Goal: Task Accomplishment & Management: Use online tool/utility

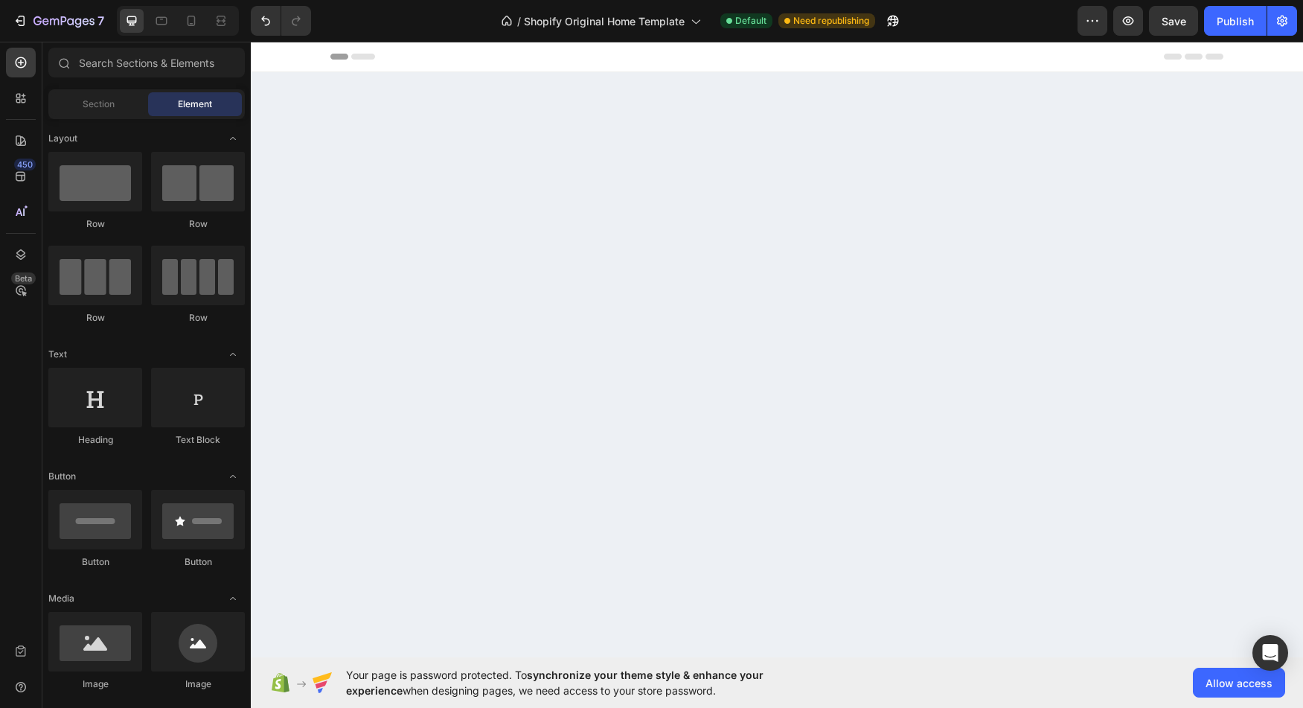
scroll to position [3036, 0]
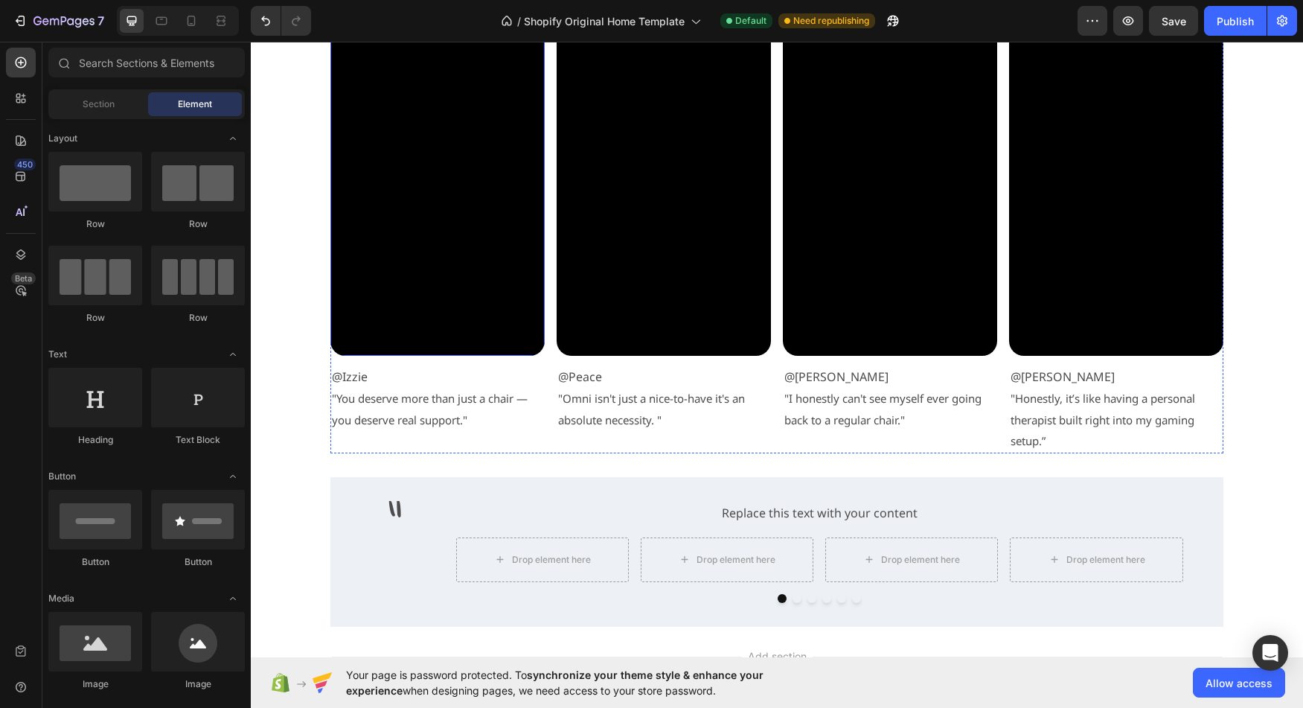
click at [470, 262] on video at bounding box center [437, 165] width 214 height 381
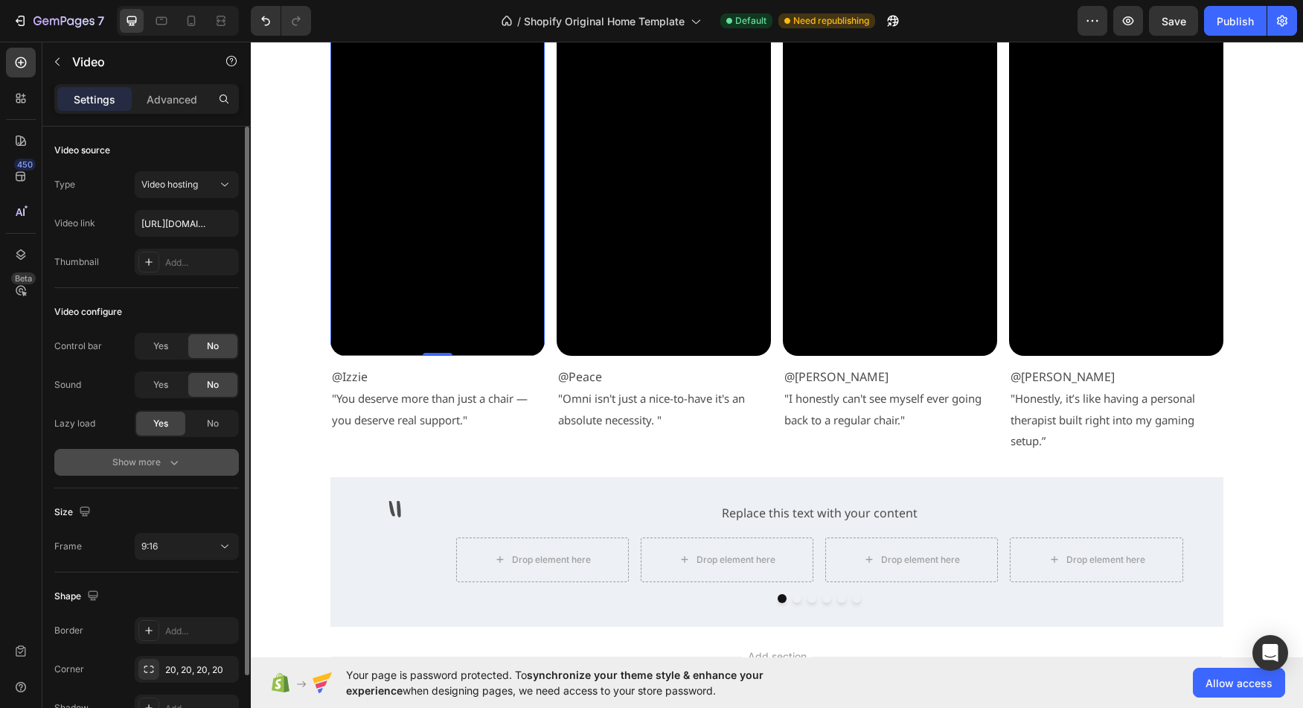
click at [158, 459] on div "Show more" at bounding box center [146, 462] width 69 height 15
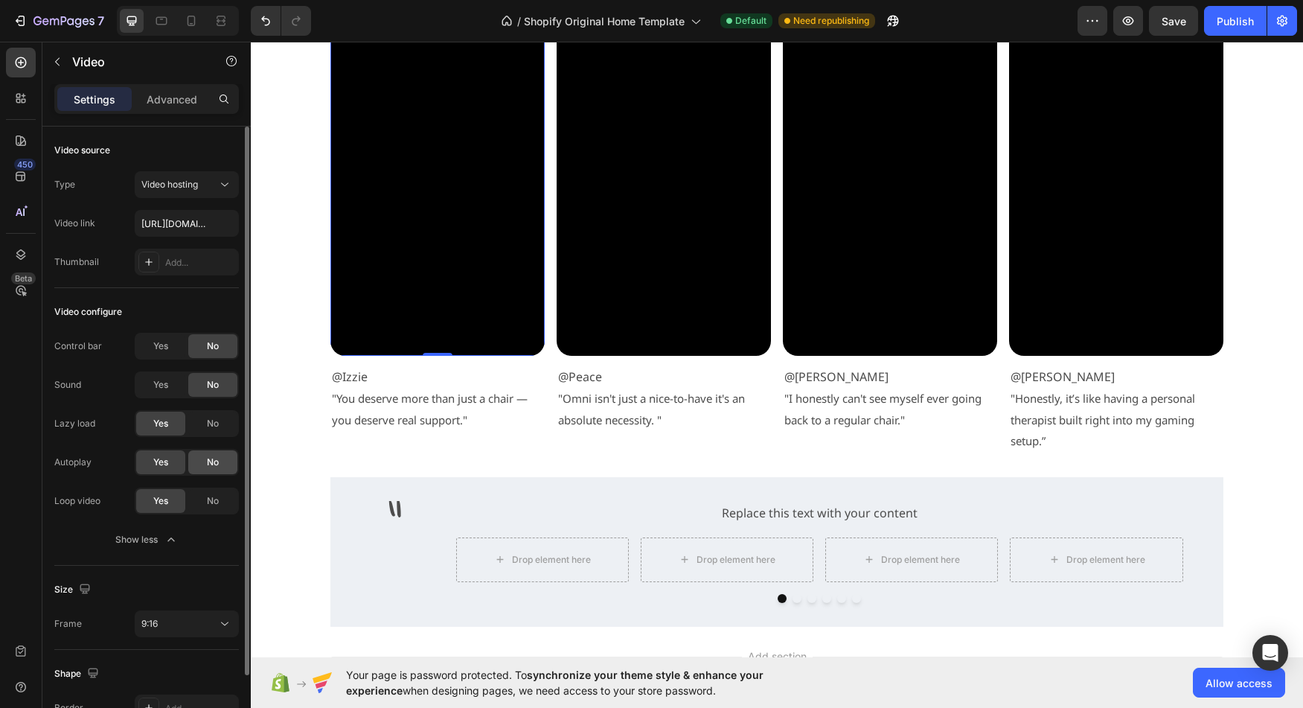
click at [199, 461] on div "No" at bounding box center [212, 462] width 49 height 24
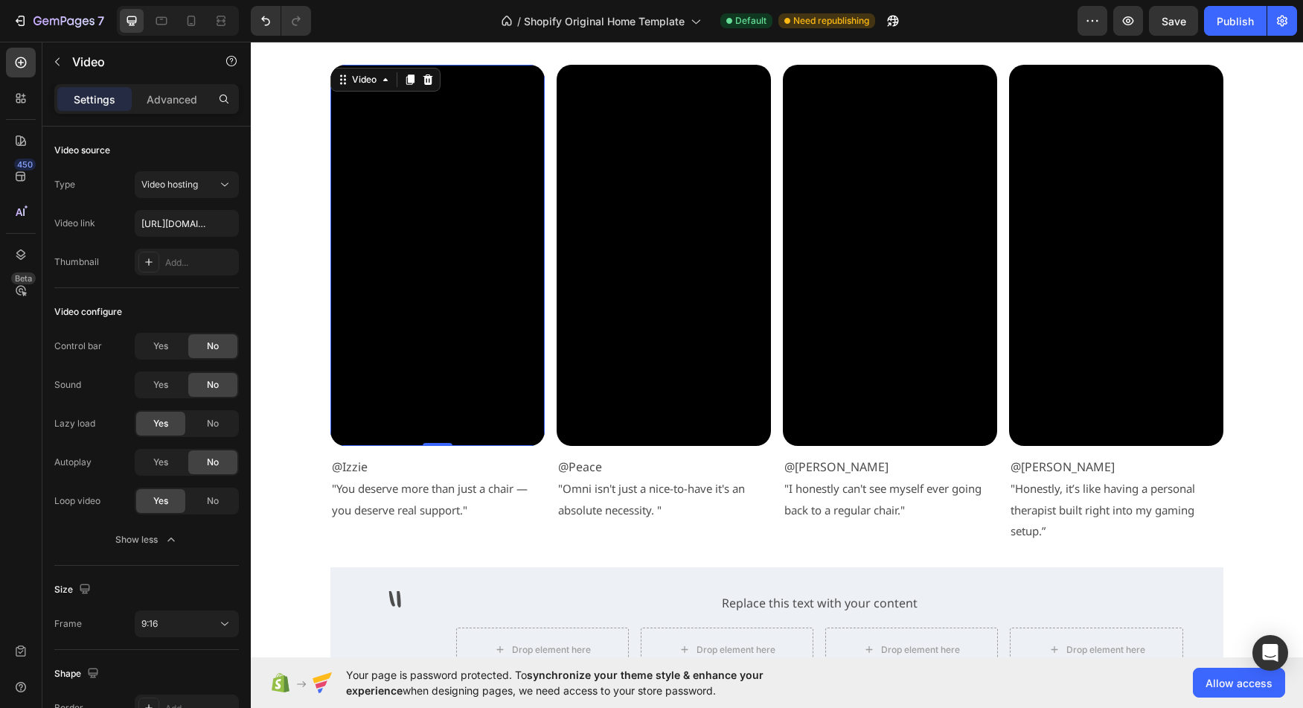
scroll to position [2949, 0]
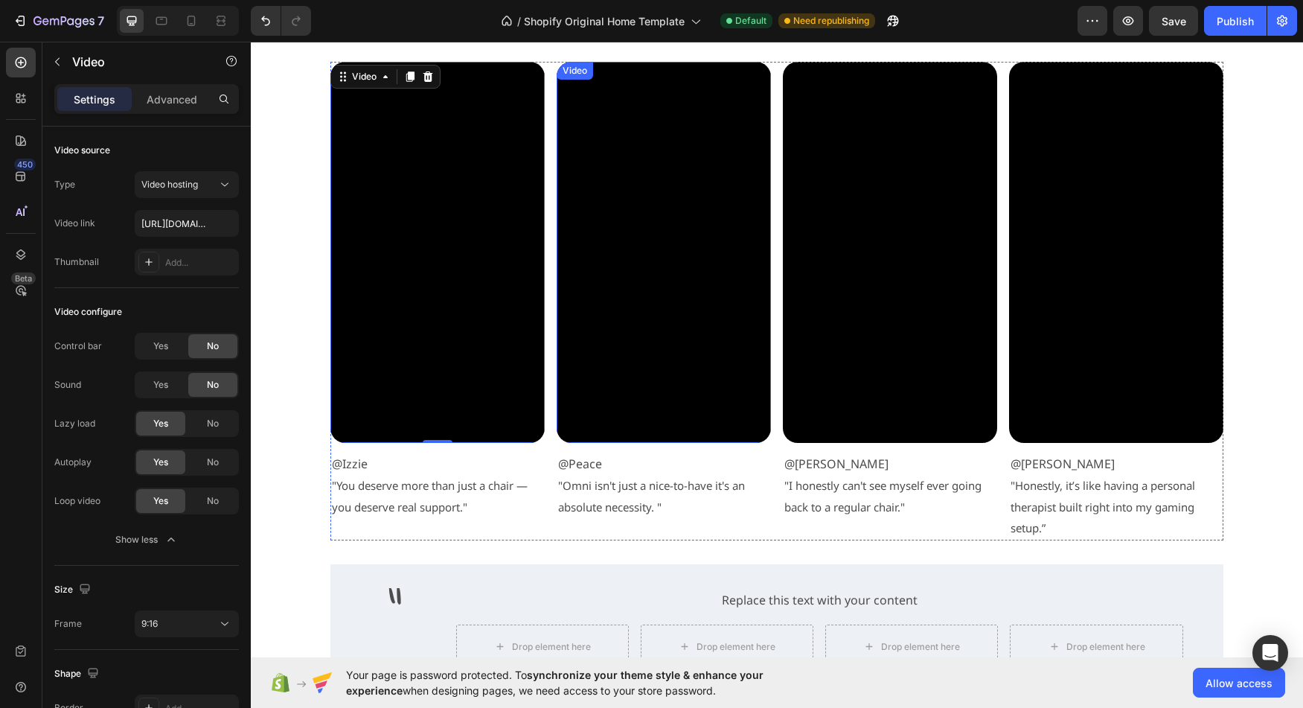
click at [639, 391] on video at bounding box center [664, 252] width 214 height 381
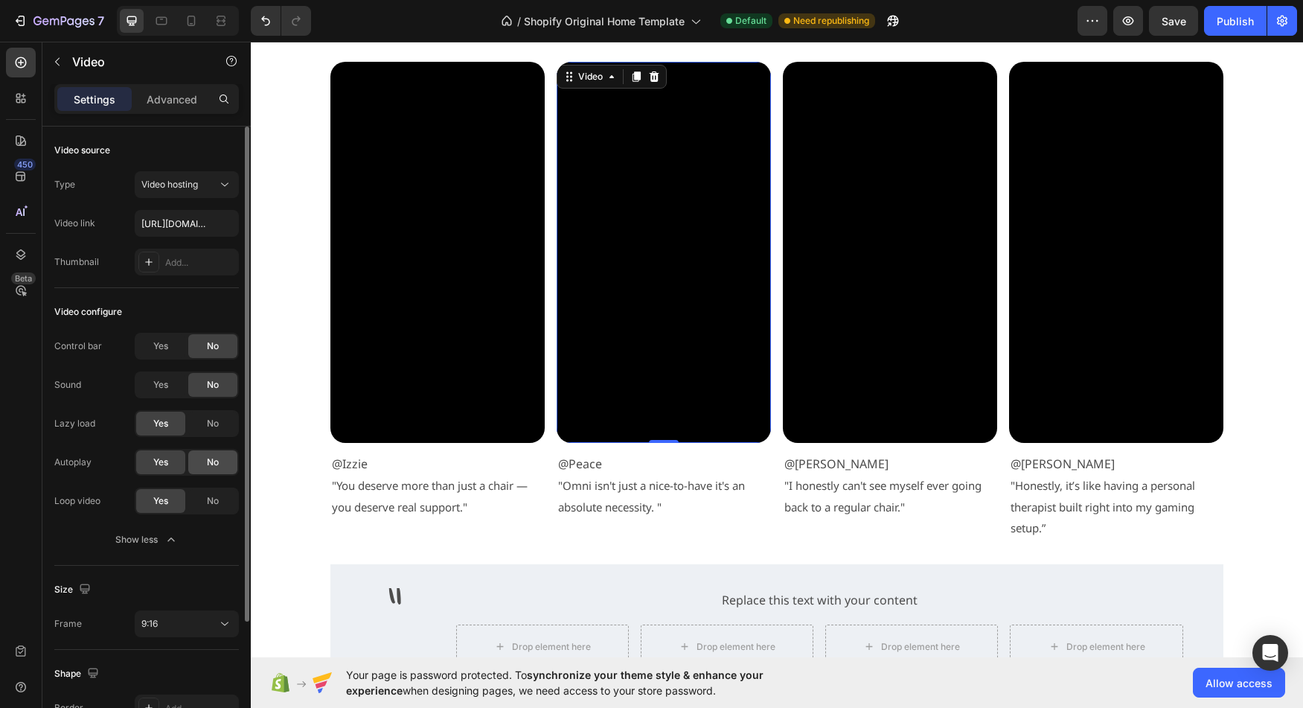
click at [209, 469] on div "No" at bounding box center [212, 462] width 49 height 24
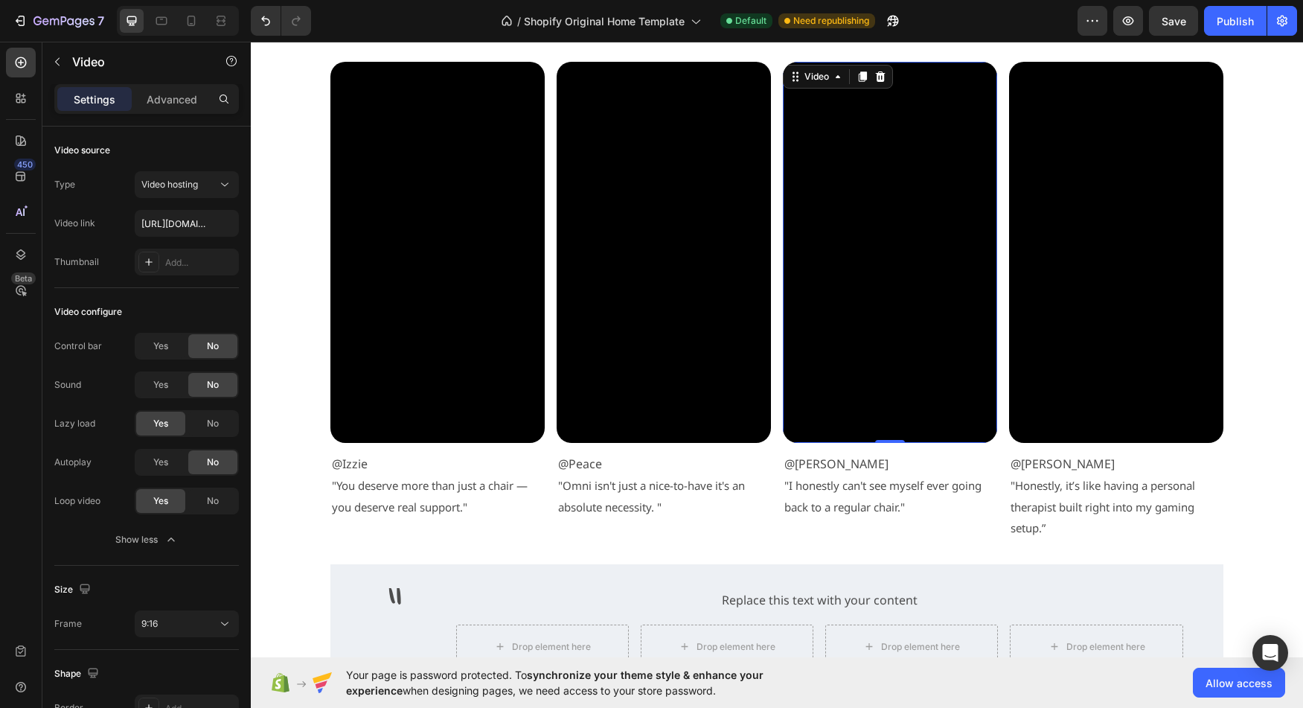
click at [854, 407] on video at bounding box center [890, 252] width 214 height 381
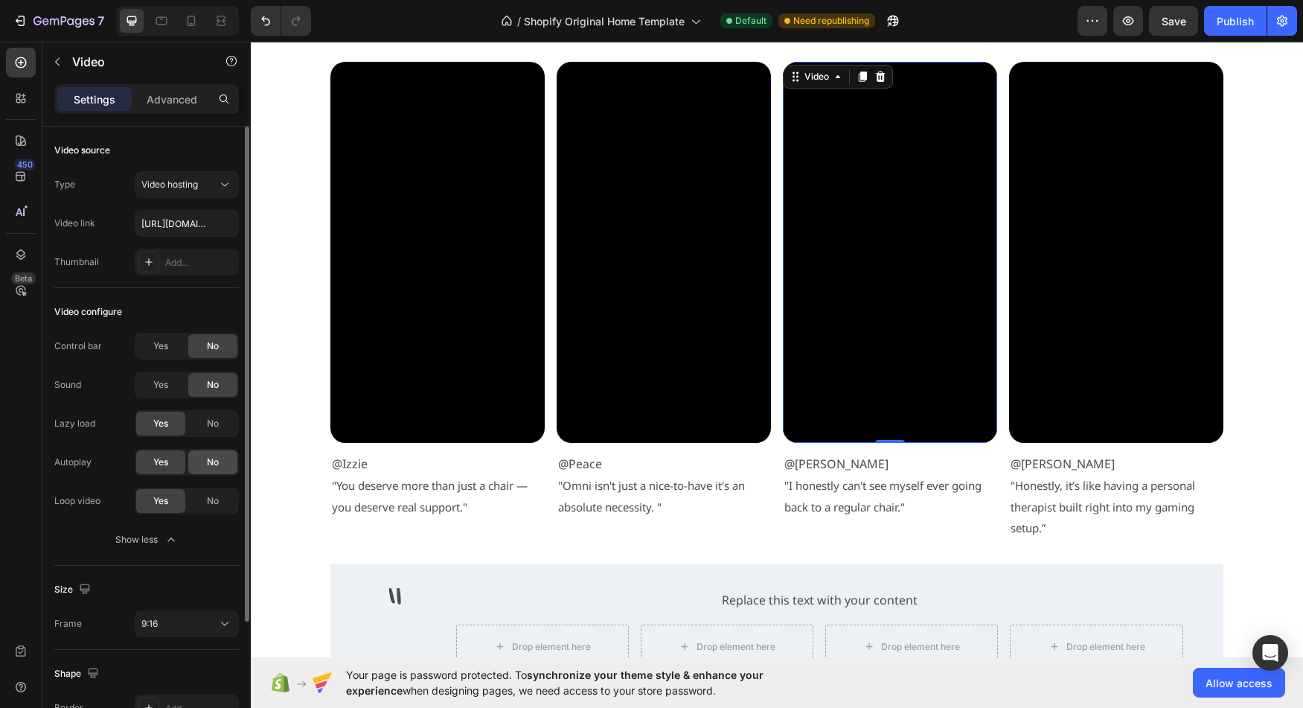
drag, startPoint x: 206, startPoint y: 467, endPoint x: 32, endPoint y: 406, distance: 184.5
click at [206, 467] on div "No" at bounding box center [212, 462] width 49 height 24
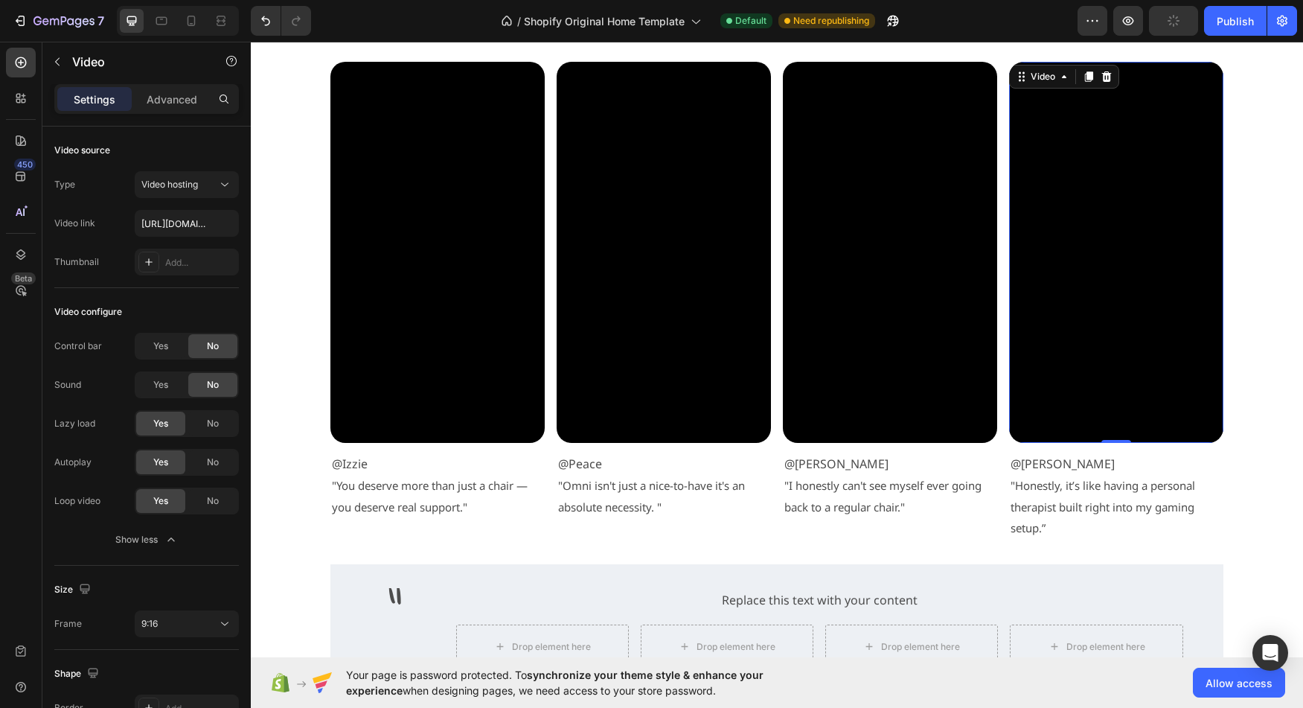
click at [1116, 374] on video at bounding box center [1116, 252] width 214 height 381
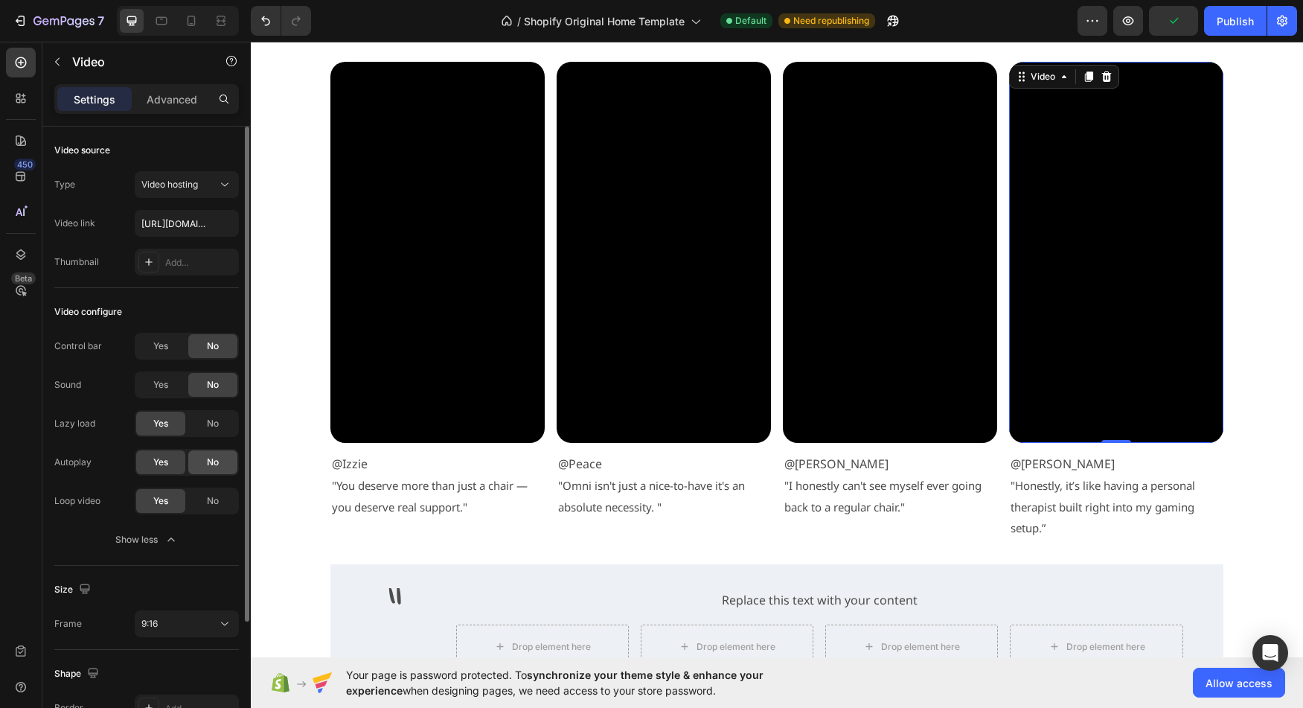
click at [219, 467] on span "No" at bounding box center [213, 461] width 12 height 13
click at [217, 507] on span "No" at bounding box center [213, 500] width 12 height 13
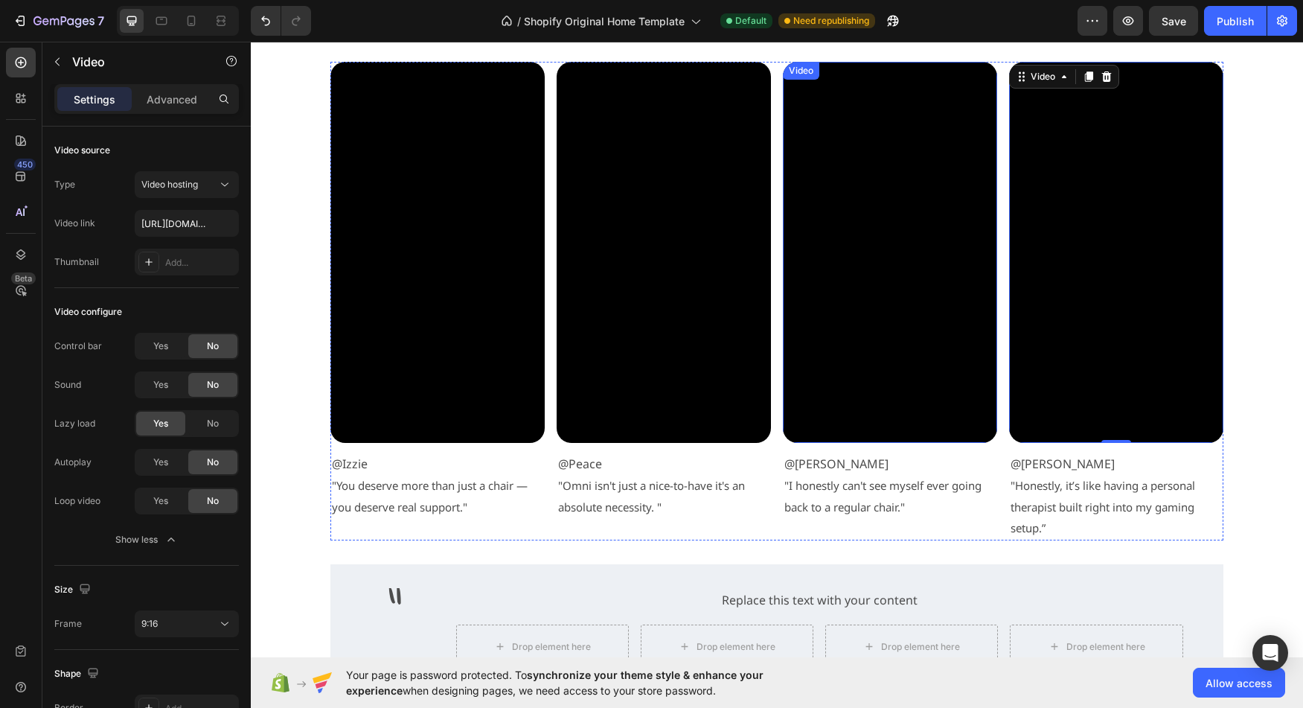
click at [855, 386] on video at bounding box center [890, 252] width 214 height 381
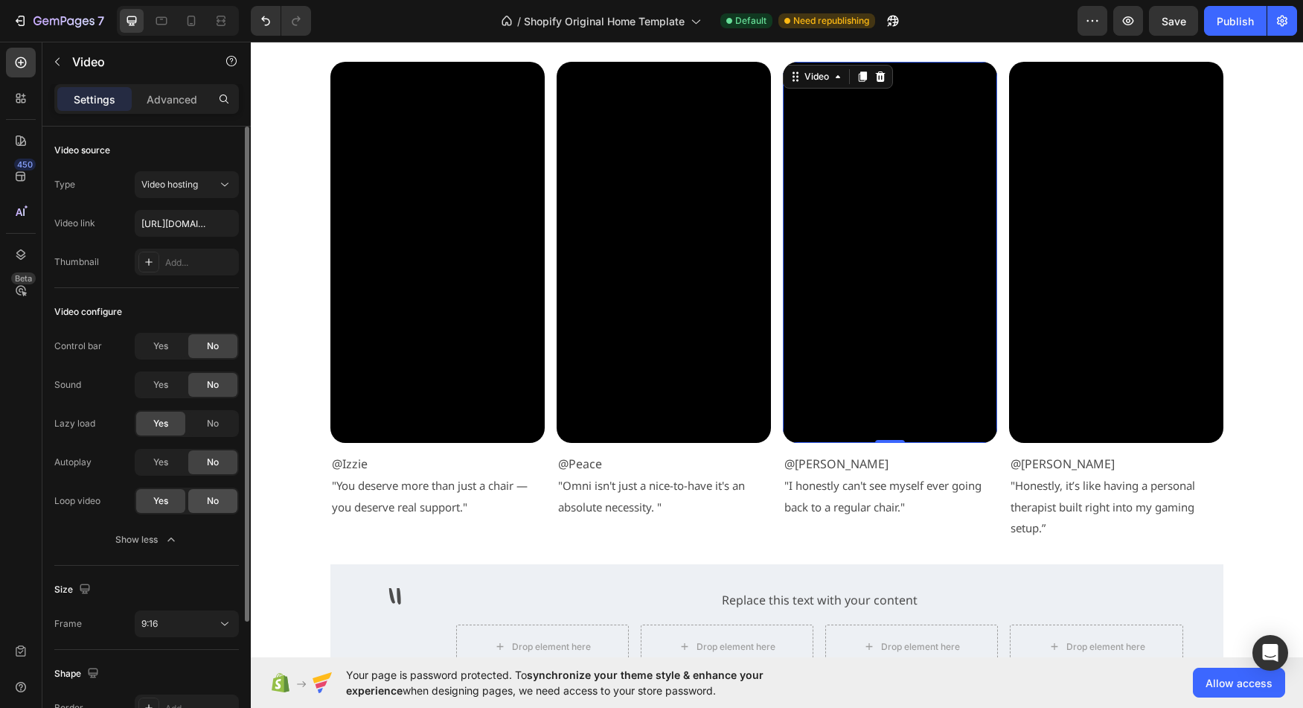
click at [209, 504] on span "No" at bounding box center [213, 500] width 12 height 13
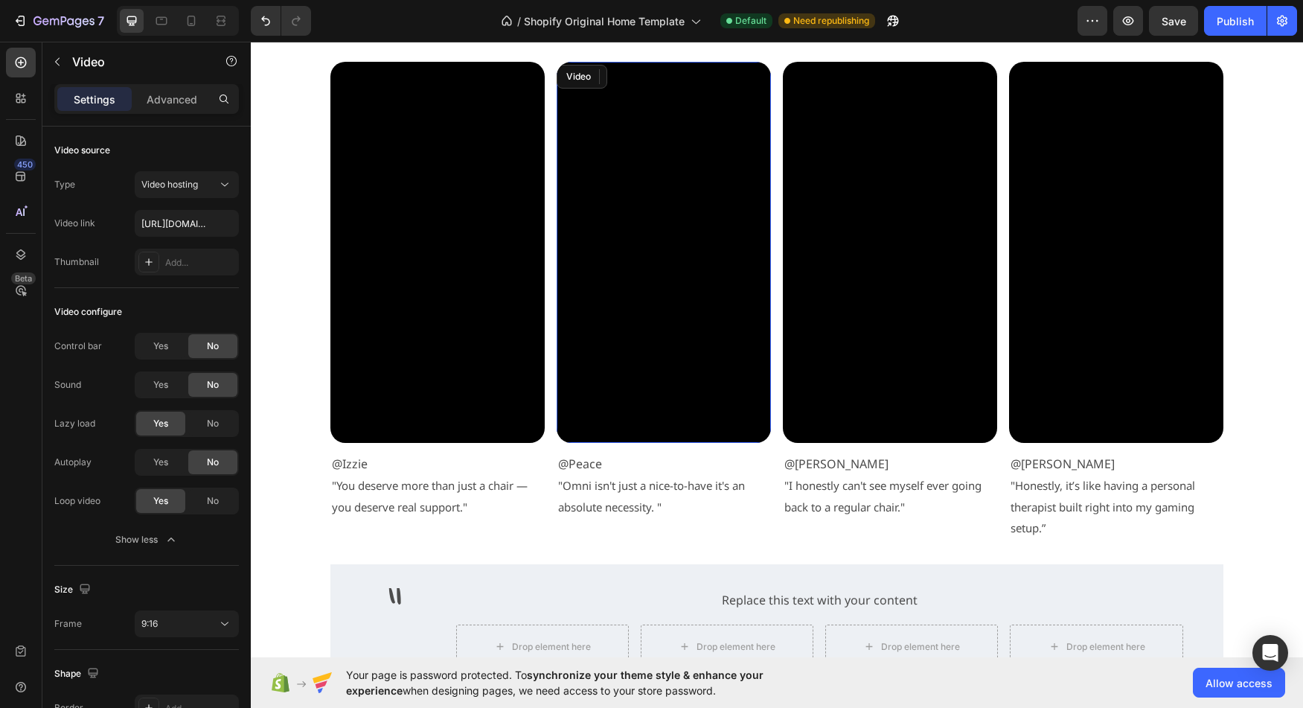
click at [699, 359] on video at bounding box center [664, 252] width 214 height 381
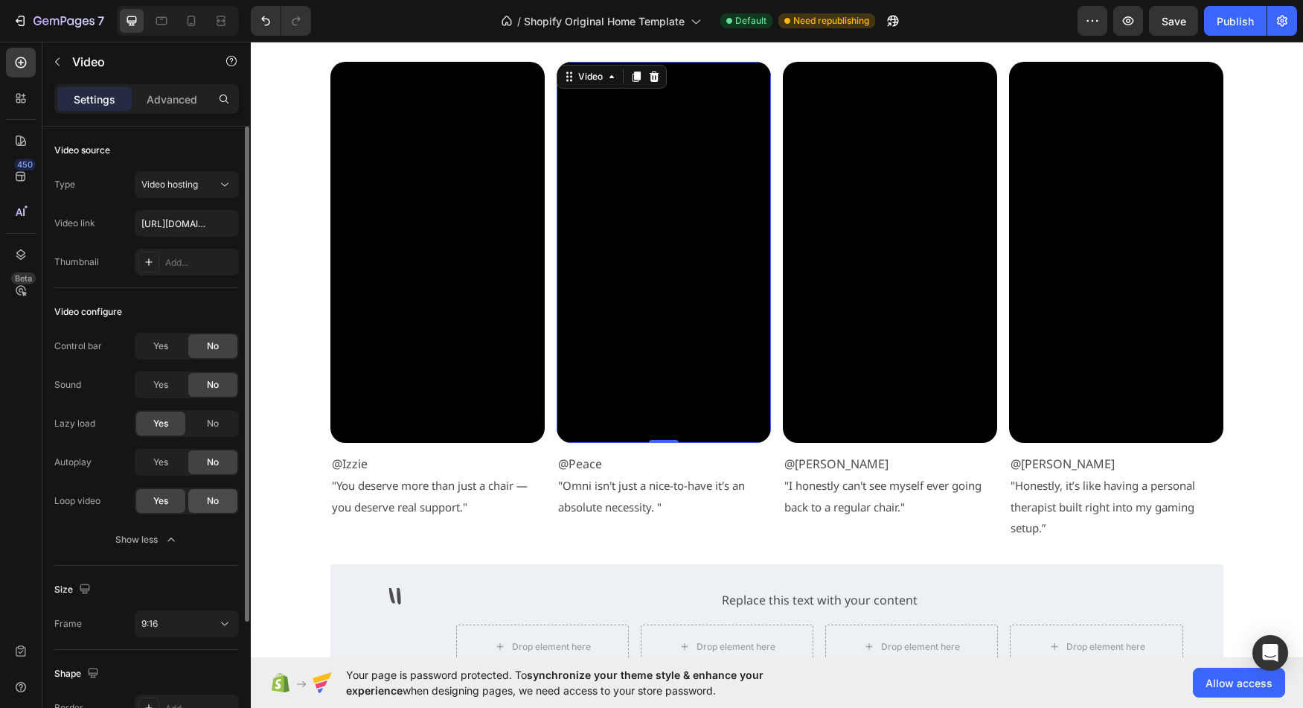
click at [204, 509] on div "No" at bounding box center [212, 501] width 49 height 24
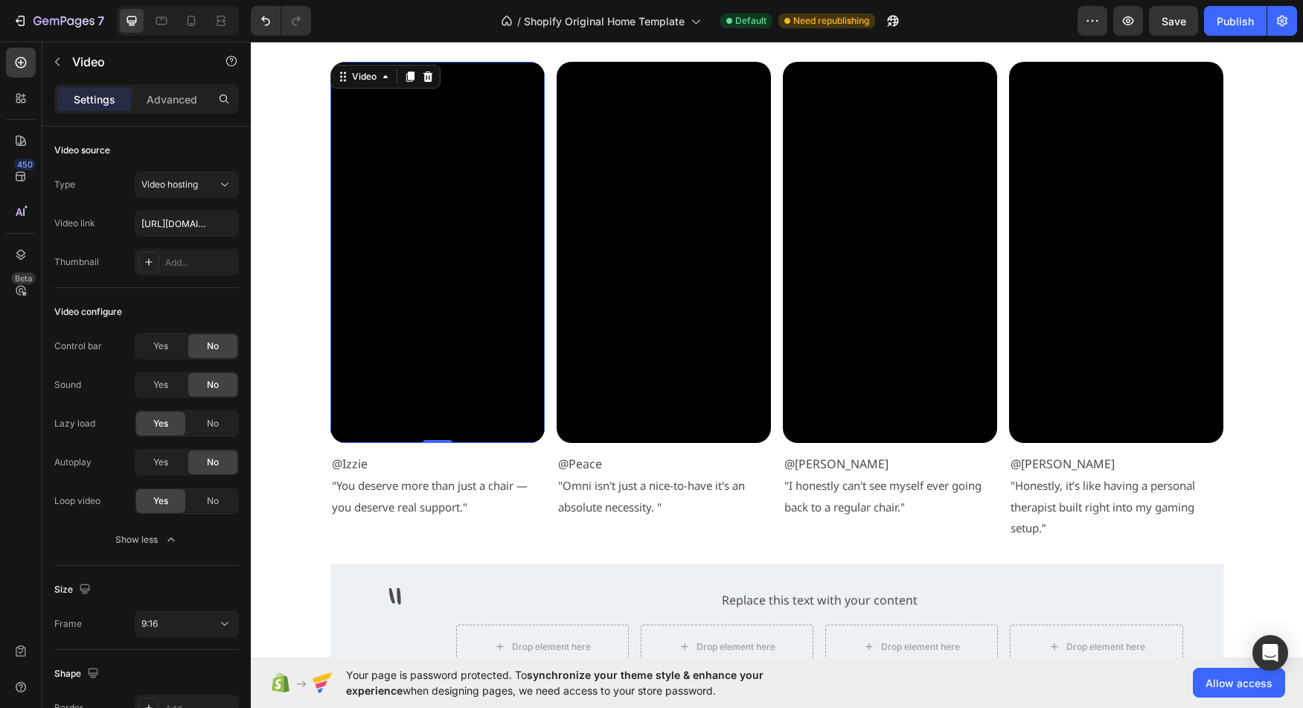
click at [457, 366] on video at bounding box center [437, 252] width 214 height 381
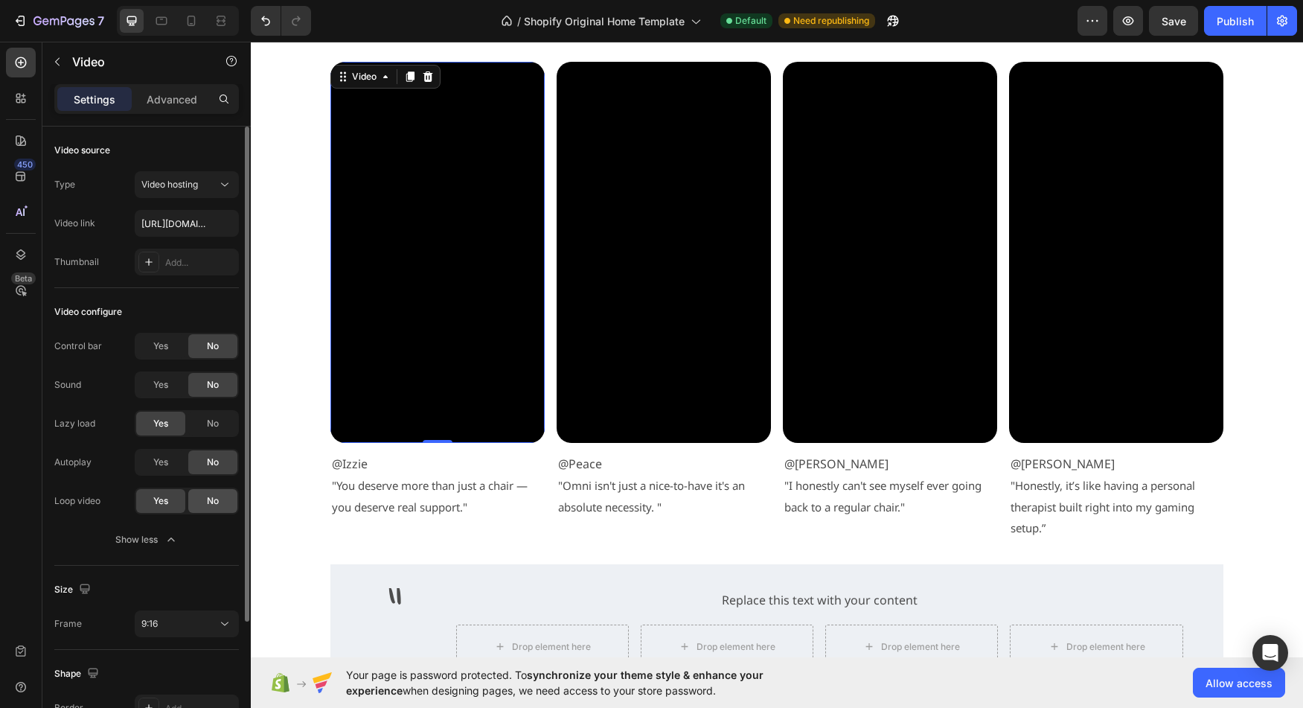
click at [202, 502] on div "No" at bounding box center [212, 501] width 49 height 24
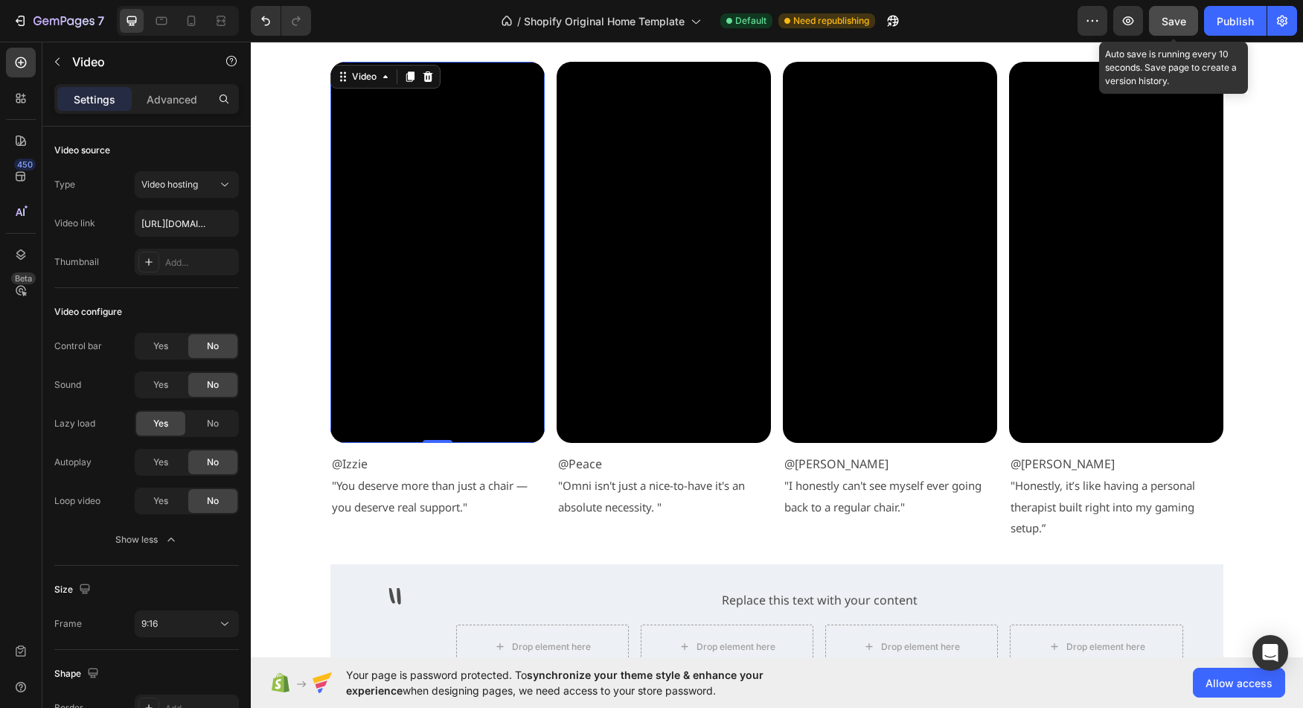
click at [1185, 23] on span "Save" at bounding box center [1174, 21] width 25 height 13
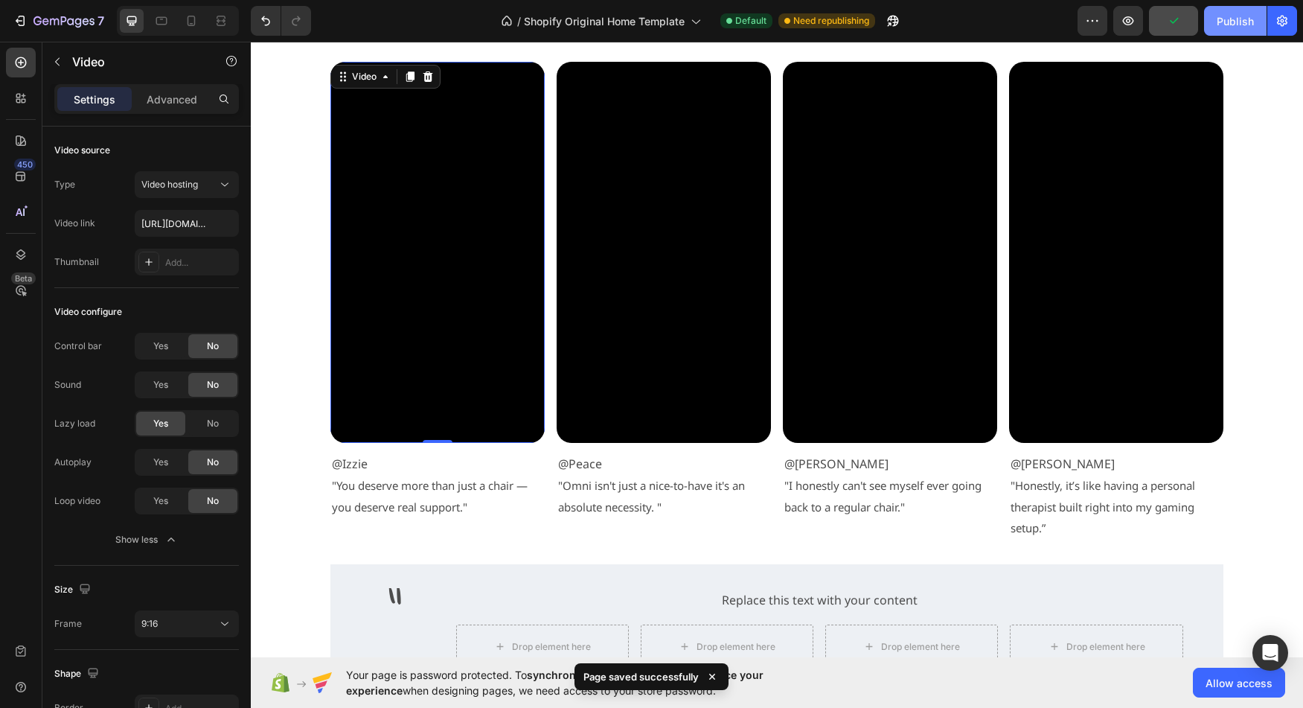
click at [1231, 23] on div "Publish" at bounding box center [1235, 21] width 37 height 16
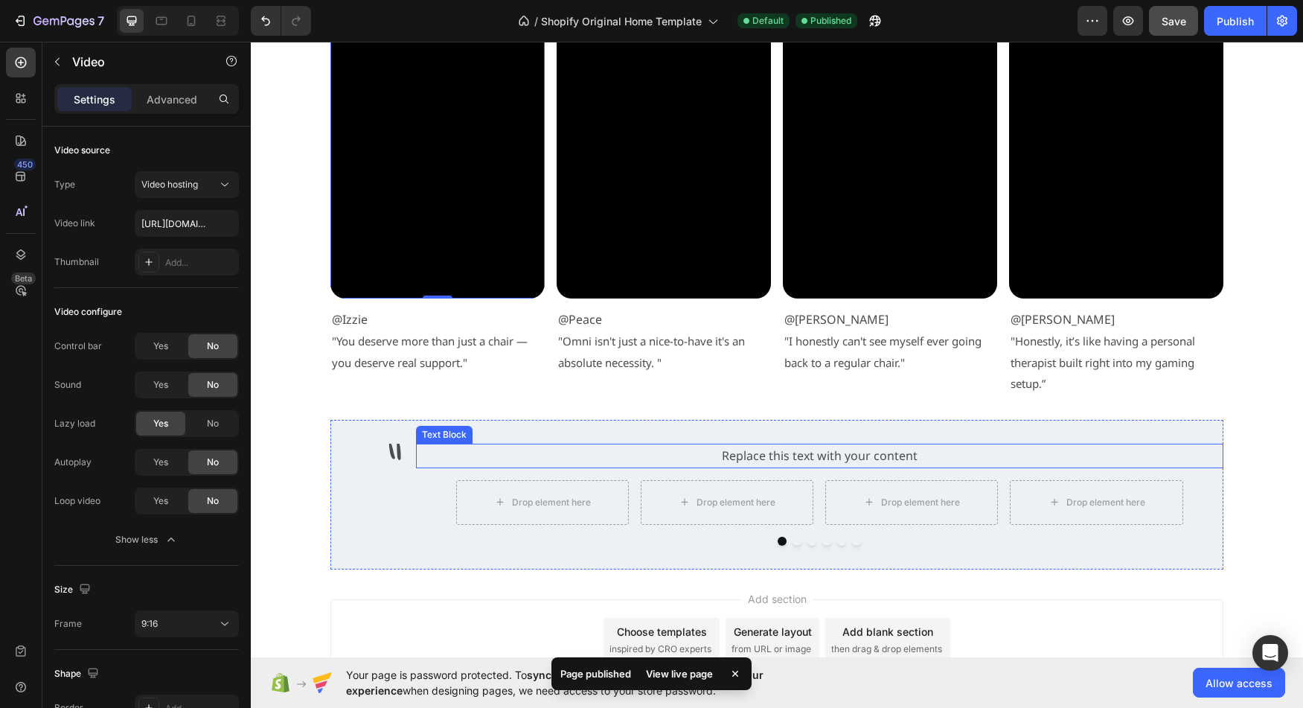
scroll to position [3185, 0]
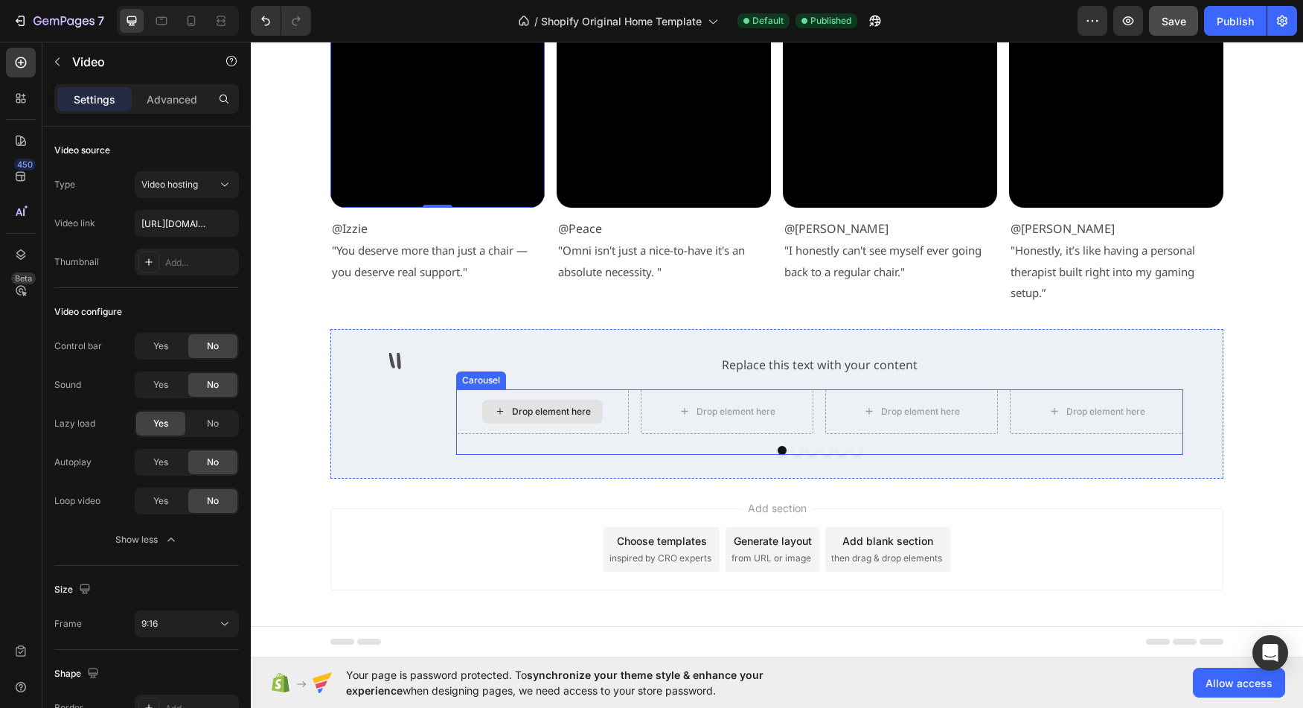
click at [531, 413] on div "Drop element here" at bounding box center [551, 412] width 79 height 12
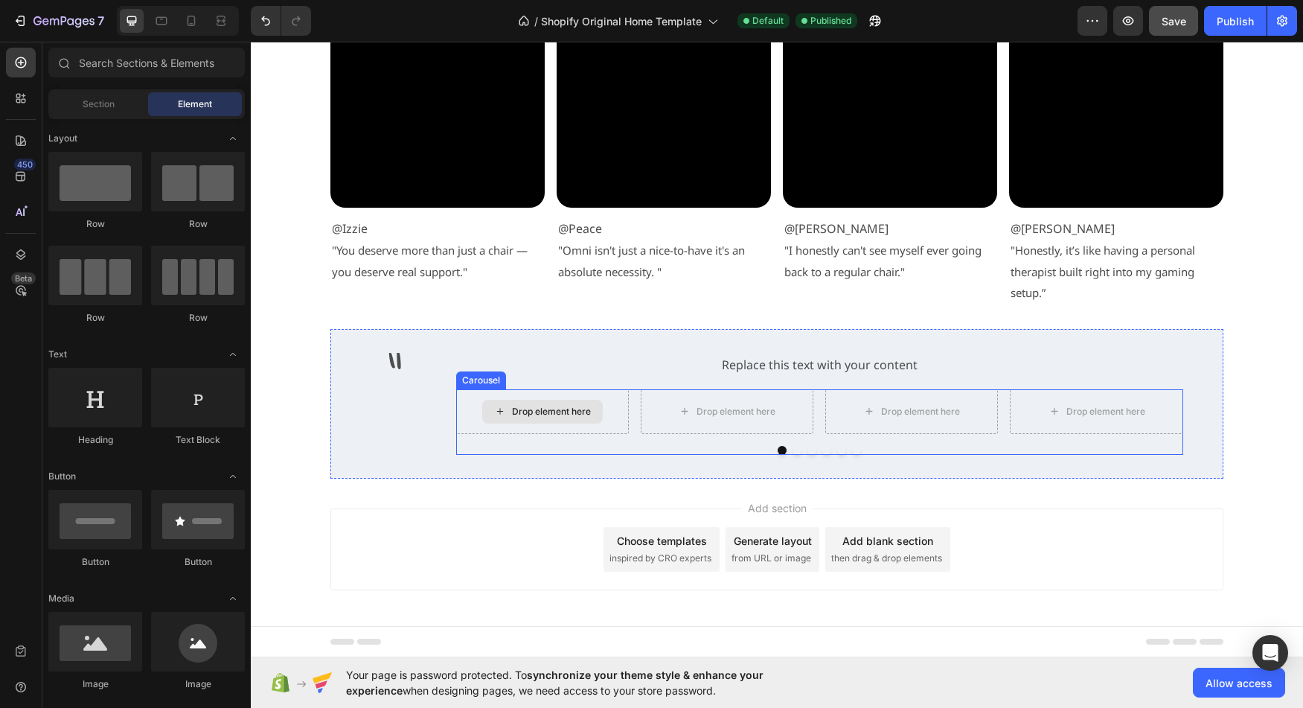
click at [549, 412] on div "Drop element here" at bounding box center [551, 412] width 79 height 12
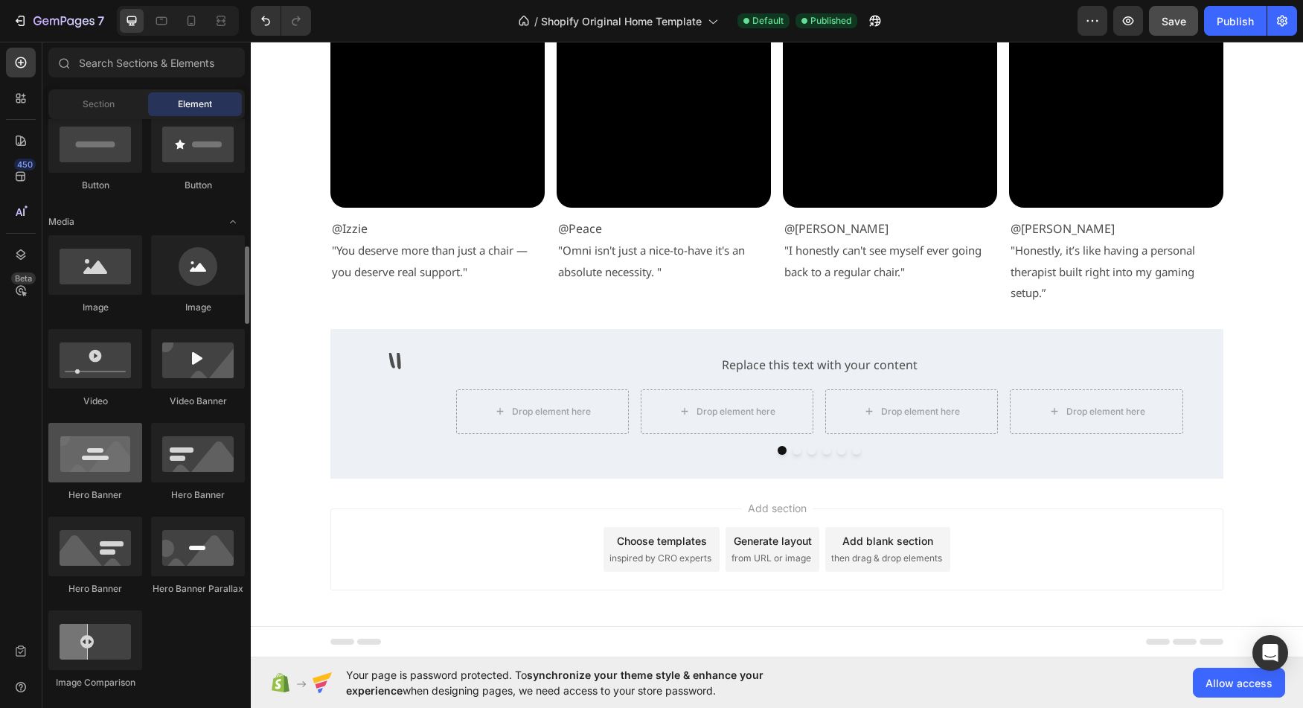
scroll to position [362, 0]
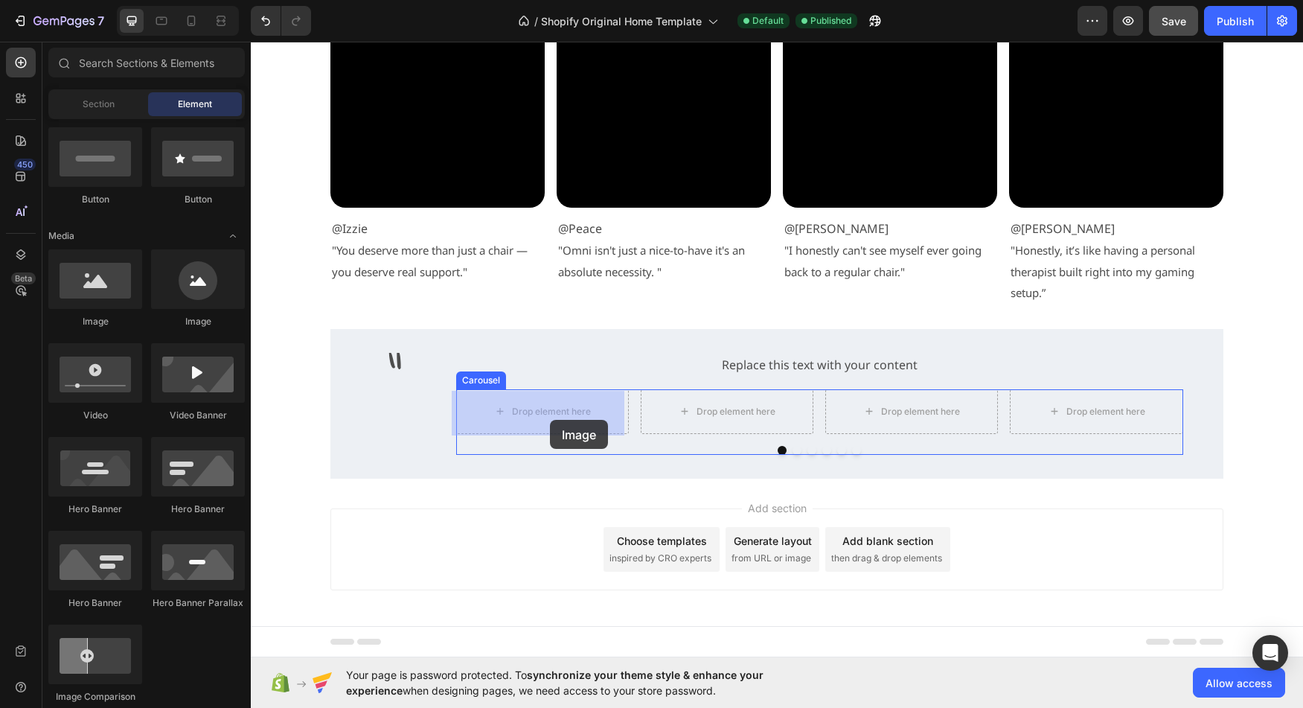
drag, startPoint x: 356, startPoint y: 336, endPoint x: 550, endPoint y: 419, distance: 210.4
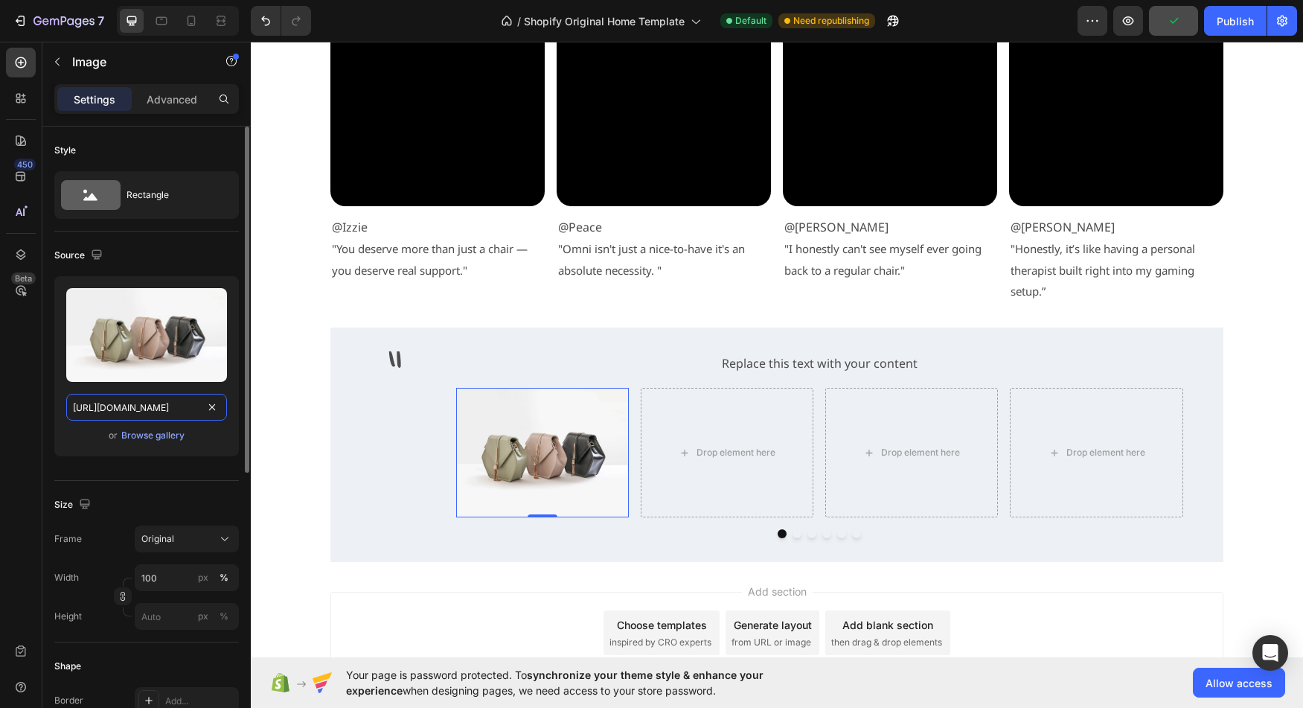
click at [127, 415] on input "[URL][DOMAIN_NAME]" at bounding box center [146, 407] width 161 height 27
click at [127, 414] on input "[URL][DOMAIN_NAME]" at bounding box center [146, 407] width 161 height 27
paste input "0947/5597/9559/files/Frame_1410098653_0cd8a66e-6ace-45d4-b069-4a4c5f2e64ac.jpg?…"
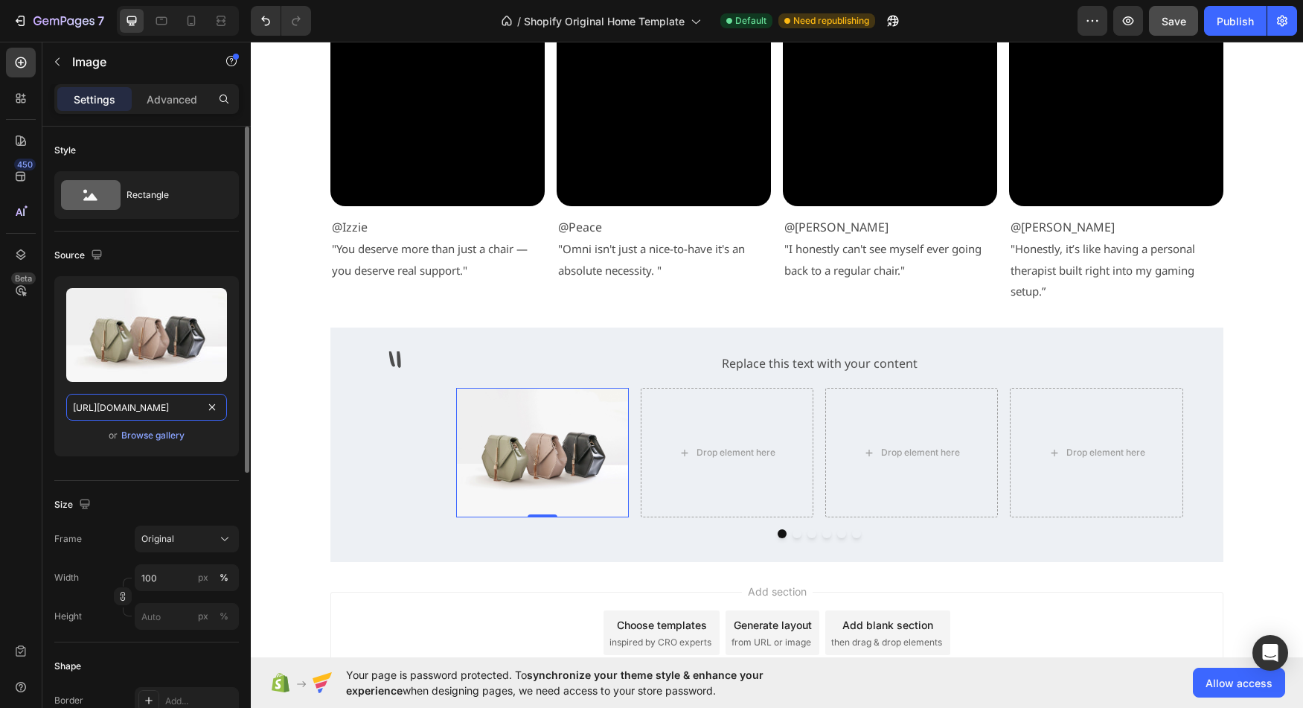
type input "[URL][DOMAIN_NAME]"
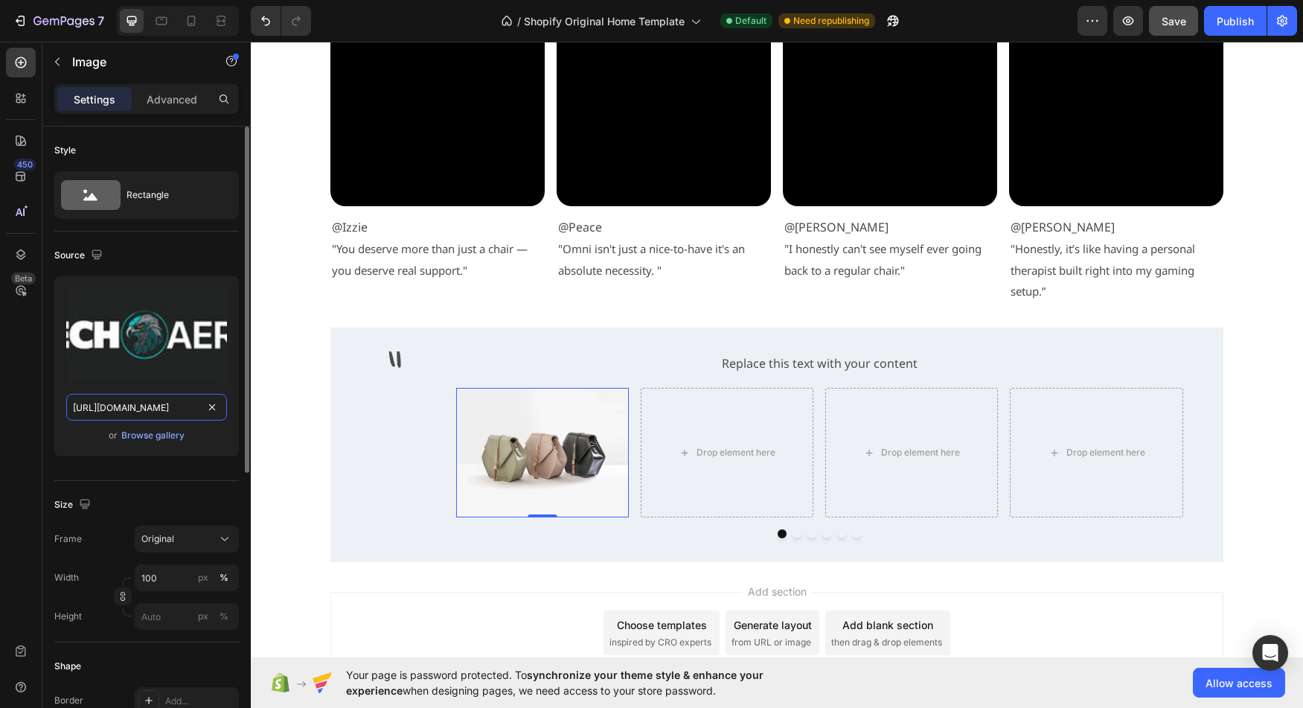
scroll to position [0, 466]
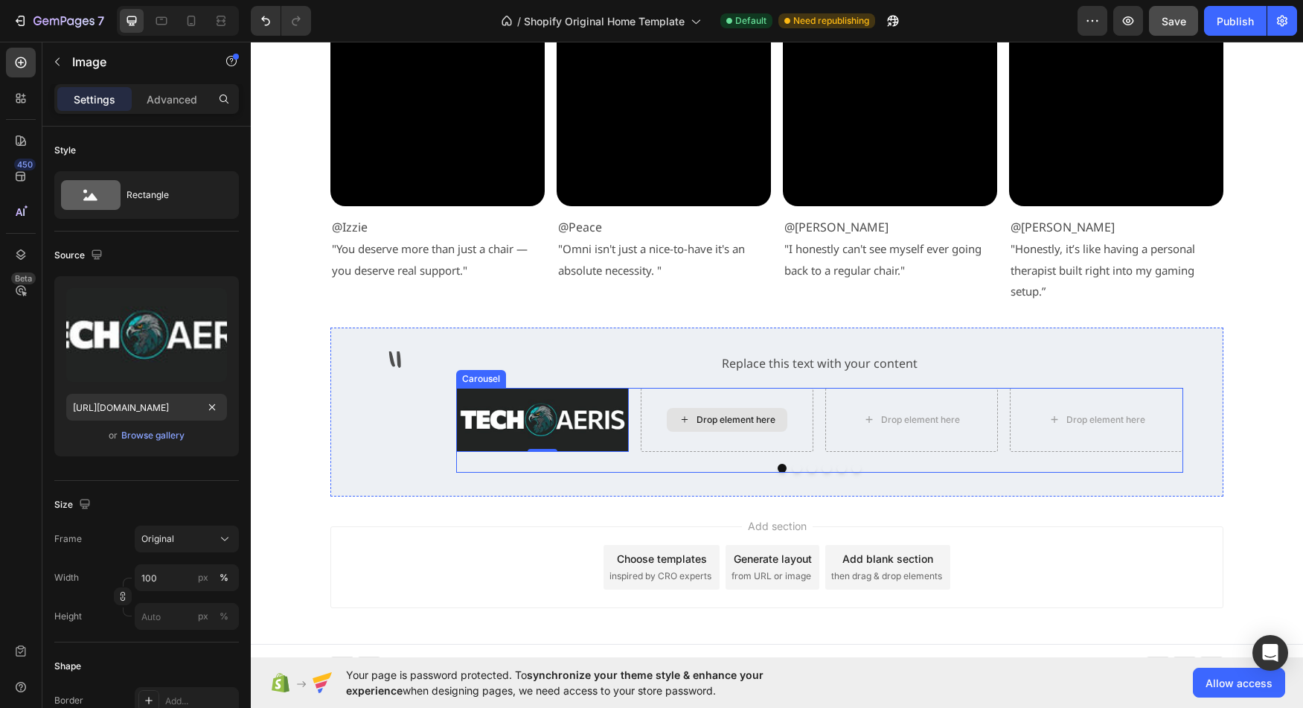
click at [736, 415] on div "Drop element here" at bounding box center [736, 420] width 79 height 12
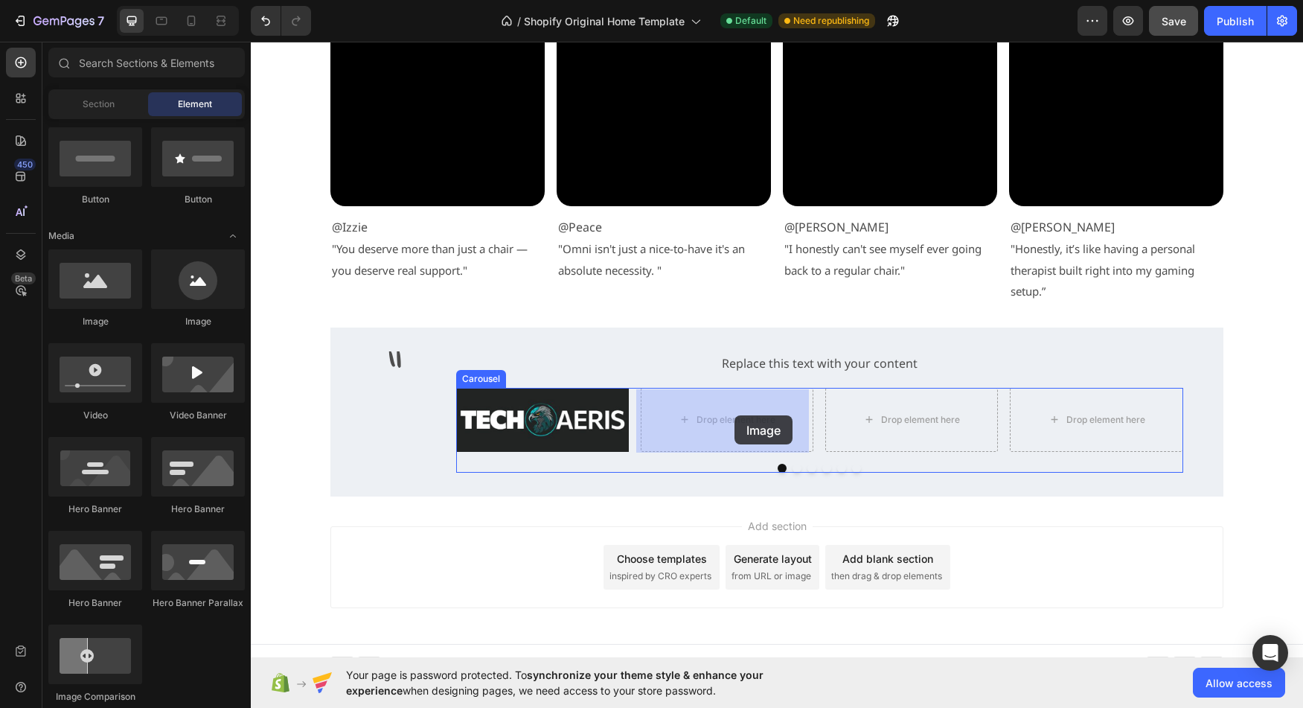
drag, startPoint x: 353, startPoint y: 327, endPoint x: 735, endPoint y: 415, distance: 391.0
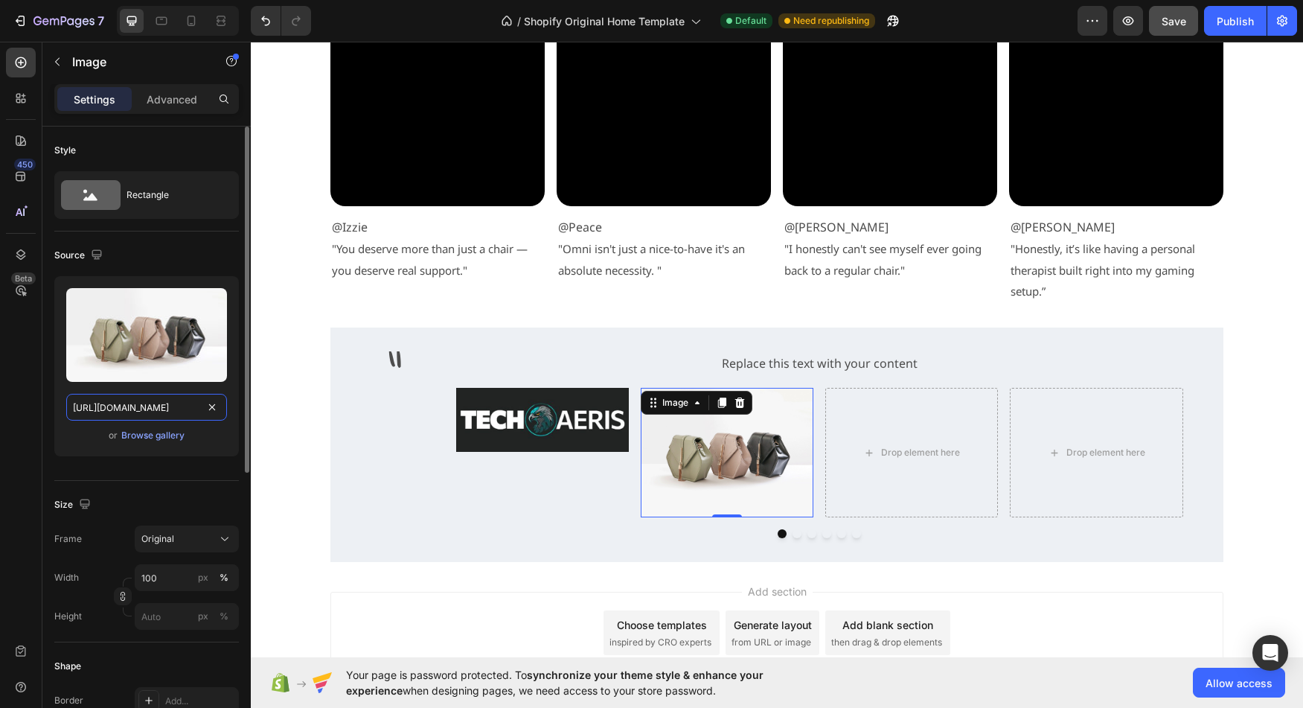
click at [124, 404] on input "[URL][DOMAIN_NAME]" at bounding box center [146, 407] width 161 height 27
paste input "0947/5597/9559/files/Frame_1410098650.png?v=1756203471"
type input "[URL][DOMAIN_NAME]"
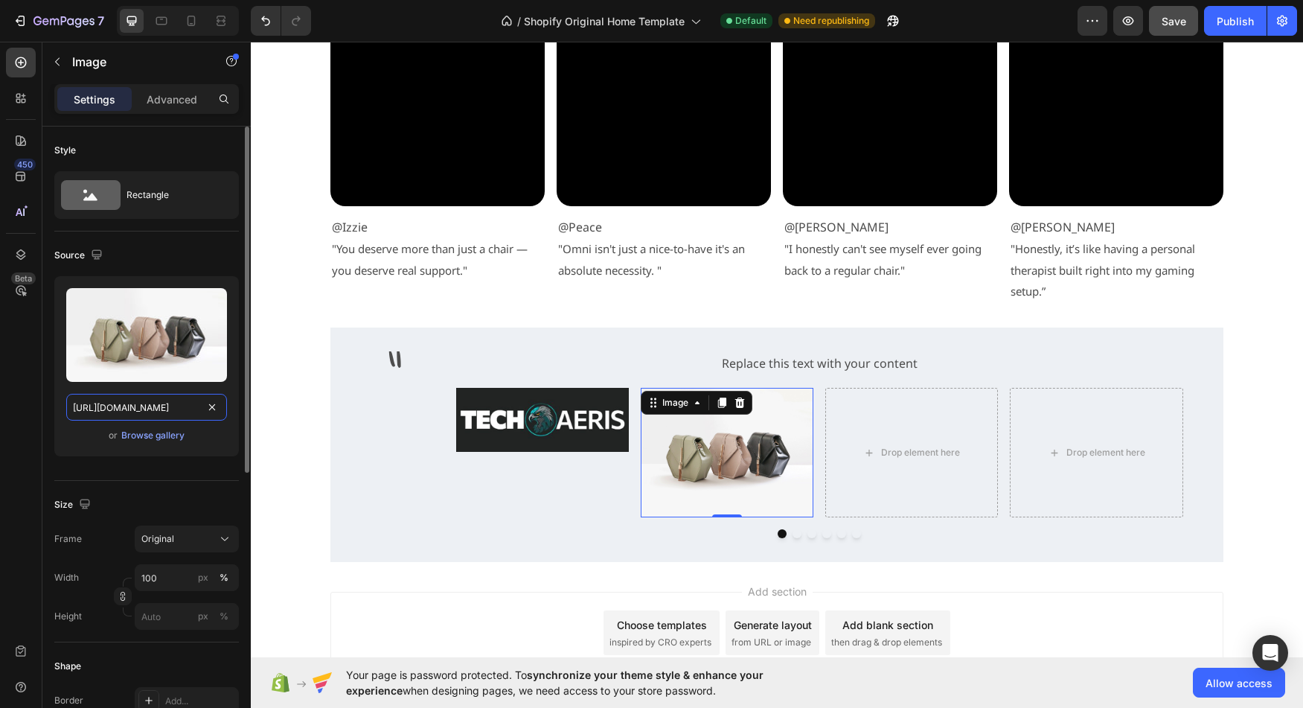
scroll to position [0, 276]
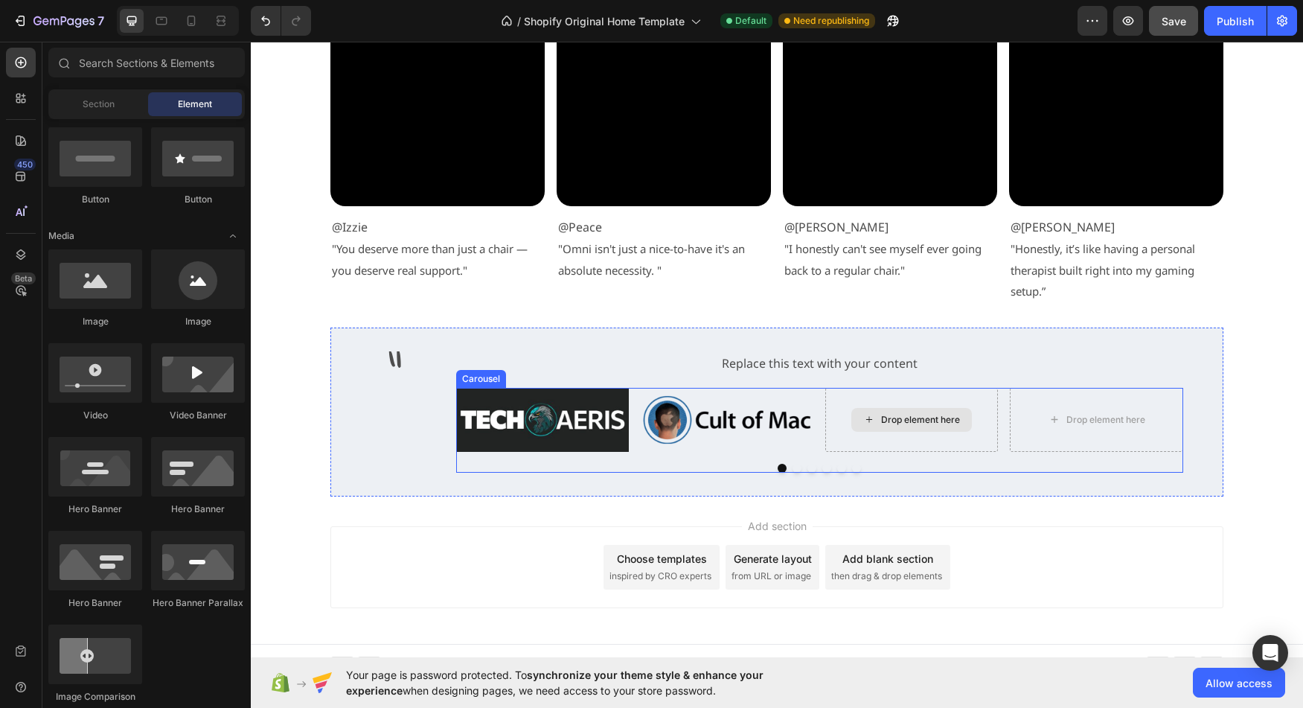
click at [903, 412] on div "Drop element here" at bounding box center [911, 420] width 121 height 24
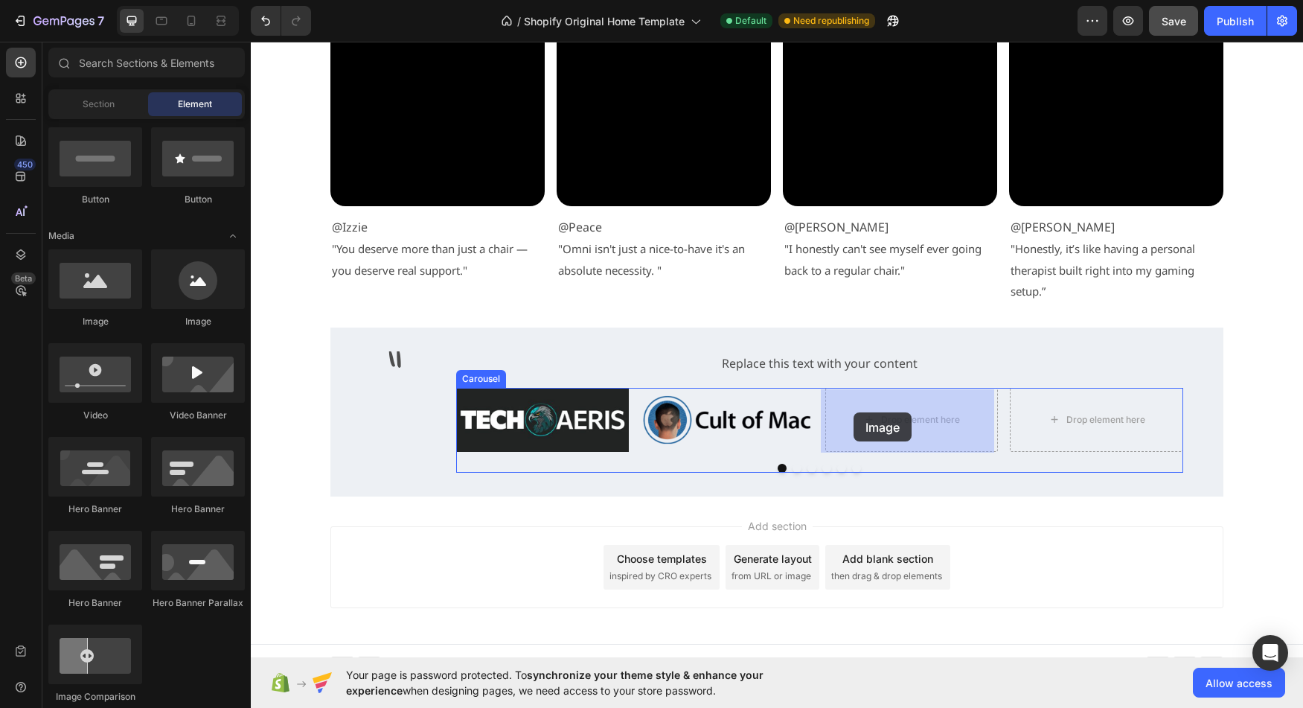
drag, startPoint x: 356, startPoint y: 342, endPoint x: 856, endPoint y: 412, distance: 505.1
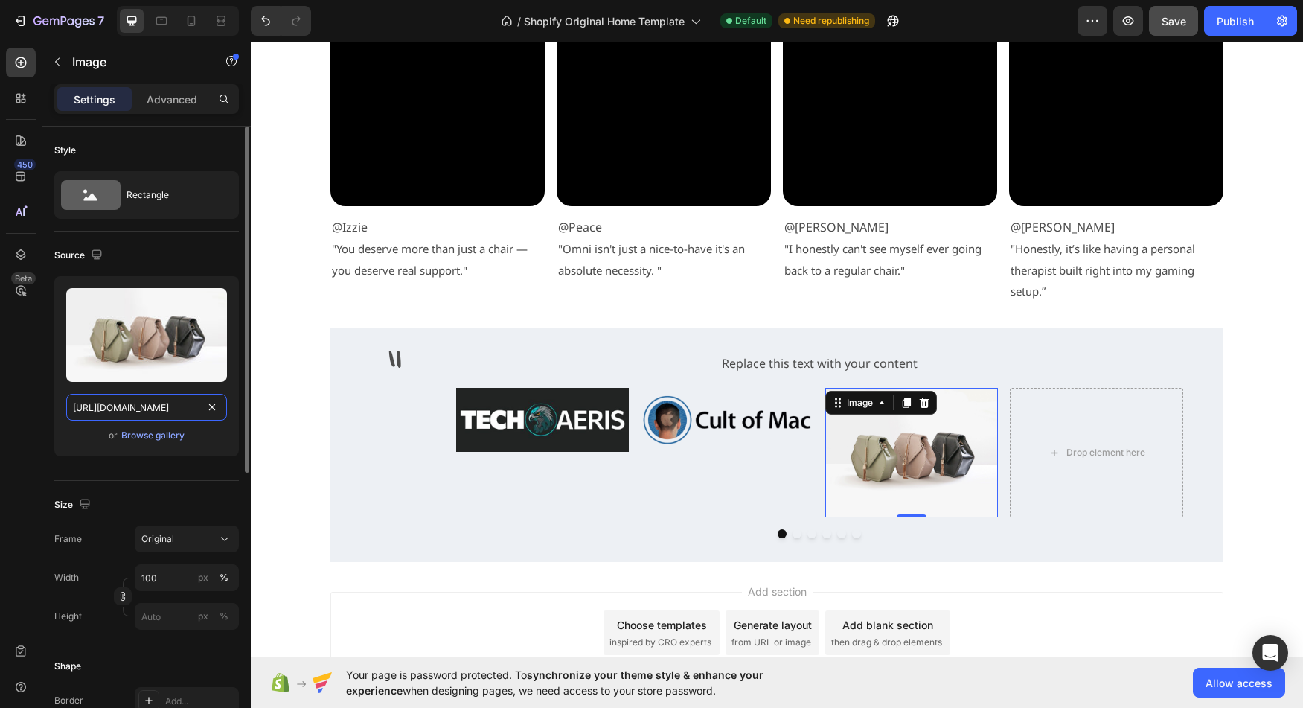
click at [138, 406] on input "[URL][DOMAIN_NAME]" at bounding box center [146, 407] width 161 height 27
paste input "0947/5597/9559/files/Frame_1410098651_2845af02-525b-48a6-b666-157aa87c4450.png?…"
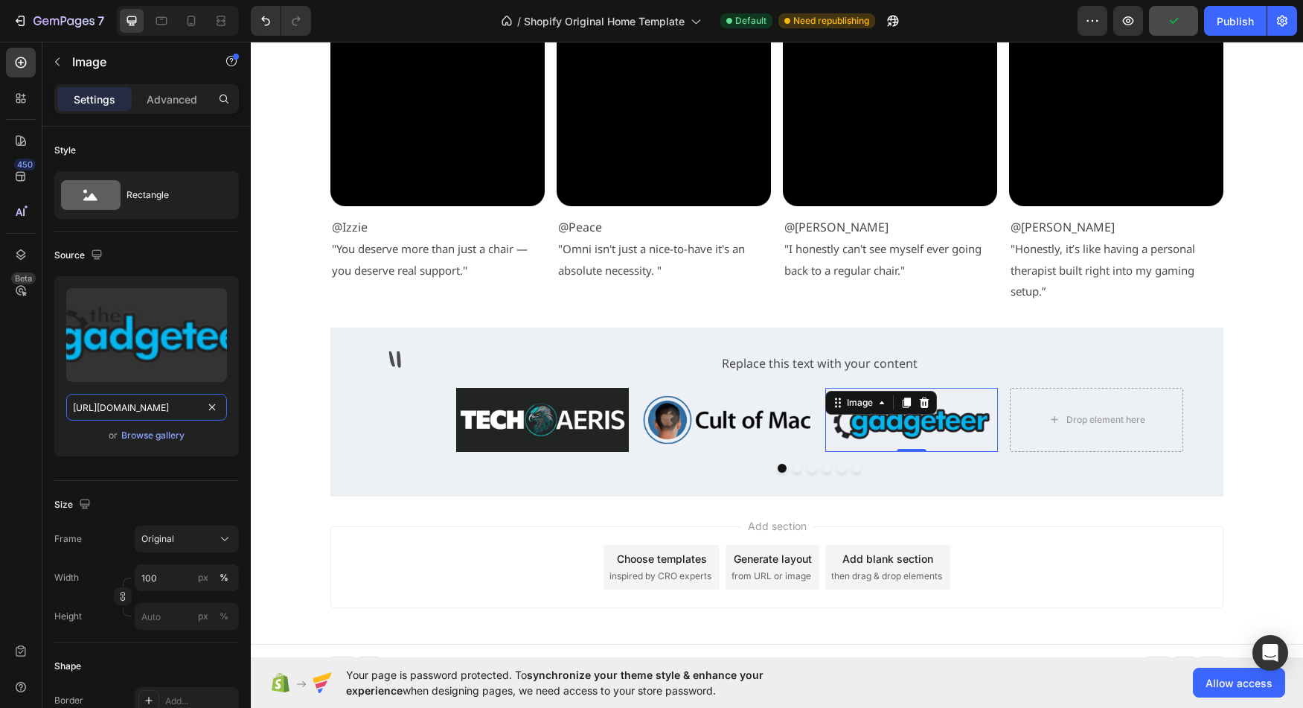
type input "[URL][DOMAIN_NAME]"
click at [1071, 415] on div "Drop element here" at bounding box center [1097, 420] width 121 height 24
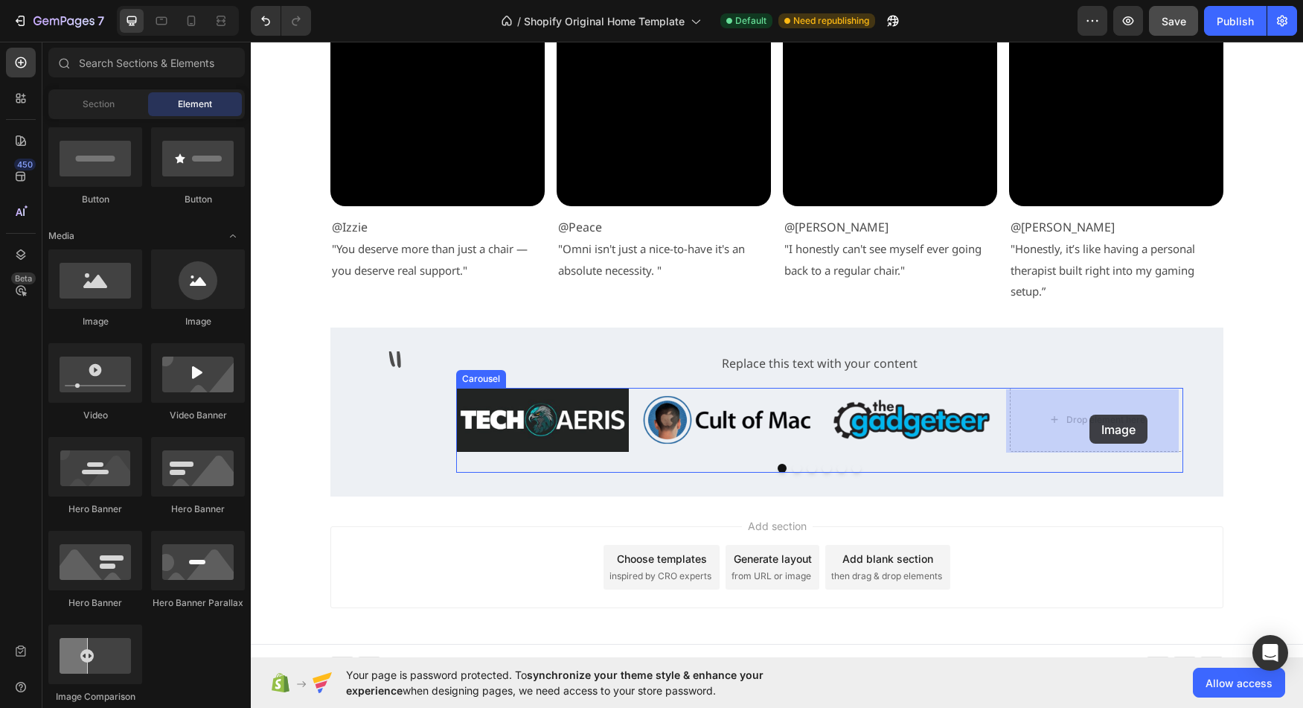
drag, startPoint x: 353, startPoint y: 332, endPoint x: 1090, endPoint y: 415, distance: 740.6
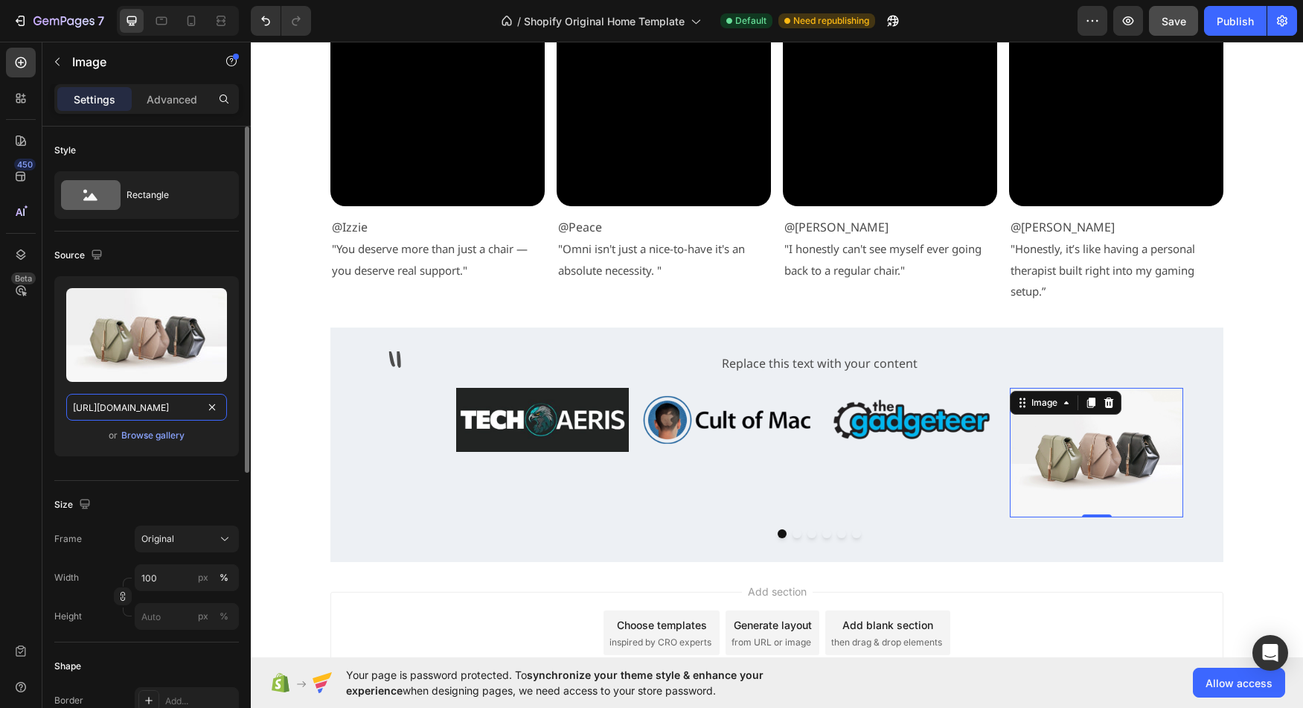
click at [138, 404] on input "[URL][DOMAIN_NAME]" at bounding box center [146, 407] width 161 height 27
paste input "0947/5597/9559/files/Frame_1410098652_f496ad66-0b0a-4e68-b0a3-ba31782db245.png?…"
type input "[URL][DOMAIN_NAME]"
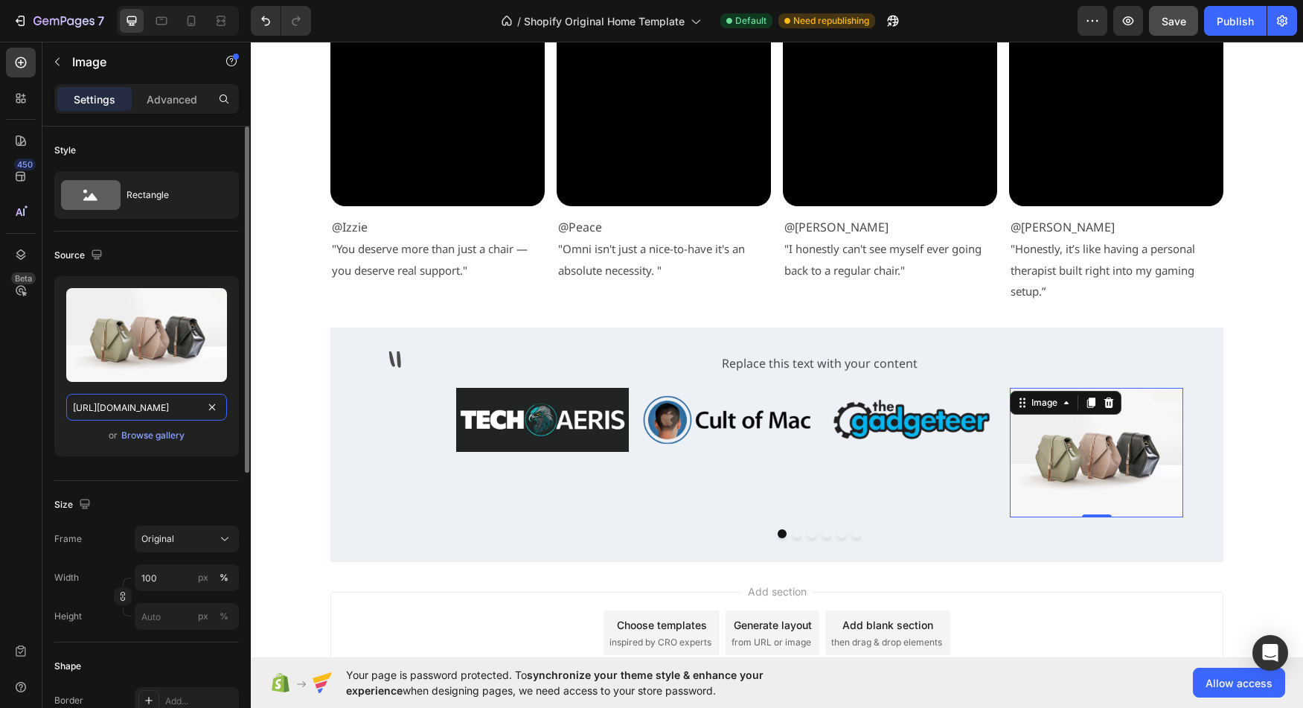
scroll to position [0, 467]
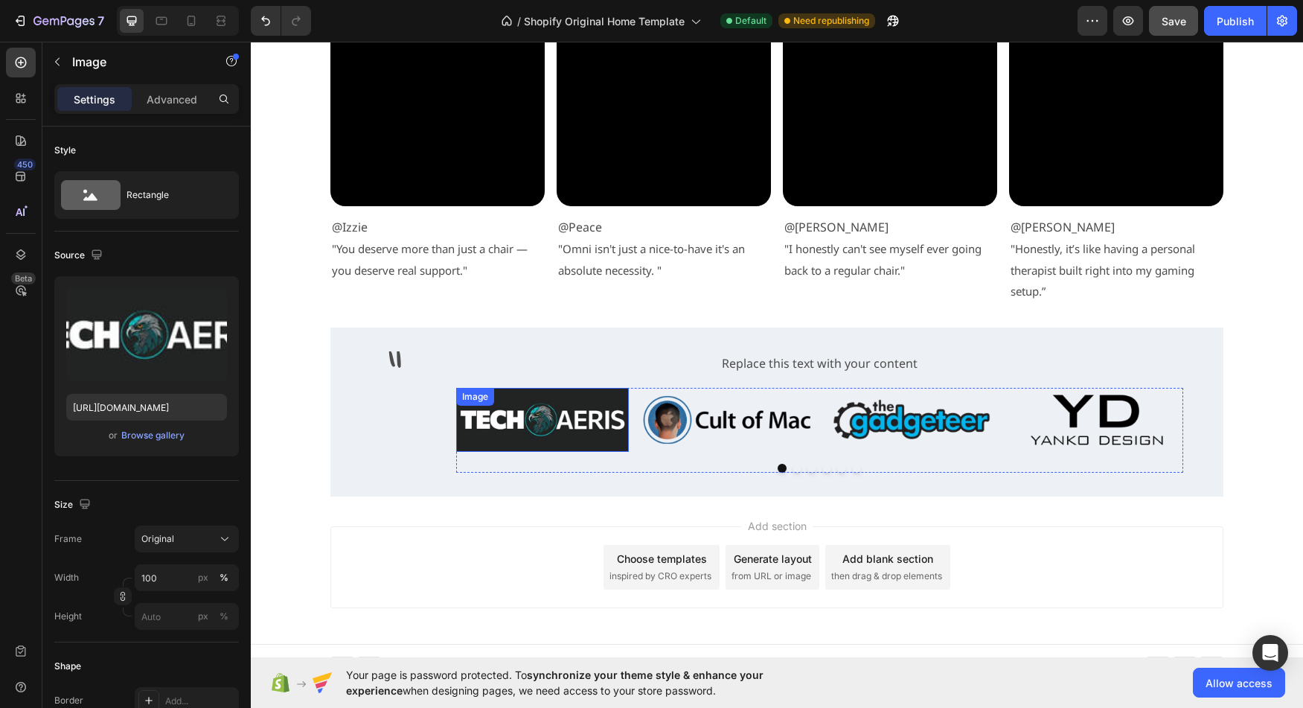
click at [537, 430] on img at bounding box center [542, 420] width 173 height 64
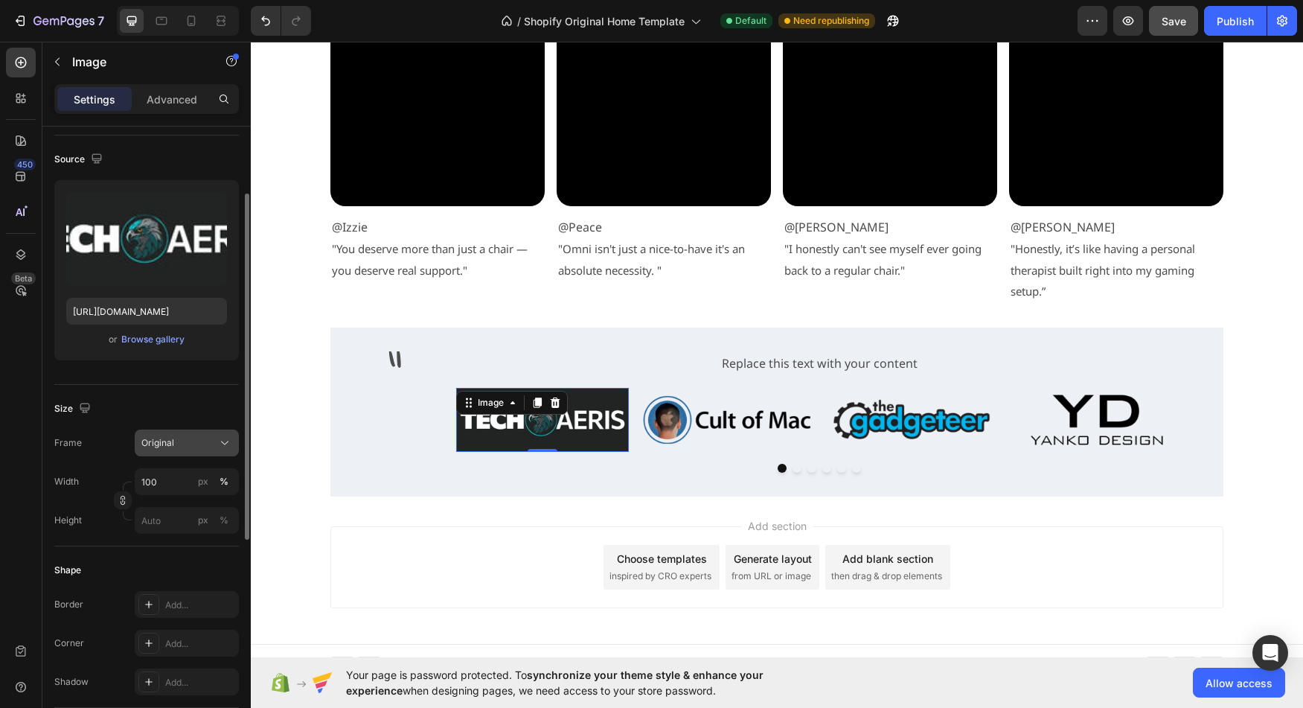
scroll to position [105, 0]
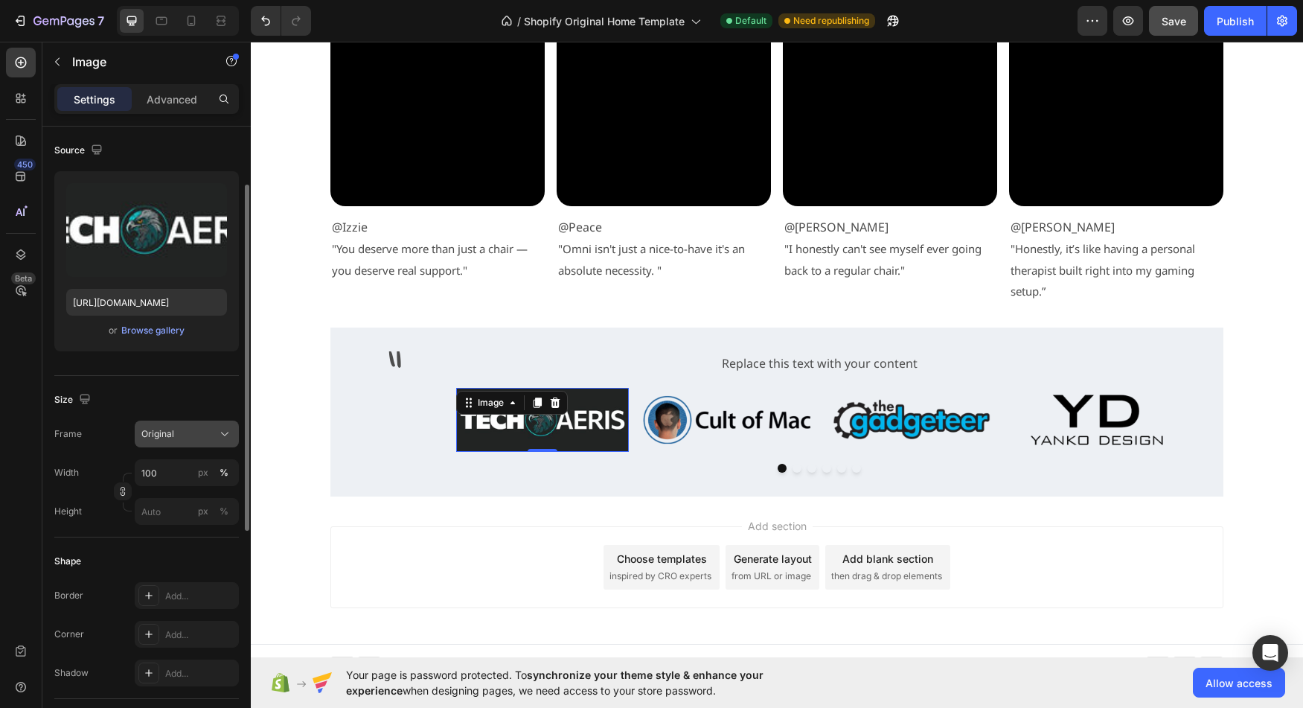
click at [222, 435] on icon at bounding box center [224, 433] width 15 height 15
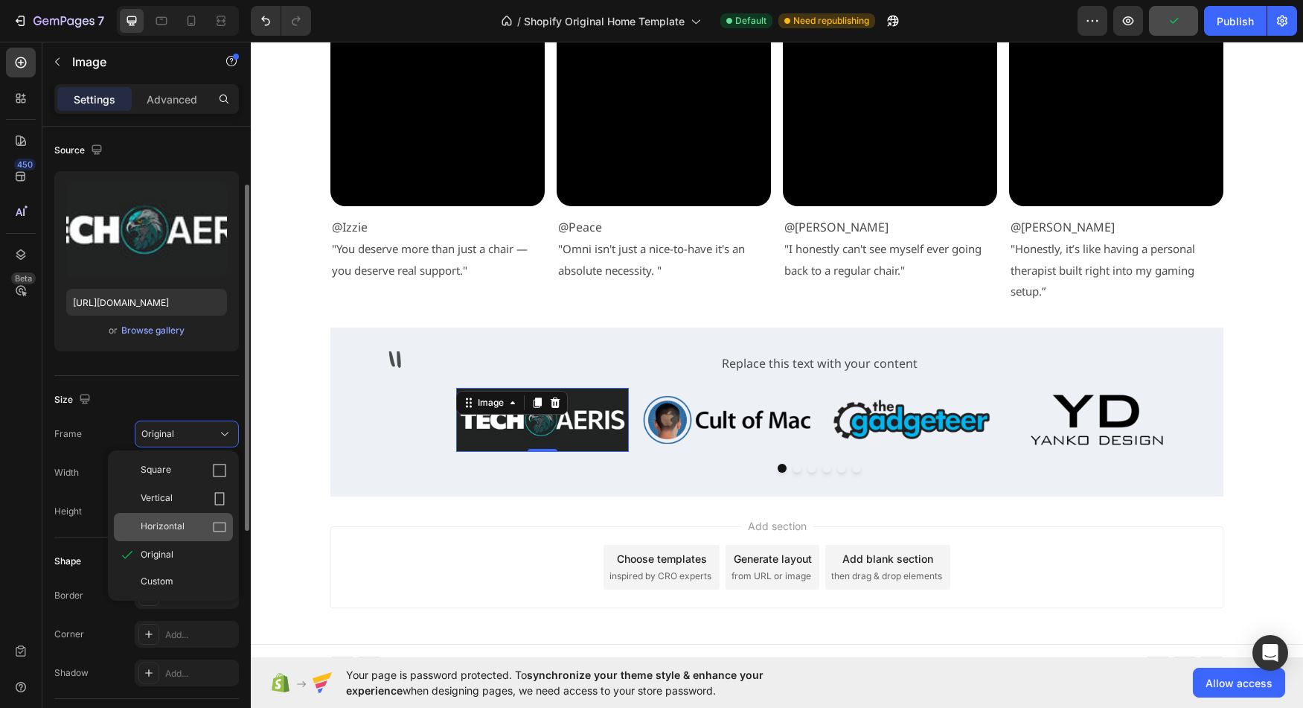
click at [220, 526] on icon at bounding box center [219, 526] width 15 height 15
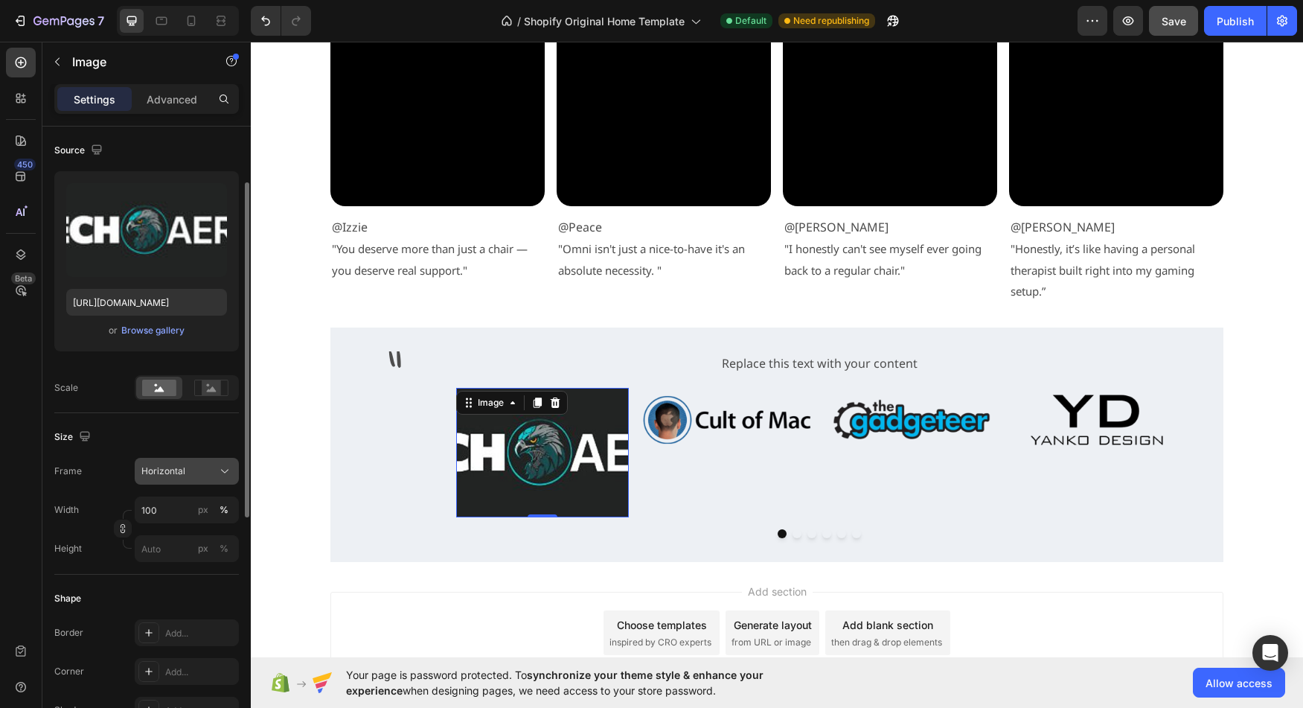
click at [220, 483] on button "Horizontal" at bounding box center [187, 471] width 104 height 27
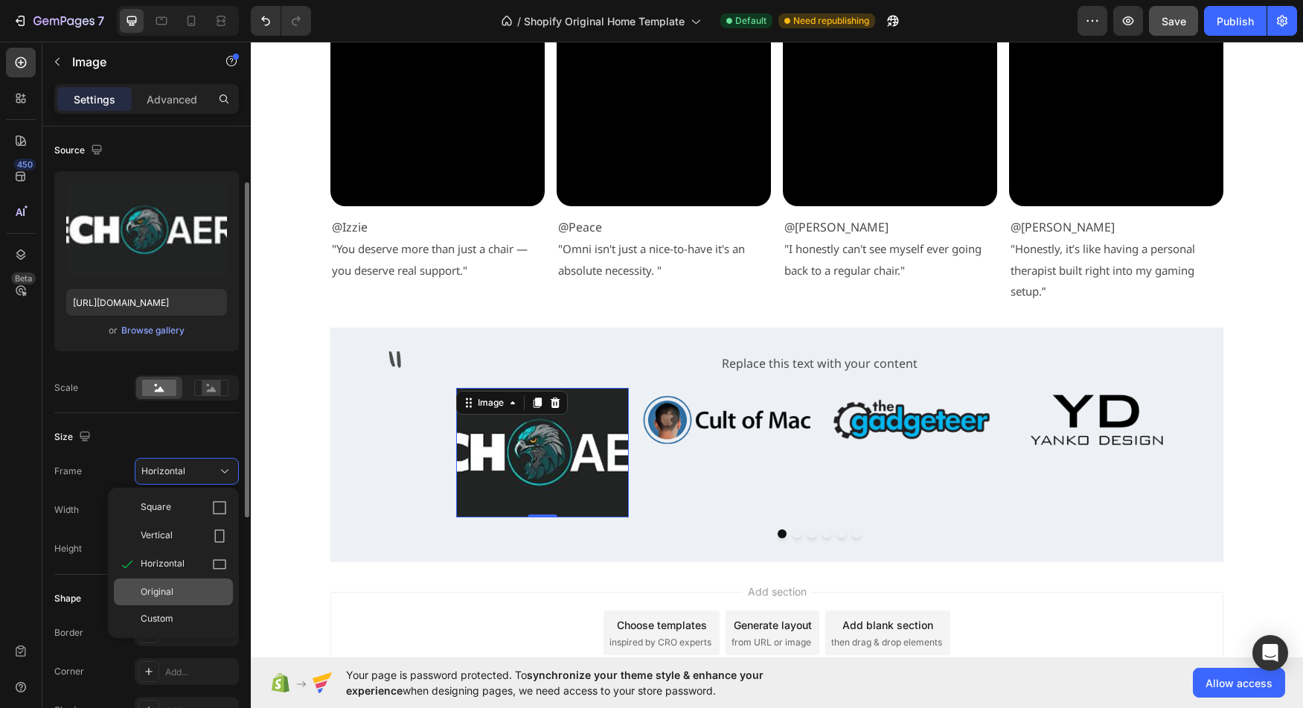
click at [199, 579] on div "Original" at bounding box center [173, 591] width 119 height 27
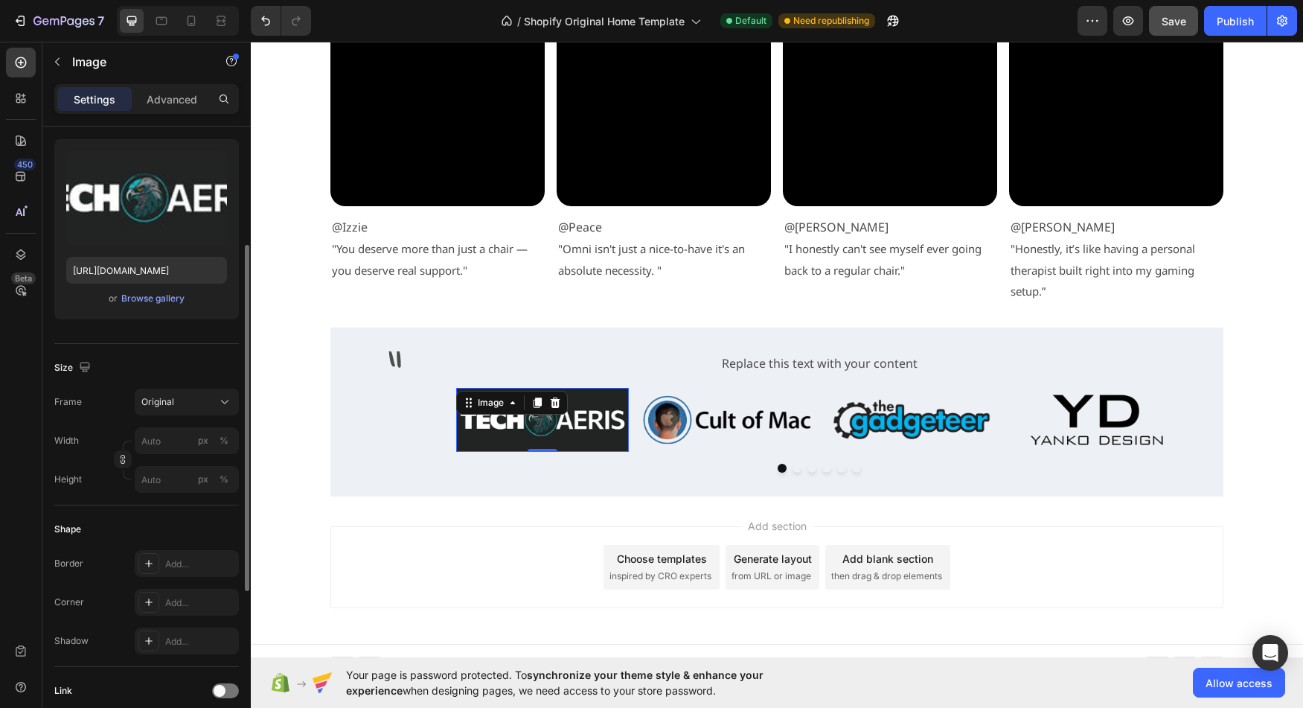
scroll to position [0, 0]
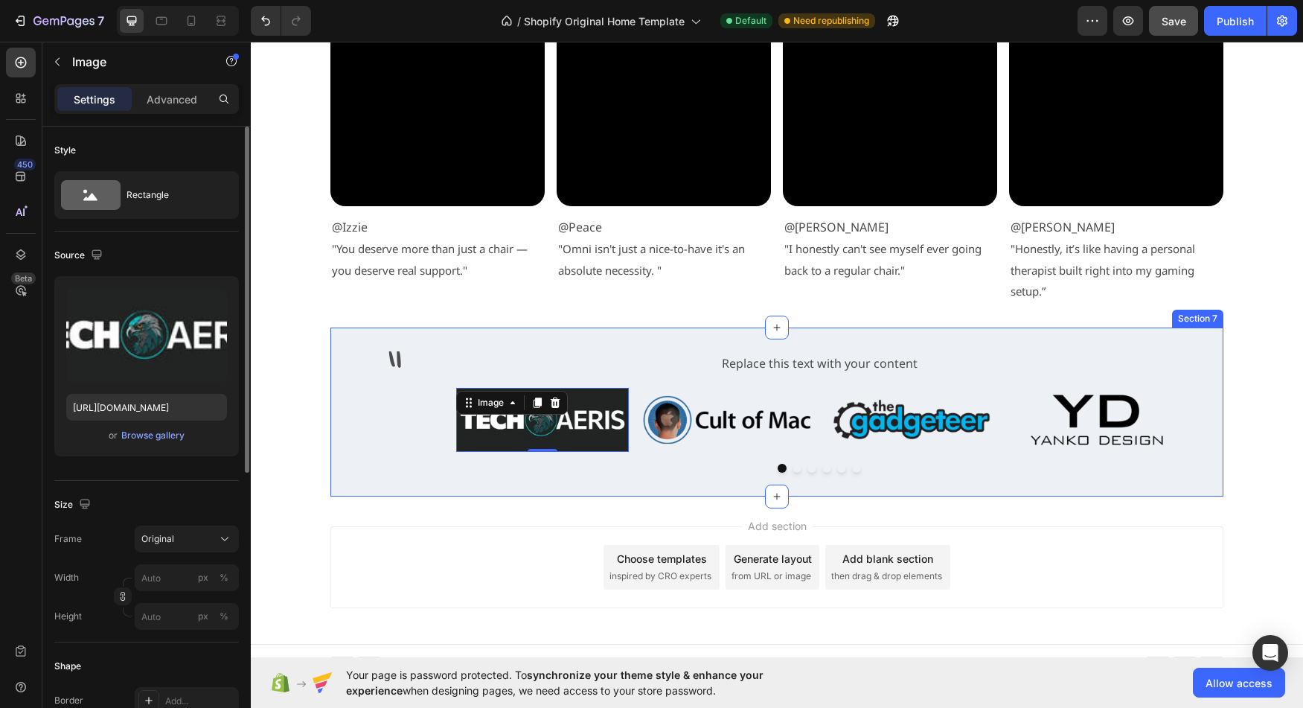
click at [426, 444] on div "Image 0 Image Image Image Drop element here Drop element here Carousel" at bounding box center [819, 430] width 807 height 85
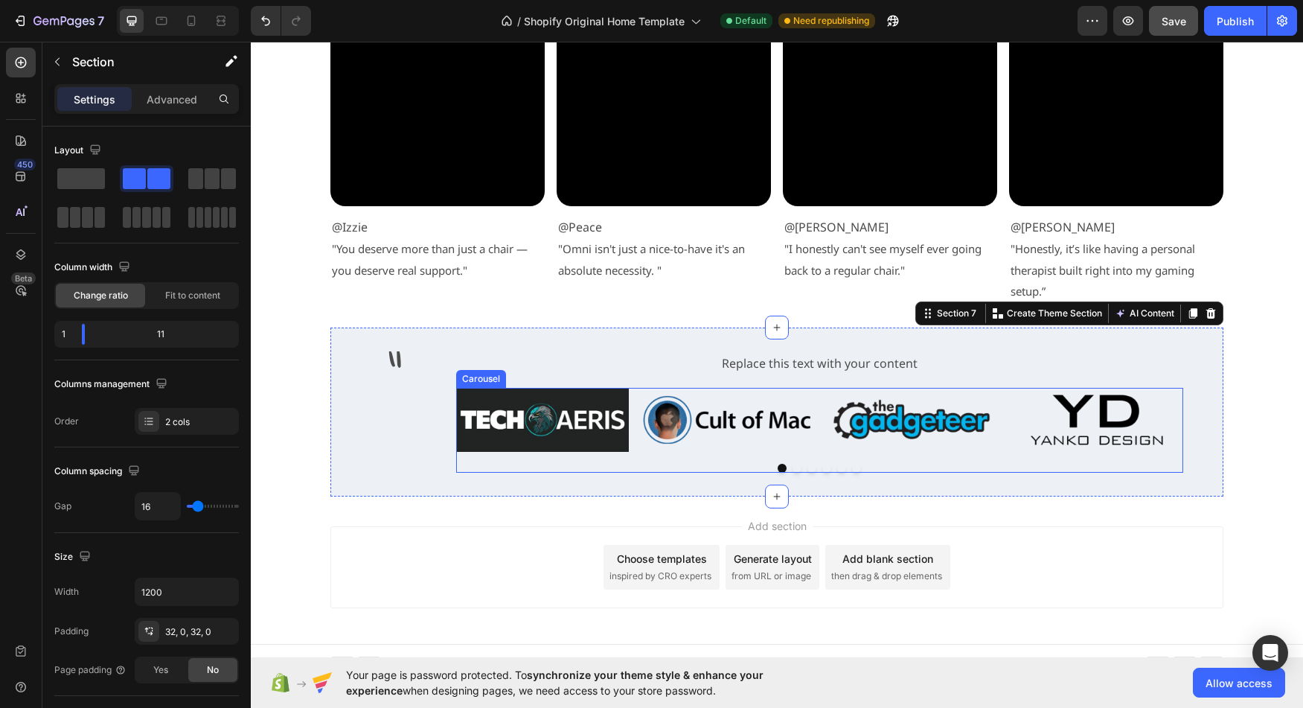
click at [634, 402] on div "Image Image Image Image Drop element here Drop element here" at bounding box center [819, 420] width 727 height 64
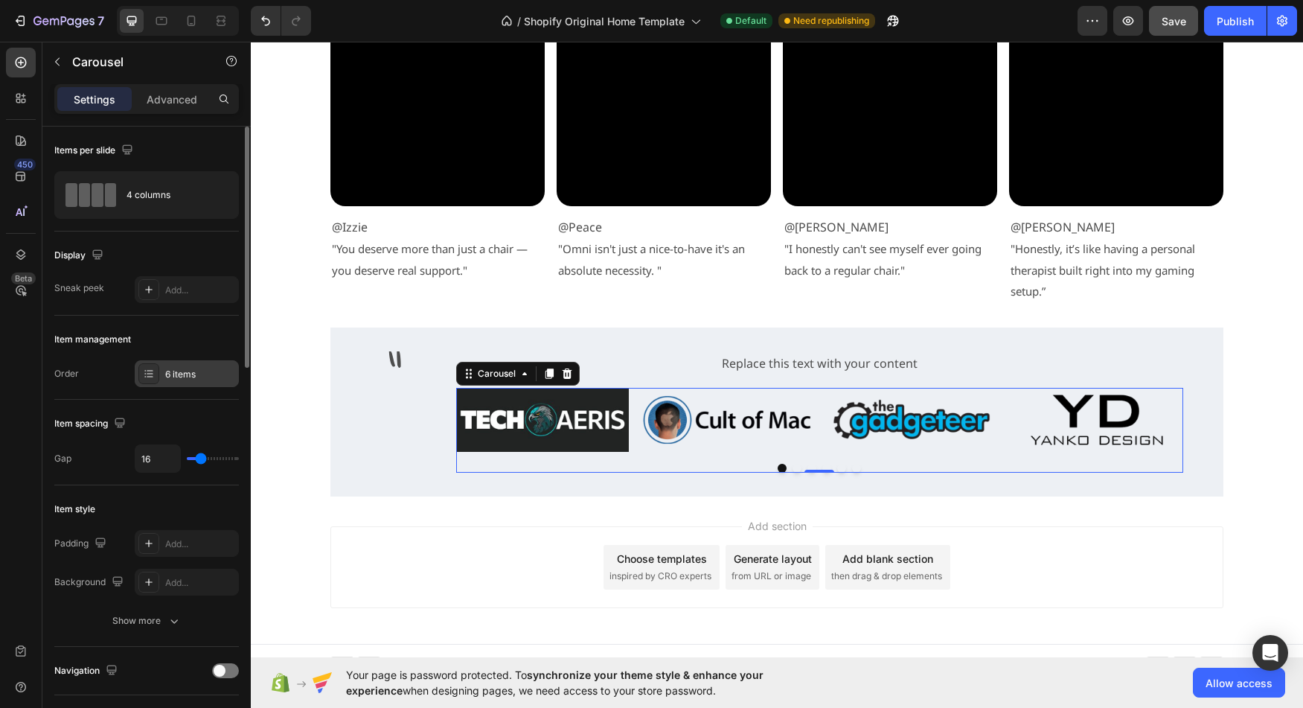
click at [150, 372] on icon at bounding box center [149, 374] width 12 height 12
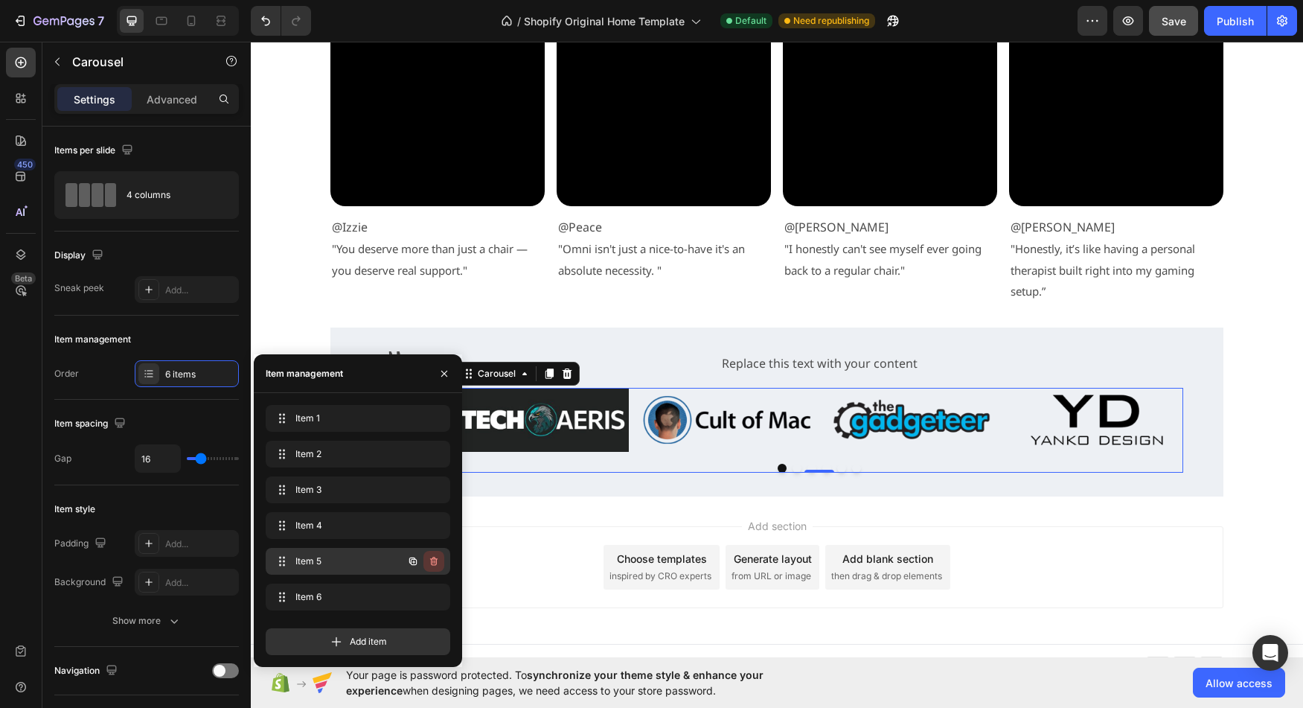
click at [434, 560] on icon "button" at bounding box center [434, 561] width 12 height 12
click at [421, 562] on div "Delete" at bounding box center [424, 560] width 28 height 13
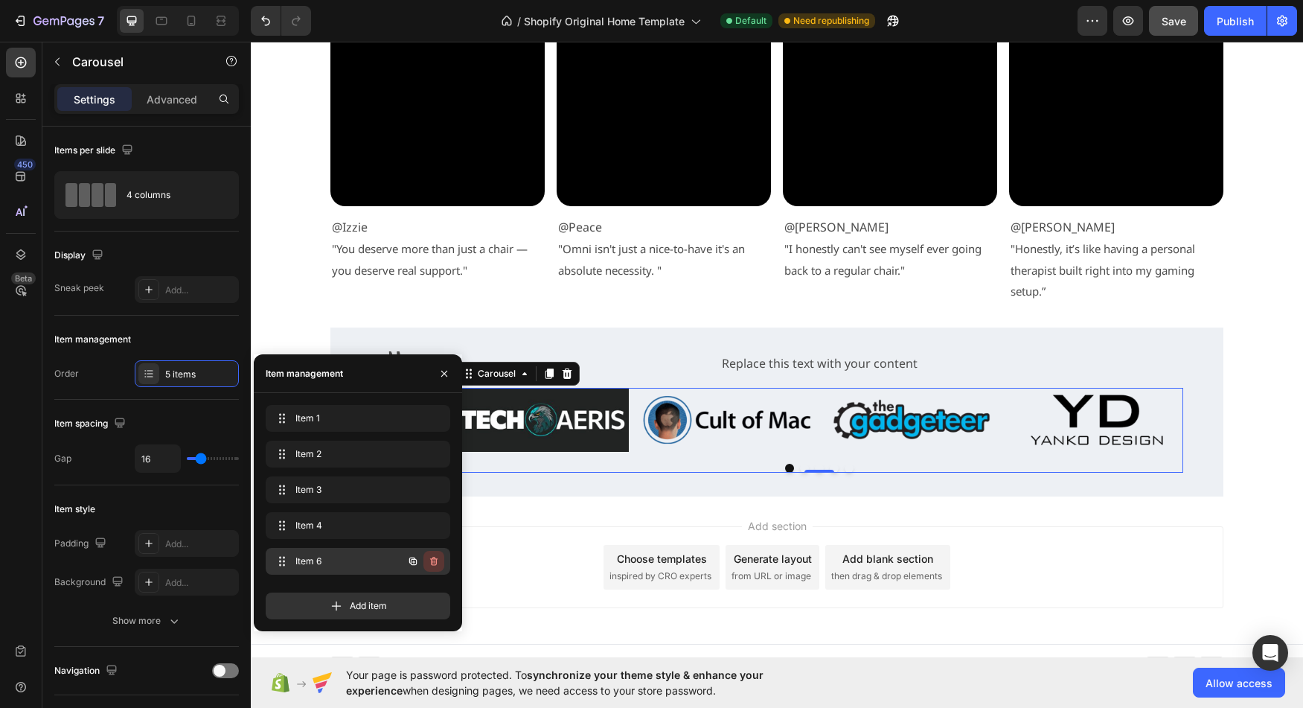
click at [430, 560] on icon "button" at bounding box center [434, 561] width 12 height 12
click at [417, 557] on div "Delete" at bounding box center [424, 560] width 28 height 13
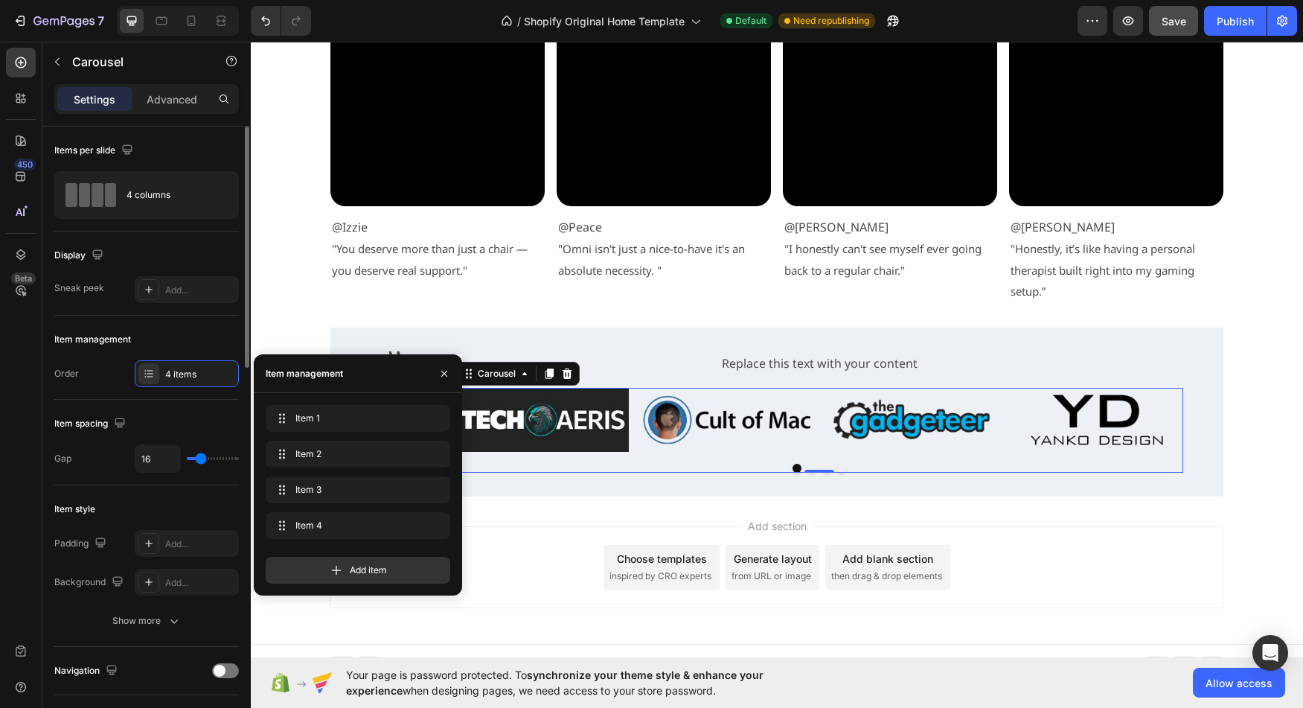
click at [68, 428] on div "Item spacing" at bounding box center [91, 424] width 74 height 20
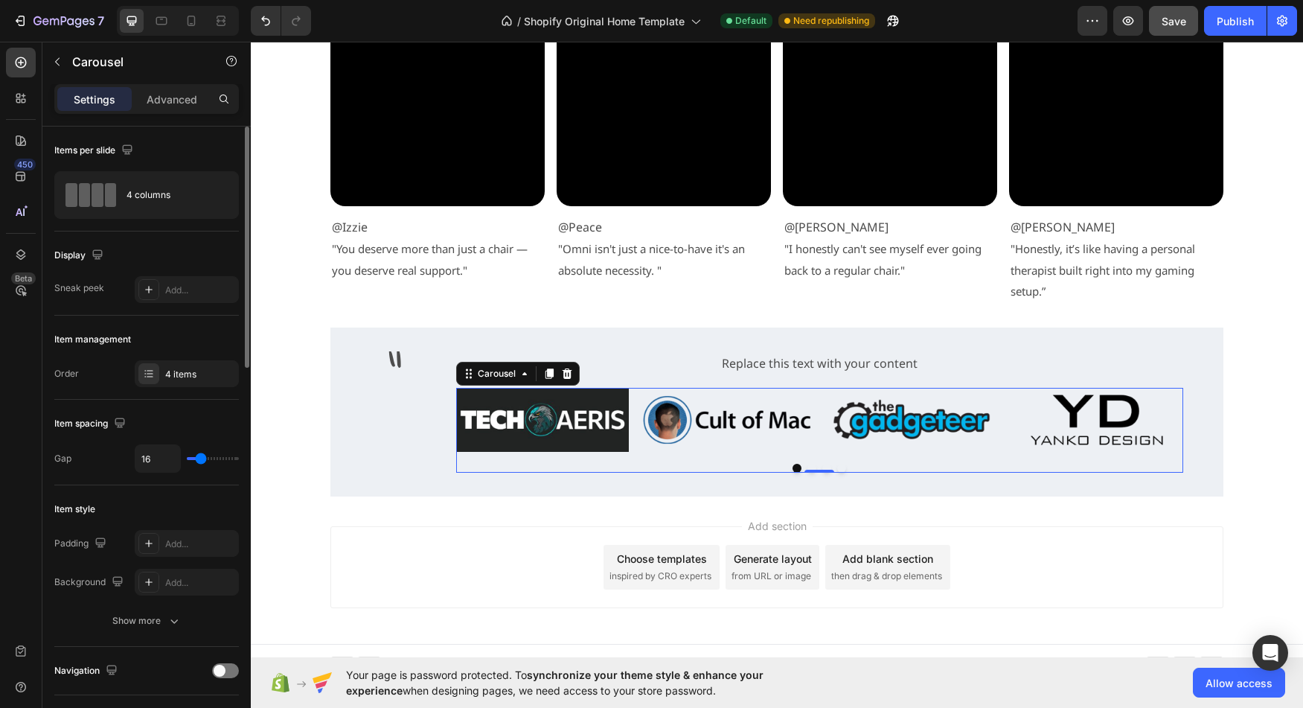
type input "20"
type input "22"
type input "25"
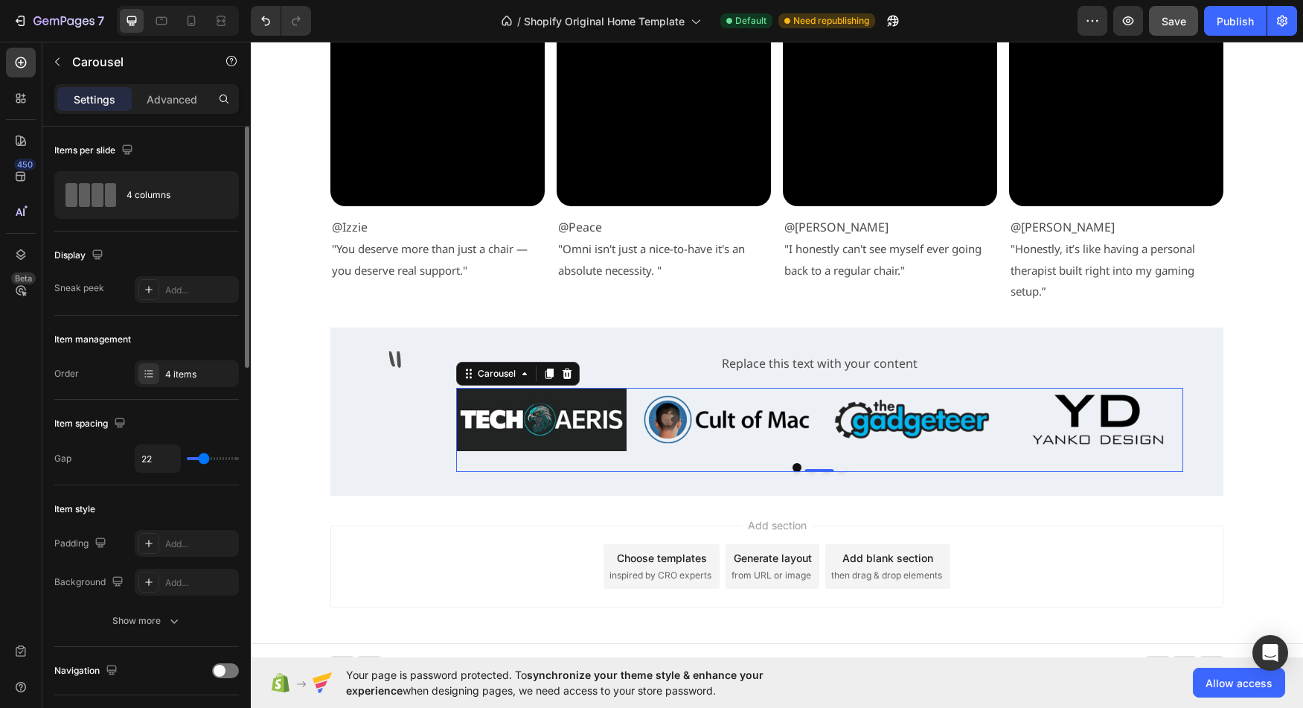
type input "25"
type input "26"
type input "28"
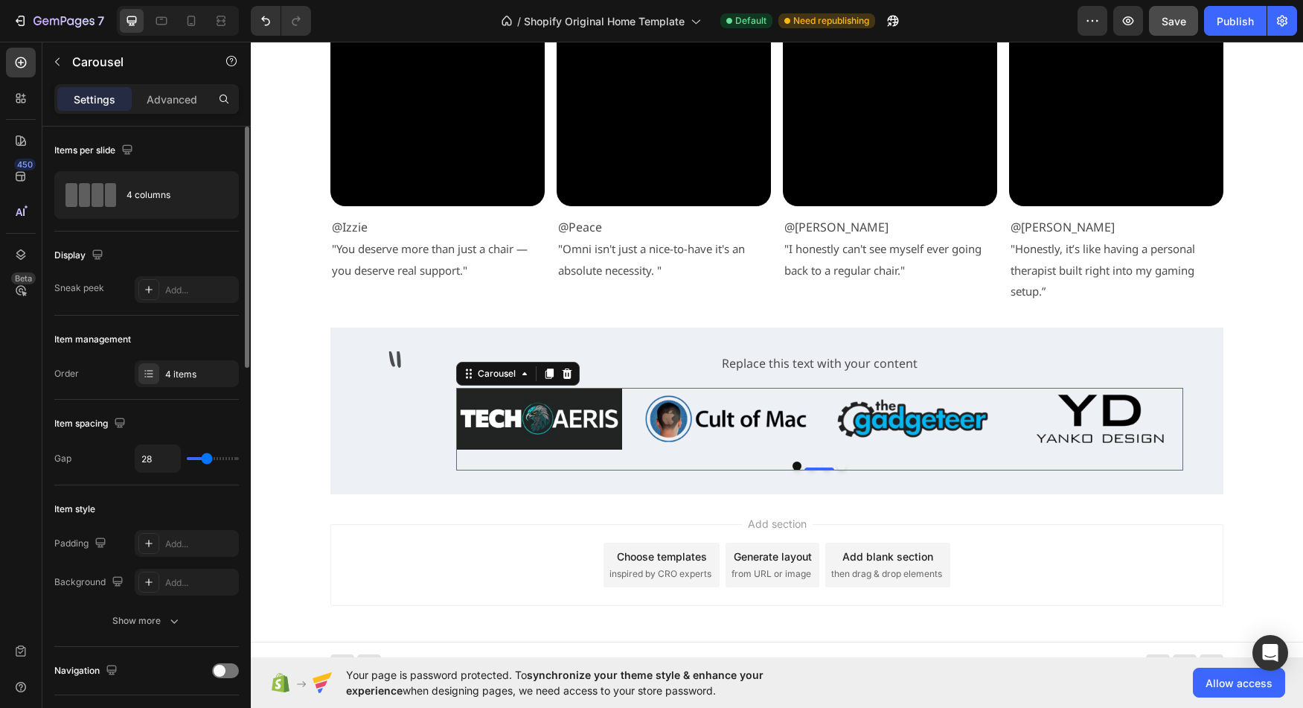
type input "29"
type input "31"
type input "32"
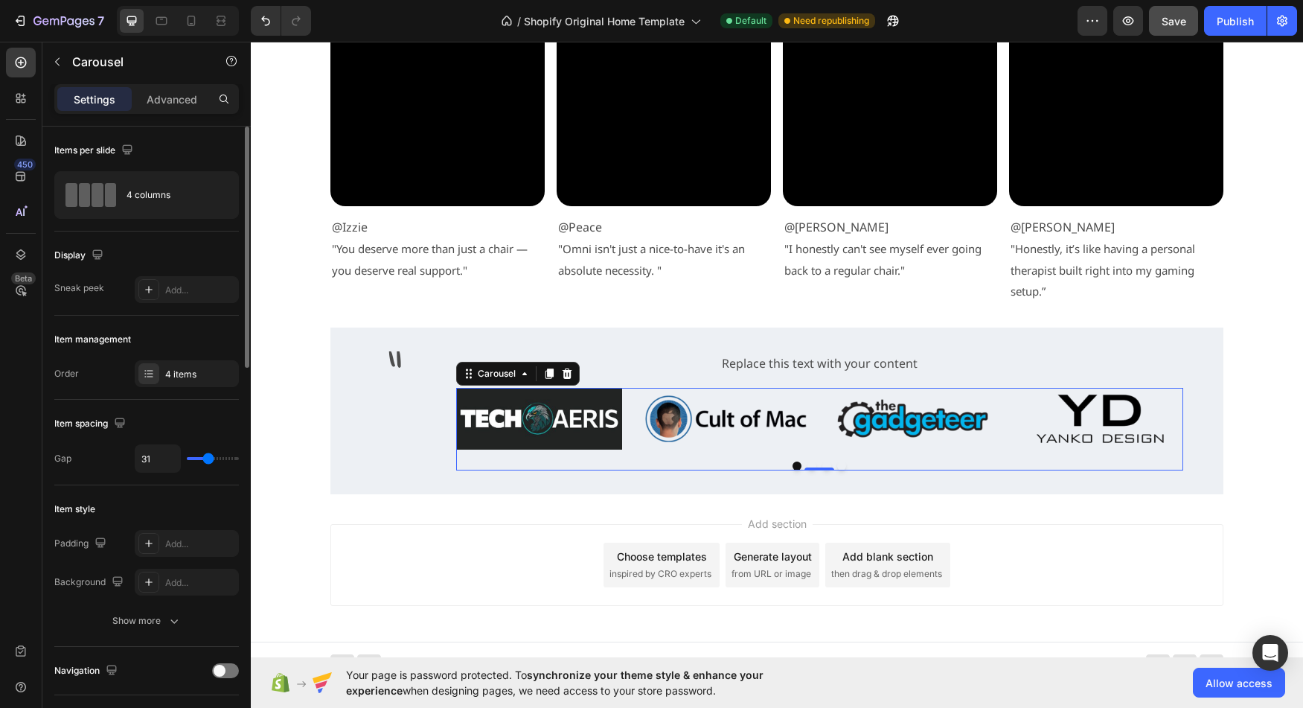
type input "32"
type input "34"
type input "35"
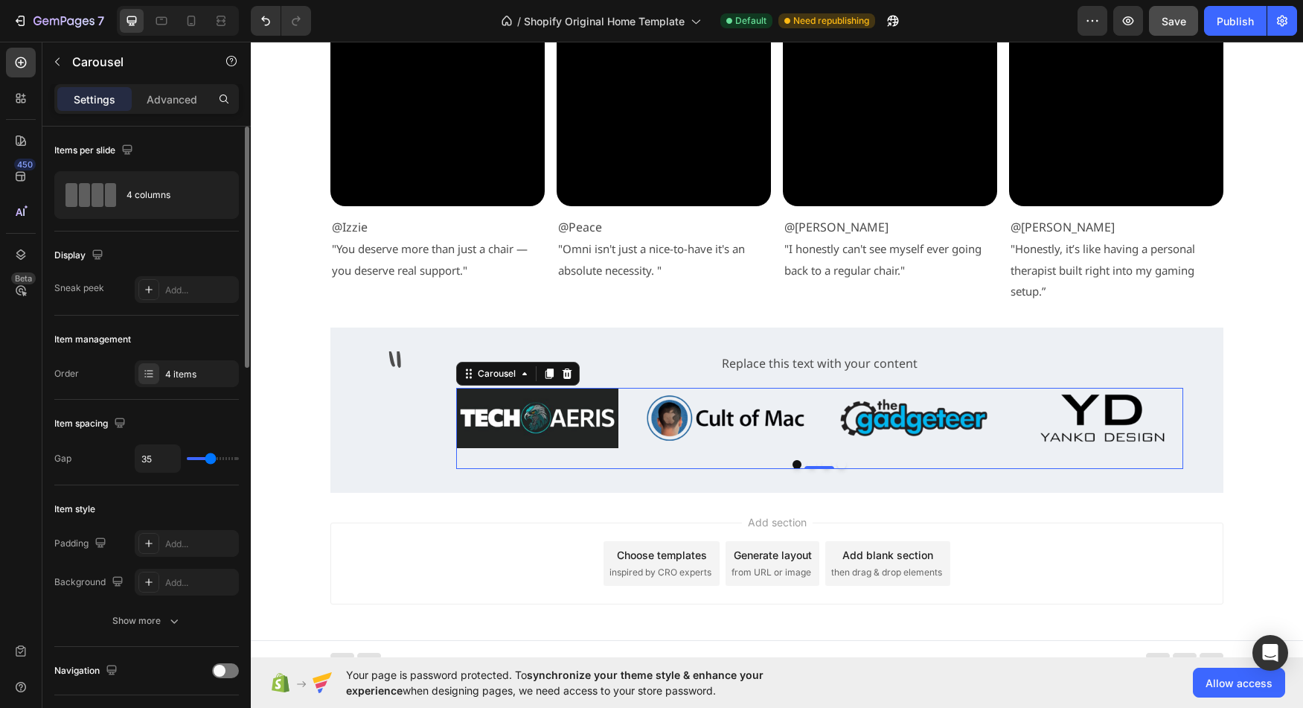
type input "37"
type input "38"
type input "40"
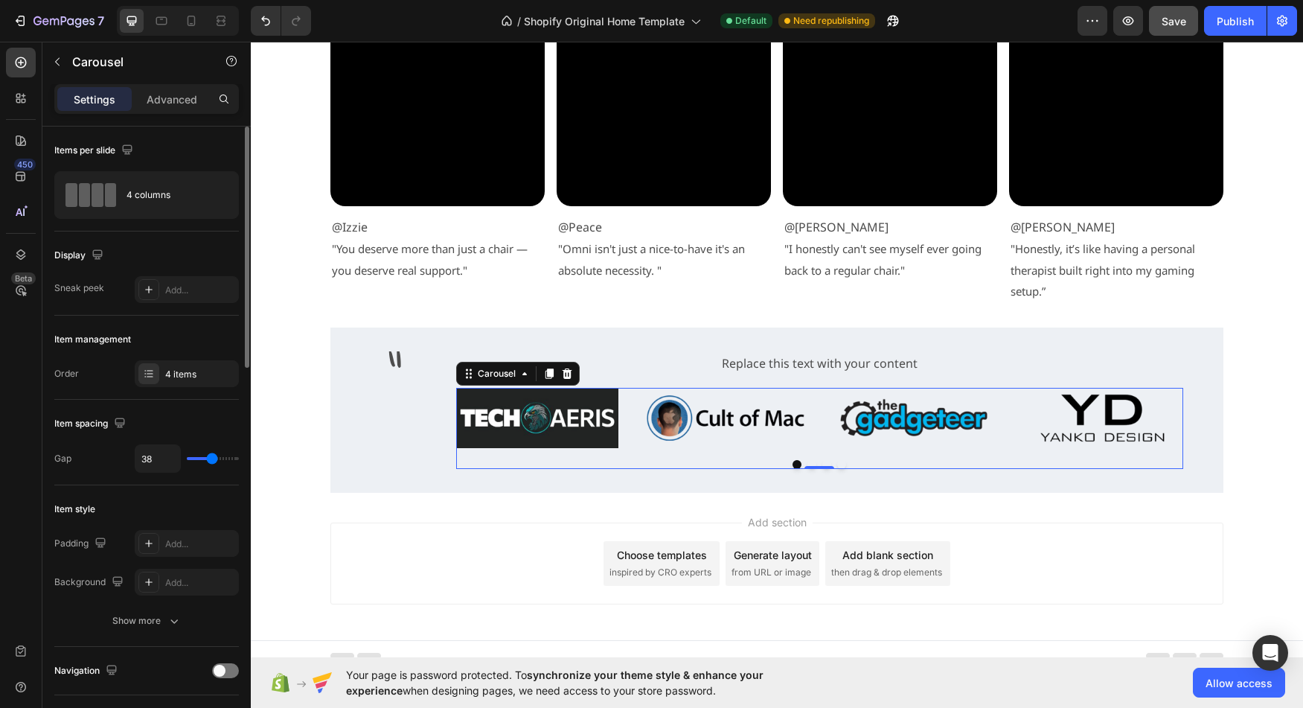
type input "40"
type input "42"
type input "43"
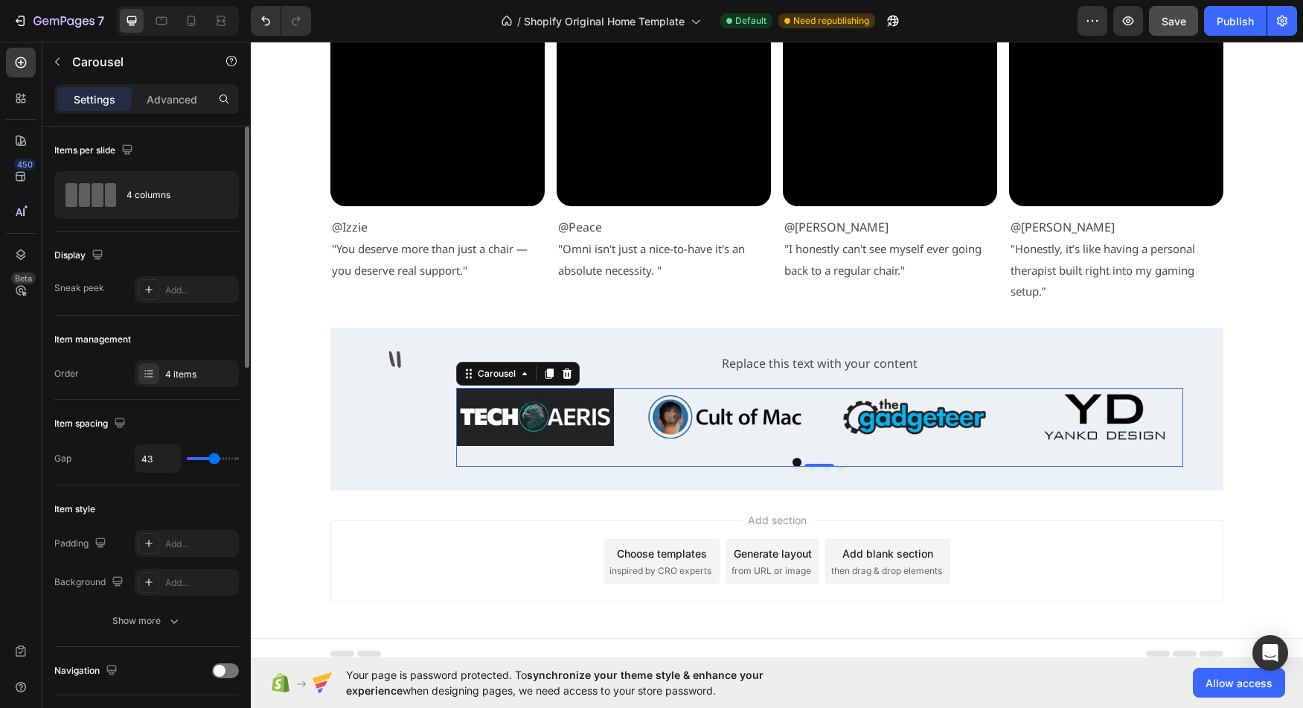
type input "45"
type input "46"
type input "48"
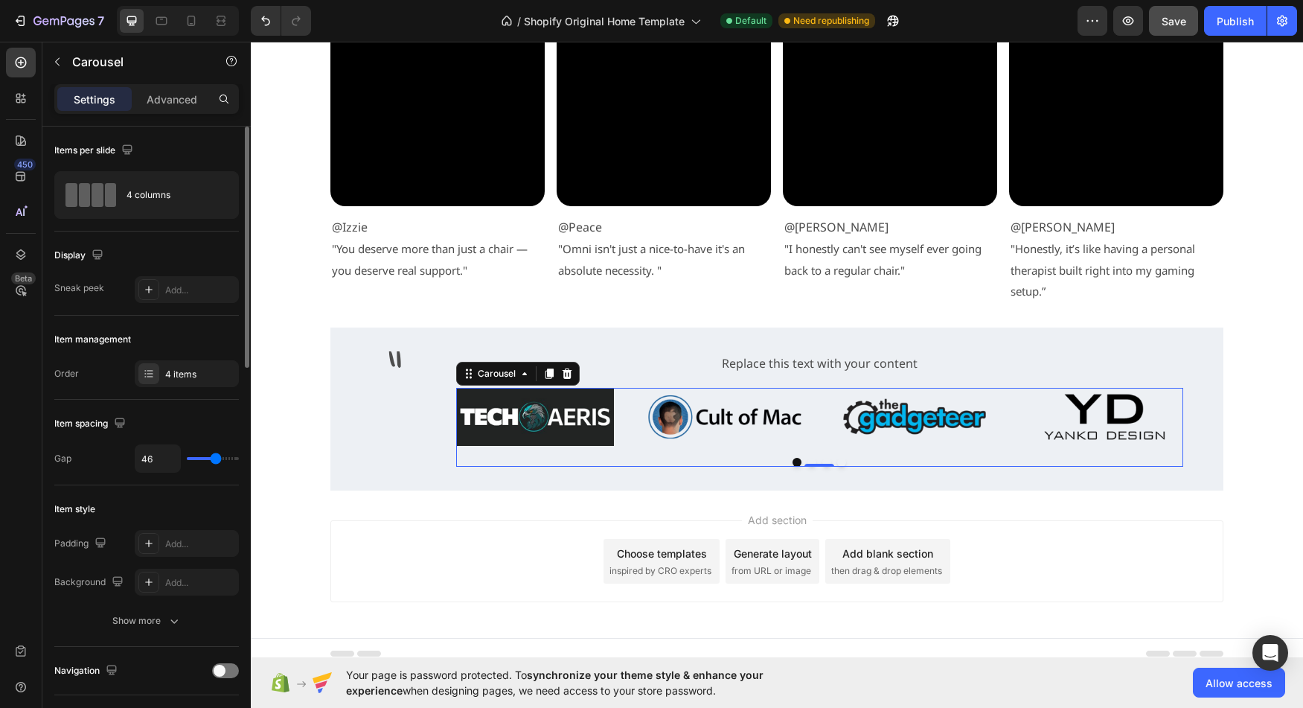
type input "48"
type input "49"
type input "51"
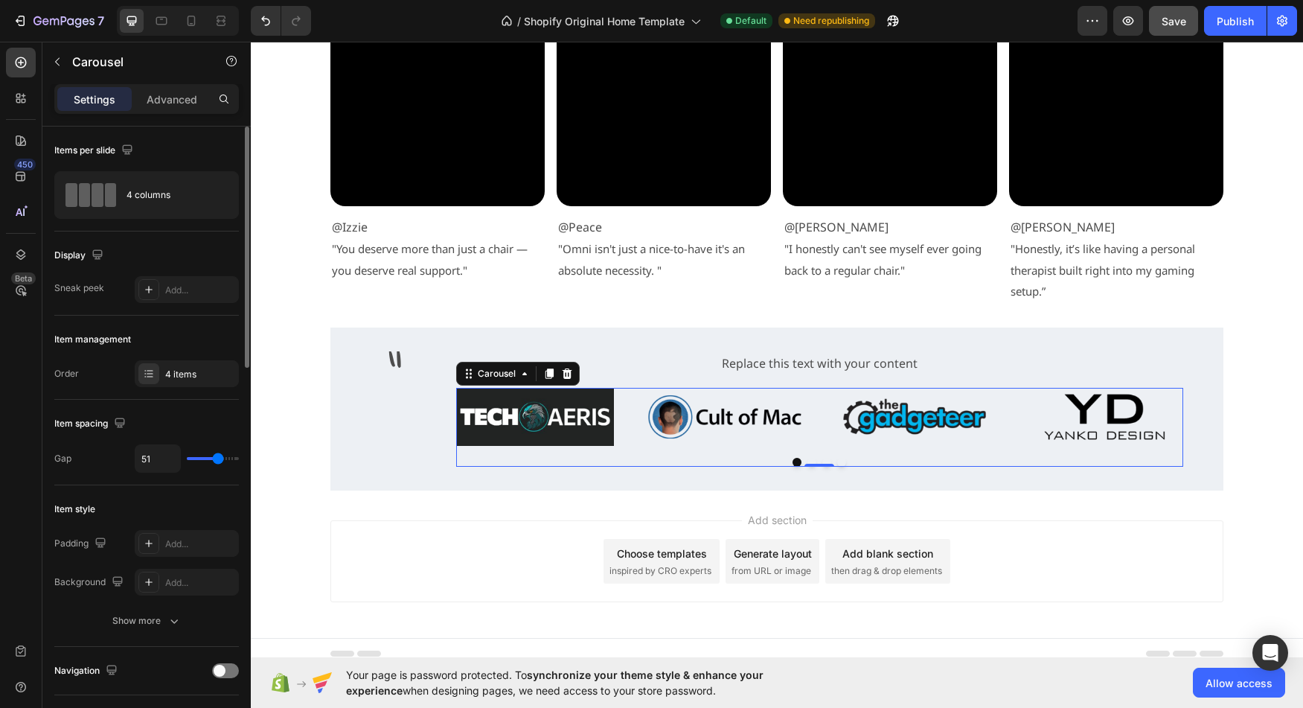
type input "52"
type input "54"
type input "55"
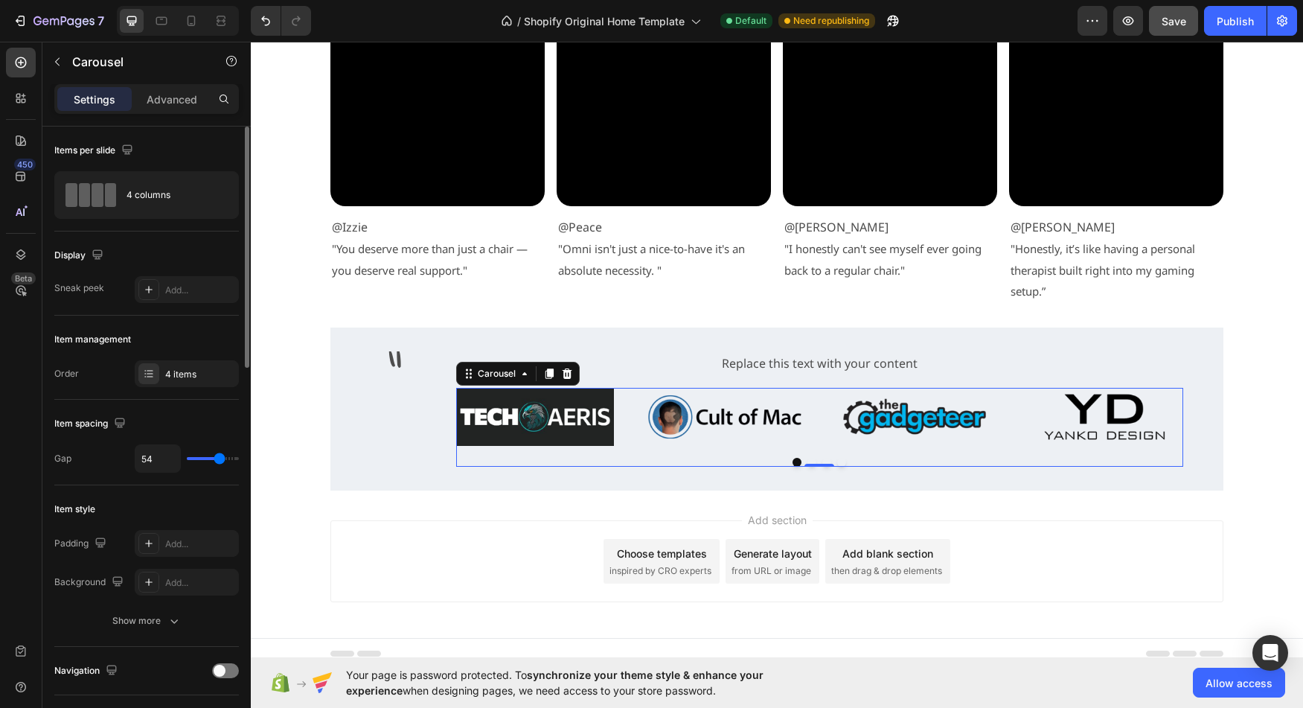
type input "55"
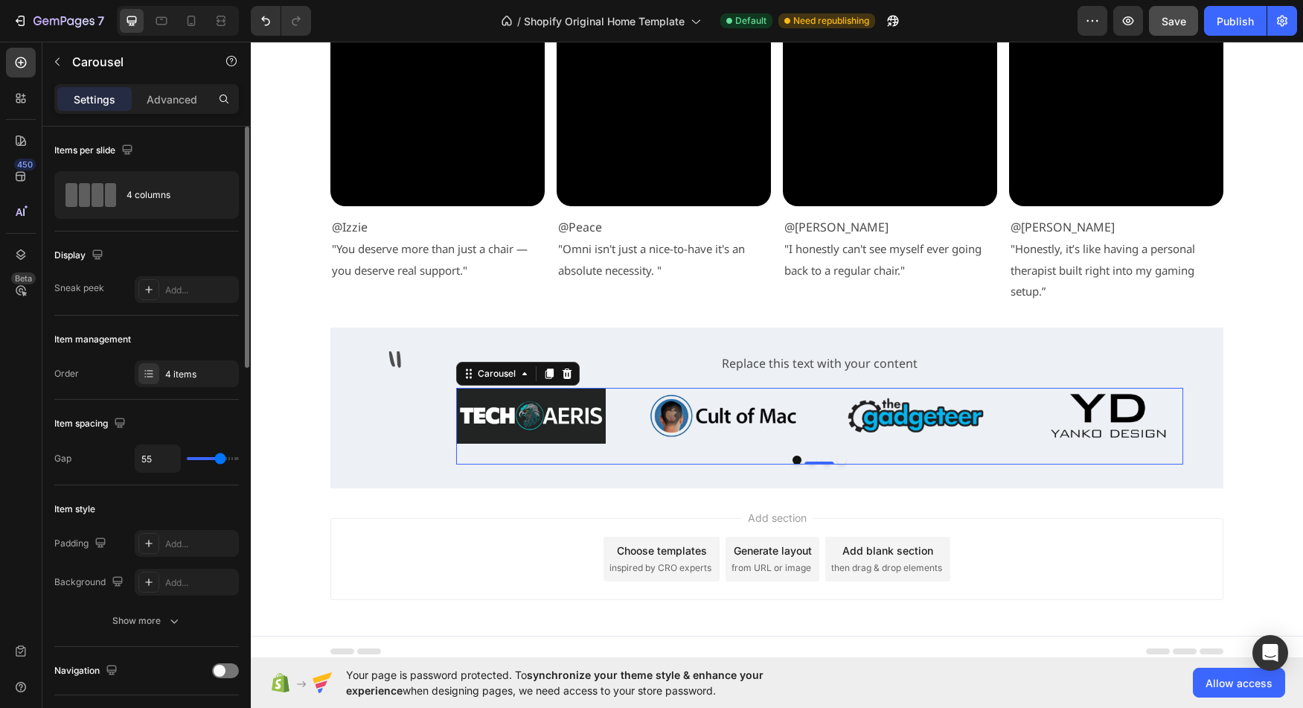
type input "57"
type input "55"
drag, startPoint x: 203, startPoint y: 461, endPoint x: 220, endPoint y: 463, distance: 17.2
type input "55"
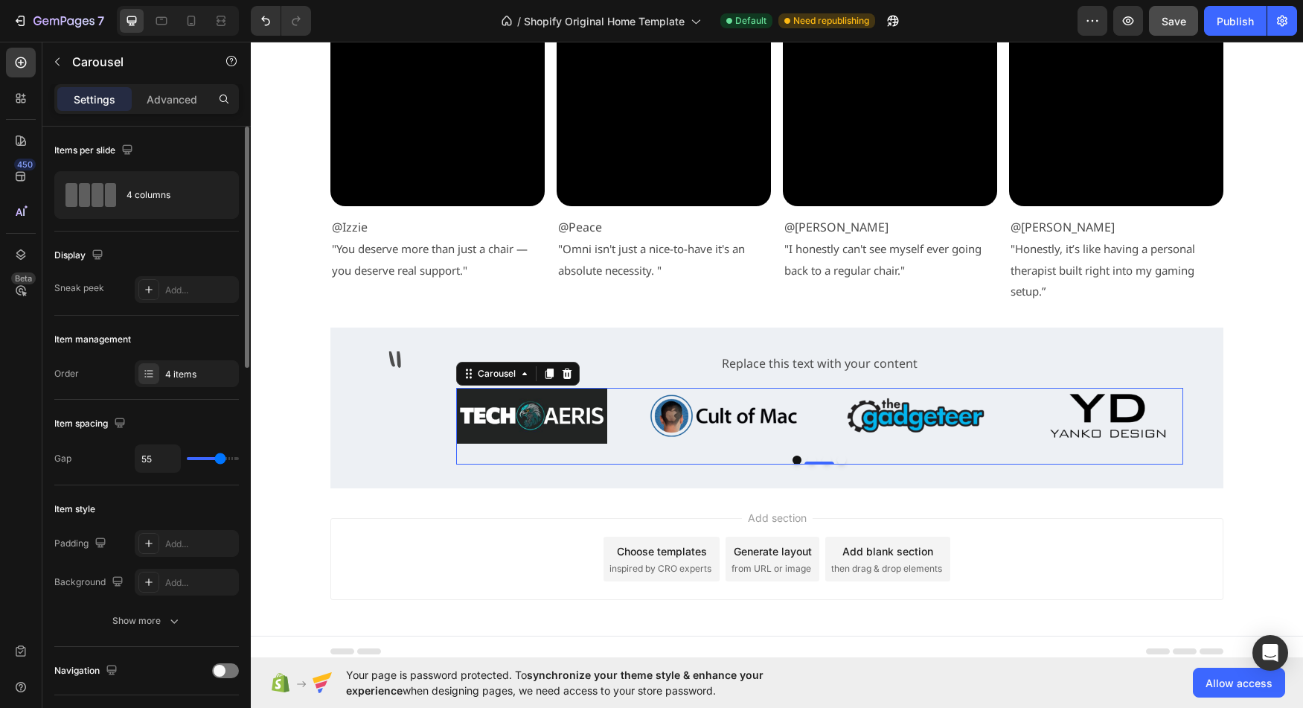
click at [220, 460] on input "range" at bounding box center [213, 458] width 52 height 3
type input "57"
type input "63"
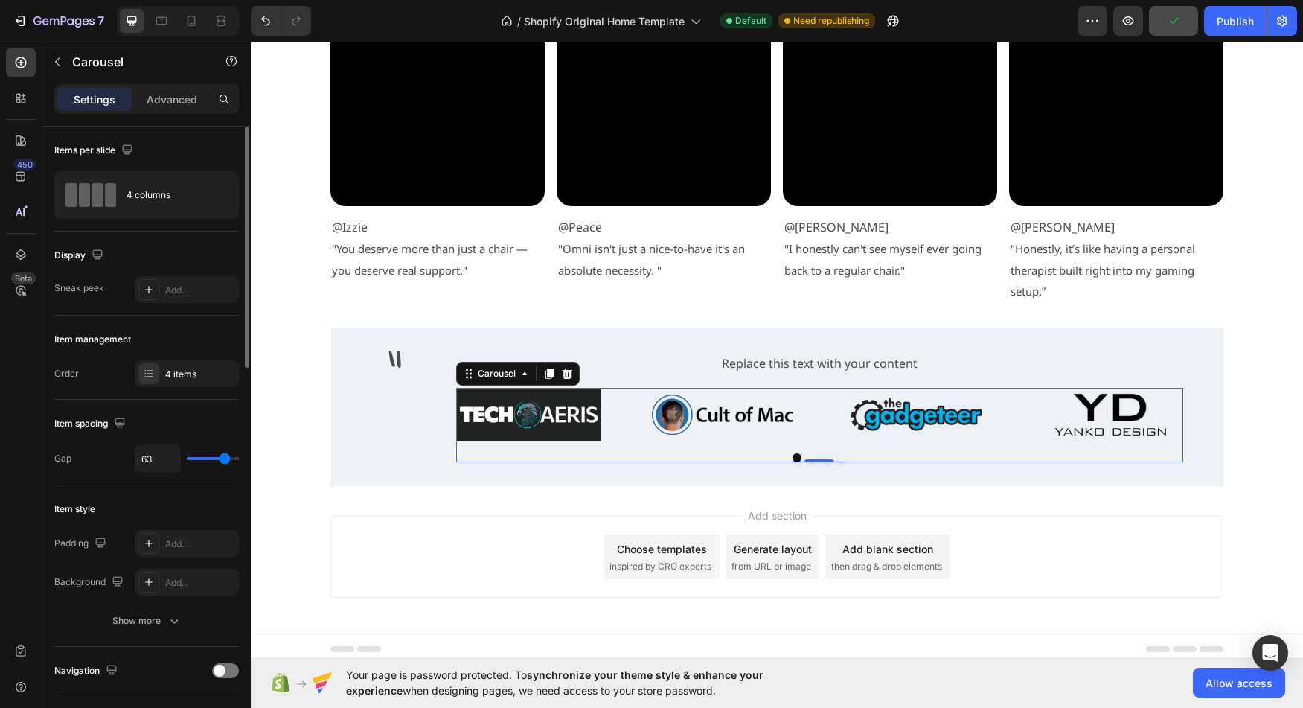
type input "65"
type input "66"
type input "65"
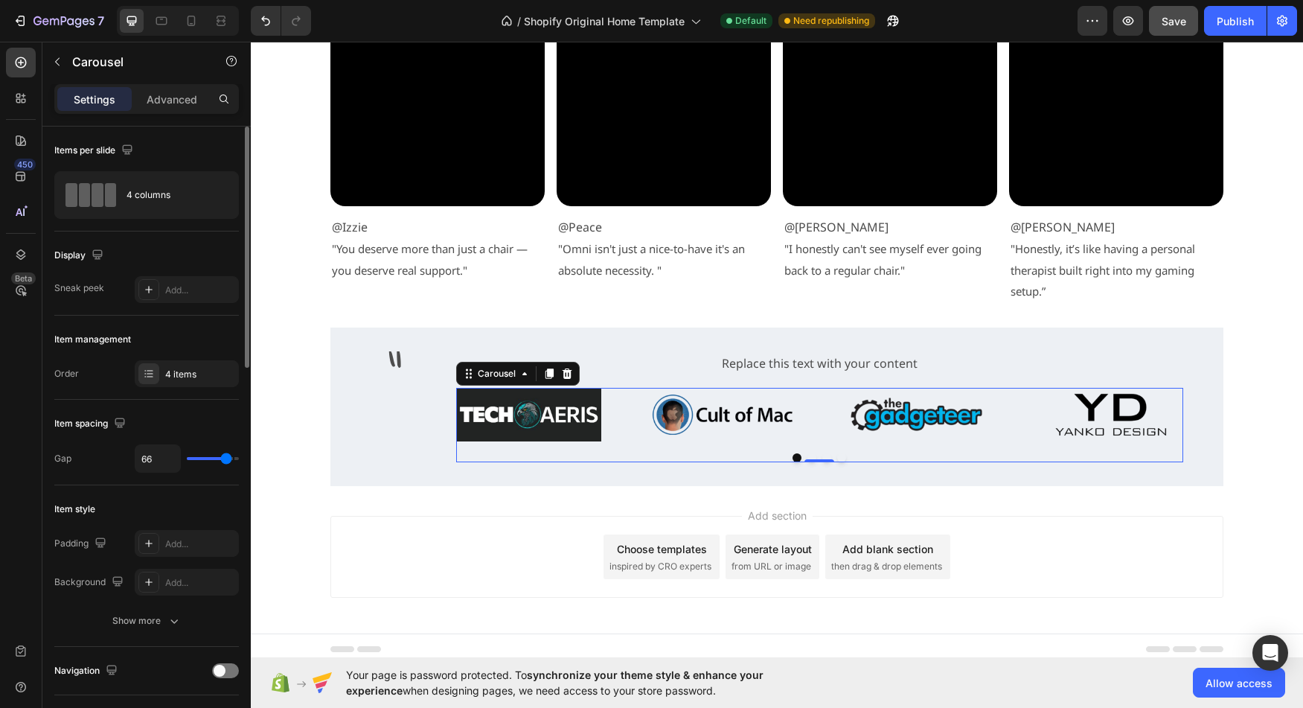
type input "65"
type input "63"
type input "62"
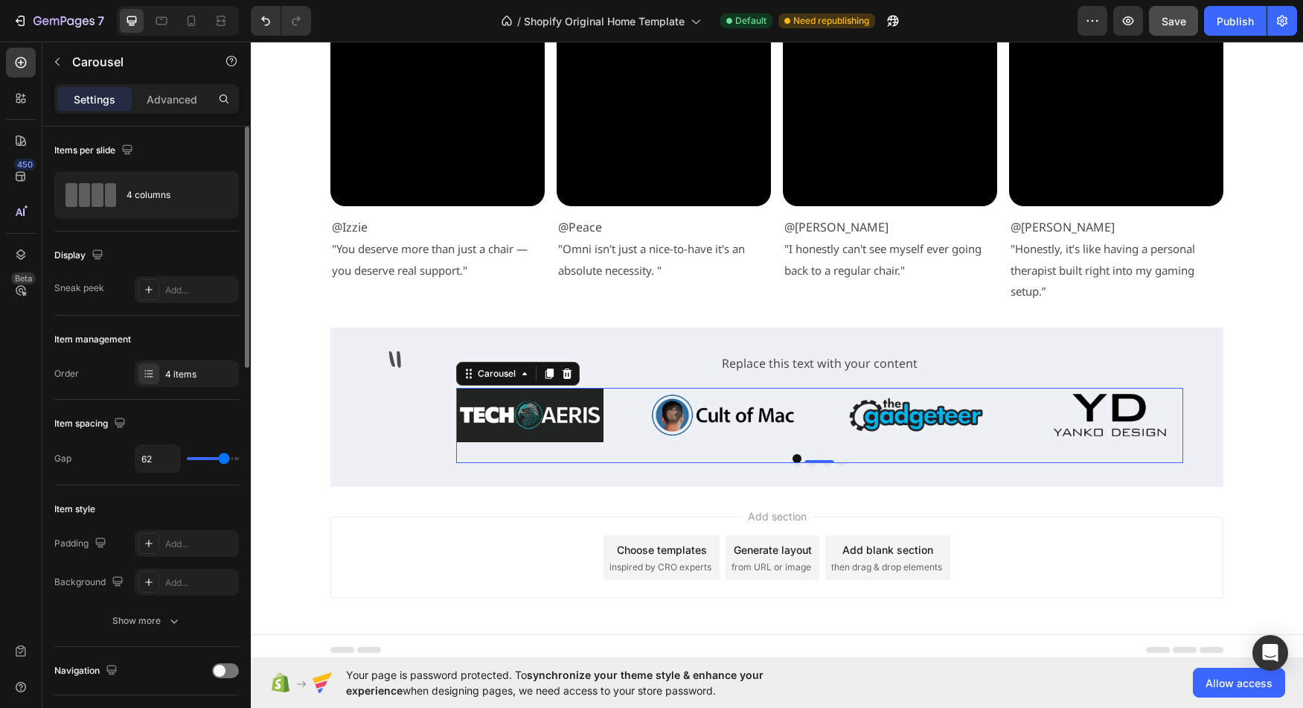
type input "60"
click at [223, 460] on input "range" at bounding box center [213, 458] width 52 height 3
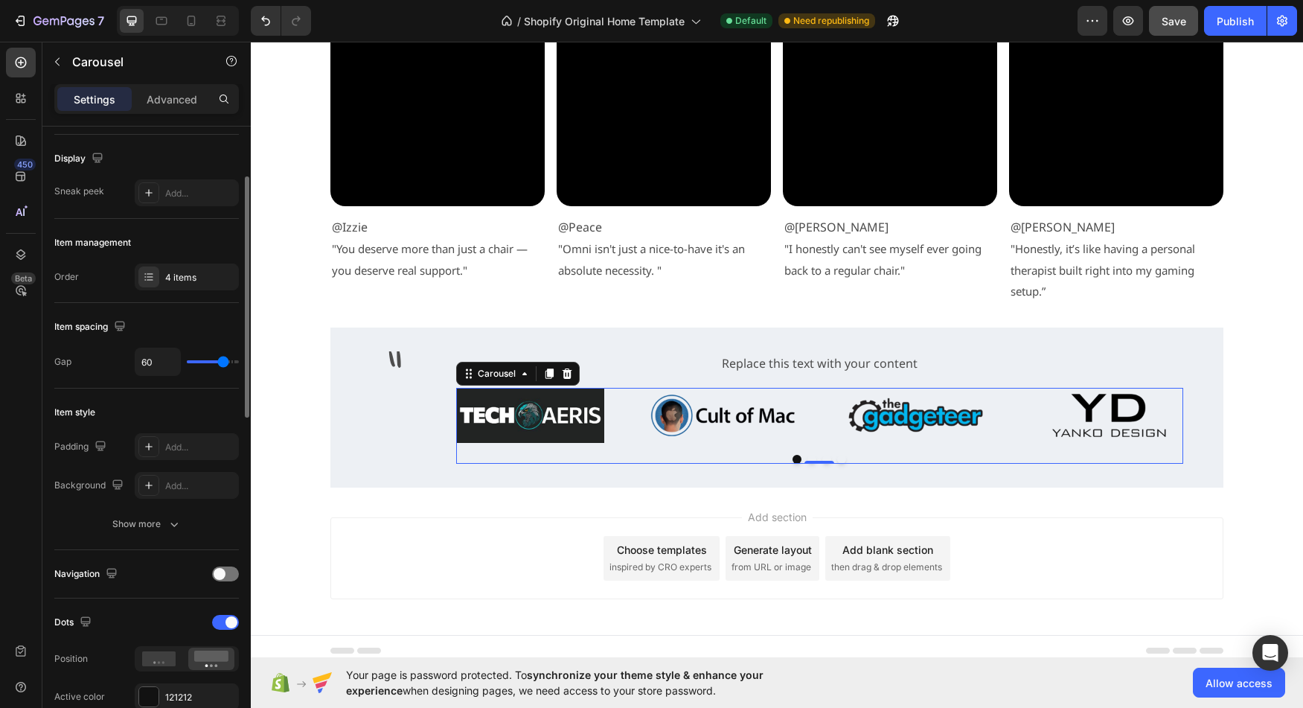
scroll to position [108, 0]
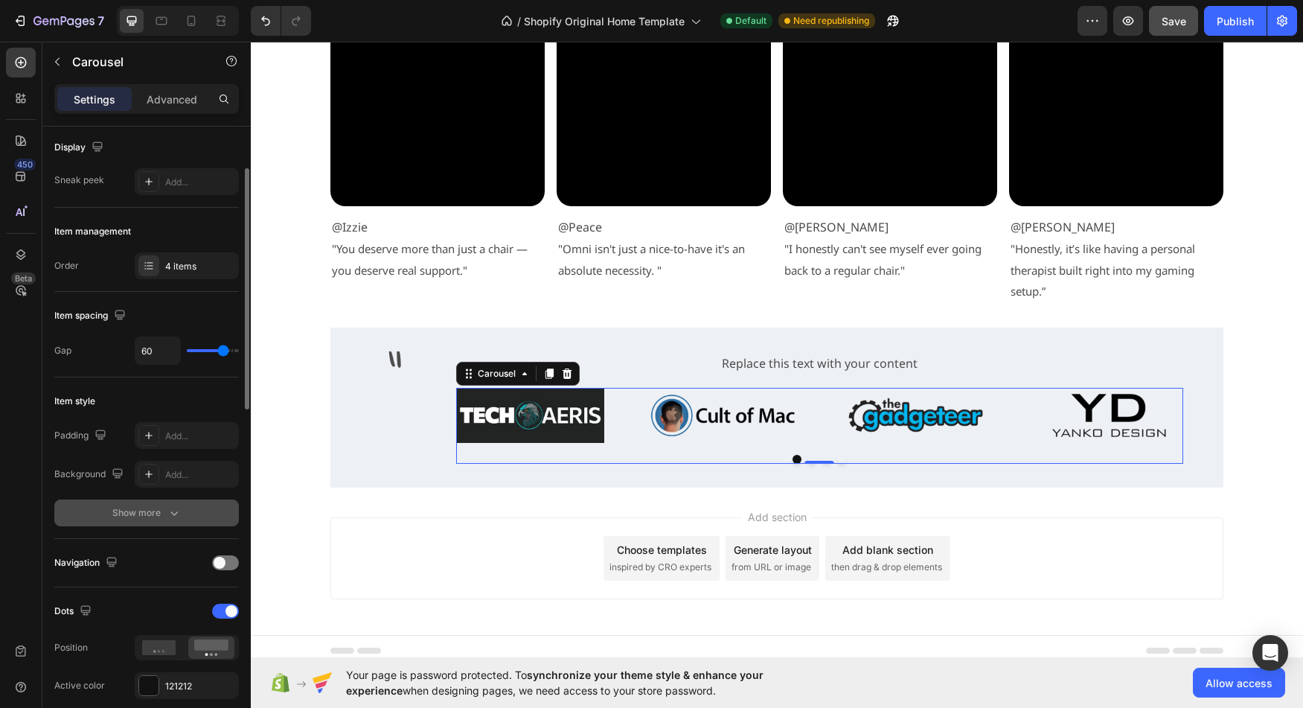
click at [150, 509] on div "Show more" at bounding box center [146, 512] width 69 height 15
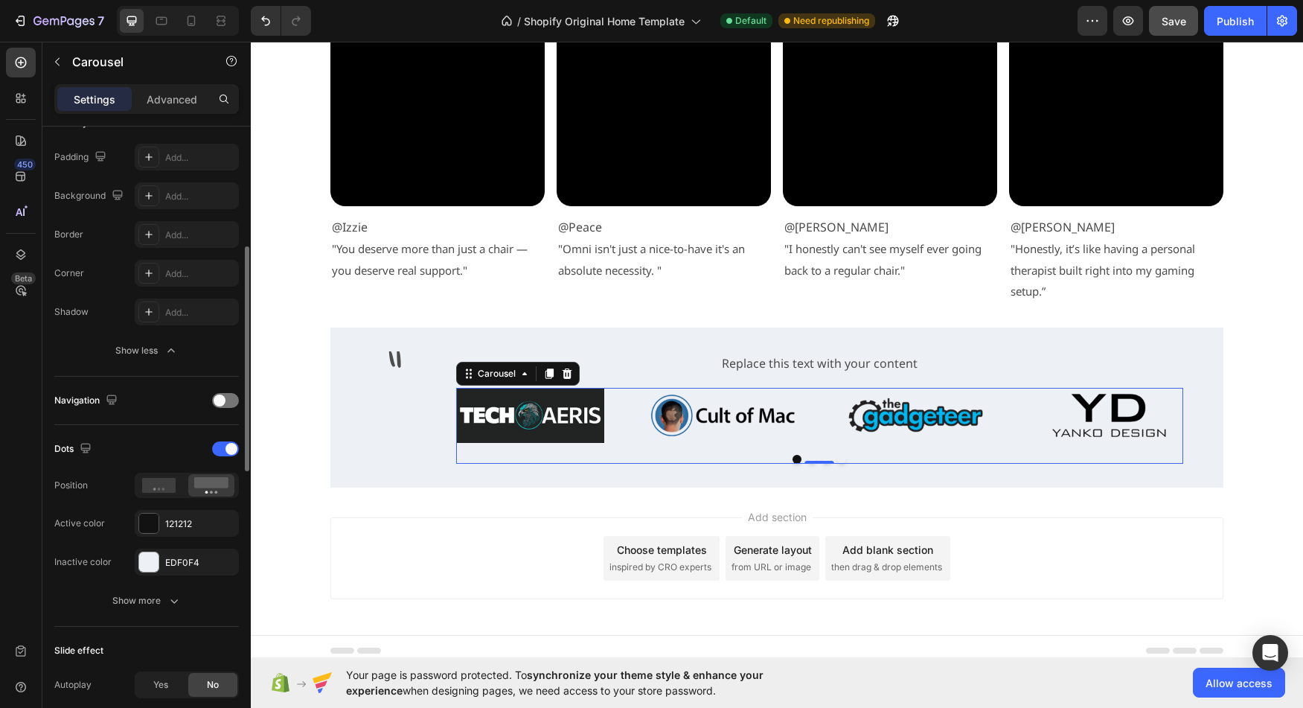
scroll to position [395, 0]
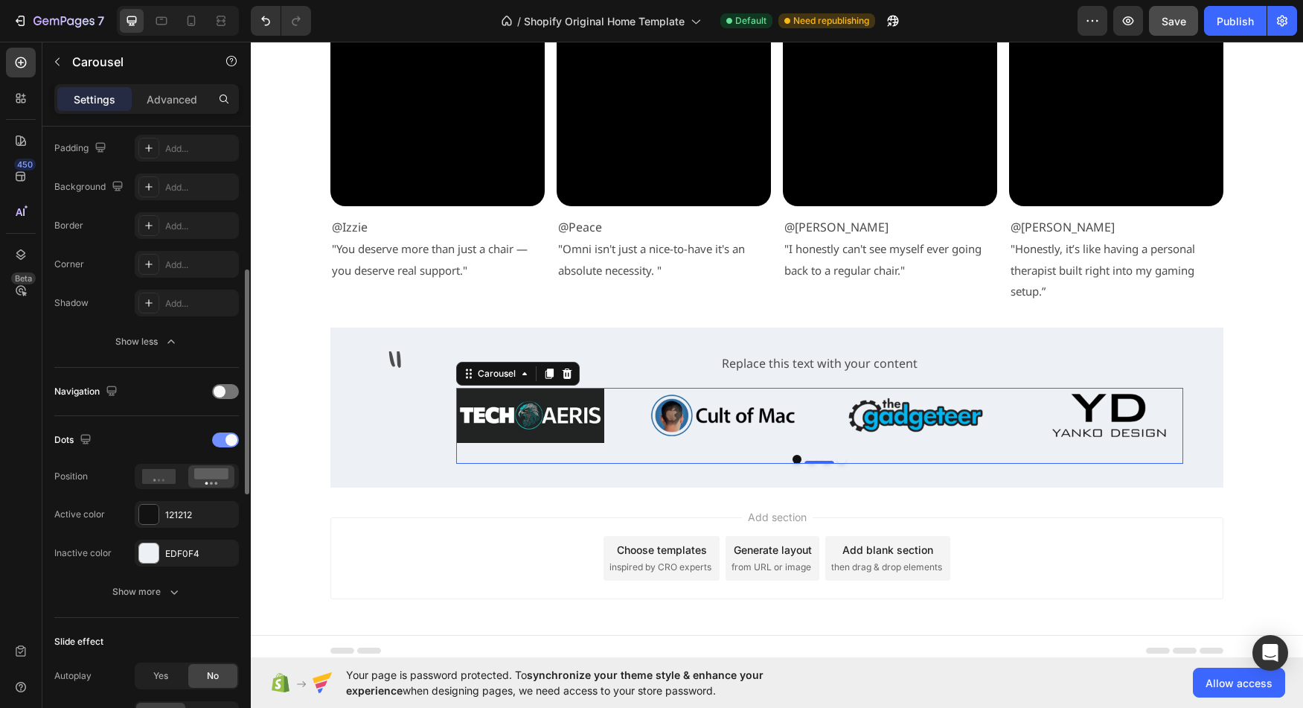
click at [220, 444] on div at bounding box center [225, 439] width 27 height 15
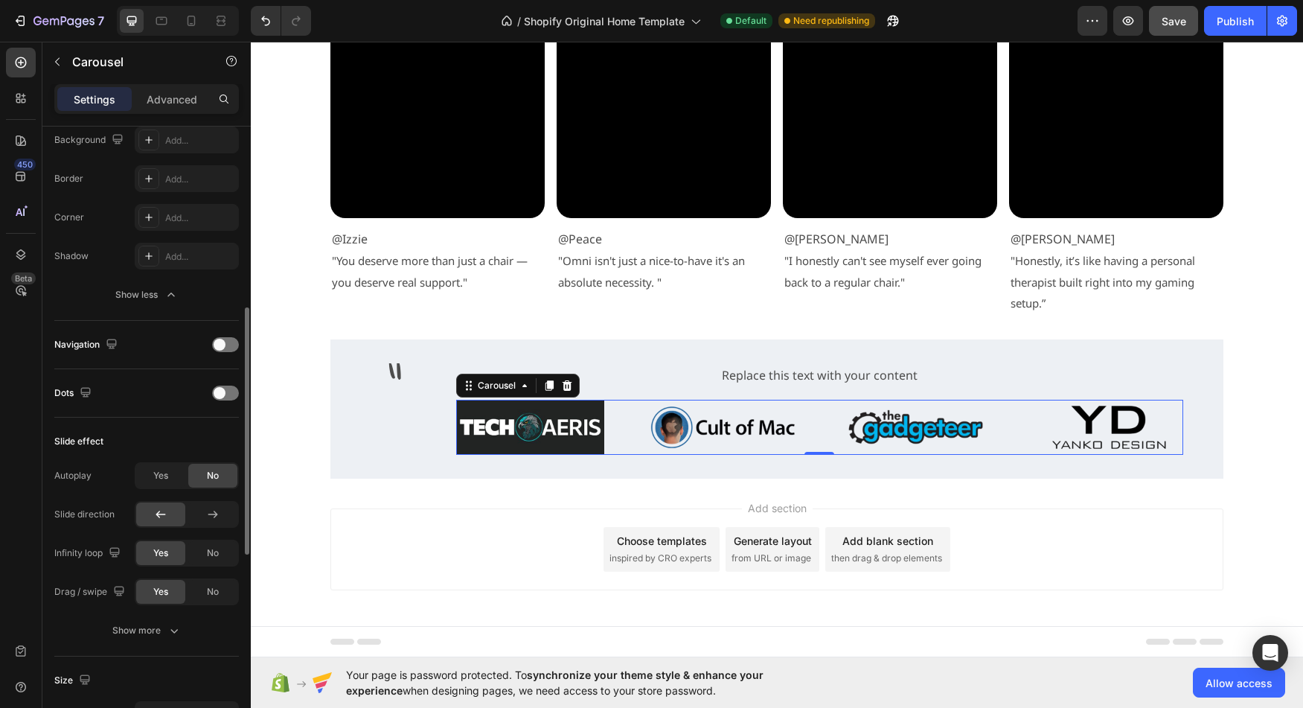
scroll to position [456, 0]
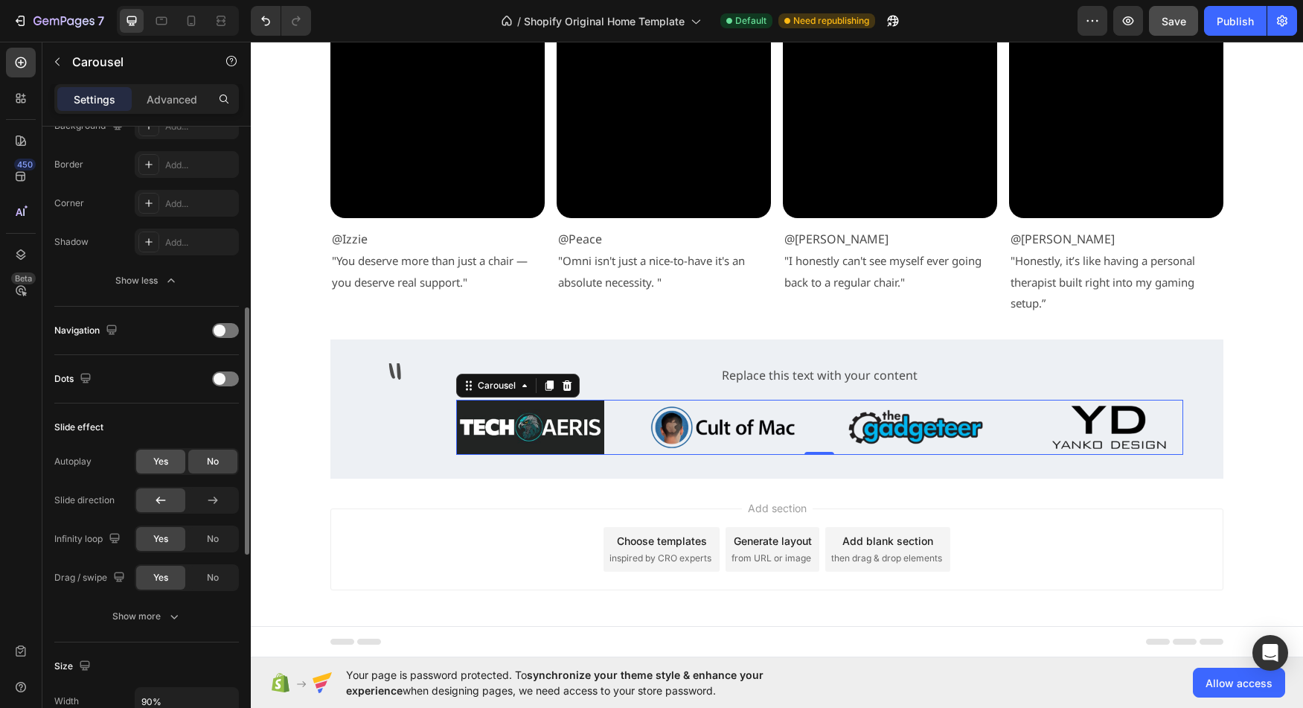
click at [159, 458] on span "Yes" at bounding box center [160, 461] width 15 height 13
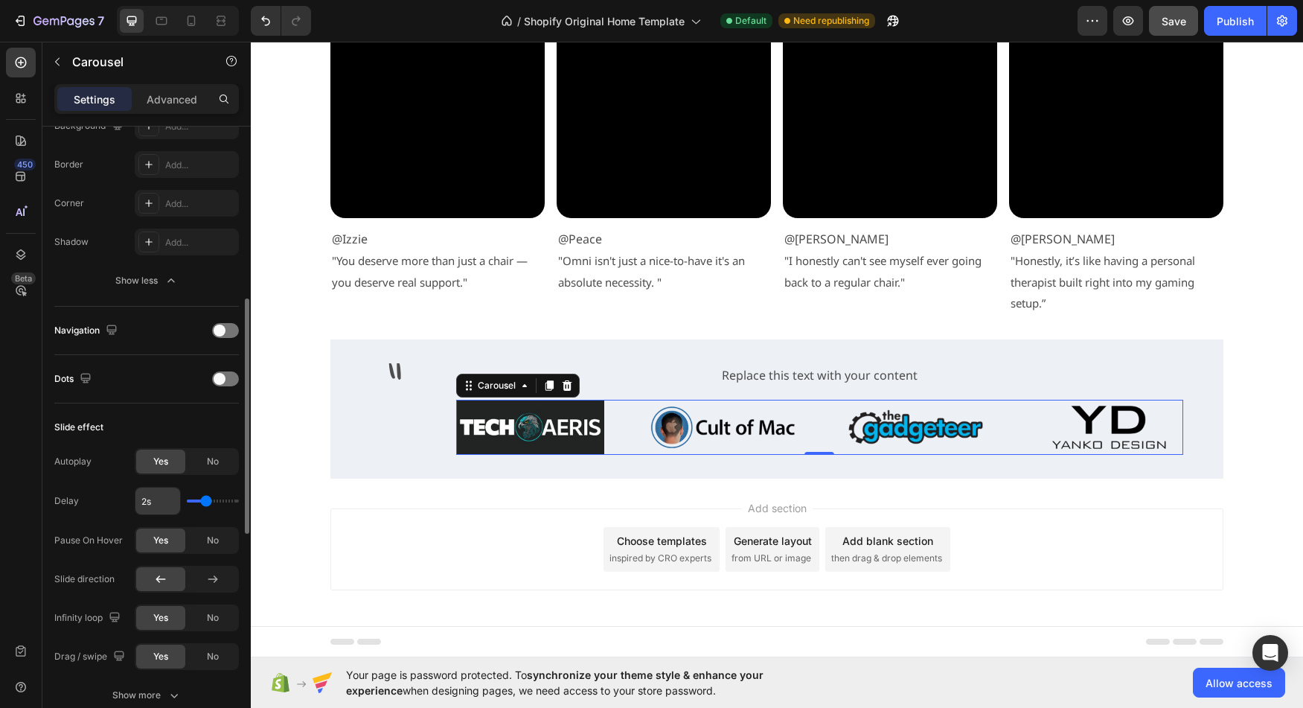
click at [152, 504] on input "2s" at bounding box center [157, 500] width 45 height 27
click at [146, 500] on input "2s" at bounding box center [157, 500] width 45 height 27
type input "3s"
type input "3"
type input "3s"
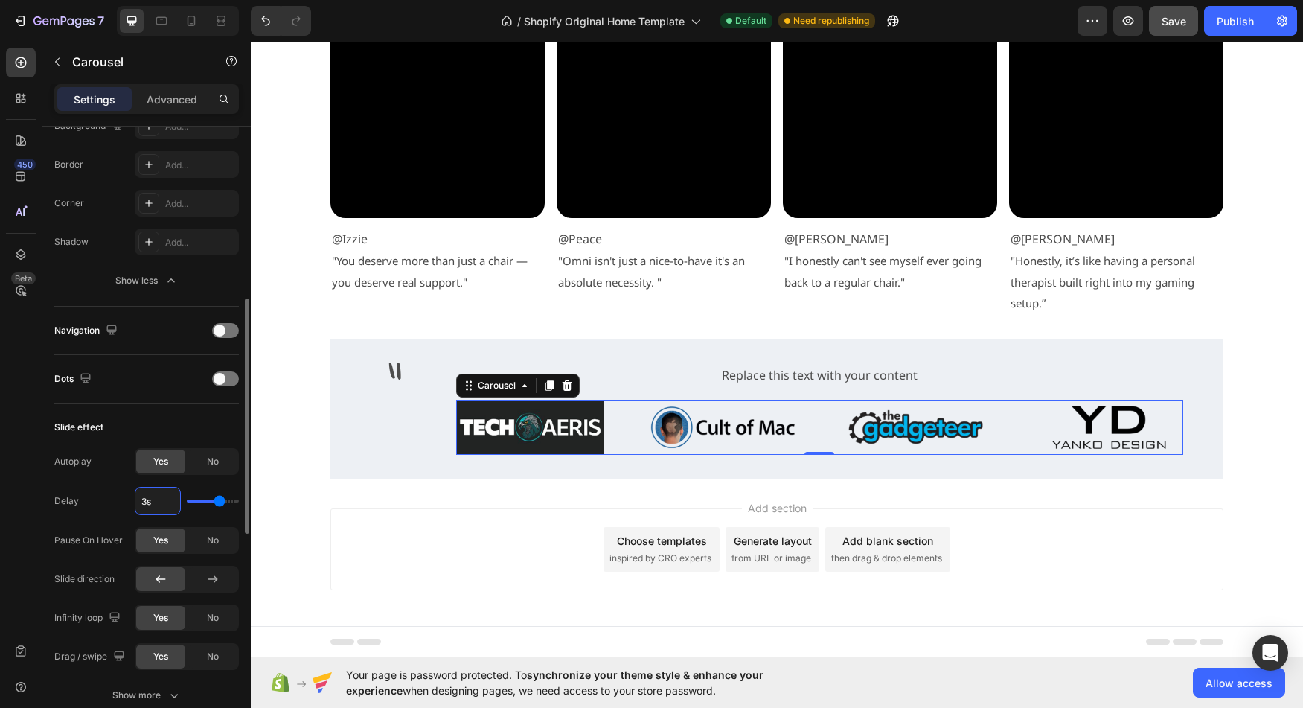
click at [67, 545] on div "Pause On Hover" at bounding box center [88, 540] width 68 height 13
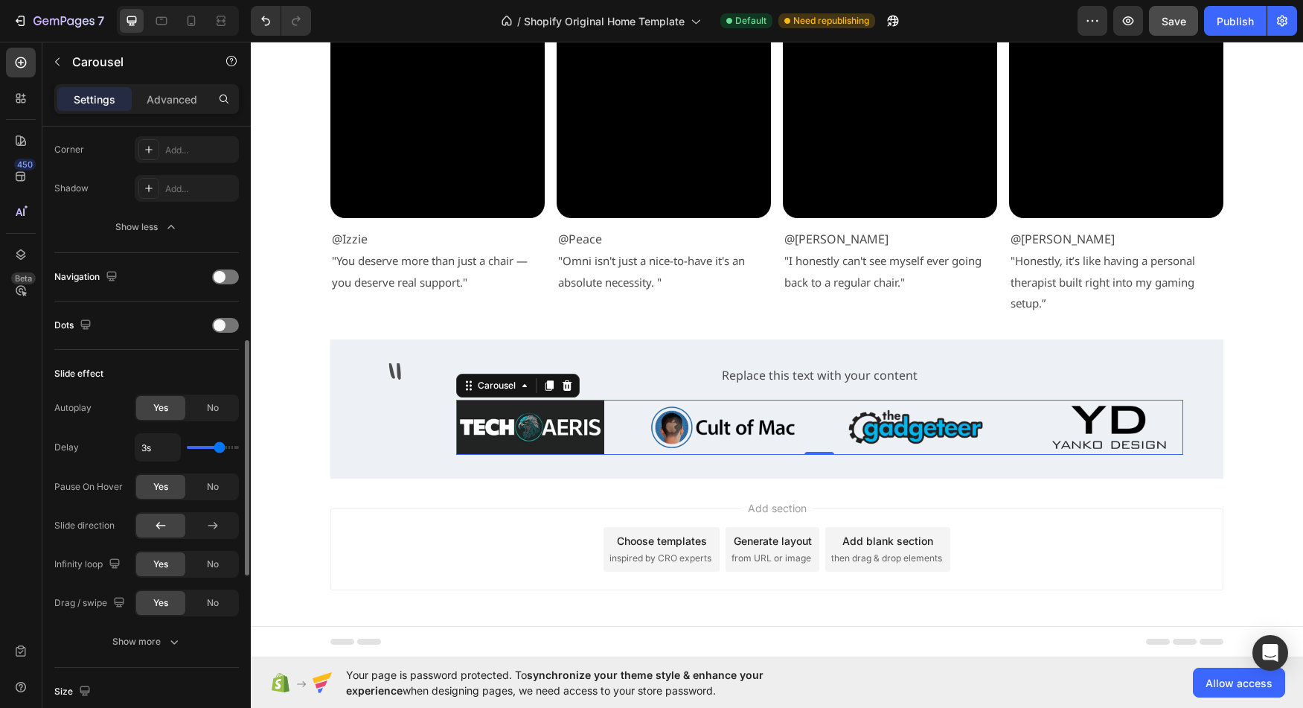
scroll to position [525, 0]
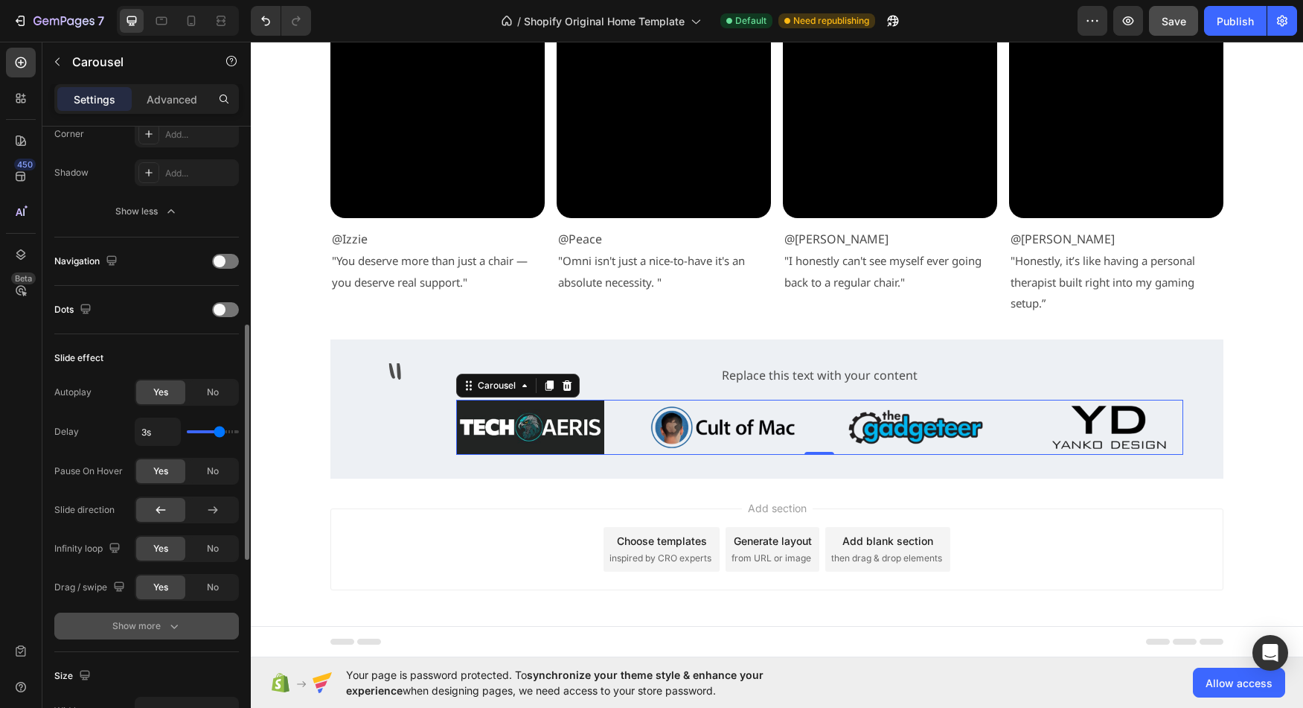
click at [154, 626] on div "Show more" at bounding box center [146, 625] width 69 height 15
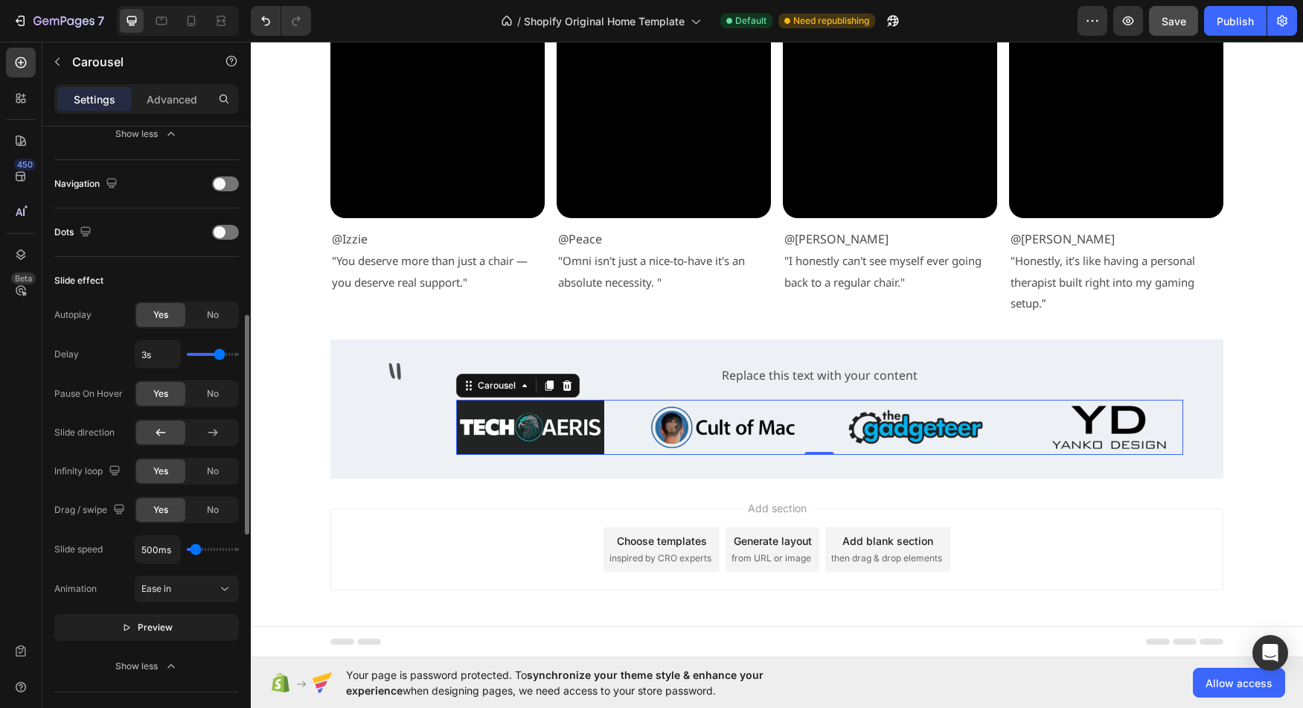
scroll to position [608, 0]
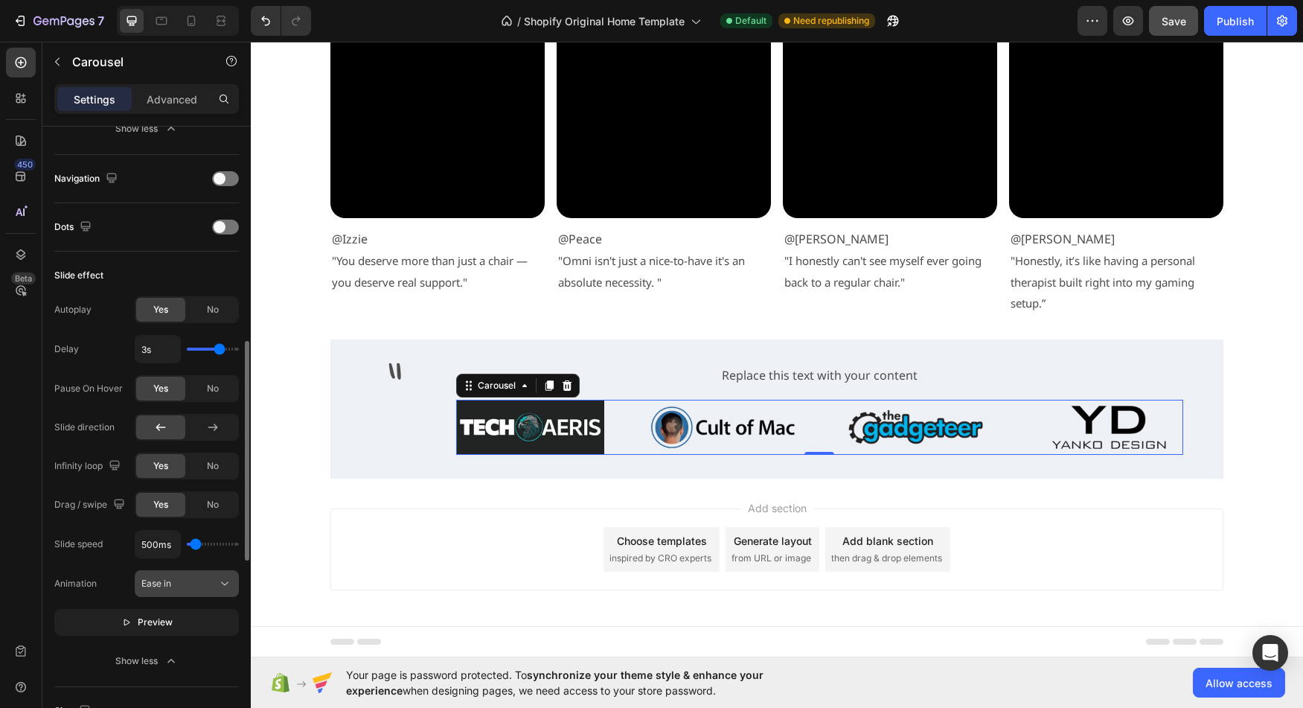
click at [209, 586] on div "Ease in" at bounding box center [179, 583] width 76 height 13
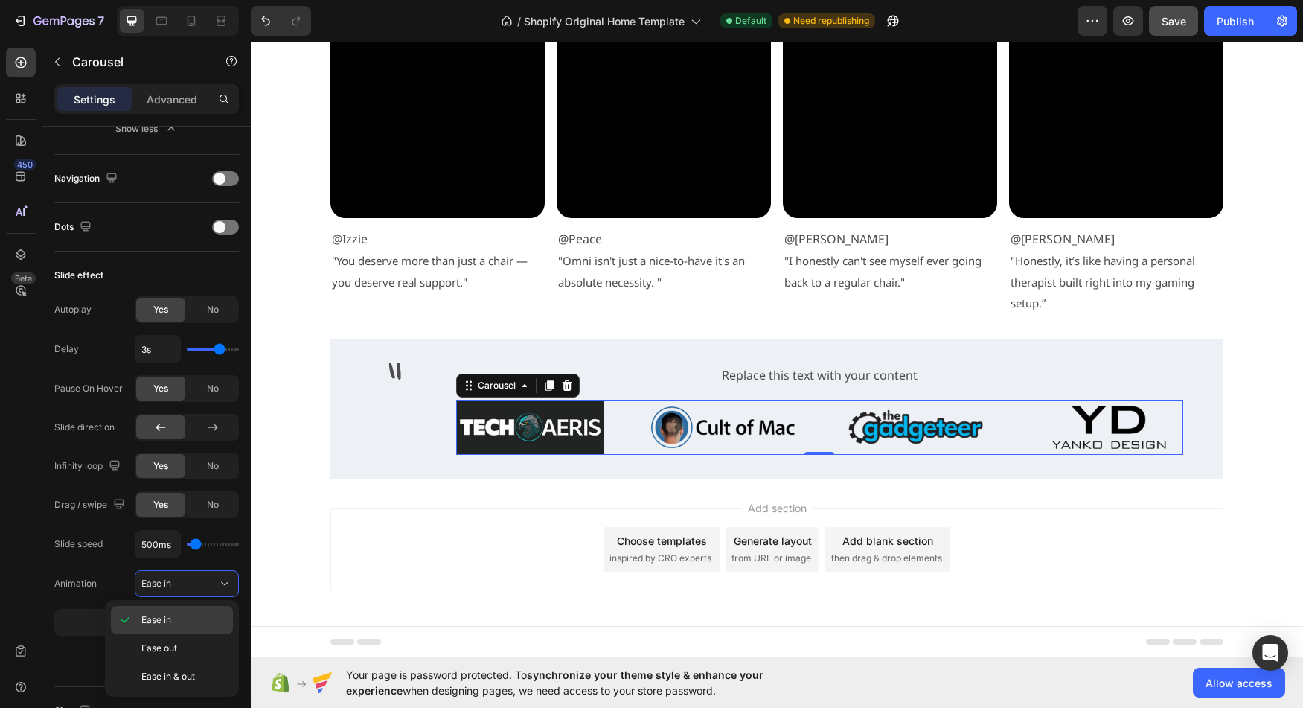
click at [194, 615] on p "Ease in" at bounding box center [183, 619] width 85 height 13
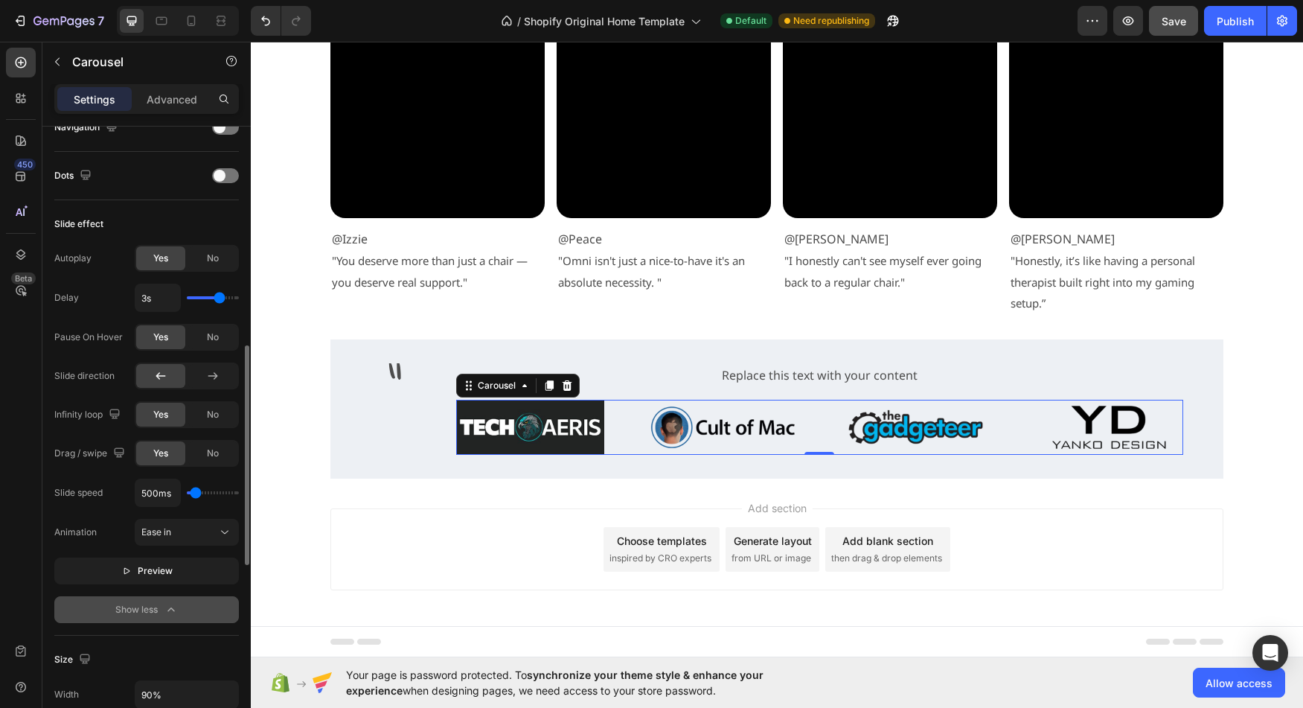
scroll to position [687, 0]
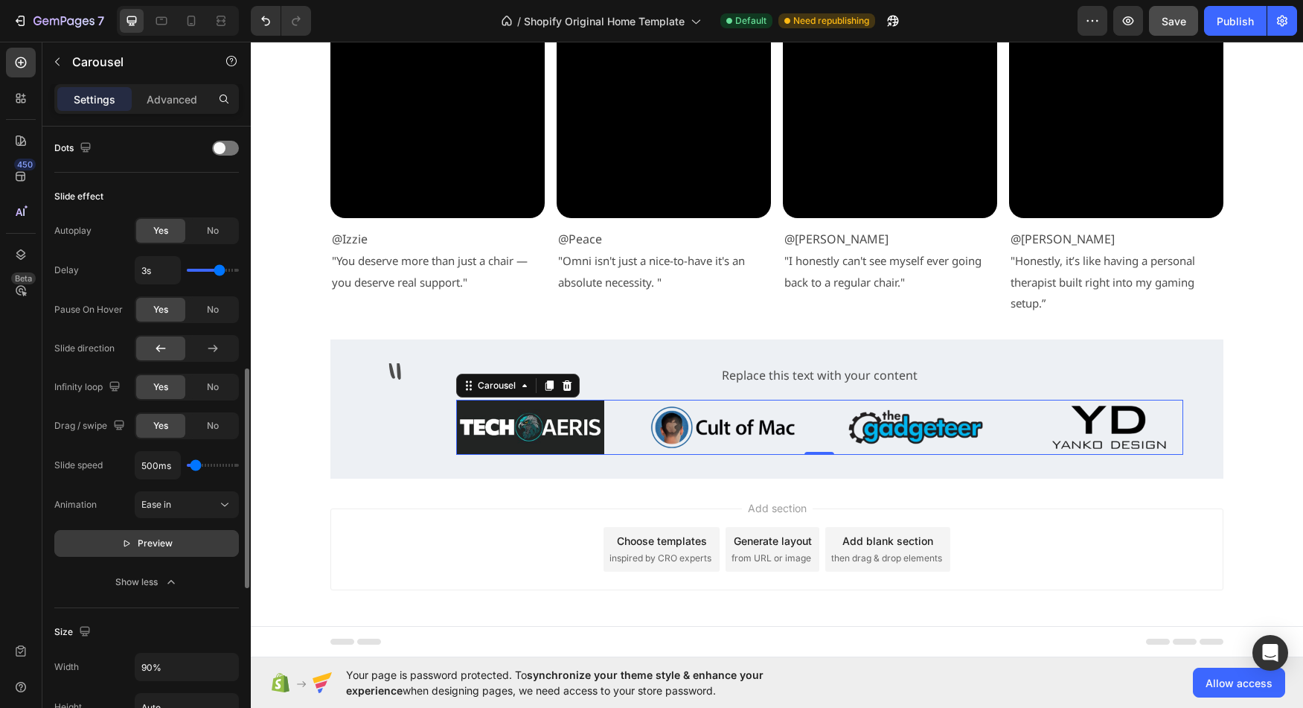
click at [132, 549] on p "Preview" at bounding box center [146, 543] width 51 height 15
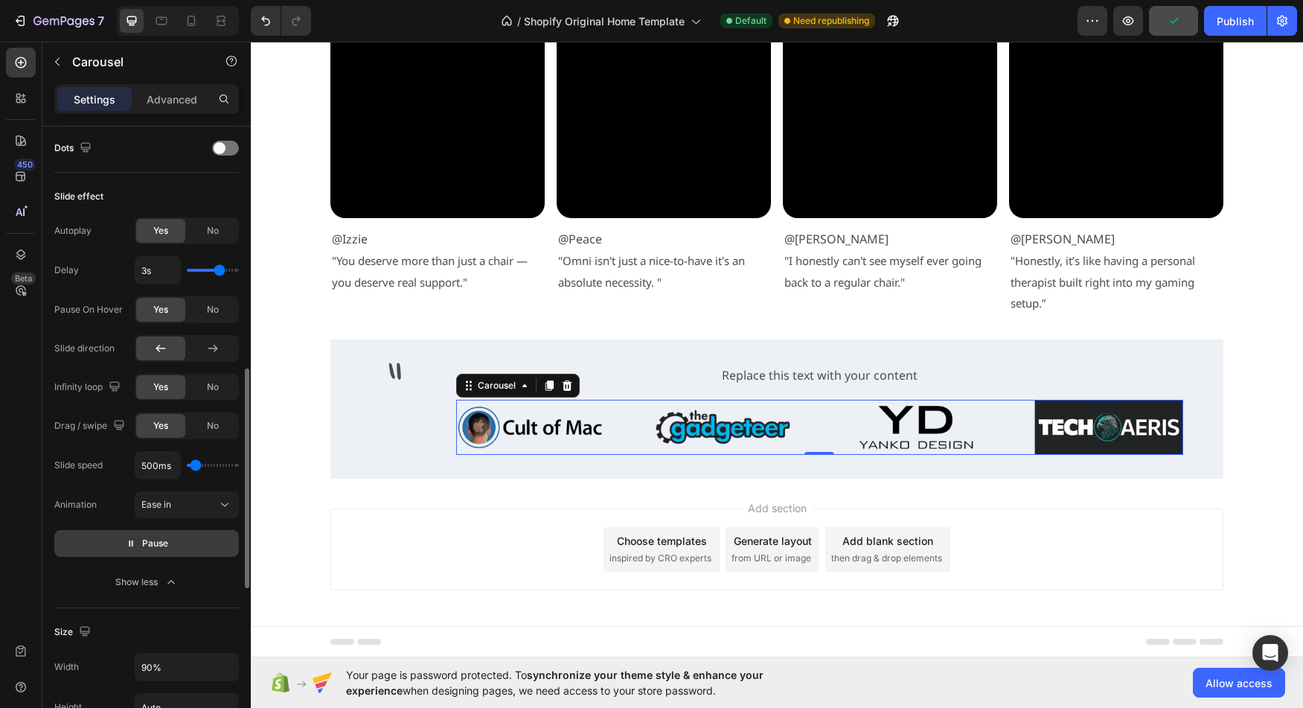
click at [132, 549] on p "Pause" at bounding box center [147, 543] width 42 height 15
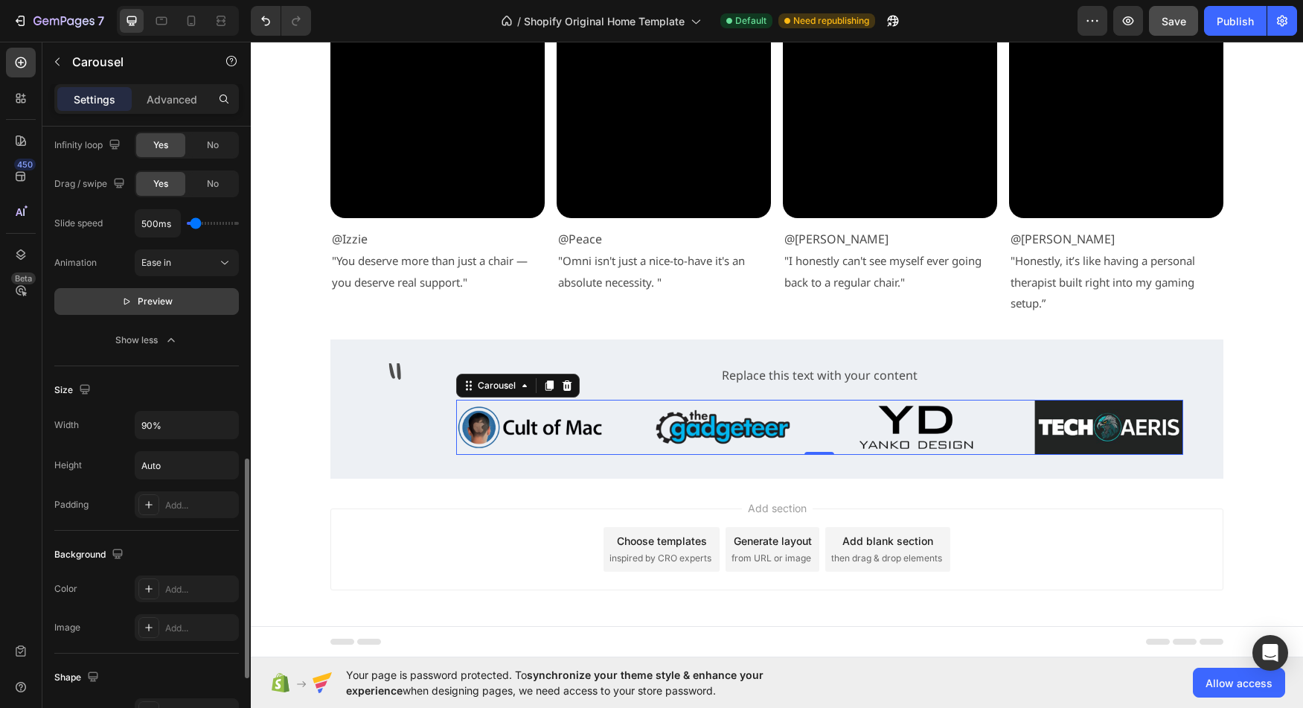
scroll to position [950, 0]
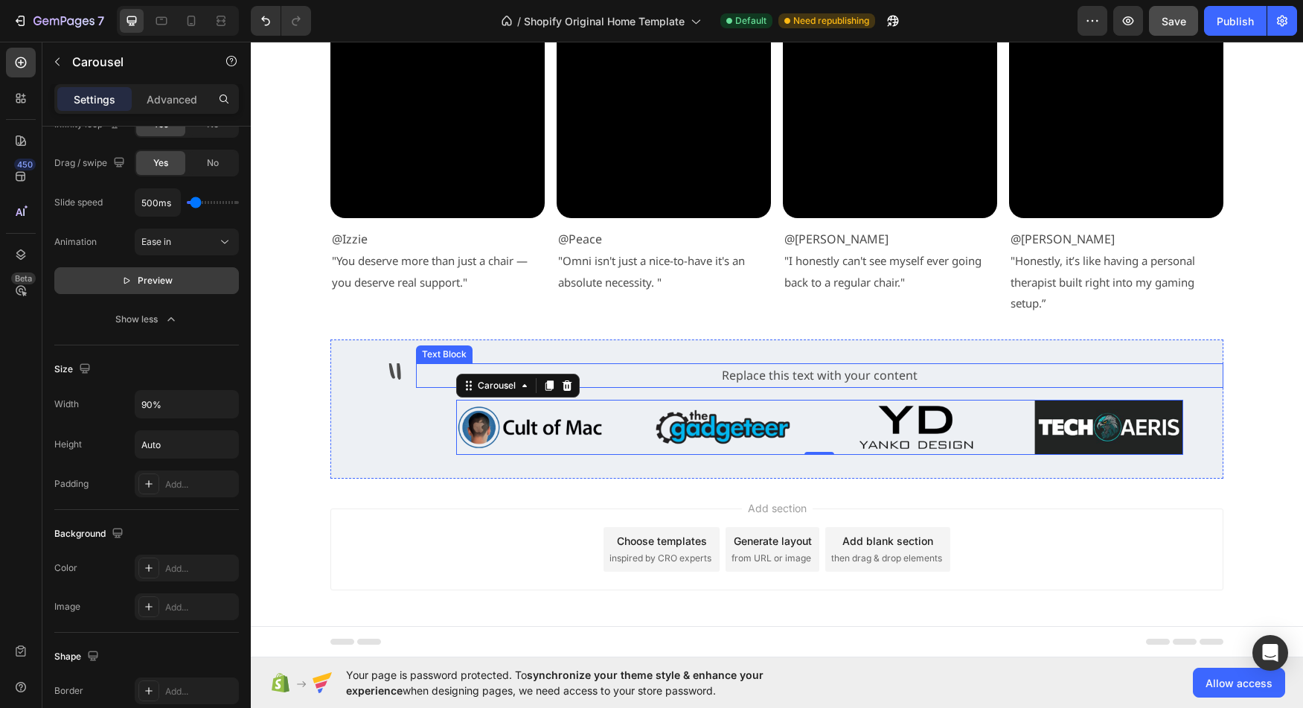
click at [806, 375] on div "Replace this text with your content" at bounding box center [819, 375] width 807 height 25
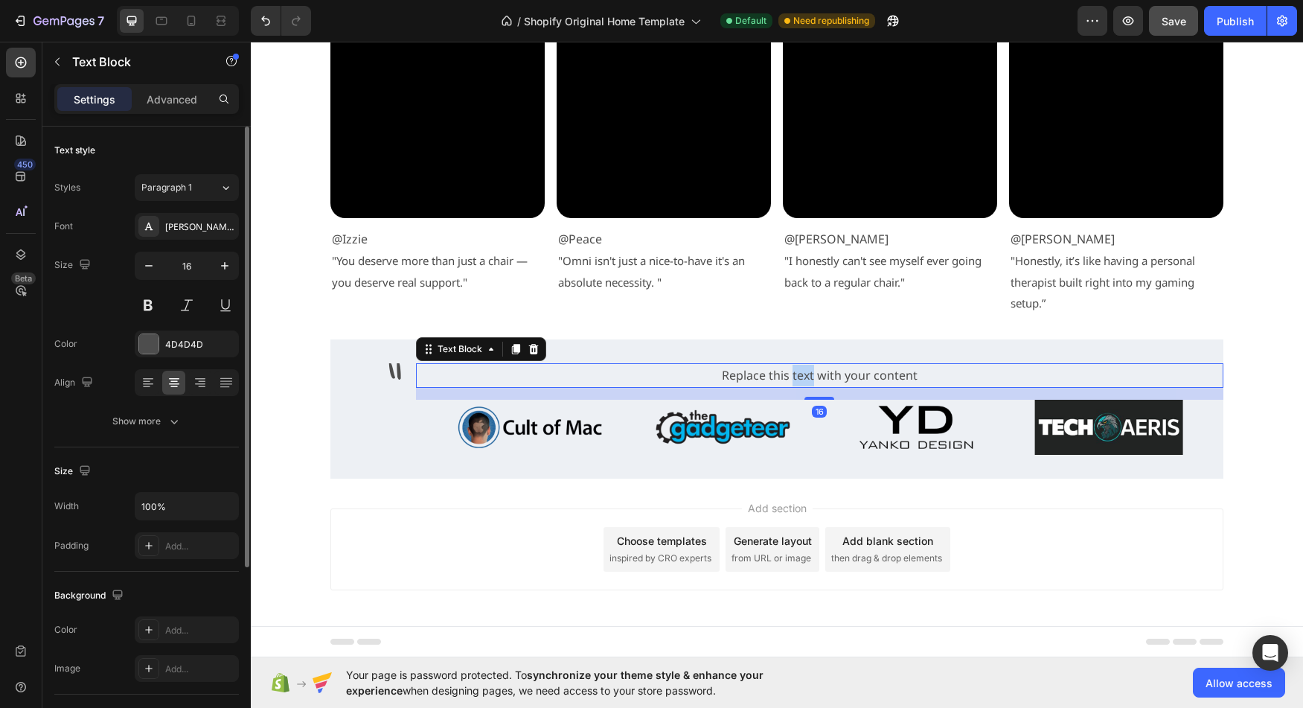
click at [806, 375] on div "Replace this text with your content" at bounding box center [819, 375] width 807 height 25
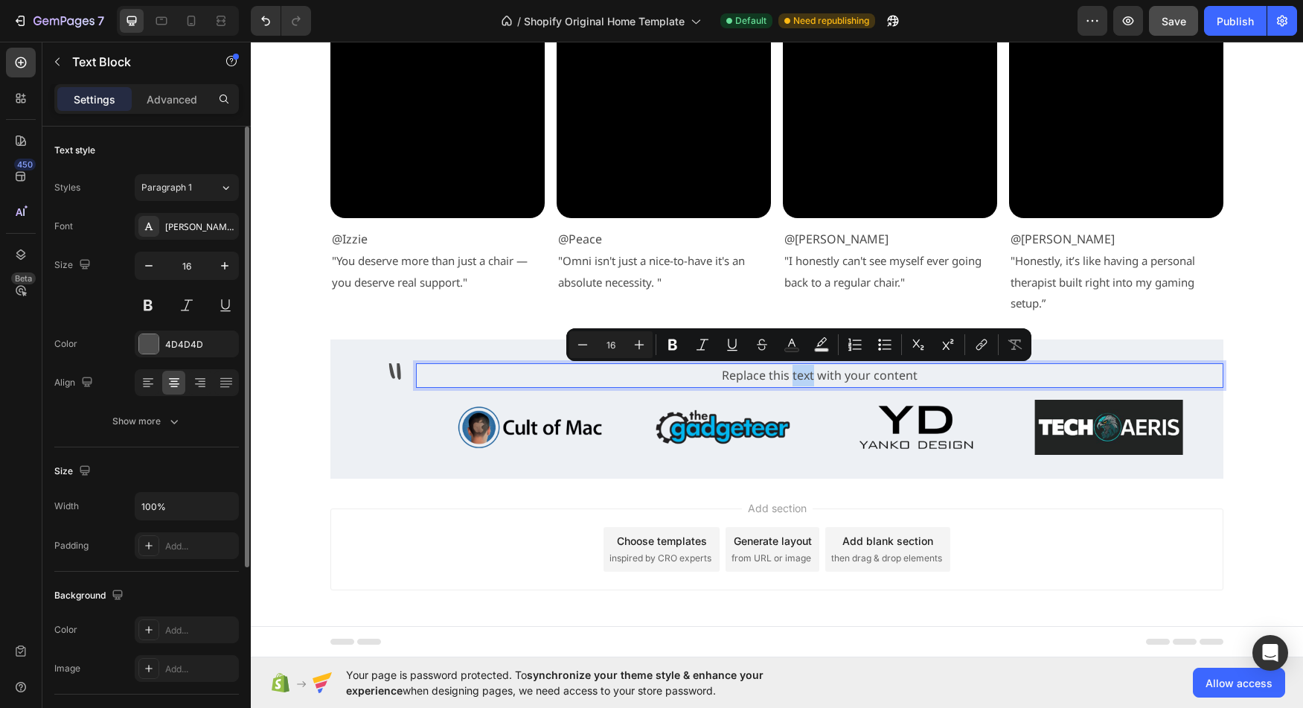
click at [798, 377] on p "Replace this text with your content" at bounding box center [819, 376] width 804 height 22
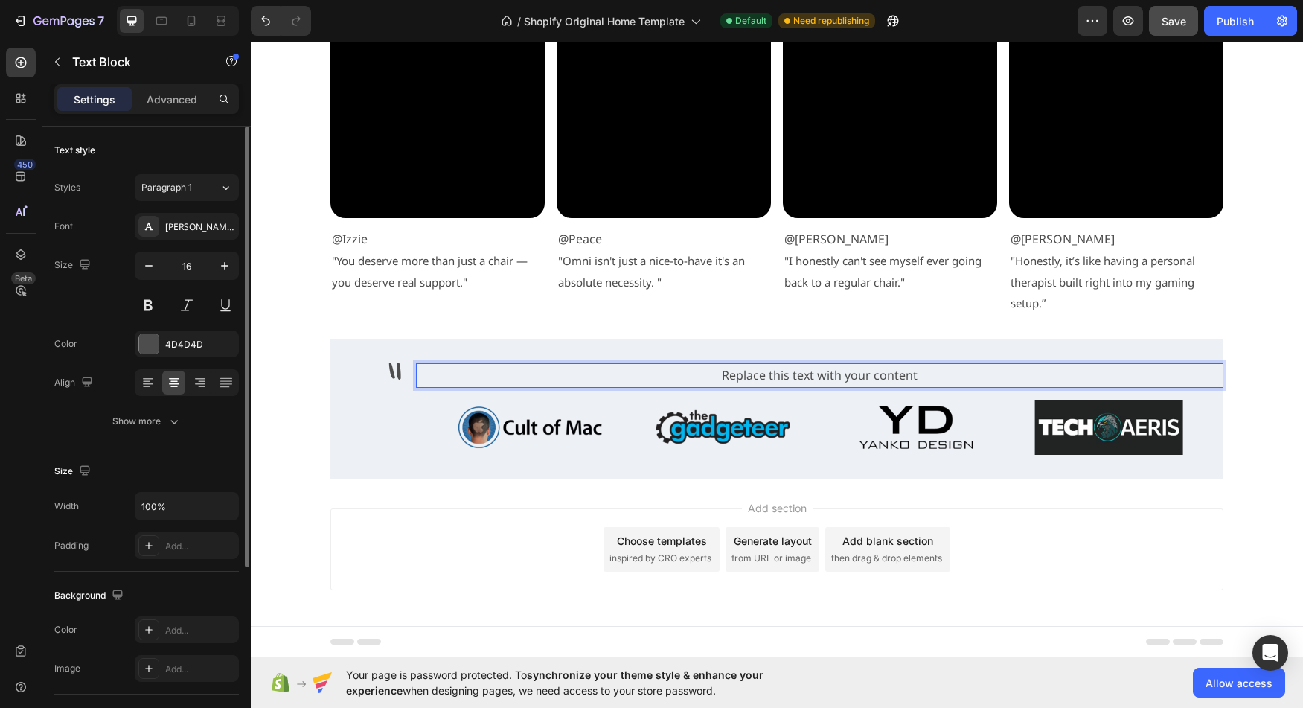
click at [798, 377] on p "Replace this text with your content" at bounding box center [819, 376] width 804 height 22
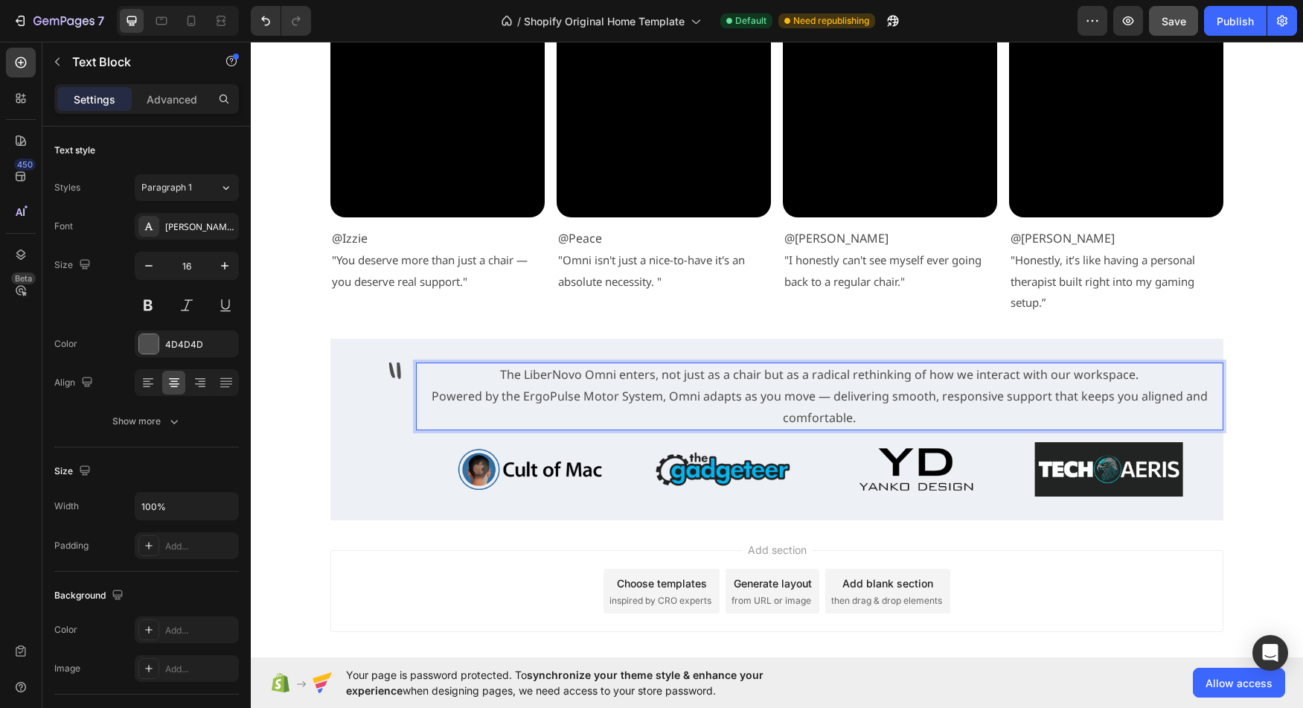
click at [854, 413] on p "Powered by the ErgoPulse Motor System, Omni adapts as you move — delivering smo…" at bounding box center [819, 406] width 804 height 43
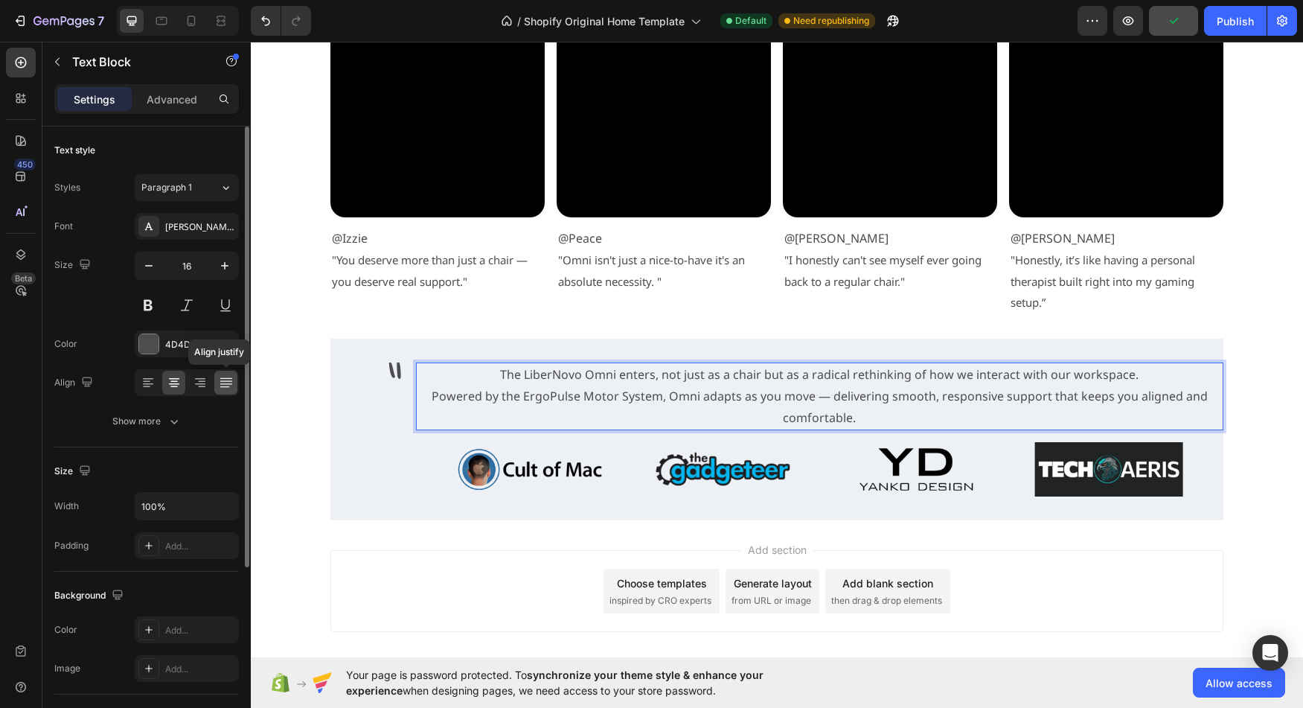
click at [234, 388] on div at bounding box center [225, 383] width 23 height 24
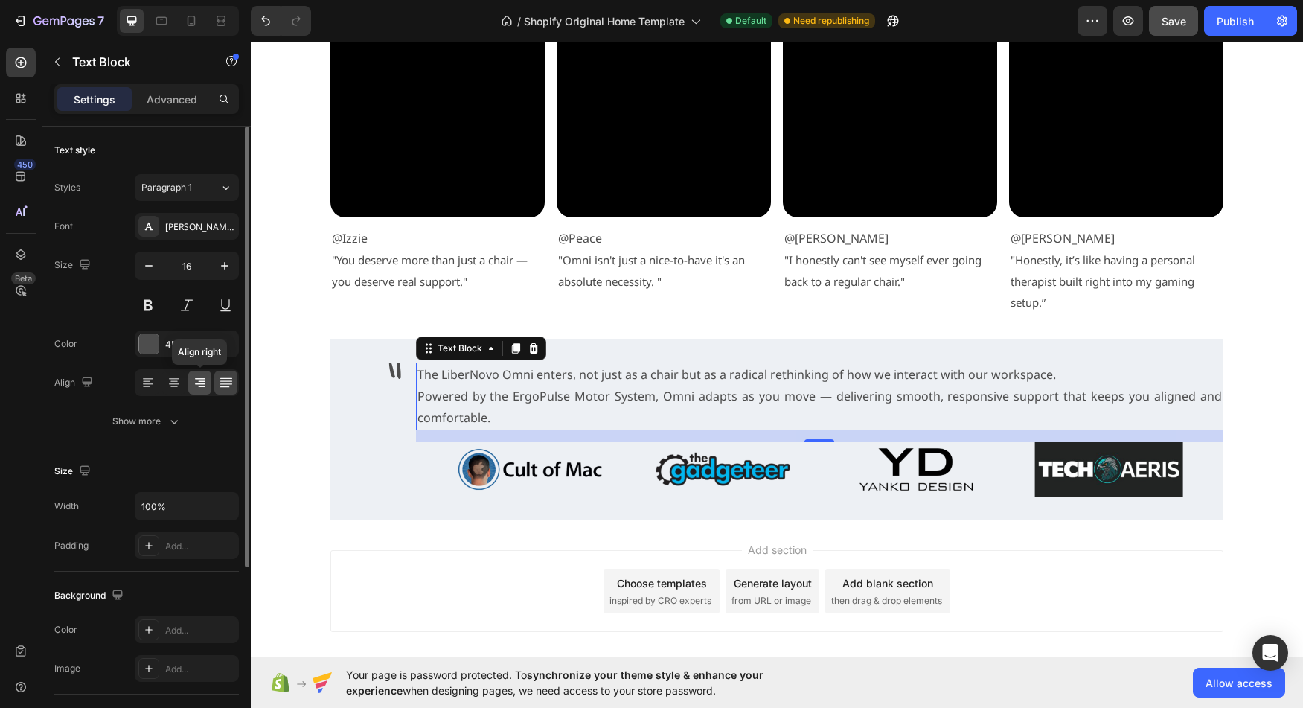
click at [193, 384] on icon at bounding box center [200, 382] width 15 height 15
click at [165, 383] on div at bounding box center [173, 383] width 23 height 24
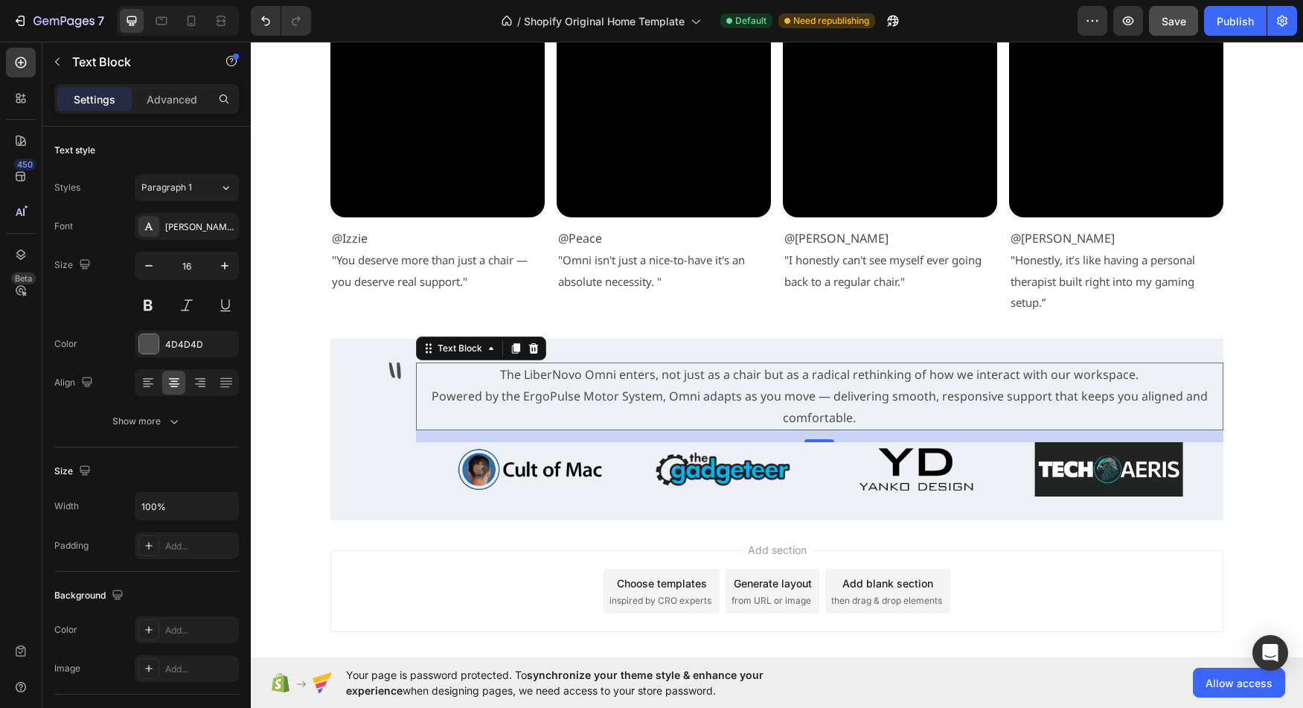
click at [533, 401] on p "Powered by the ErgoPulse Motor System, Omni adapts as you move — delivering smo…" at bounding box center [819, 406] width 804 height 43
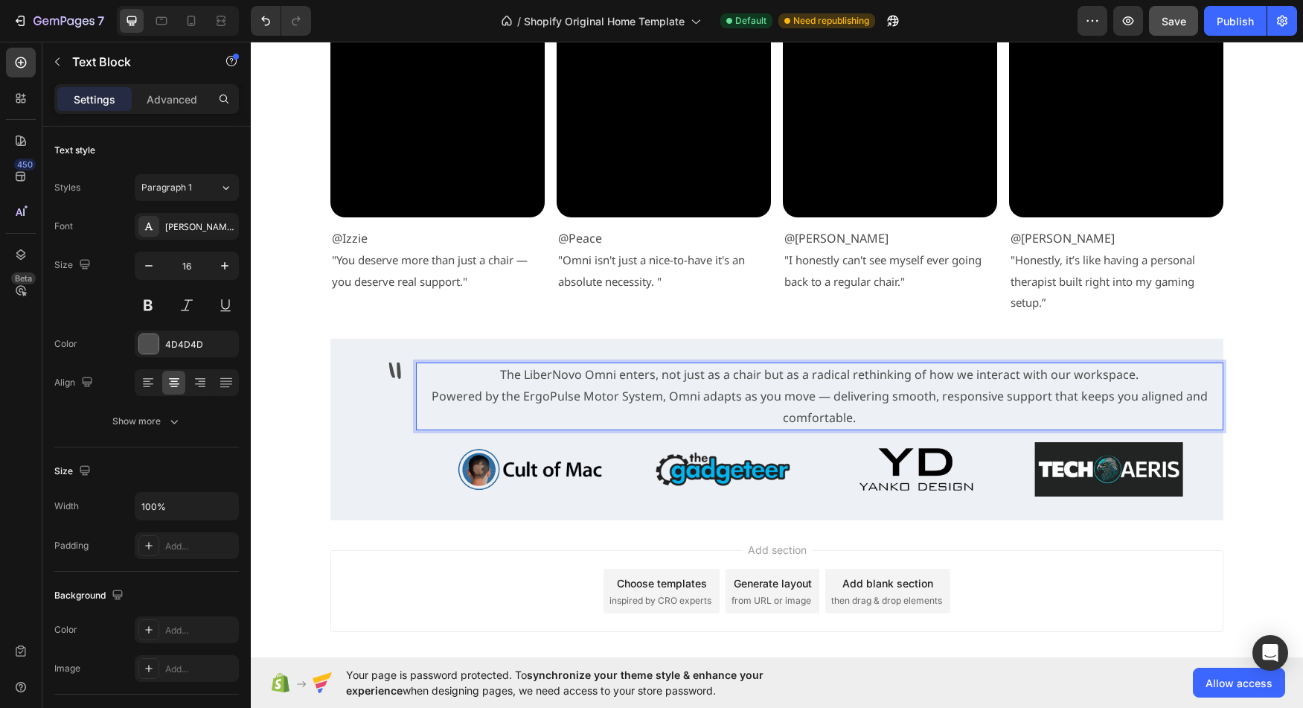
click at [430, 395] on p "Powered by the ErgoPulse Motor System, Omni adapts as you move — delivering smo…" at bounding box center [819, 406] width 804 height 43
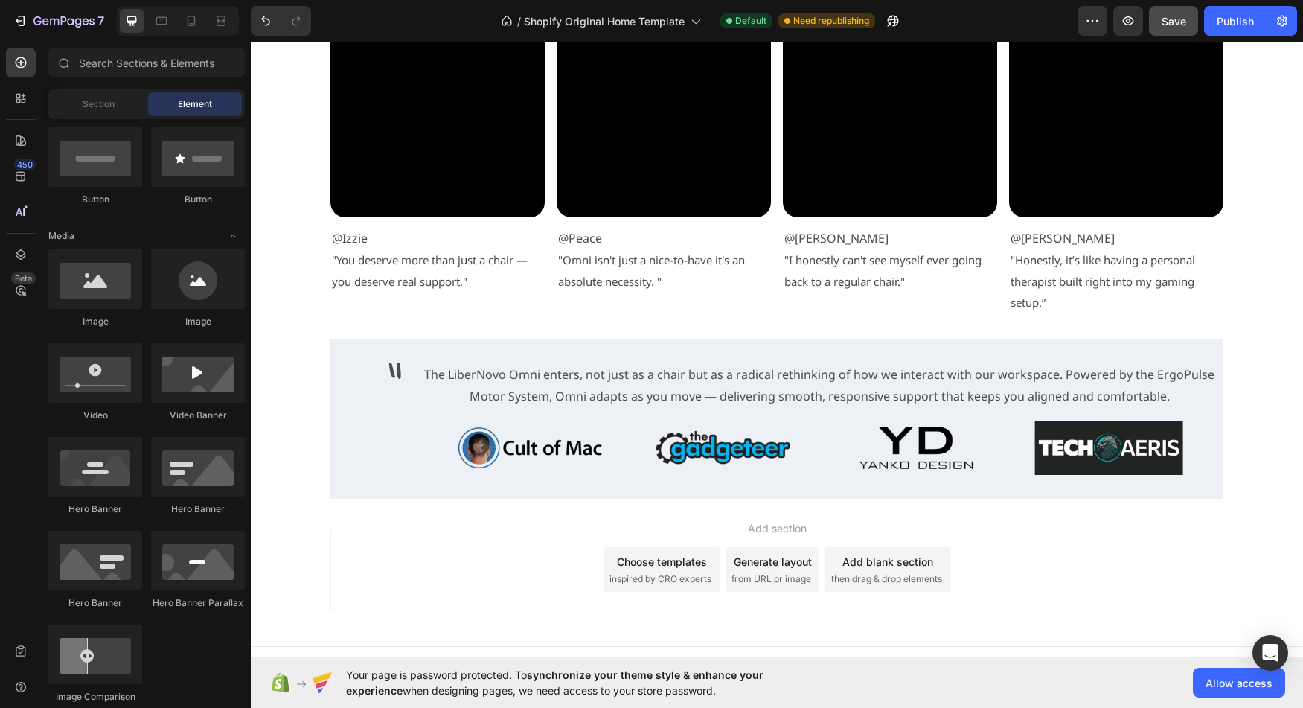
scroll to position [362, 0]
click at [436, 373] on p "The LiberNovo Omni enters, not just as a chair but as a radical rethinking of h…" at bounding box center [819, 385] width 804 height 43
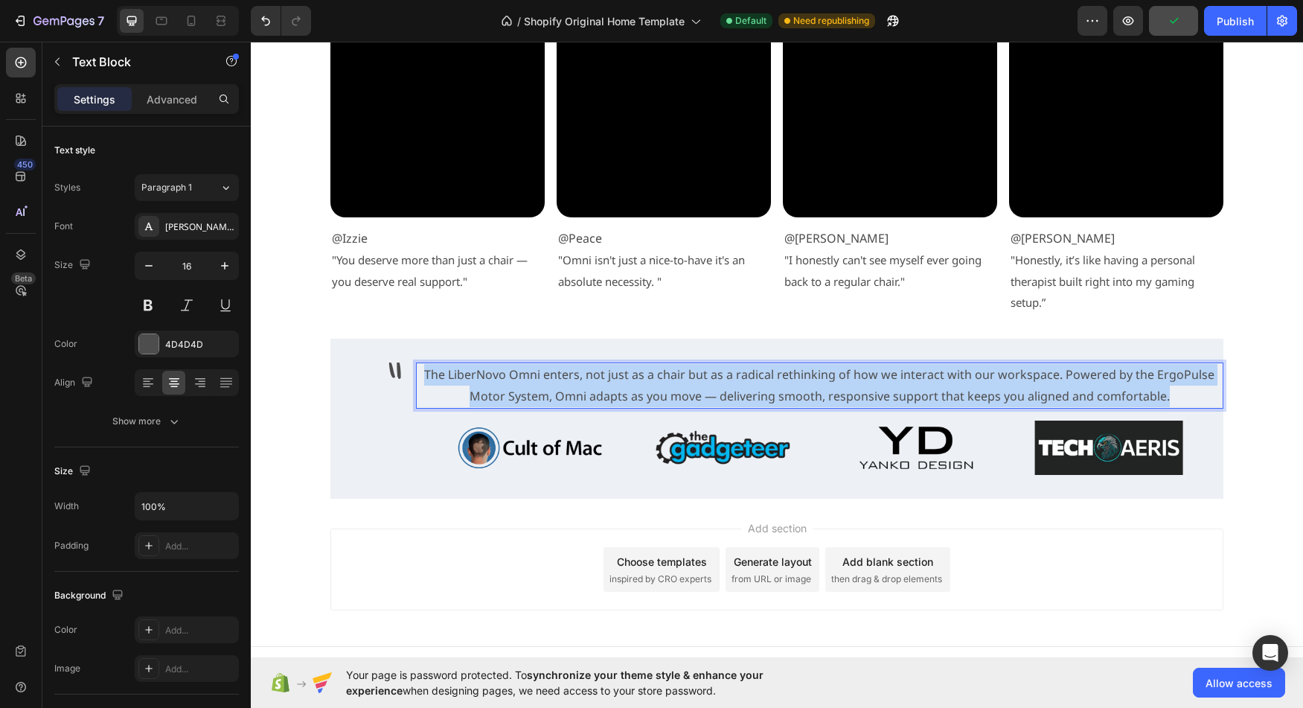
click at [425, 374] on p "The LiberNovo Omni enters, not just as a chair but as a radical rethinking of h…" at bounding box center [819, 385] width 804 height 43
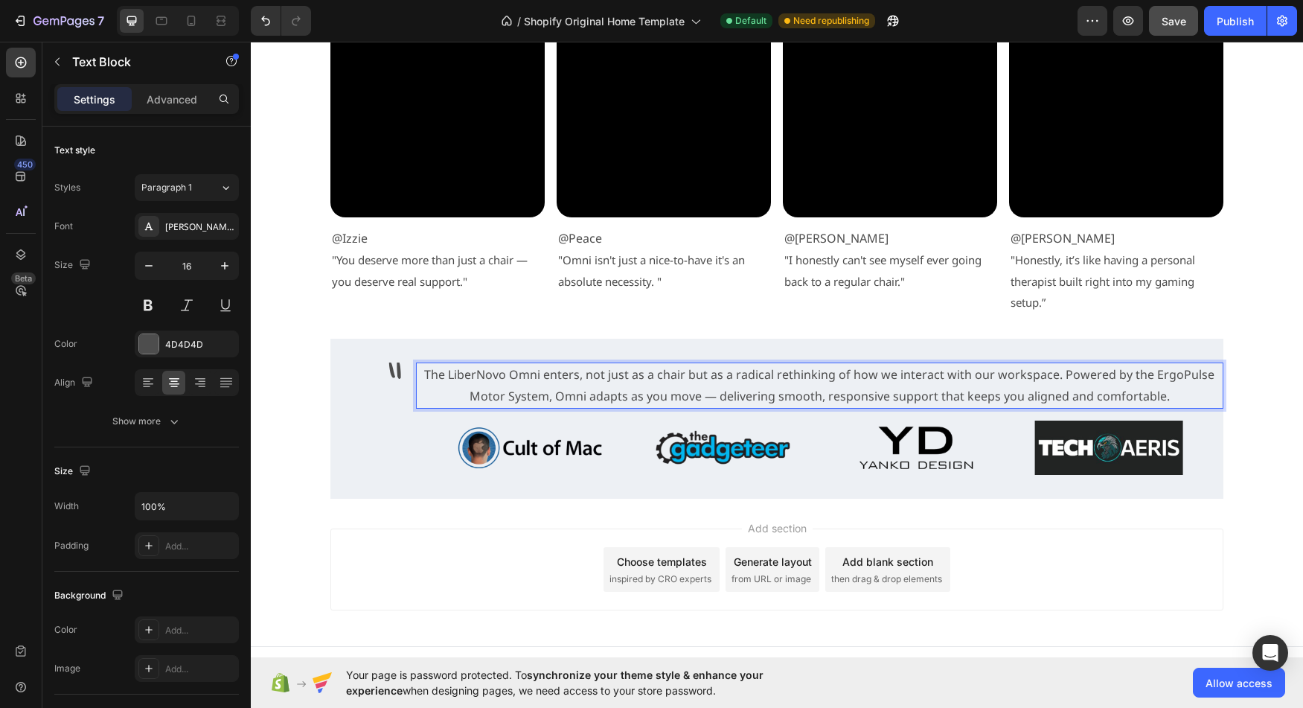
click at [1055, 378] on p "The LiberNovo Omni enters, not just as a chair but as a radical rethinking of h…" at bounding box center [819, 385] width 804 height 43
click at [1060, 374] on p "The LiberNovo Omni enters, not just as a chair but as a radical rethinking of h…" at bounding box center [819, 385] width 804 height 43
click at [1194, 400] on p "The LiberNovo Omni enters, not just as a chair but as a radical rethinking of h…" at bounding box center [819, 385] width 804 height 43
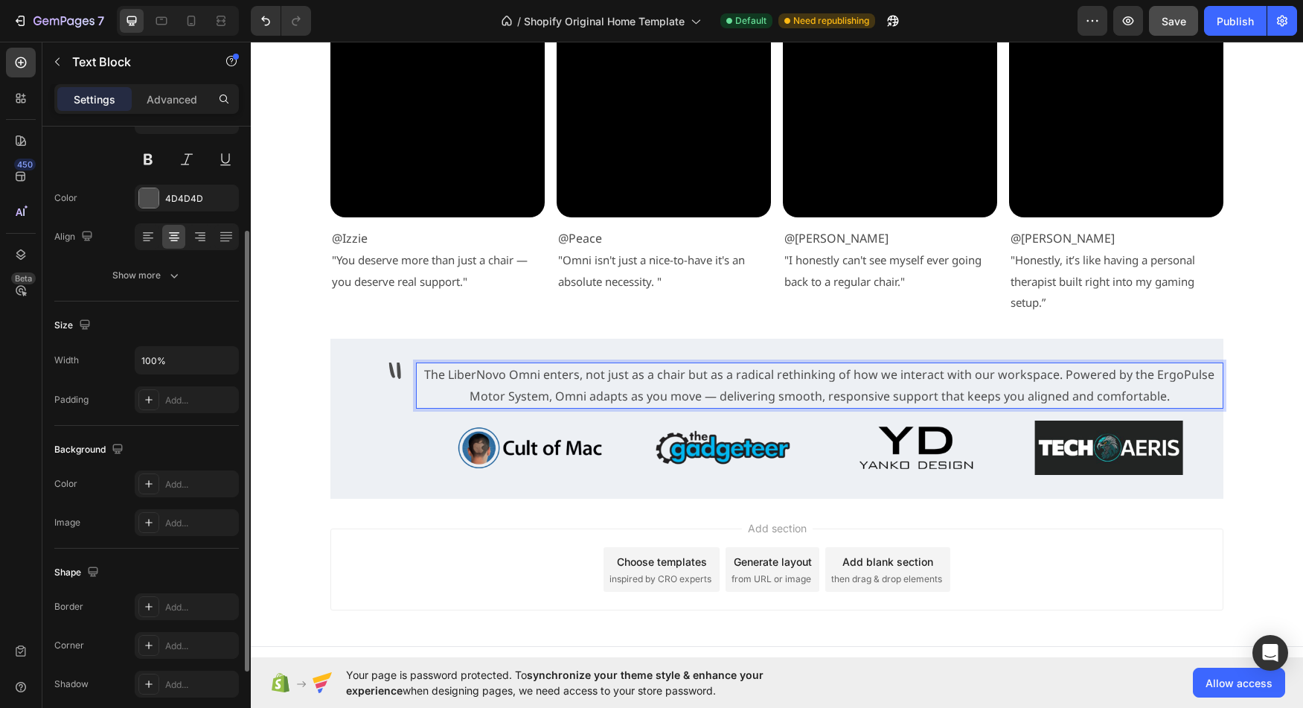
scroll to position [147, 0]
click at [153, 358] on input "100%" at bounding box center [186, 359] width 103 height 27
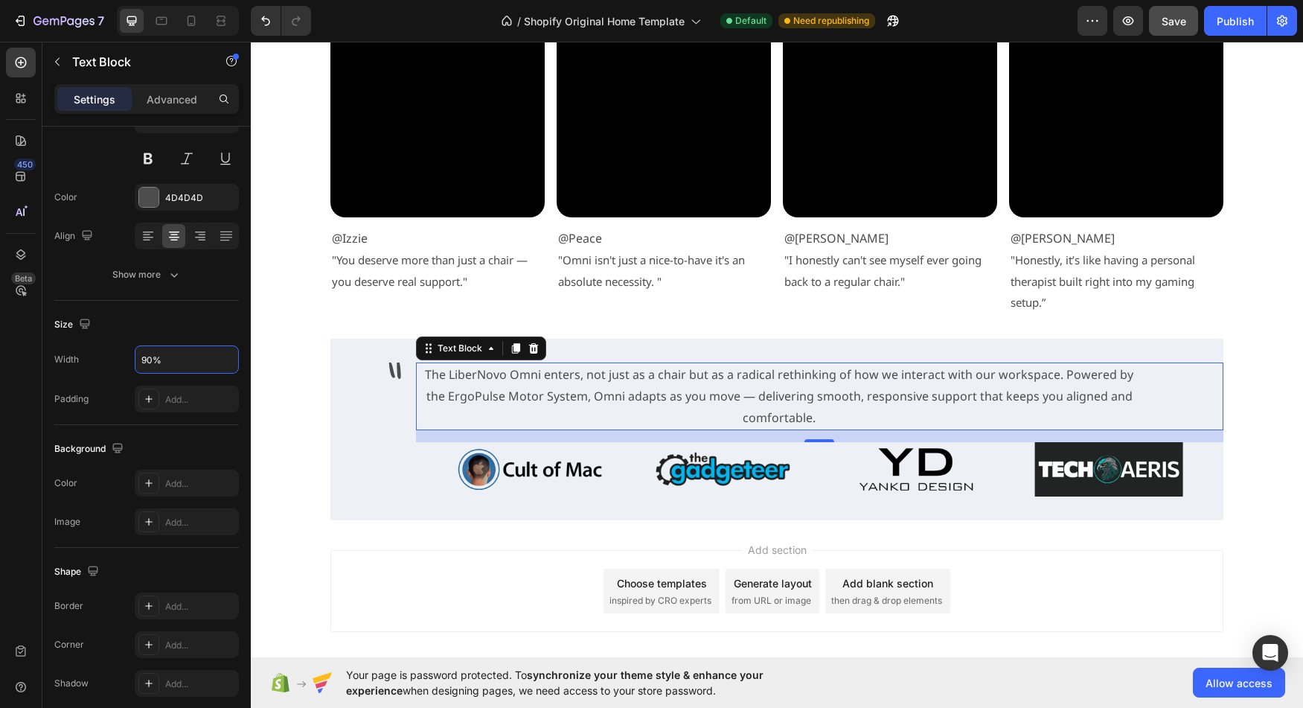
type input "90%"
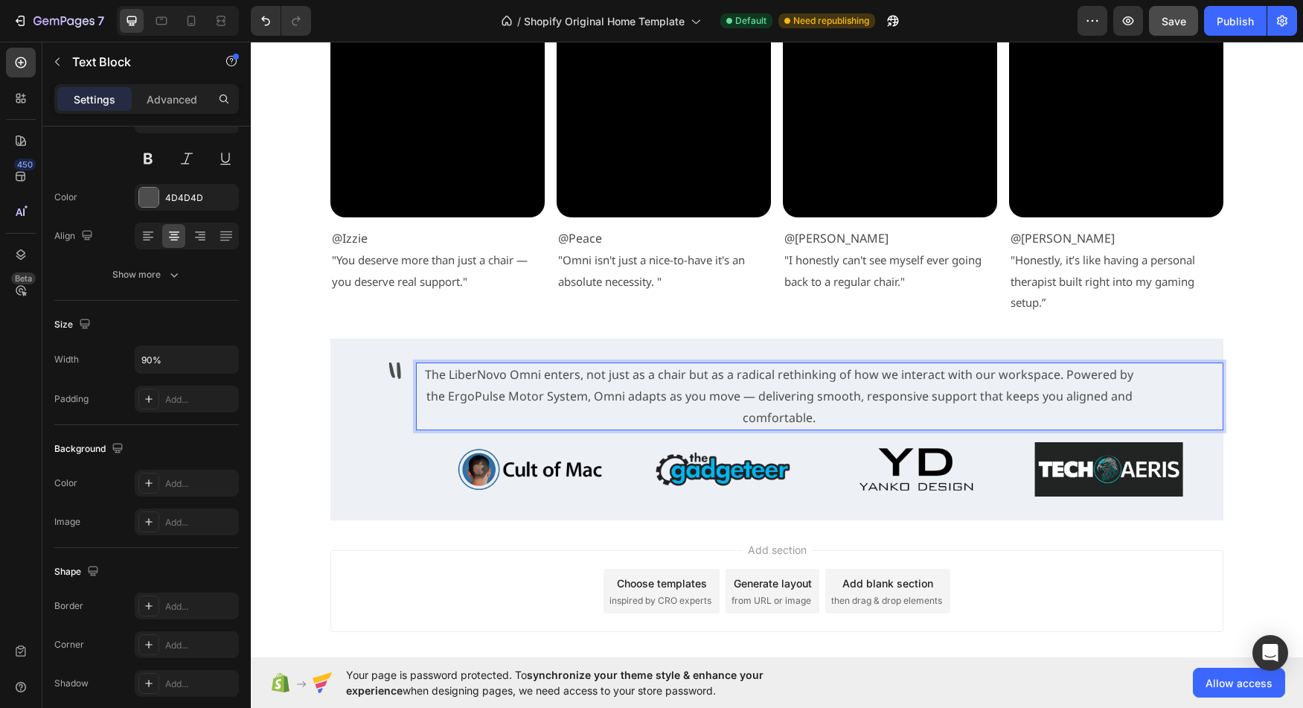
click at [1046, 377] on p "The LiberNovo Omni enters, not just as a chair but as a radical rethinking of h…" at bounding box center [779, 396] width 724 height 64
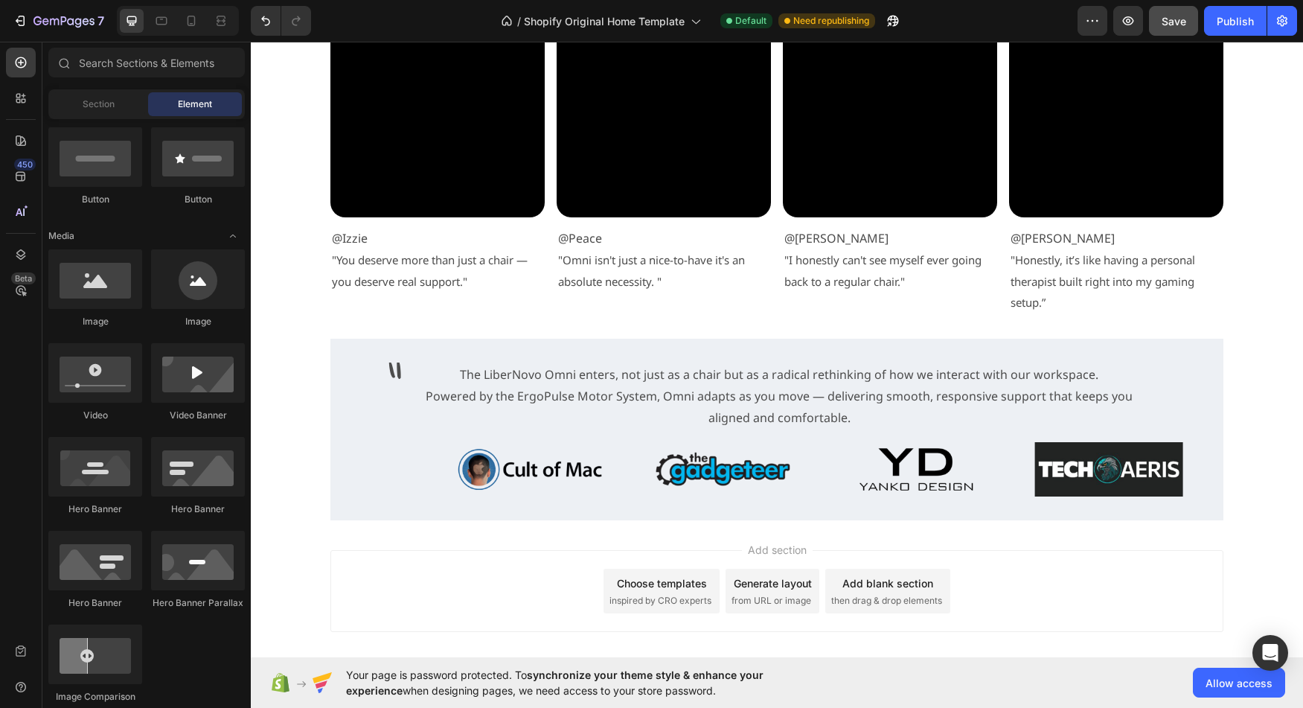
scroll to position [362, 0]
click at [1214, 365] on div "The LiberNovo Omni enters, not just as a chair but as a radical rethinking of h…" at bounding box center [819, 395] width 807 height 67
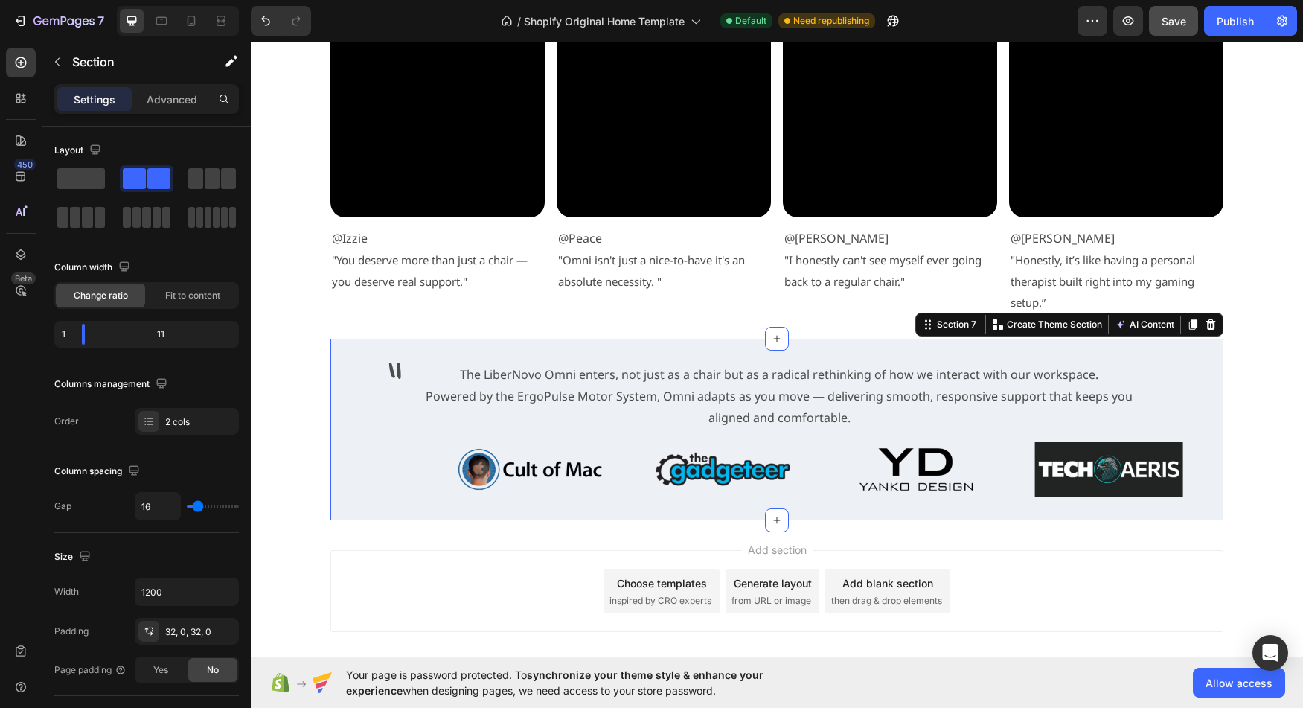
click at [1210, 353] on div "" Text Block The LiberNovo Omni enters, not just as a chair but as a radical re…" at bounding box center [776, 430] width 893 height 182
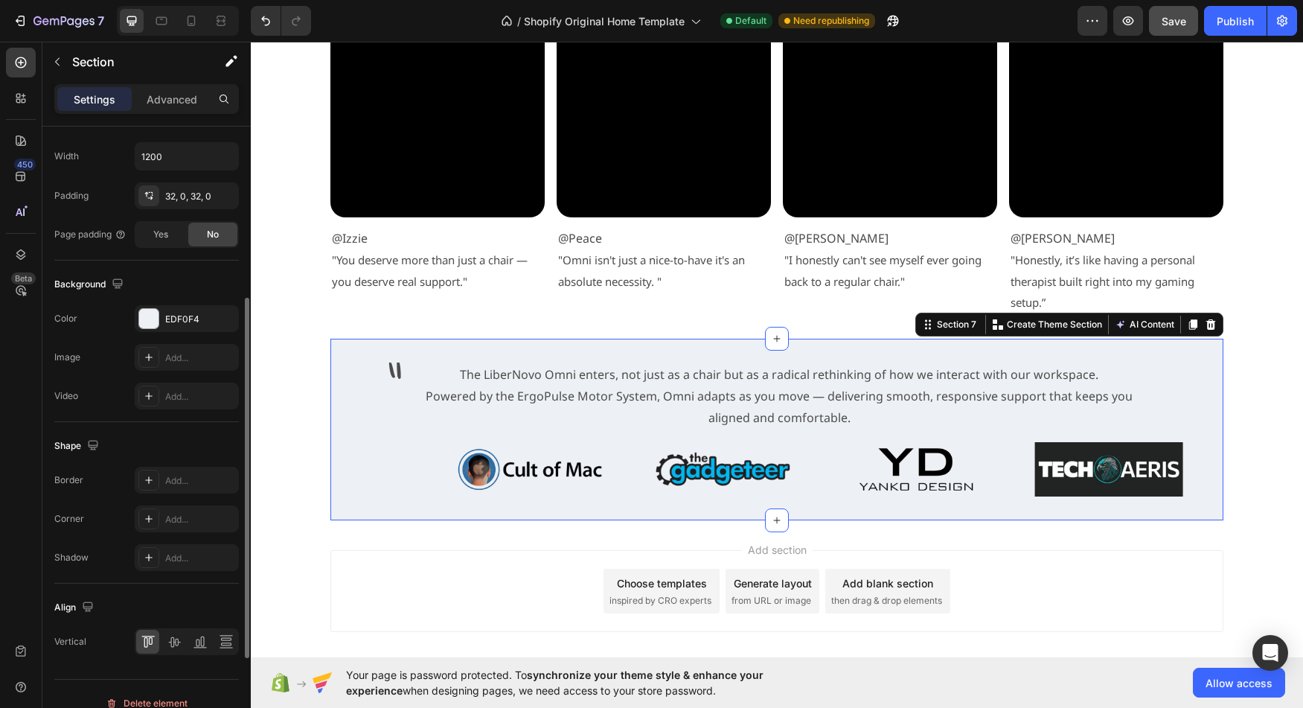
scroll to position [454, 0]
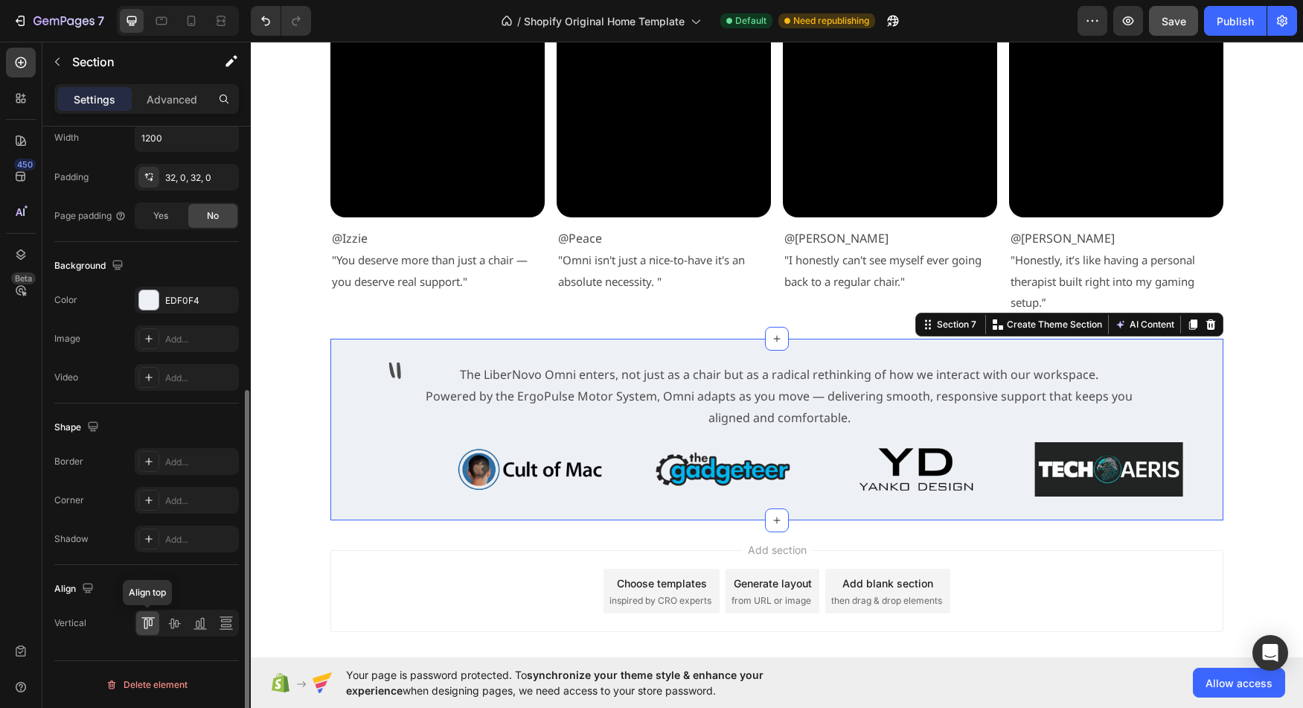
click at [150, 627] on icon at bounding box center [148, 622] width 15 height 15
click at [170, 626] on icon at bounding box center [174, 622] width 15 height 15
click at [157, 623] on div at bounding box center [147, 623] width 23 height 24
click at [222, 628] on icon at bounding box center [226, 622] width 15 height 15
click at [142, 632] on div at bounding box center [147, 623] width 23 height 24
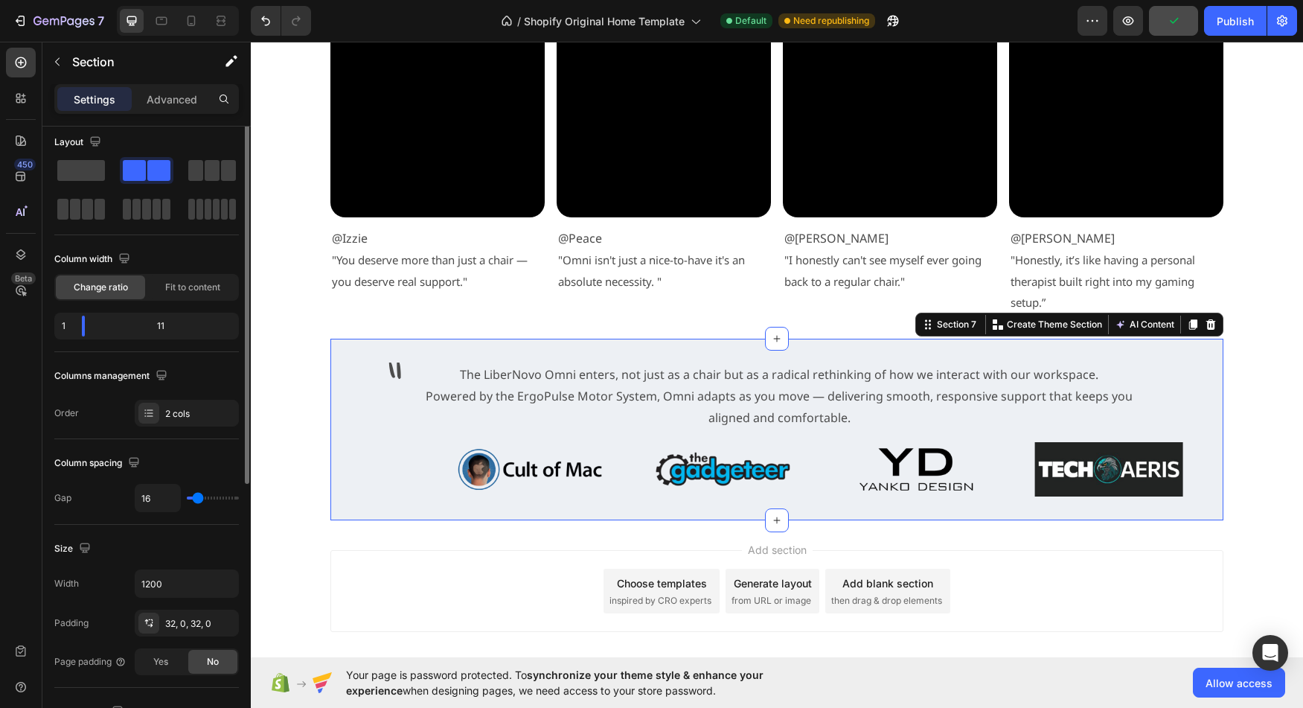
scroll to position [0, 0]
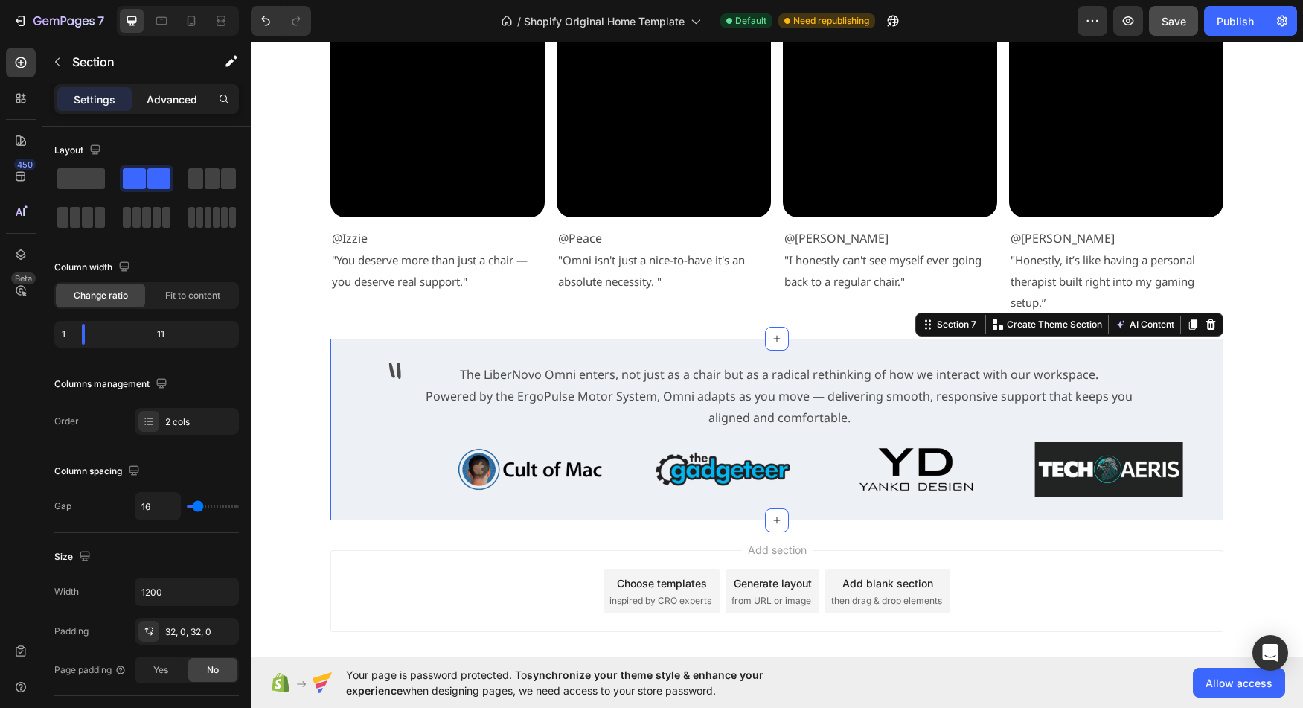
click at [165, 98] on p "Advanced" at bounding box center [172, 100] width 51 height 16
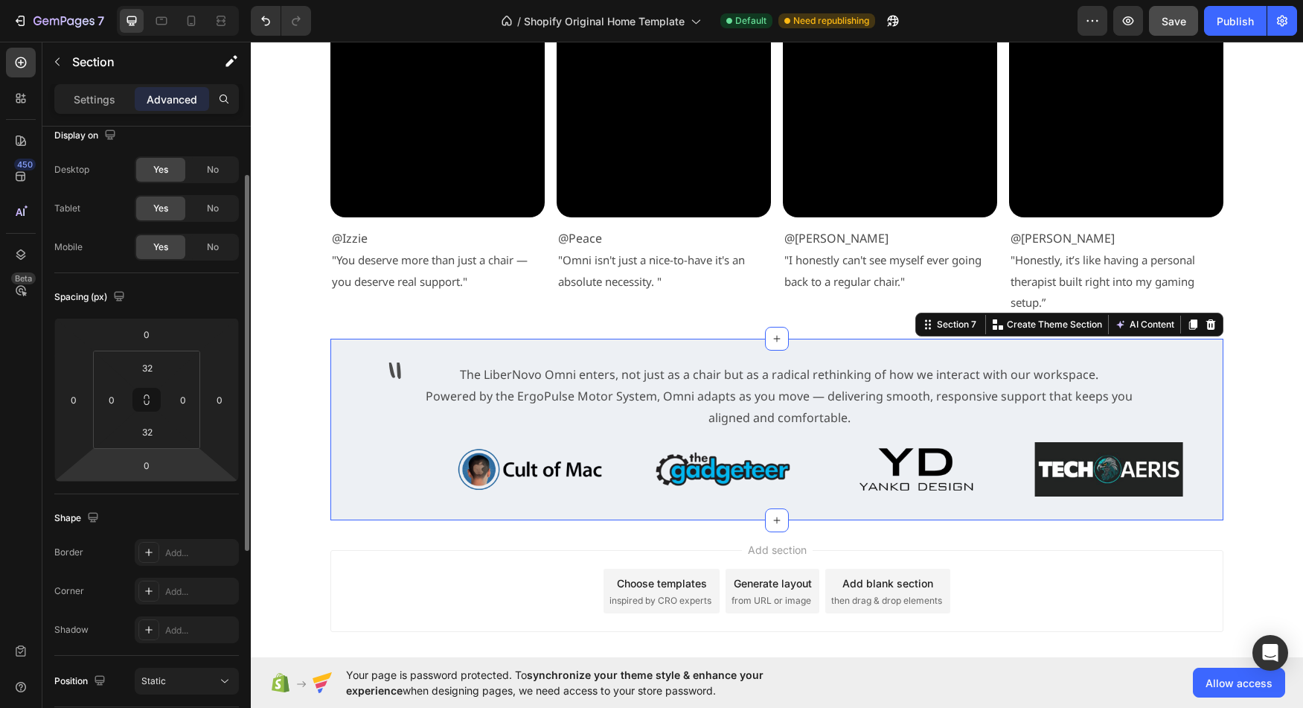
scroll to position [43, 0]
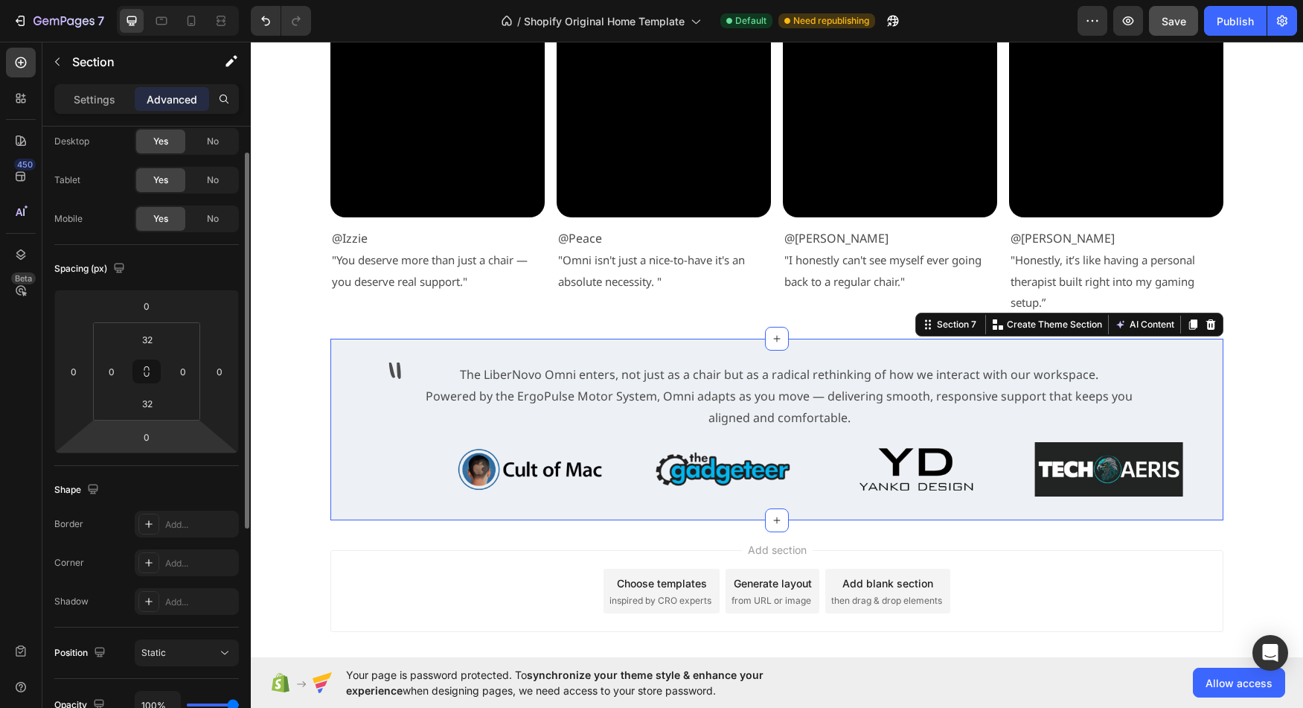
click at [103, 0] on html "7 / Shopify Original Home Template Default Need republishing Preview Save Publi…" at bounding box center [651, 0] width 1303 height 0
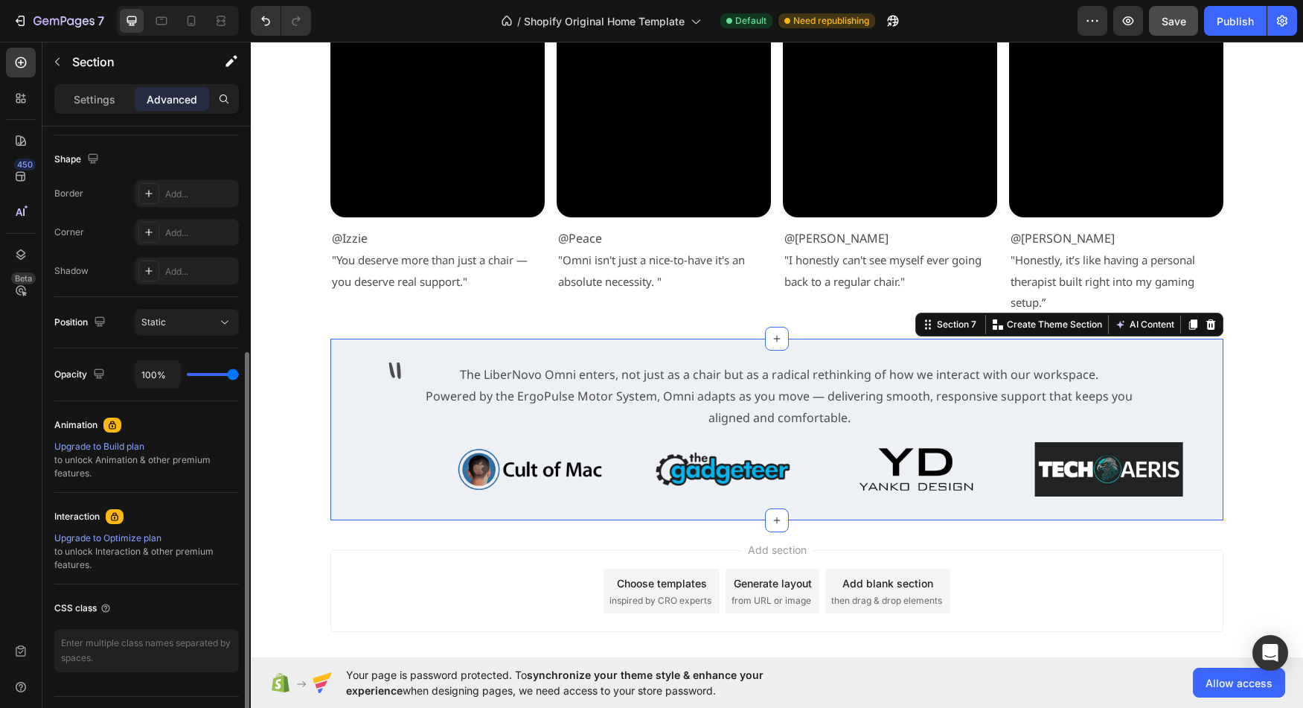
scroll to position [409, 0]
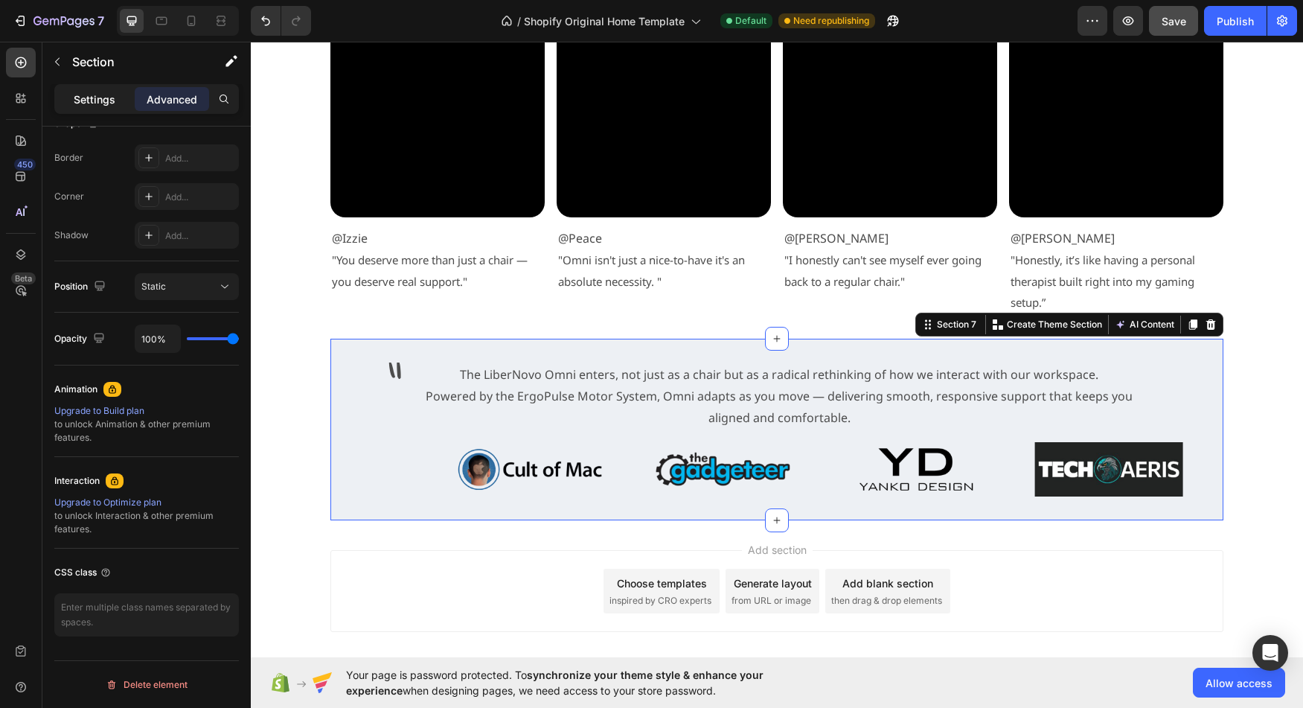
click at [95, 109] on div "Settings" at bounding box center [94, 99] width 74 height 24
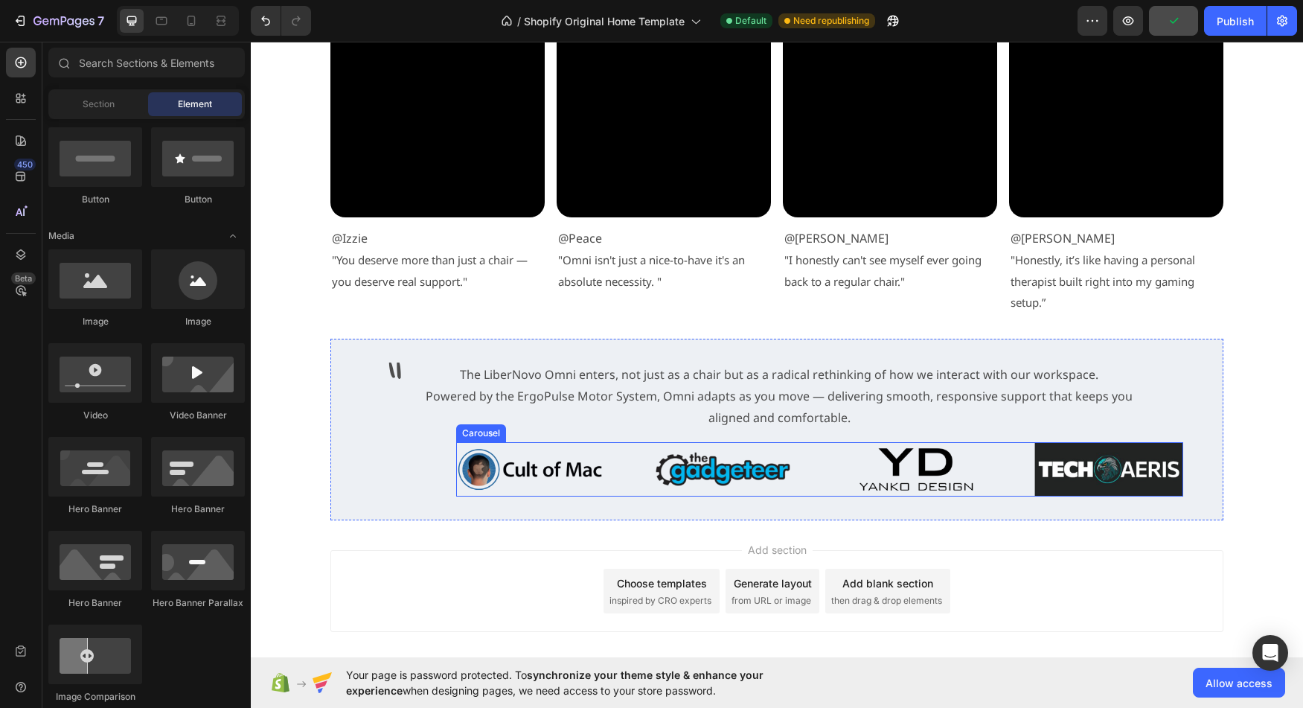
click at [825, 481] on div "Image Image Image Image" at bounding box center [819, 469] width 727 height 55
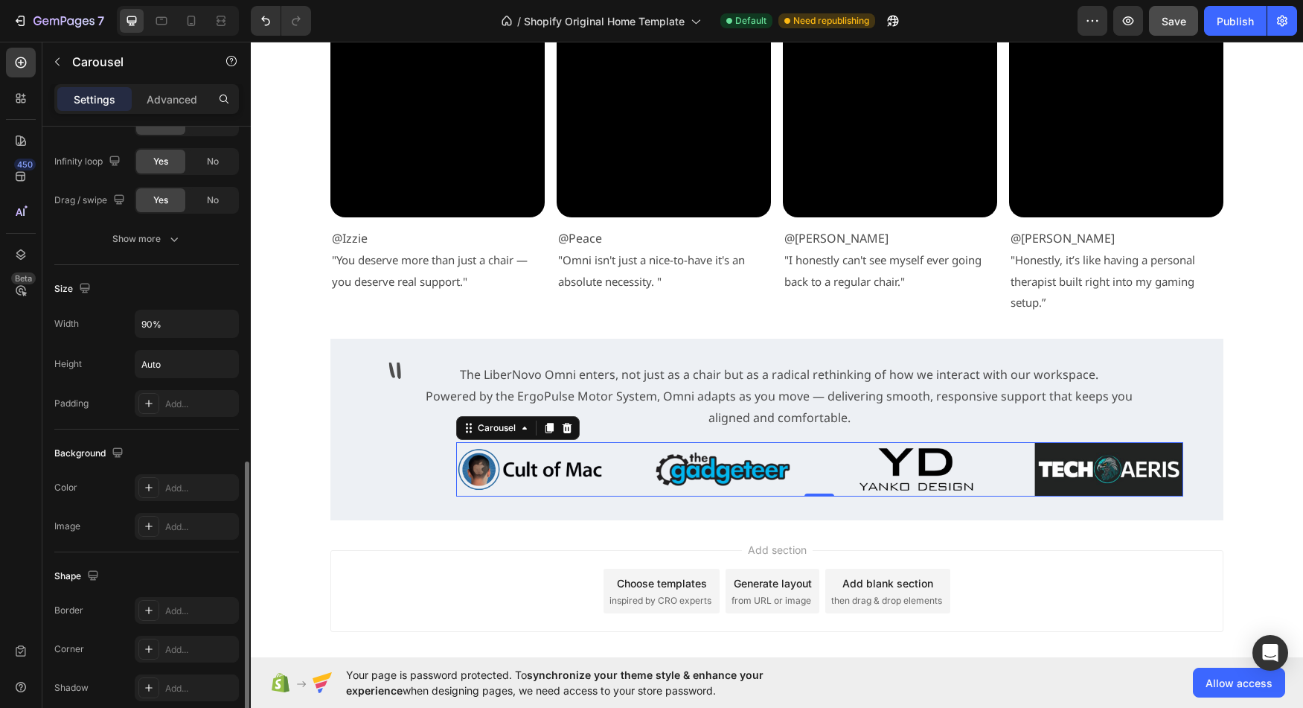
scroll to position [780, 0]
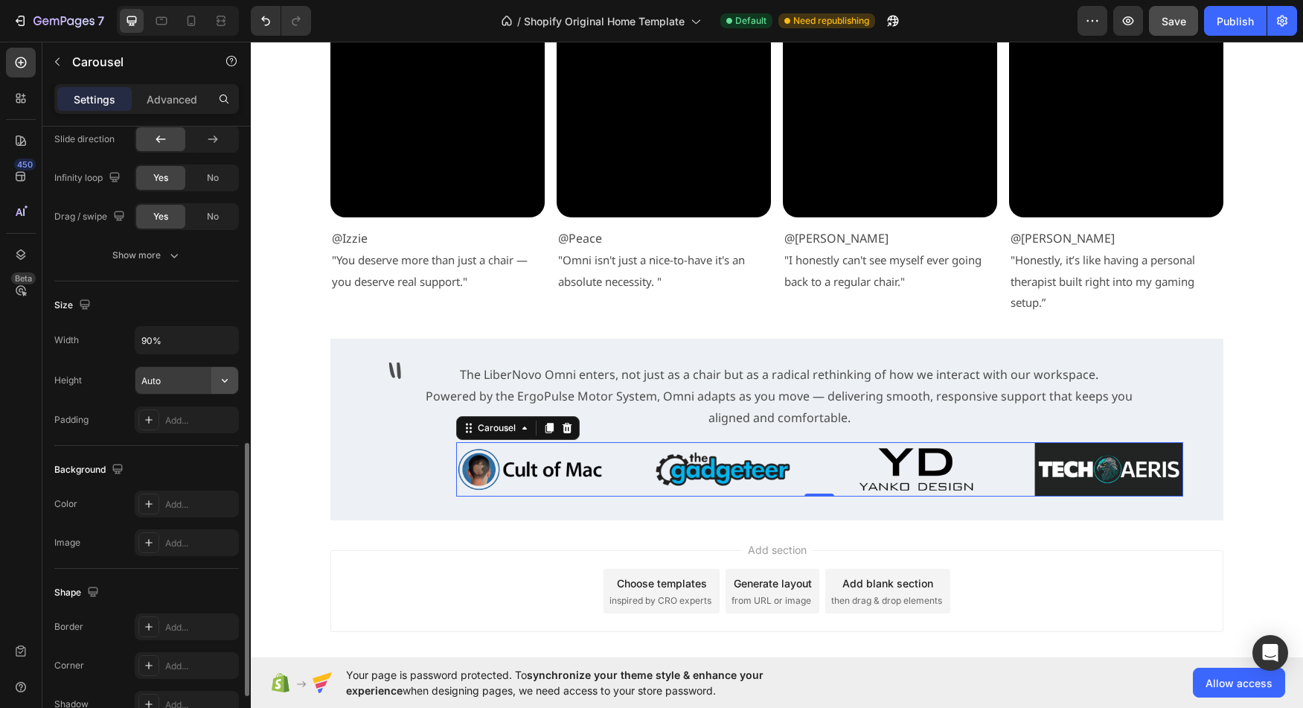
click at [223, 380] on icon "button" at bounding box center [225, 381] width 6 height 4
click at [169, 379] on input "Auto" at bounding box center [186, 380] width 103 height 27
click at [78, 415] on div "Padding" at bounding box center [71, 419] width 34 height 13
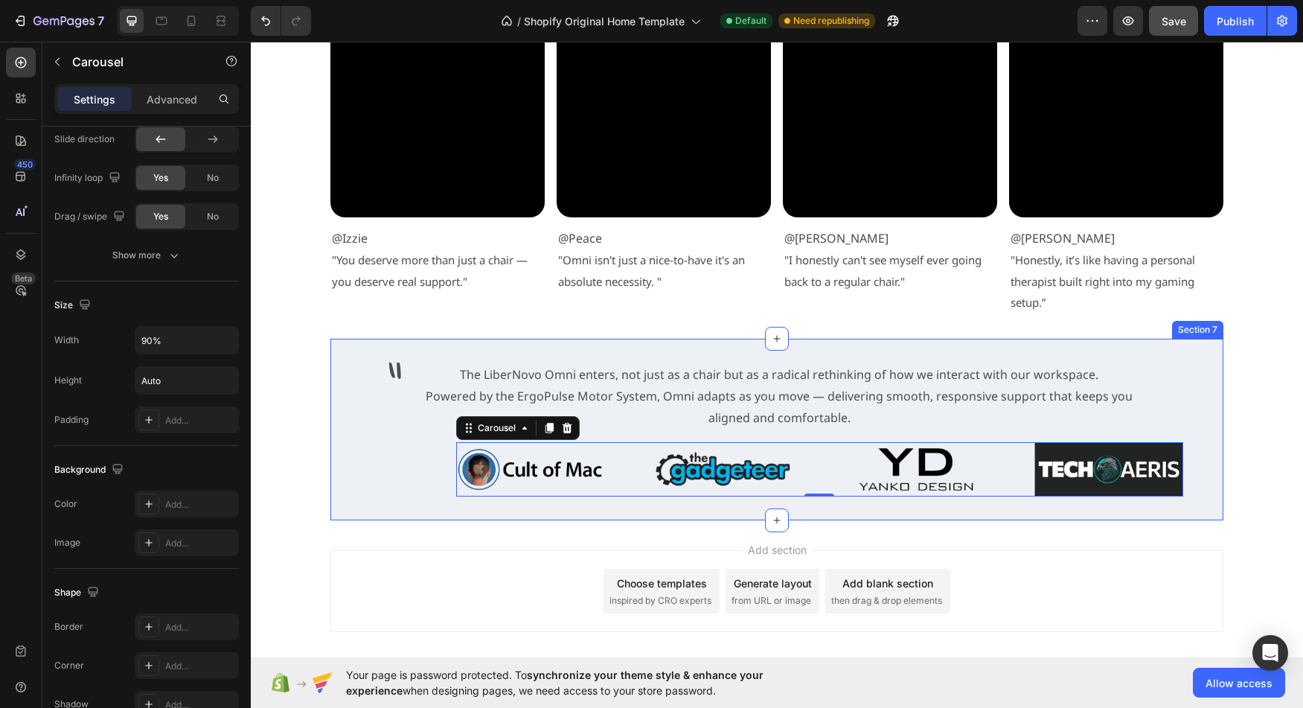
click at [378, 475] on div "" Text Block" at bounding box center [367, 429] width 74 height 134
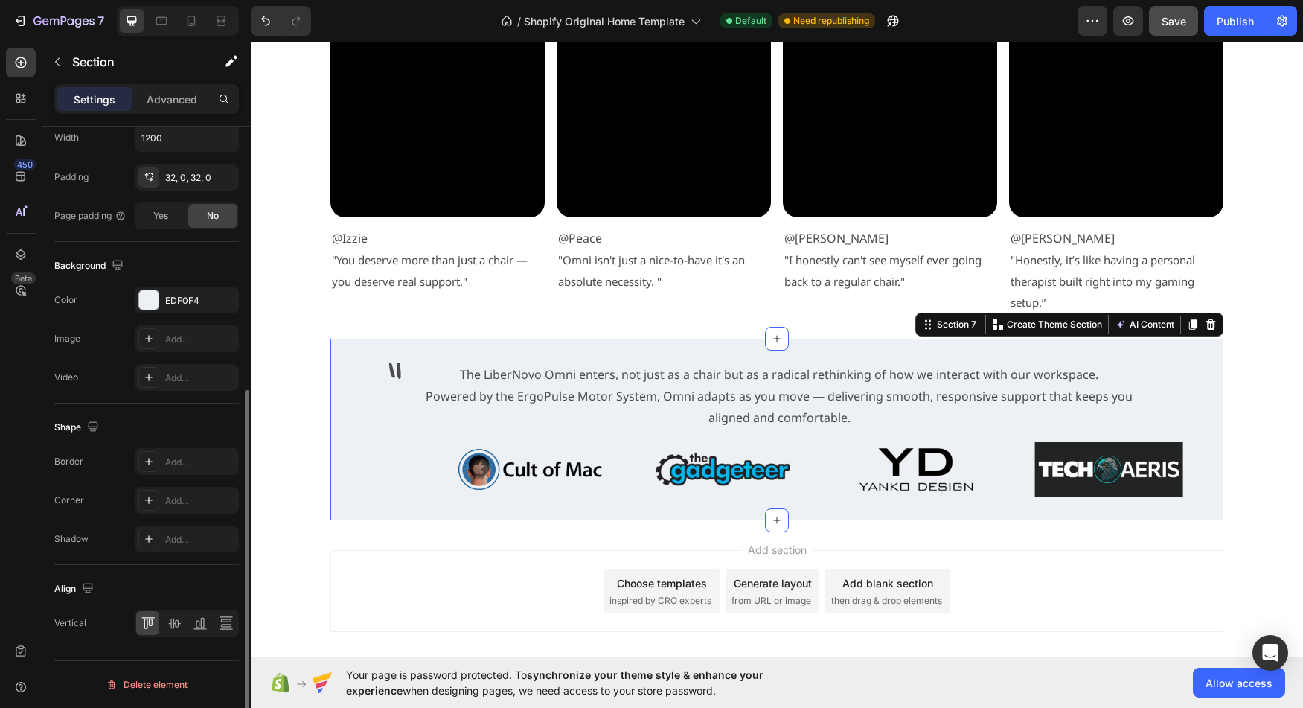
scroll to position [0, 0]
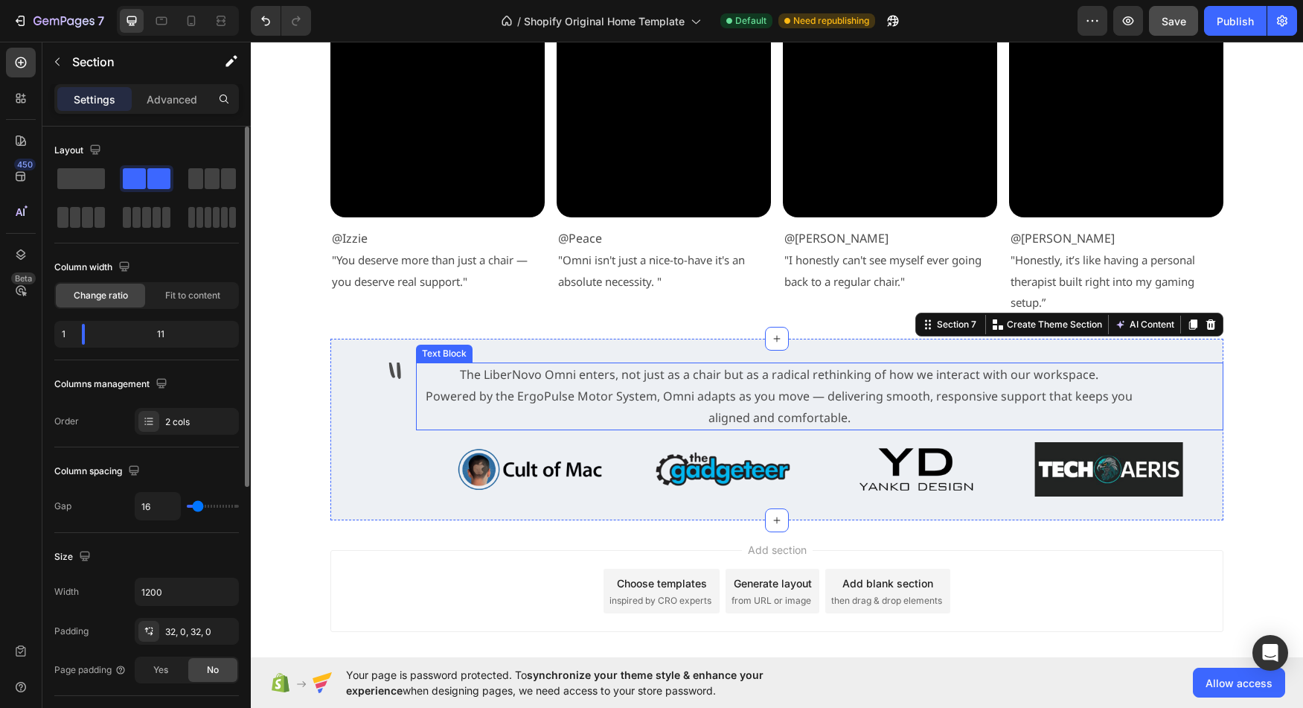
click at [461, 424] on p "Powered by the ErgoPulse Motor System, Omni adapts as you move — delivering smo…" at bounding box center [779, 406] width 724 height 43
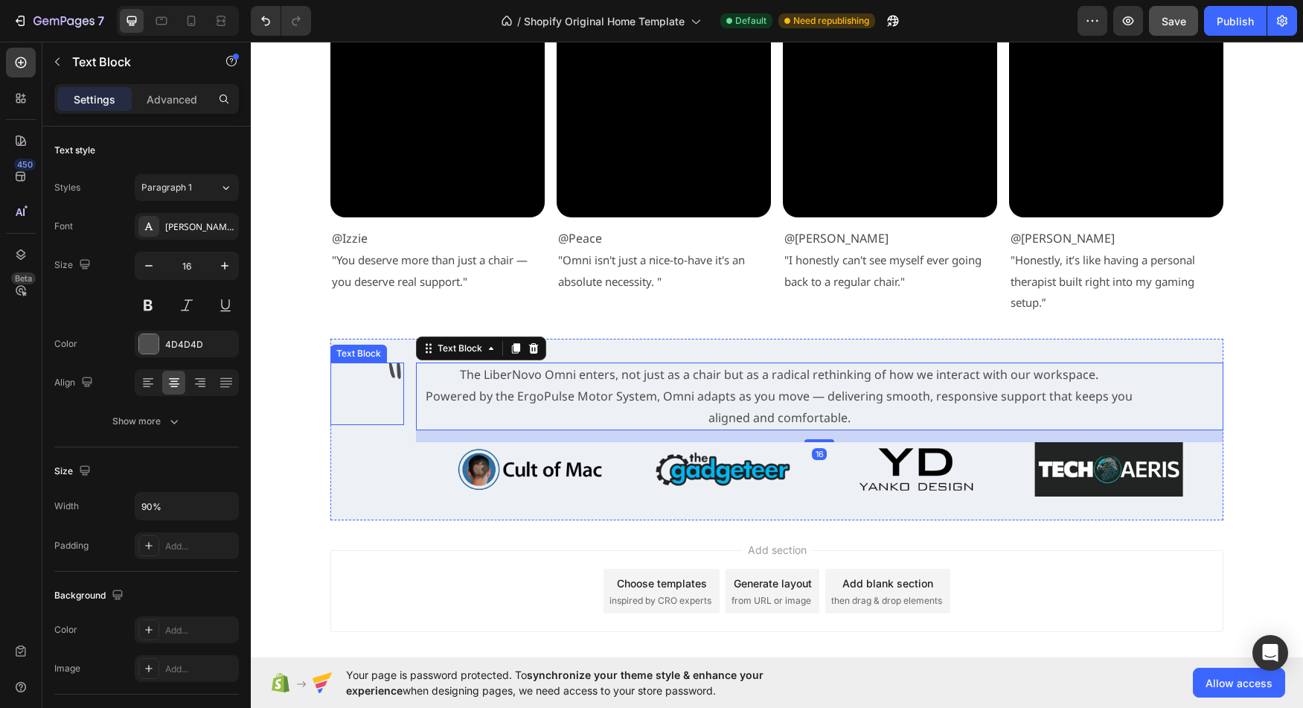
click at [394, 393] on p """ at bounding box center [367, 394] width 71 height 60
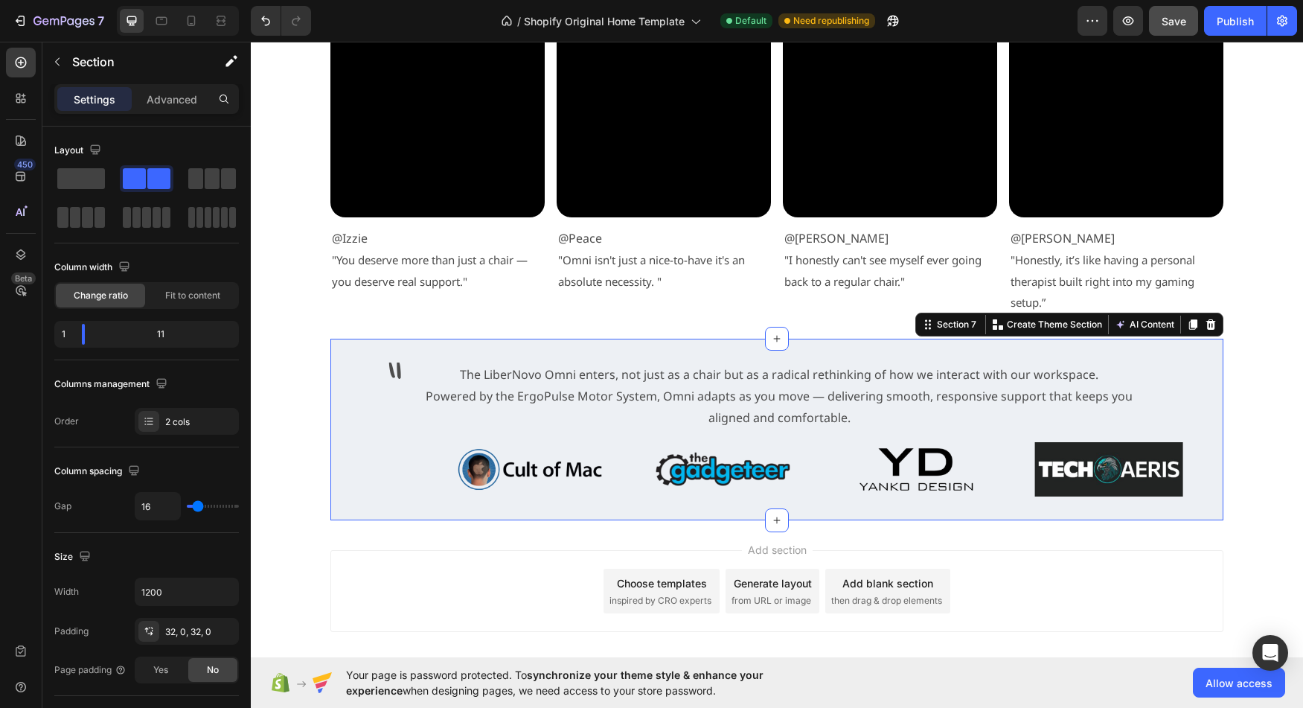
click at [410, 389] on div "" Text Block The LiberNovo Omni enters, not just as a chair but as a radical re…" at bounding box center [776, 430] width 893 height 182
click at [365, 447] on div "" Text Block" at bounding box center [367, 429] width 74 height 134
drag, startPoint x: 87, startPoint y: 333, endPoint x: 53, endPoint y: 334, distance: 34.3
click at [53, 334] on div "Layout Column width Change ratio Fit to content 1 11 Columns management Order 2…" at bounding box center [146, 666] width 208 height 1078
click at [147, 428] on div at bounding box center [148, 421] width 21 height 21
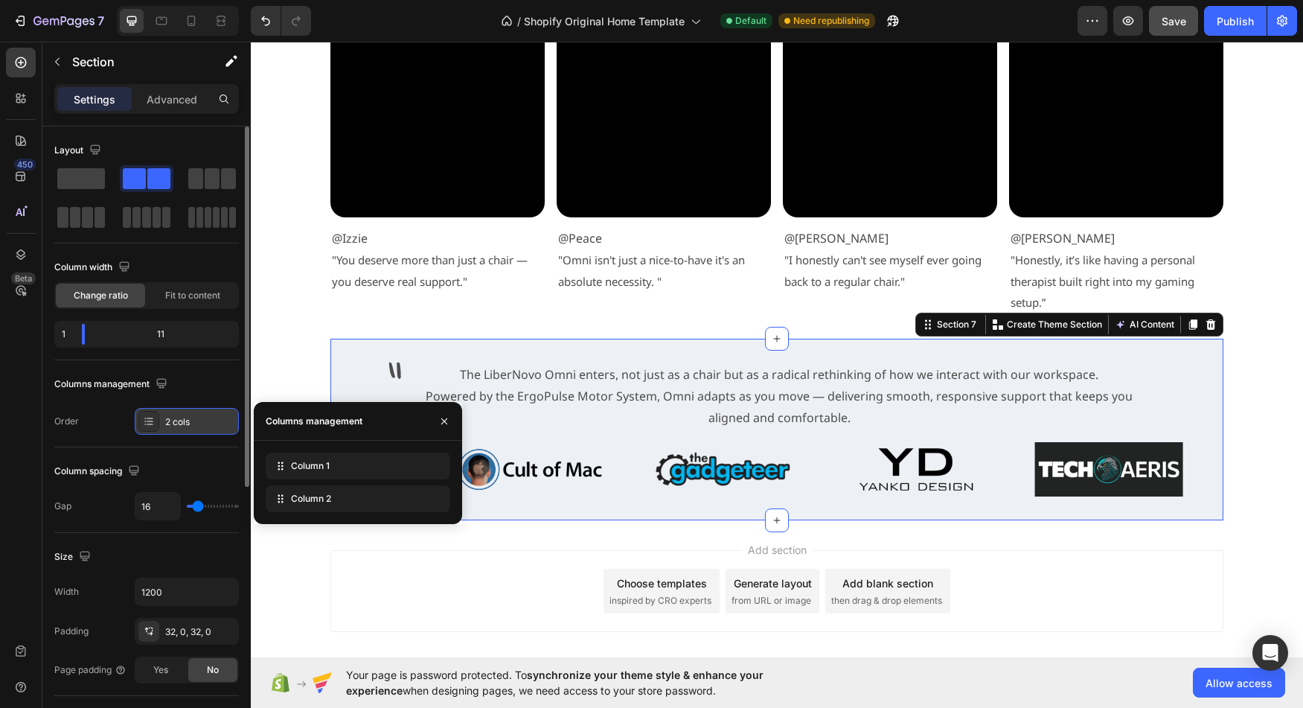
click at [147, 428] on div at bounding box center [148, 421] width 21 height 21
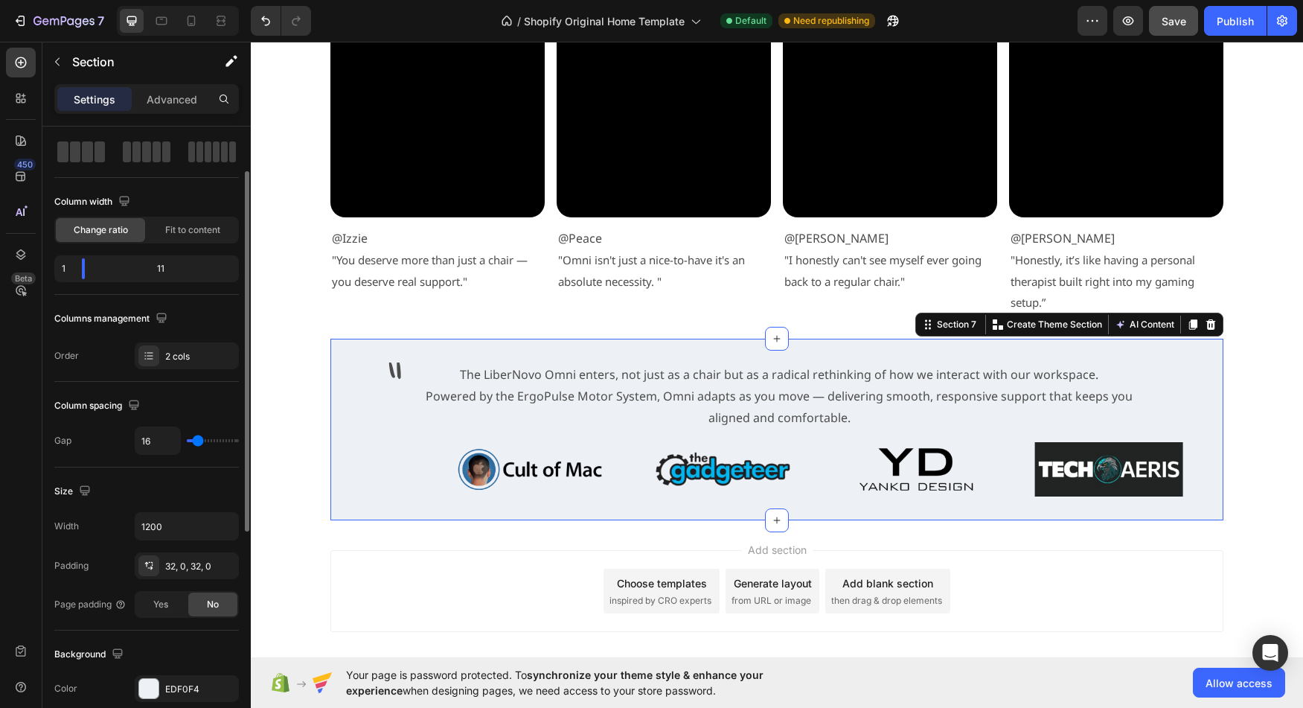
scroll to position [94, 0]
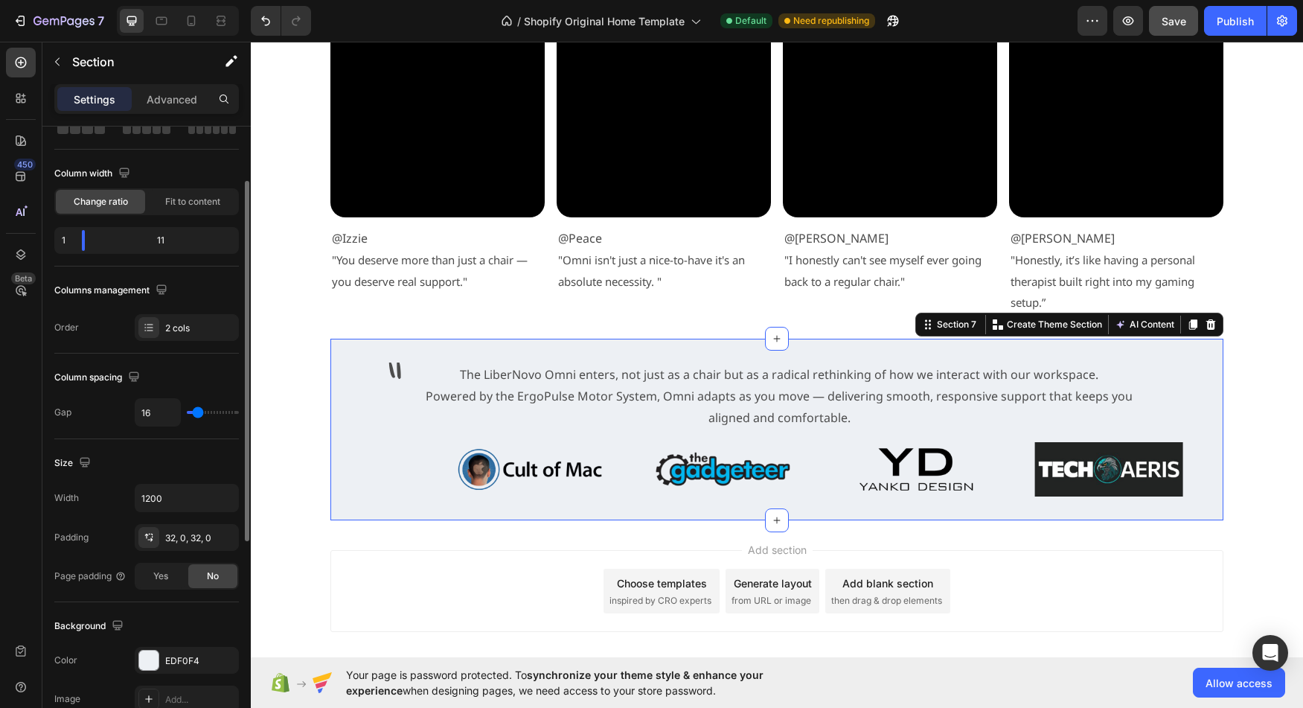
type input "9"
type input "7"
type input "5"
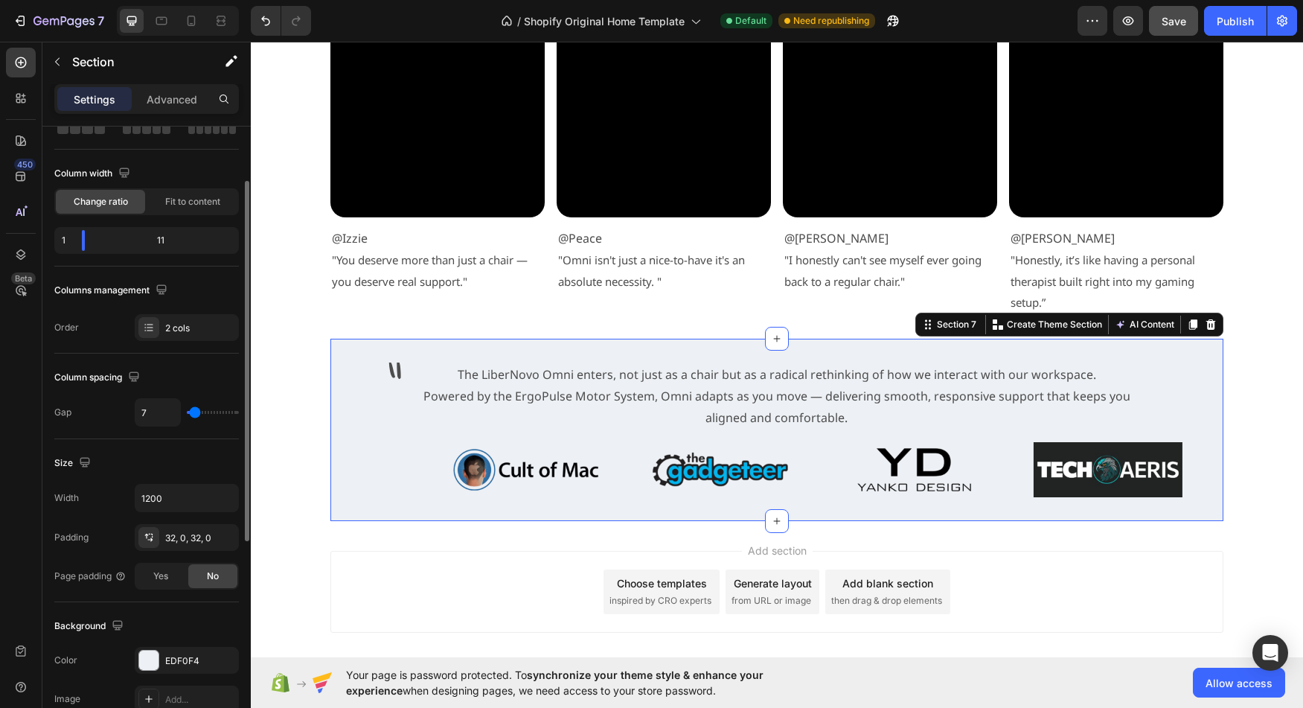
type input "5"
type input "2"
type input "0"
drag, startPoint x: 196, startPoint y: 415, endPoint x: 182, endPoint y: 416, distance: 14.9
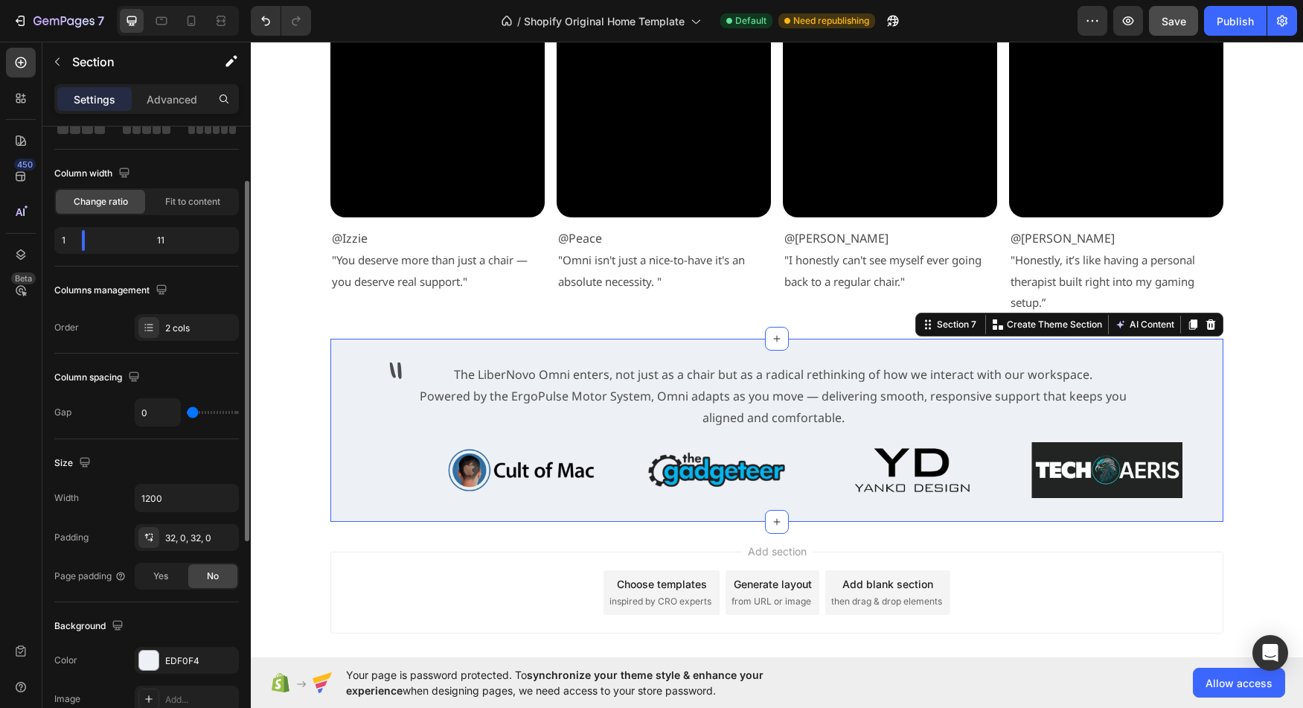
type input "0"
click at [187, 414] on input "range" at bounding box center [213, 412] width 52 height 3
click at [490, 404] on p "Powered by the ErgoPulse Motor System, Omni adapts as you move — delivering smo…" at bounding box center [773, 406] width 734 height 43
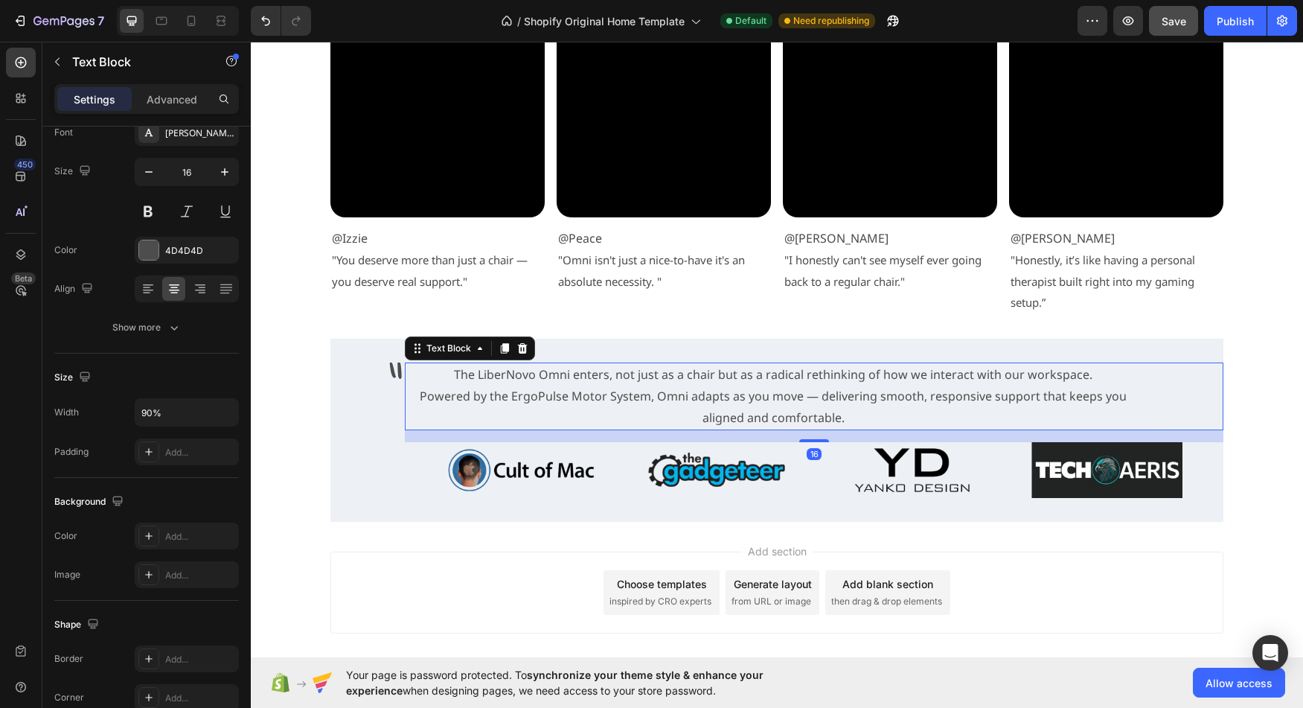
scroll to position [0, 0]
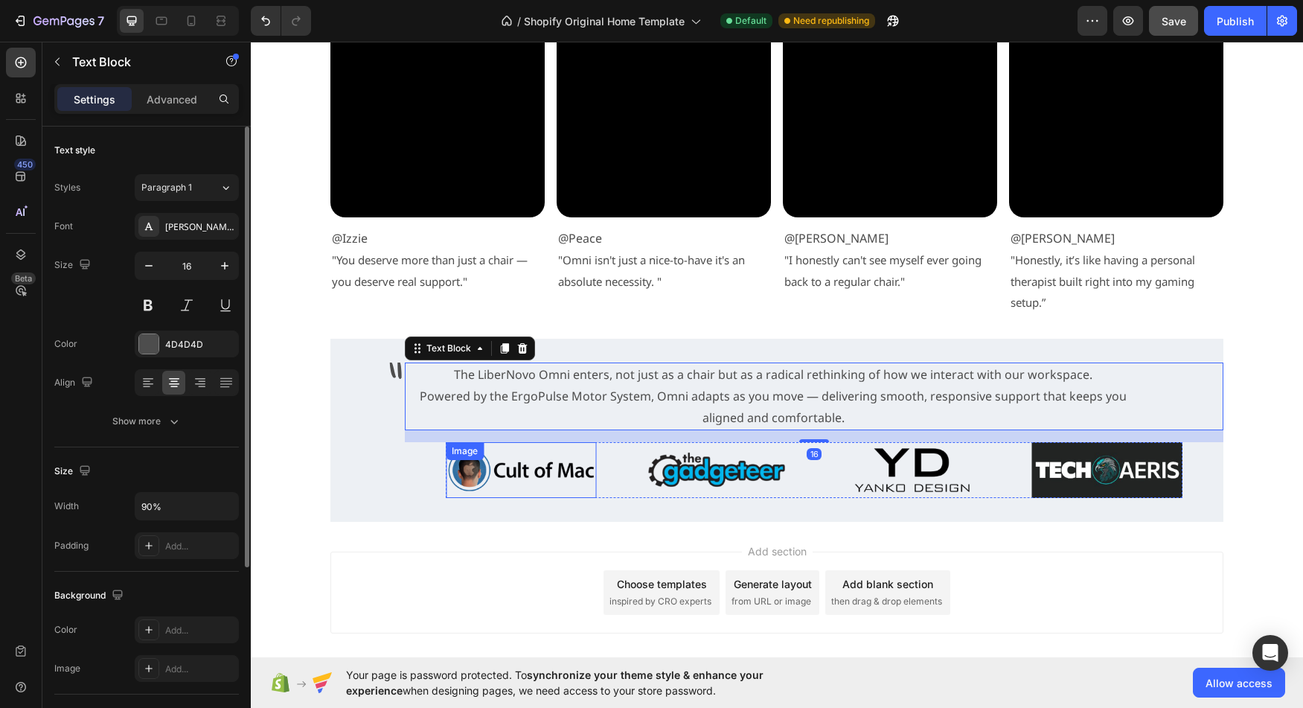
click at [549, 470] on img at bounding box center [521, 470] width 151 height 56
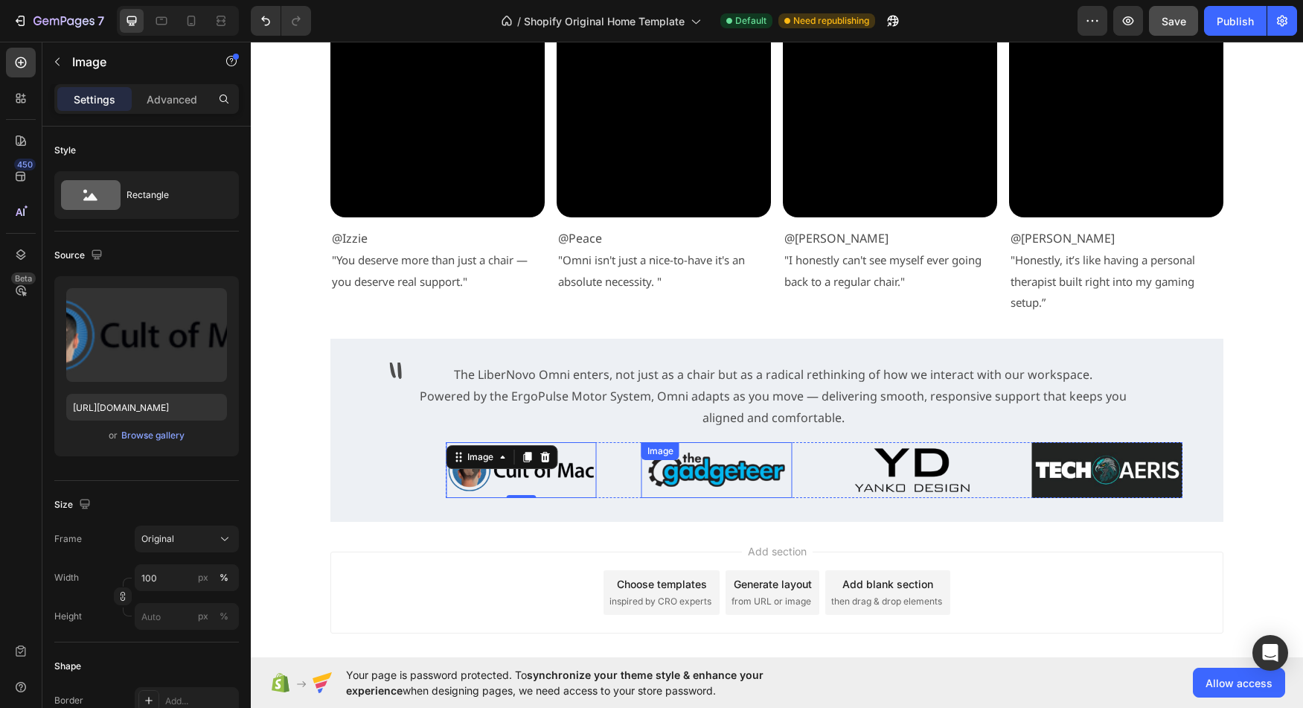
click at [642, 446] on div "Image" at bounding box center [717, 470] width 151 height 56
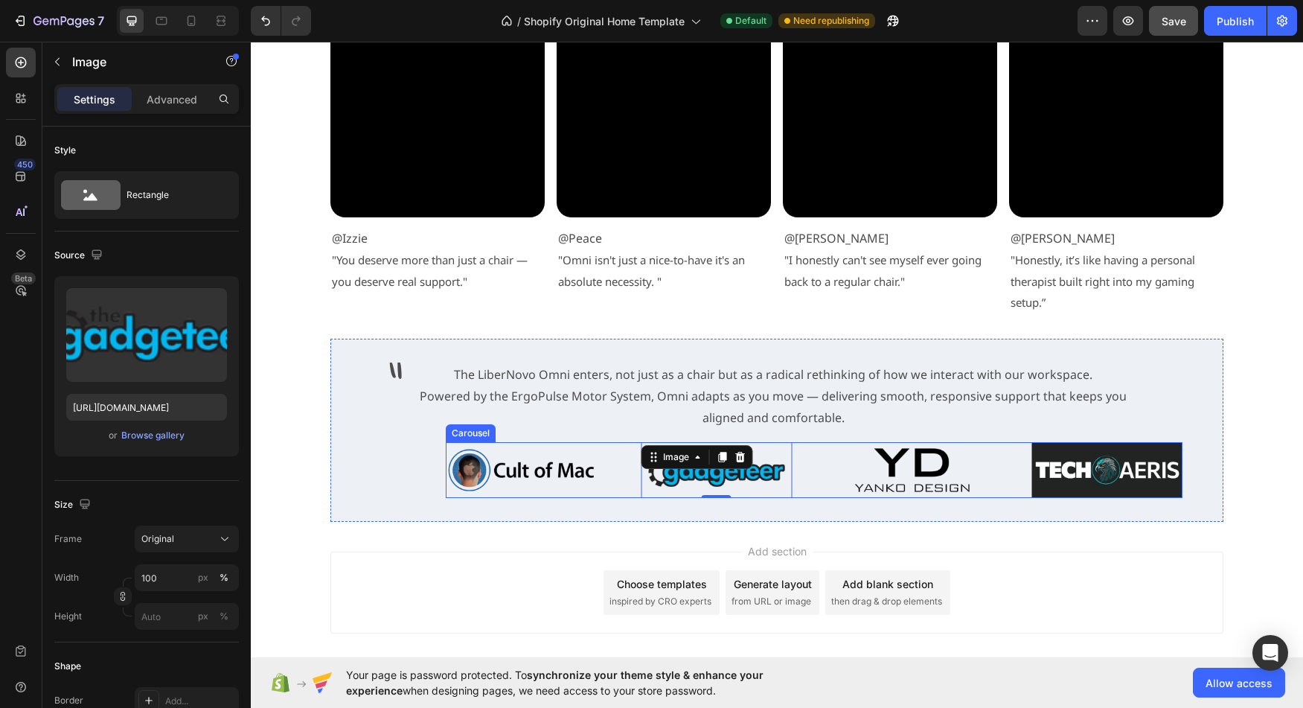
click at [620, 462] on div "Image Image Image 0 Image" at bounding box center [814, 470] width 737 height 56
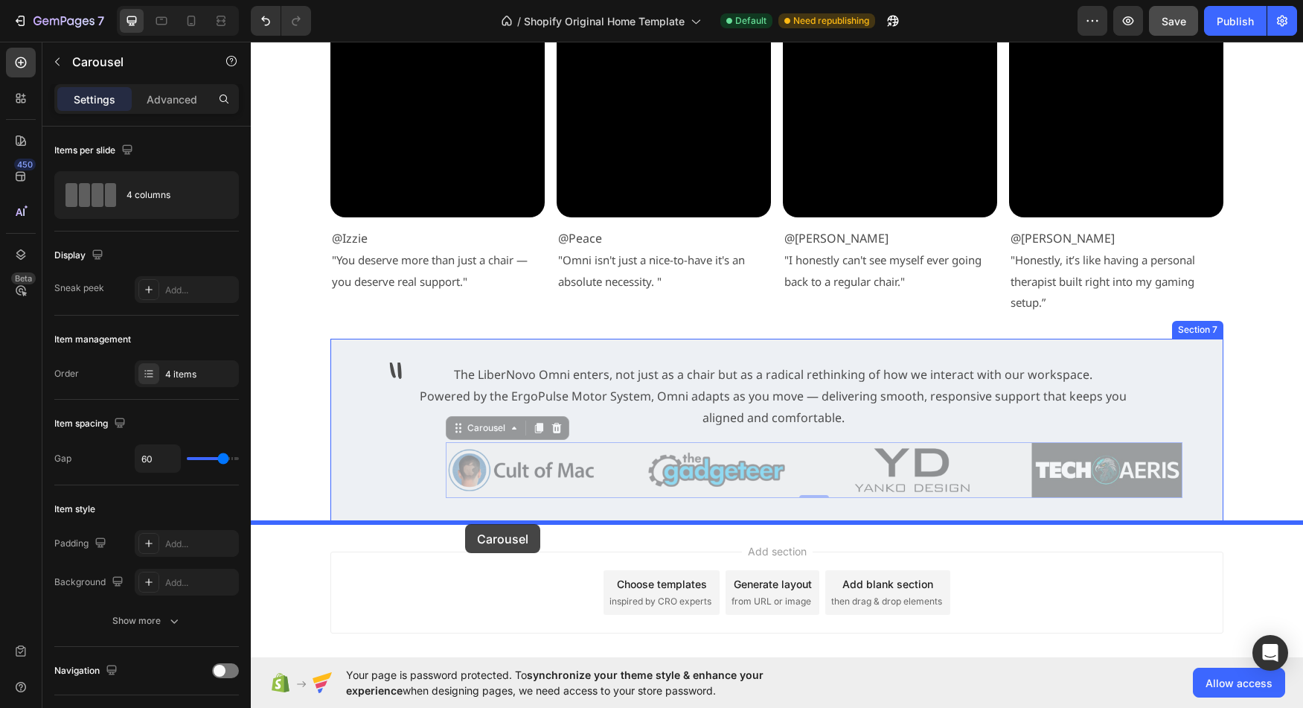
drag, startPoint x: 473, startPoint y: 429, endPoint x: 465, endPoint y: 524, distance: 94.9
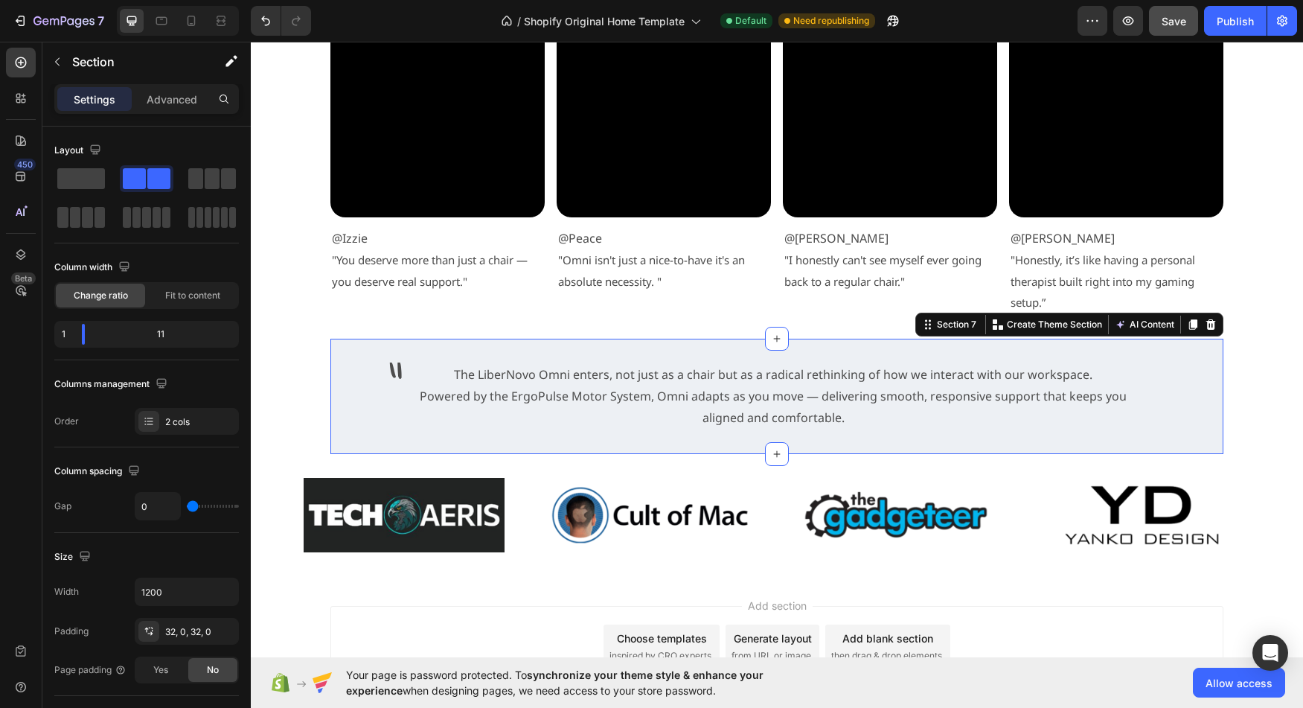
click at [671, 435] on div "" Text Block The LiberNovo Omni enters, not just as a chair but as a radical re…" at bounding box center [776, 396] width 893 height 115
click at [774, 455] on icon at bounding box center [777, 453] width 7 height 7
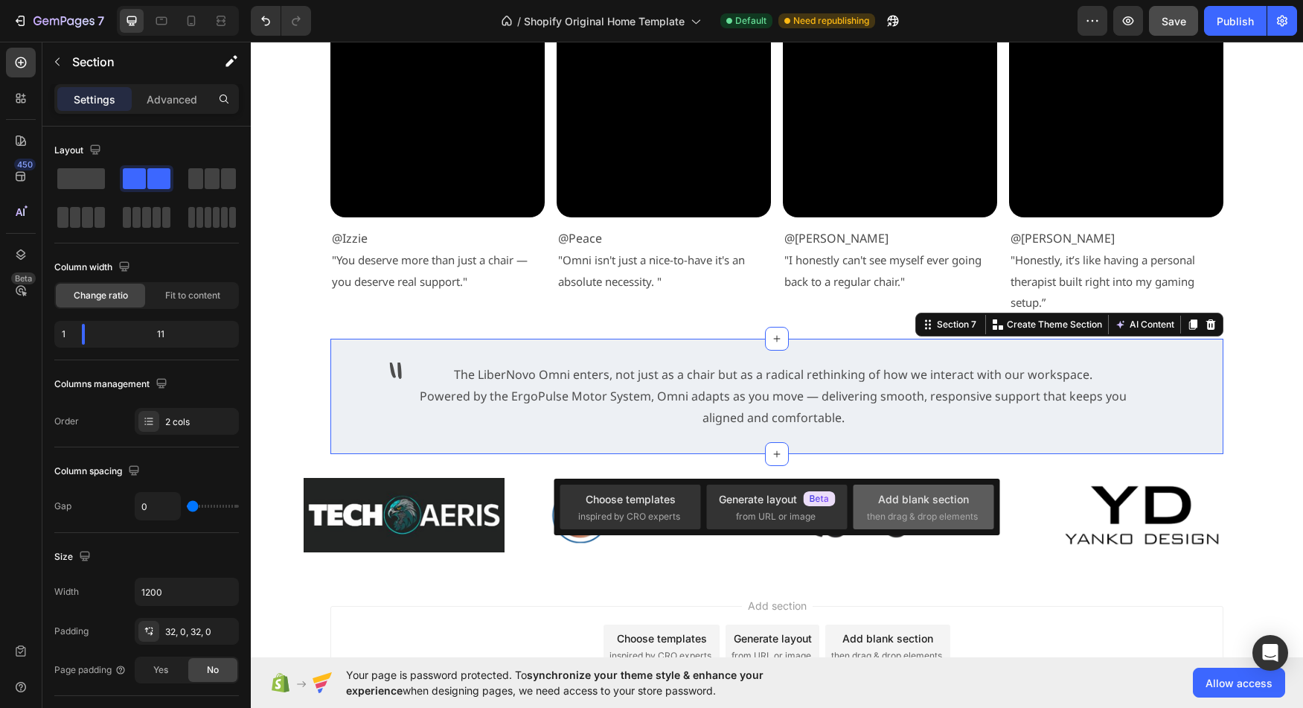
click at [903, 508] on div "Add blank section then drag & drop elements" at bounding box center [923, 507] width 113 height 32
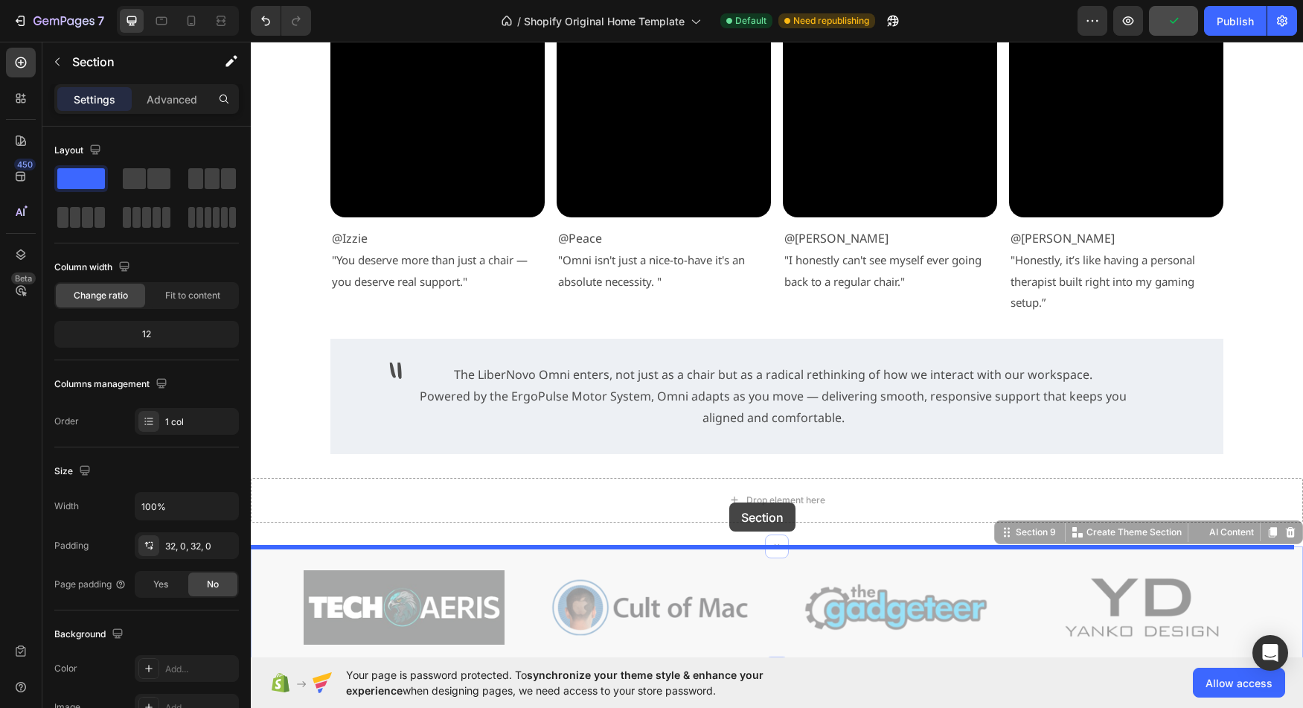
drag, startPoint x: 804, startPoint y: 548, endPoint x: 729, endPoint y: 502, distance: 87.8
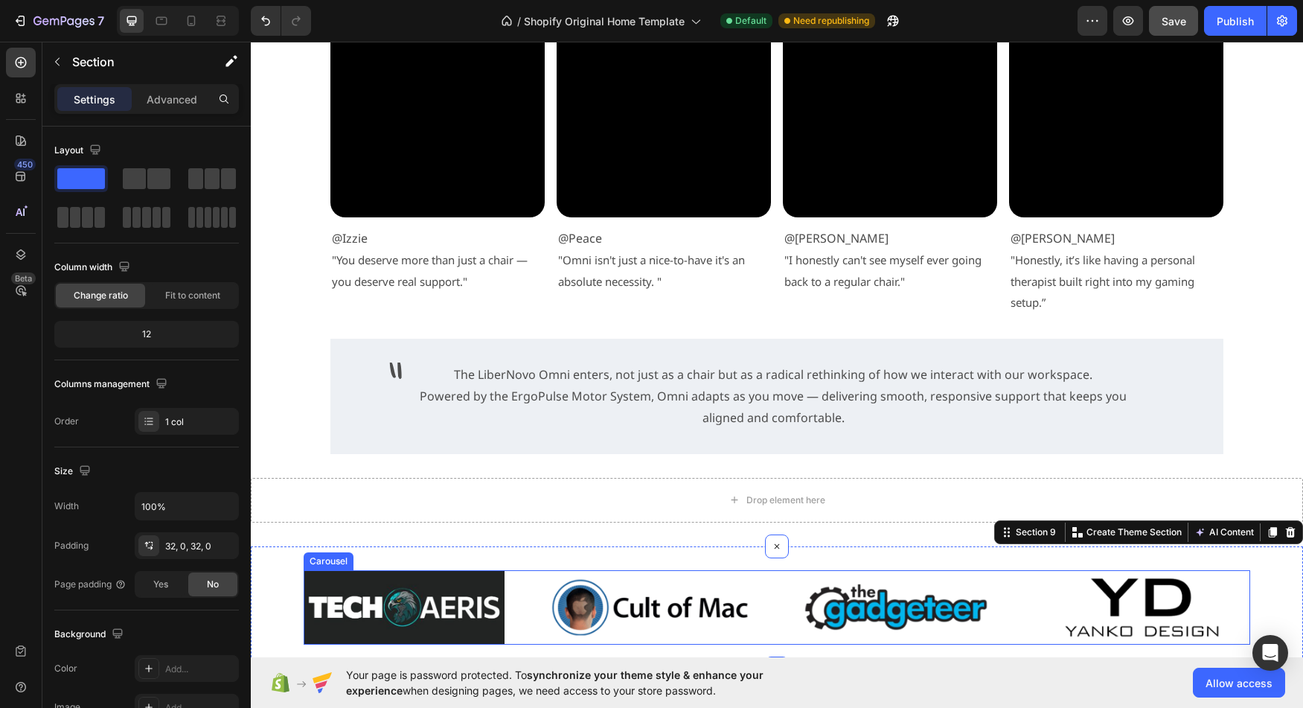
click at [548, 601] on div "Image Image Image Image" at bounding box center [777, 607] width 947 height 74
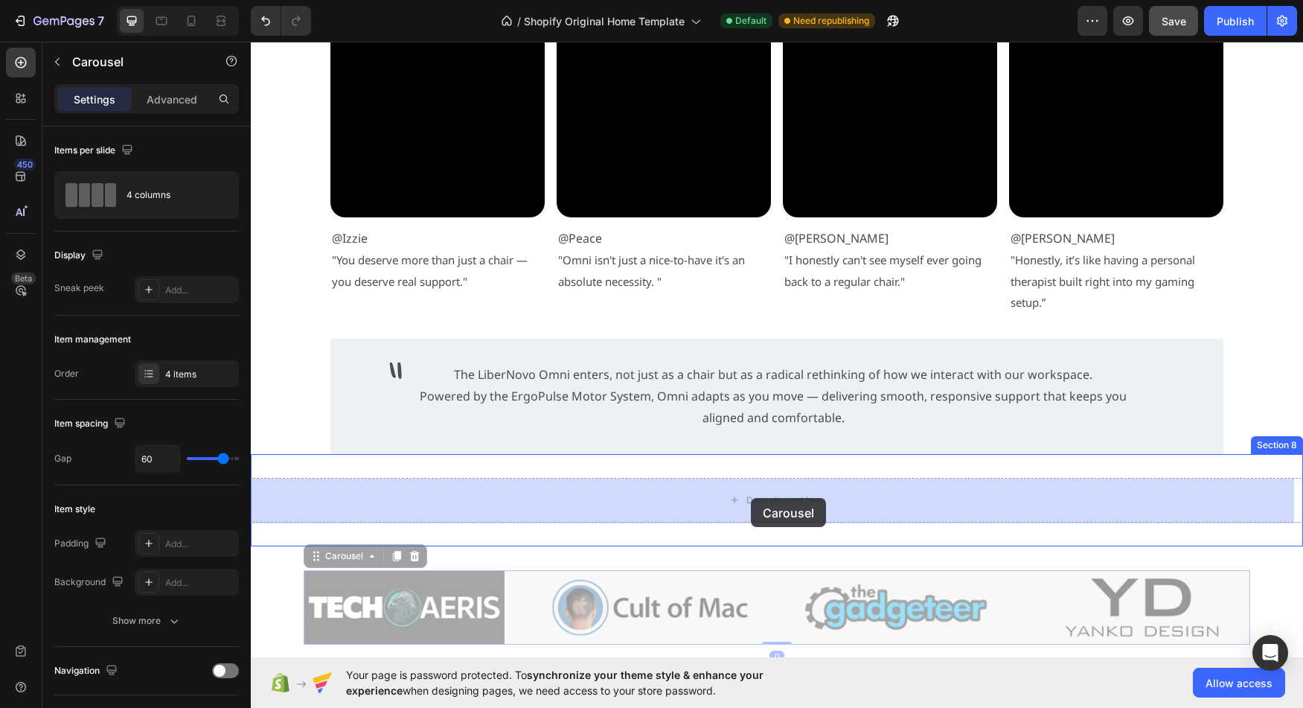
drag, startPoint x: 345, startPoint y: 560, endPoint x: 751, endPoint y: 498, distance: 411.1
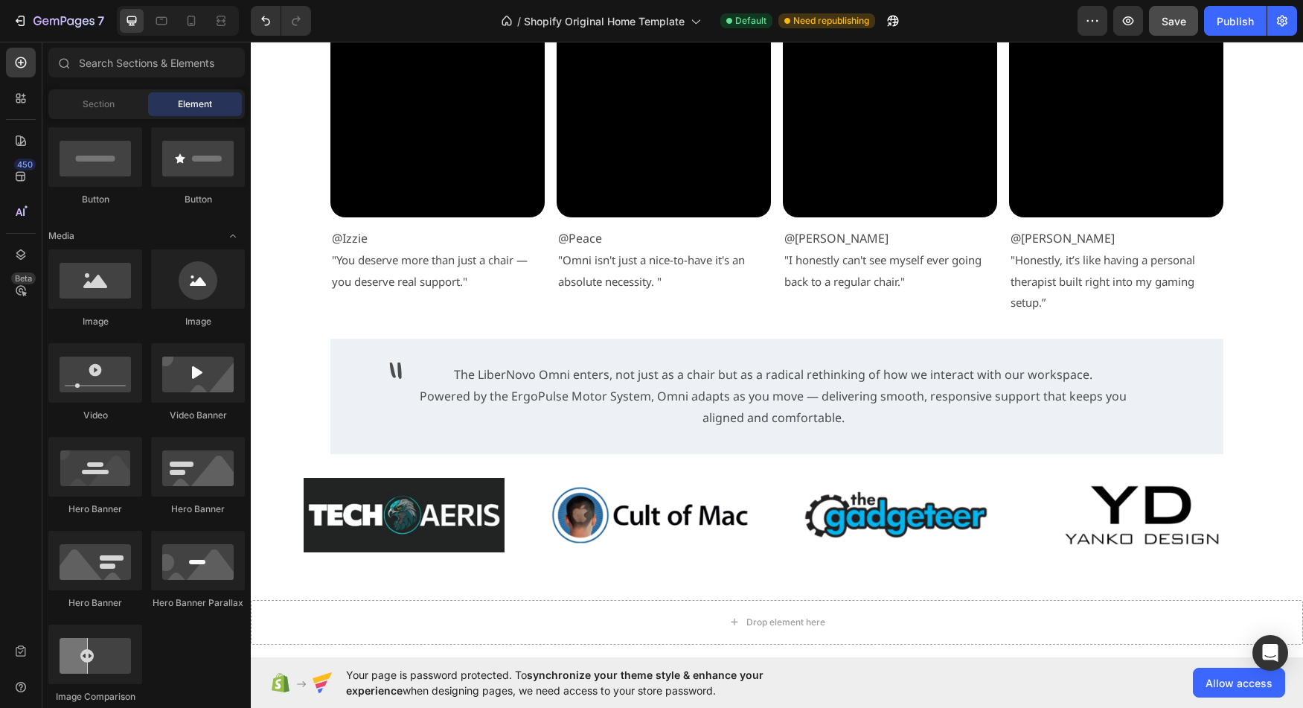
scroll to position [362, 0]
click at [268, 528] on div "Image Image Image Image Carousel" at bounding box center [777, 515] width 1052 height 74
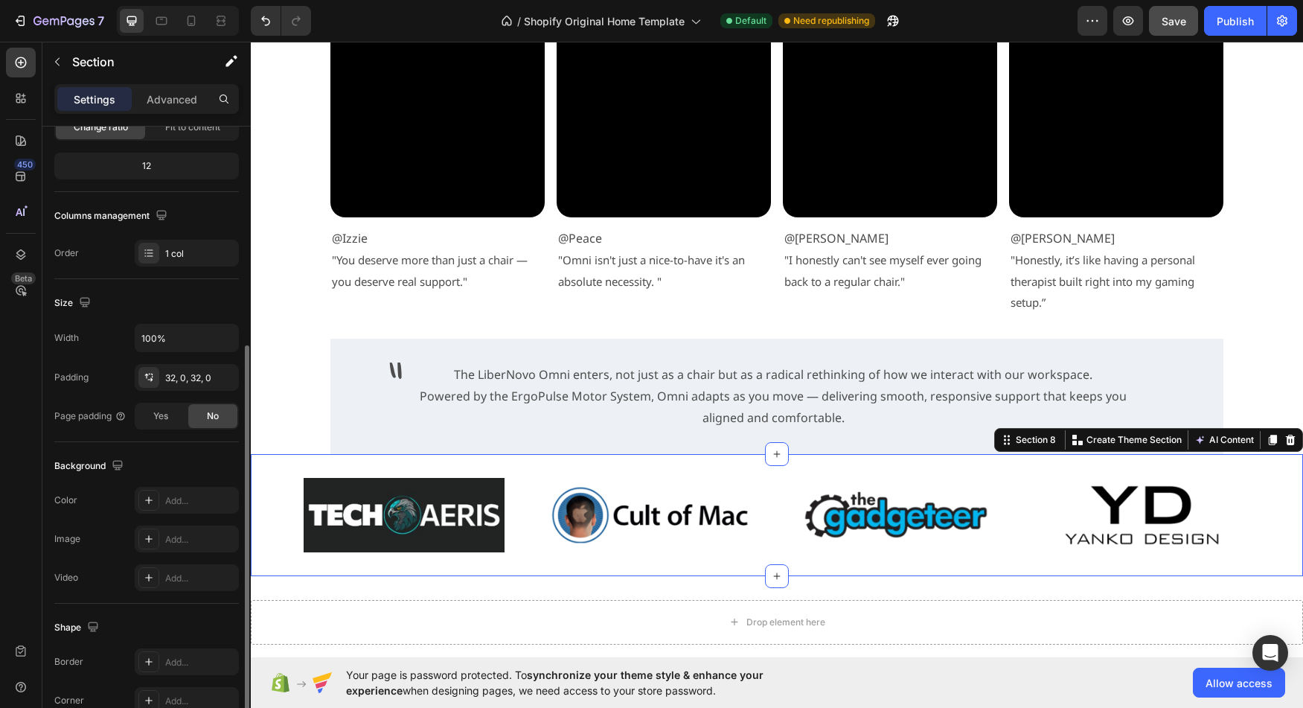
scroll to position [284, 0]
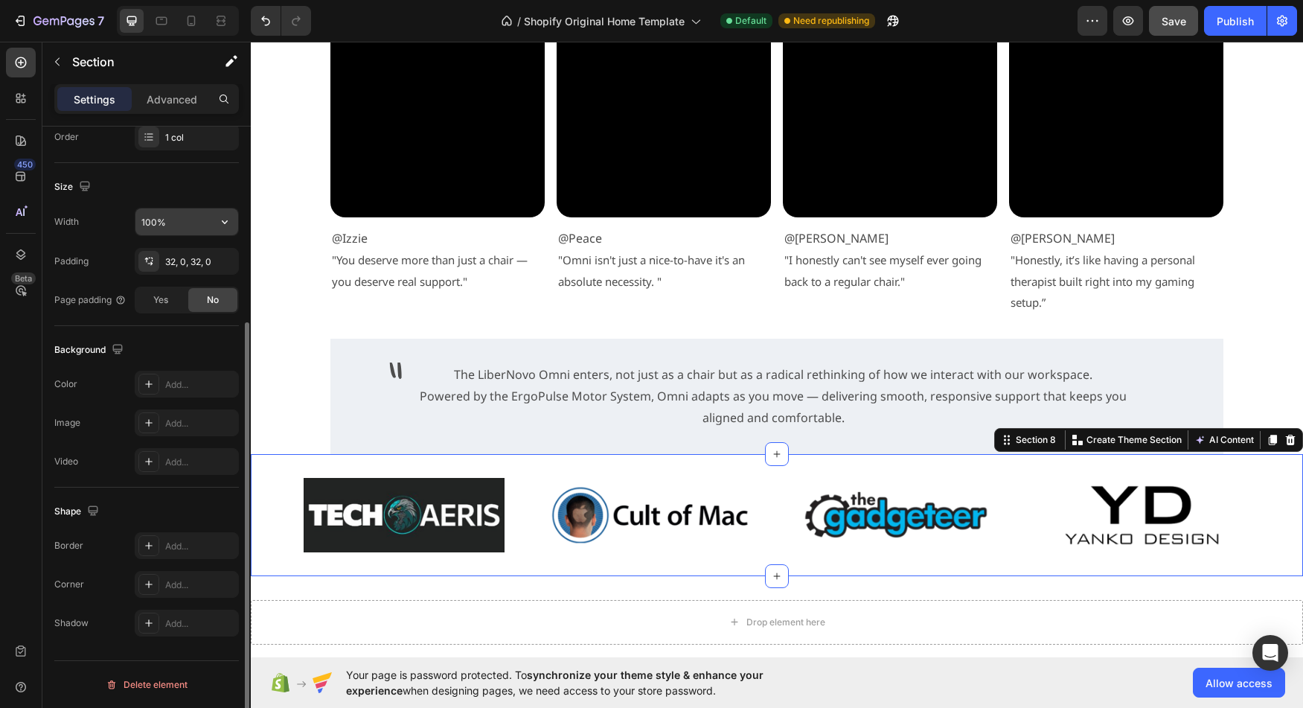
click at [231, 225] on icon "button" at bounding box center [224, 221] width 15 height 15
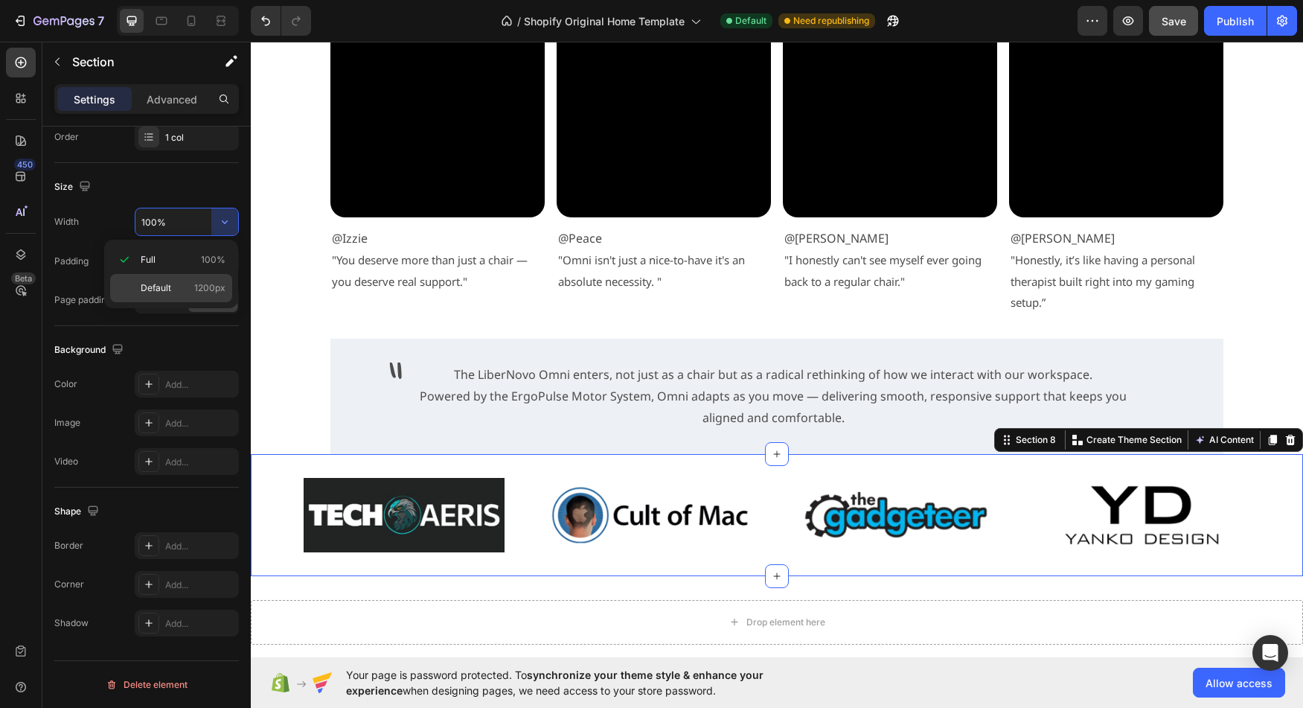
click at [173, 295] on div "Default 1200px" at bounding box center [171, 288] width 122 height 28
type input "1200"
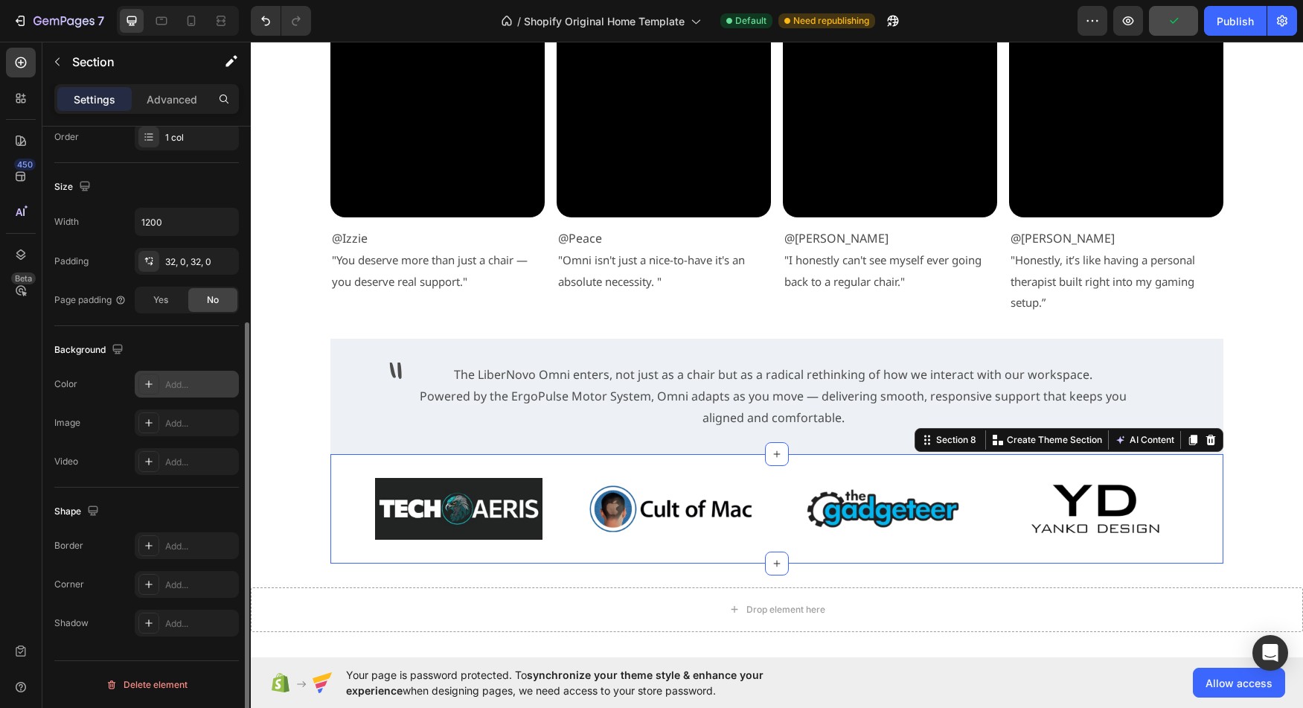
click at [139, 386] on div at bounding box center [148, 384] width 21 height 21
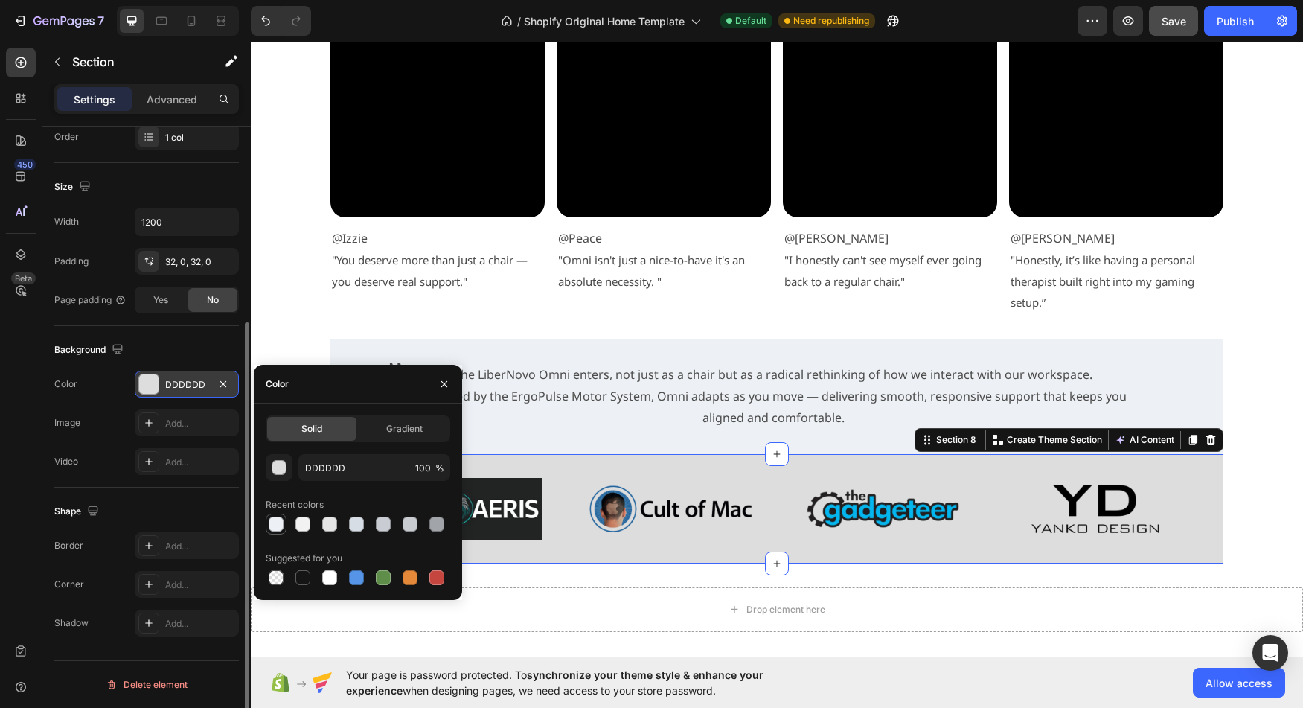
click at [277, 522] on div at bounding box center [276, 523] width 15 height 15
type input "EDF0F4"
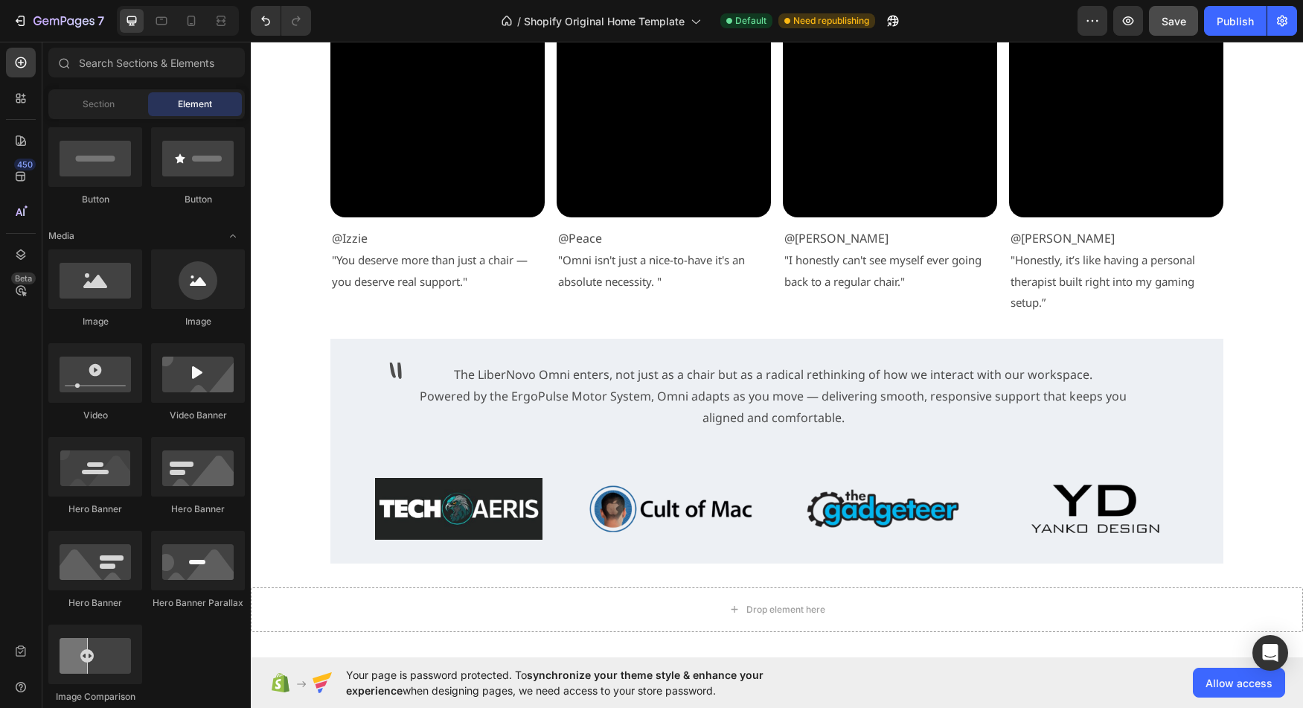
scroll to position [362, 0]
click at [832, 437] on div "" Text Block The LiberNovo Omni enters, not just as a chair but as a radical re…" at bounding box center [776, 396] width 893 height 115
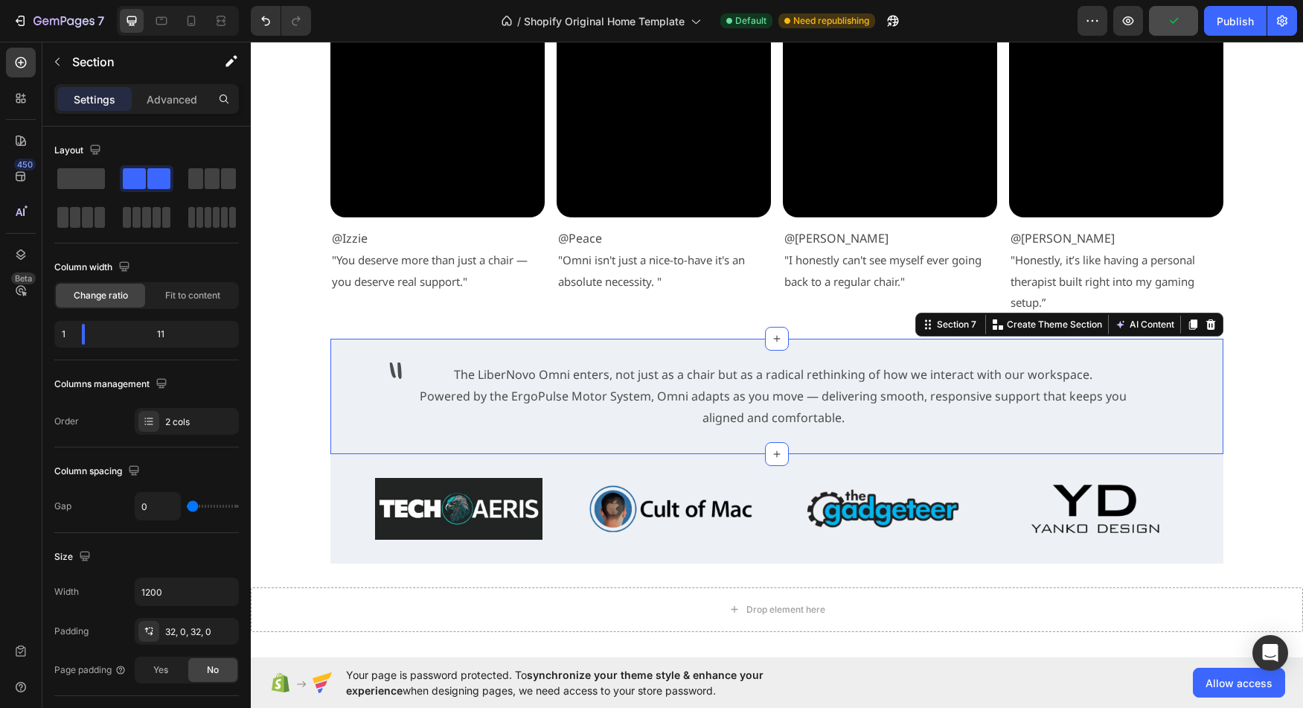
click at [896, 444] on div "" Text Block The LiberNovo Omni enters, not just as a chair but as a radical re…" at bounding box center [776, 396] width 893 height 115
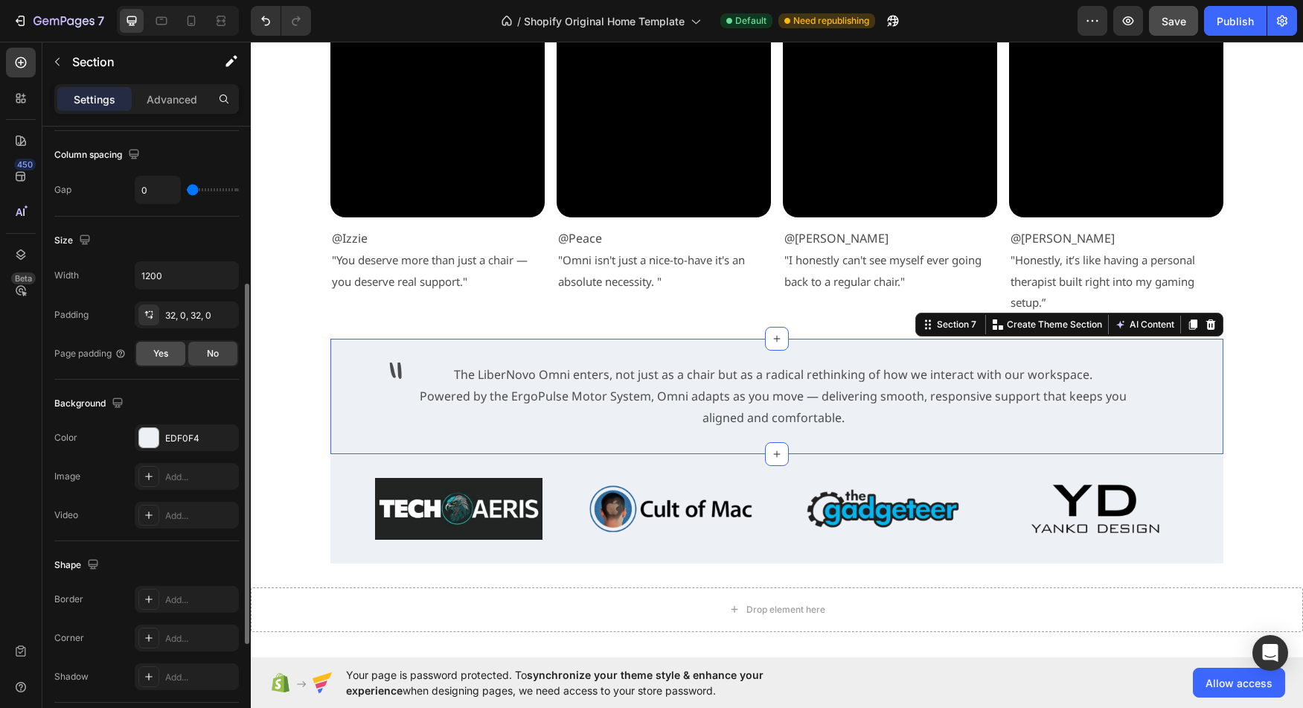
scroll to position [323, 0]
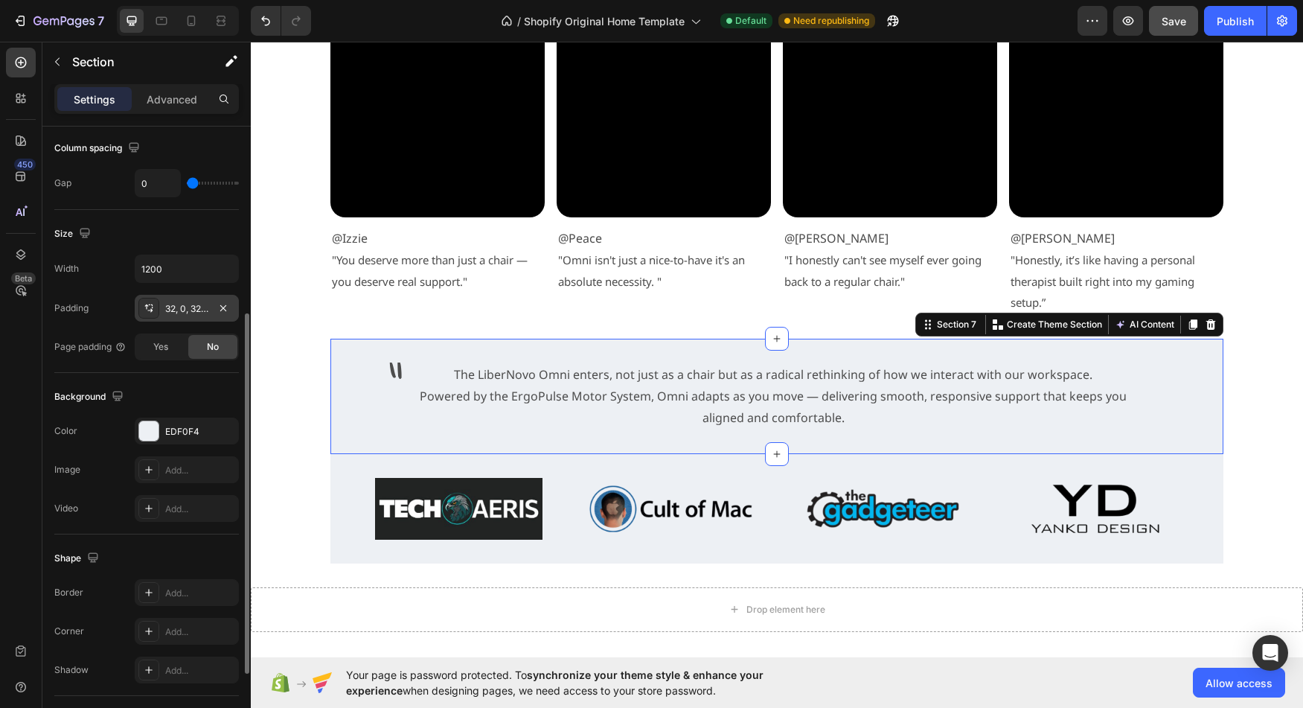
click at [171, 310] on div "32, 0, 32, 0" at bounding box center [186, 308] width 43 height 13
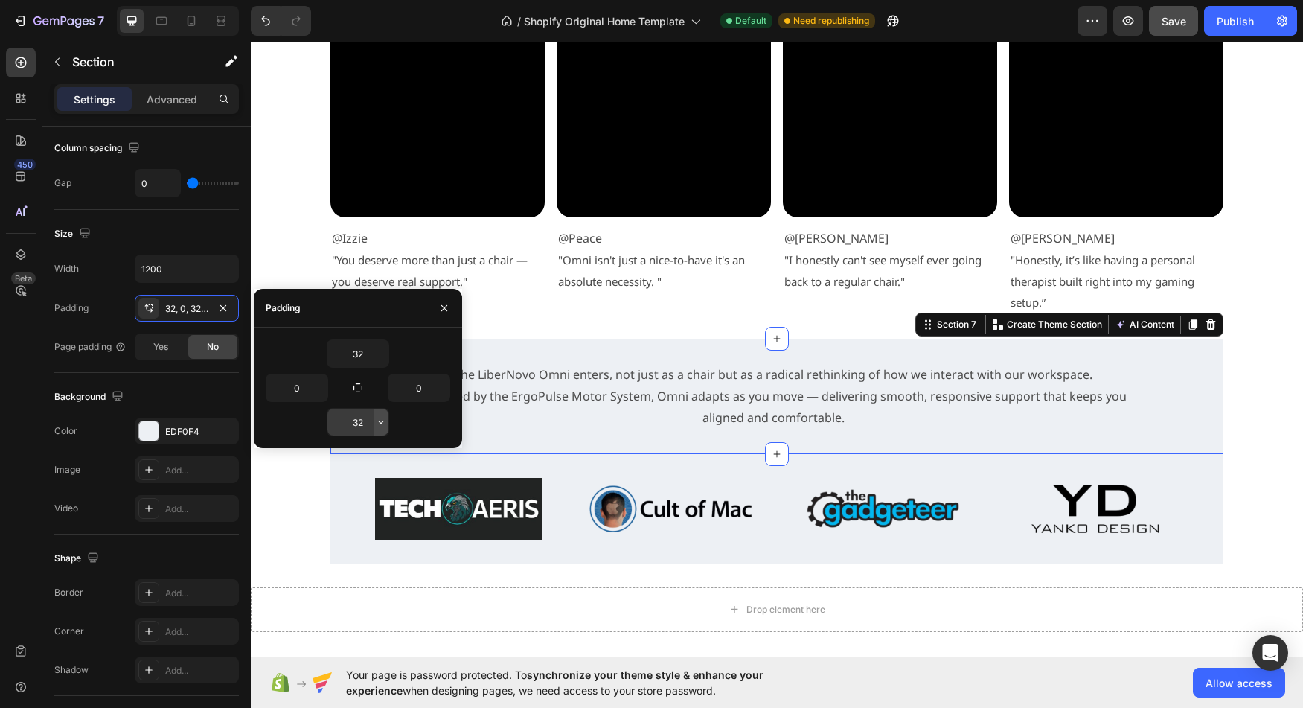
click at [378, 424] on icon "button" at bounding box center [381, 422] width 12 height 12
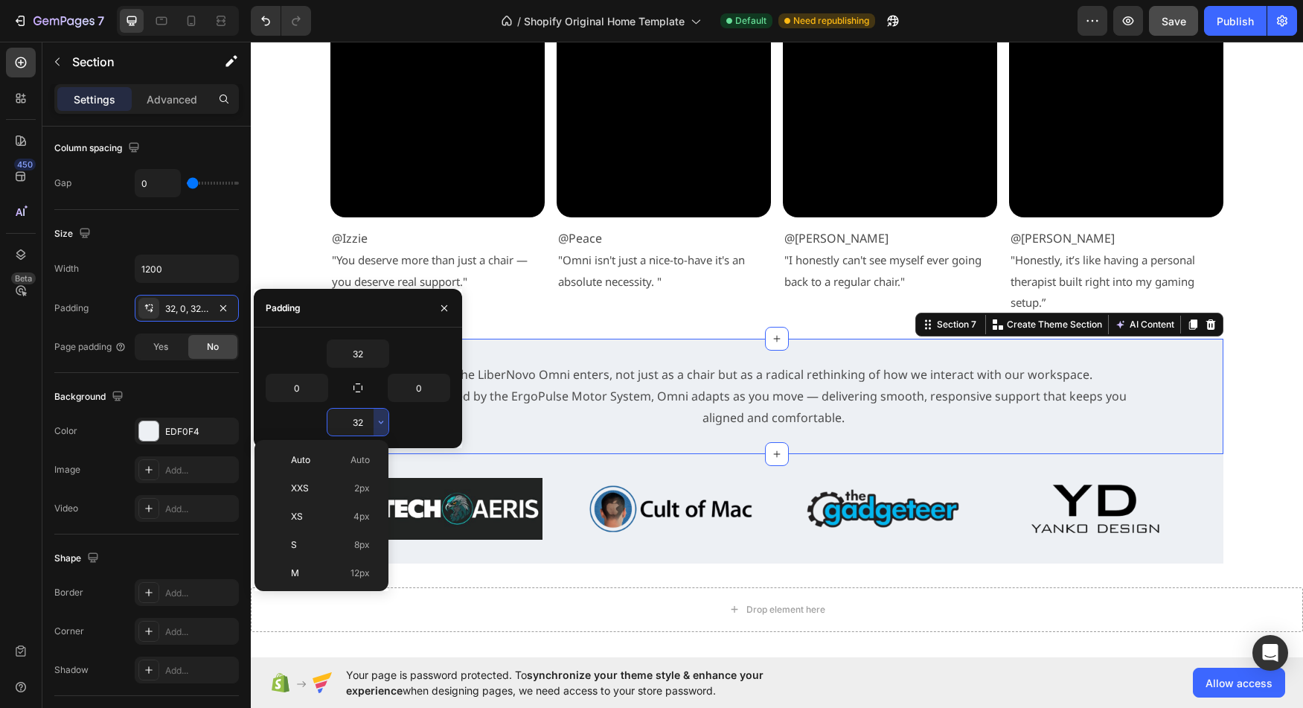
scroll to position [107, 0]
click at [328, 499] on p "L 16px" at bounding box center [330, 493] width 79 height 13
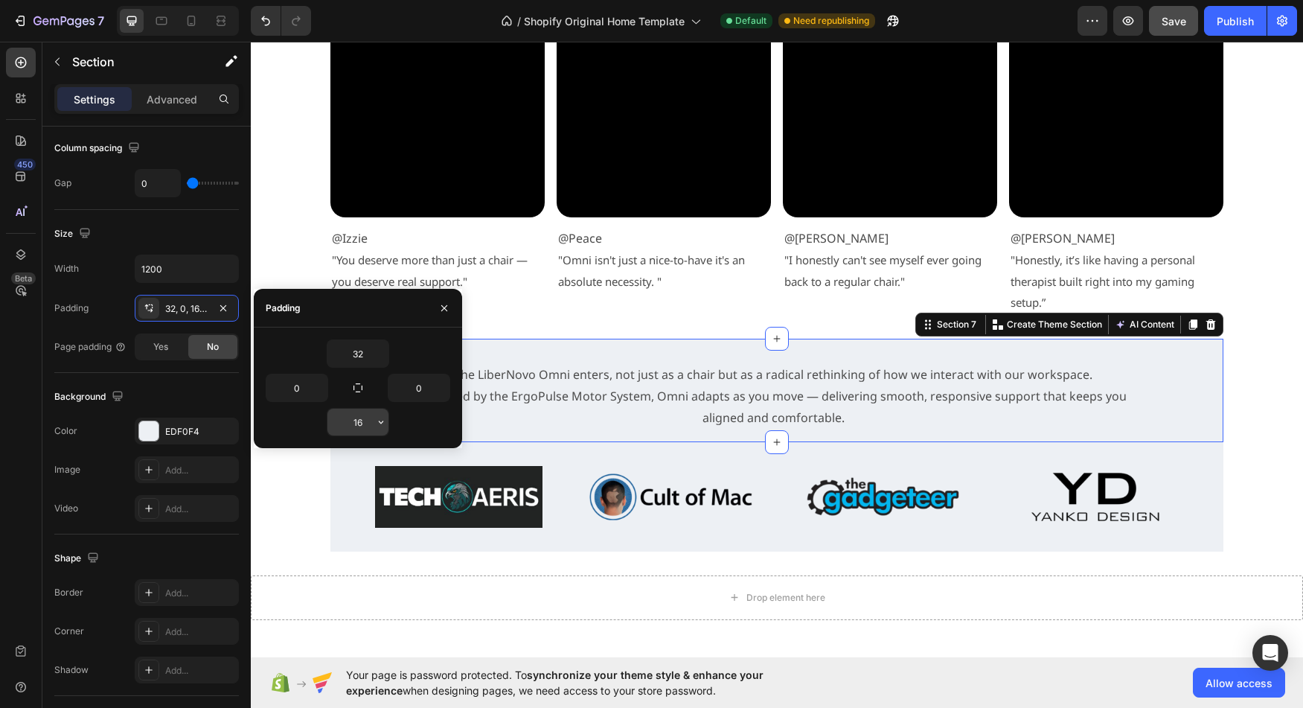
click at [383, 422] on icon "button" at bounding box center [381, 422] width 12 height 12
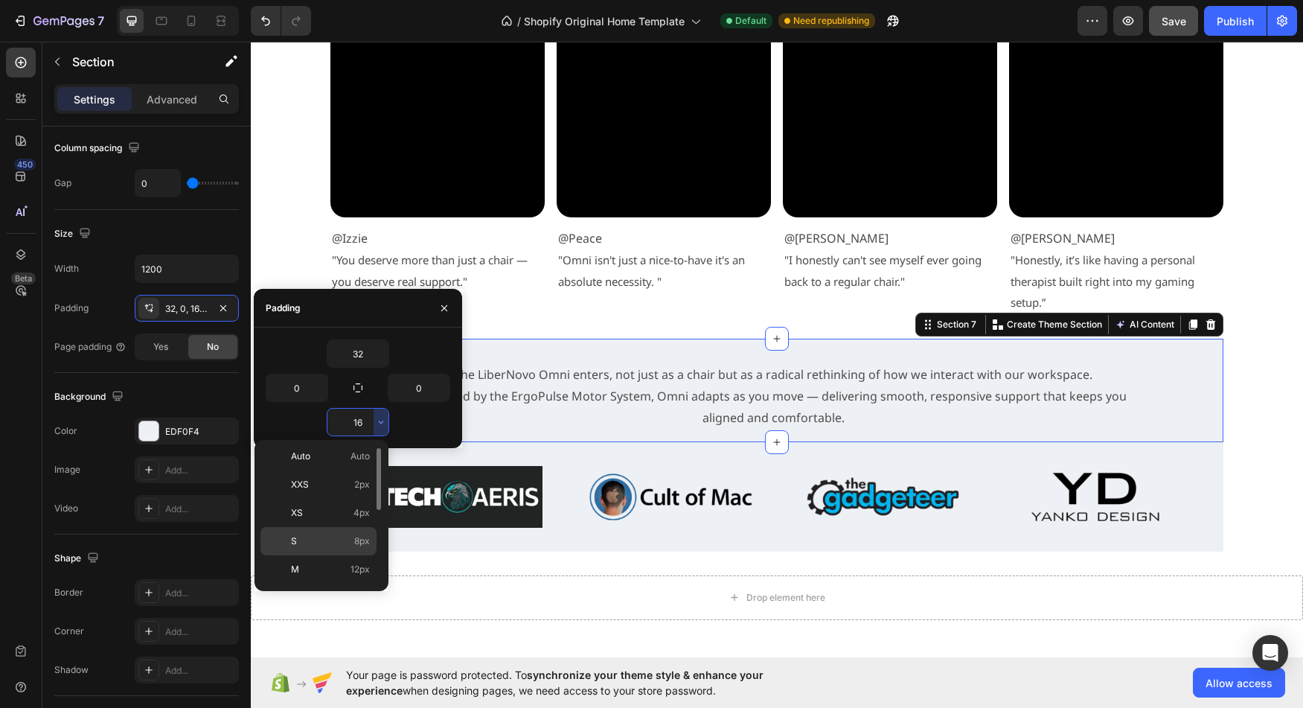
scroll to position [4, 0]
click at [333, 583] on div "M 12px" at bounding box center [318, 597] width 116 height 28
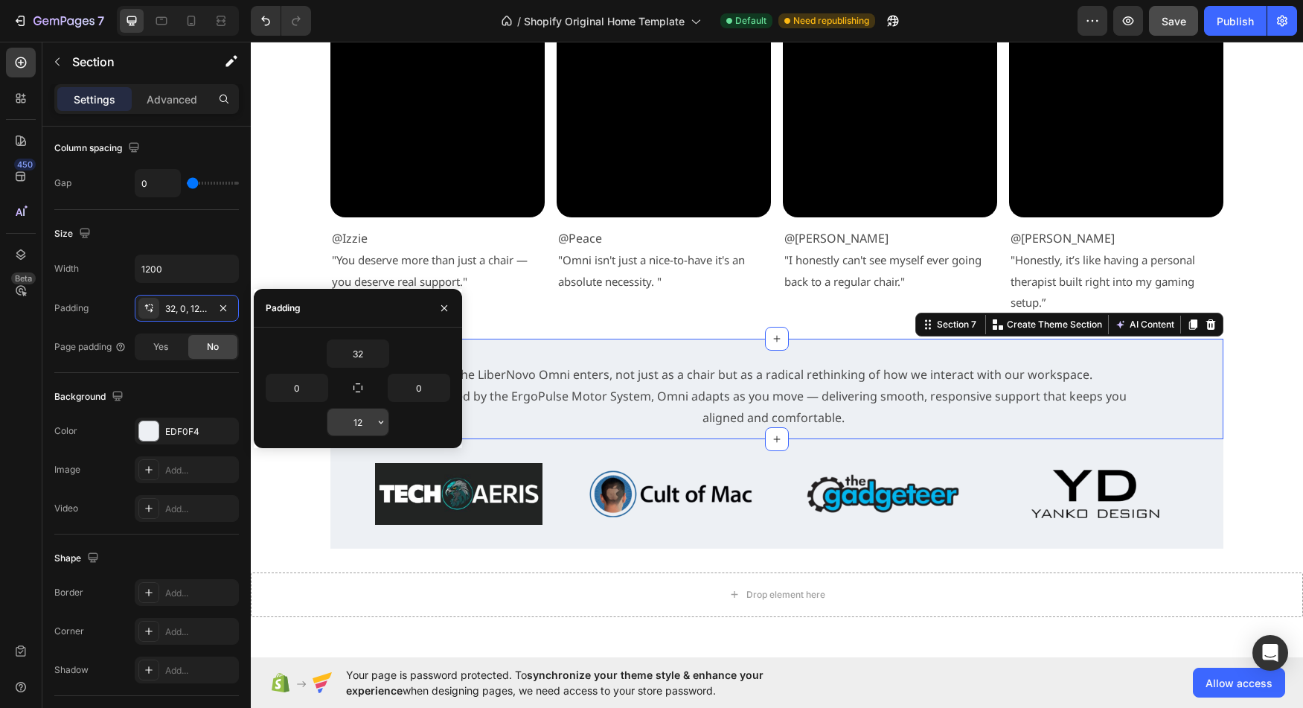
click at [385, 423] on icon "button" at bounding box center [381, 422] width 12 height 12
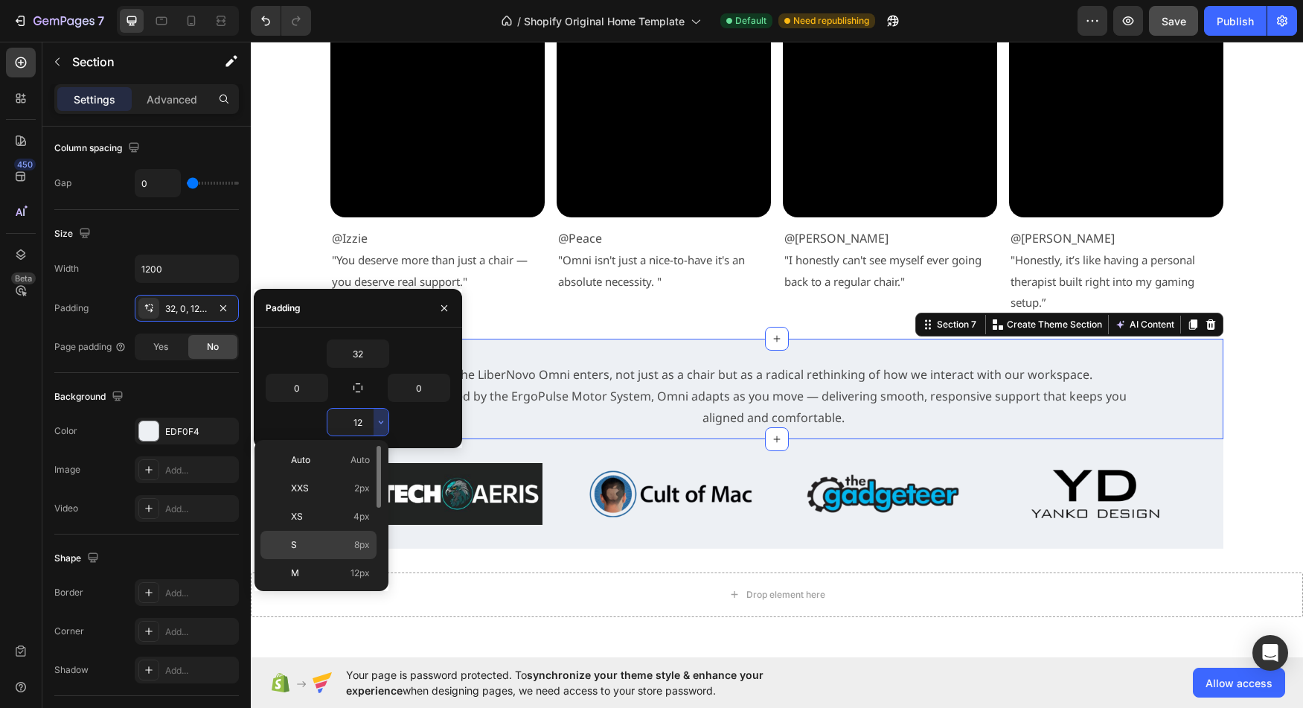
drag, startPoint x: 341, startPoint y: 542, endPoint x: 199, endPoint y: 440, distance: 174.9
click at [341, 542] on p "S 8px" at bounding box center [330, 544] width 79 height 13
type input "8"
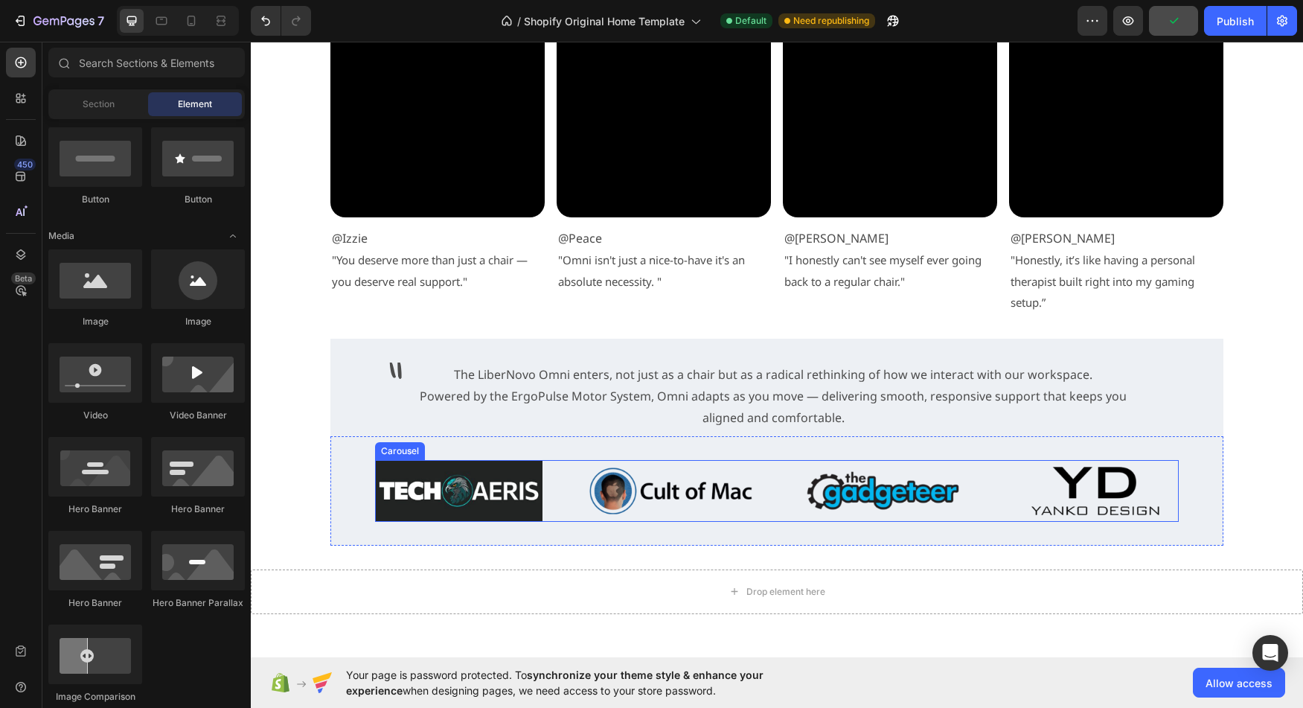
click at [560, 481] on div "Image Image Image Image" at bounding box center [777, 491] width 804 height 62
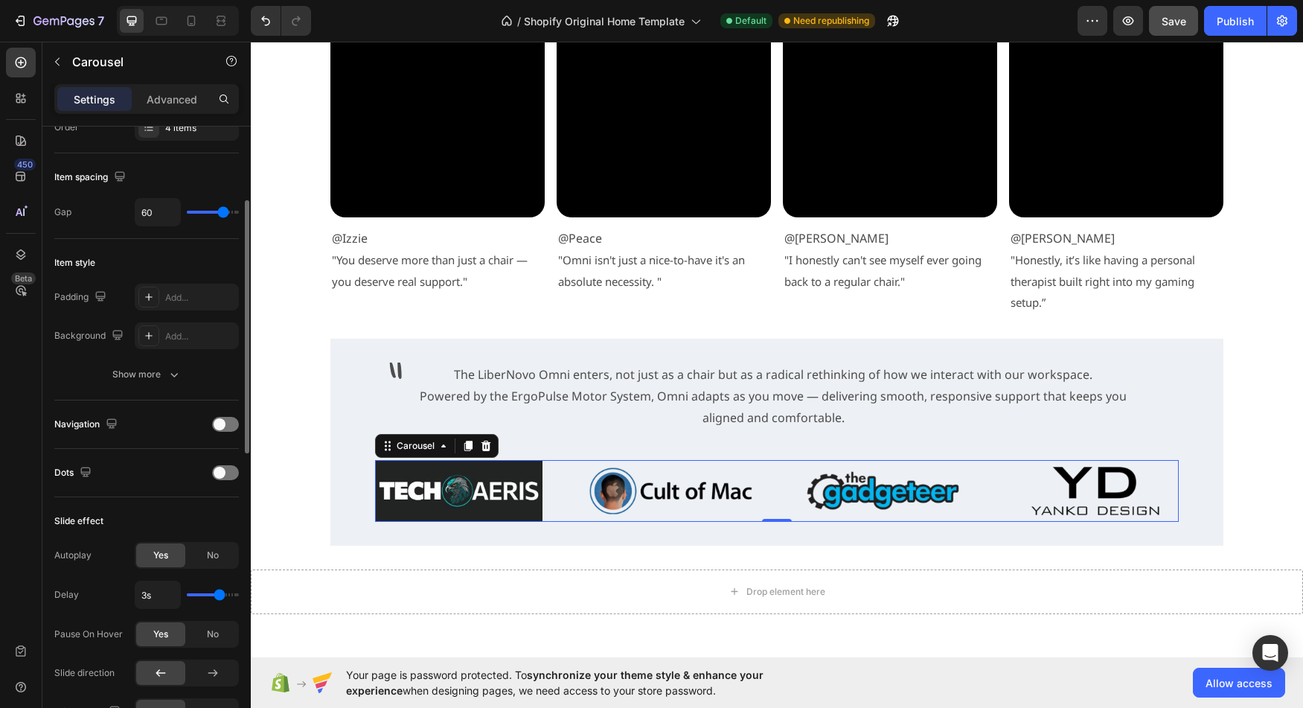
scroll to position [255, 0]
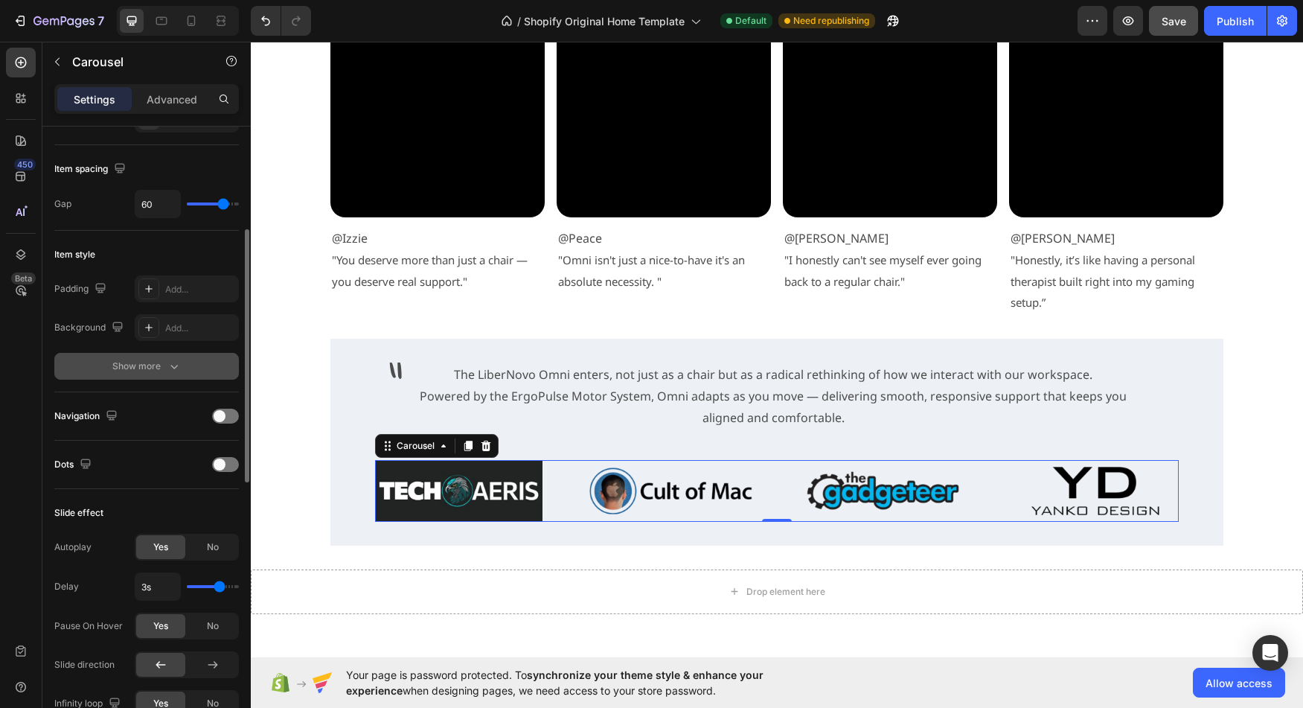
click at [155, 369] on div "Show more" at bounding box center [146, 366] width 69 height 15
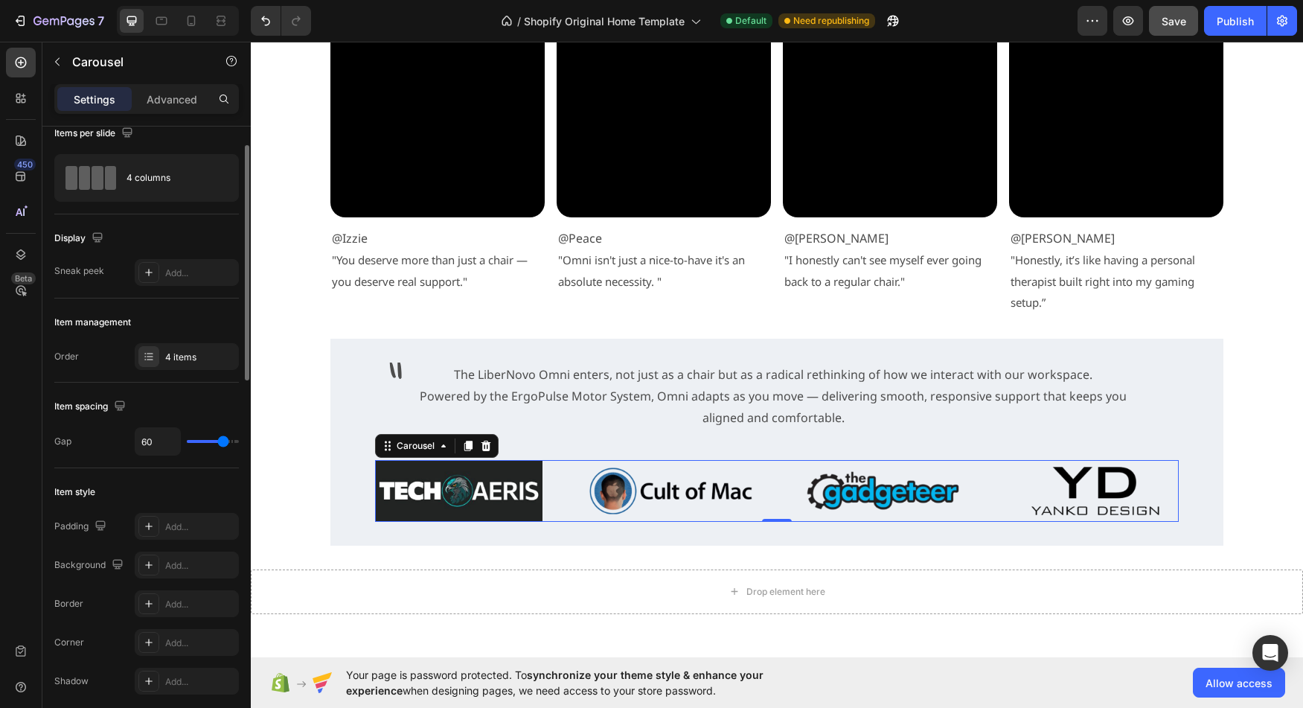
scroll to position [0, 0]
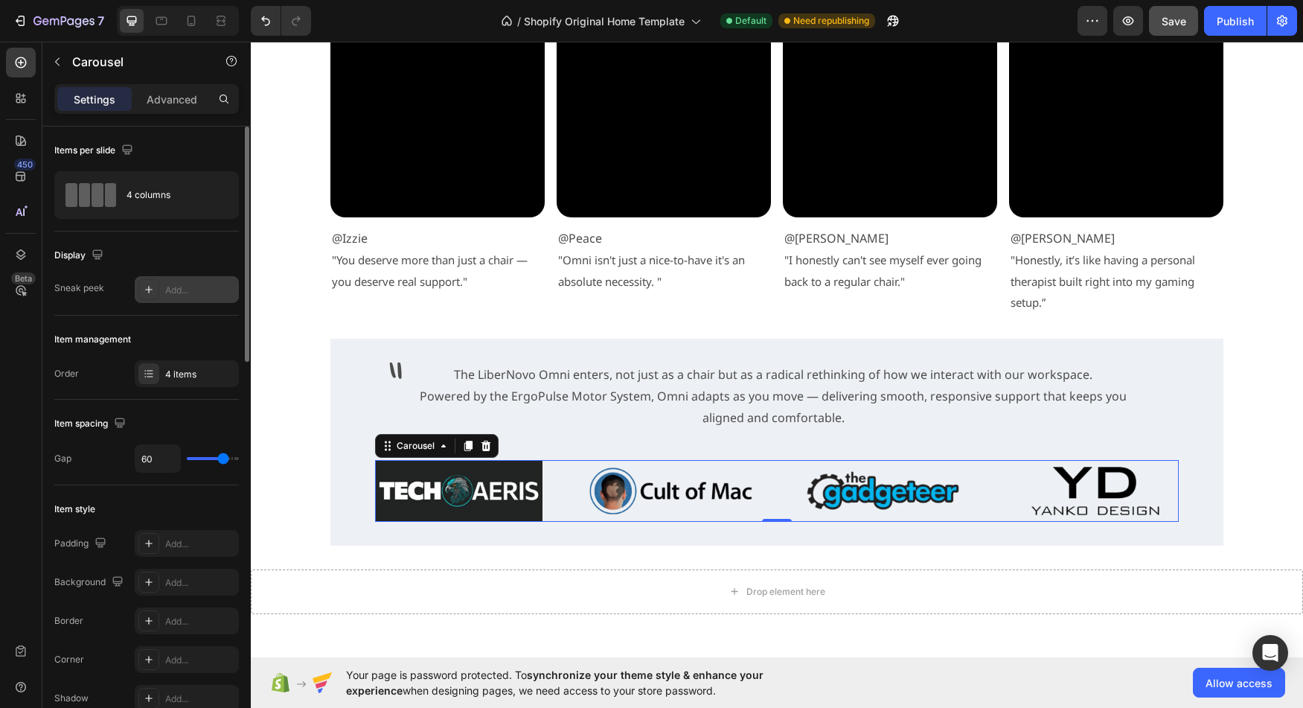
click at [149, 287] on icon at bounding box center [148, 289] width 7 height 7
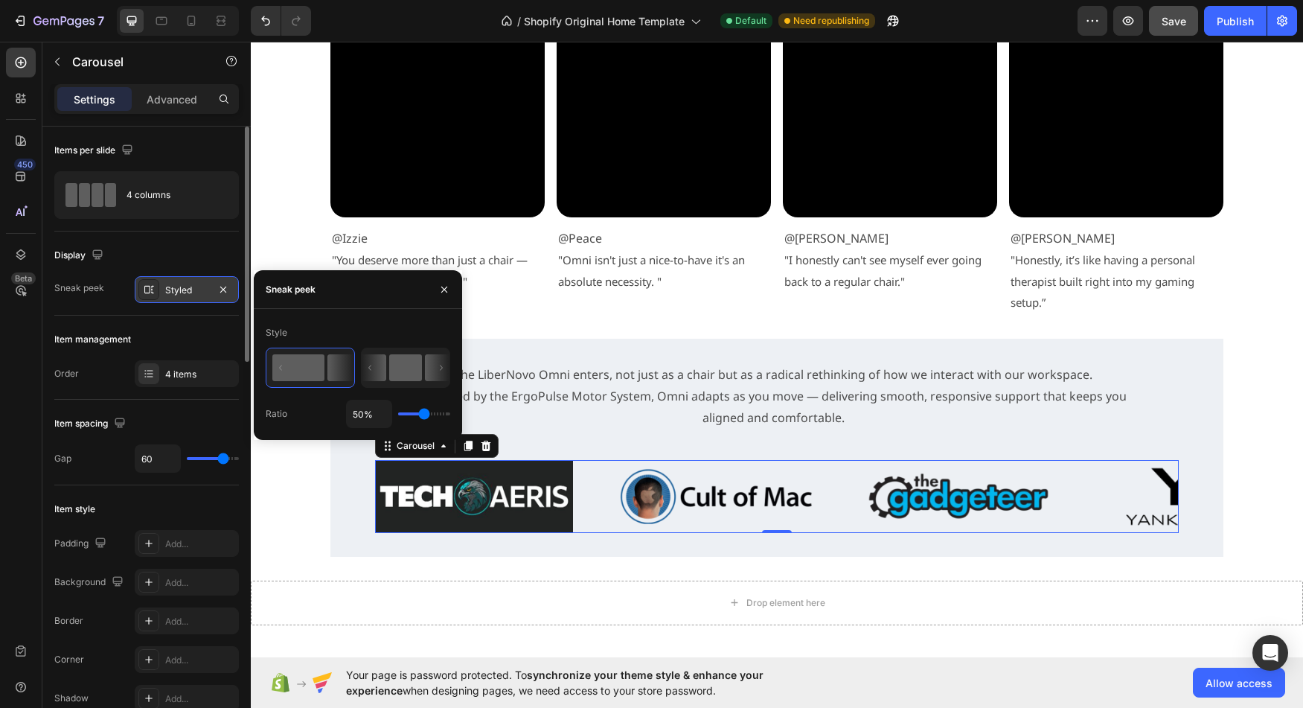
click at [399, 370] on rect at bounding box center [405, 367] width 33 height 27
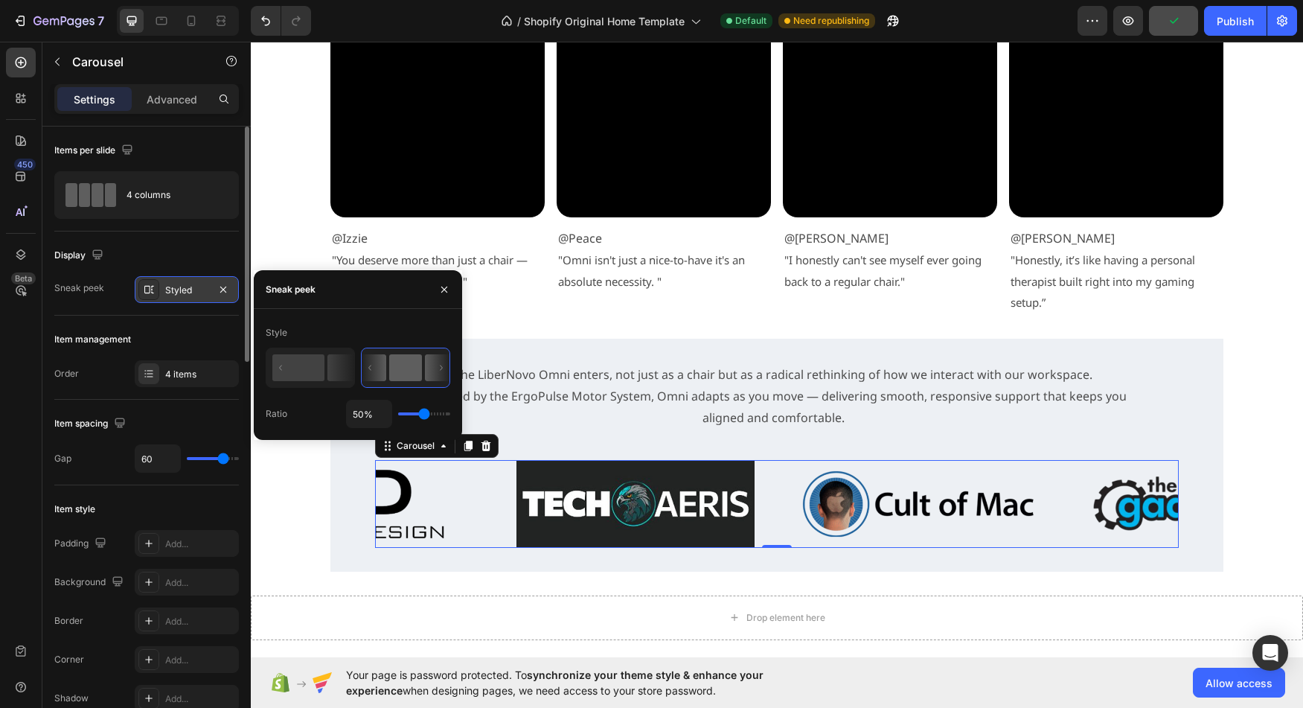
type input "45%"
type input "45"
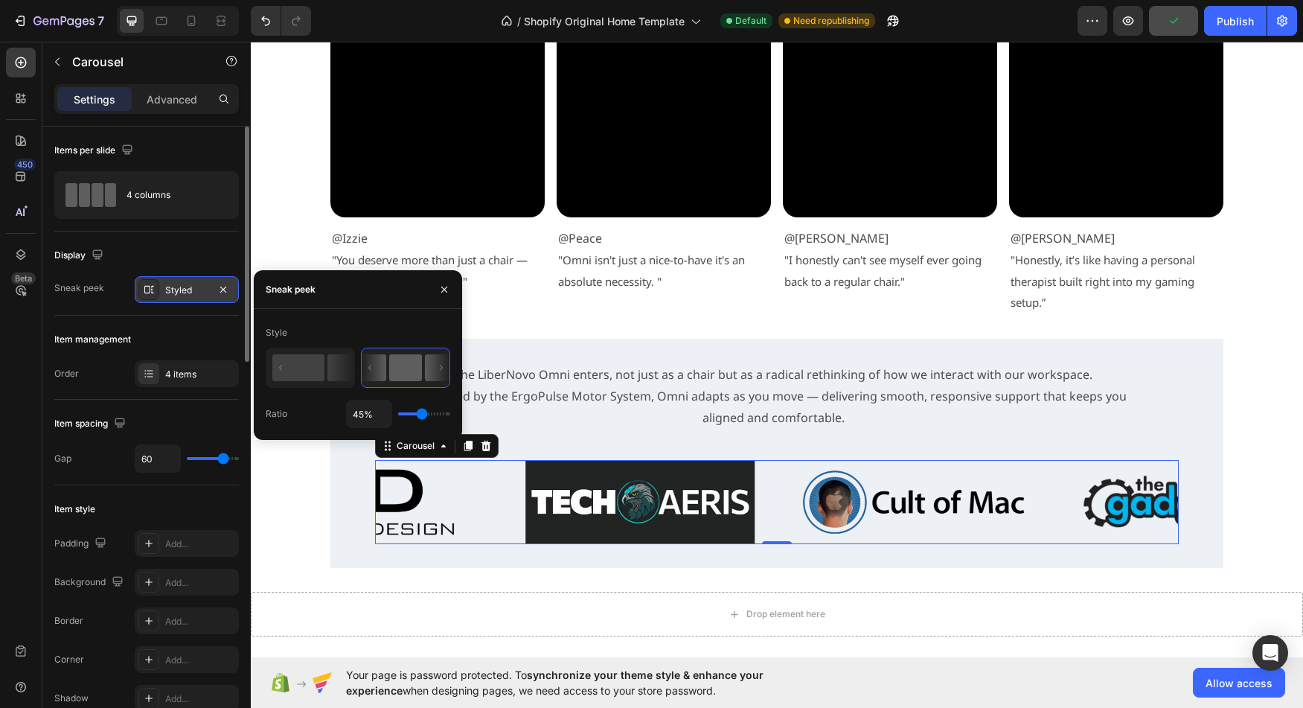
type input "43%"
type input "43"
type input "41%"
type input "41"
type input "39%"
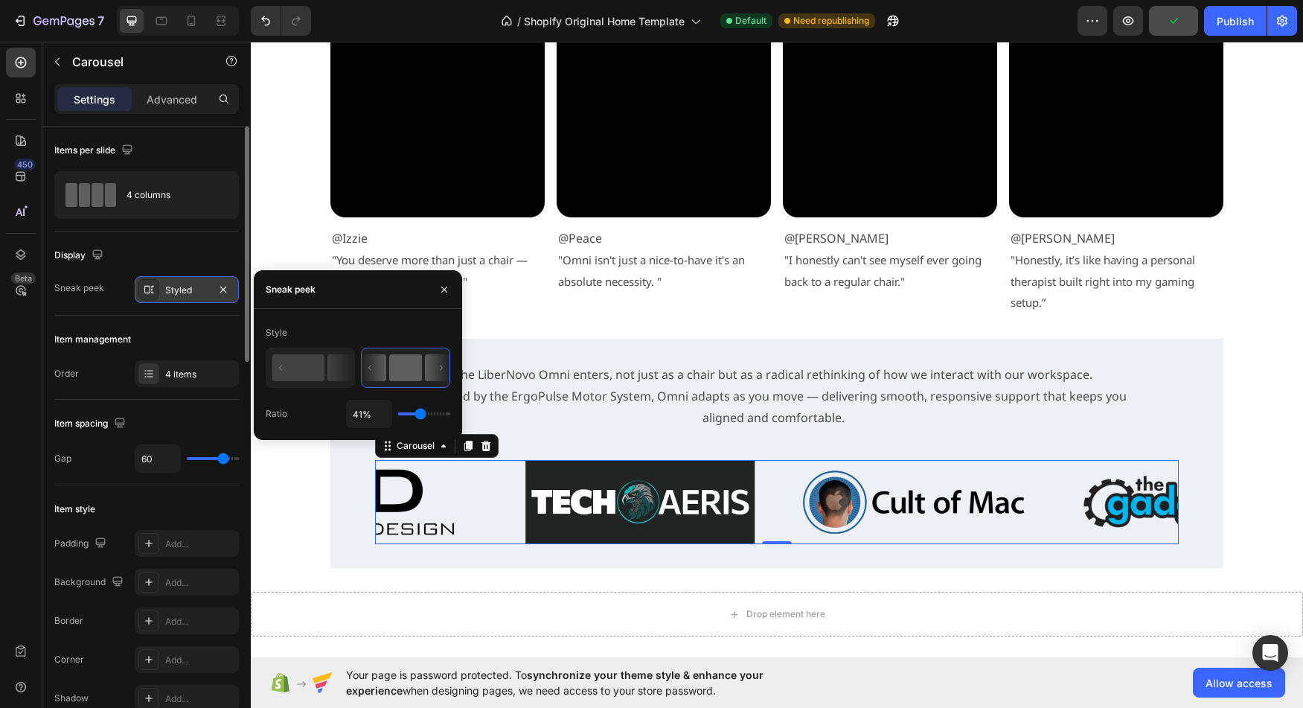
type input "39"
type input "37%"
type input "37"
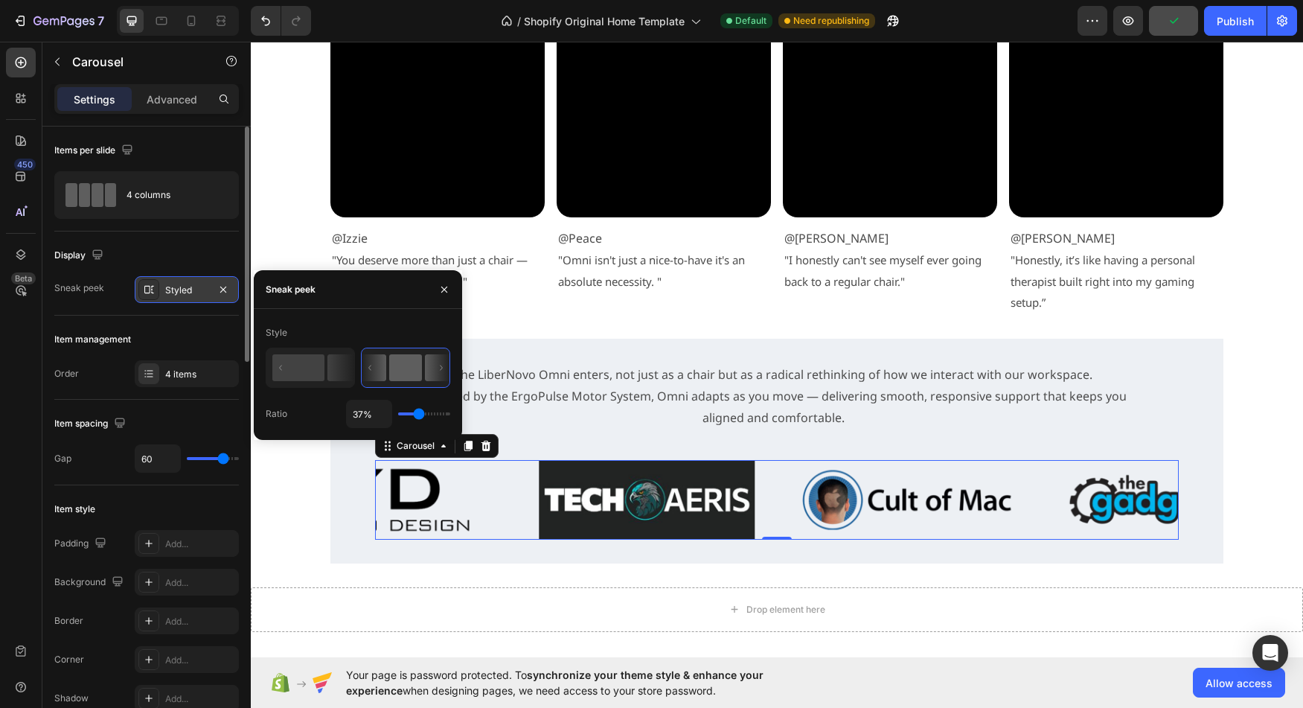
type input "33%"
type input "33"
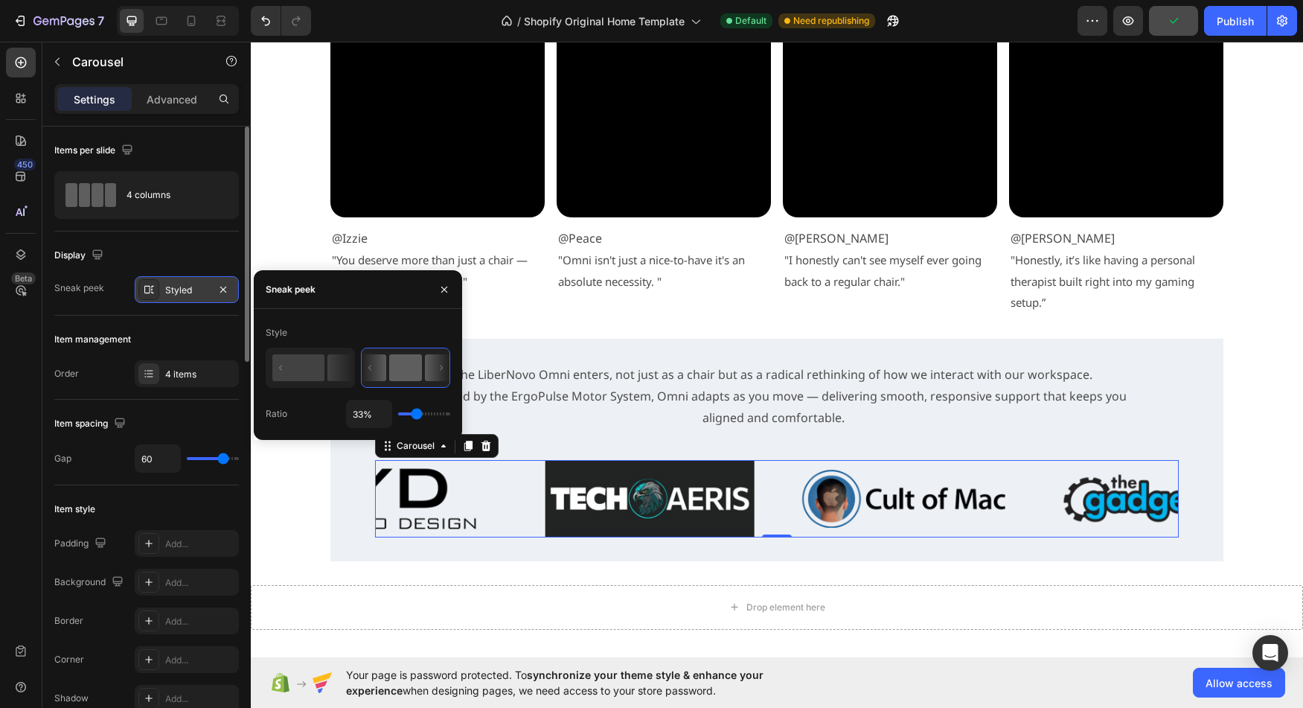
type input "31%"
type input "31"
type input "30%"
type input "30"
type input "28%"
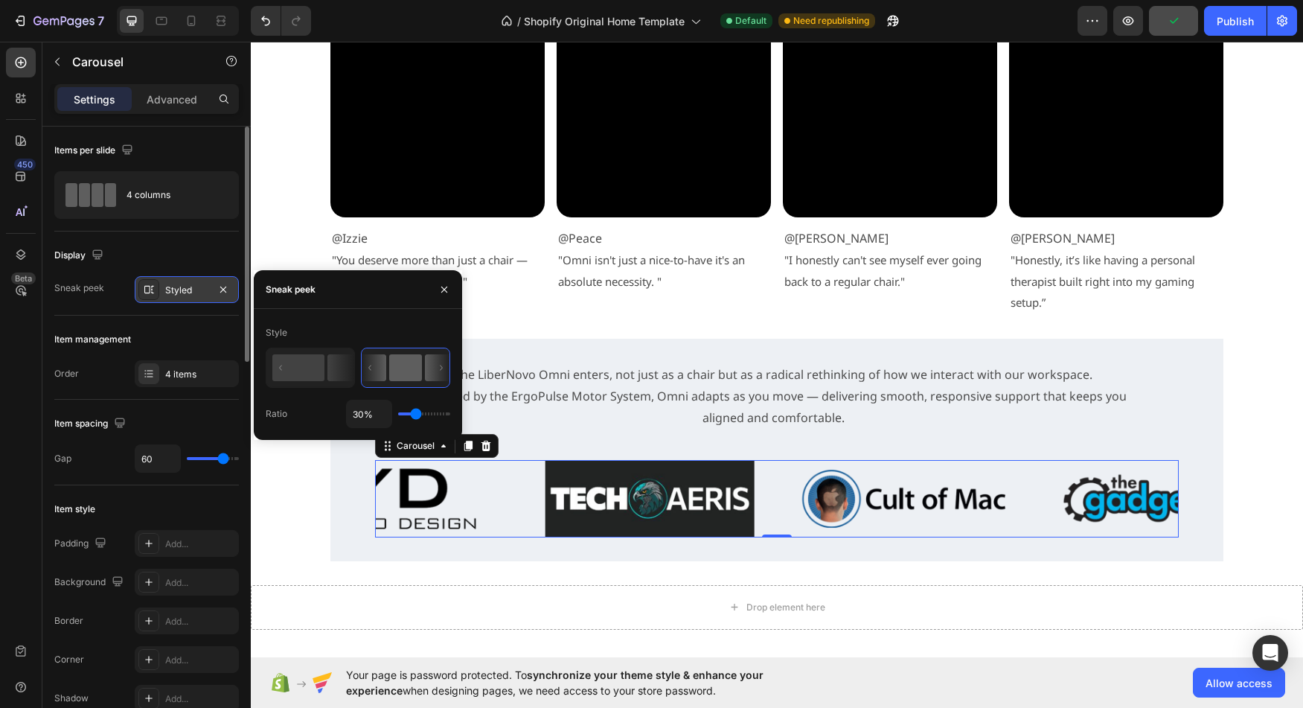
type input "28"
type input "26%"
type input "26"
type input "24%"
type input "24"
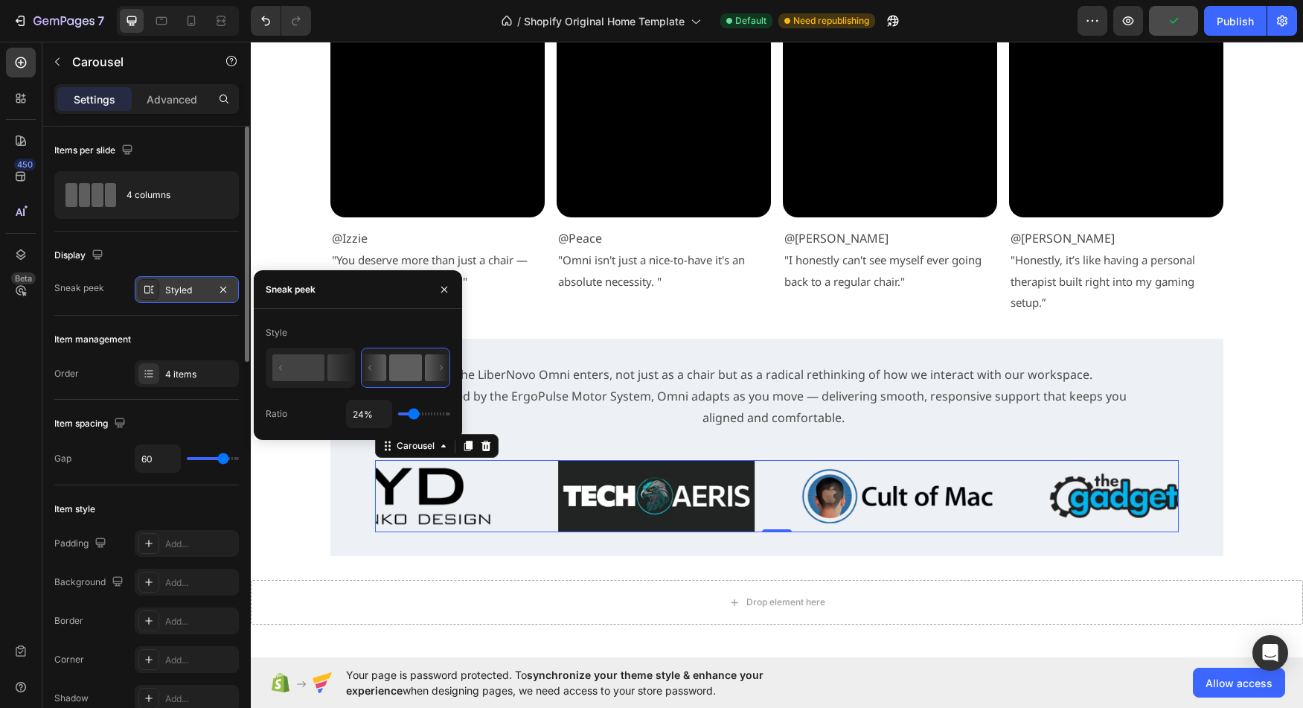
type input "26%"
type input "26"
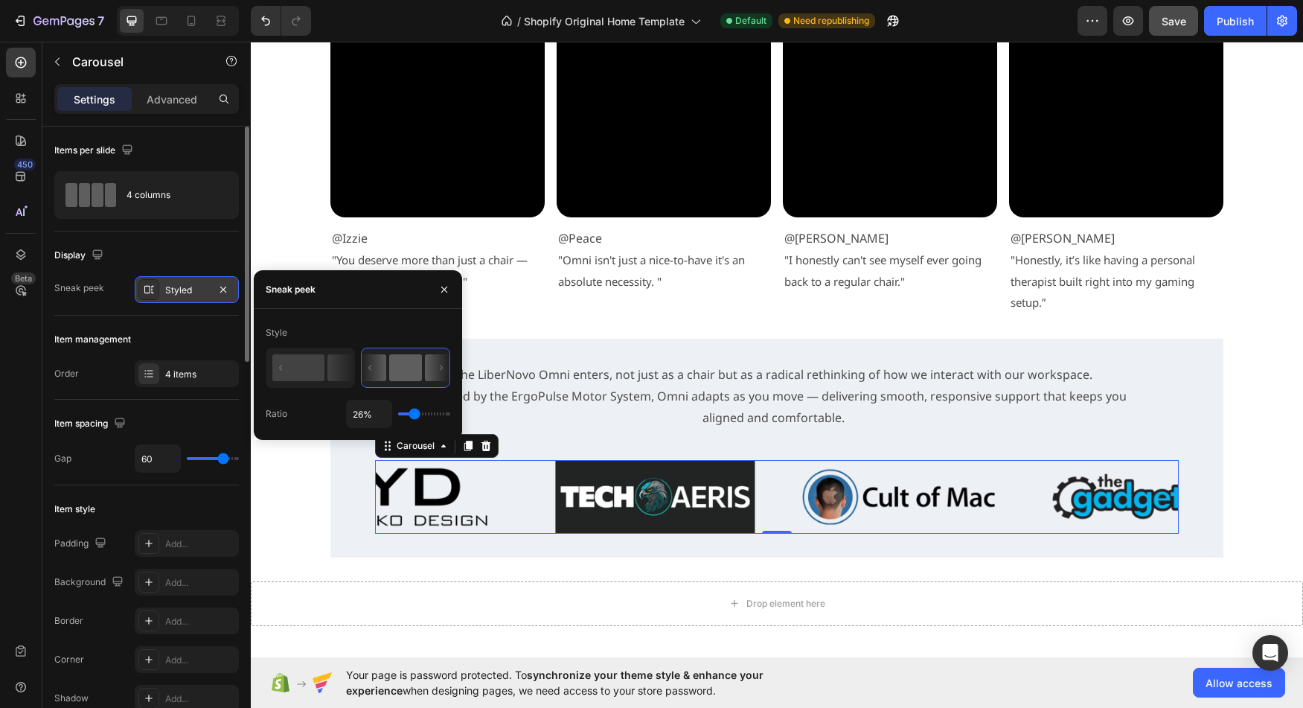
type input "31%"
type input "31"
type input "37%"
type input "37"
type input "39%"
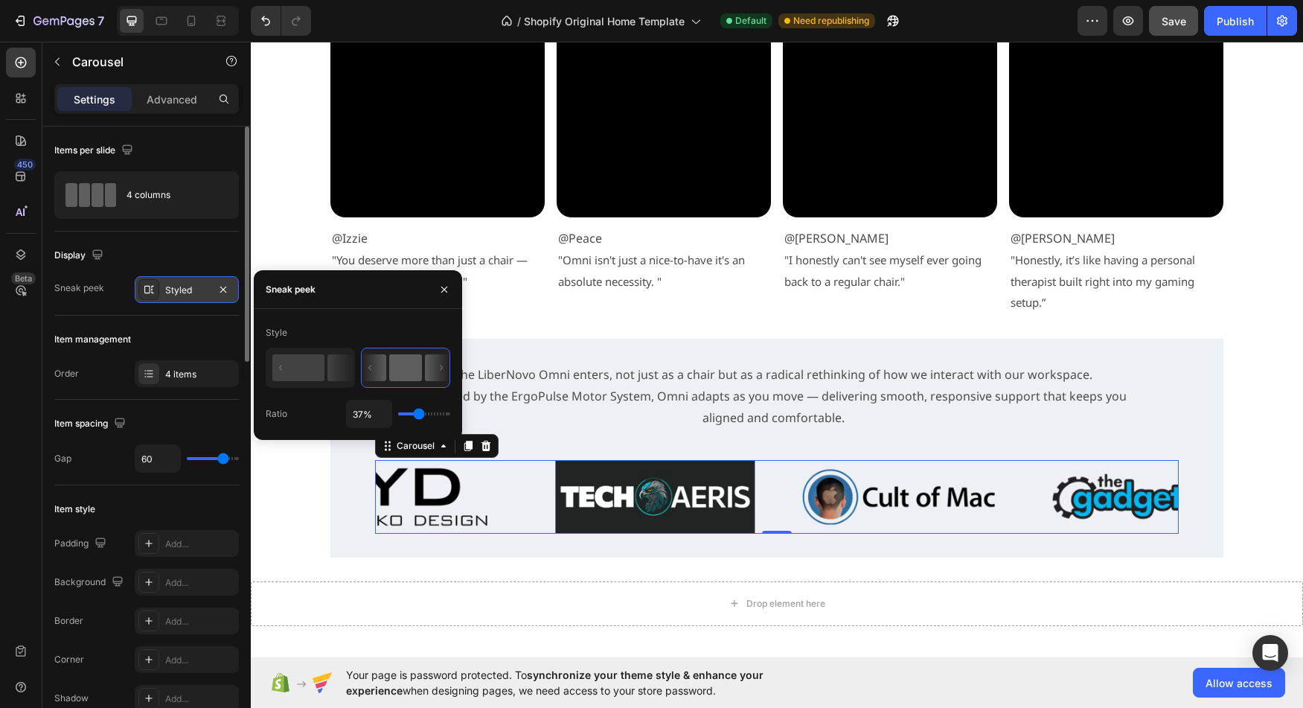
type input "39"
type input "43%"
type input "43"
type input "47%"
type input "47"
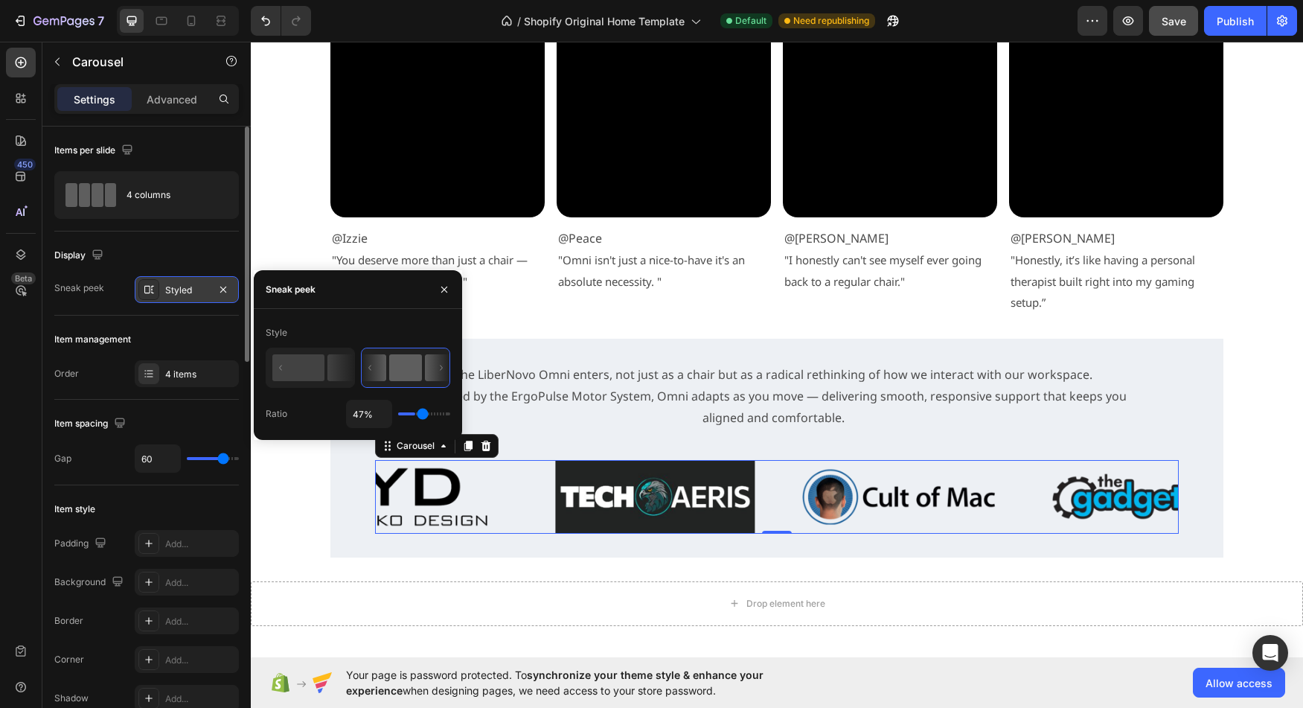
type input "49%"
type input "49"
type input "52%"
type input "52"
type input "58%"
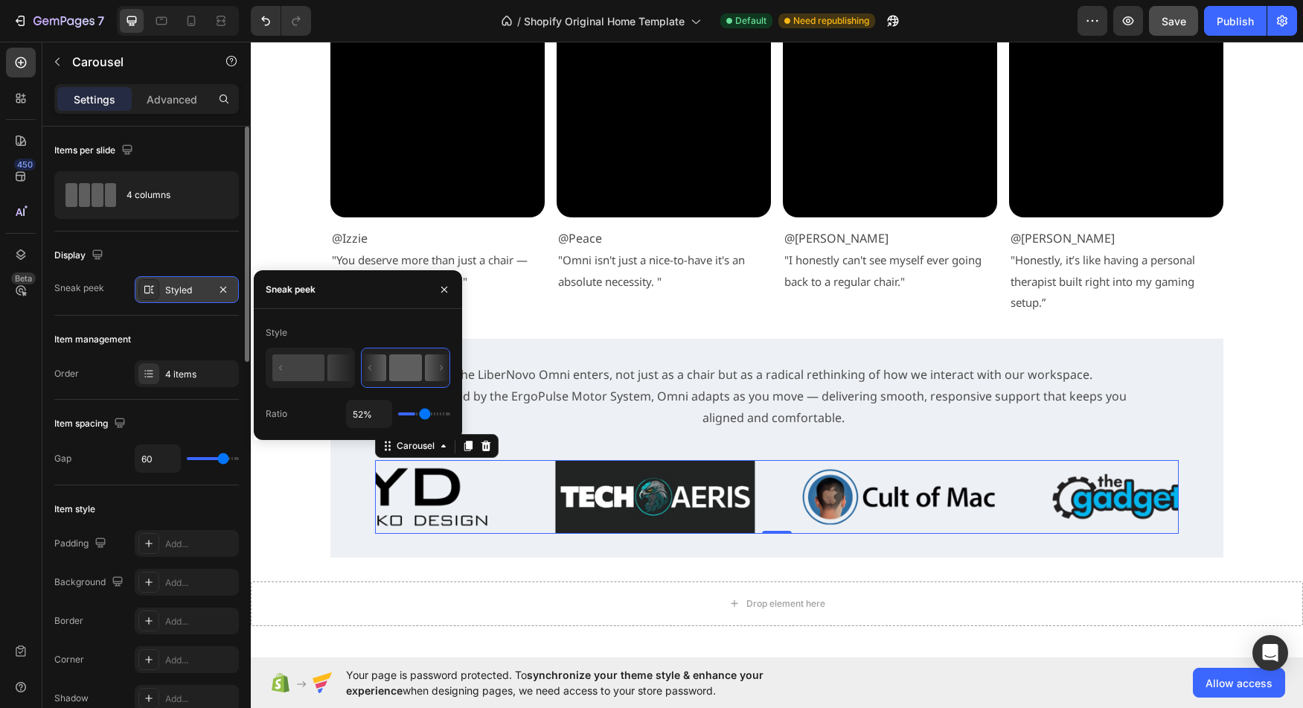
type input "58"
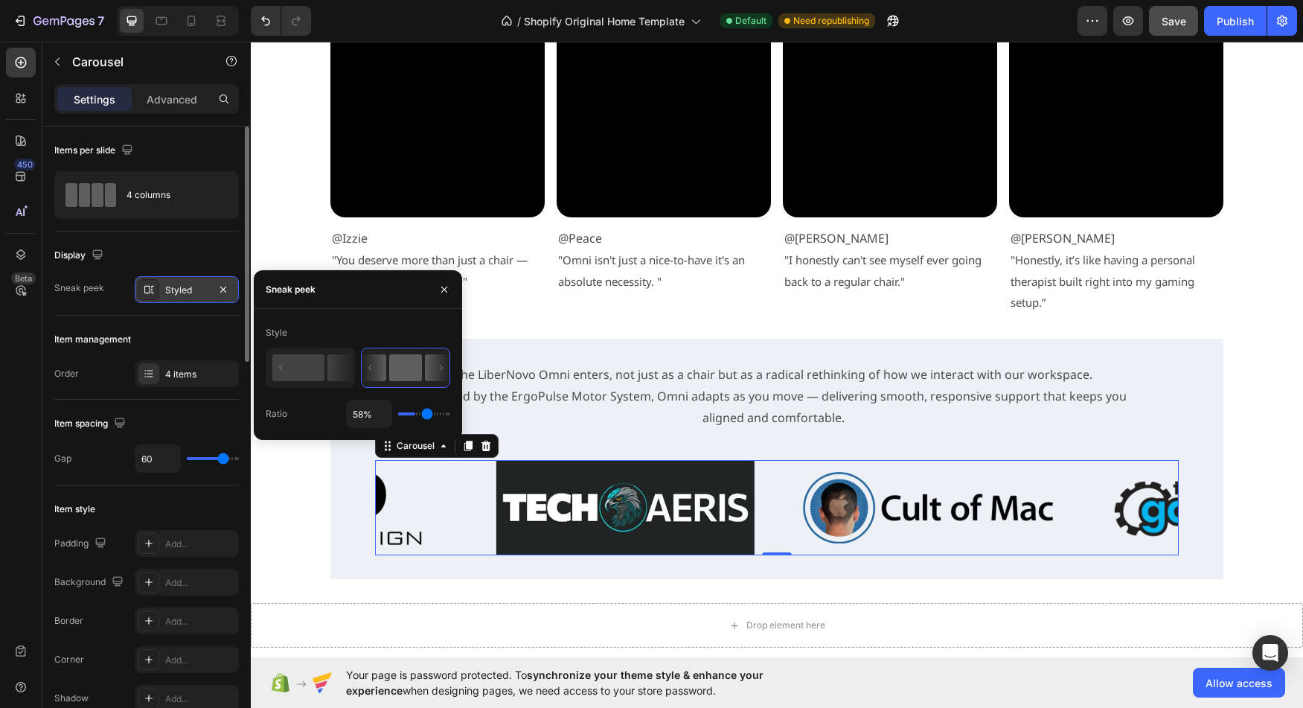
type input "60%"
type input "60"
type input "62%"
type input "62"
type input "64%"
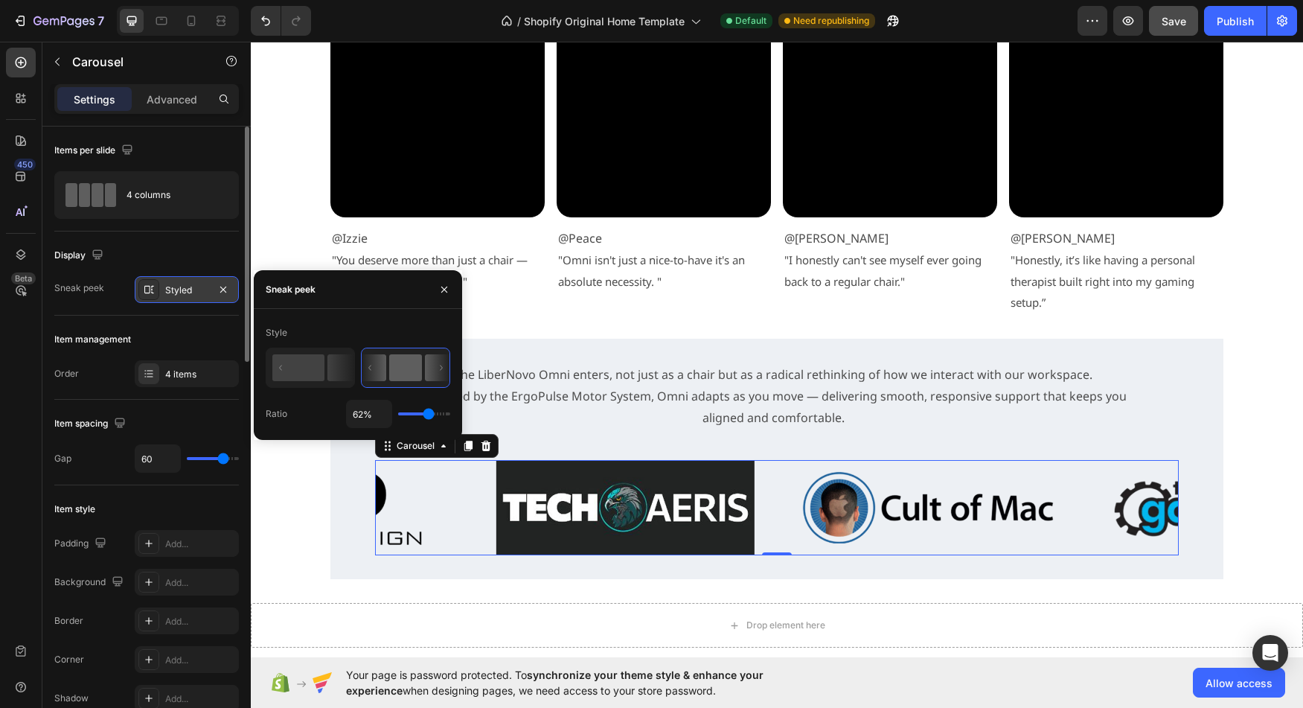
type input "64"
type input "66%"
type input "66"
type input "68%"
type input "68"
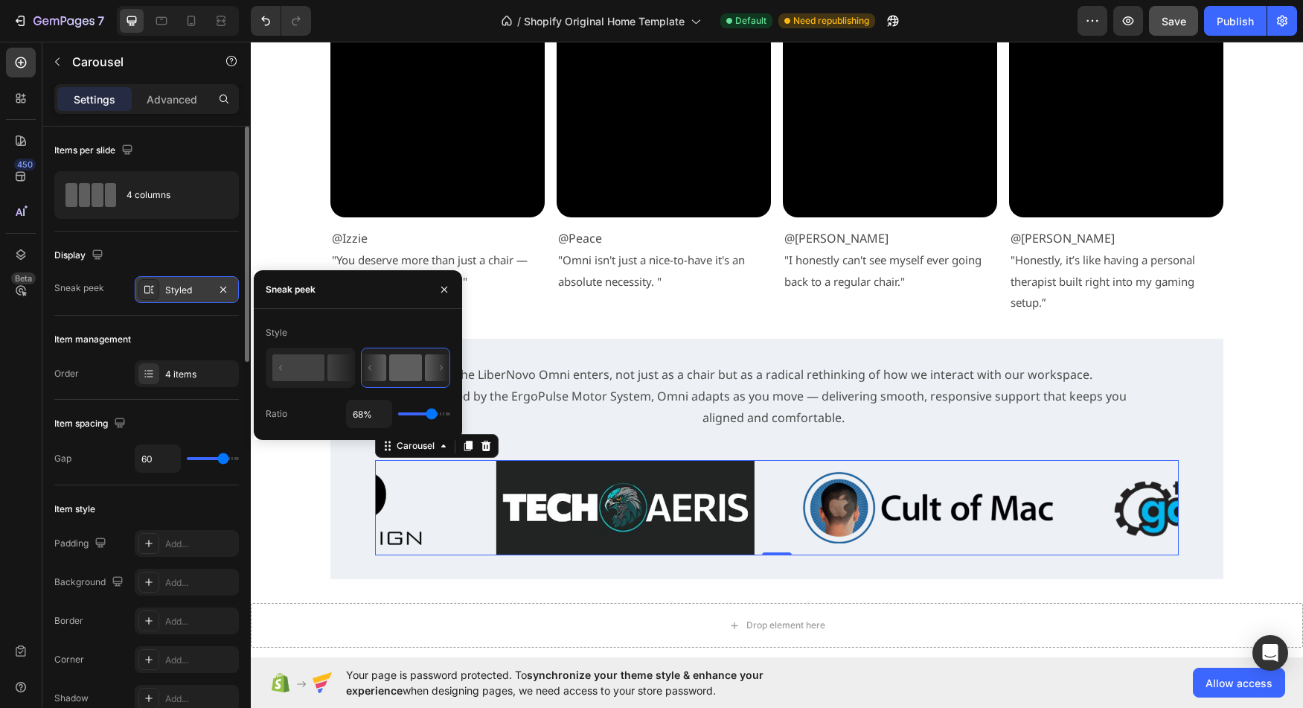
type input "70%"
type input "70"
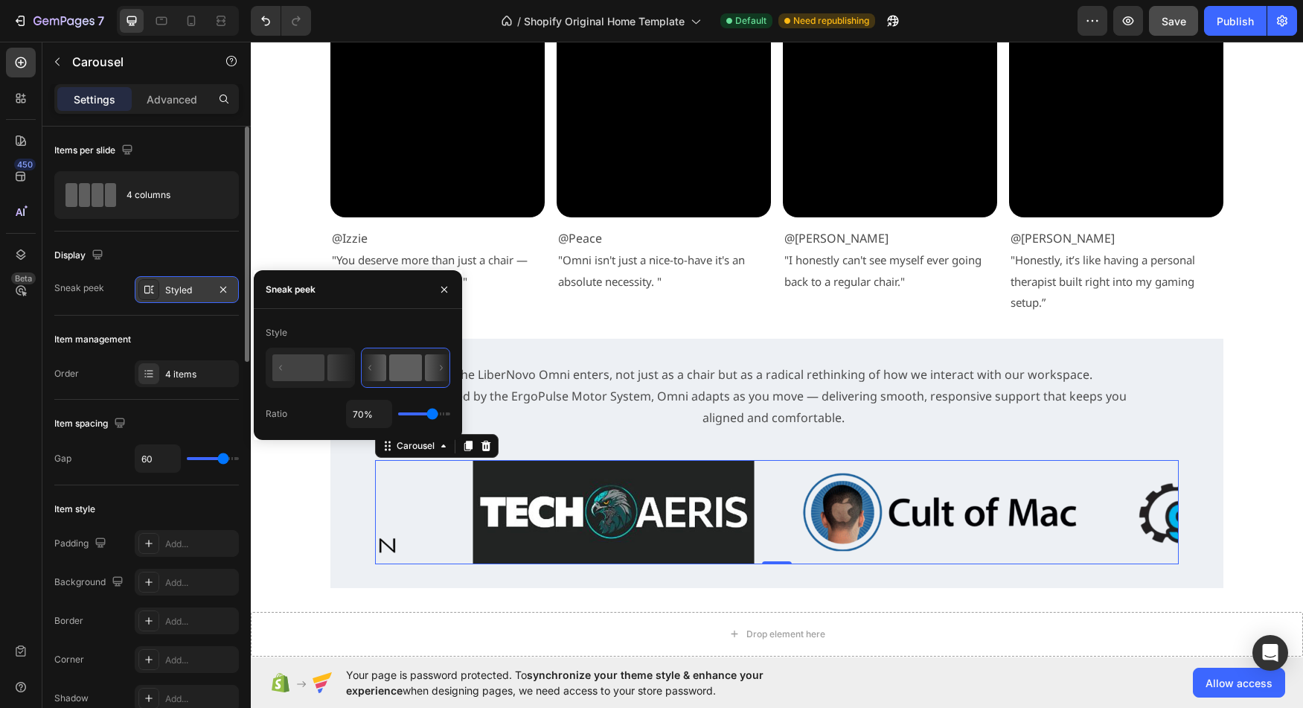
type input "71%"
type input "71"
type input "73%"
type input "73"
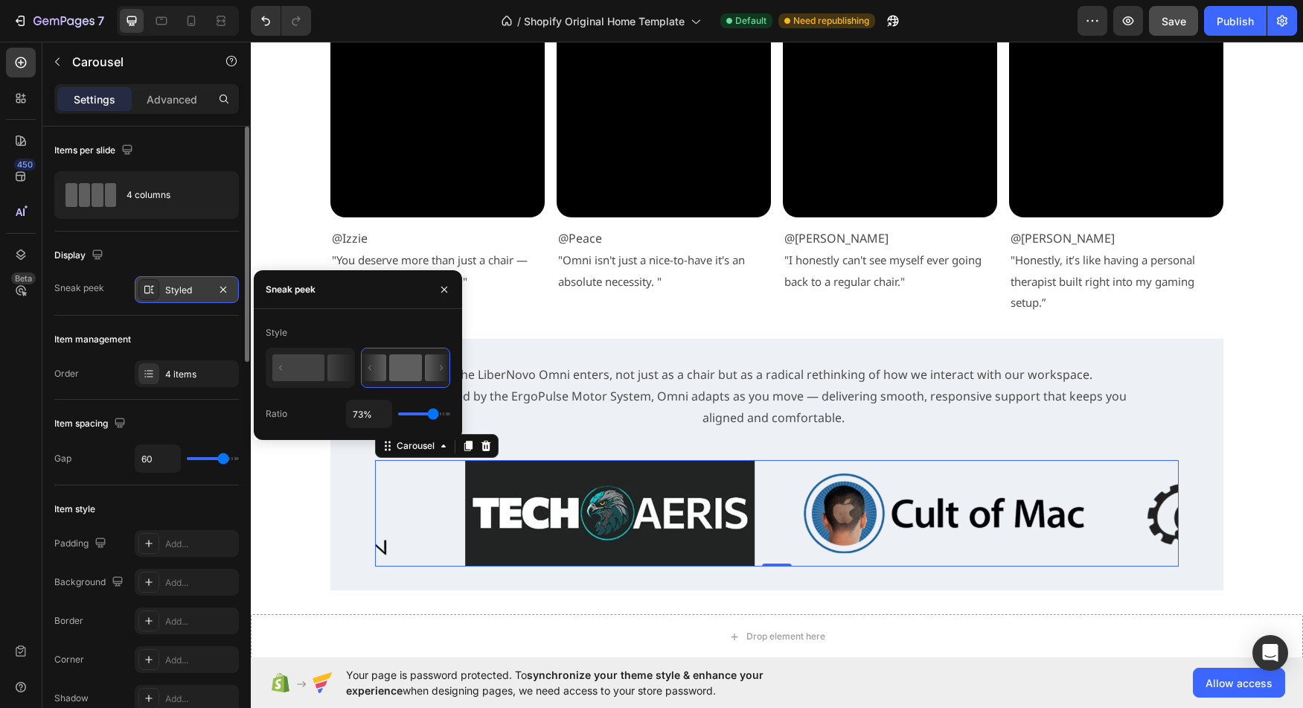
type input "71%"
type input "71"
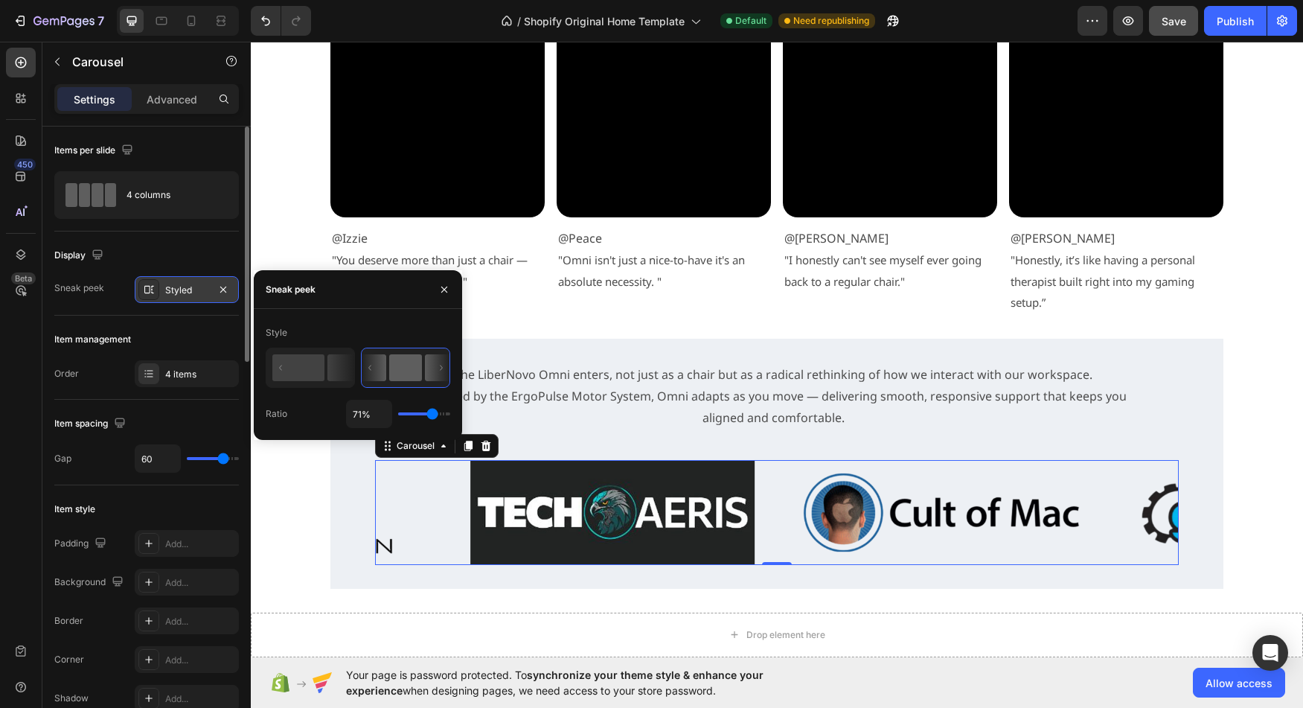
type input "70%"
type input "70"
type input "68%"
type input "68"
type input "66%"
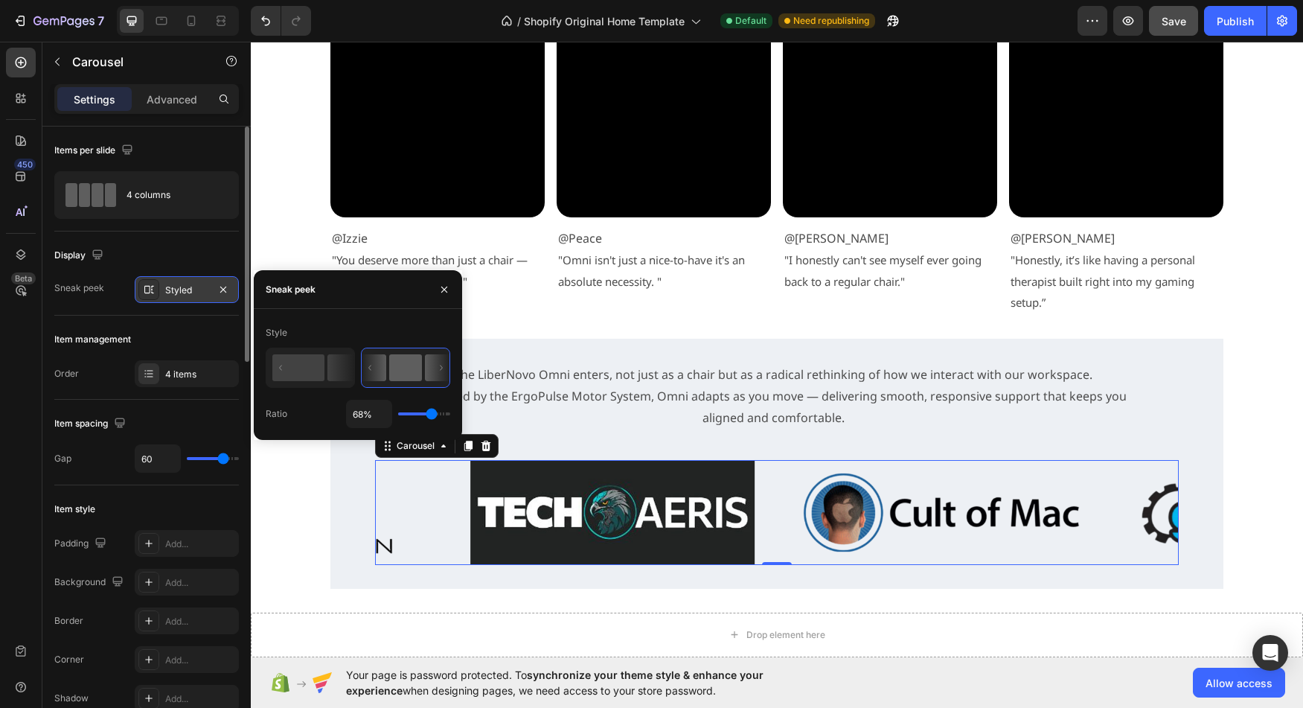
type input "66"
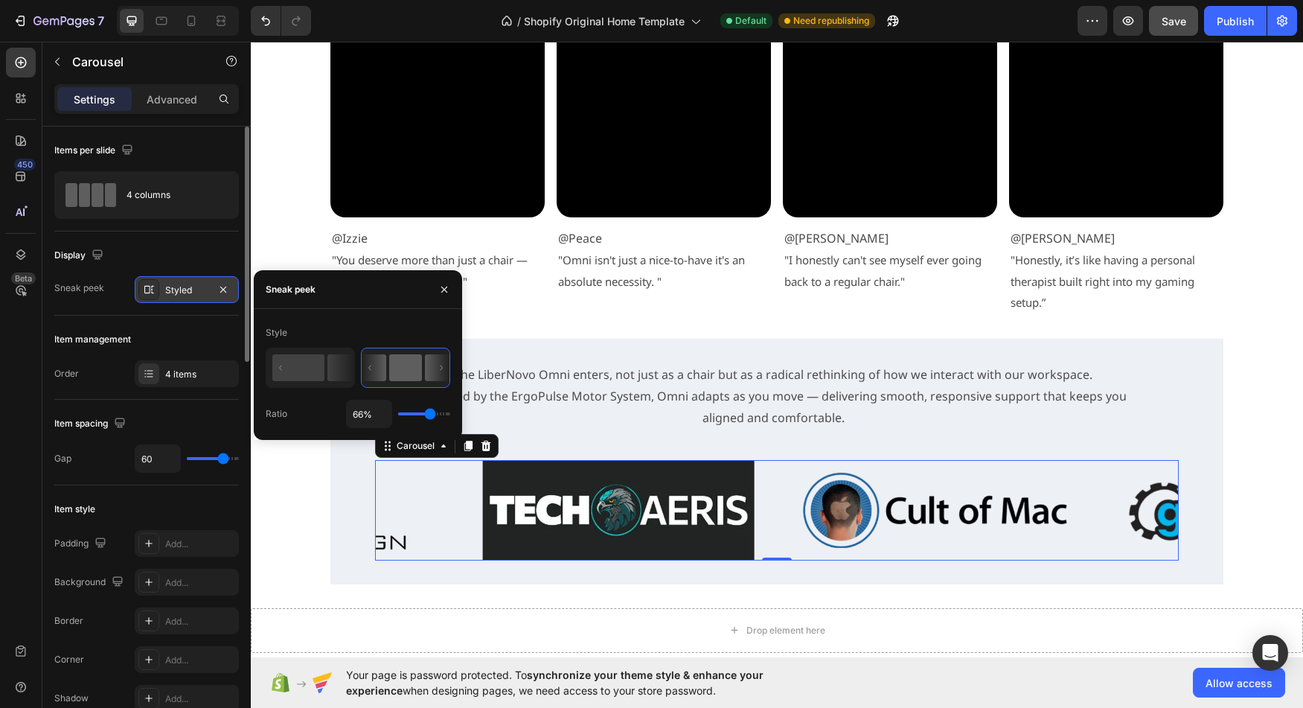
type input "64%"
type input "64"
type input "62%"
type input "62"
type input "60%"
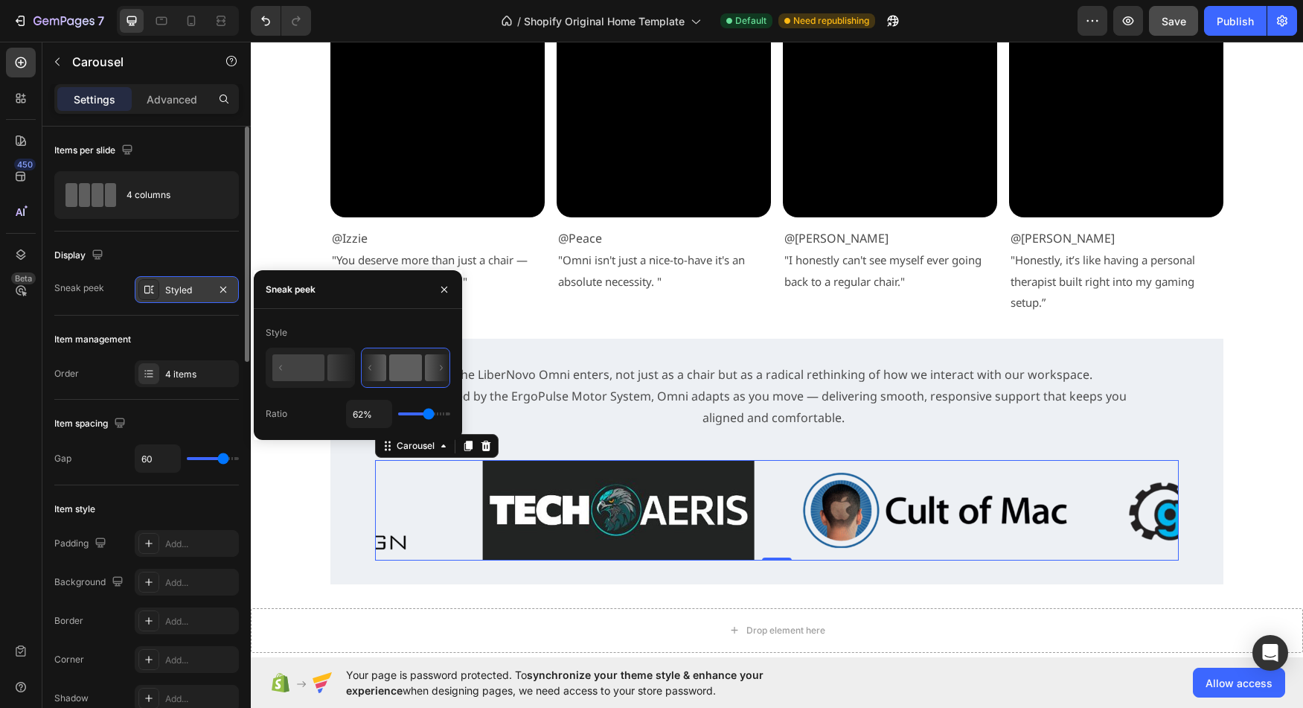
type input "60"
type input "58%"
type input "58"
type input "56%"
type input "56"
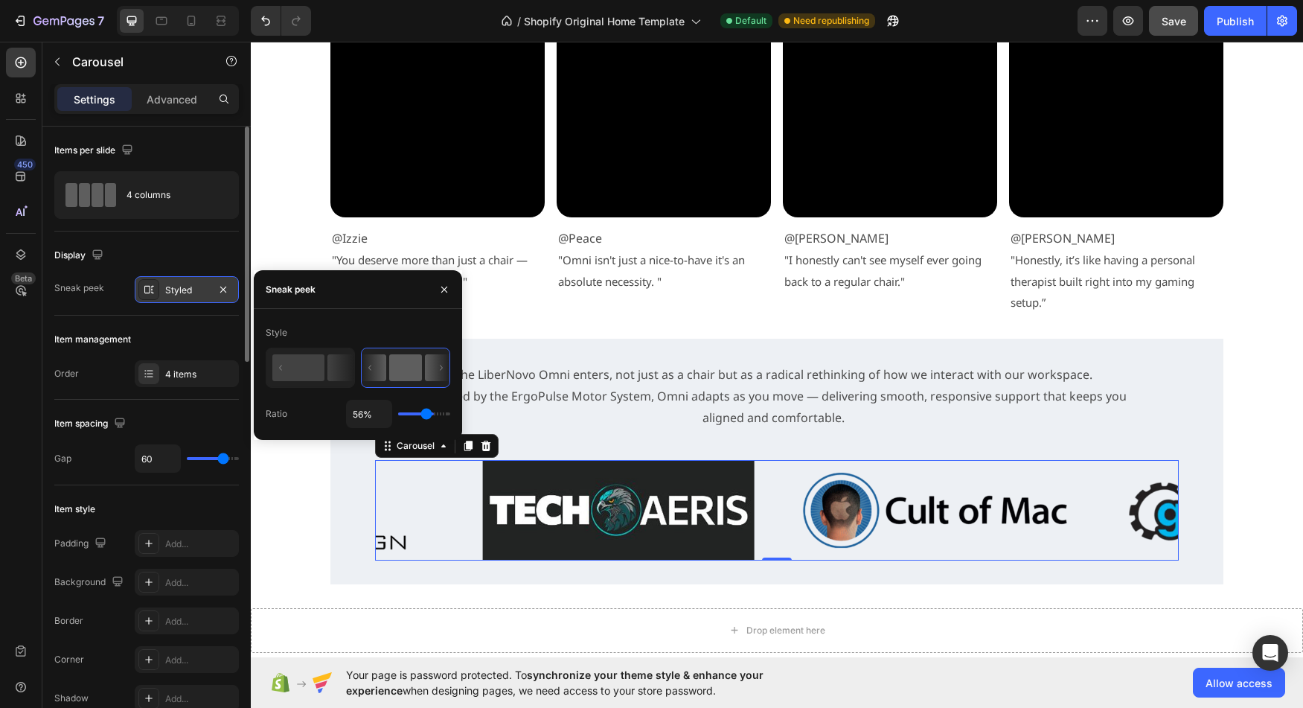
type input "54%"
type input "54"
type input "52%"
type input "52"
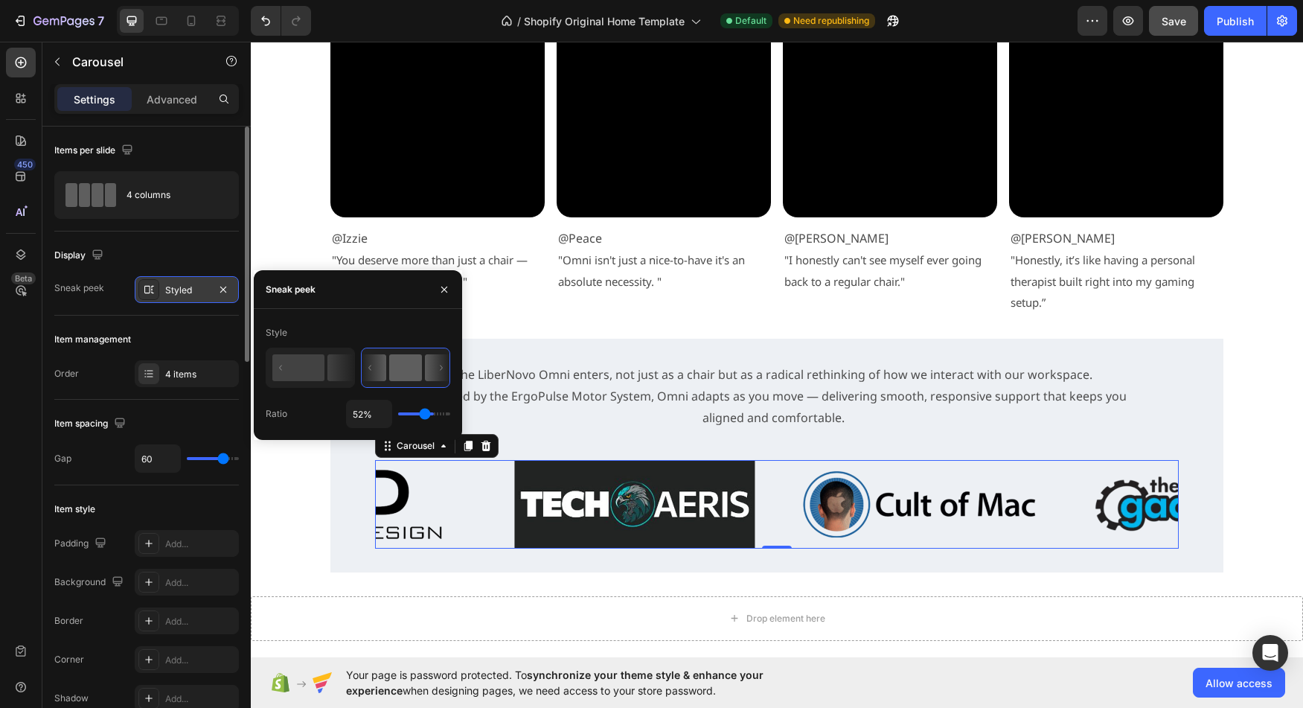
type input "51%"
type input "51"
type input "47%"
type input "47"
type input "45%"
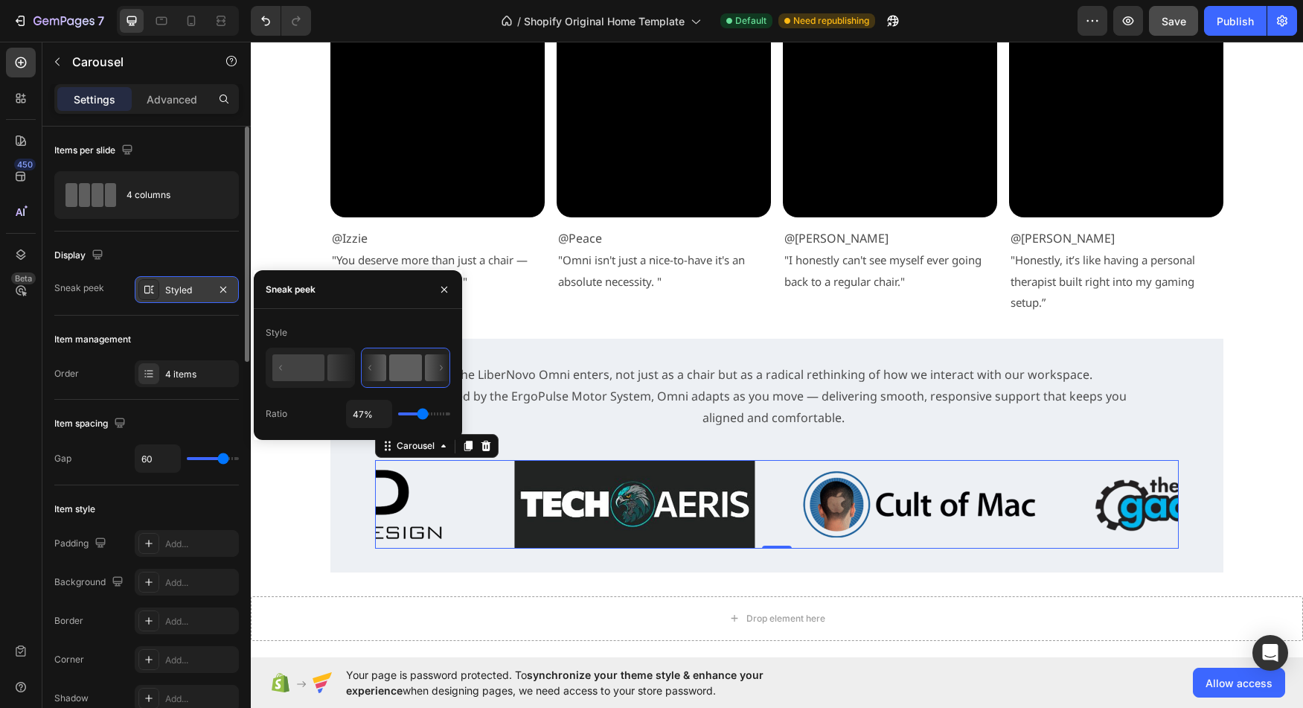
type input "45"
type input "43%"
type input "43"
type input "41%"
type input "41"
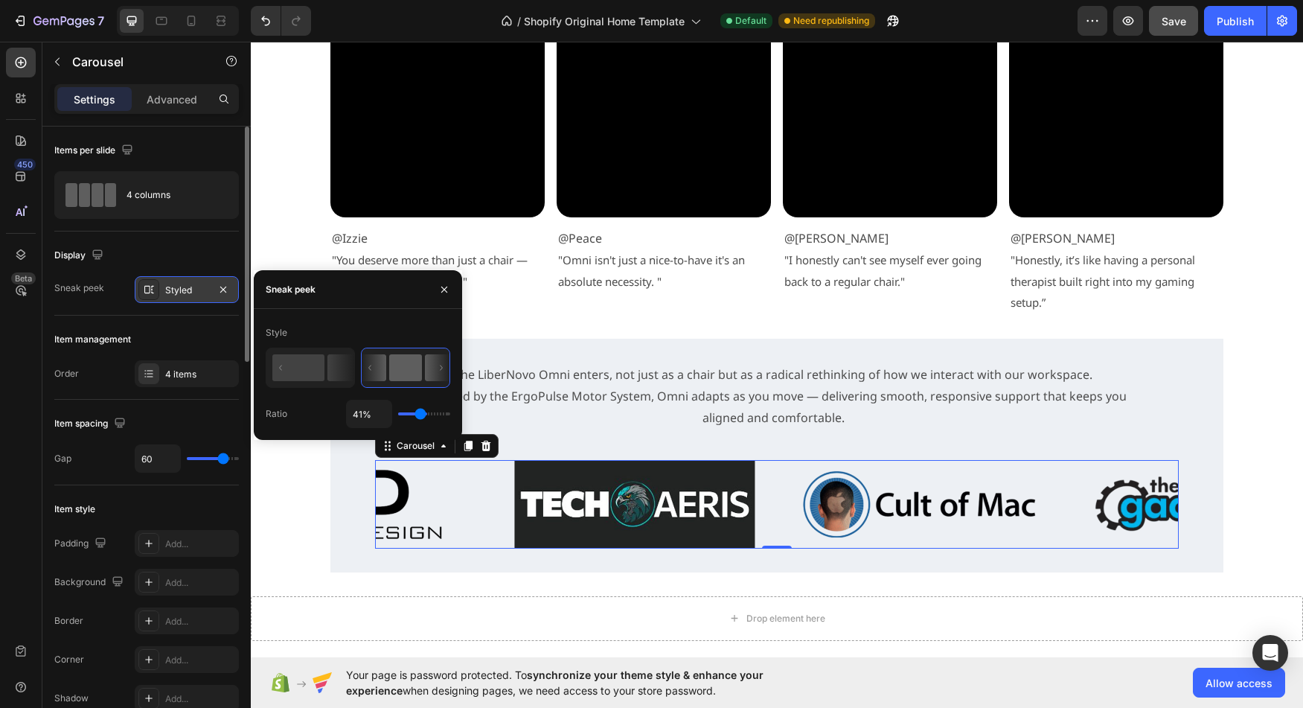
type input "39%"
type input "39"
type input "37%"
type input "37"
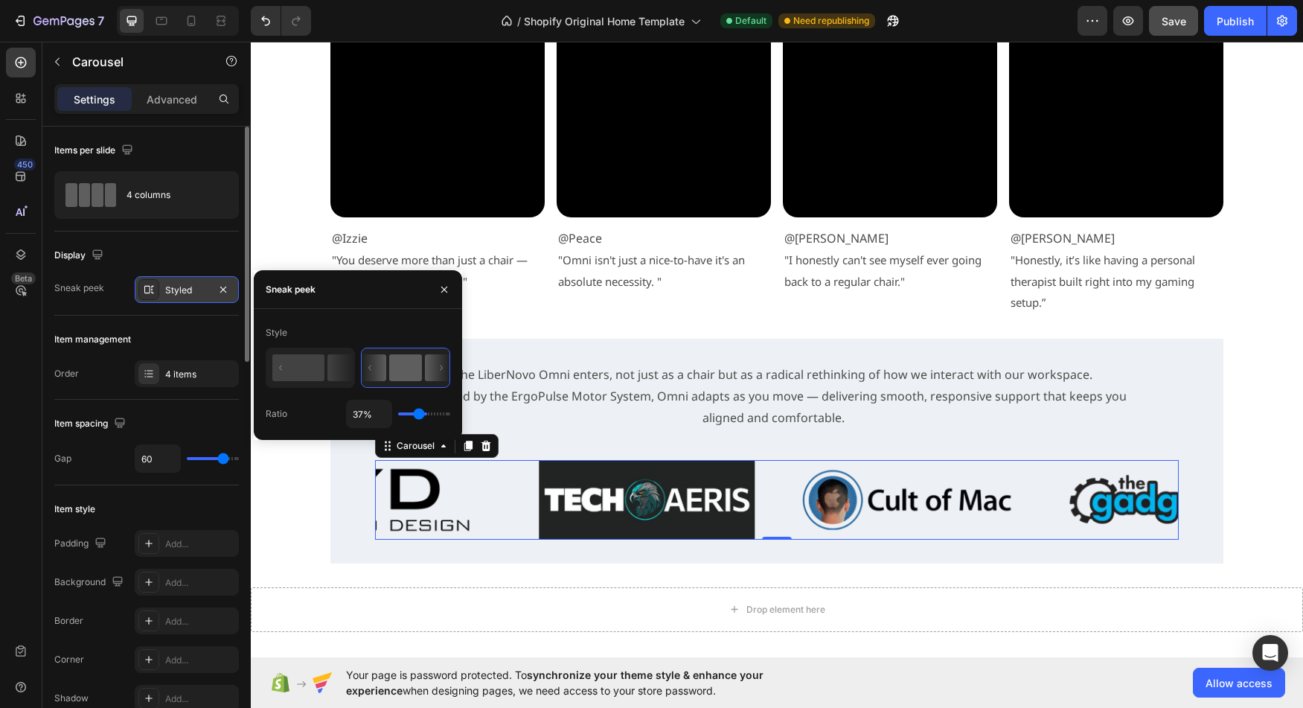
type input "28%"
type input "28"
type input "26%"
type input "26"
type input "24%"
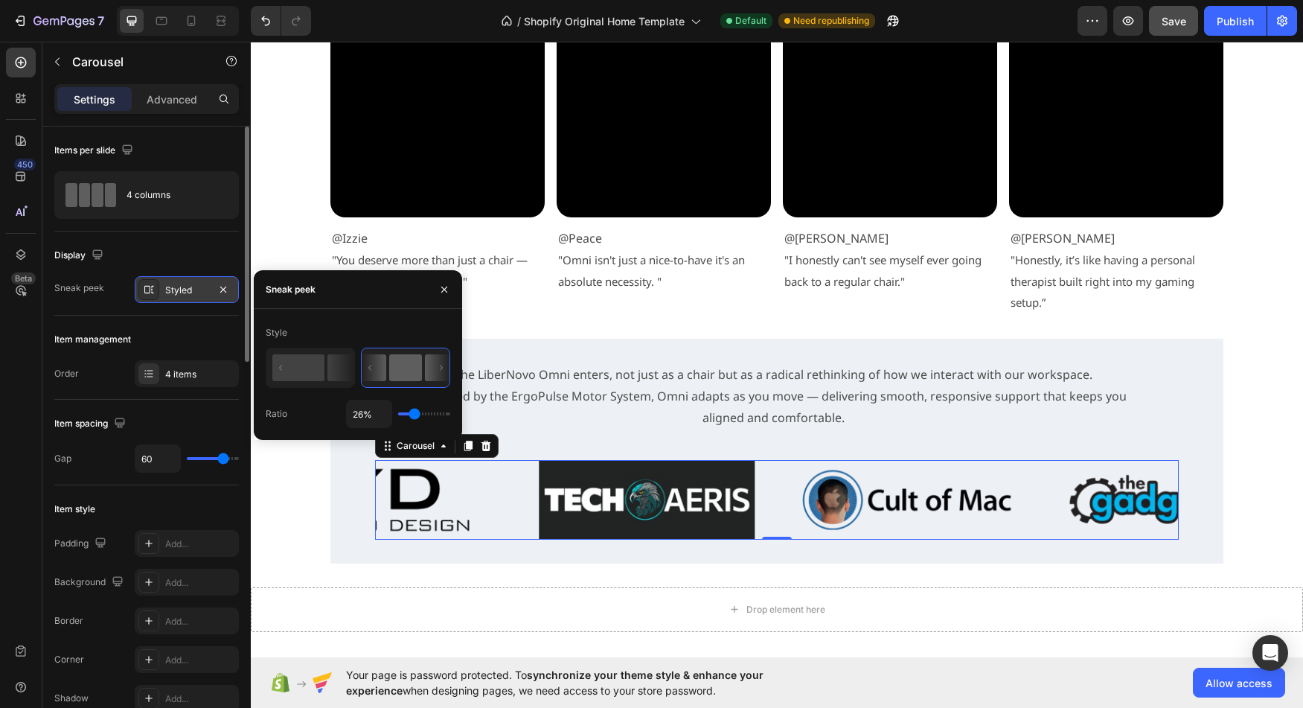
type input "24"
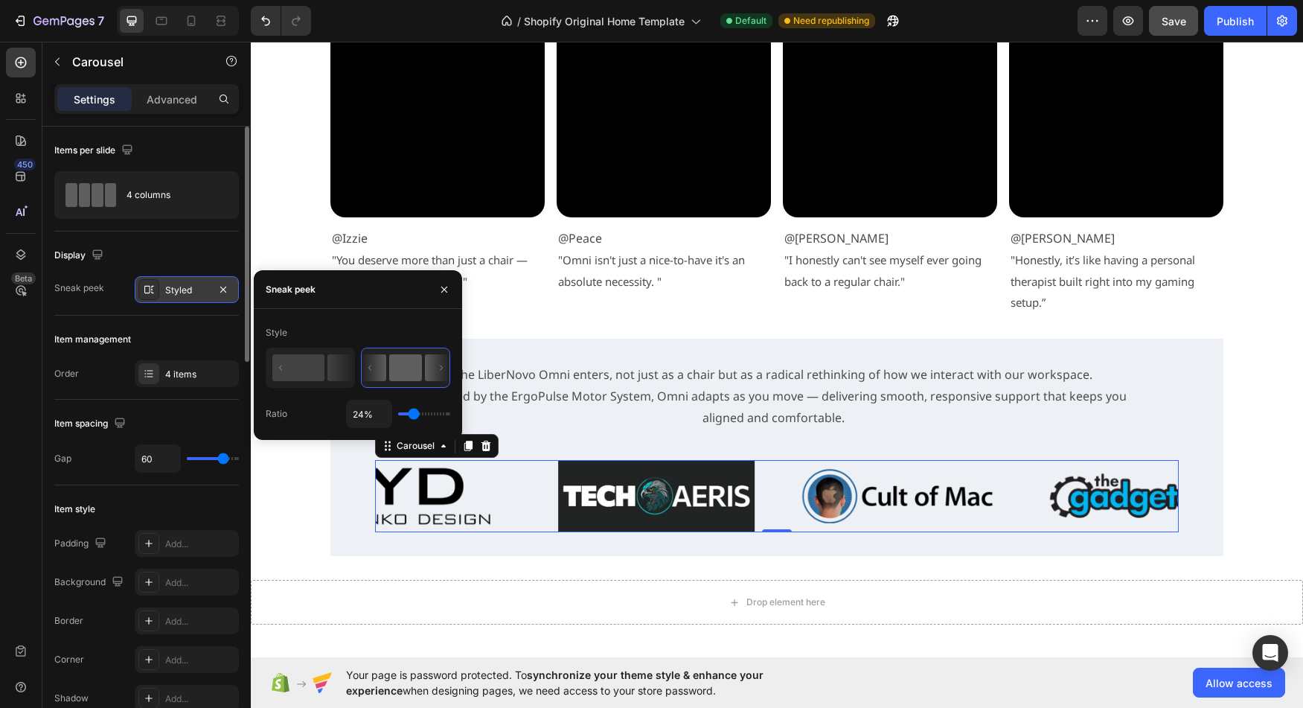
type input "22%"
type input "22"
type input "1%"
type input "1"
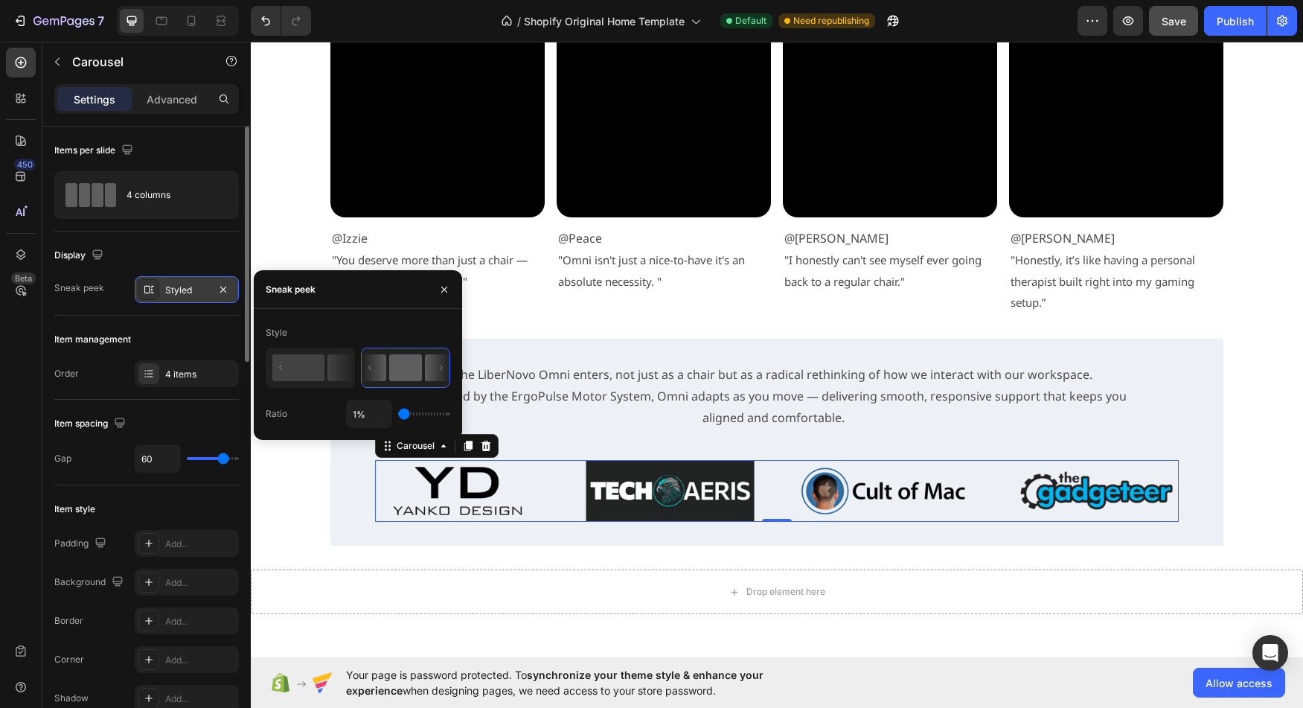
type input "3%"
type input "3"
type input "5%"
type input "5"
type input "7%"
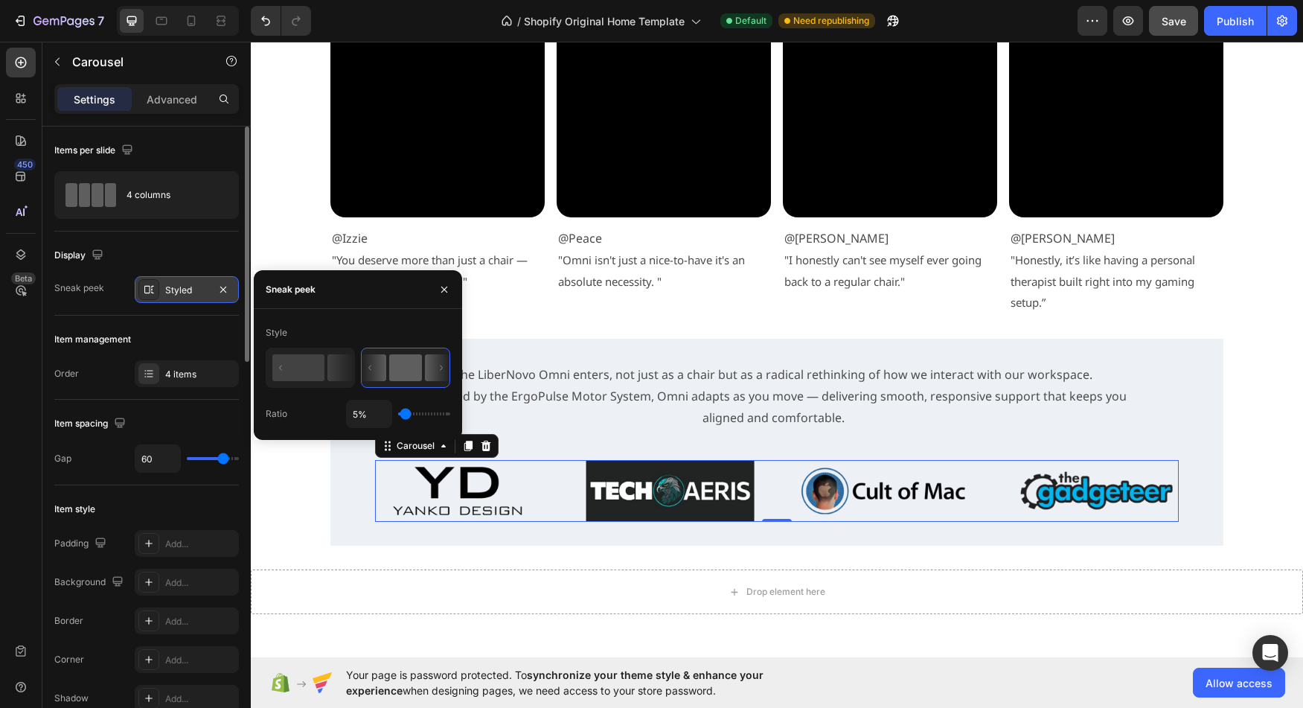
type input "7"
type input "9%"
type input "9"
type input "11%"
type input "11"
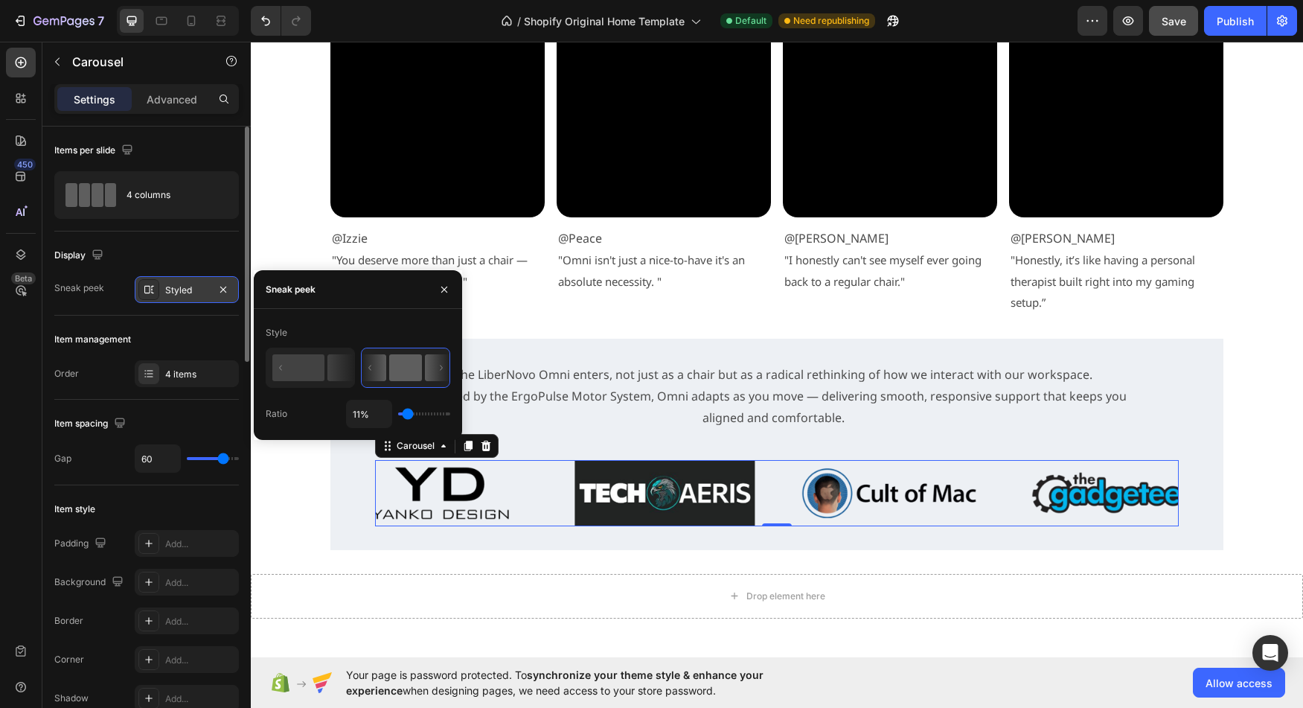
drag, startPoint x: 422, startPoint y: 415, endPoint x: 409, endPoint y: 415, distance: 13.4
click at [409, 415] on input "range" at bounding box center [424, 413] width 52 height 3
click at [440, 292] on icon "button" at bounding box center [444, 290] width 12 height 12
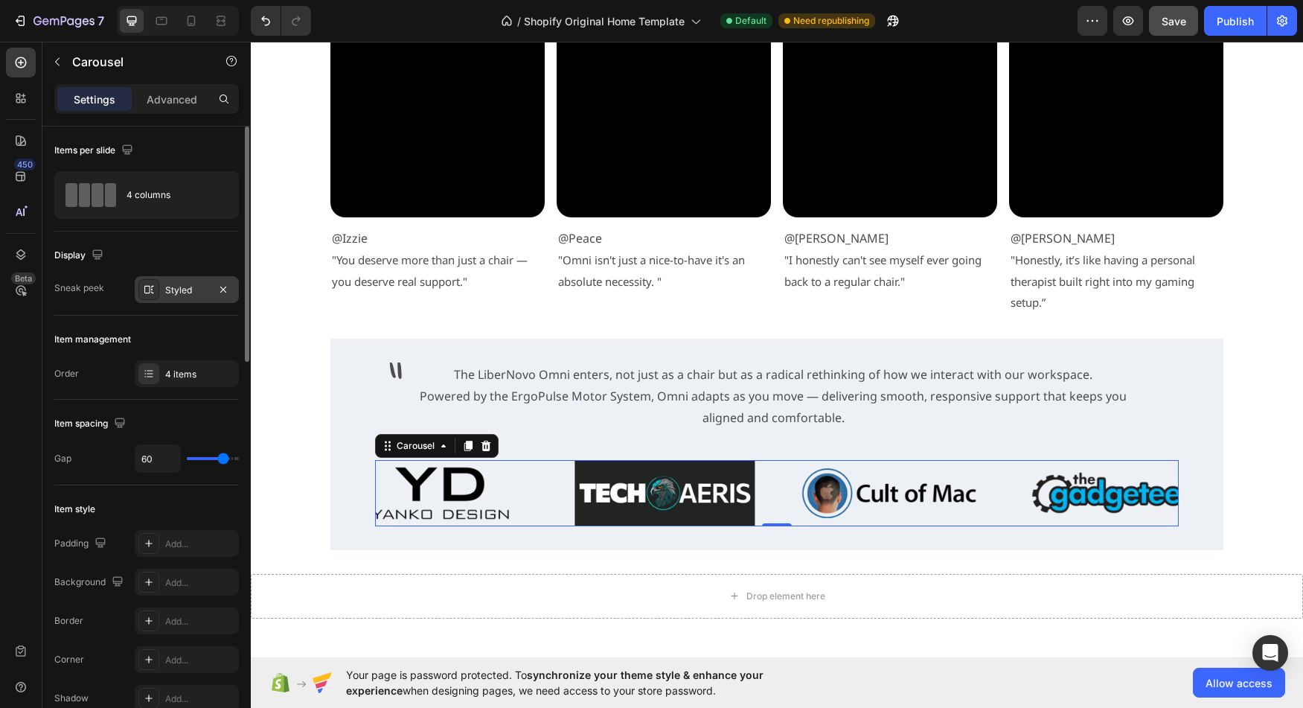
click at [107, 287] on div "Sneak peek Styled" at bounding box center [146, 289] width 185 height 27
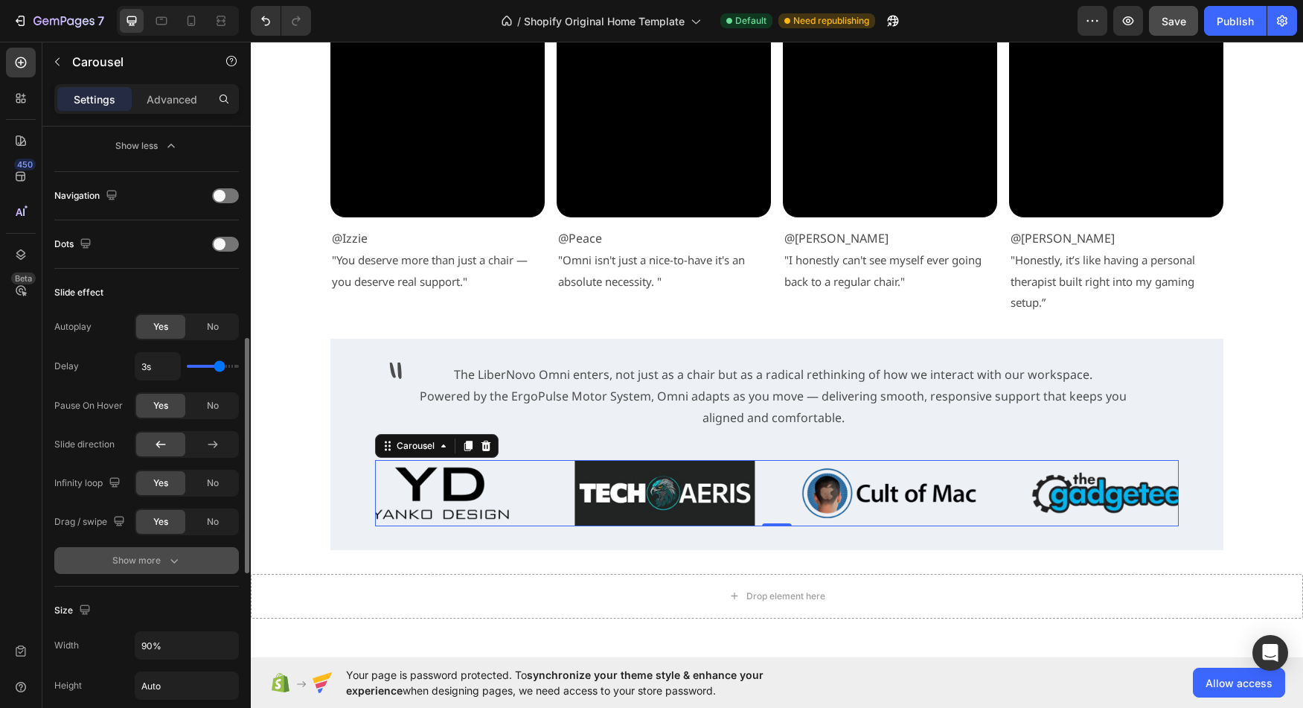
scroll to position [610, 0]
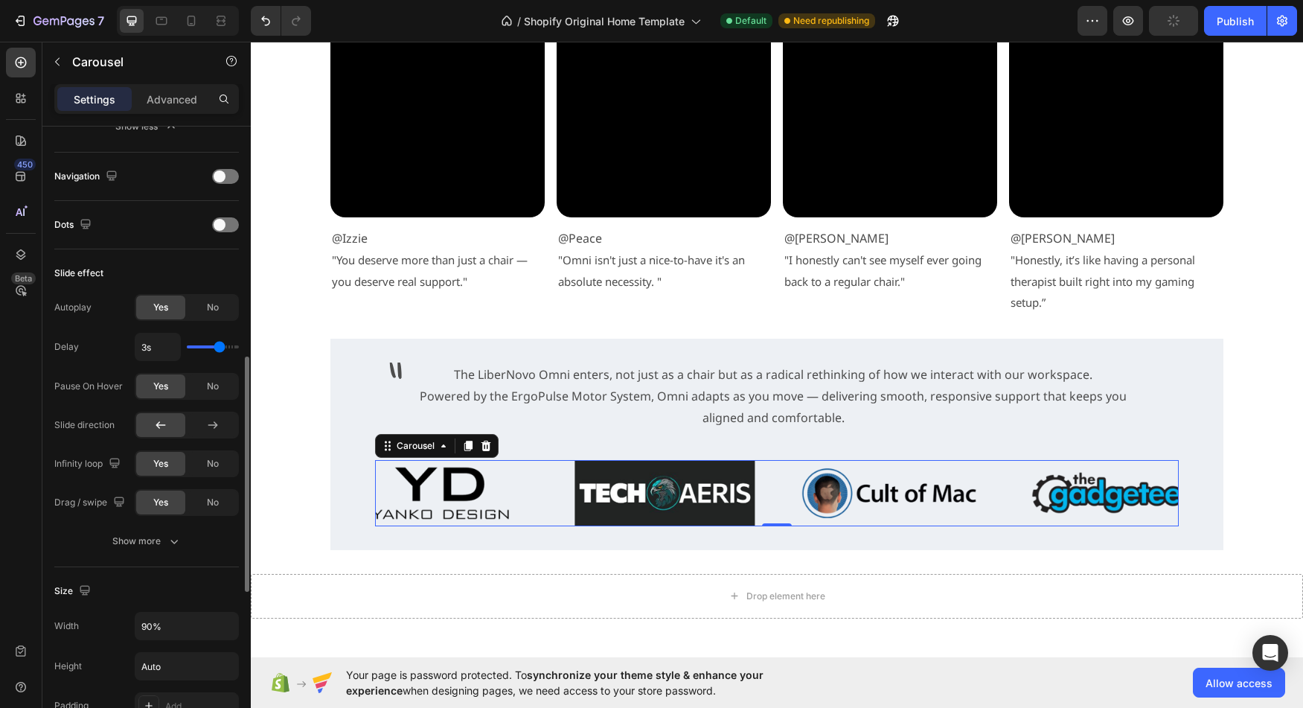
drag, startPoint x: 88, startPoint y: 553, endPoint x: 124, endPoint y: 511, distance: 55.9
click at [88, 553] on button "Show more" at bounding box center [146, 541] width 185 height 27
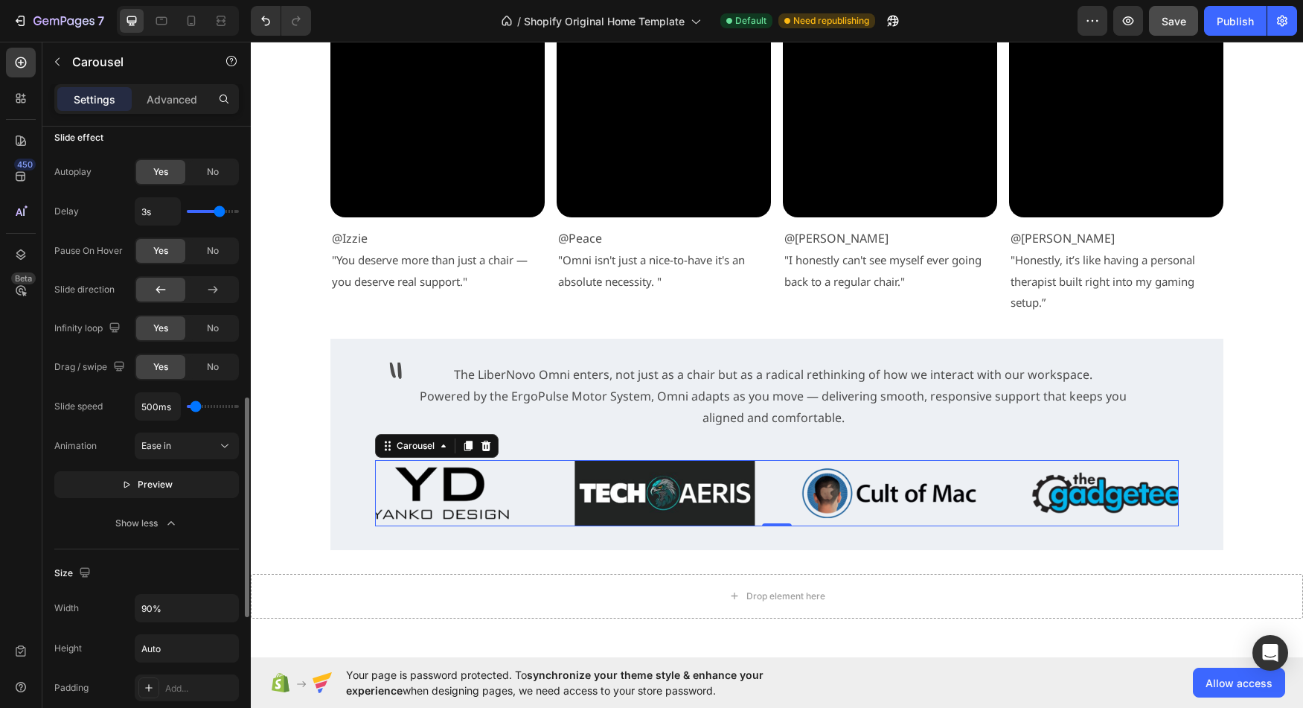
scroll to position [755, 0]
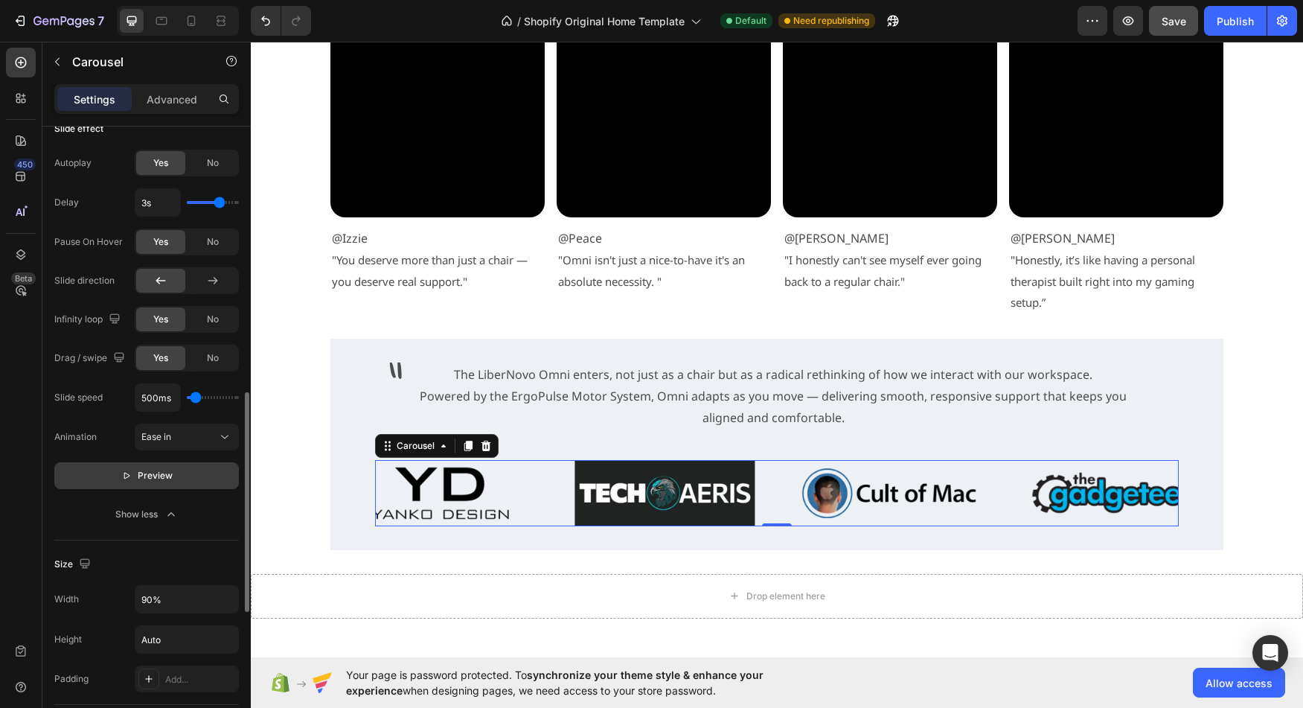
click at [146, 484] on button "Preview" at bounding box center [146, 475] width 185 height 27
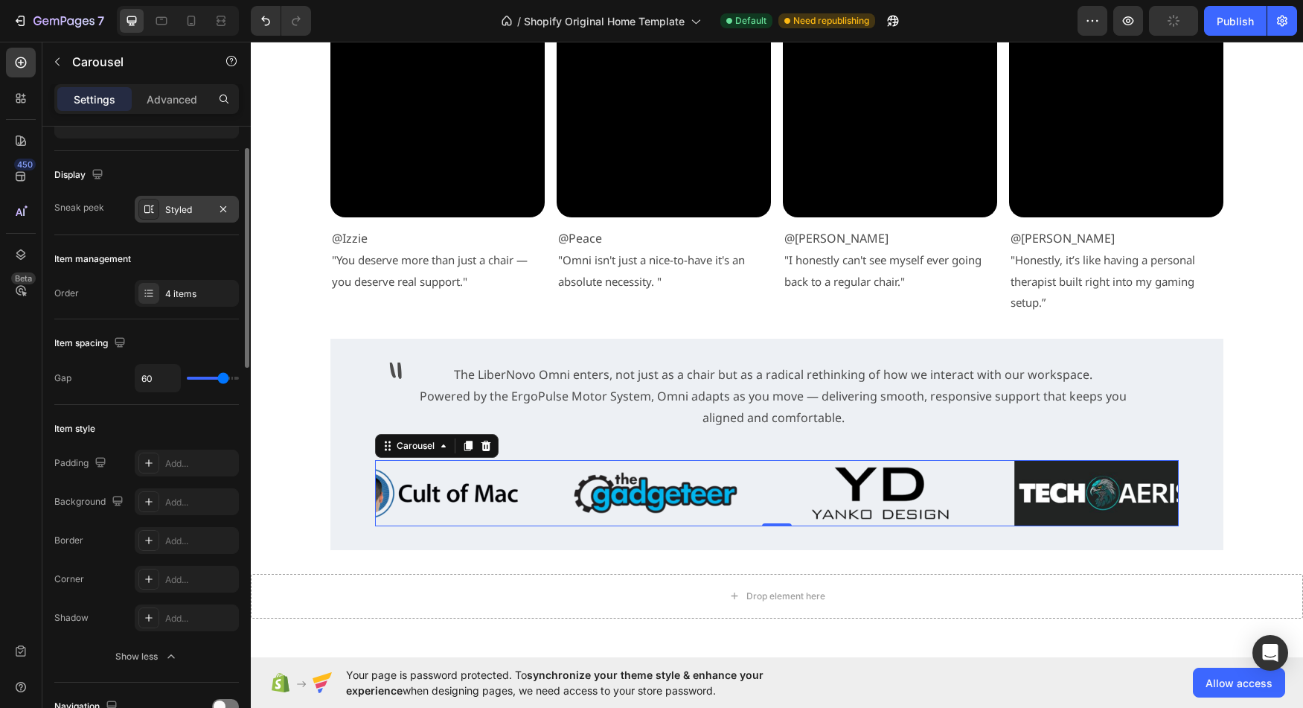
scroll to position [75, 0]
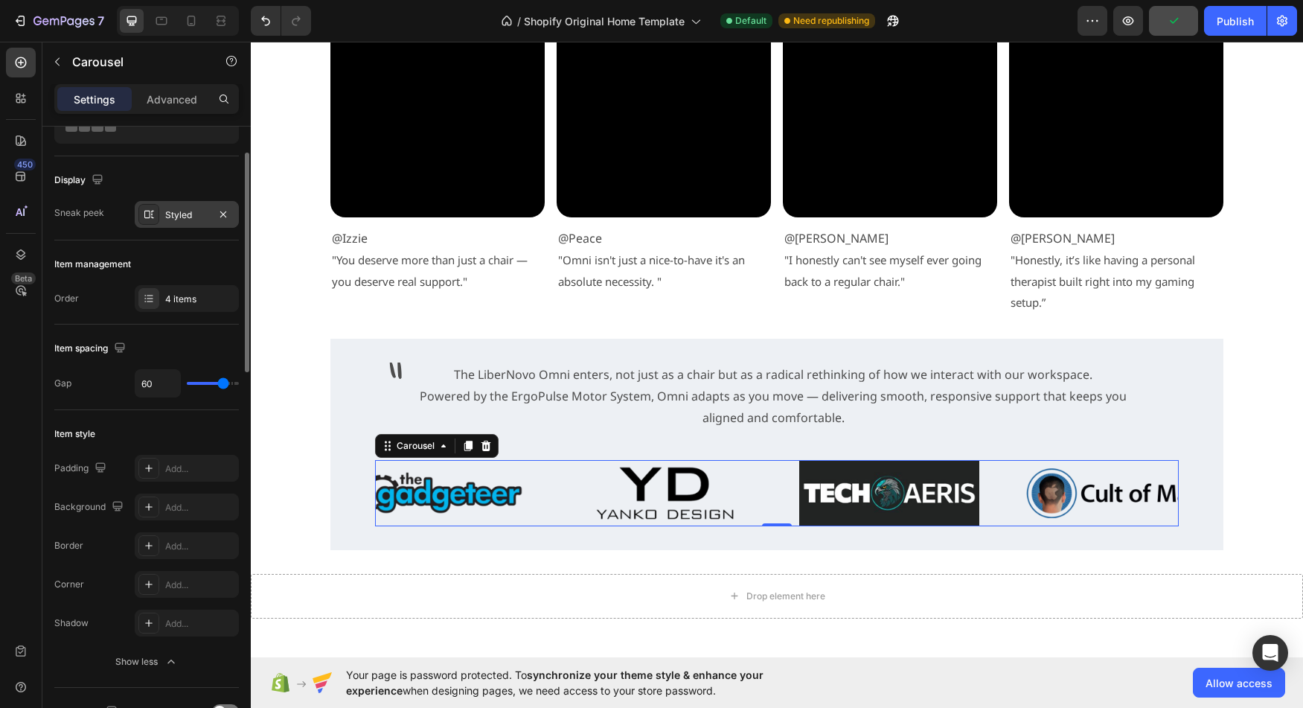
click at [180, 206] on div "Styled" at bounding box center [187, 214] width 104 height 27
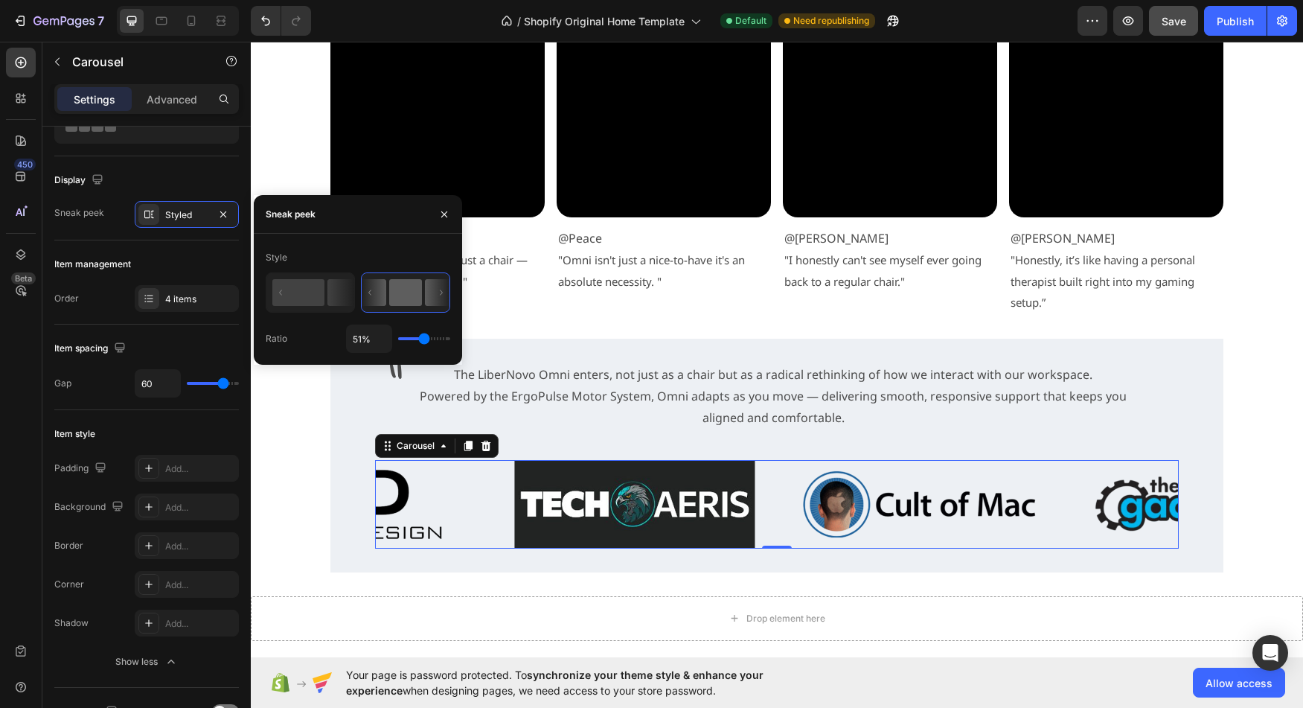
drag, startPoint x: 409, startPoint y: 337, endPoint x: 424, endPoint y: 341, distance: 16.1
click at [424, 340] on input "range" at bounding box center [424, 338] width 52 height 3
click at [365, 342] on input "51%" at bounding box center [369, 338] width 45 height 27
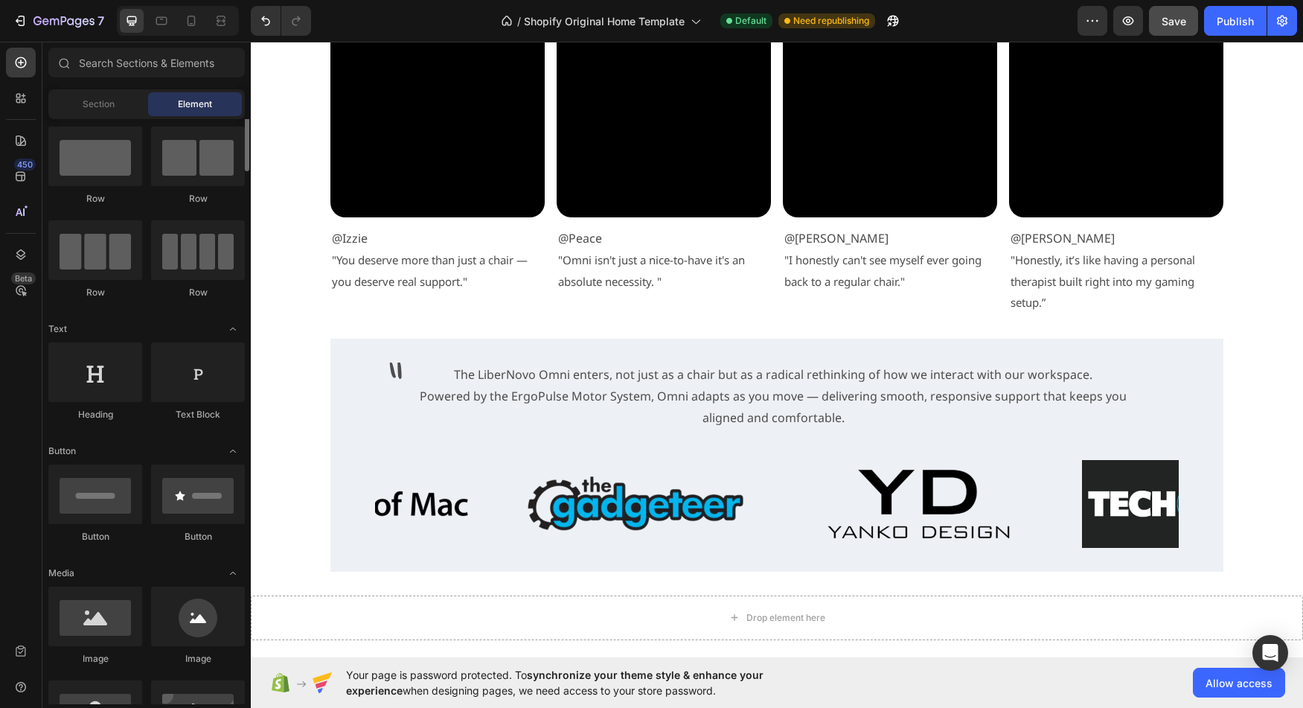
scroll to position [0, 0]
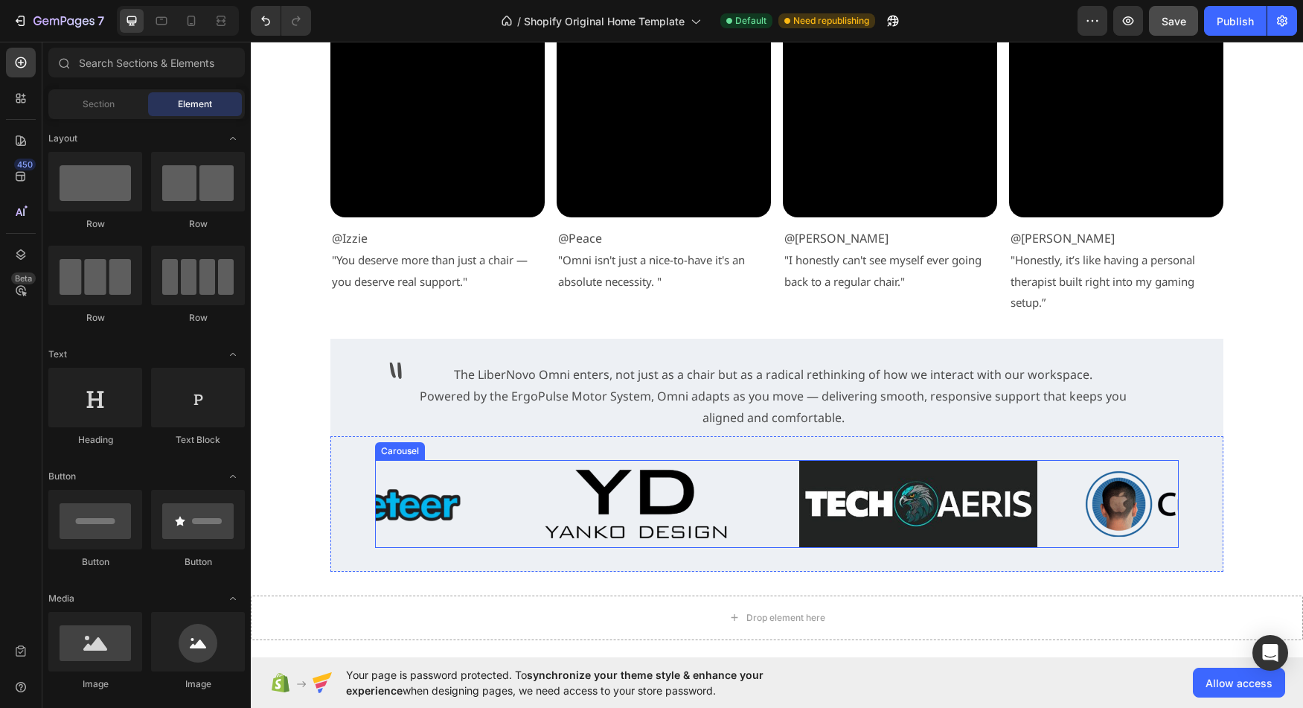
click at [778, 492] on div "Image Image Image Image" at bounding box center [777, 504] width 804 height 88
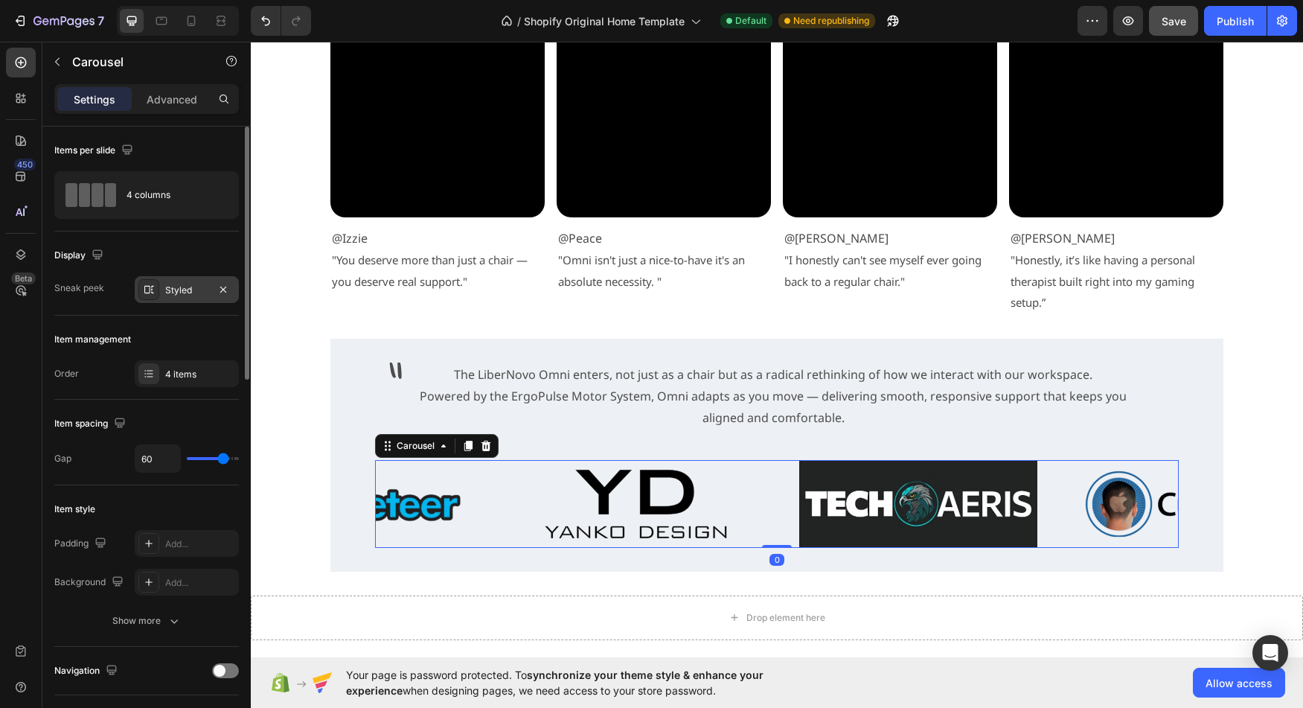
click at [193, 288] on div "Styled" at bounding box center [186, 290] width 43 height 13
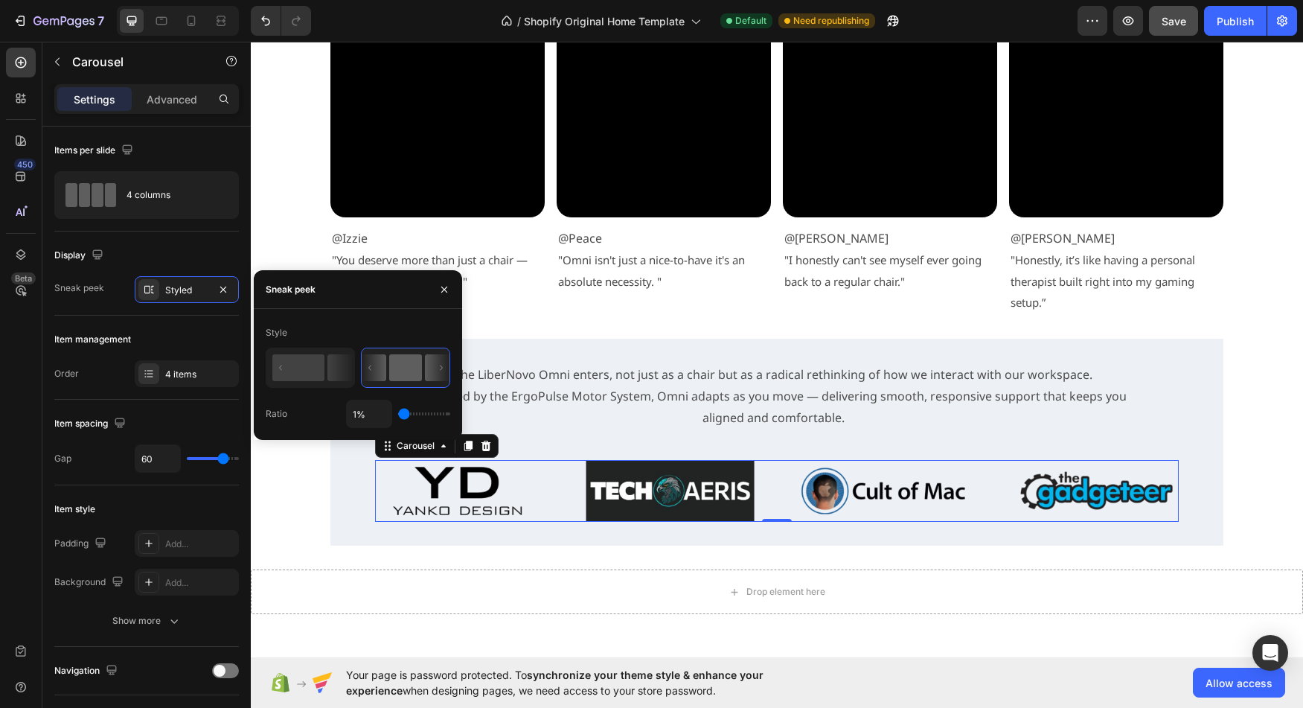
drag, startPoint x: 426, startPoint y: 417, endPoint x: 391, endPoint y: 415, distance: 34.3
click at [398, 415] on input "range" at bounding box center [424, 413] width 52 height 3
click at [221, 291] on icon "button" at bounding box center [223, 290] width 12 height 12
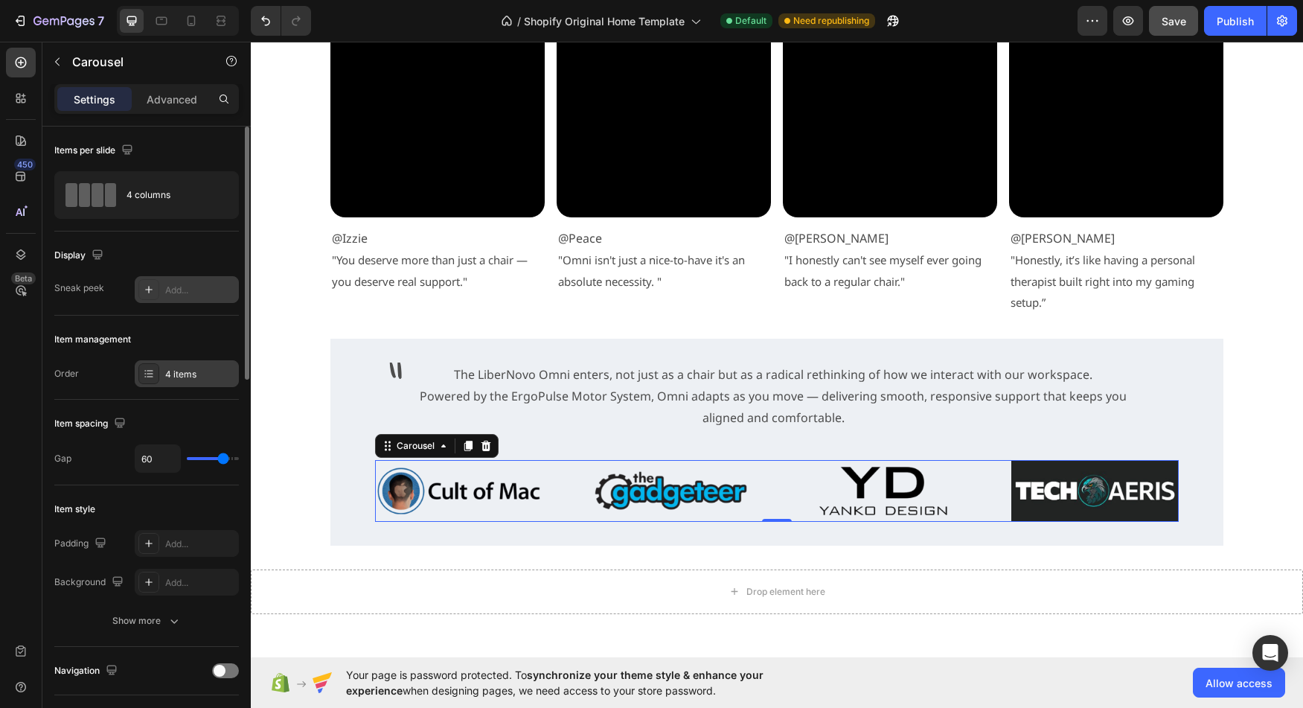
click at [149, 374] on icon at bounding box center [149, 374] width 12 height 12
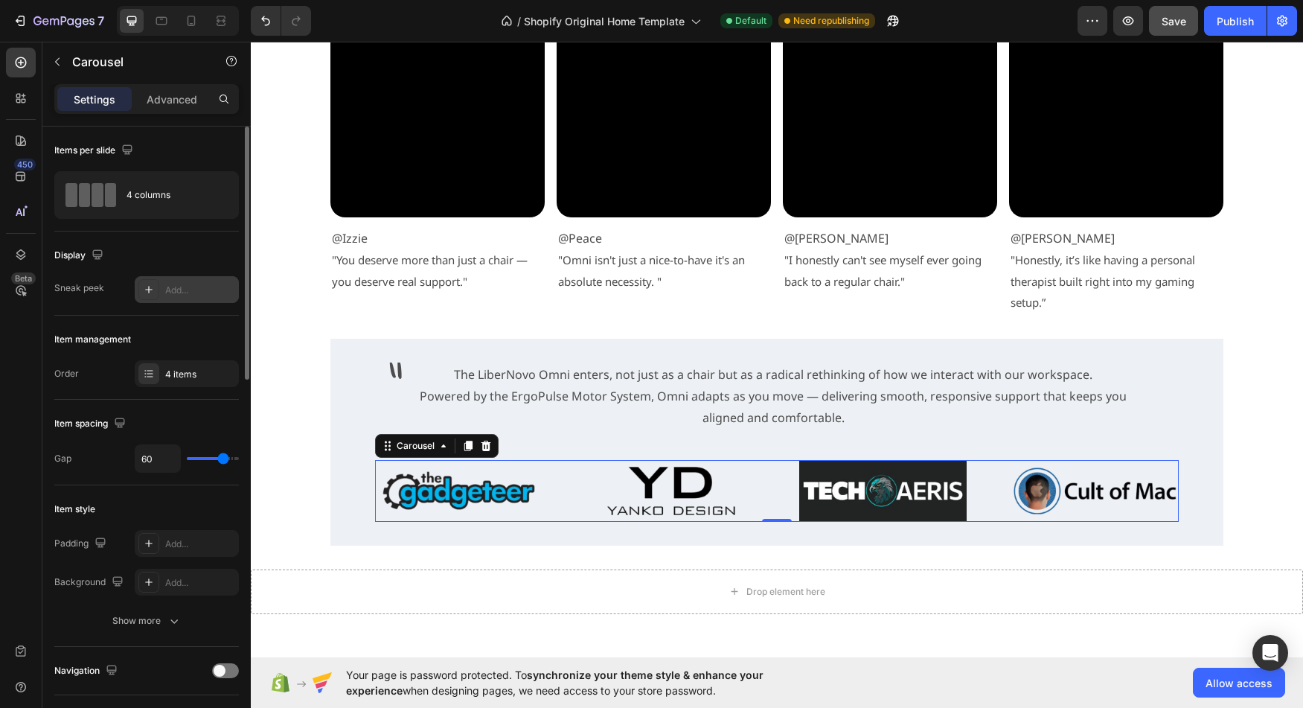
click at [92, 373] on div "Order 4 items" at bounding box center [146, 373] width 185 height 27
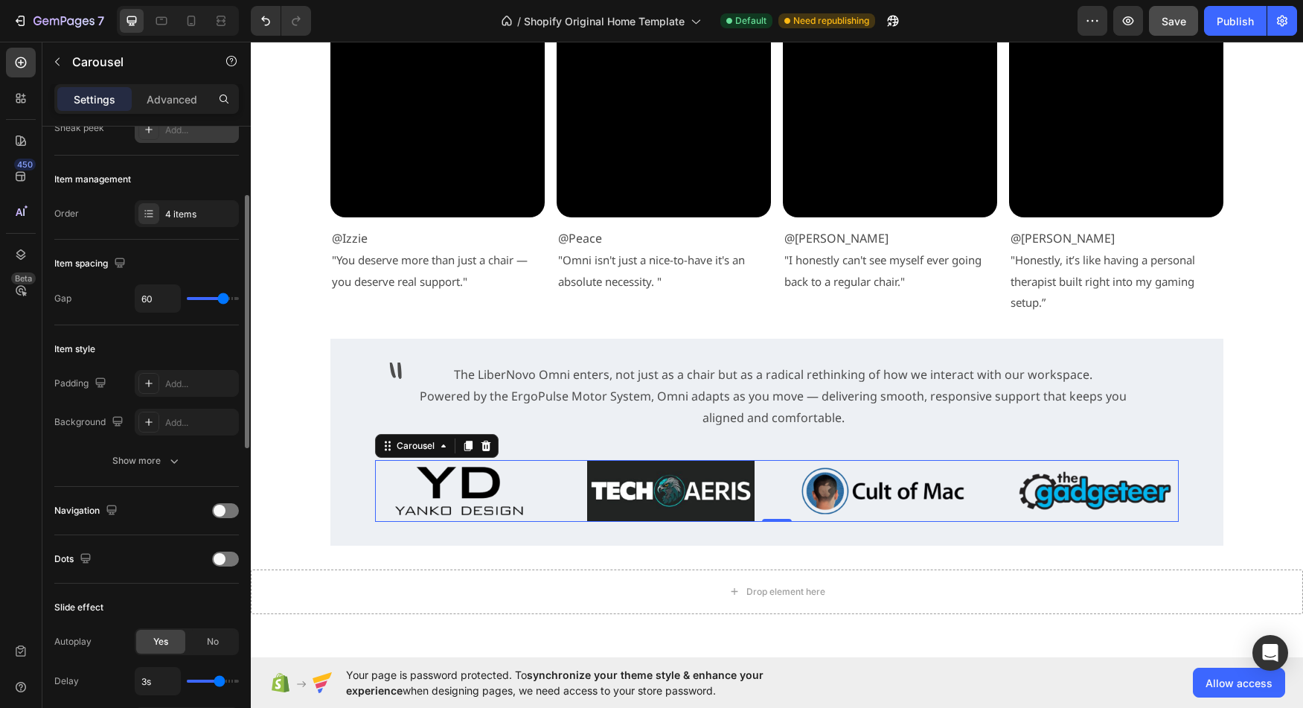
scroll to position [164, 0]
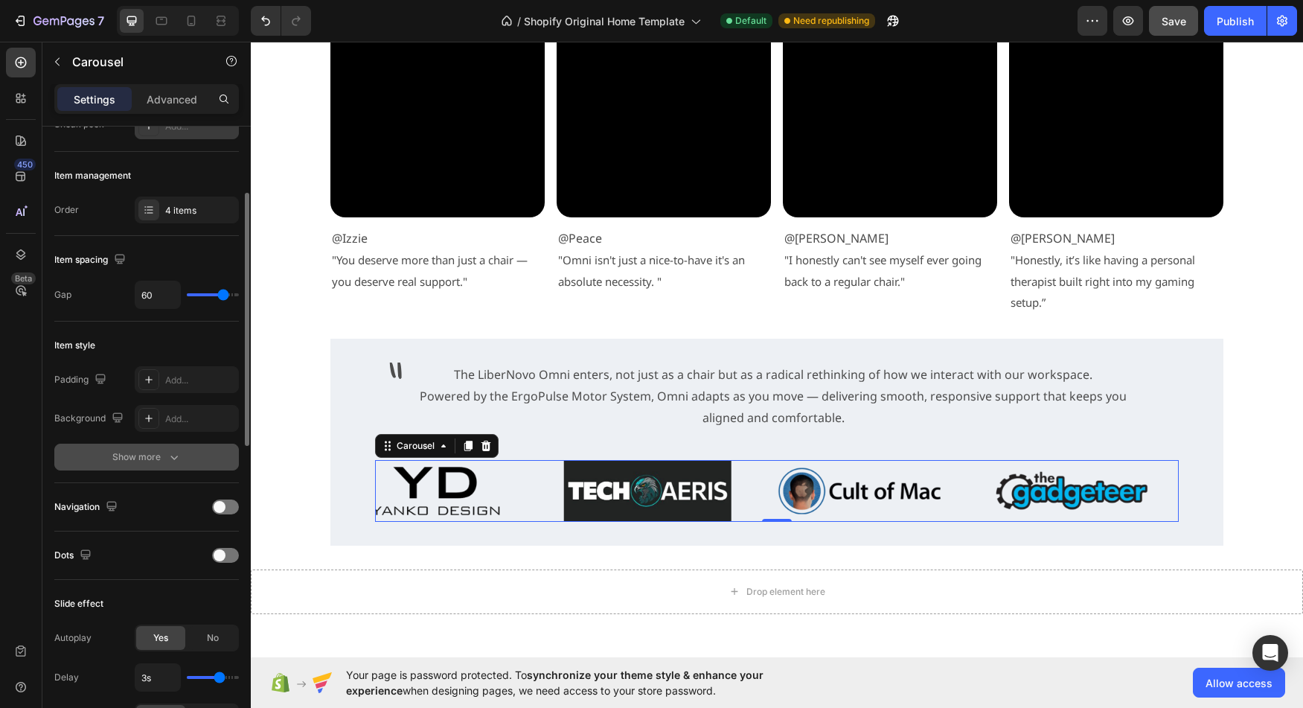
click at [161, 456] on div "Show more" at bounding box center [146, 456] width 69 height 15
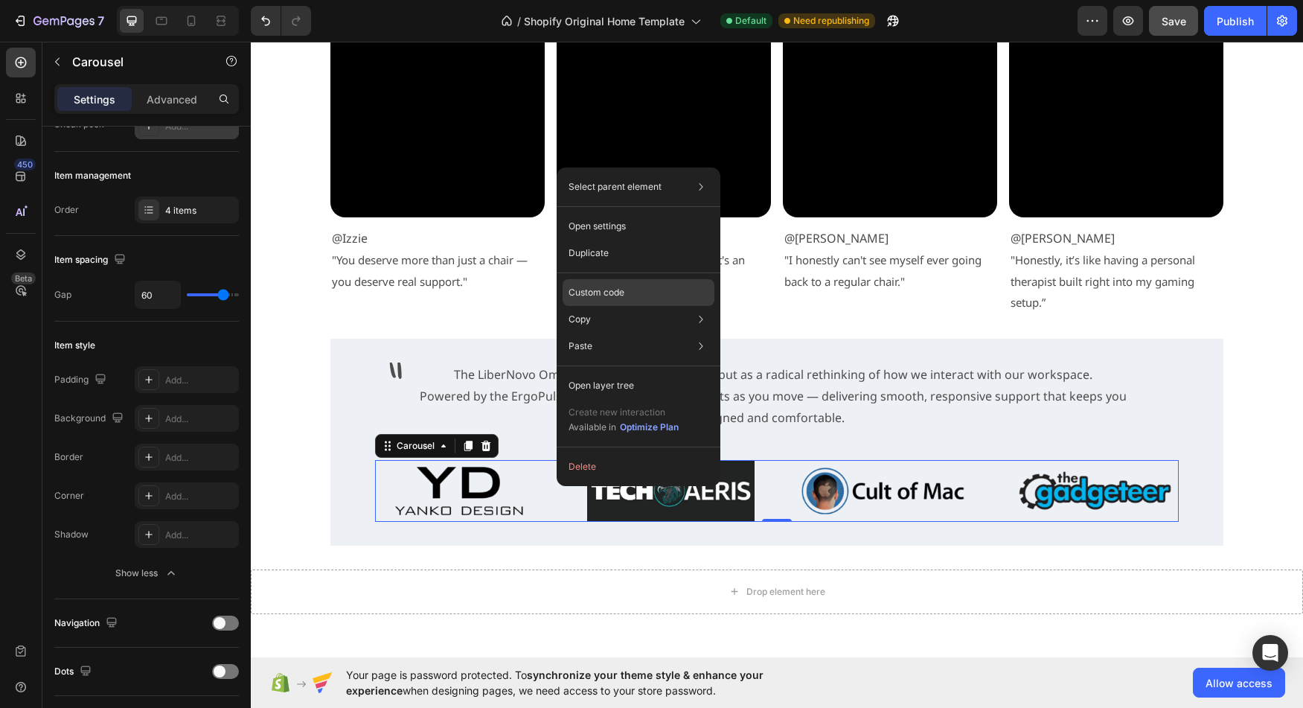
click at [636, 333] on div "Custom code" at bounding box center [639, 346] width 152 height 27
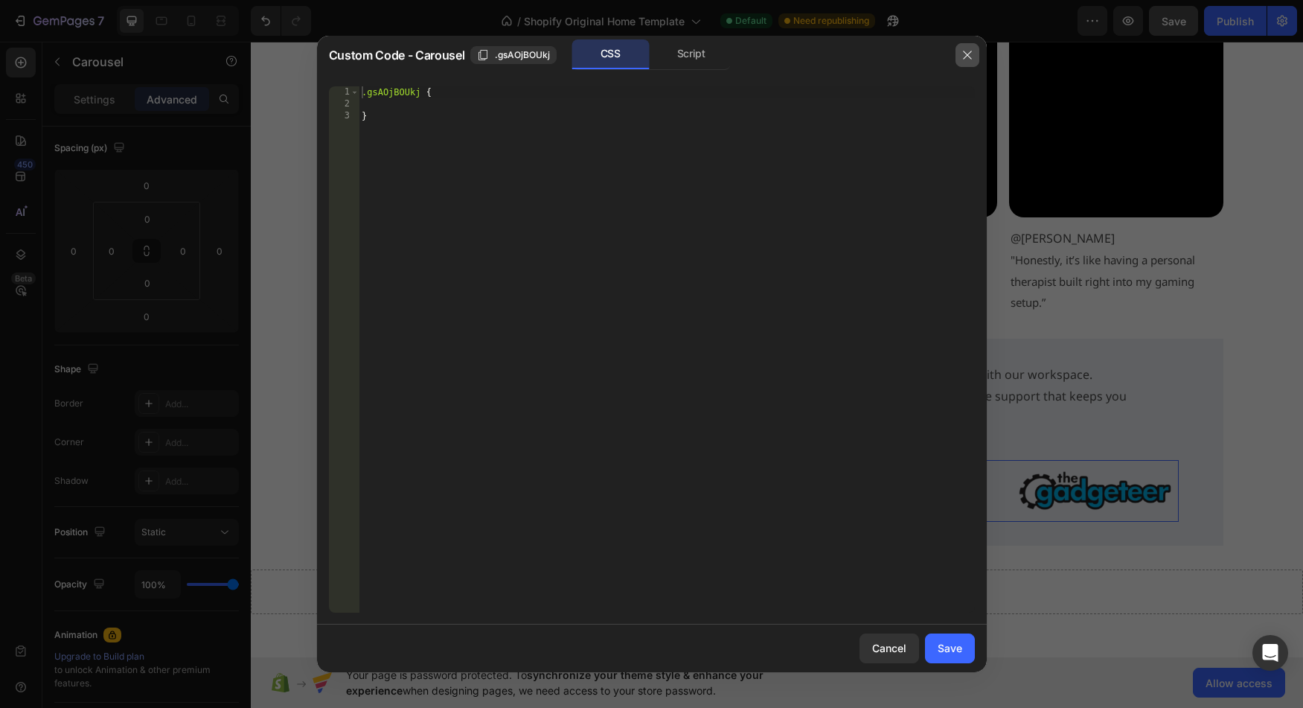
click at [973, 50] on button "button" at bounding box center [968, 55] width 24 height 24
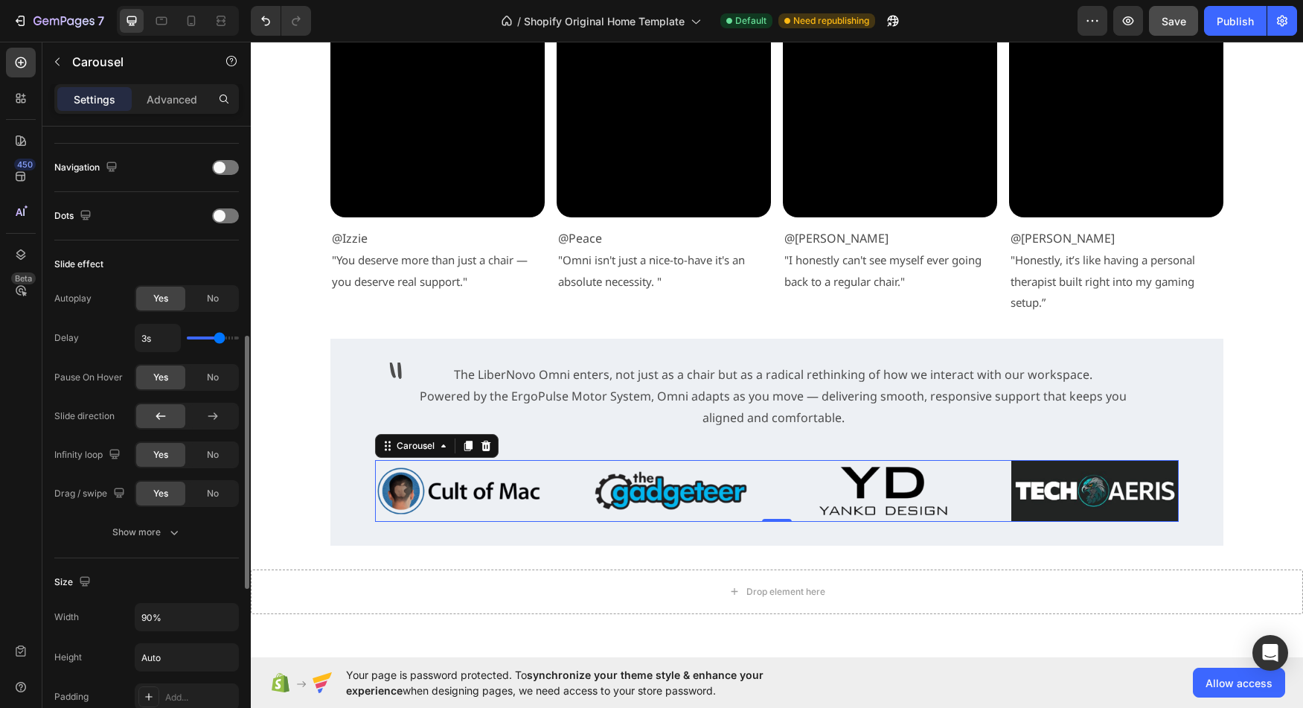
scroll to position [510, 0]
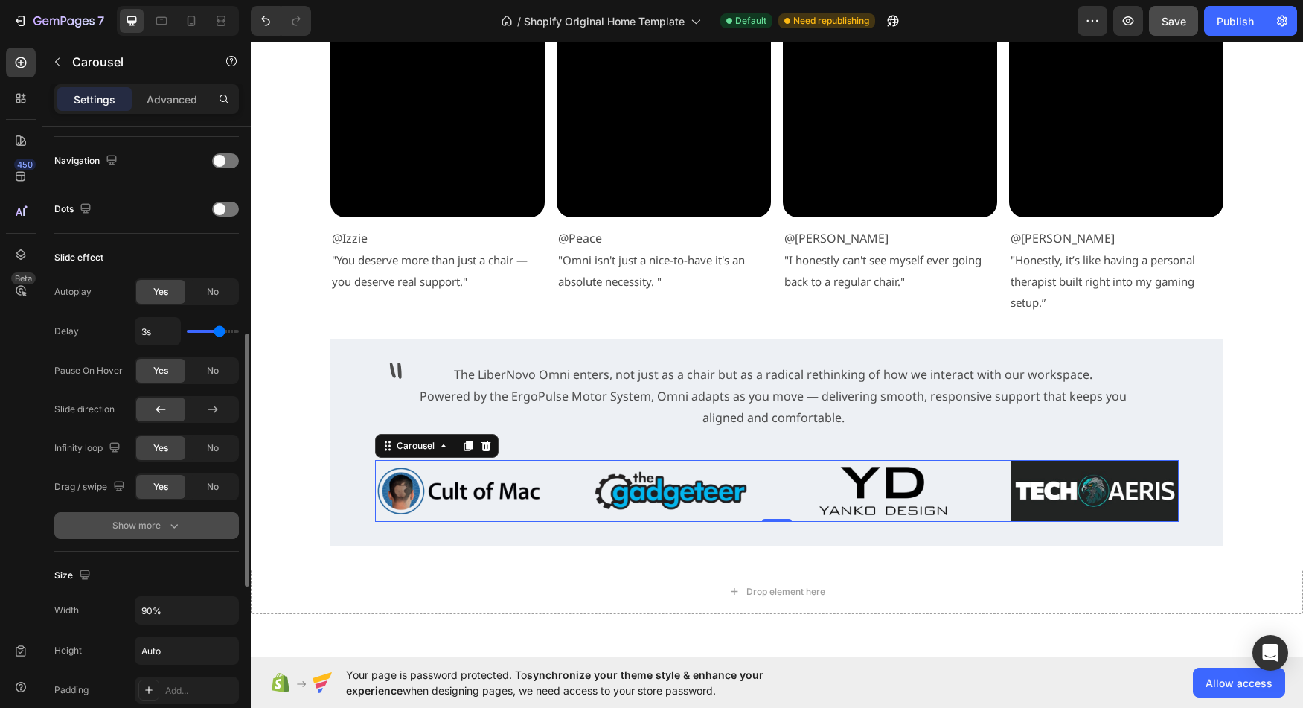
click at [138, 534] on button "Show more" at bounding box center [146, 525] width 185 height 27
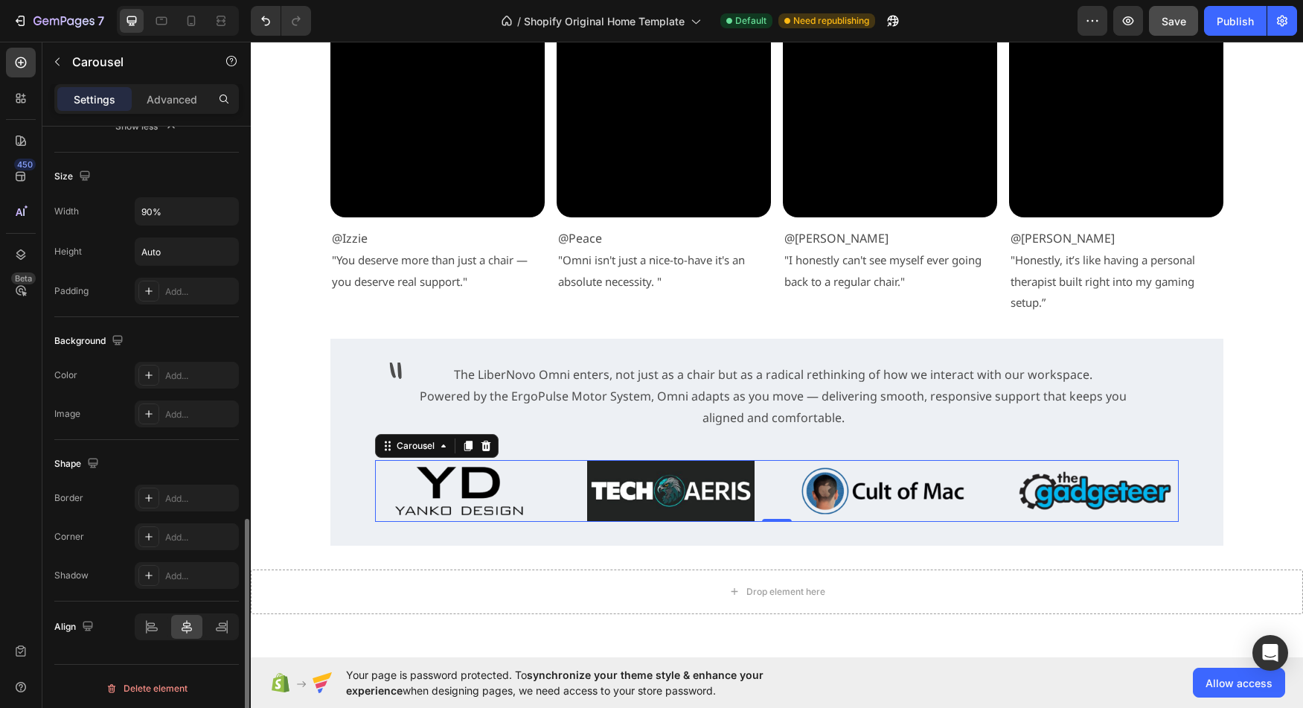
scroll to position [1030, 0]
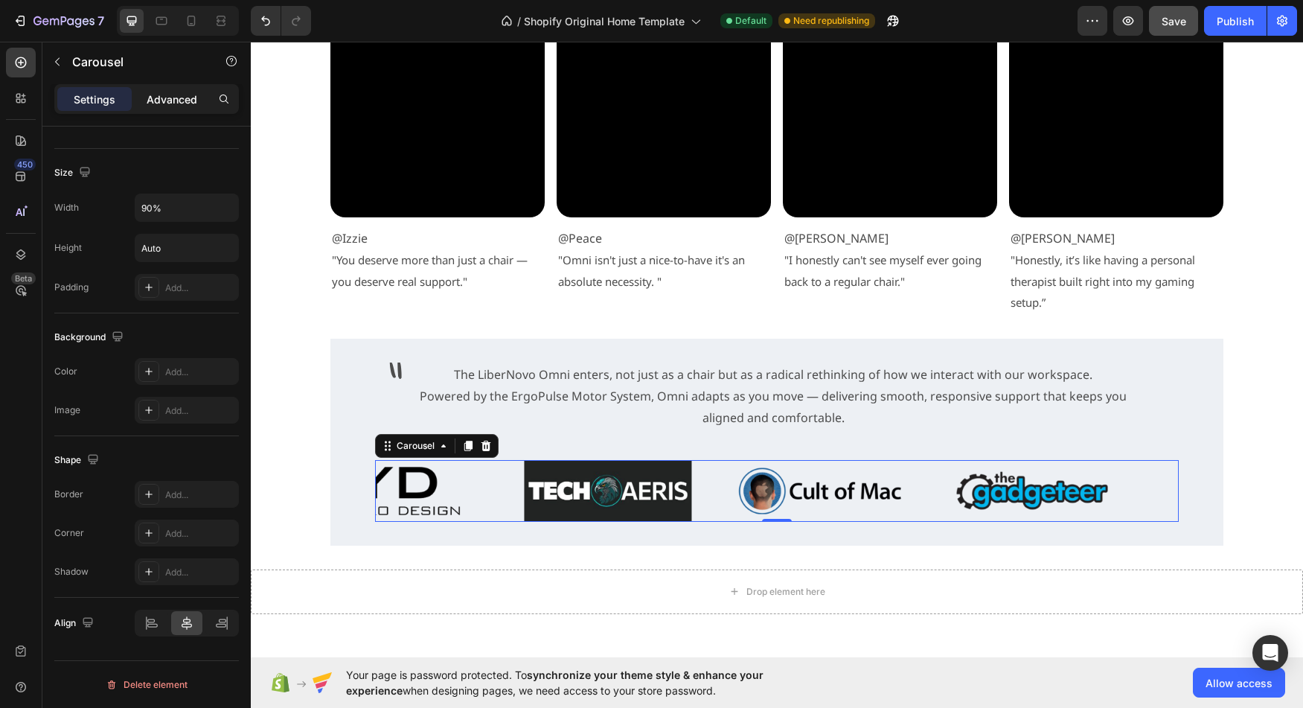
click at [170, 98] on p "Advanced" at bounding box center [172, 100] width 51 height 16
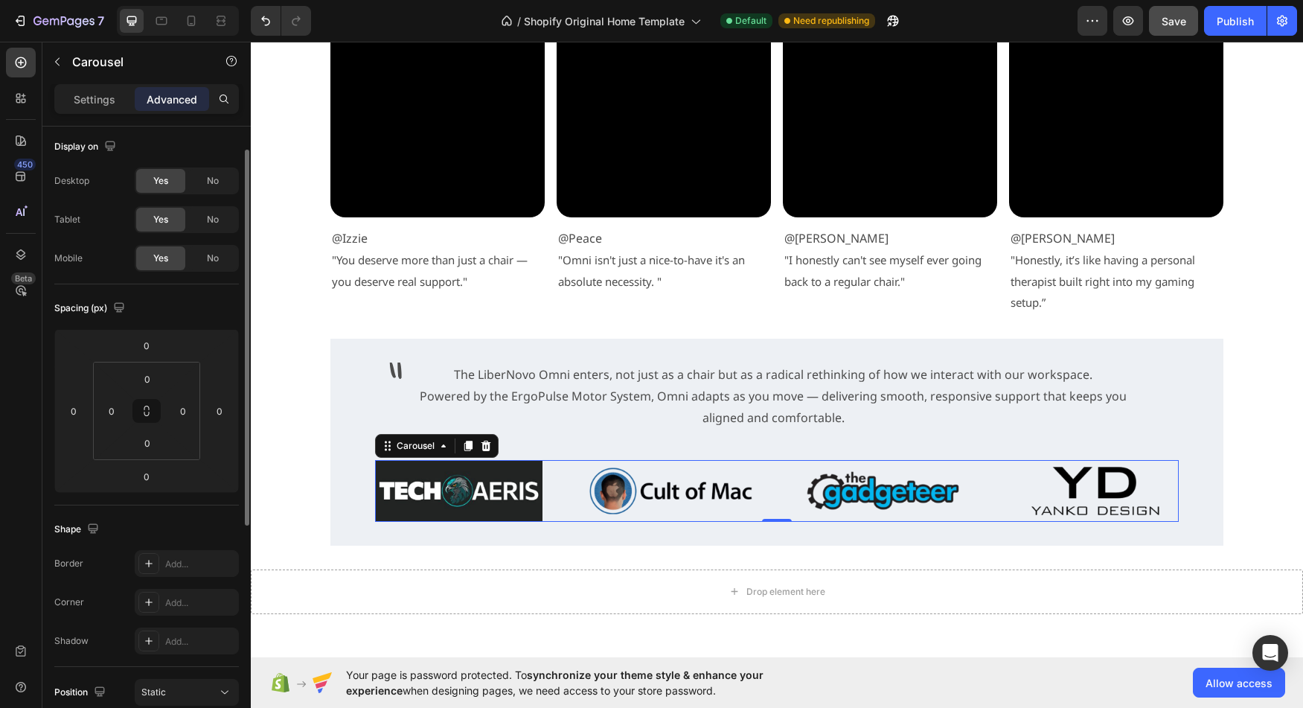
scroll to position [0, 0]
click at [96, 103] on p "Settings" at bounding box center [95, 100] width 42 height 16
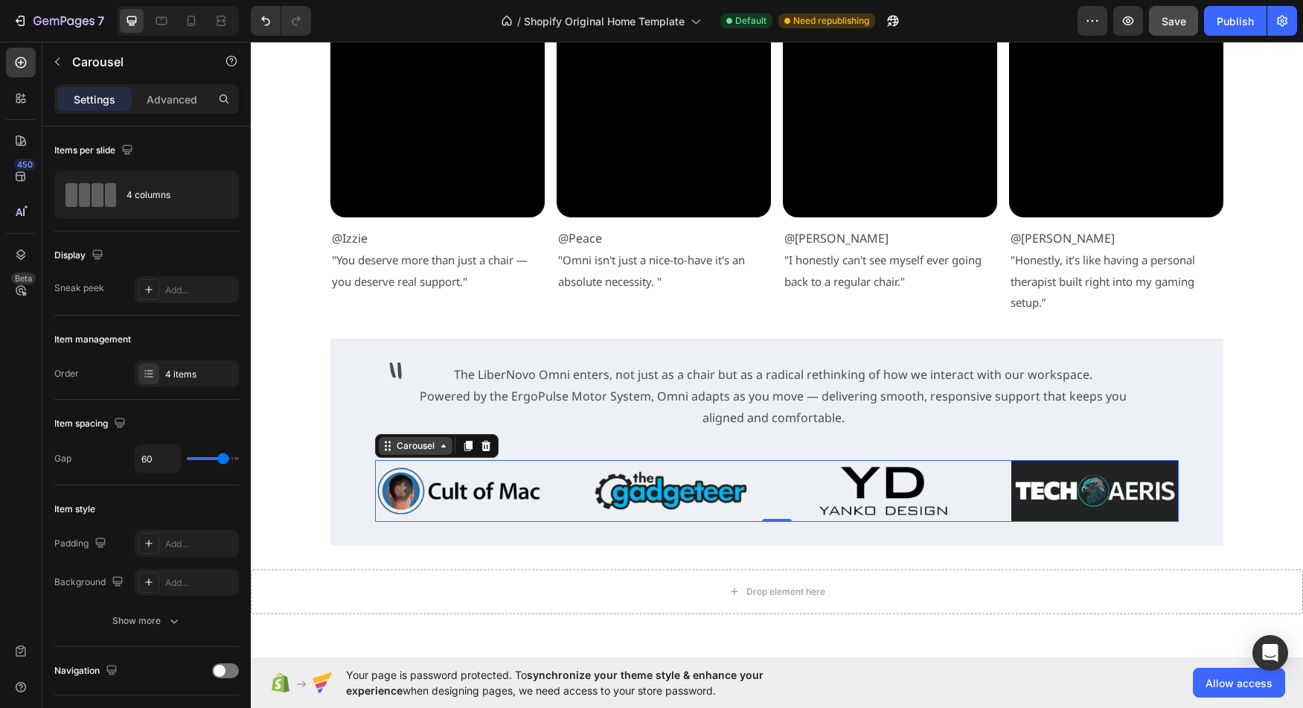
click at [444, 449] on icon at bounding box center [444, 446] width 12 height 12
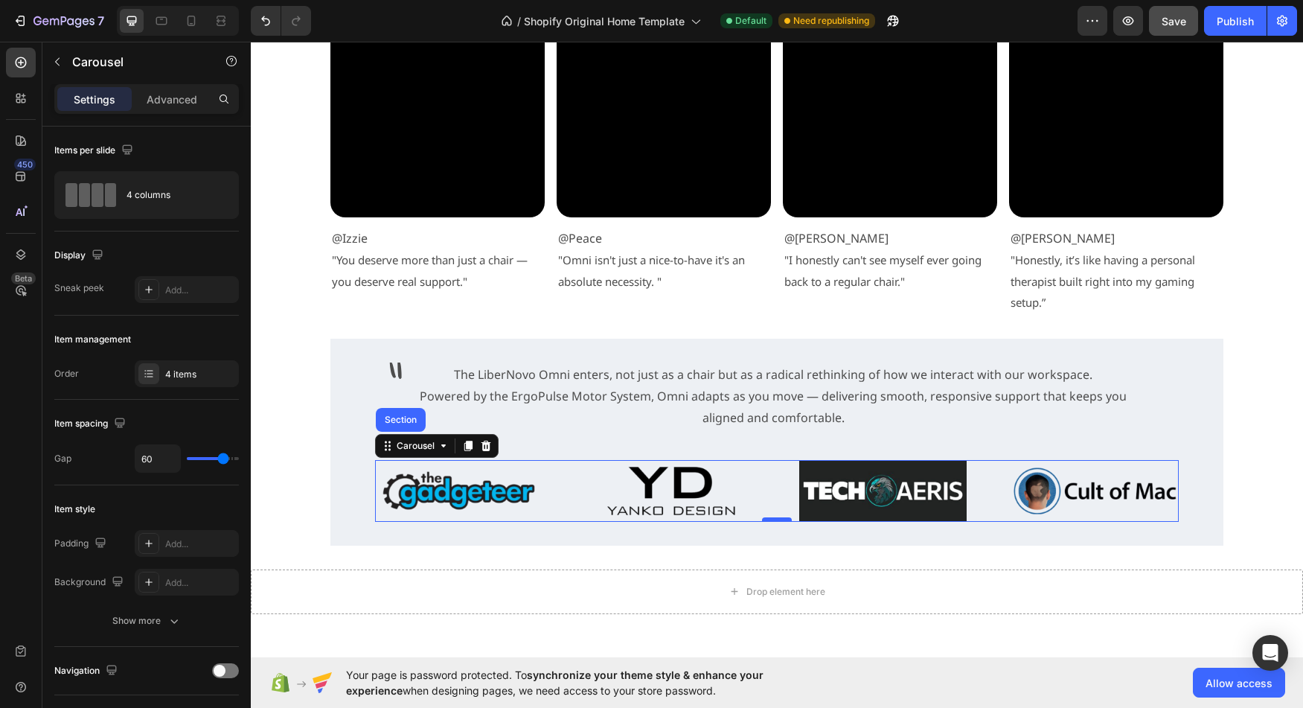
click at [772, 522] on div at bounding box center [777, 519] width 30 height 4
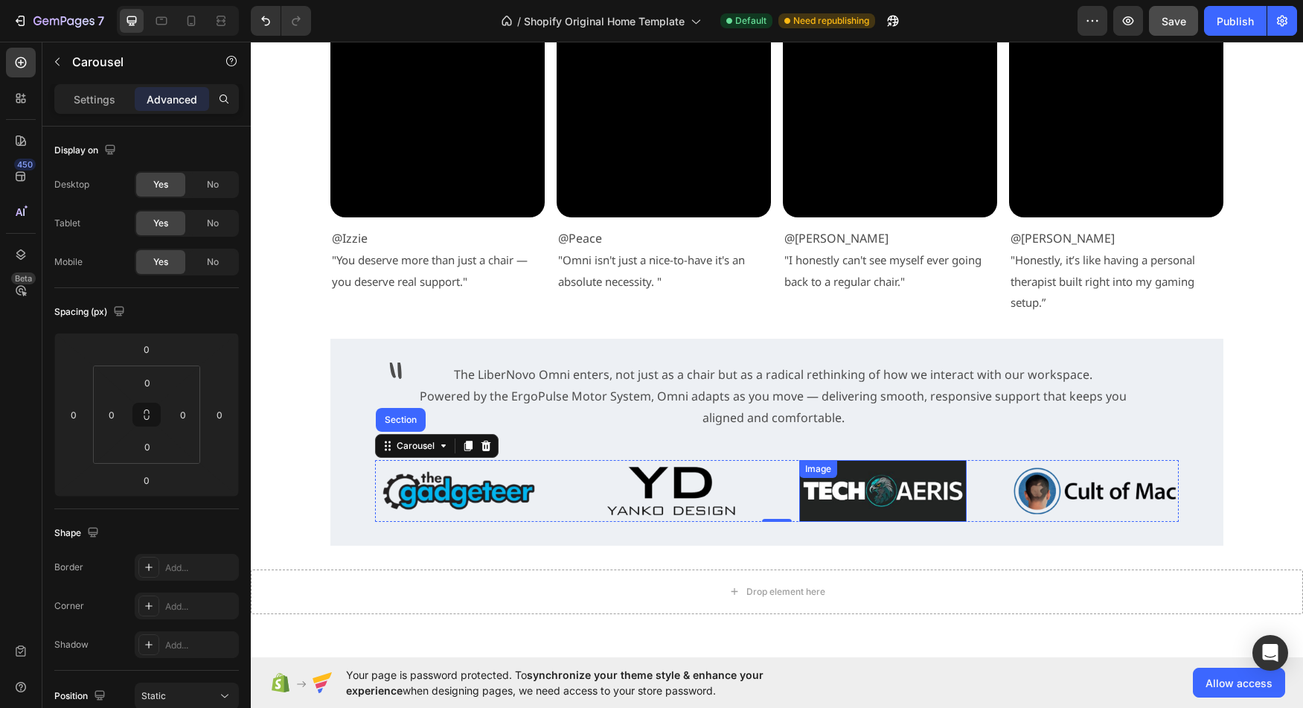
click at [853, 498] on img at bounding box center [882, 491] width 167 height 62
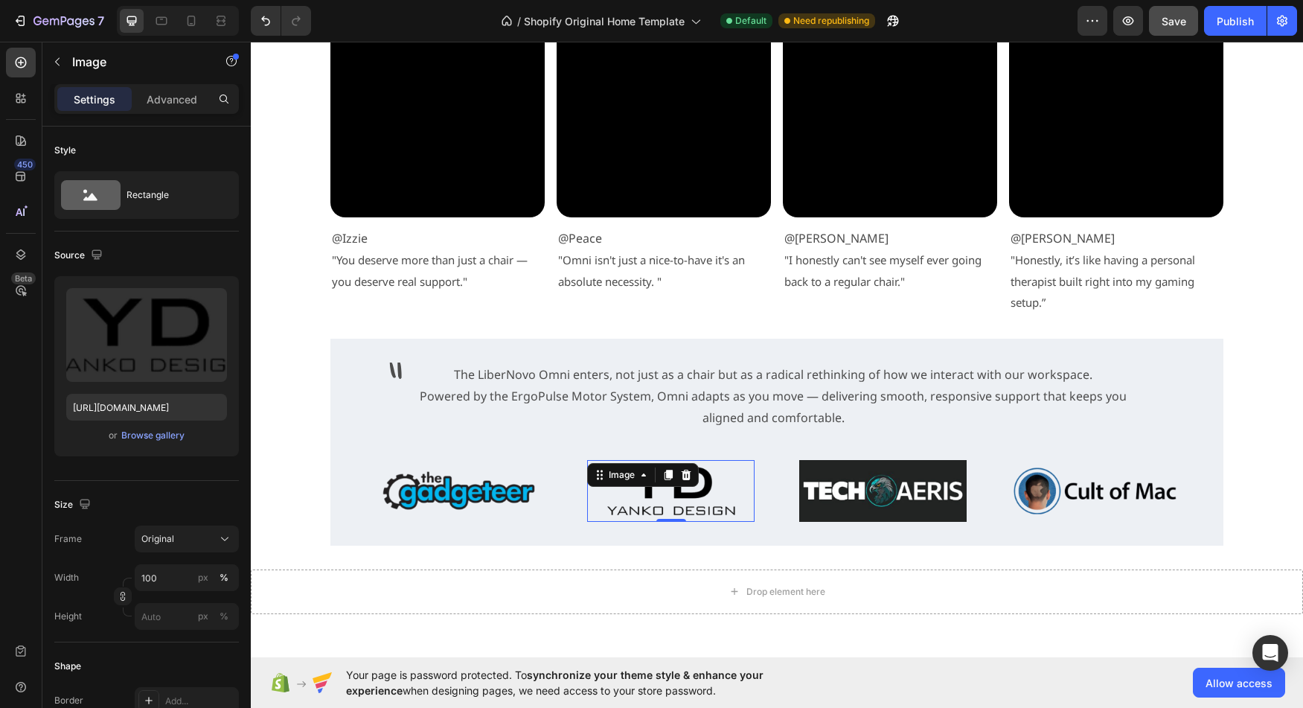
click at [737, 503] on img at bounding box center [670, 491] width 167 height 62
click at [764, 495] on div "Image Image Image Image 0" at bounding box center [777, 491] width 804 height 62
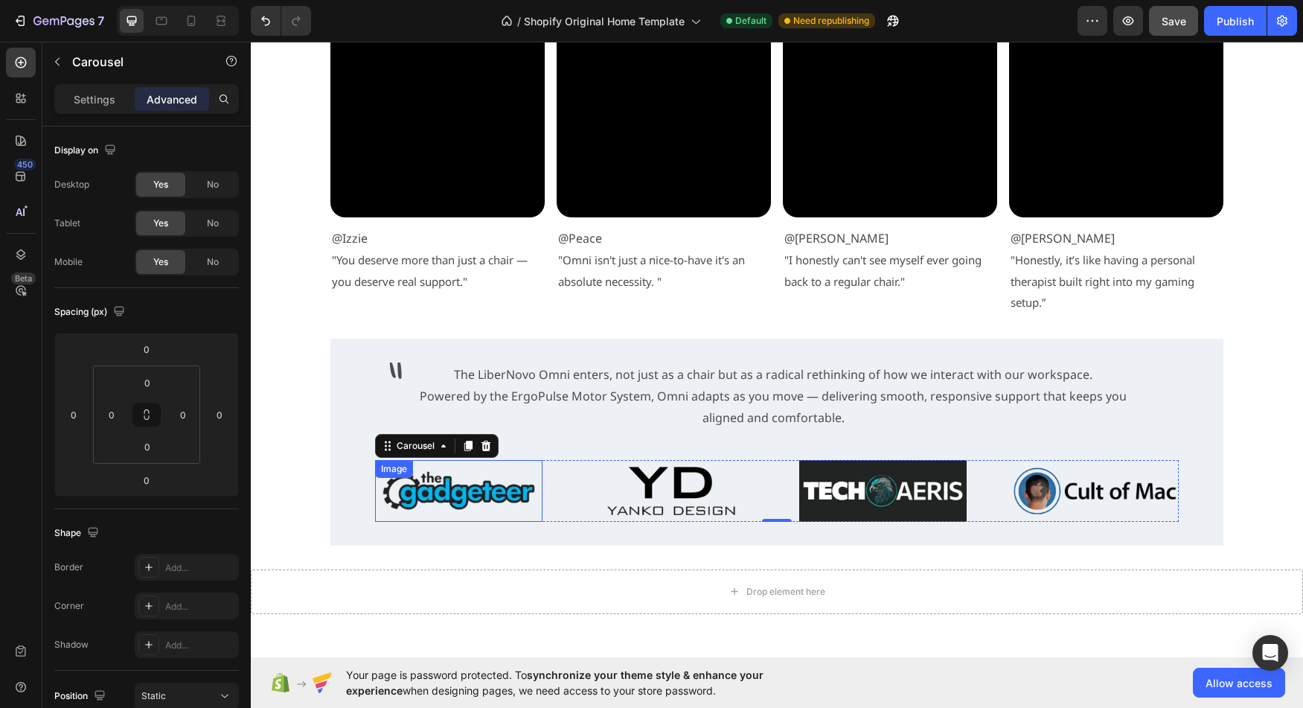
click at [520, 487] on img at bounding box center [458, 491] width 167 height 62
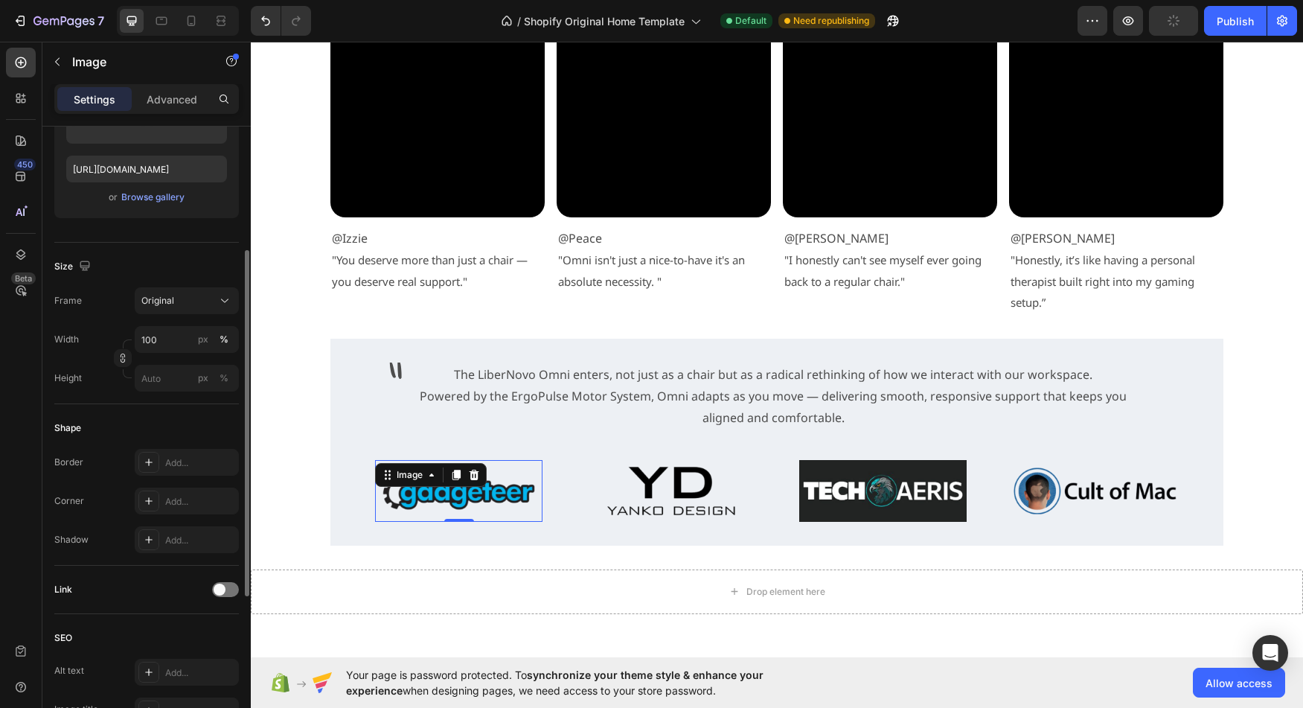
scroll to position [240, 0]
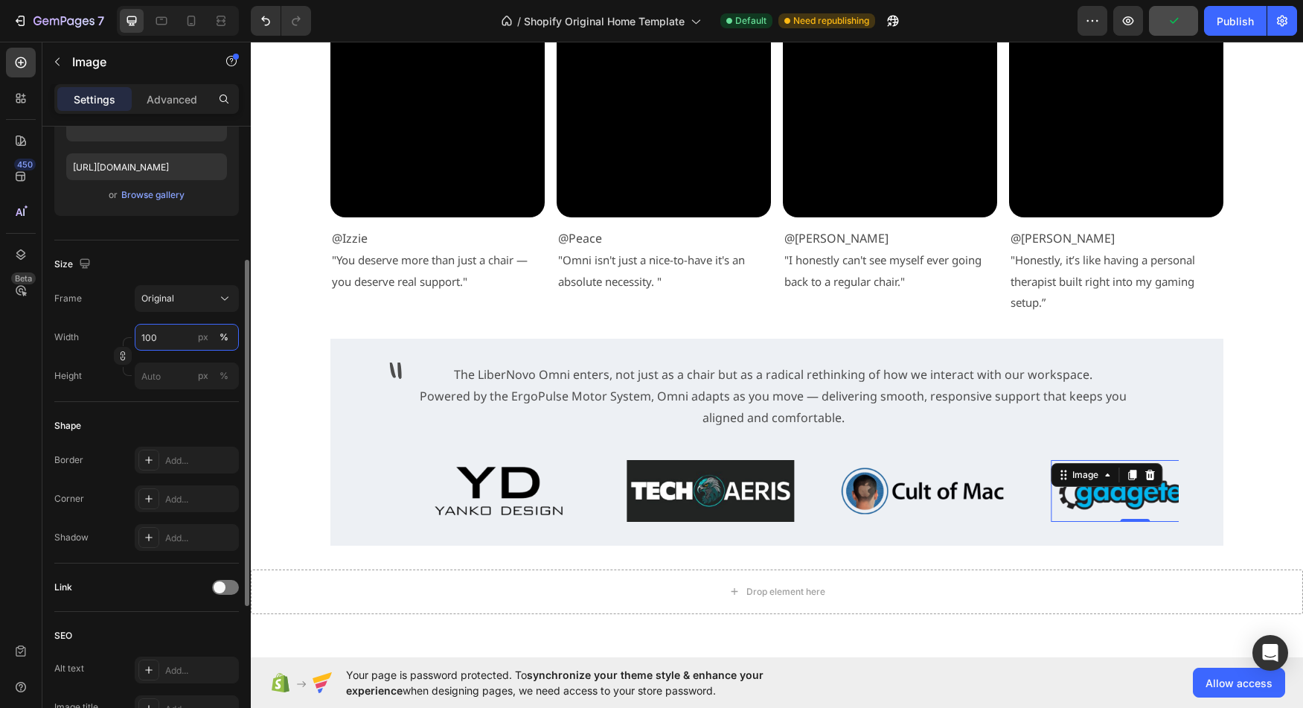
click at [153, 339] on input "100" at bounding box center [187, 337] width 104 height 27
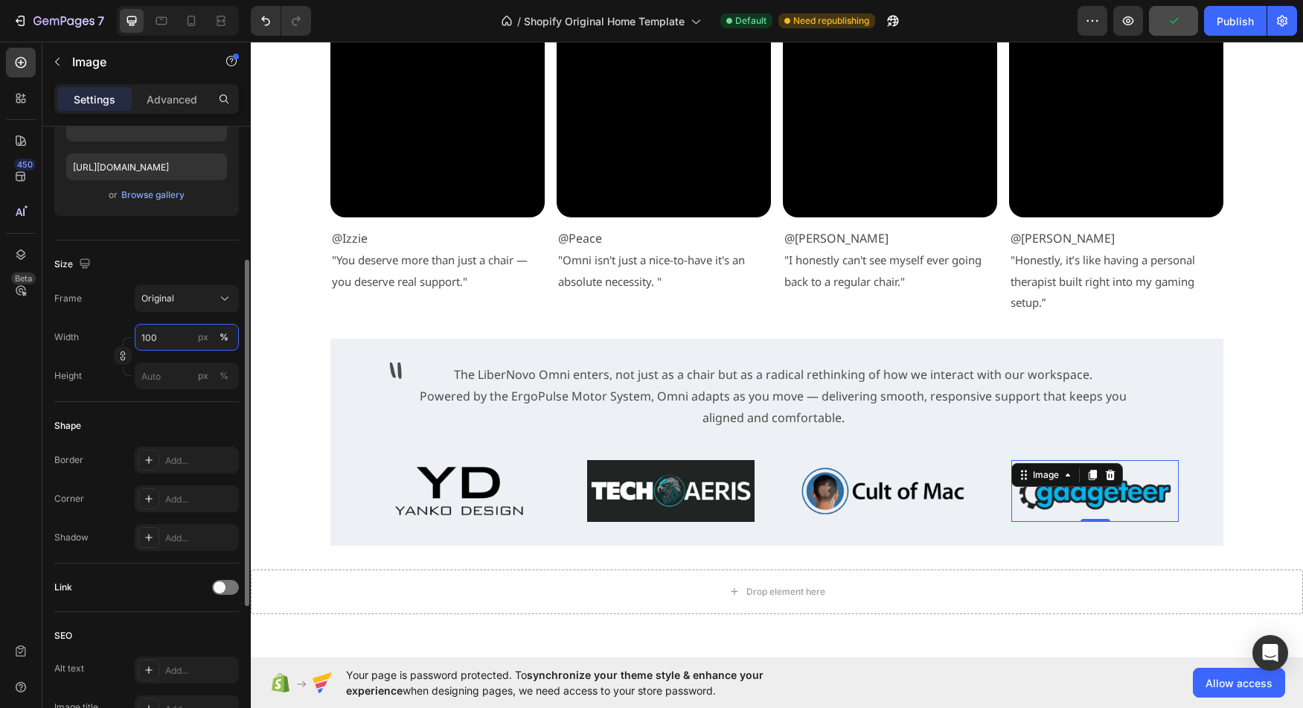
click at [151, 337] on input "100" at bounding box center [187, 337] width 104 height 27
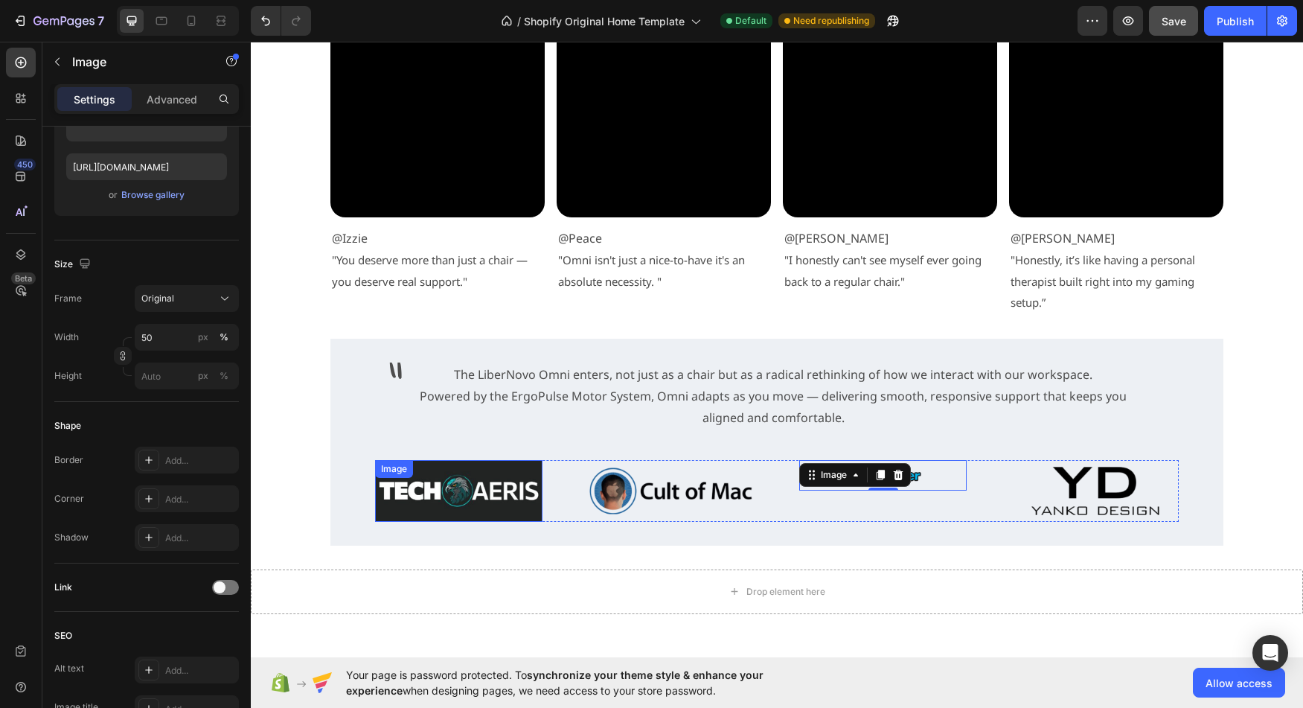
click at [445, 487] on img at bounding box center [458, 491] width 167 height 62
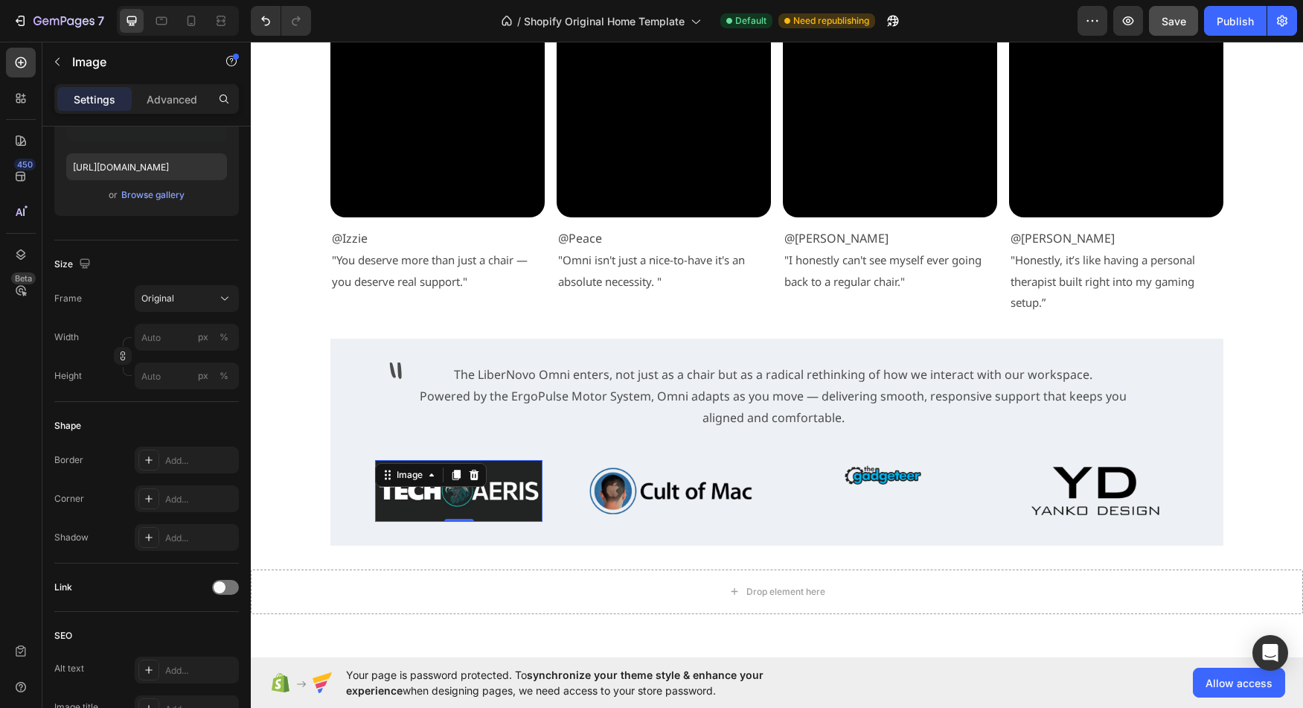
click at [511, 496] on img at bounding box center [458, 491] width 167 height 62
click at [393, 505] on img at bounding box center [458, 491] width 167 height 62
click at [221, 299] on icon at bounding box center [224, 298] width 15 height 15
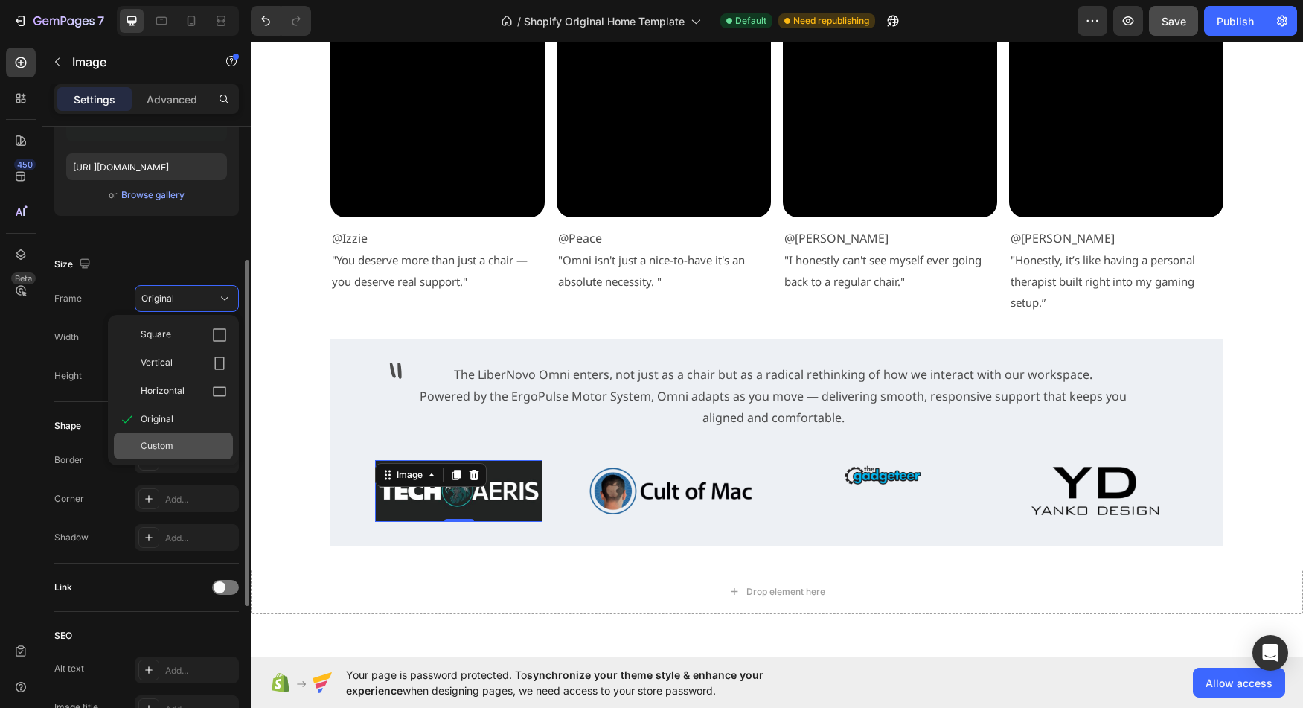
click at [179, 440] on div "Custom" at bounding box center [184, 445] width 86 height 13
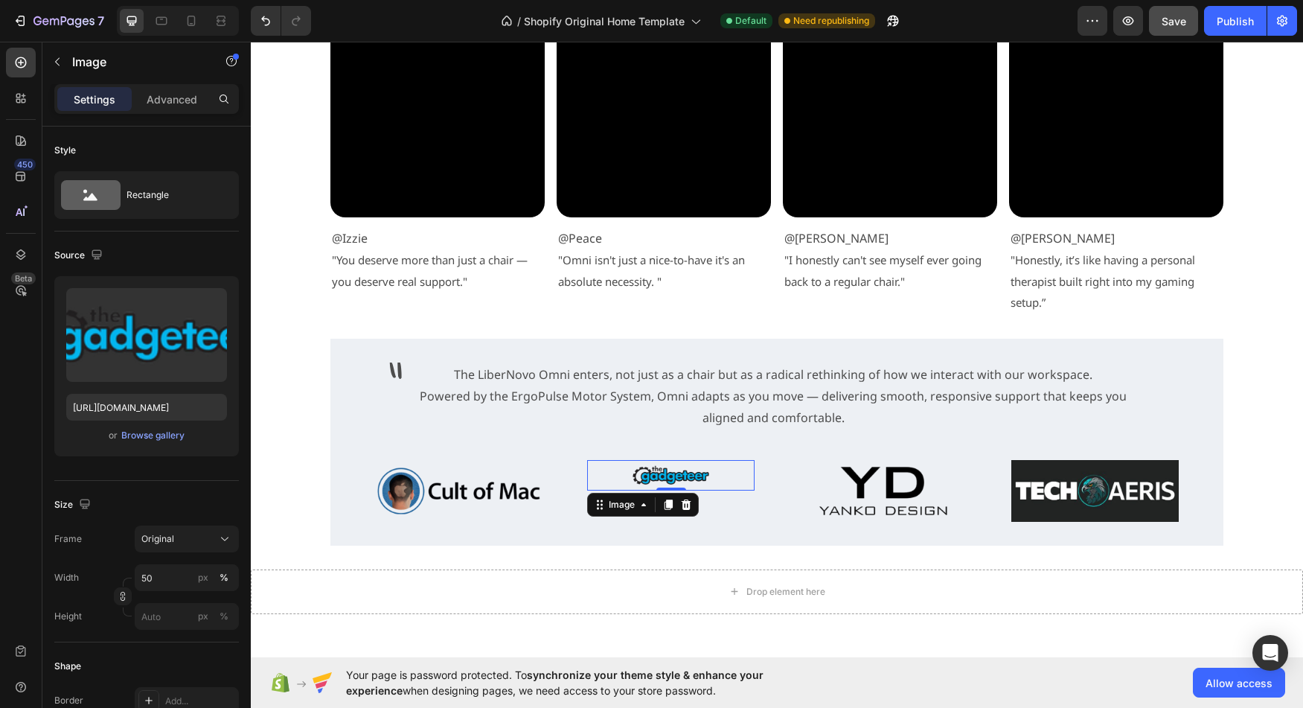
click at [675, 476] on img at bounding box center [671, 475] width 84 height 31
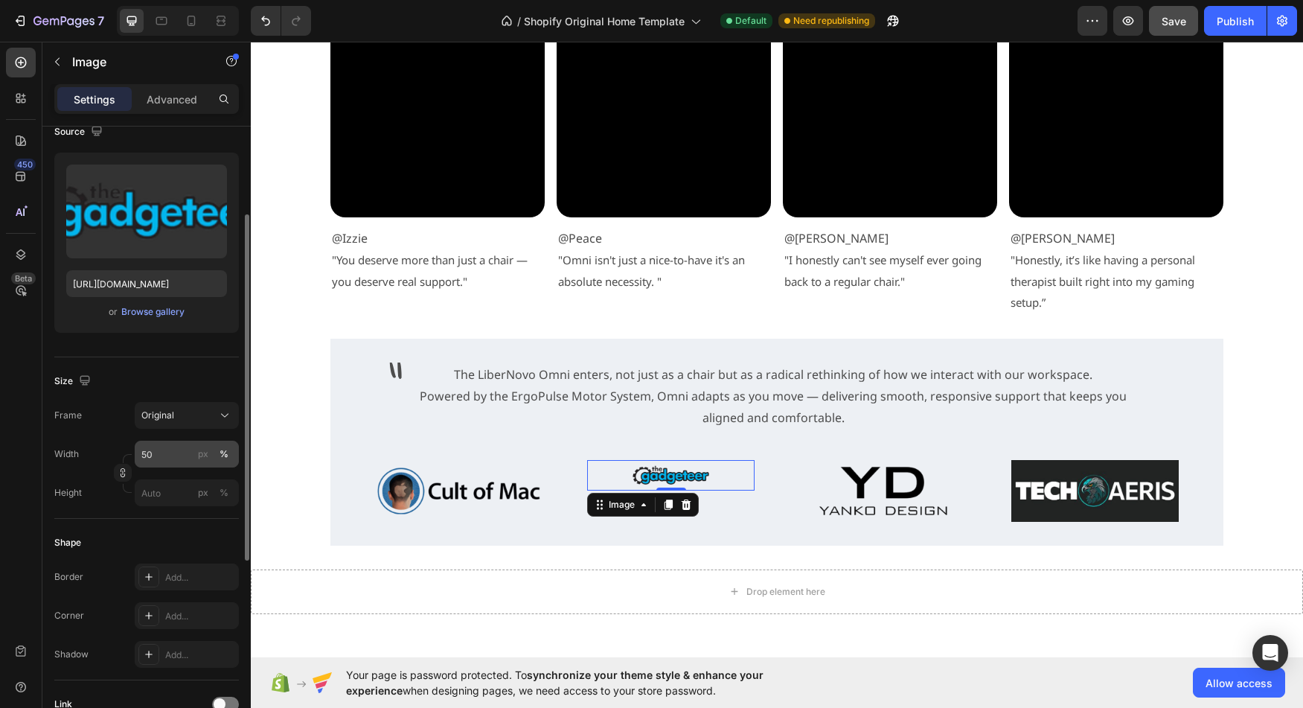
scroll to position [145, 0]
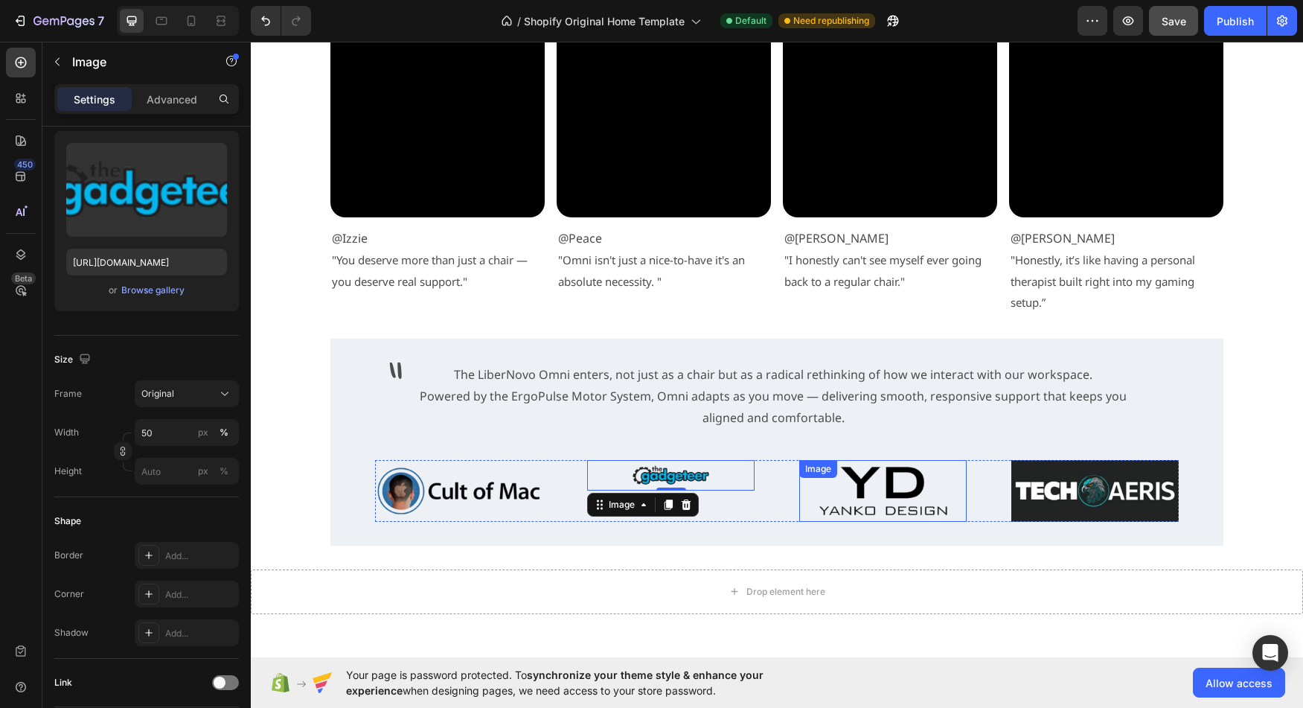
click at [865, 487] on img at bounding box center [882, 491] width 167 height 62
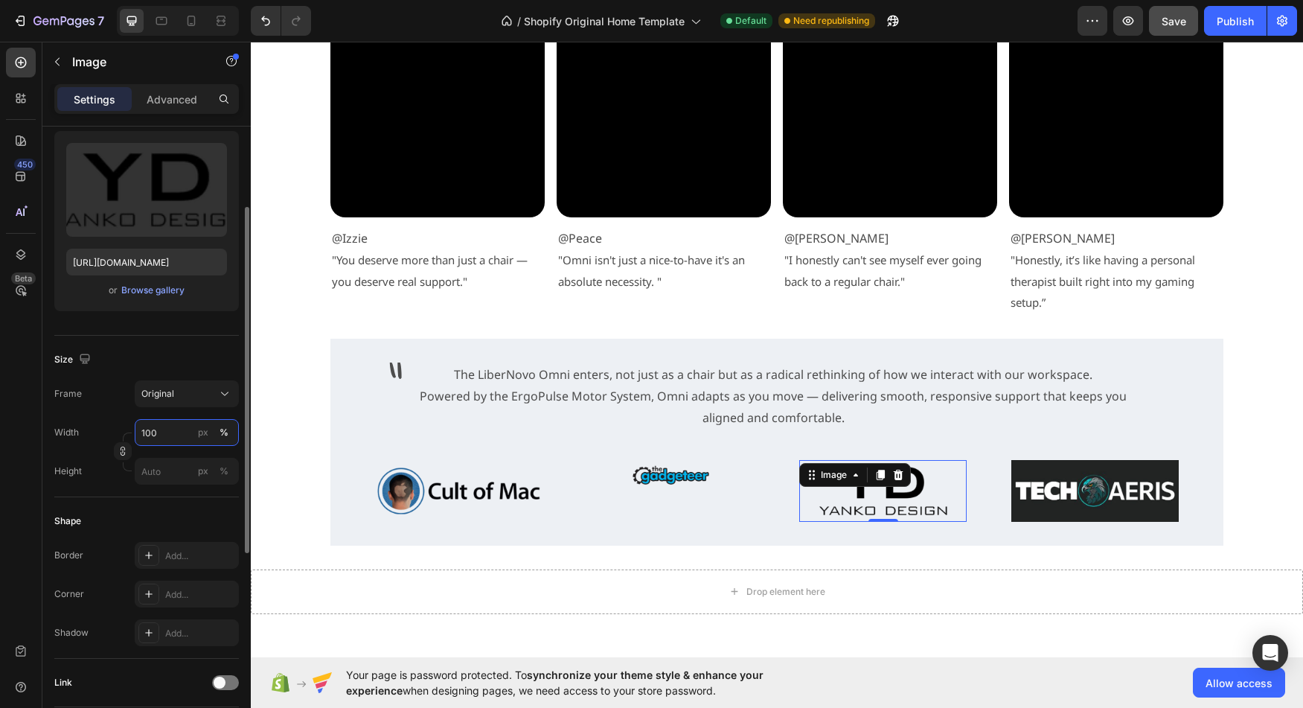
click at [153, 435] on input "100" at bounding box center [187, 432] width 104 height 27
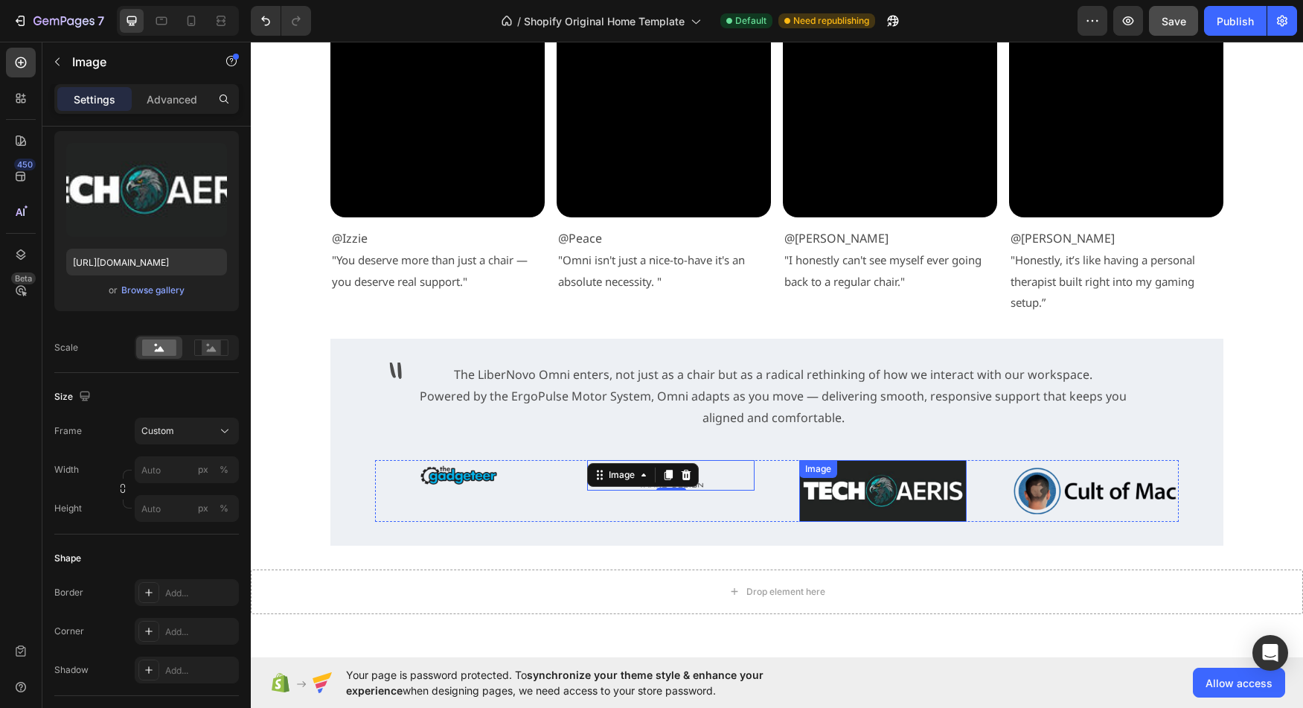
click at [849, 506] on img at bounding box center [882, 491] width 167 height 62
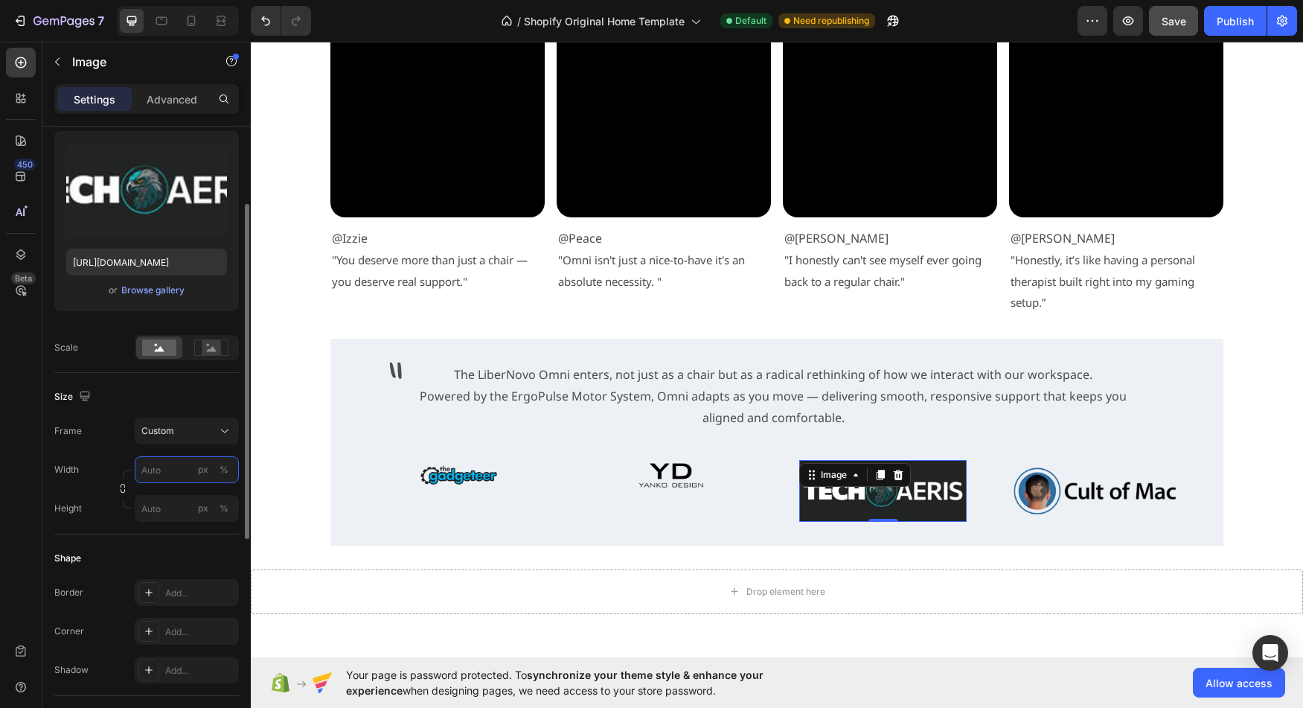
click at [159, 468] on input "px %" at bounding box center [187, 469] width 104 height 27
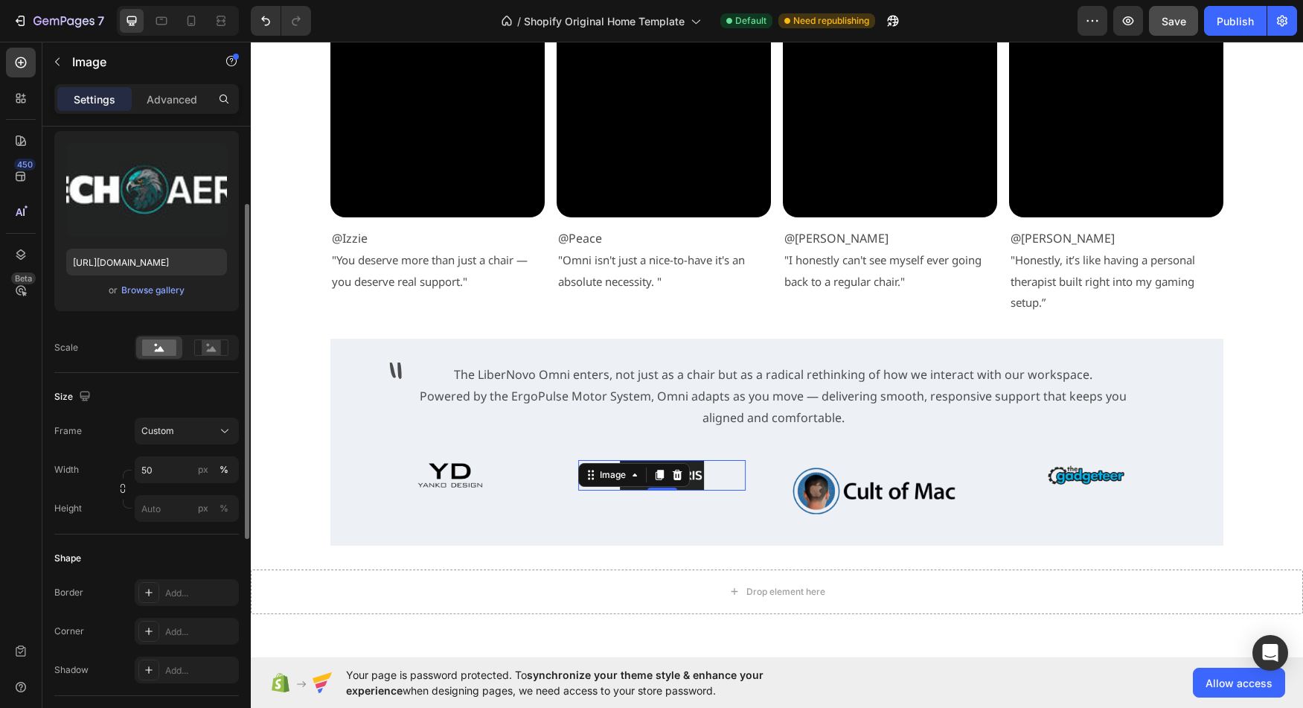
click at [63, 466] on label "Width" at bounding box center [66, 469] width 25 height 13
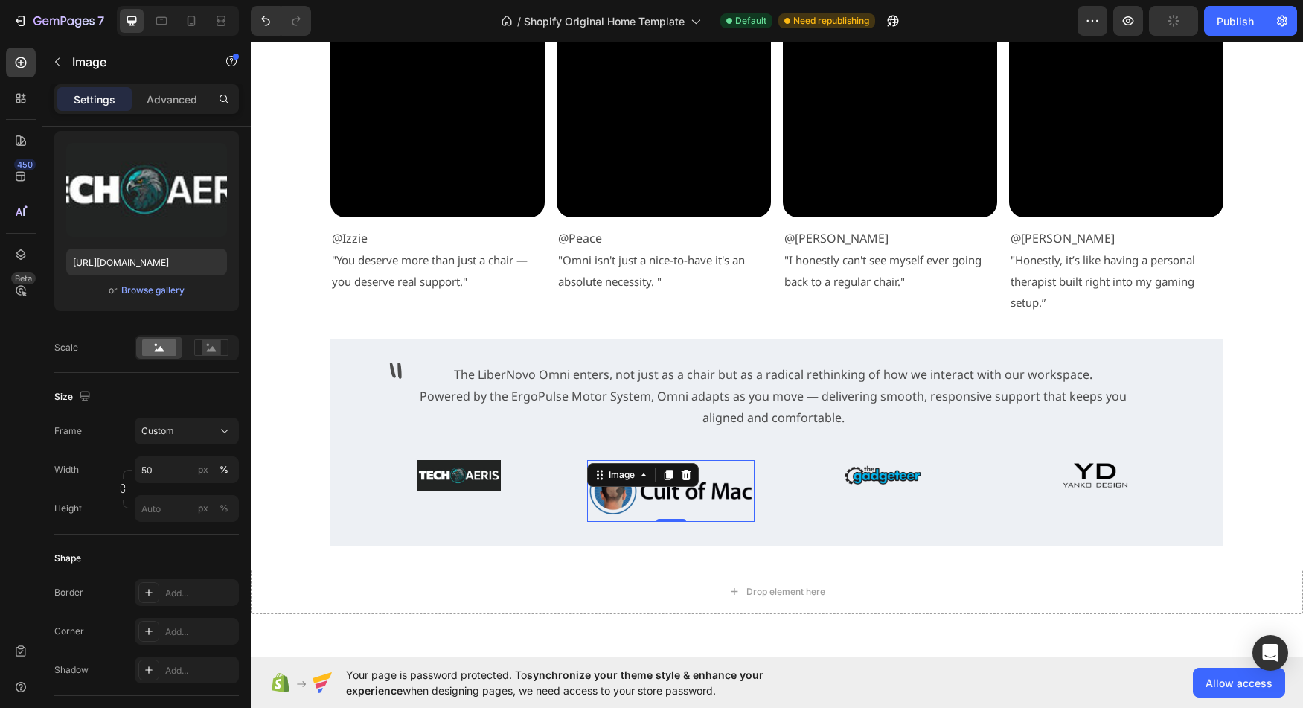
click at [638, 493] on img at bounding box center [670, 491] width 167 height 62
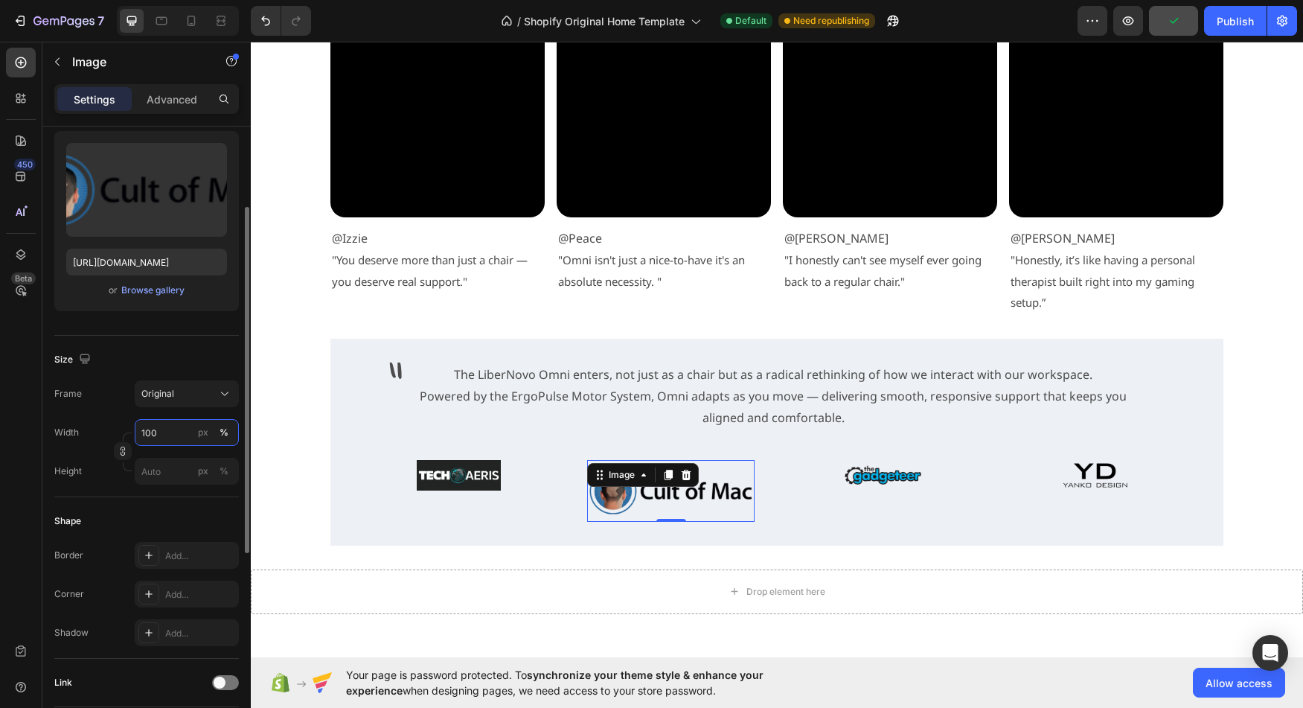
click at [155, 432] on input "100" at bounding box center [187, 432] width 104 height 27
click at [152, 432] on input "100" at bounding box center [187, 432] width 104 height 27
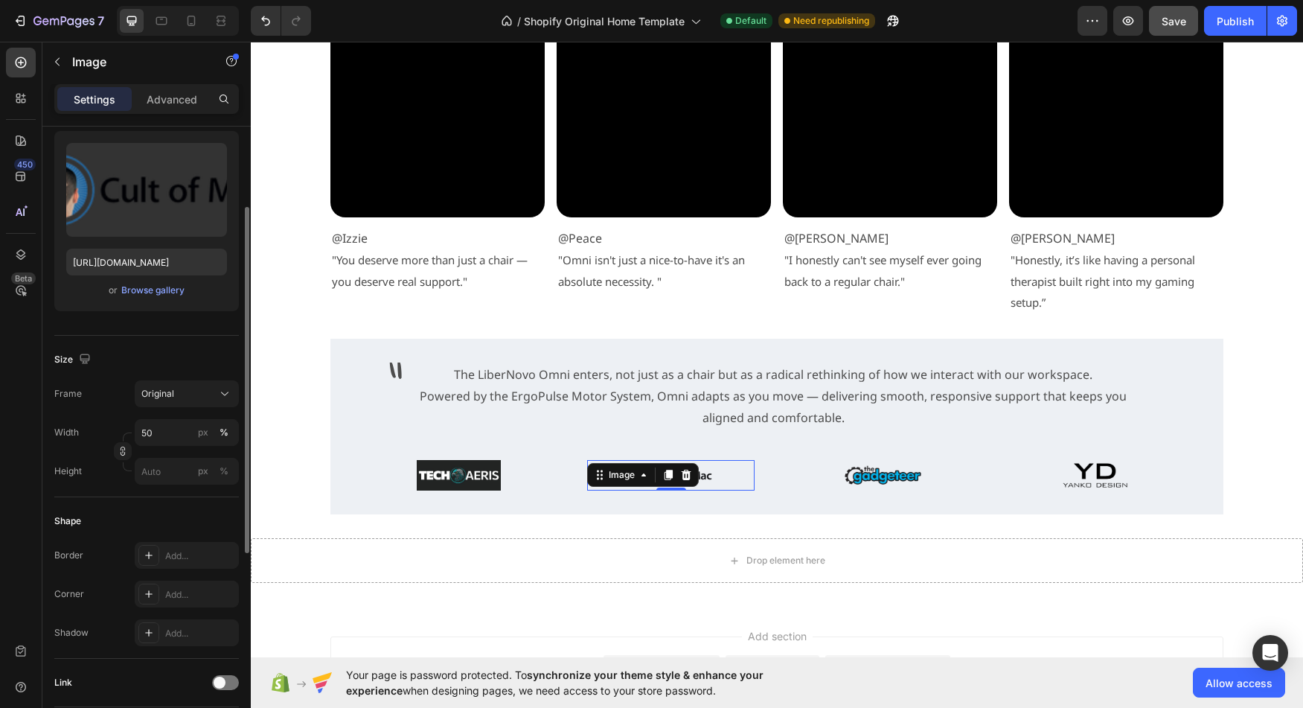
click at [74, 436] on label "Width" at bounding box center [66, 432] width 25 height 13
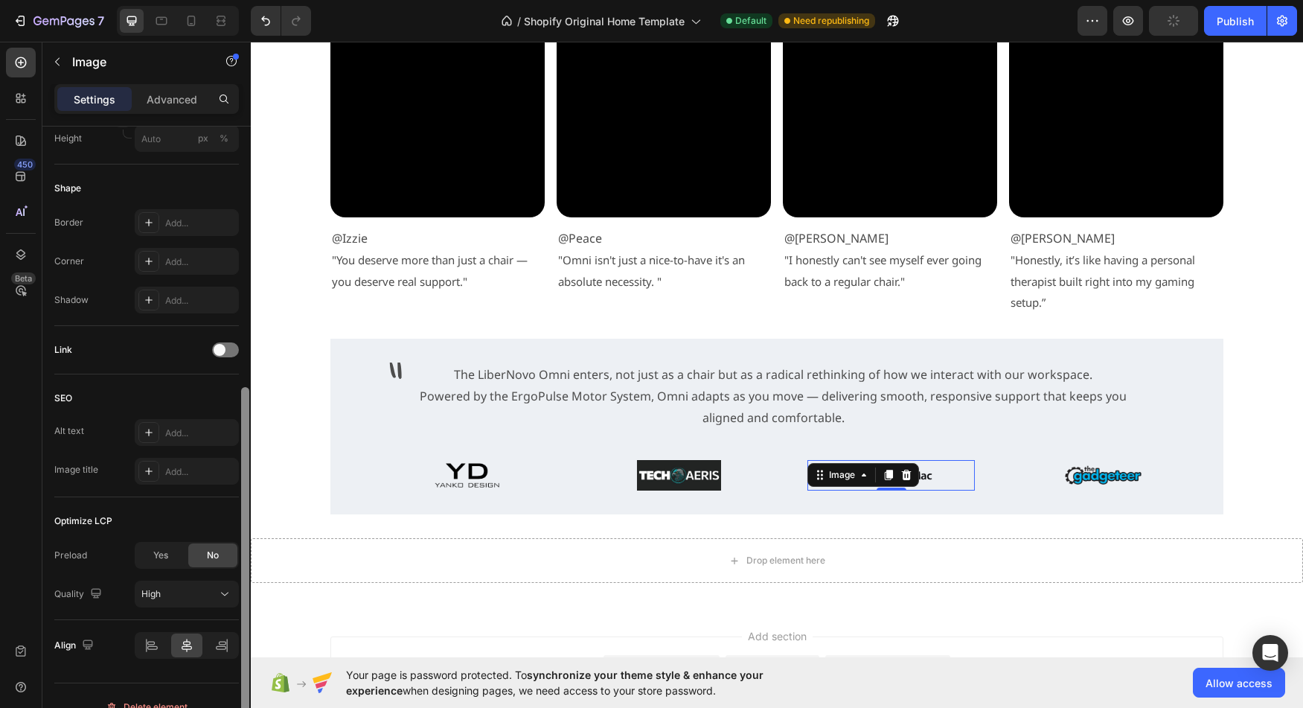
scroll to position [472, 0]
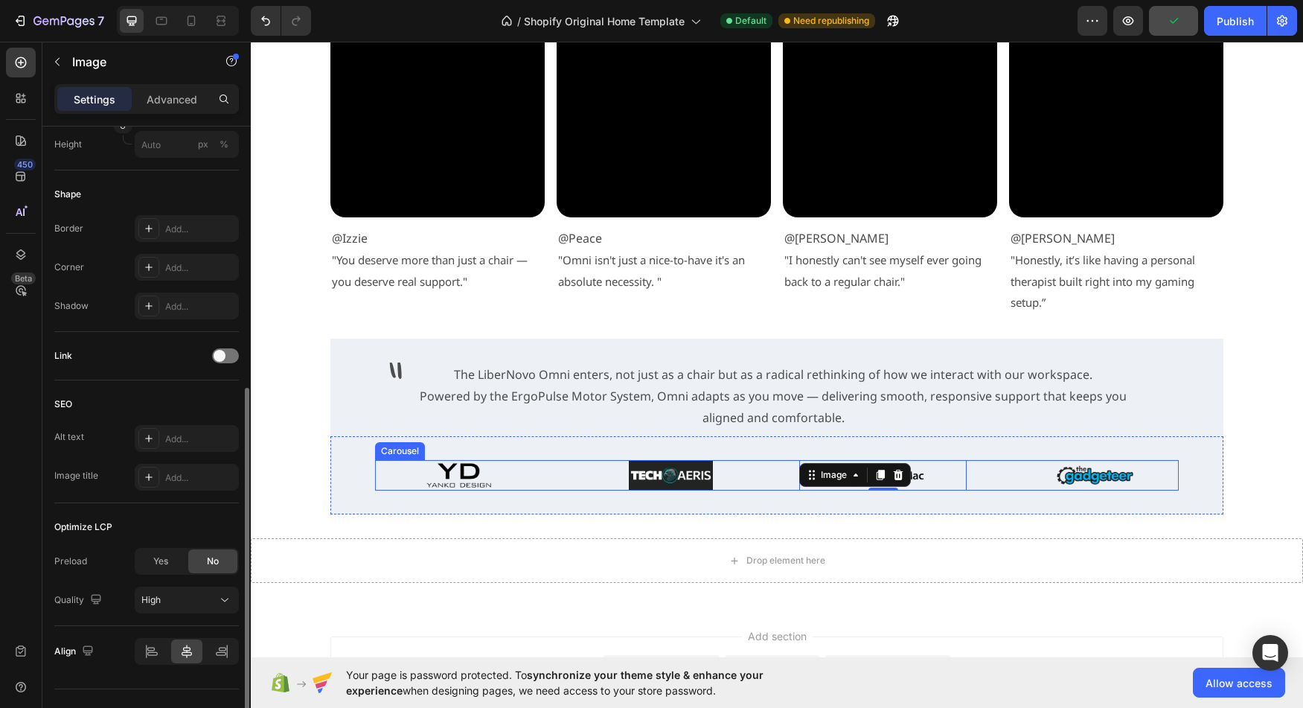
click at [560, 482] on div "Image Image 0 Image Image" at bounding box center [777, 475] width 804 height 31
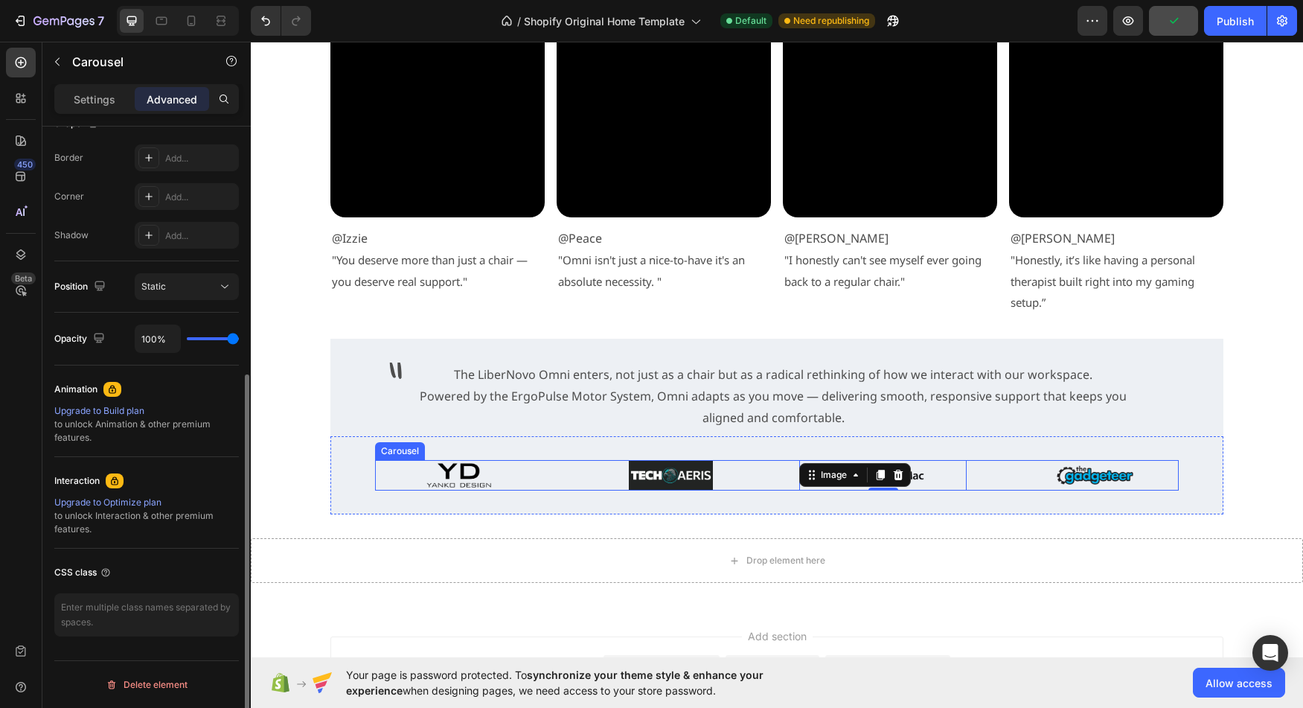
scroll to position [0, 0]
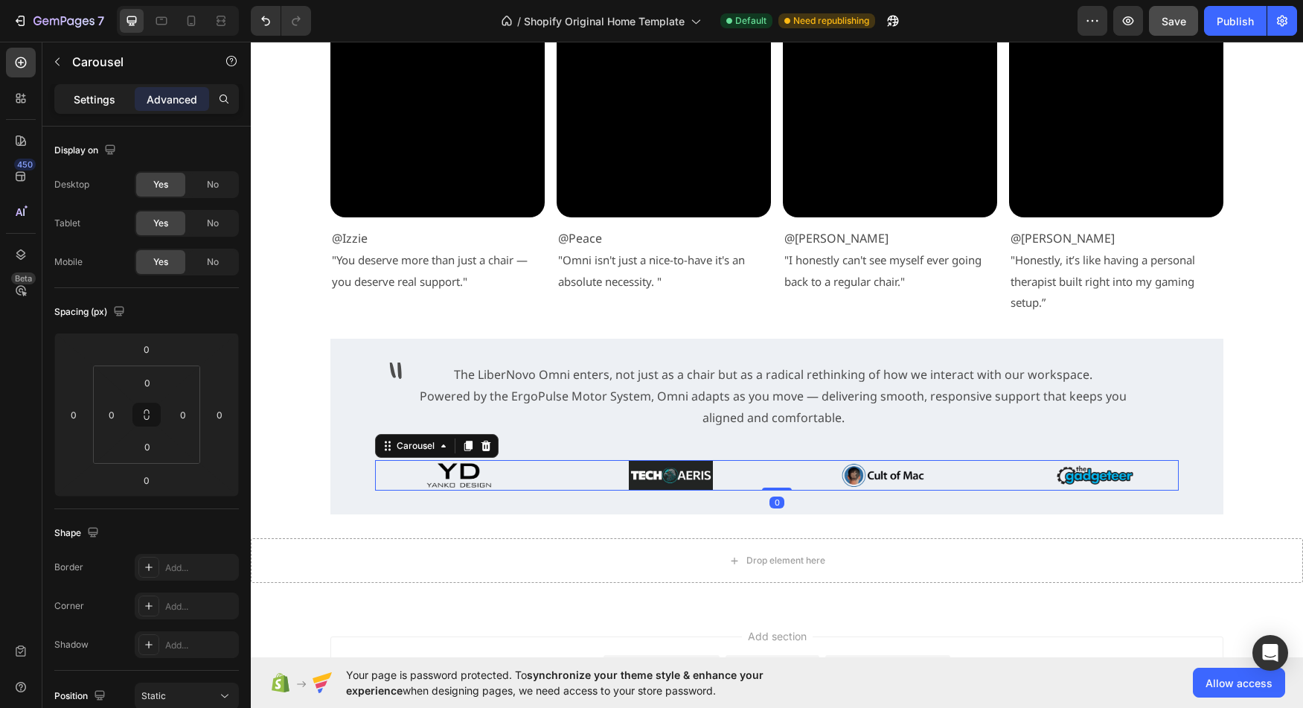
click at [80, 107] on div "Settings" at bounding box center [94, 99] width 74 height 24
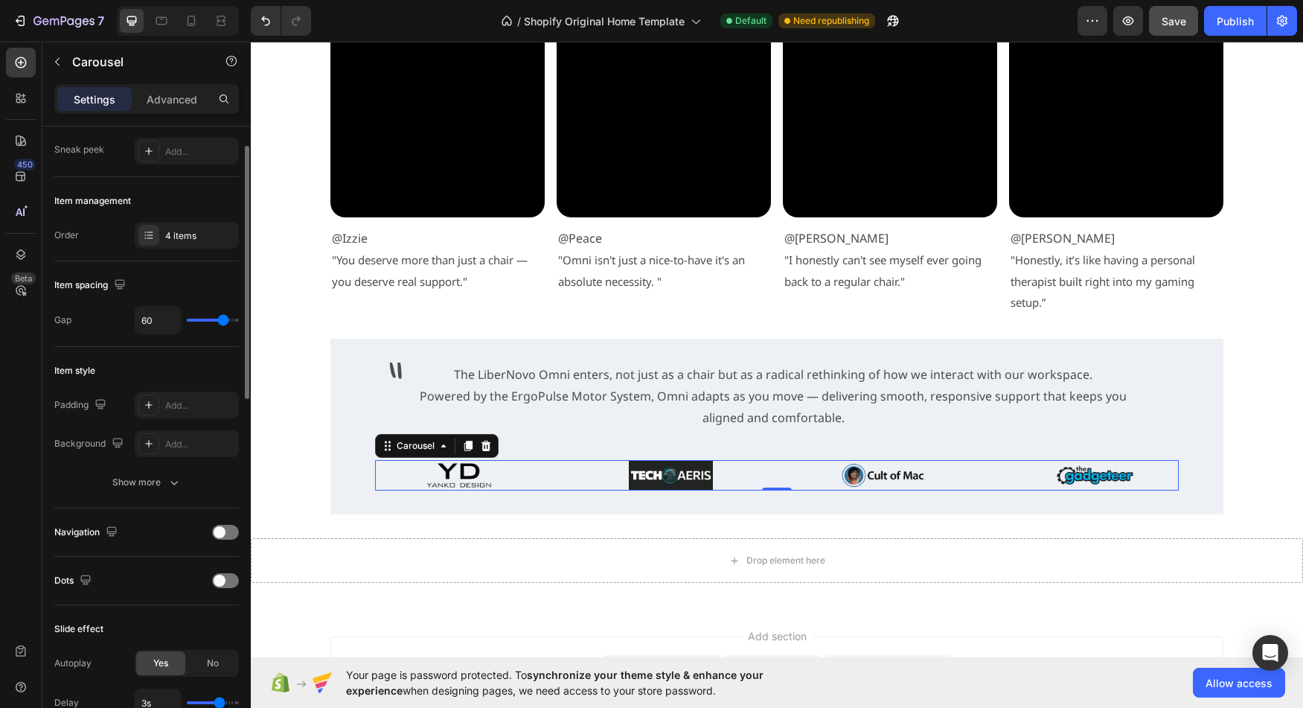
scroll to position [145, 0]
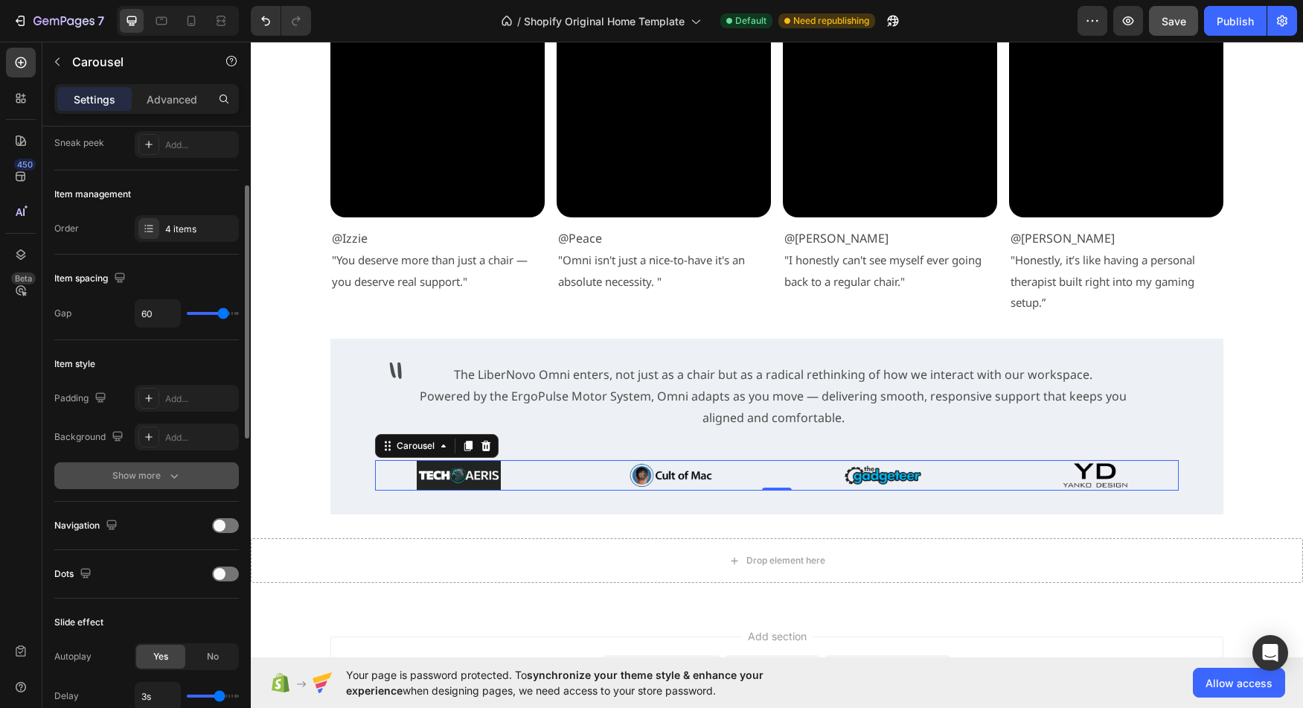
click at [119, 471] on div "Show more" at bounding box center [146, 475] width 69 height 15
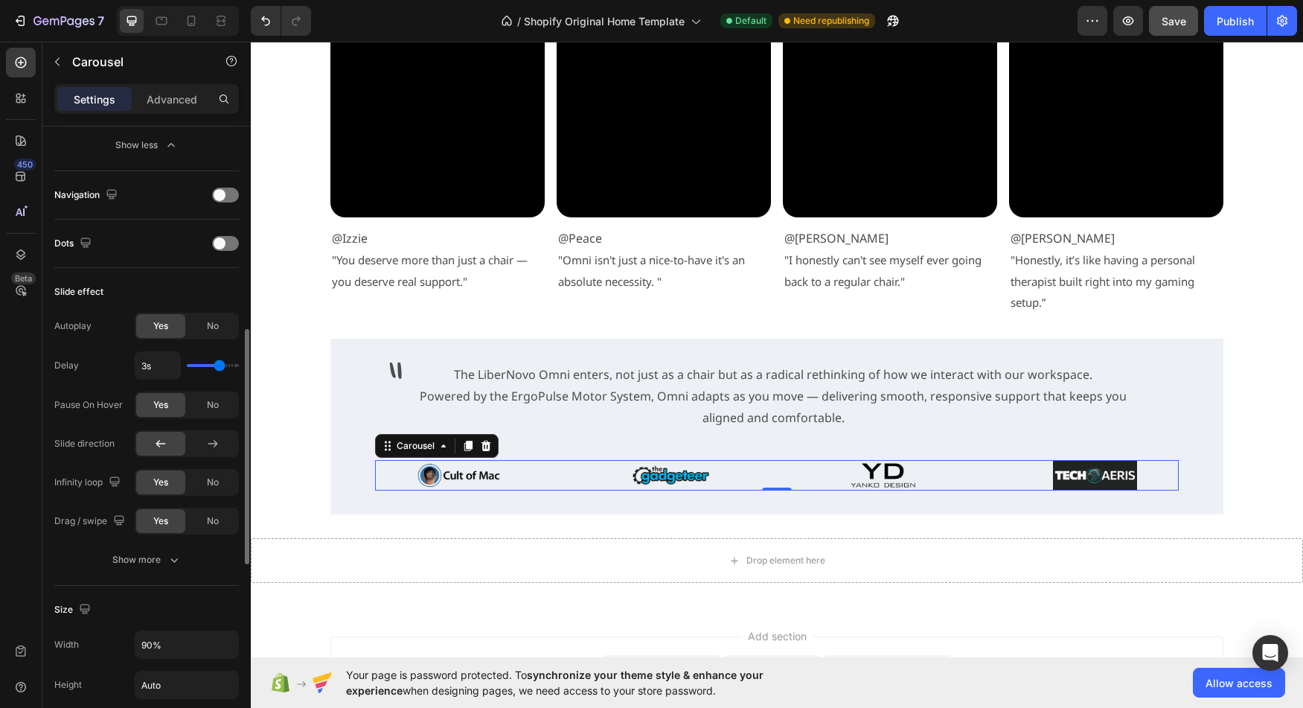
scroll to position [603, 0]
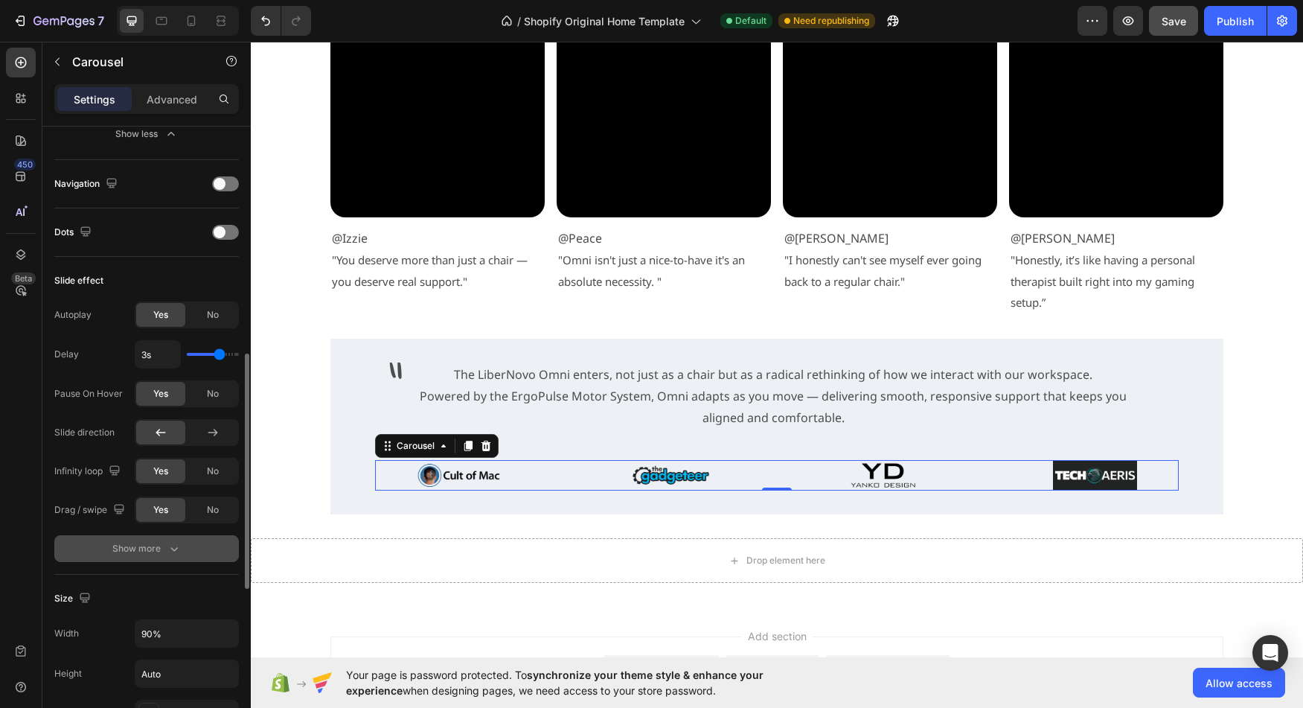
click at [106, 537] on button "Show more" at bounding box center [146, 548] width 185 height 27
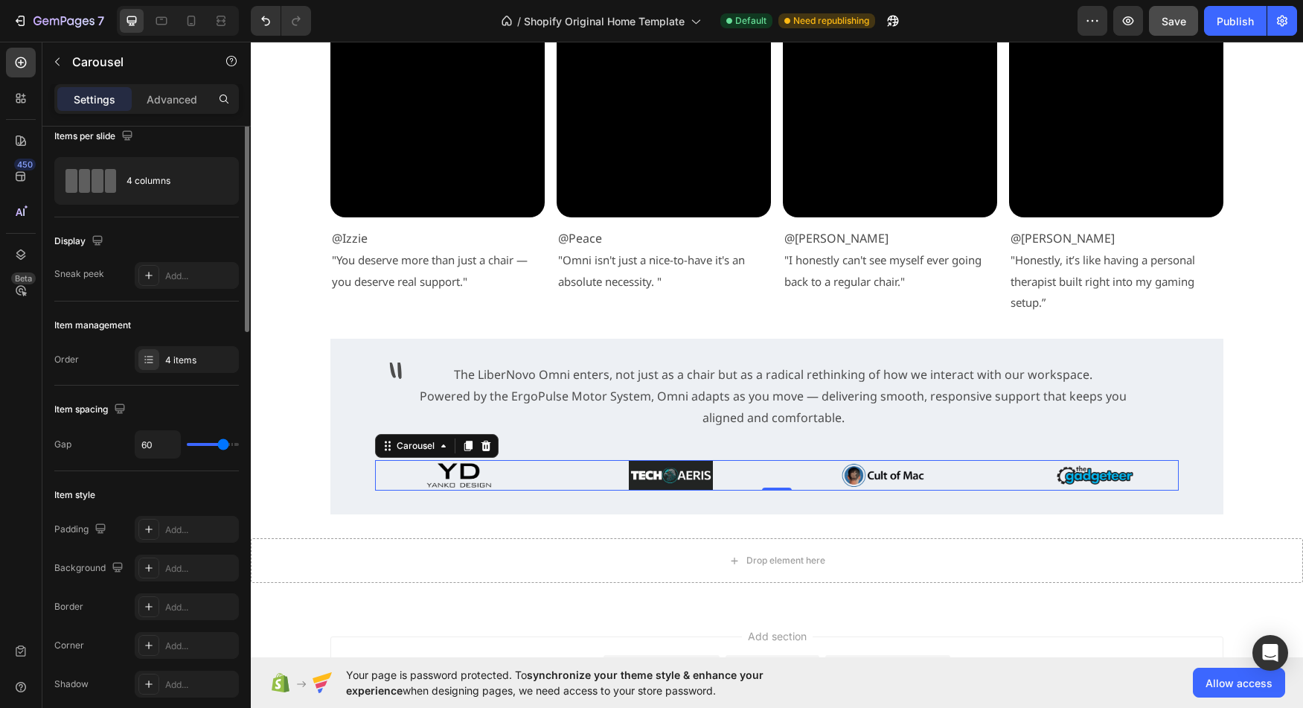
scroll to position [0, 0]
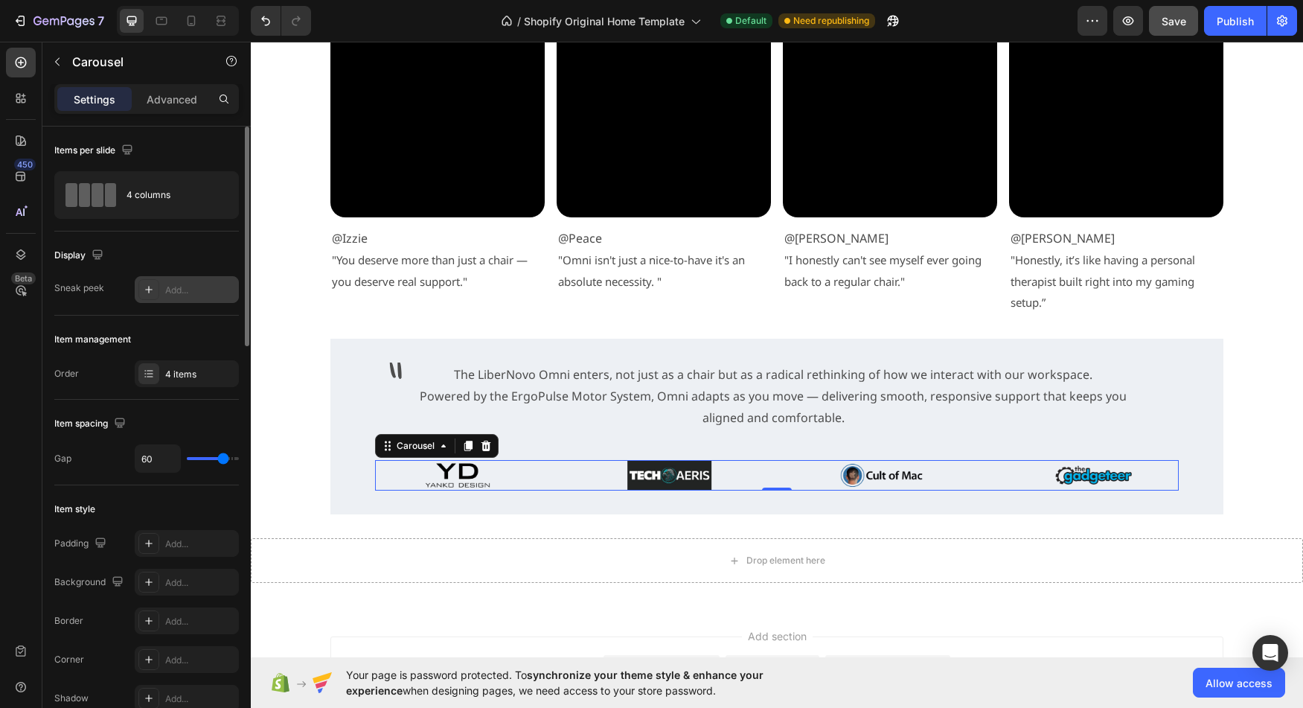
click at [183, 285] on div "Add..." at bounding box center [200, 290] width 70 height 13
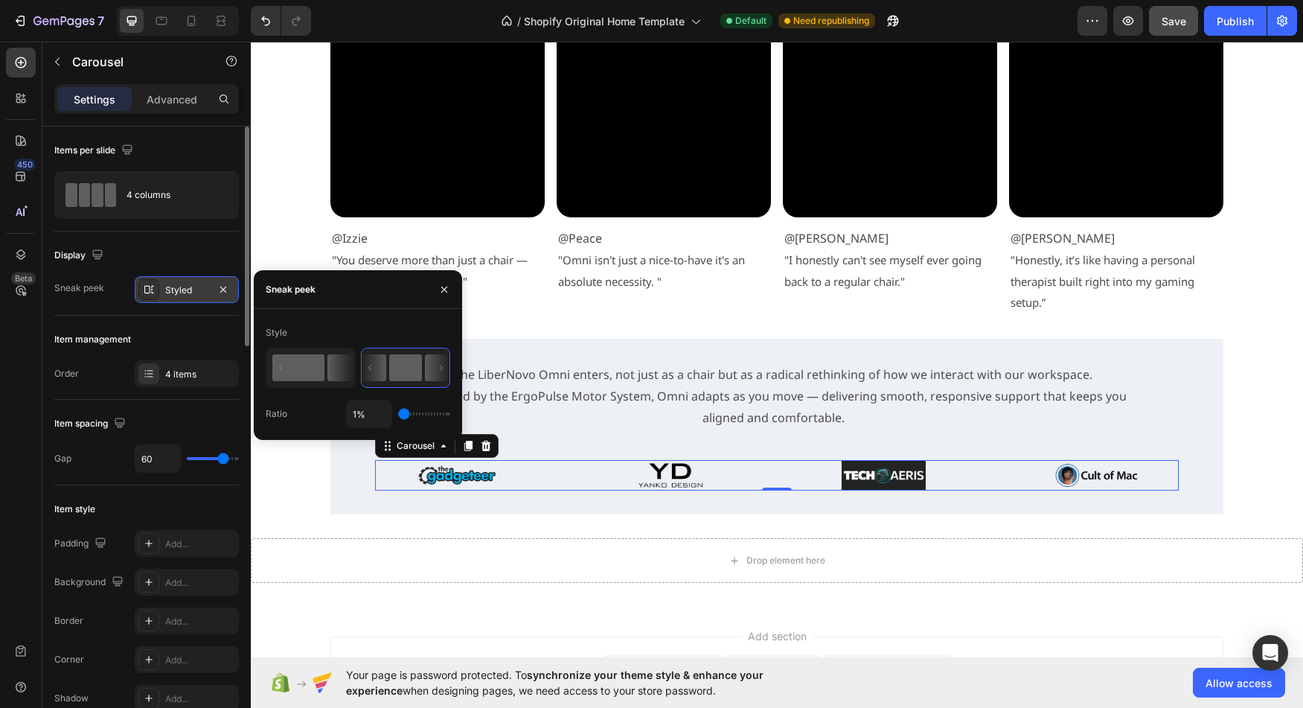
click at [316, 365] on rect at bounding box center [298, 367] width 52 height 27
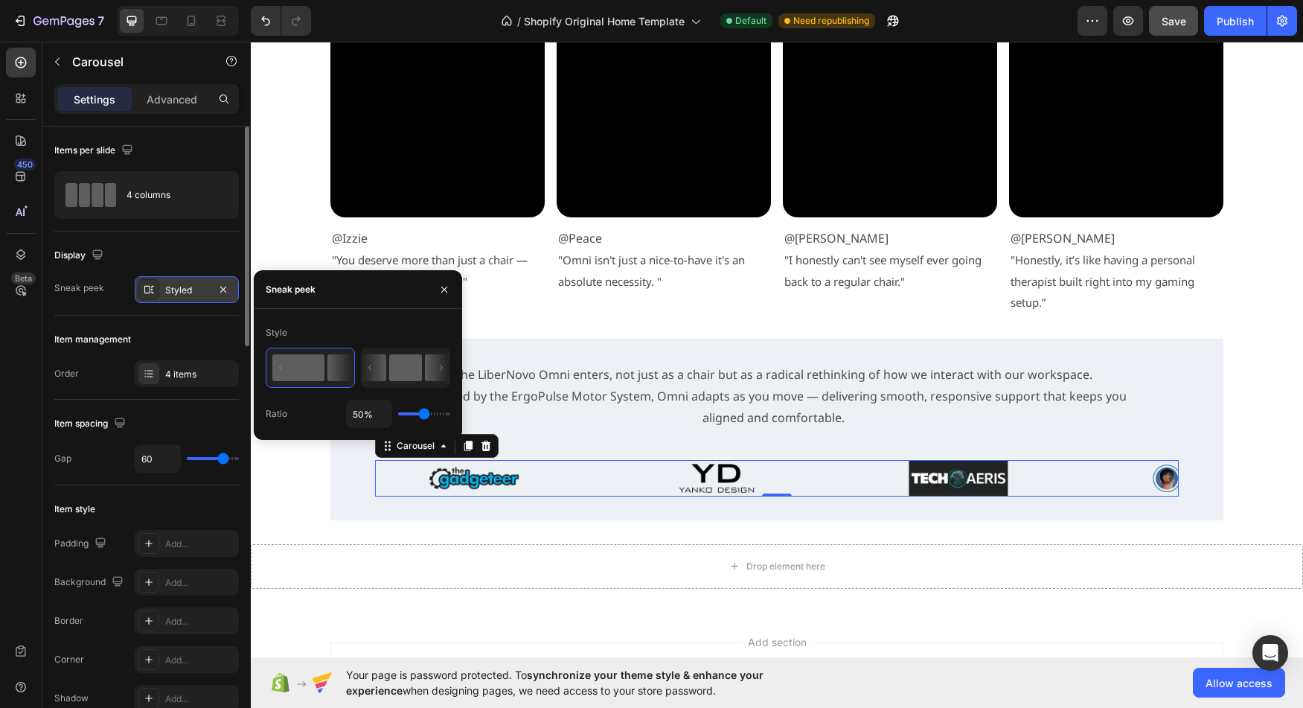
click at [410, 371] on rect at bounding box center [405, 367] width 33 height 27
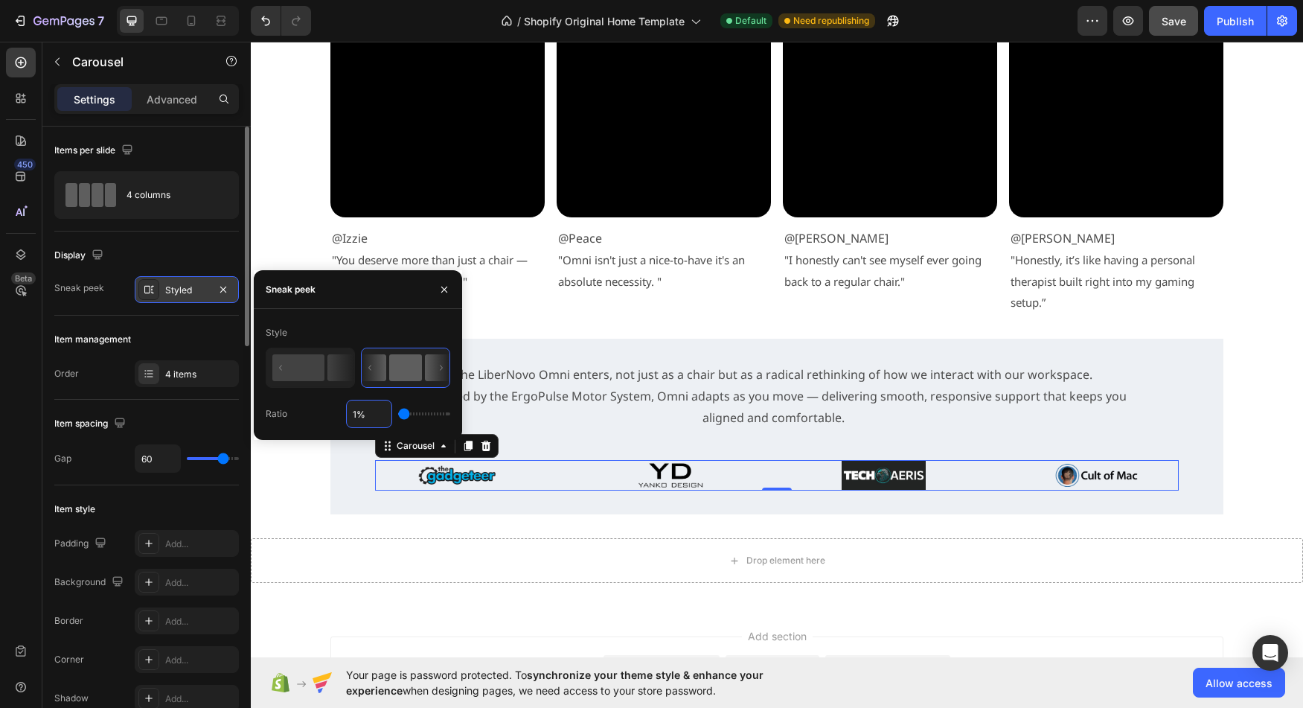
click at [359, 417] on input "1%" at bounding box center [369, 413] width 45 height 27
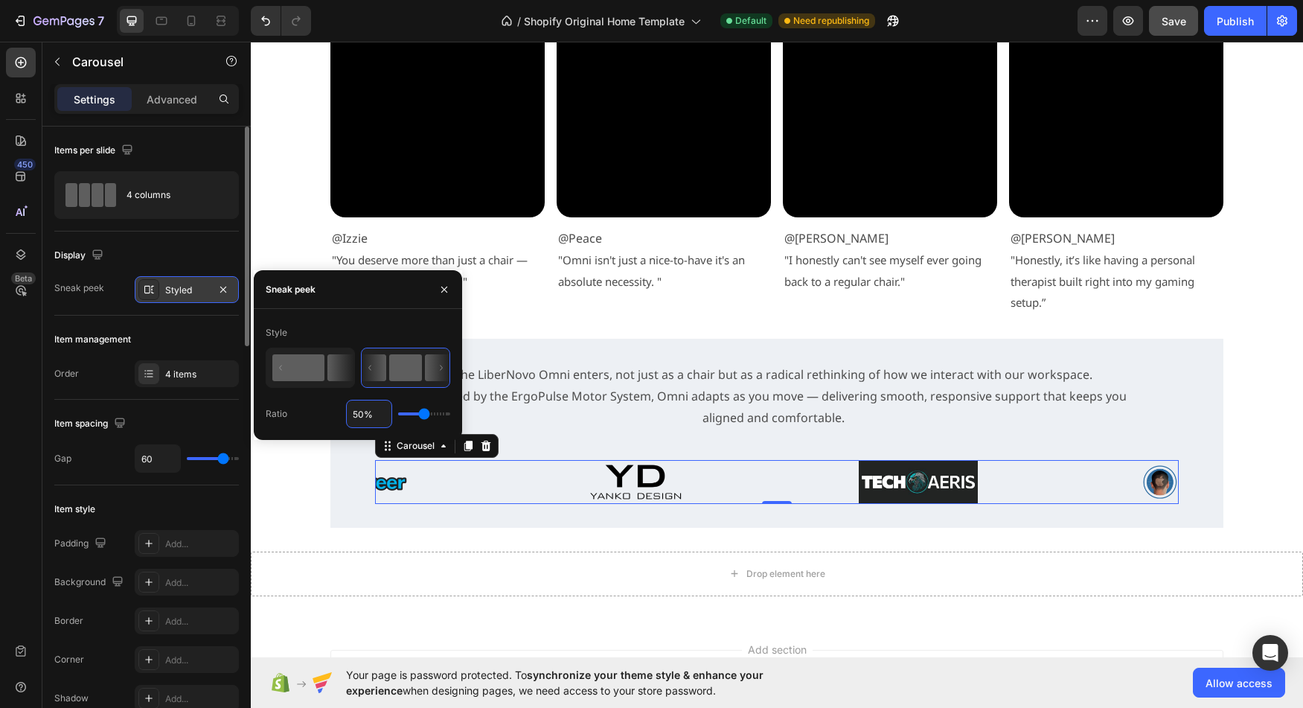
click at [336, 369] on icon at bounding box center [340, 367] width 26 height 27
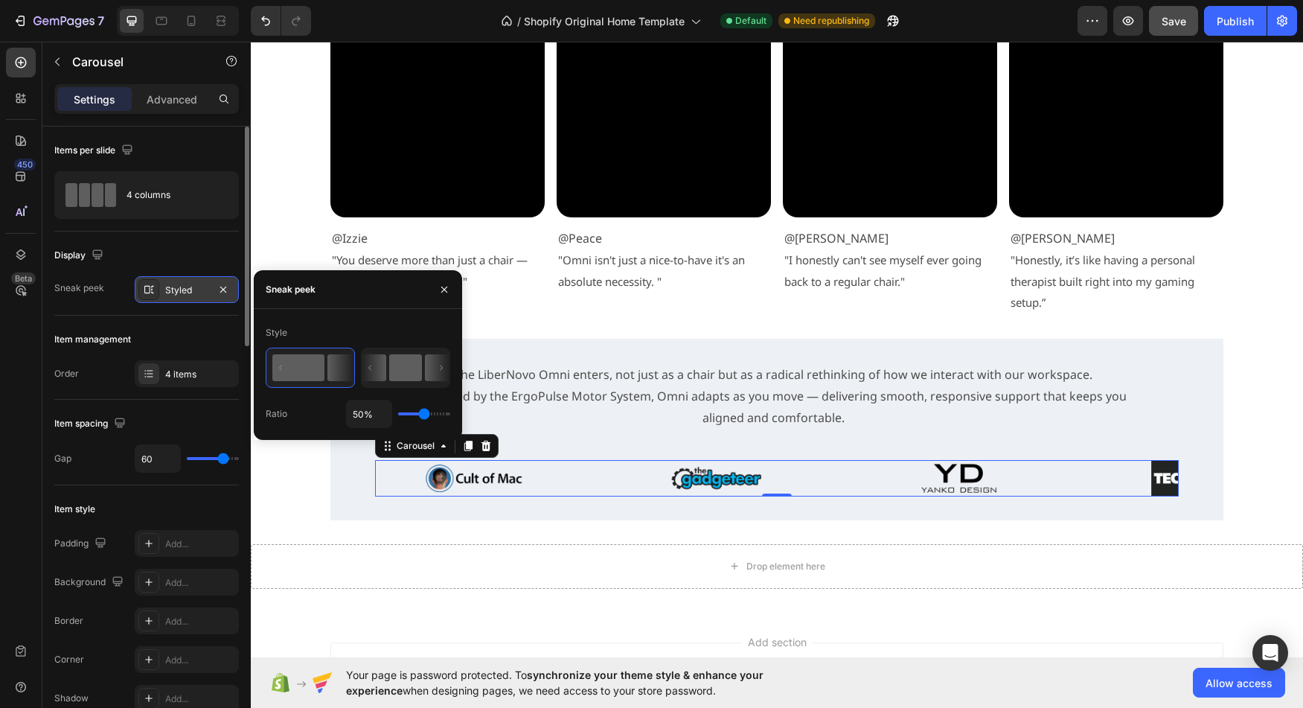
click at [406, 368] on rect at bounding box center [405, 367] width 33 height 27
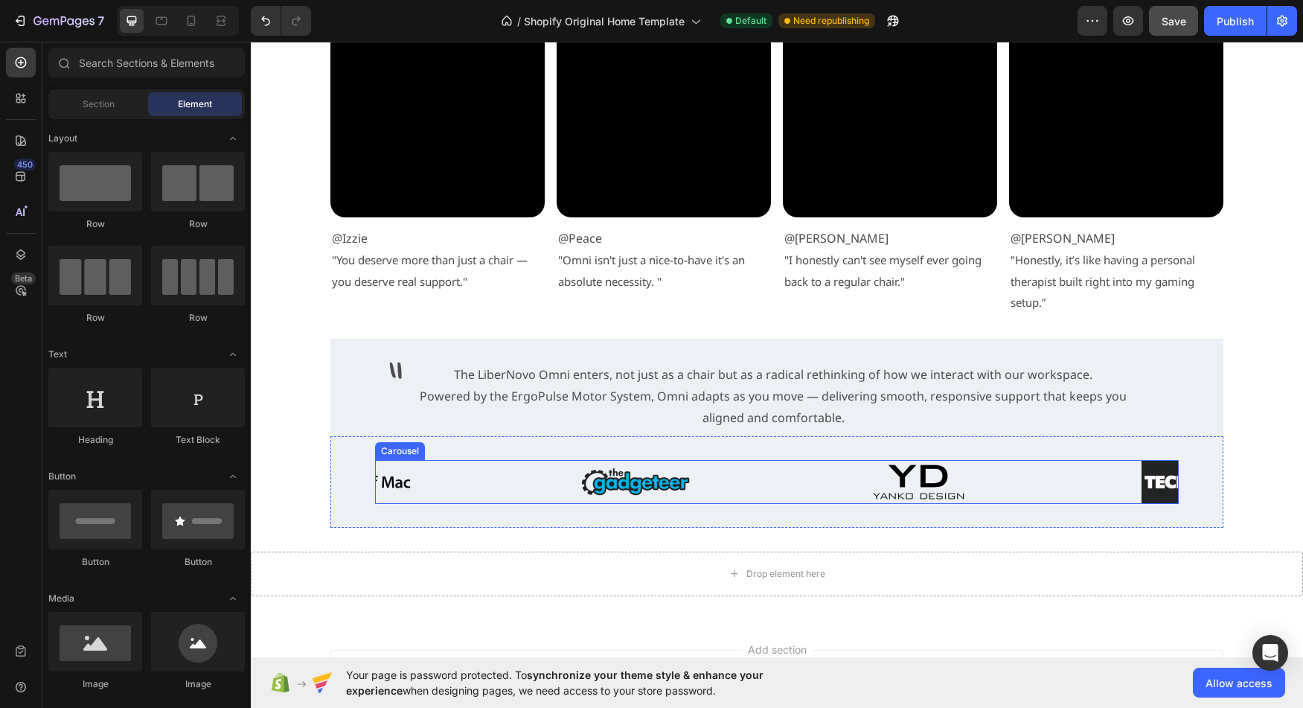
click at [810, 491] on div at bounding box center [918, 482] width 238 height 44
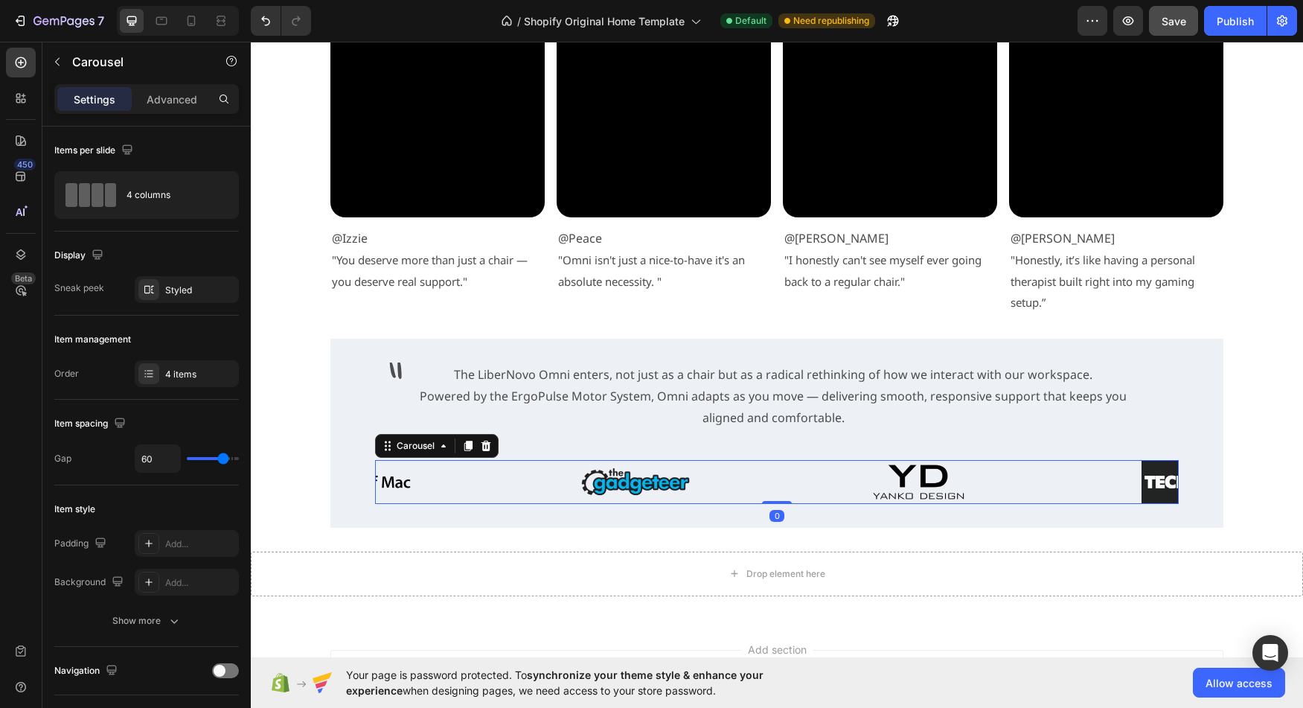
click at [770, 484] on div "Image Image Image Image" at bounding box center [777, 482] width 804 height 44
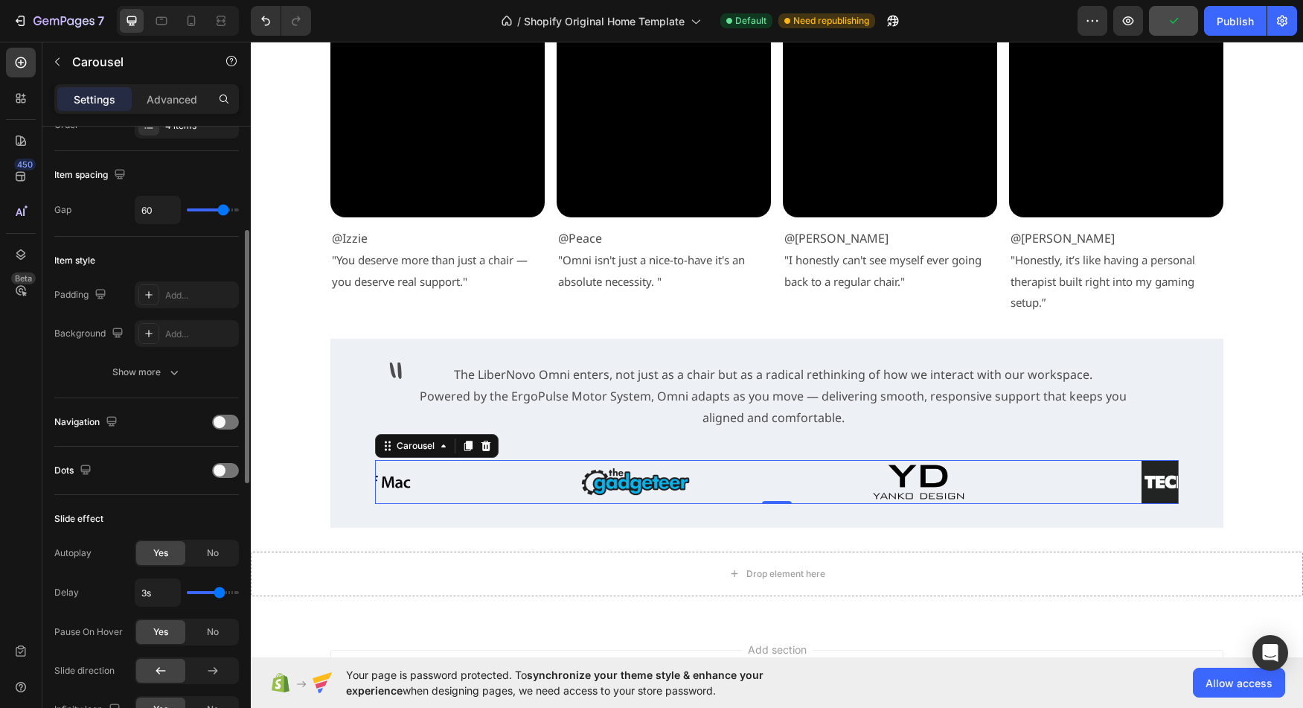
scroll to position [251, 0]
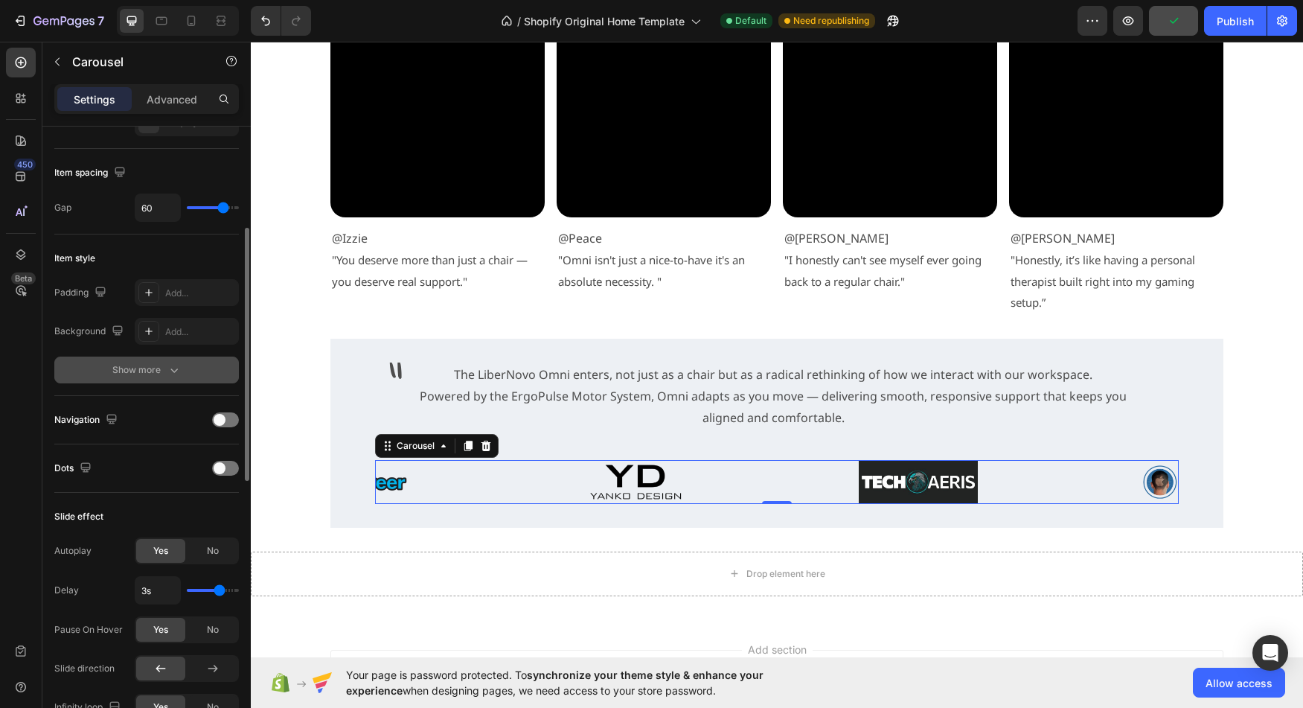
click at [142, 370] on div "Show more" at bounding box center [146, 369] width 69 height 15
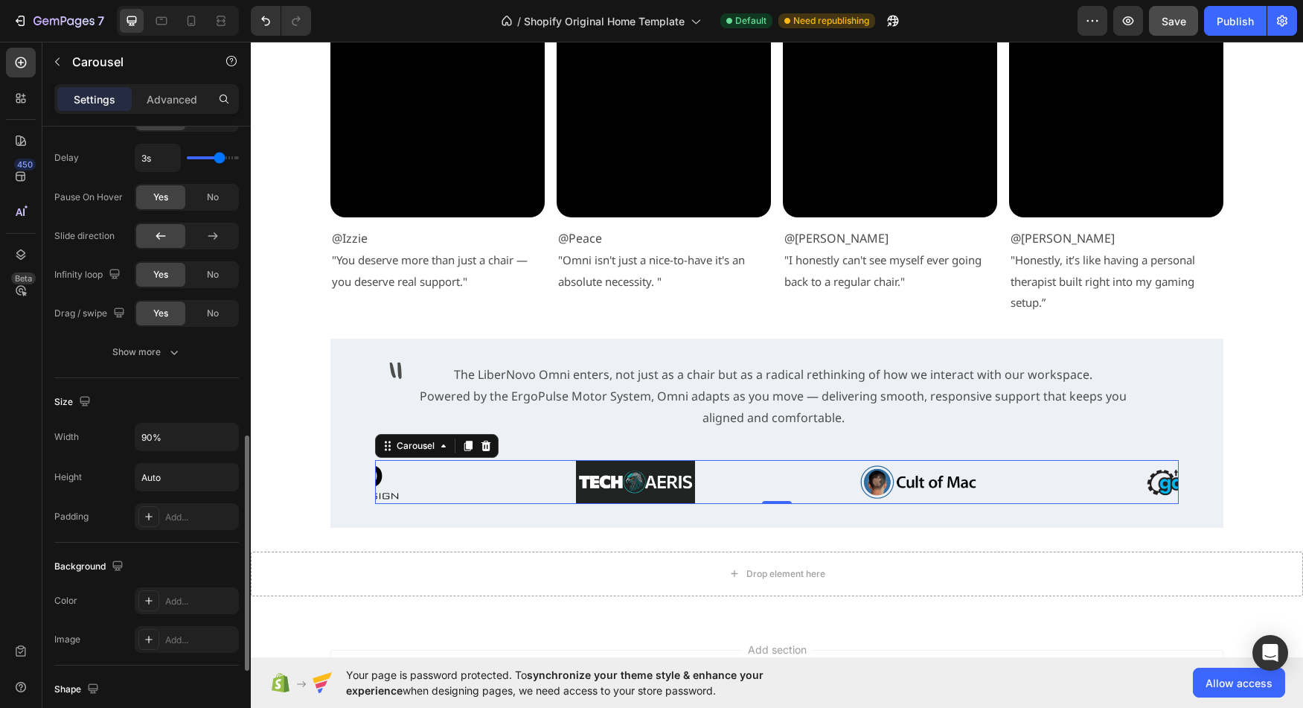
scroll to position [811, 0]
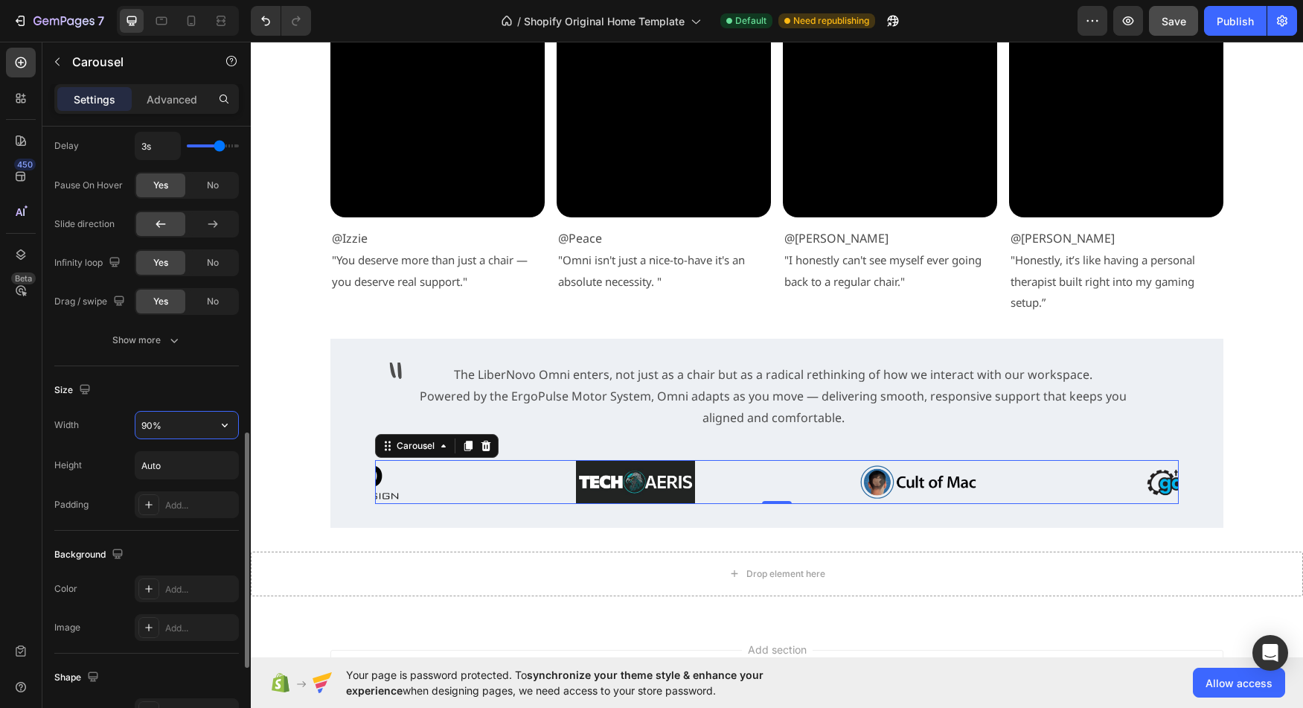
click at [150, 423] on input "90%" at bounding box center [186, 425] width 103 height 27
click at [145, 423] on input "90%" at bounding box center [186, 425] width 103 height 27
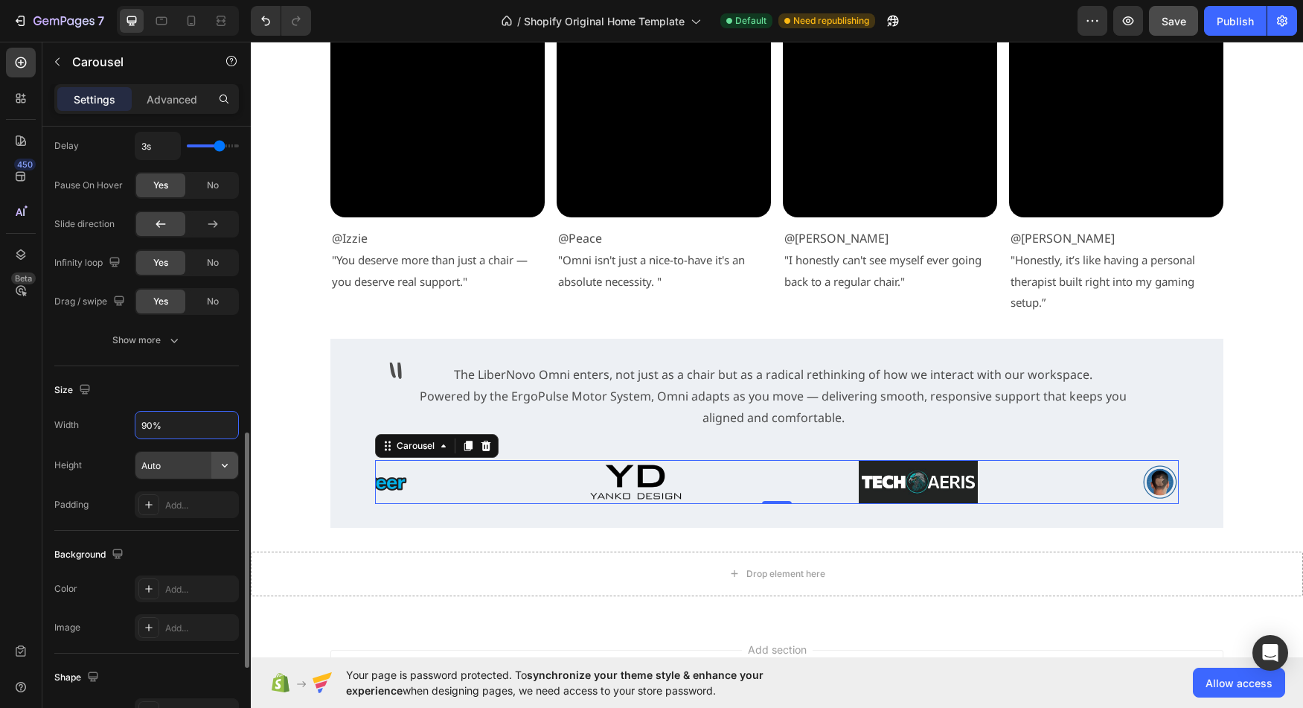
click at [217, 471] on icon "button" at bounding box center [224, 465] width 15 height 15
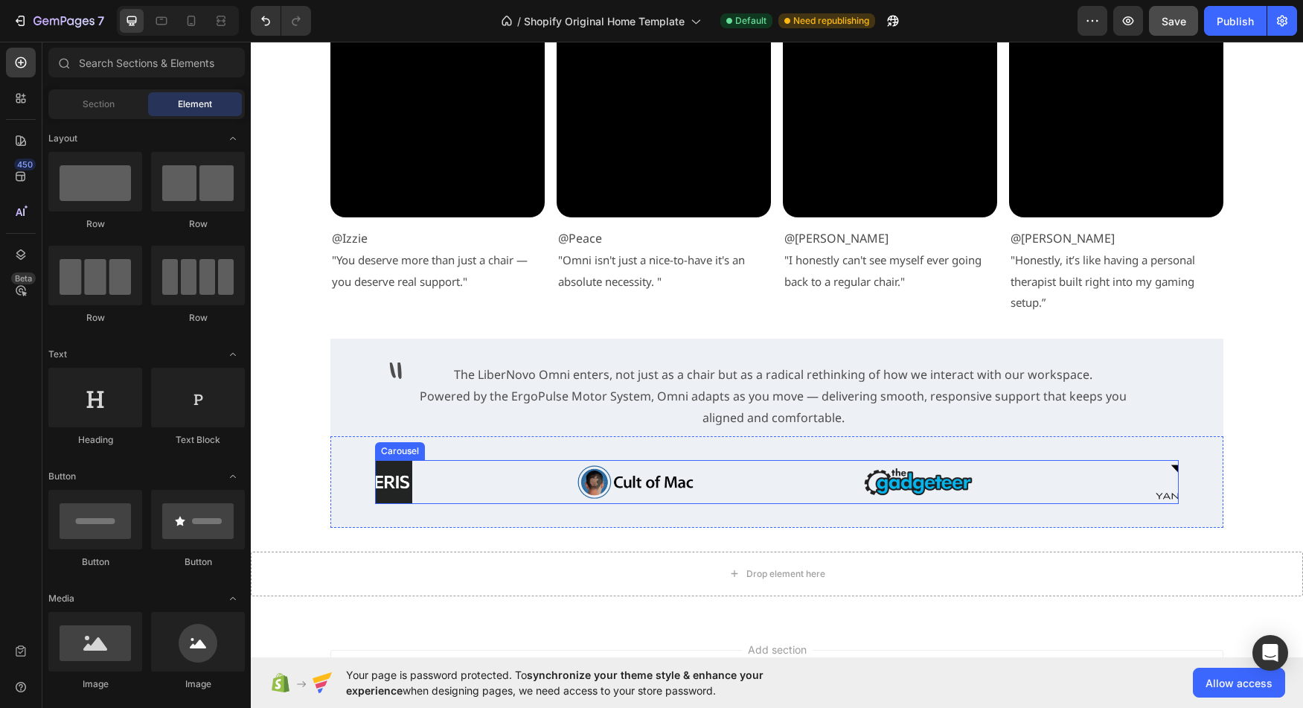
click at [503, 489] on div "Image Image Image Image" at bounding box center [777, 482] width 804 height 44
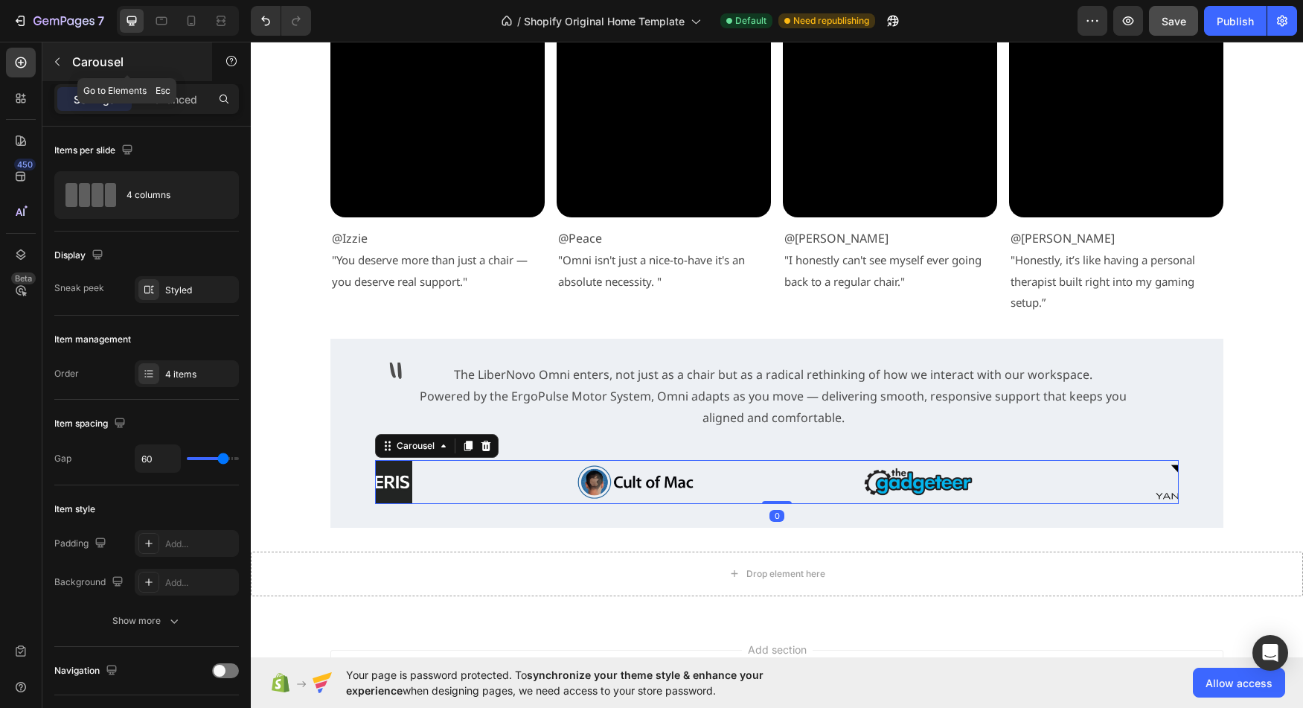
click at [60, 54] on button "button" at bounding box center [57, 62] width 24 height 24
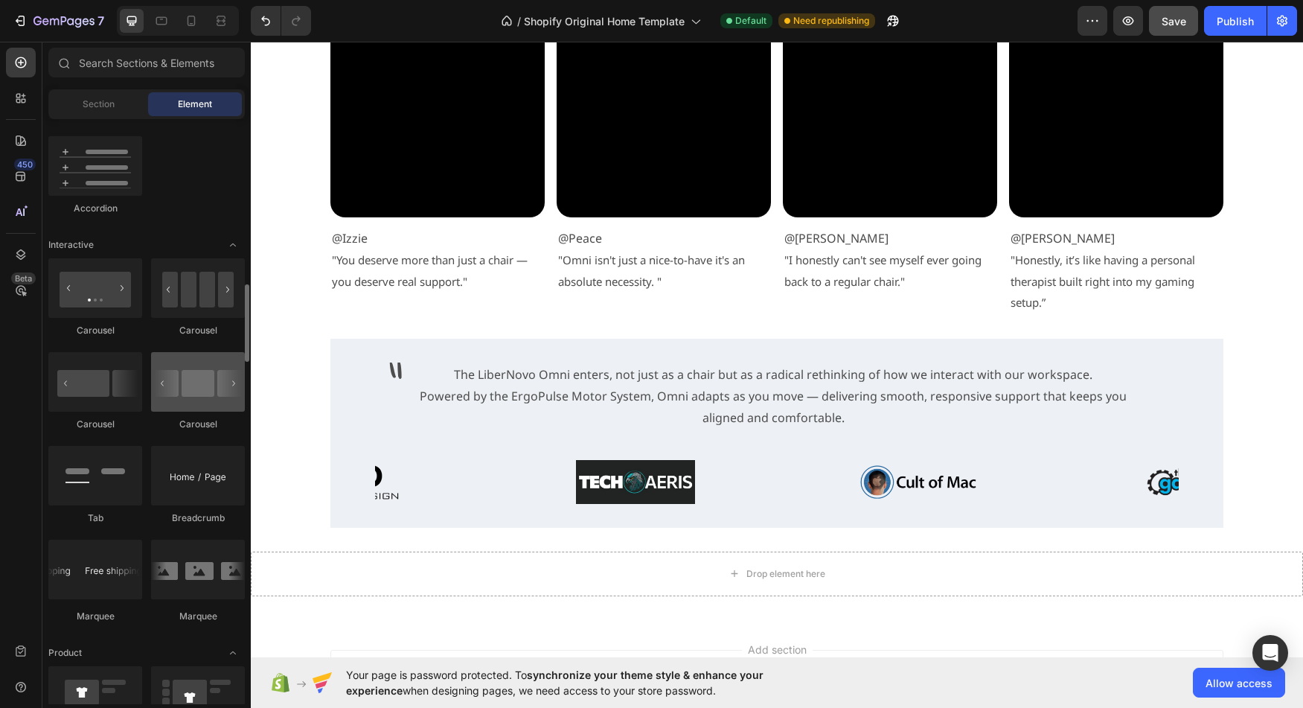
scroll to position [1384, 0]
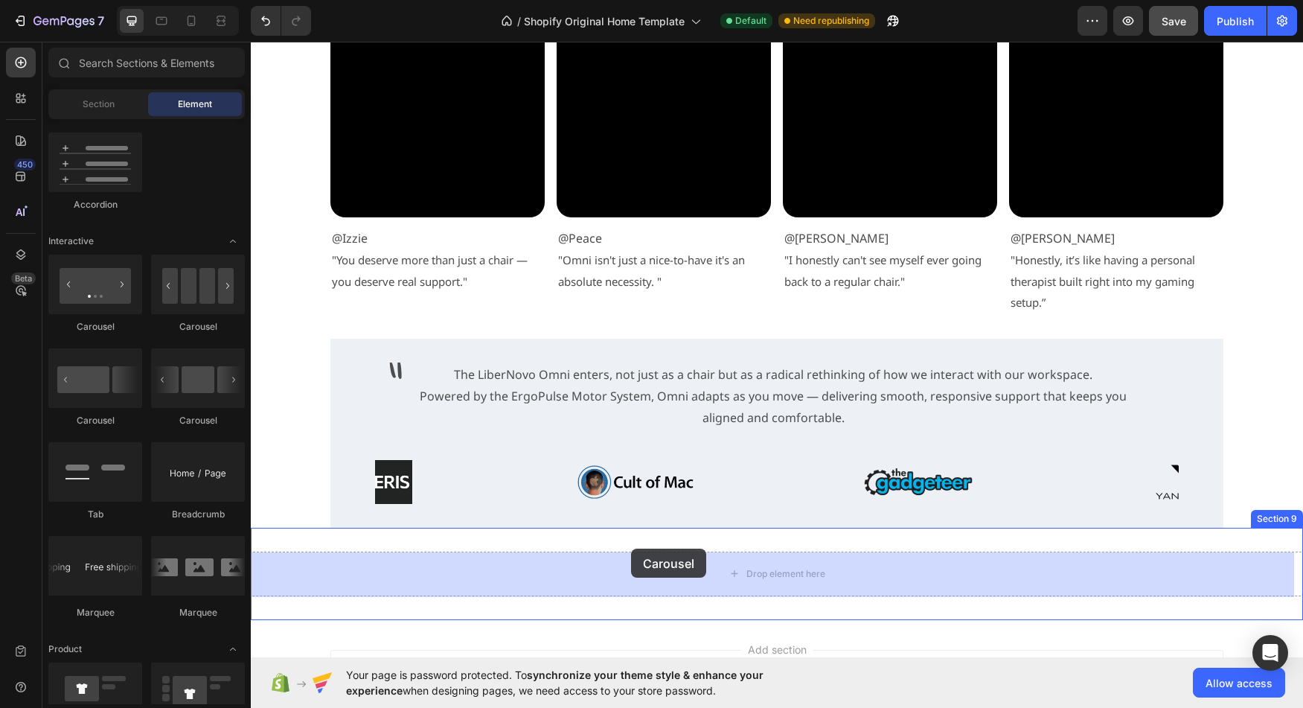
drag, startPoint x: 444, startPoint y: 429, endPoint x: 631, endPoint y: 548, distance: 222.5
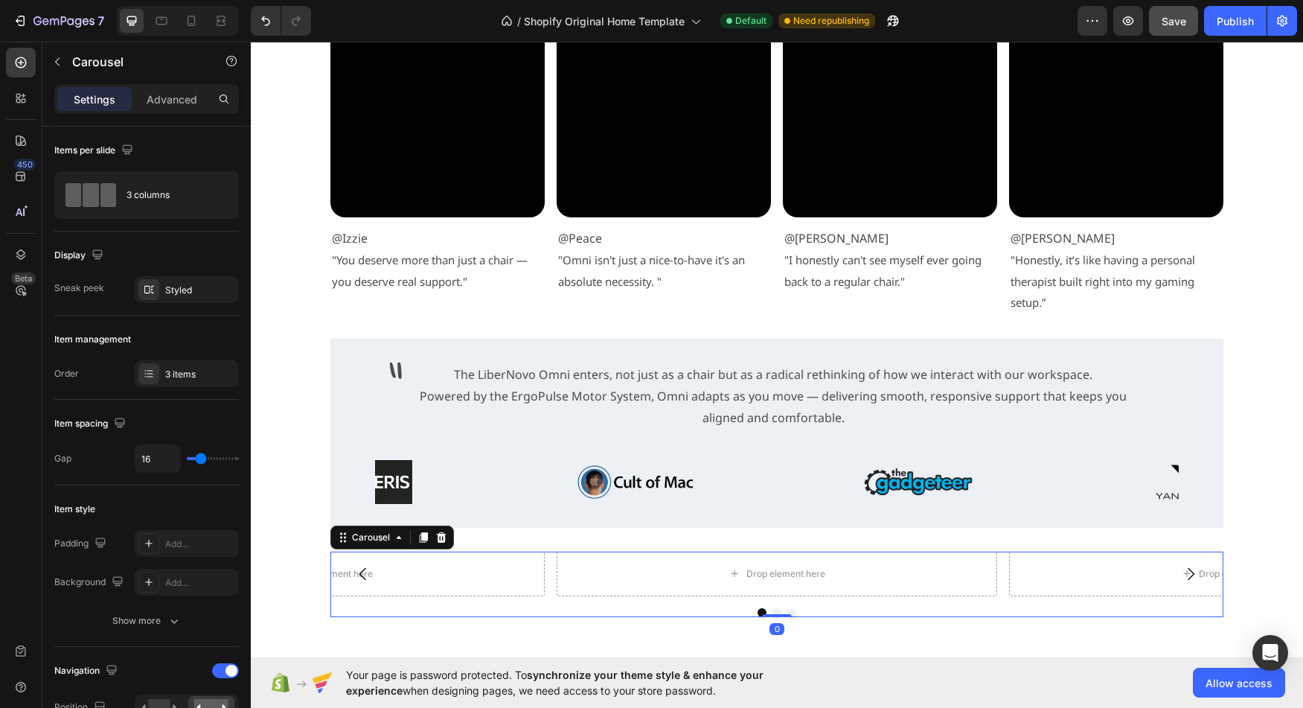
click at [547, 607] on div "Drop element here Drop element here Drop element here Carousel 0" at bounding box center [776, 583] width 893 height 65
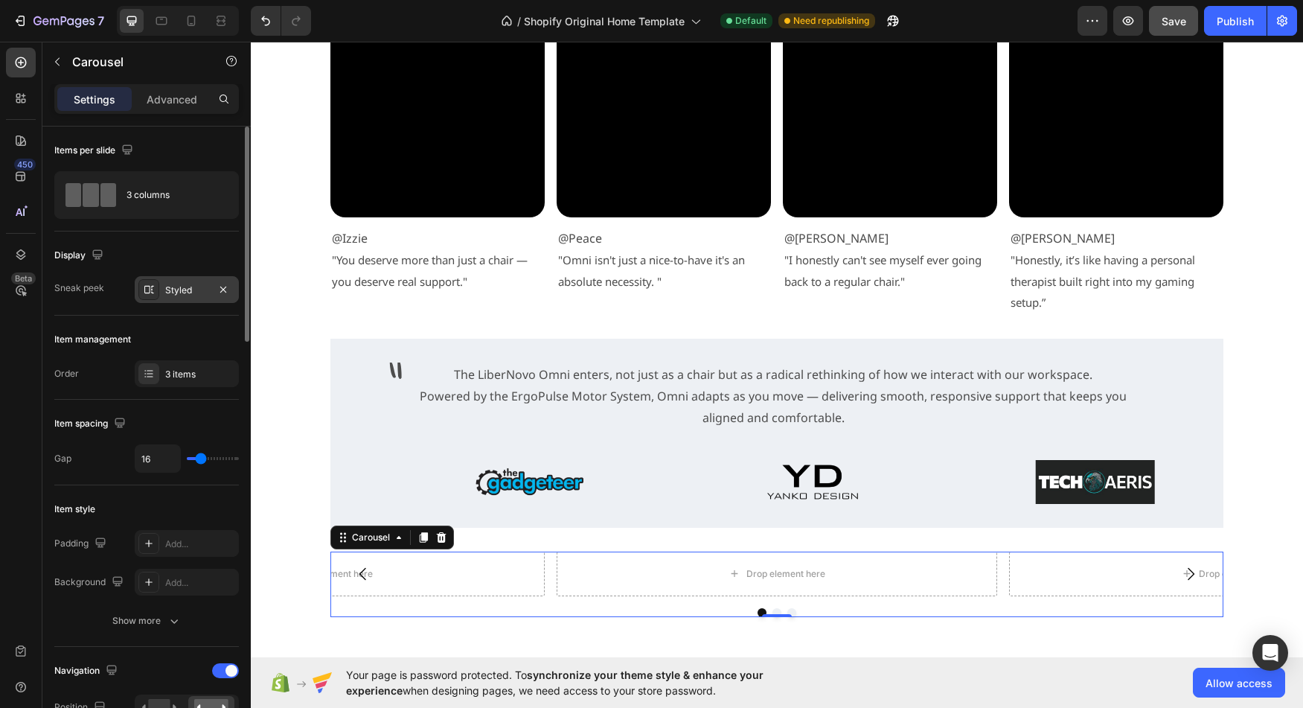
click at [173, 287] on div "Styled" at bounding box center [186, 290] width 43 height 13
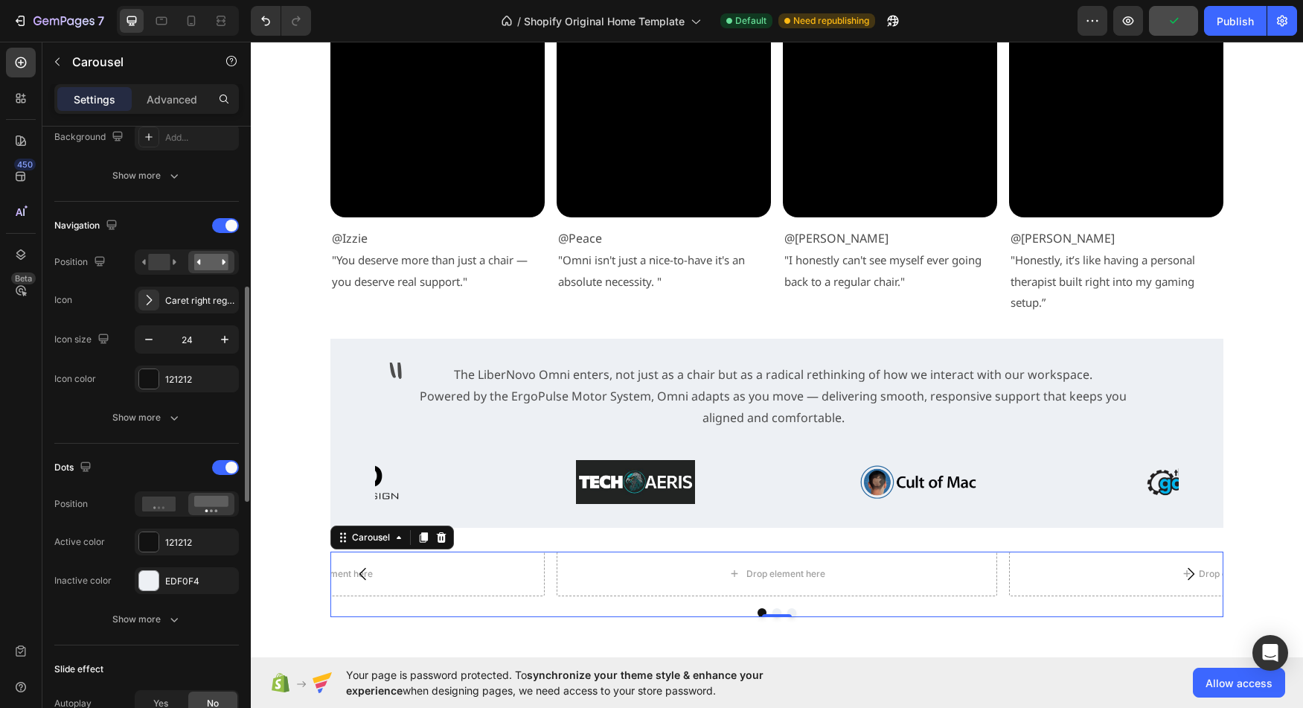
scroll to position [449, 0]
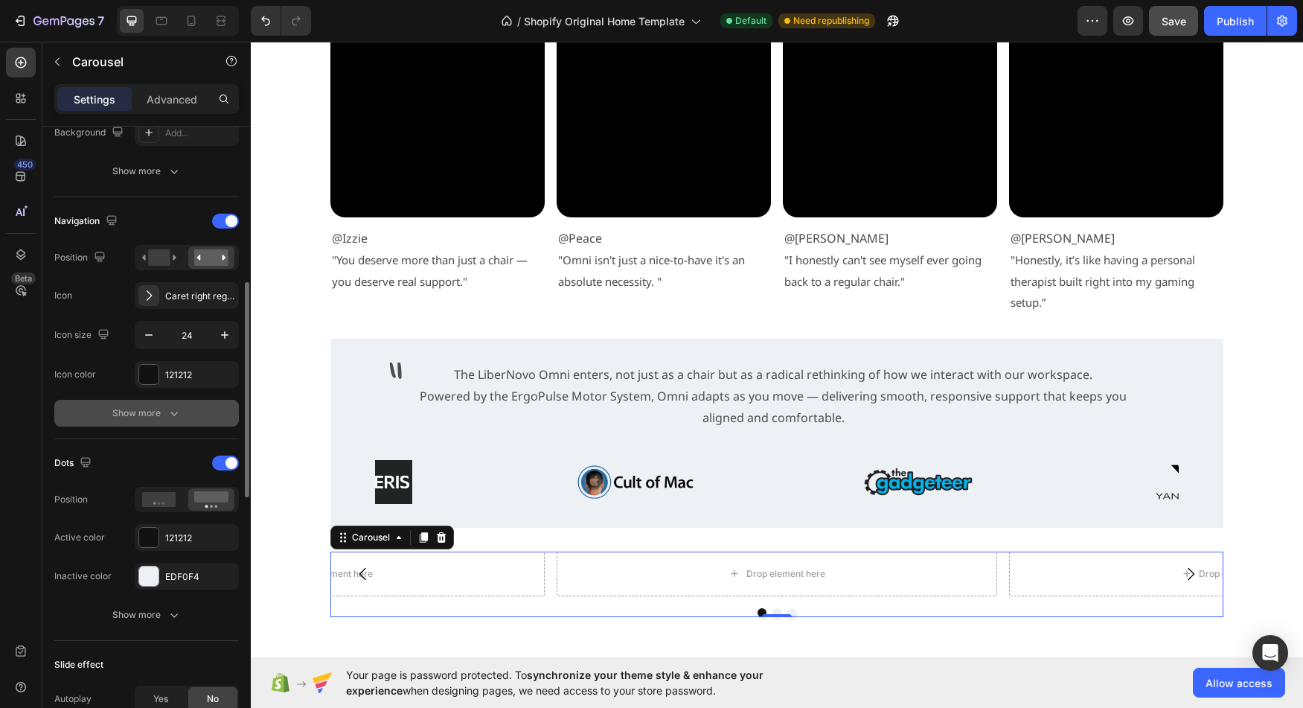
click at [159, 421] on button "Show more" at bounding box center [146, 413] width 185 height 27
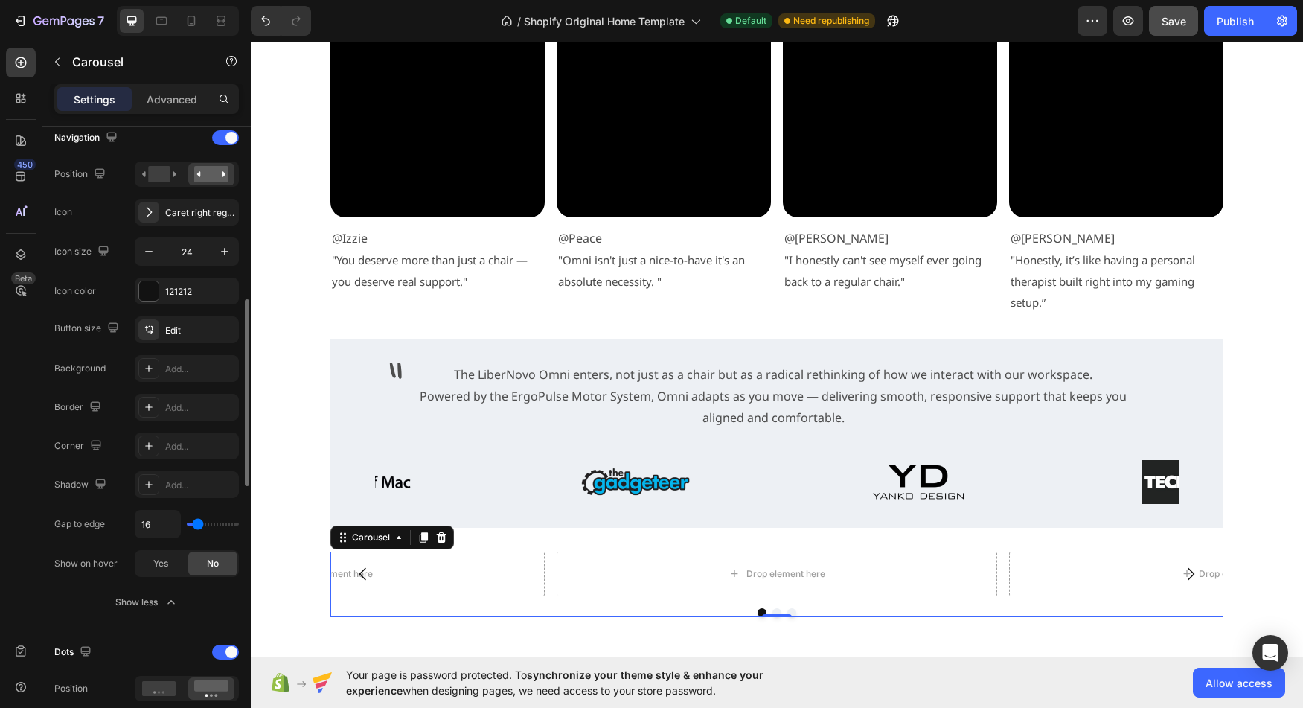
scroll to position [543, 0]
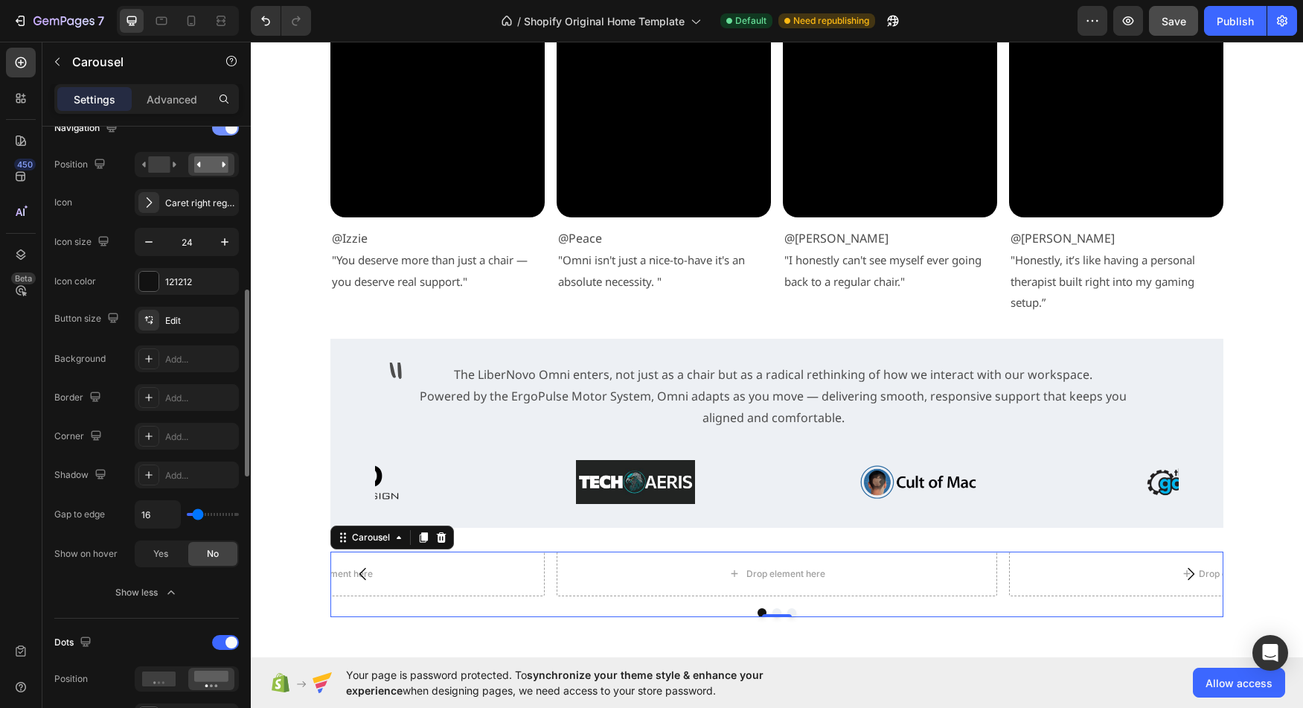
click at [228, 133] on div at bounding box center [225, 128] width 27 height 15
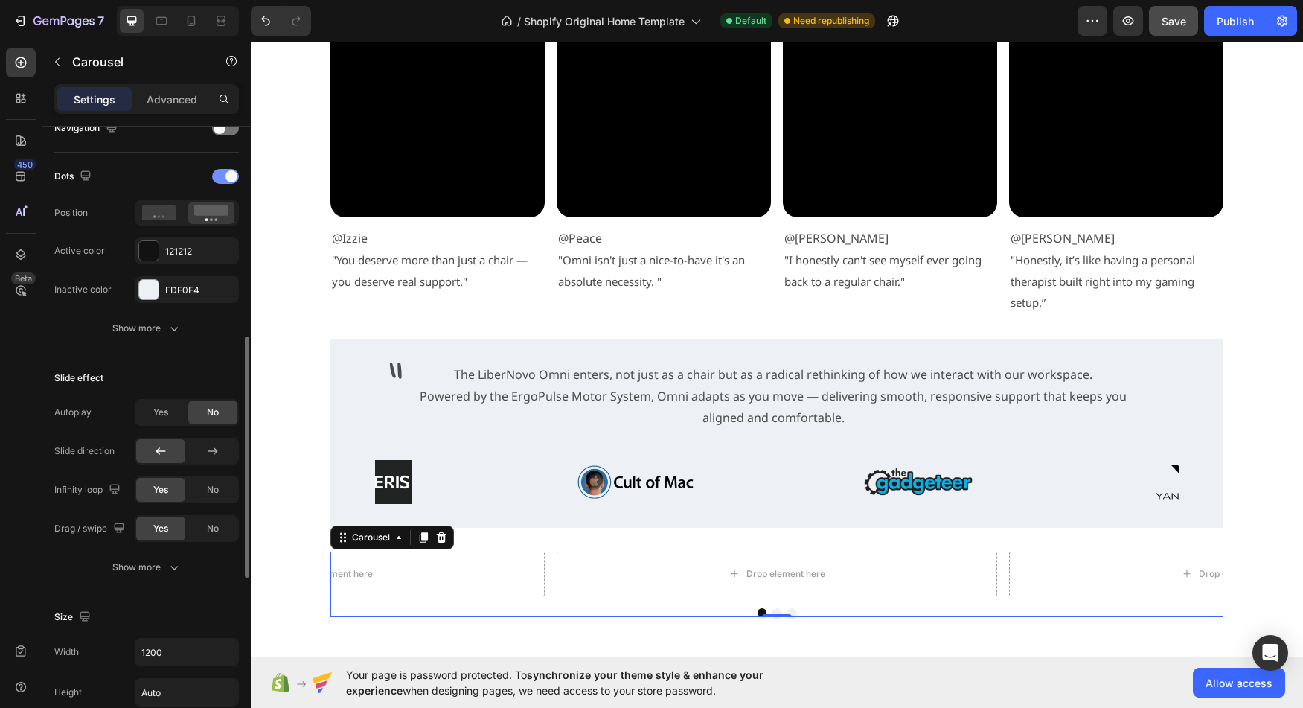
click at [219, 177] on div at bounding box center [225, 176] width 27 height 15
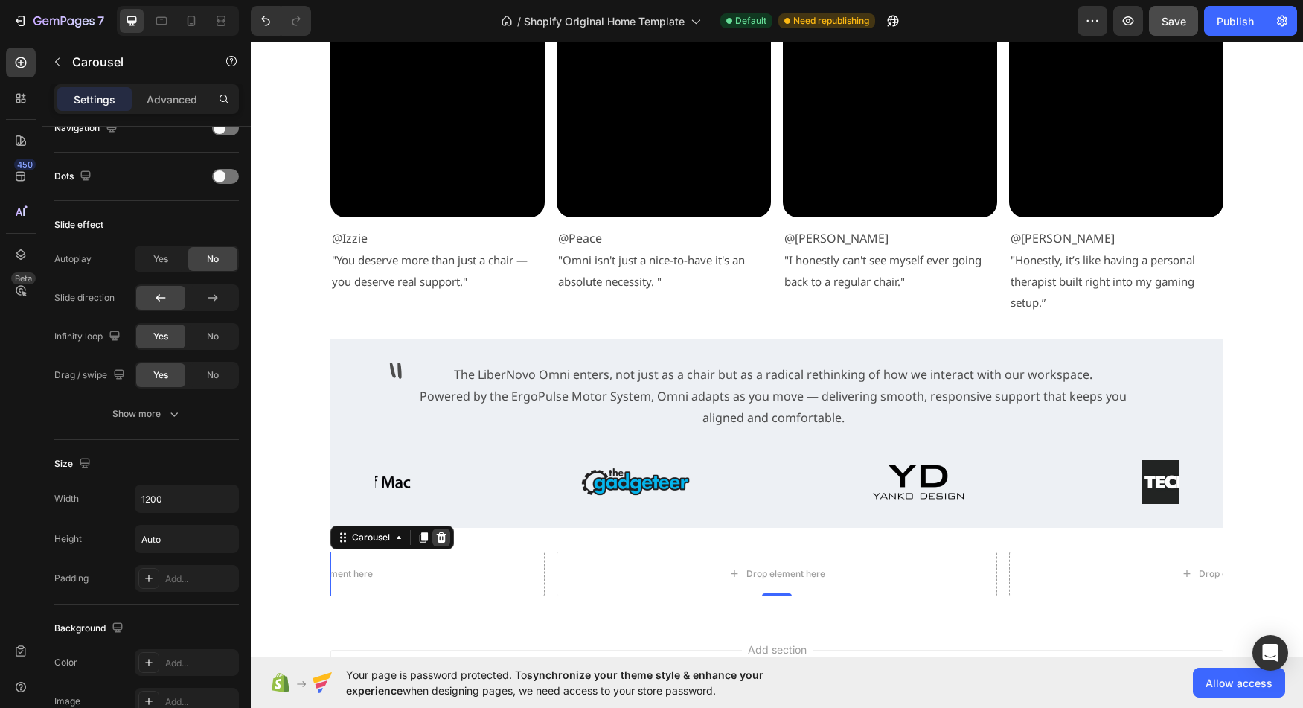
click at [440, 538] on icon at bounding box center [442, 537] width 10 height 10
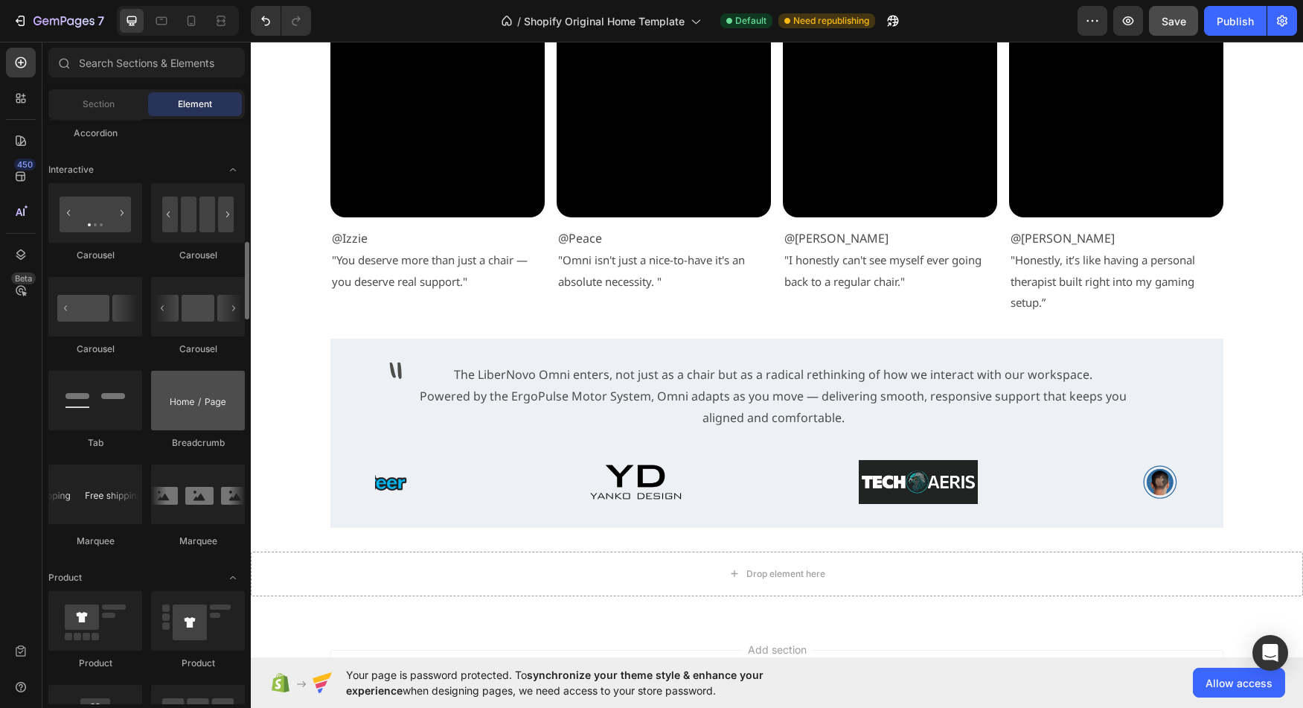
scroll to position [1465, 0]
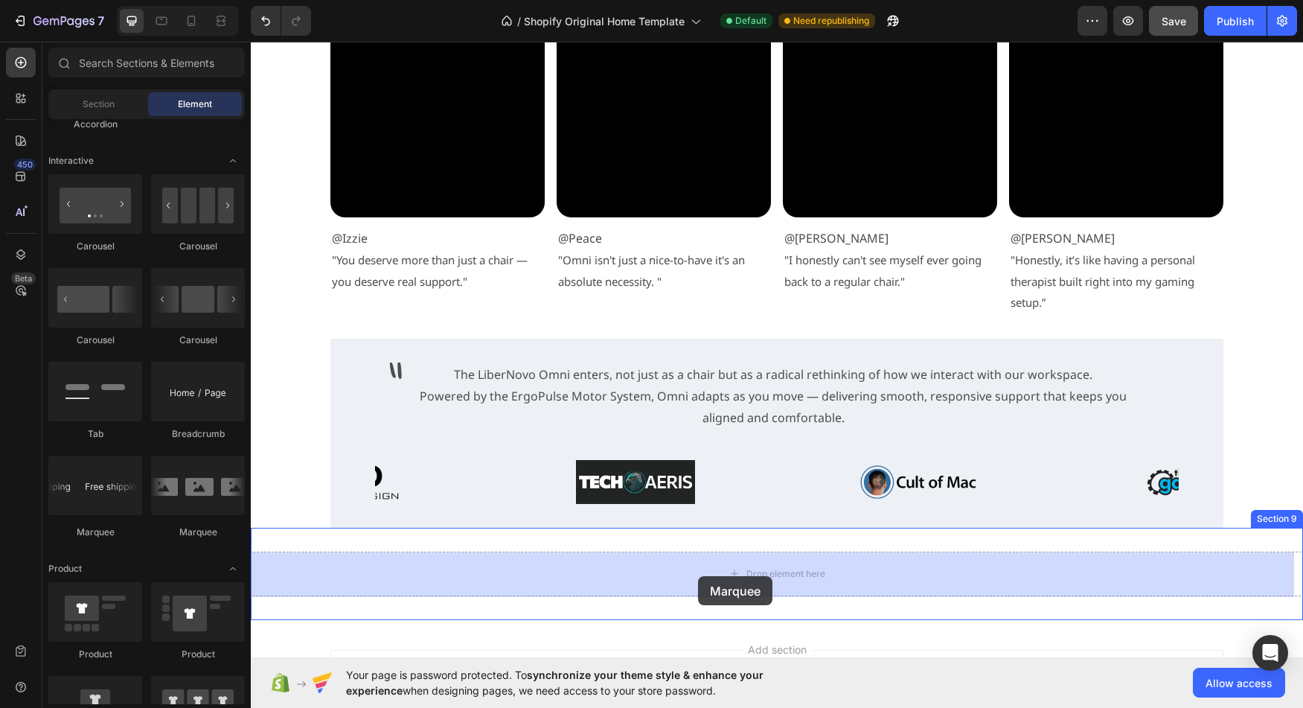
drag, startPoint x: 446, startPoint y: 535, endPoint x: 698, endPoint y: 576, distance: 255.6
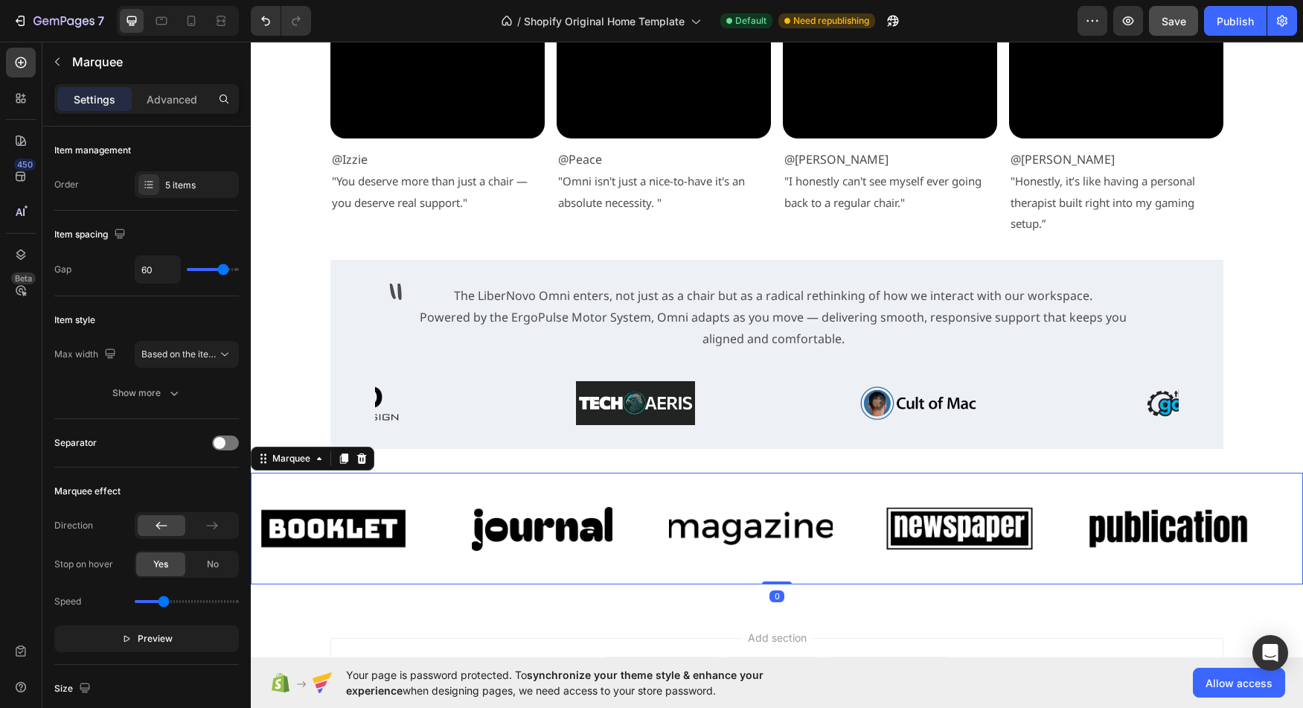
scroll to position [3256, 0]
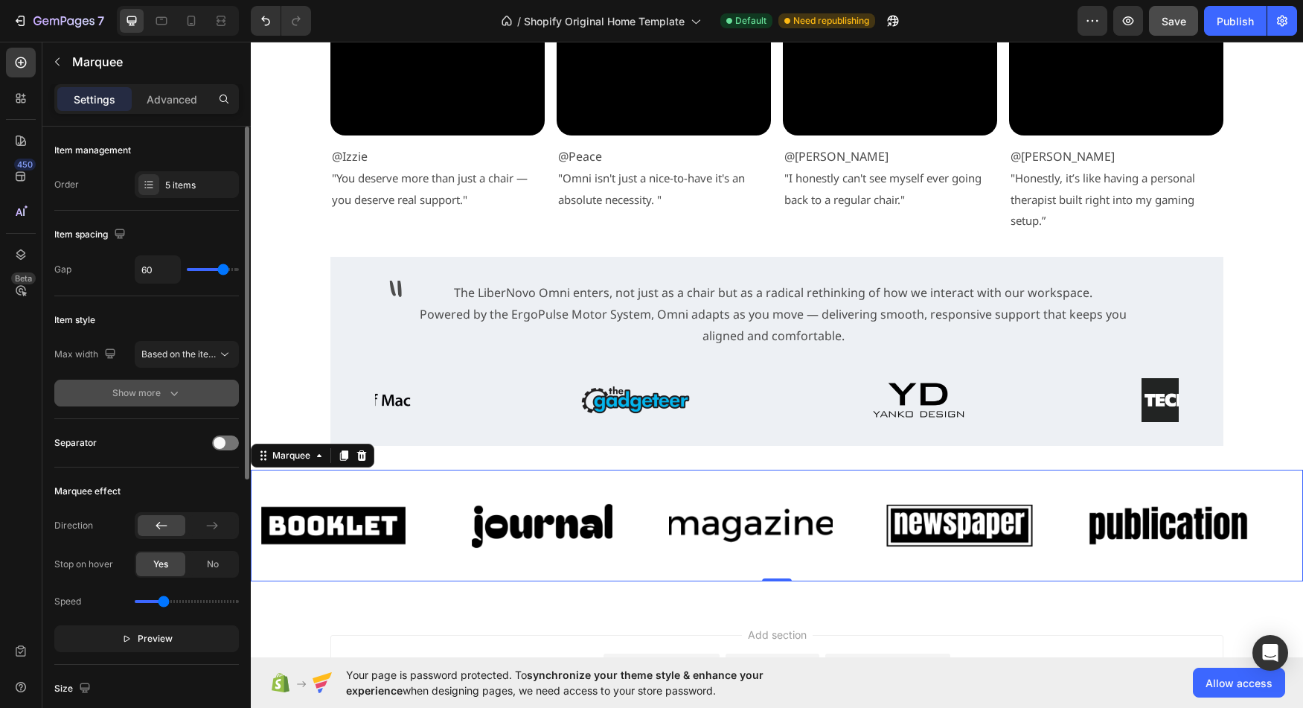
click at [137, 394] on div "Show more" at bounding box center [146, 392] width 69 height 15
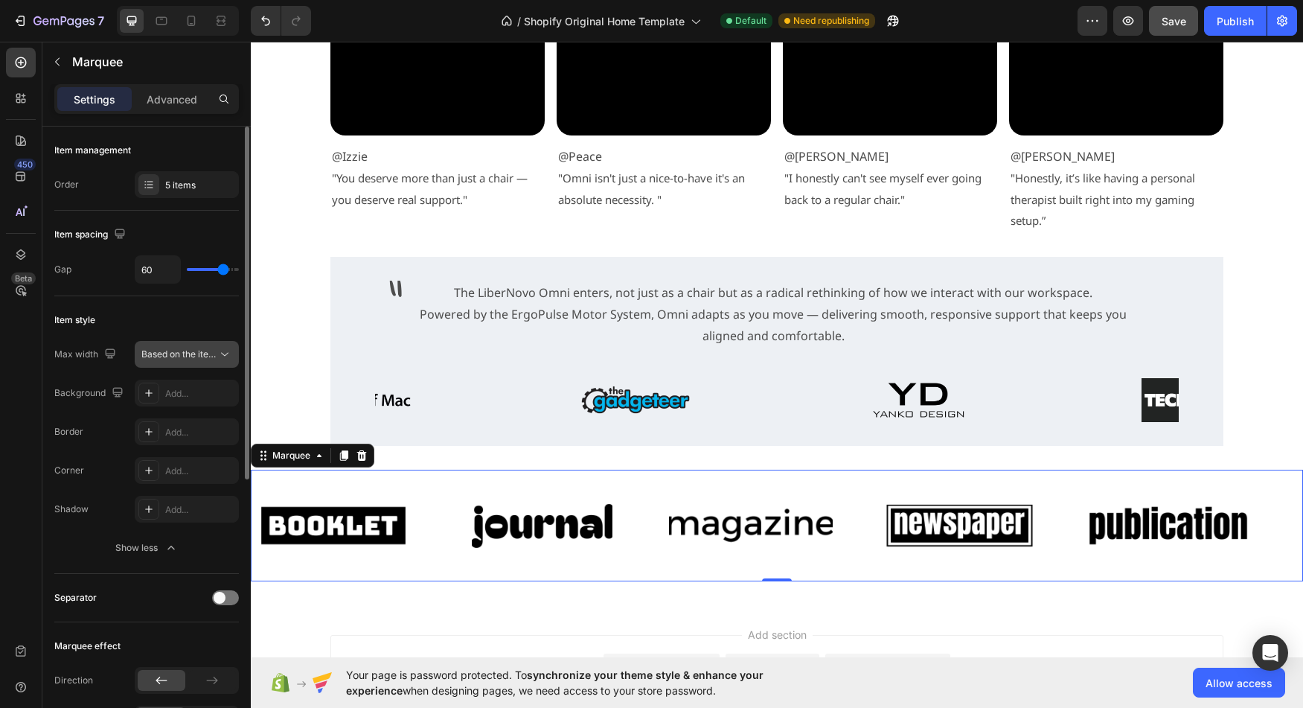
click at [225, 353] on icon at bounding box center [224, 354] width 15 height 15
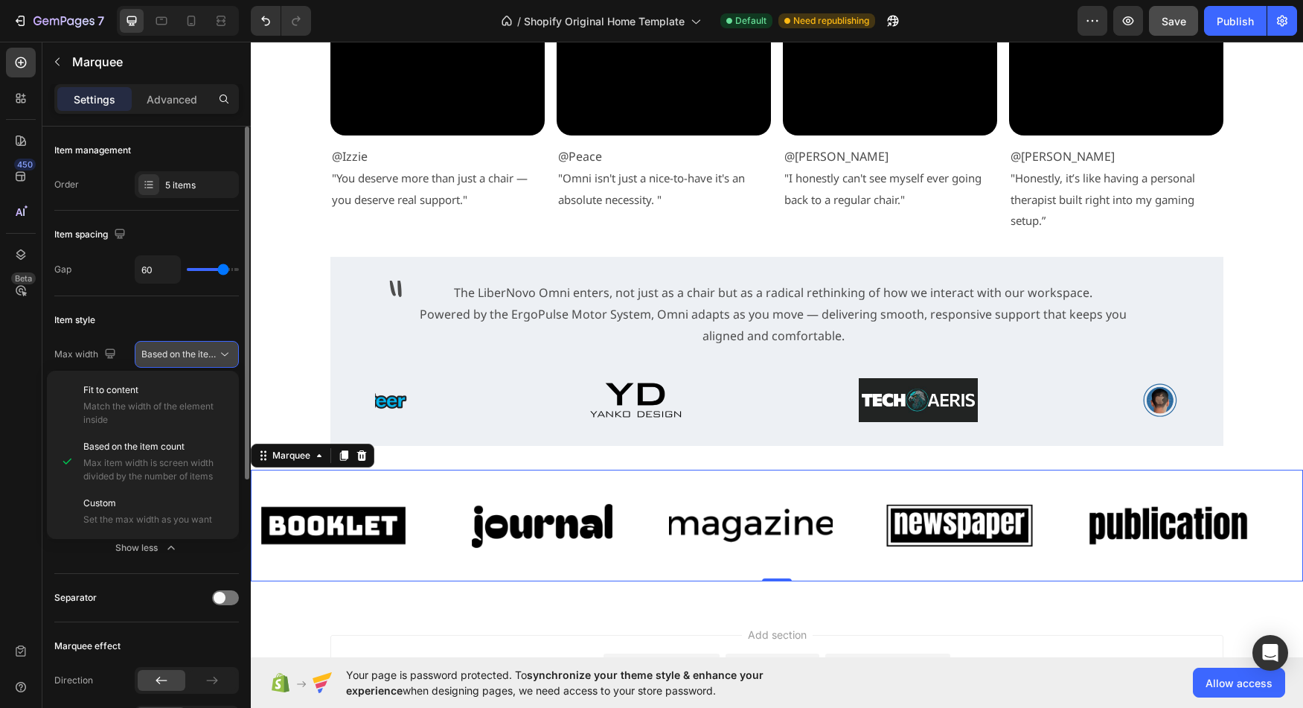
click at [225, 353] on icon at bounding box center [224, 354] width 15 height 15
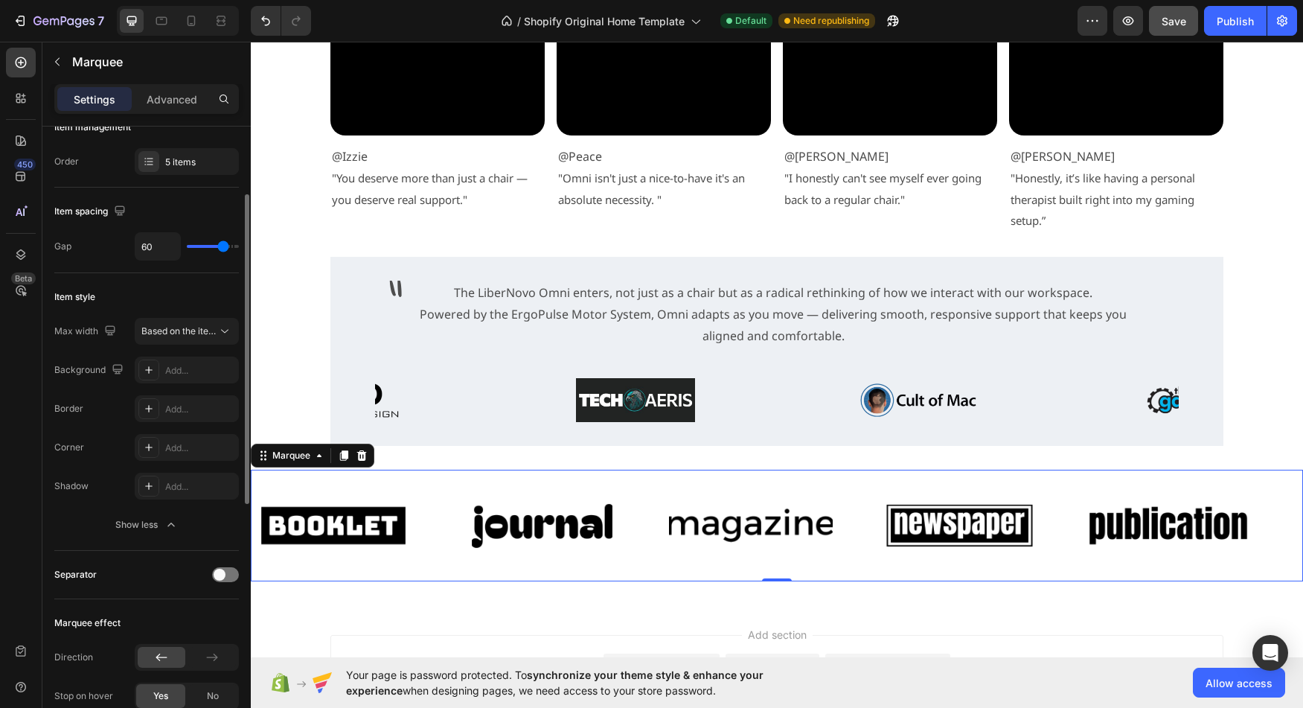
scroll to position [92, 0]
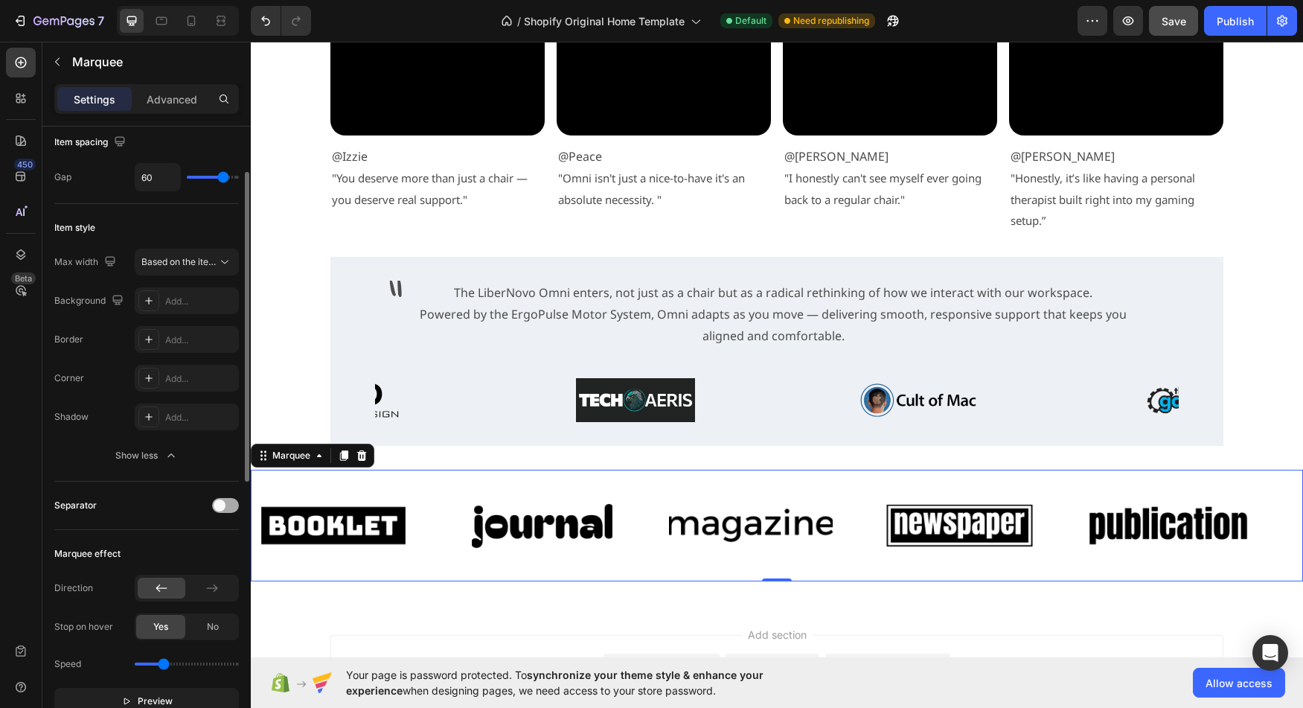
click at [223, 504] on span at bounding box center [220, 505] width 12 height 12
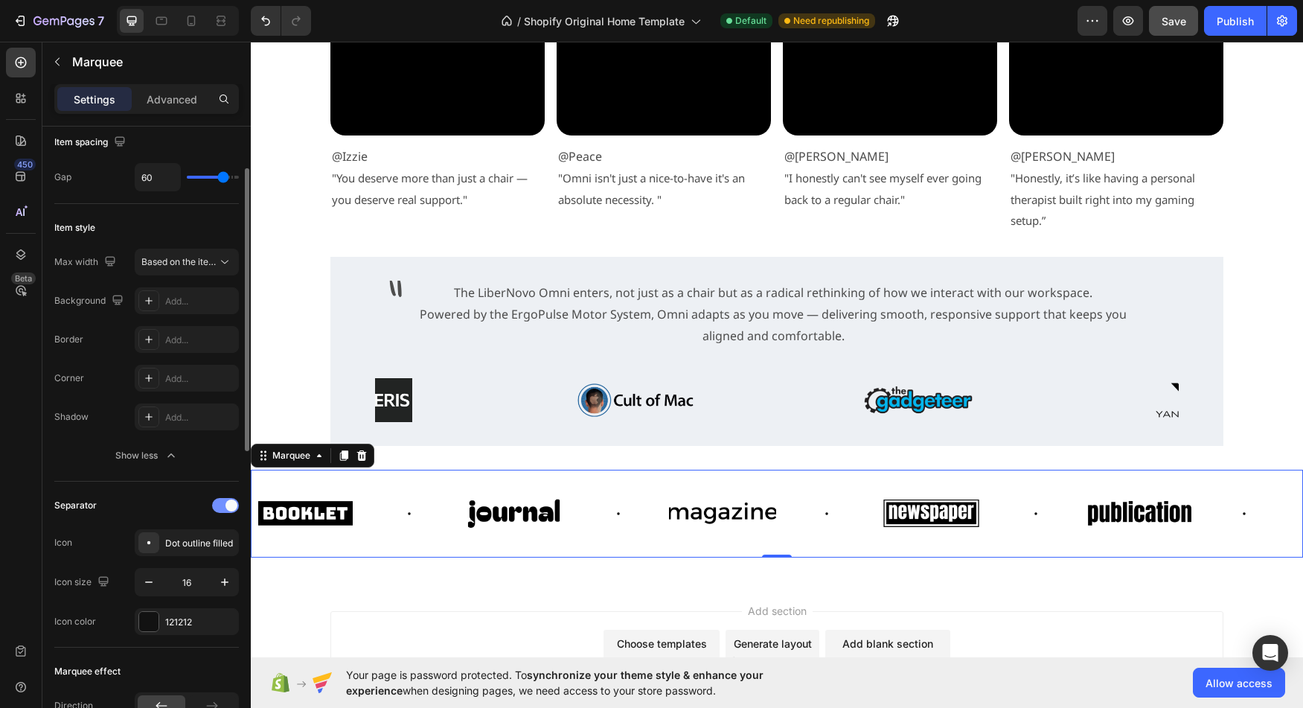
click at [223, 504] on div at bounding box center [225, 505] width 27 height 15
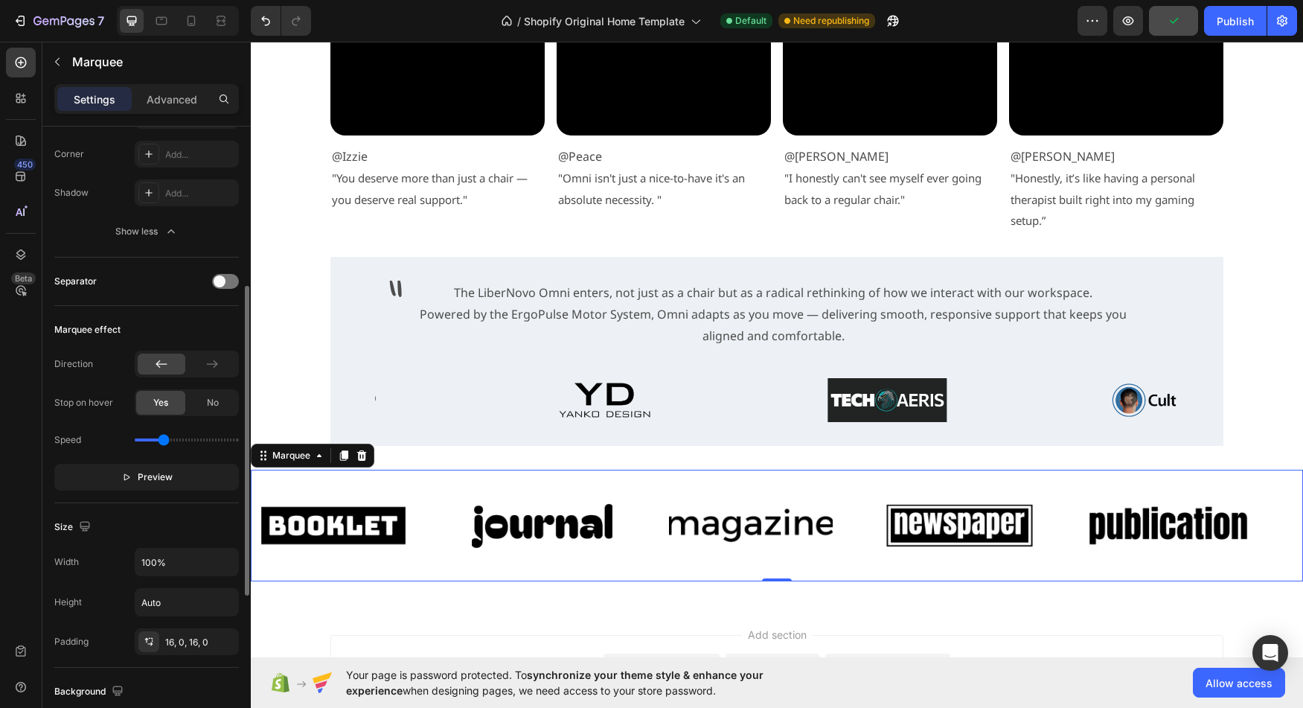
scroll to position [313, 0]
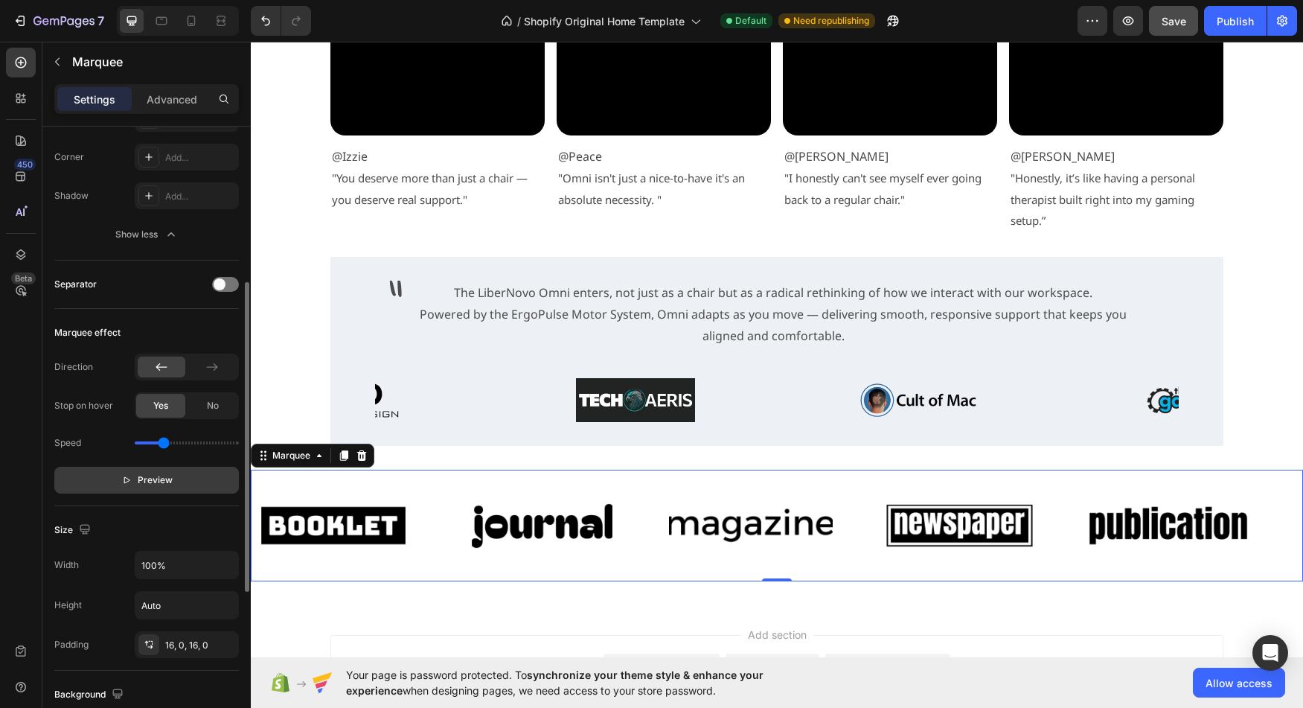
click at [134, 480] on p "Preview" at bounding box center [146, 480] width 51 height 15
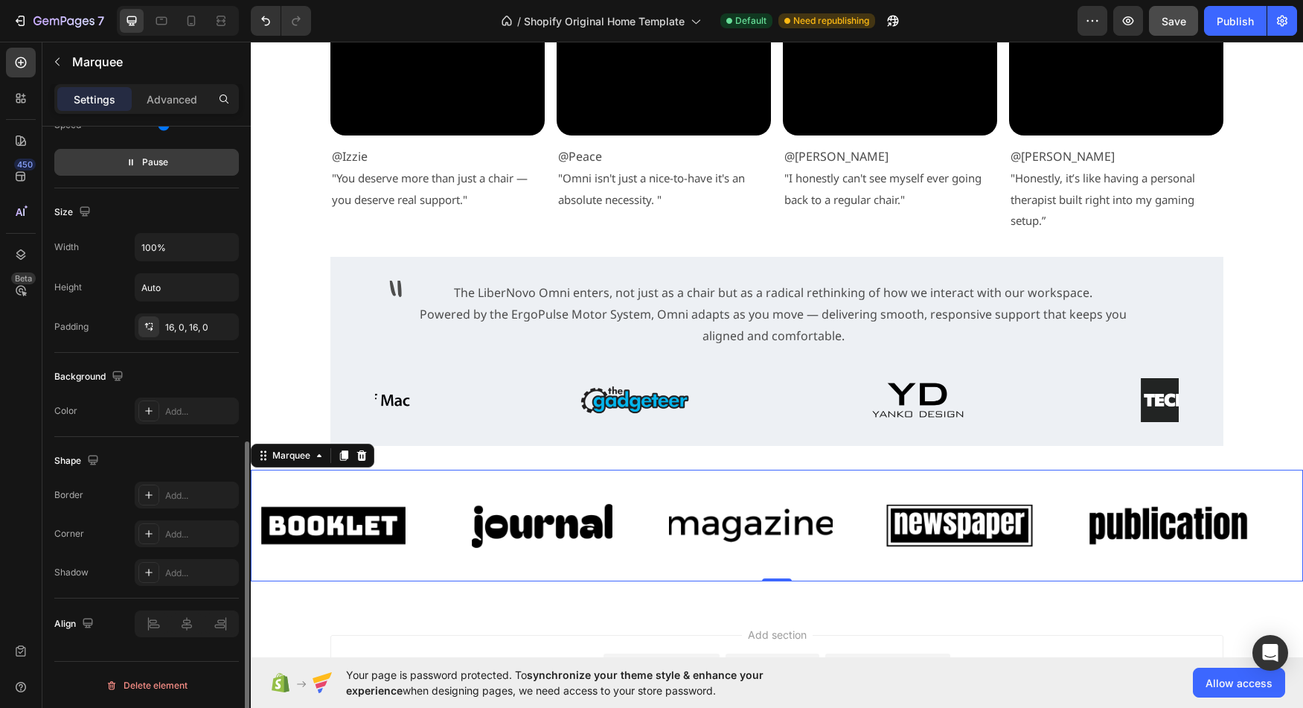
scroll to position [632, 0]
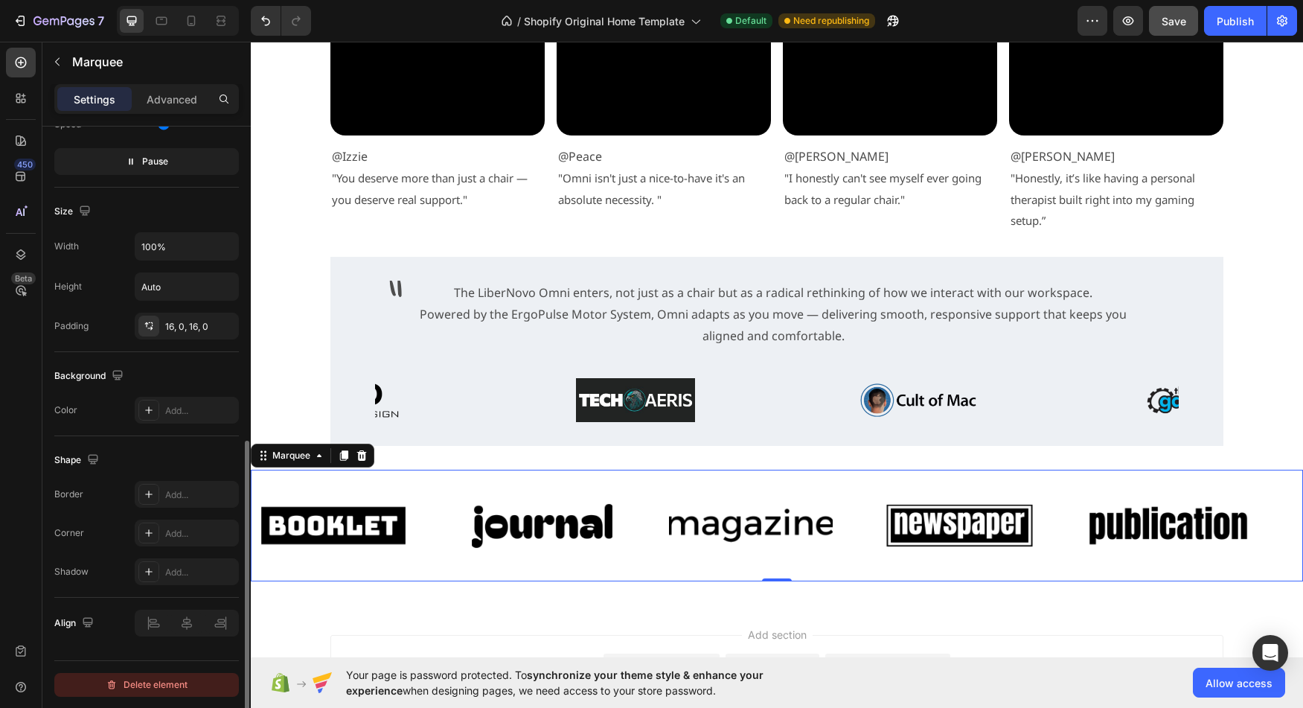
click at [151, 683] on div "Delete element" at bounding box center [147, 685] width 82 height 18
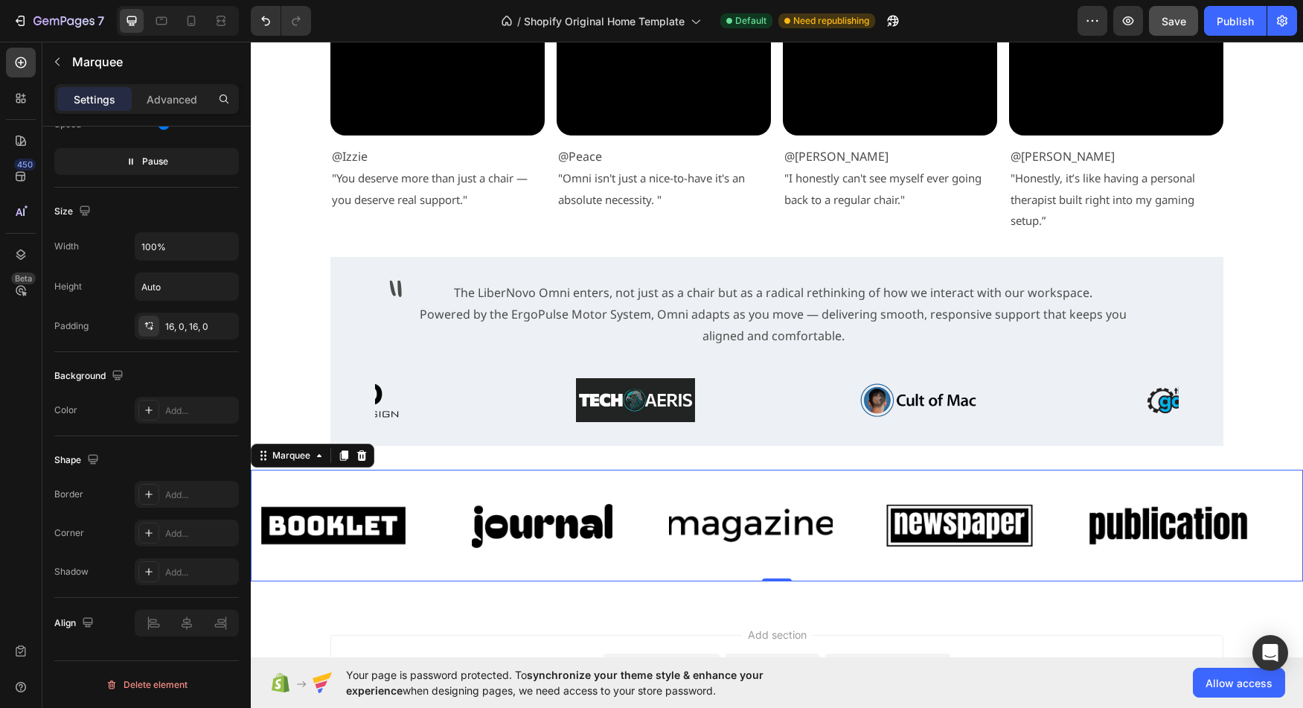
scroll to position [1465, 0]
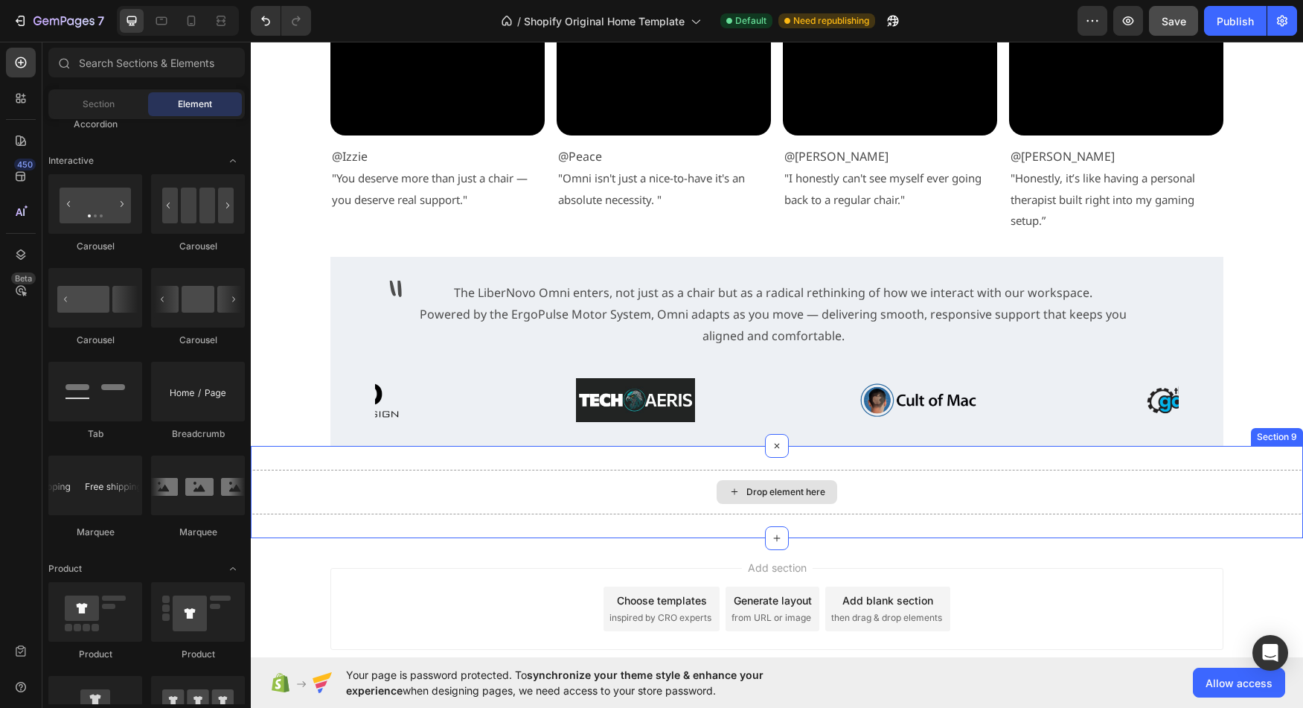
click at [746, 491] on div "Drop element here" at bounding box center [785, 492] width 79 height 12
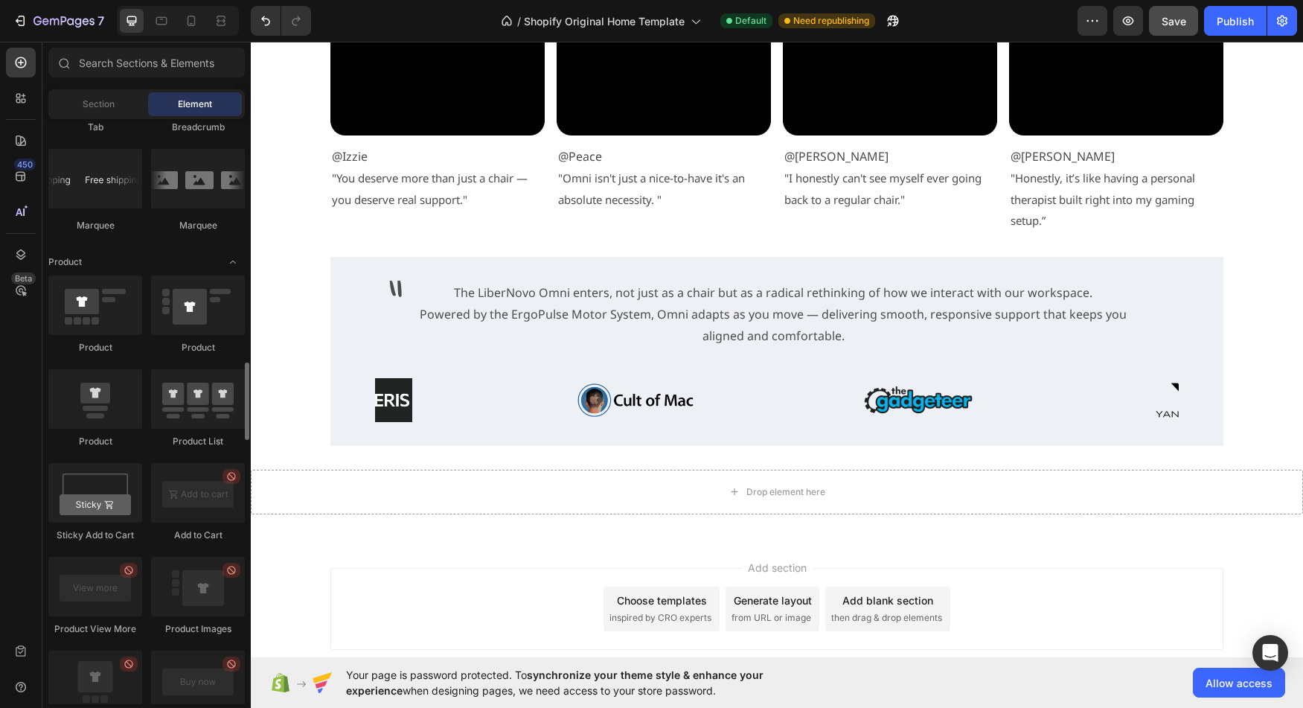
scroll to position [1759, 0]
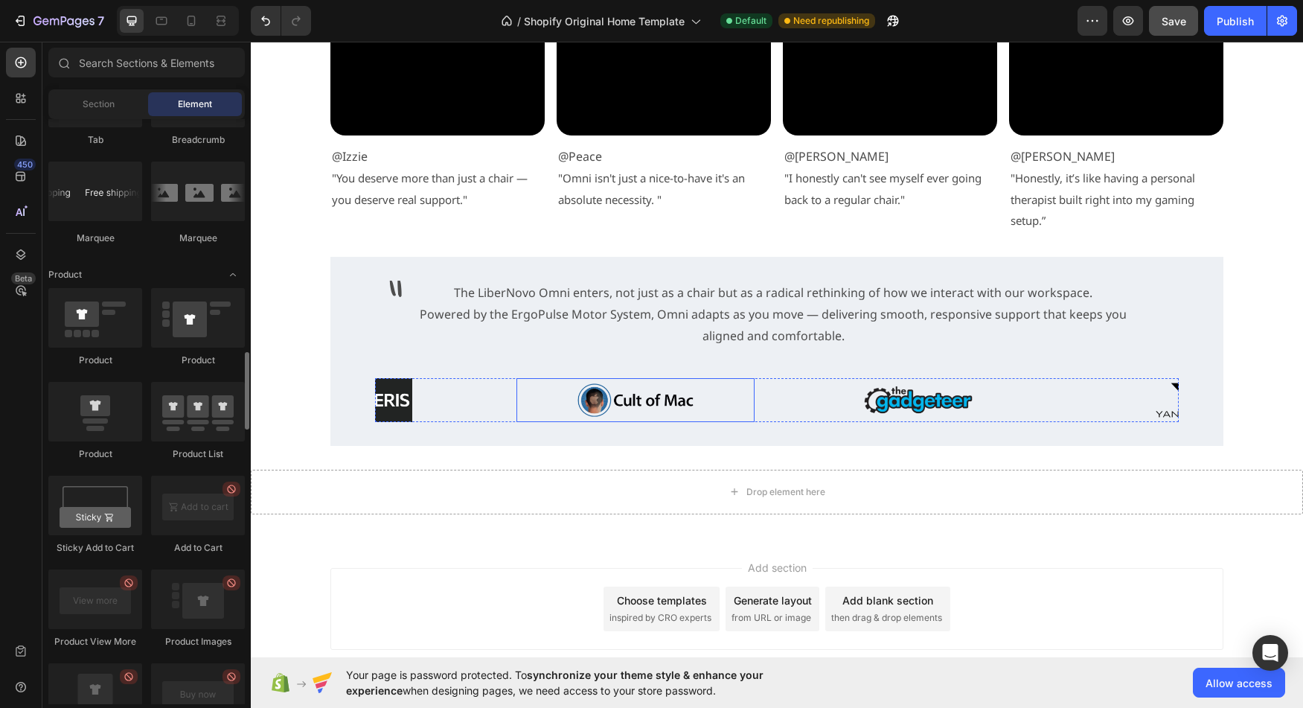
click at [673, 401] on img at bounding box center [635, 400] width 119 height 44
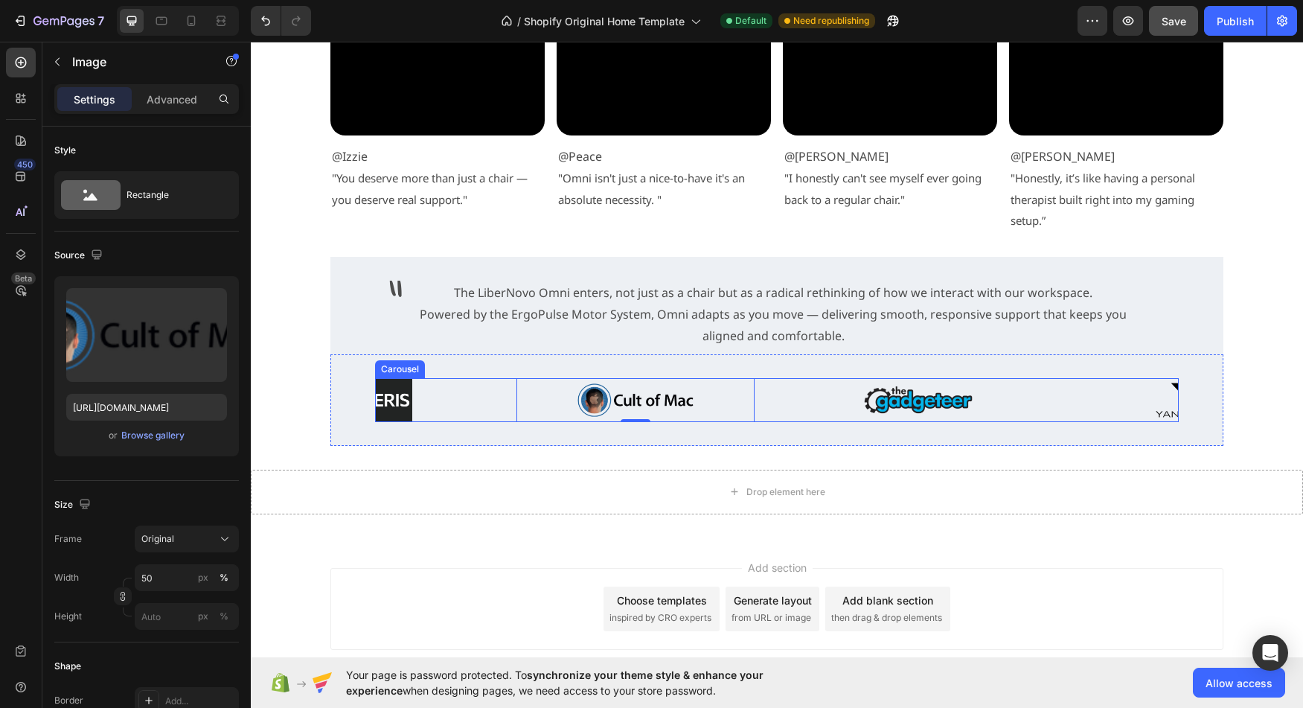
click at [770, 396] on div "Image Image 0 Image Image" at bounding box center [777, 400] width 804 height 44
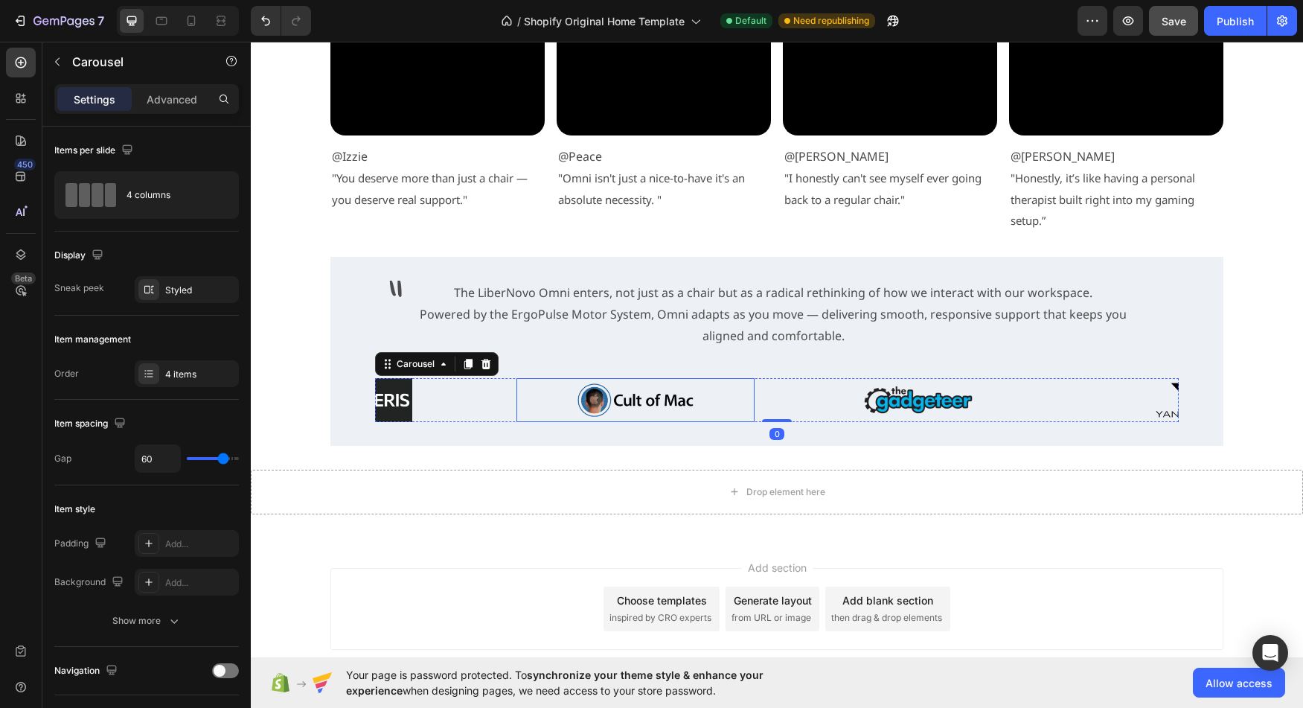
click at [746, 397] on div at bounding box center [635, 400] width 238 height 44
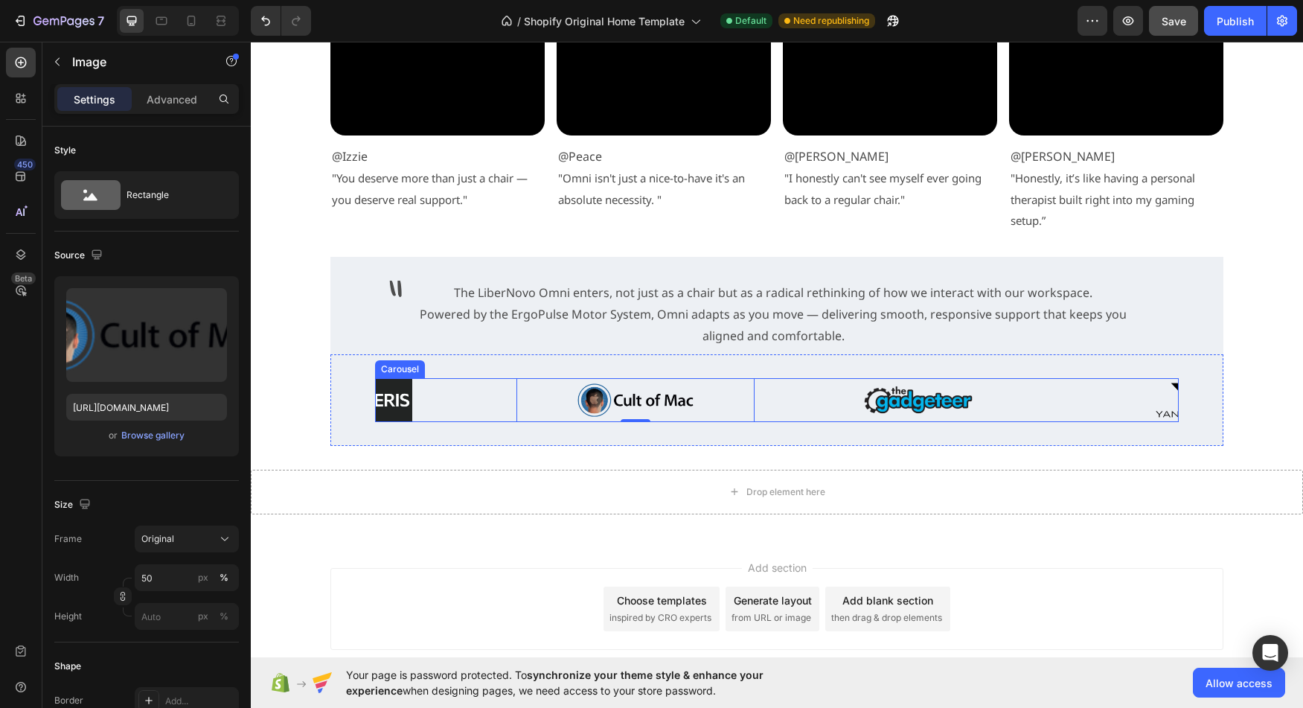
click at [755, 394] on div "Image Image 0 Image Image" at bounding box center [777, 400] width 804 height 44
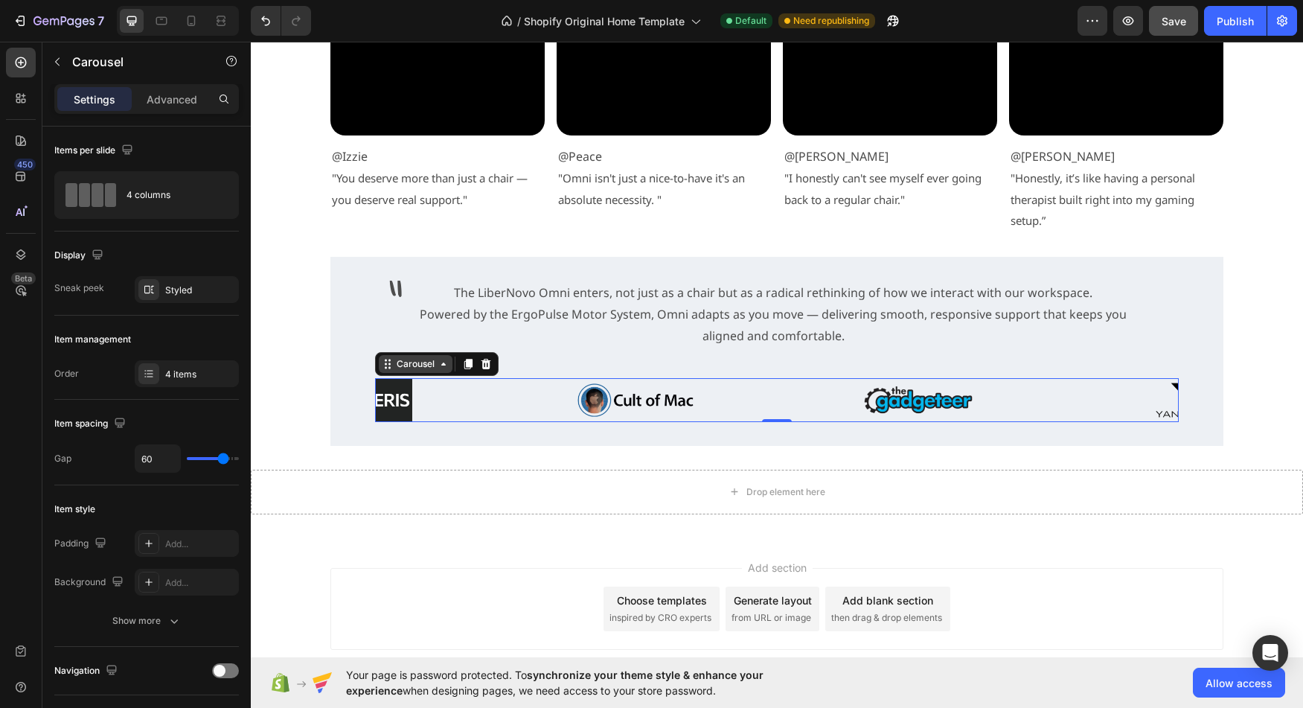
click at [413, 367] on div "Carousel" at bounding box center [416, 363] width 44 height 13
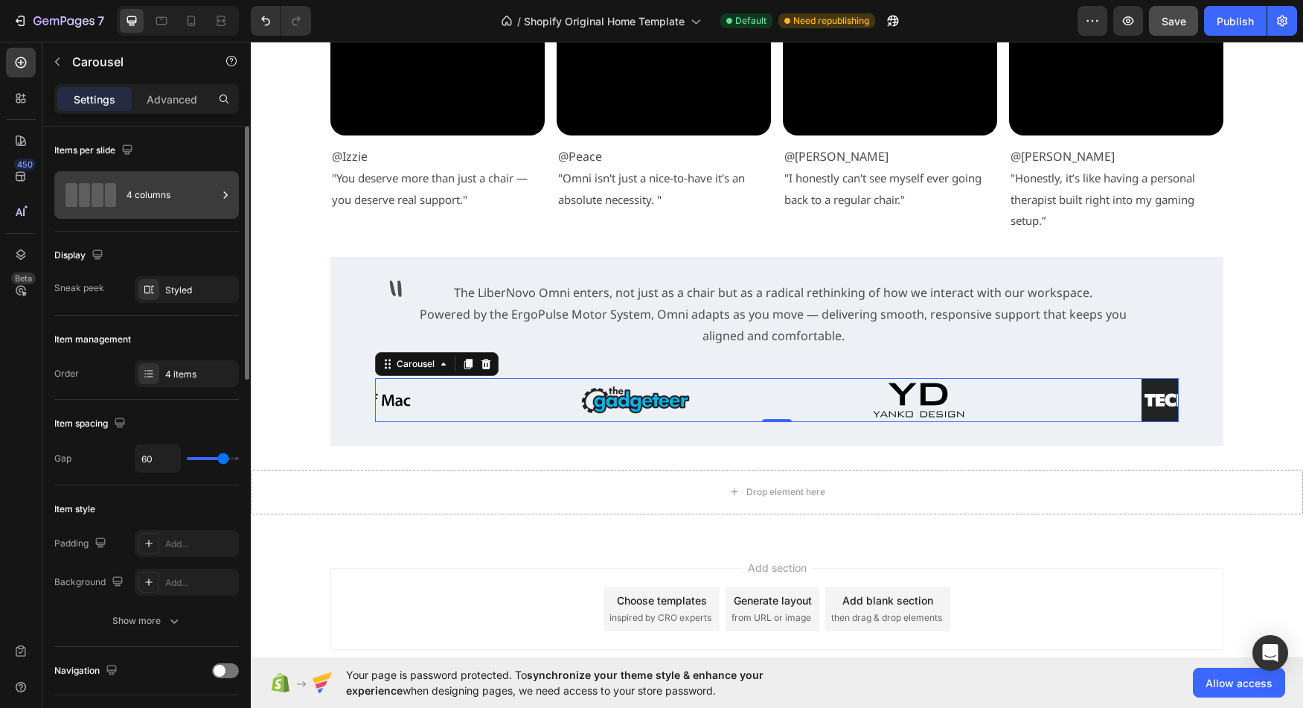
click at [205, 208] on div "4 columns" at bounding box center [172, 195] width 91 height 34
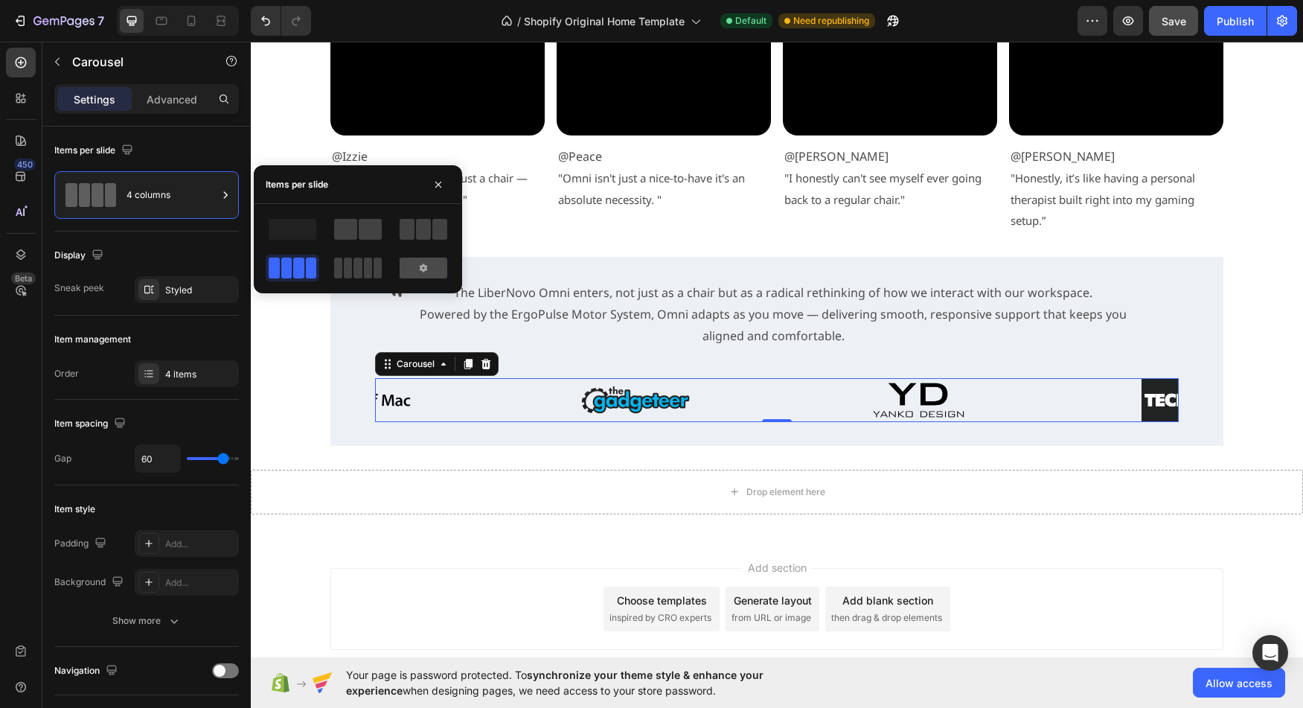
click at [425, 268] on icon at bounding box center [423, 267] width 7 height 8
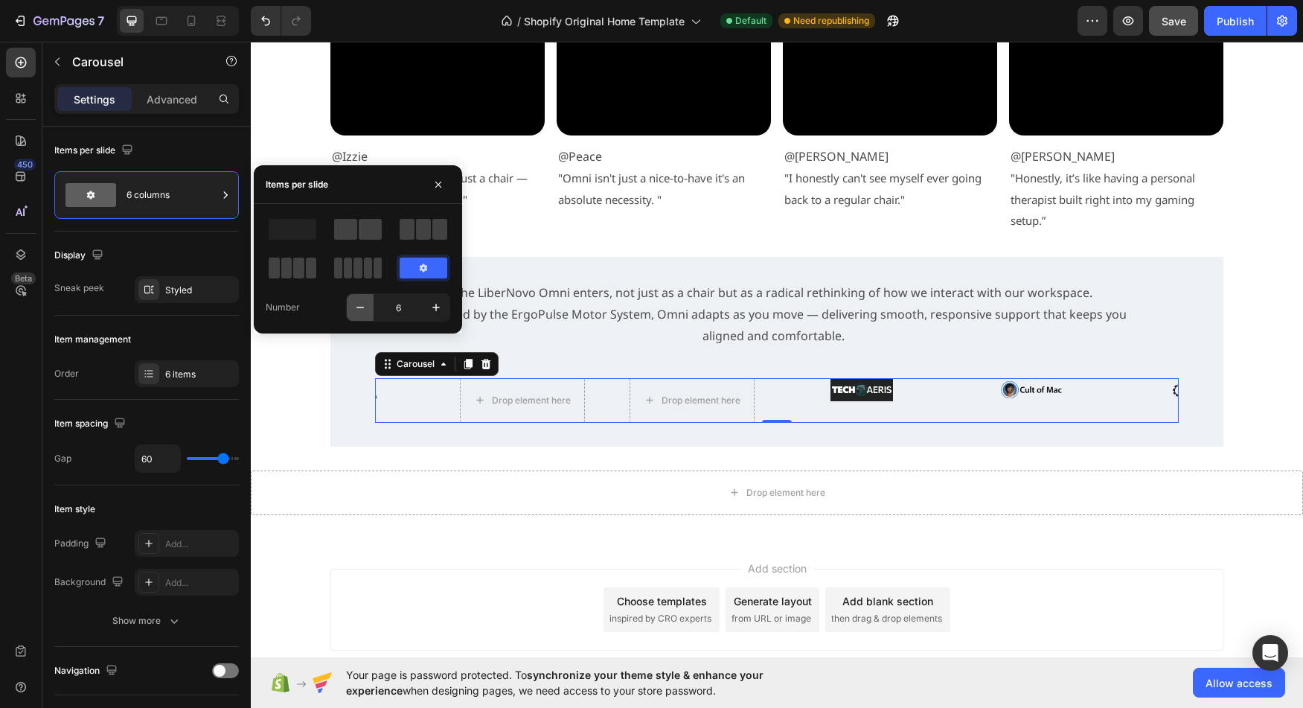
click at [365, 310] on icon "button" at bounding box center [360, 307] width 15 height 15
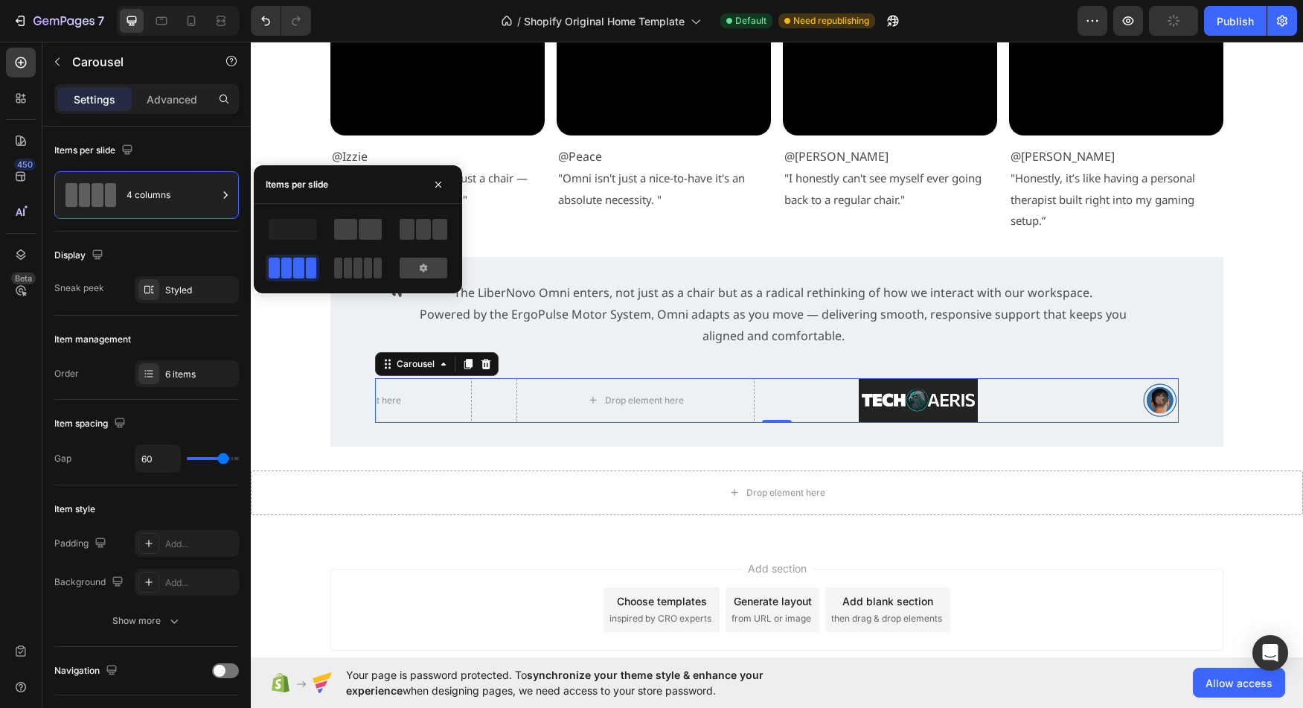
click at [306, 273] on span at bounding box center [311, 267] width 11 height 21
click at [441, 185] on icon "button" at bounding box center [438, 185] width 12 height 12
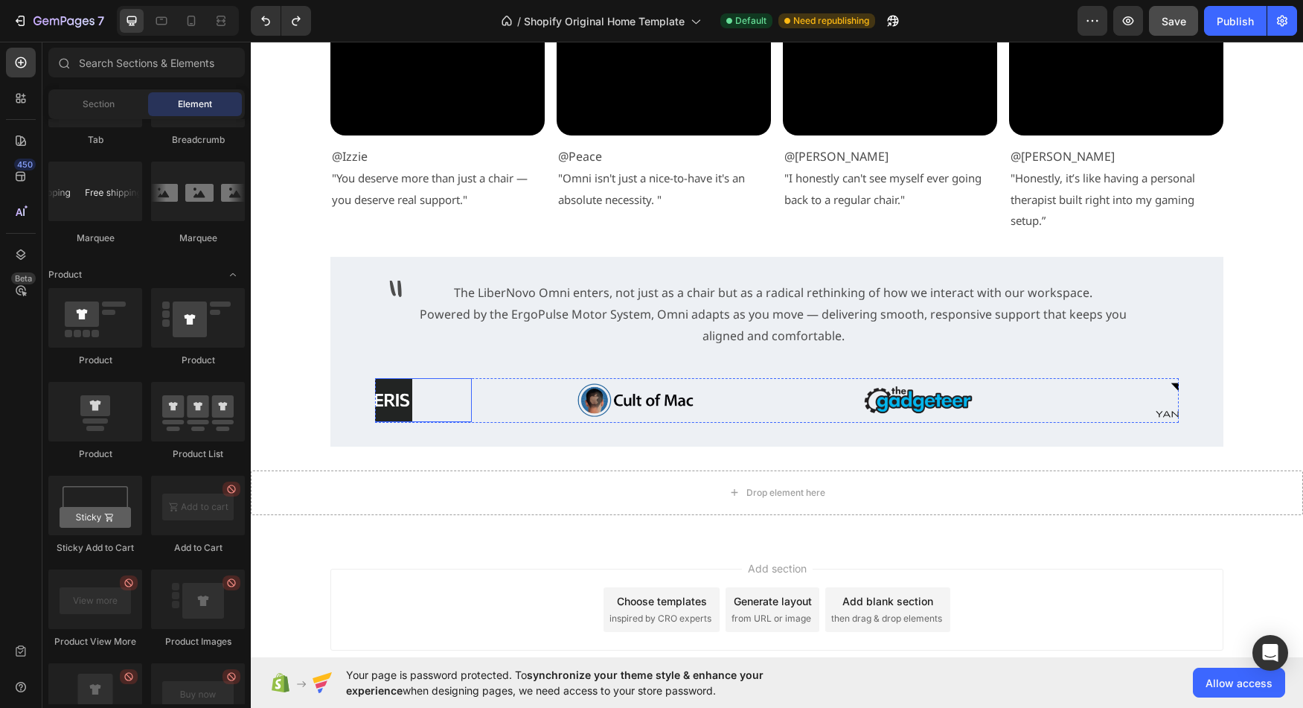
click at [452, 403] on div at bounding box center [353, 400] width 238 height 44
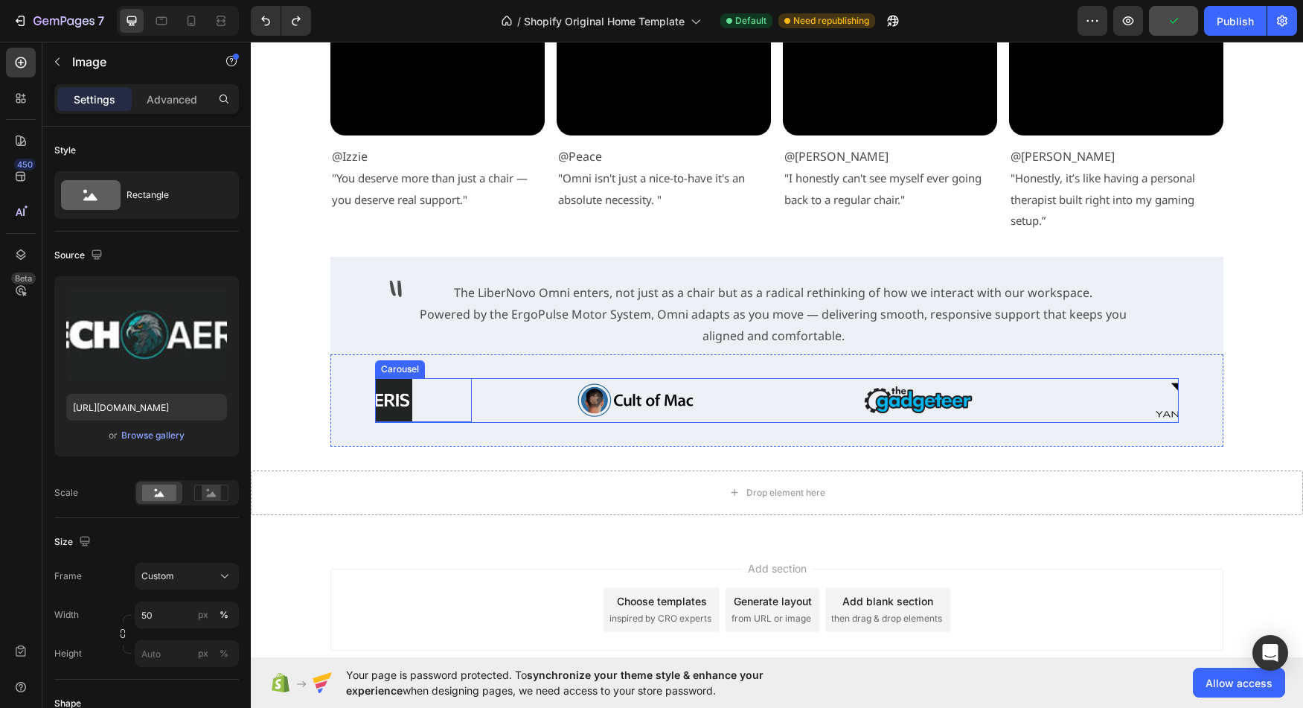
click at [506, 402] on div "Image 0 Image Image Image Drop element here Drop element here" at bounding box center [777, 400] width 804 height 45
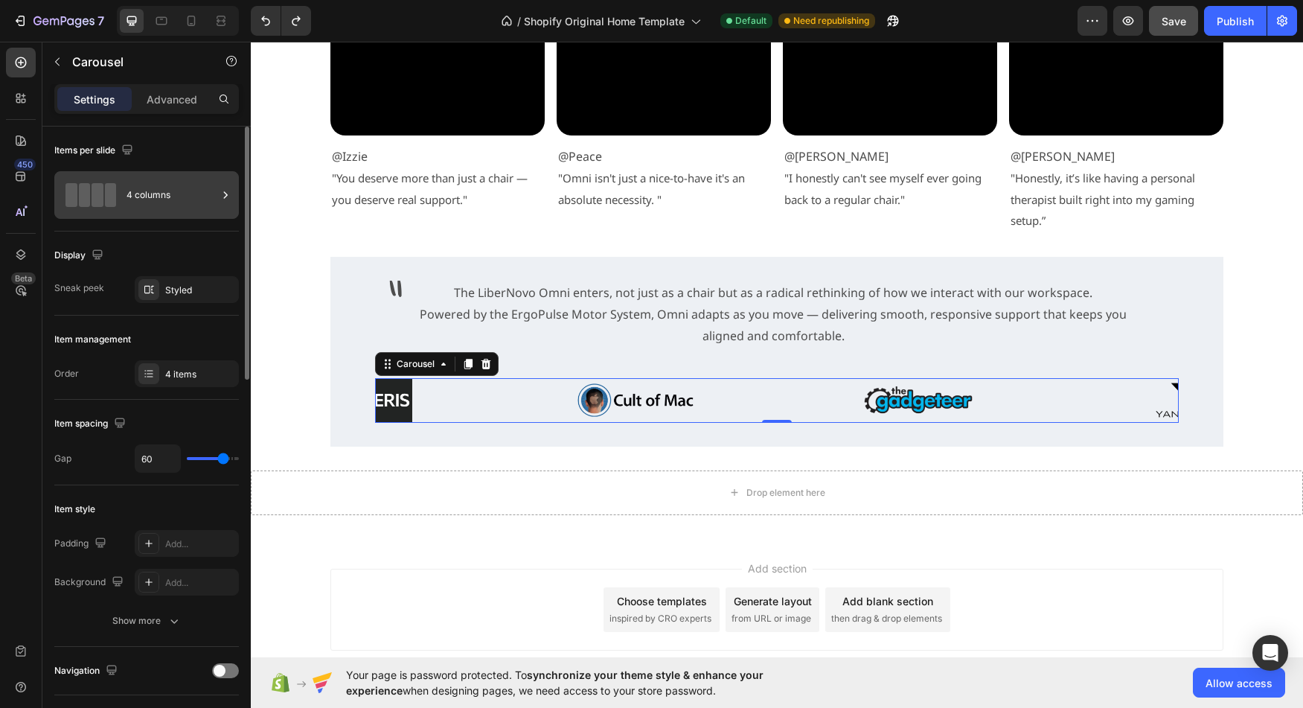
click at [211, 195] on div "4 columns" at bounding box center [172, 195] width 91 height 34
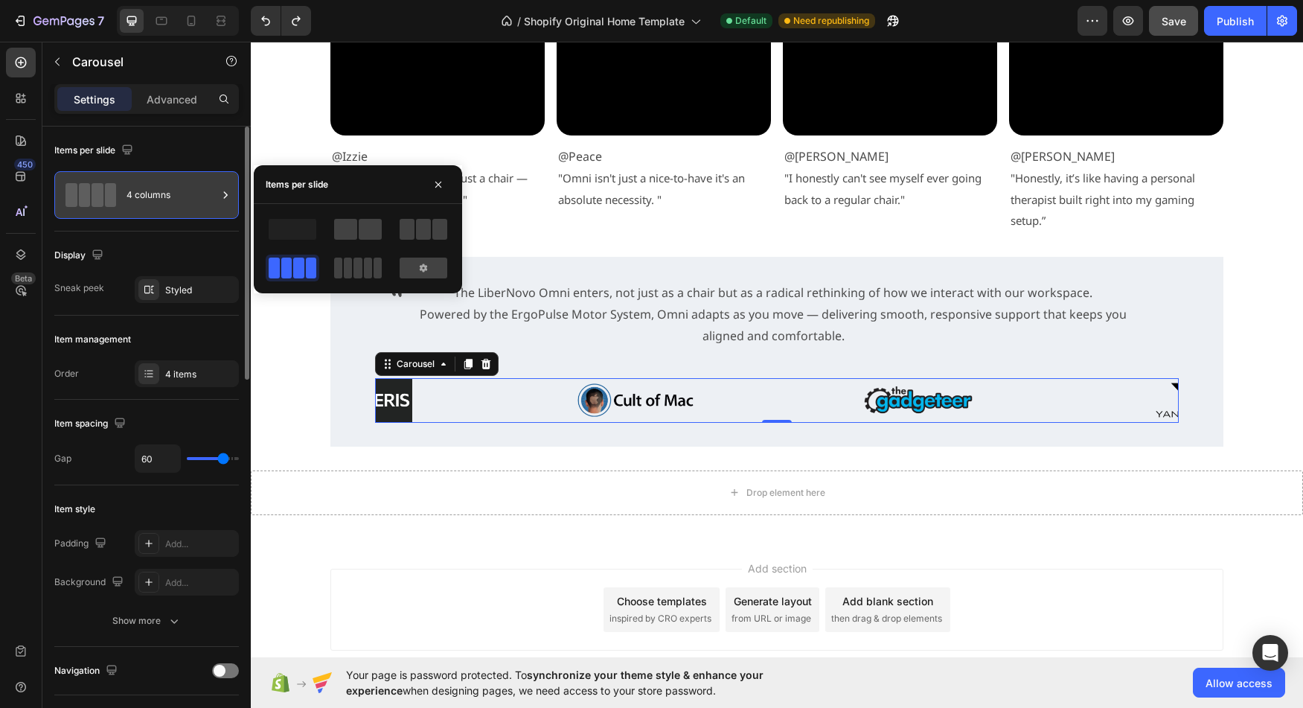
click at [211, 195] on div "4 columns" at bounding box center [172, 195] width 91 height 34
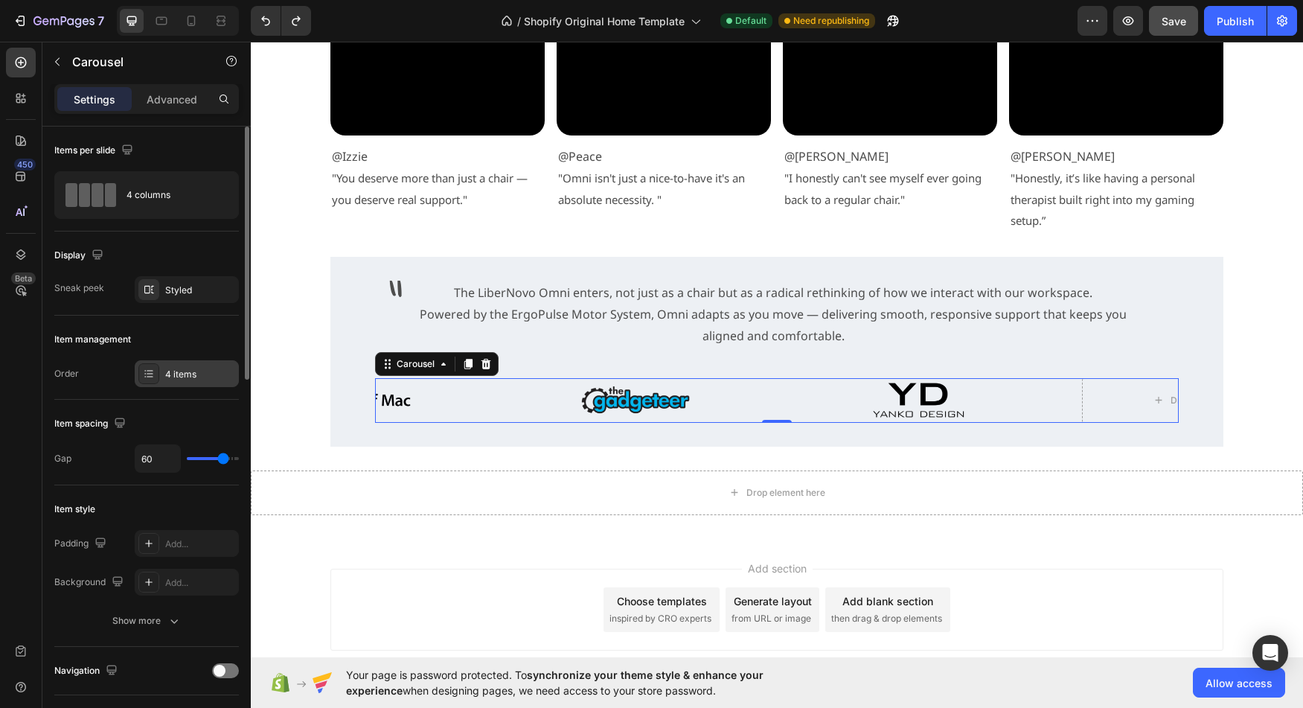
click at [182, 378] on div "4 items" at bounding box center [200, 374] width 70 height 13
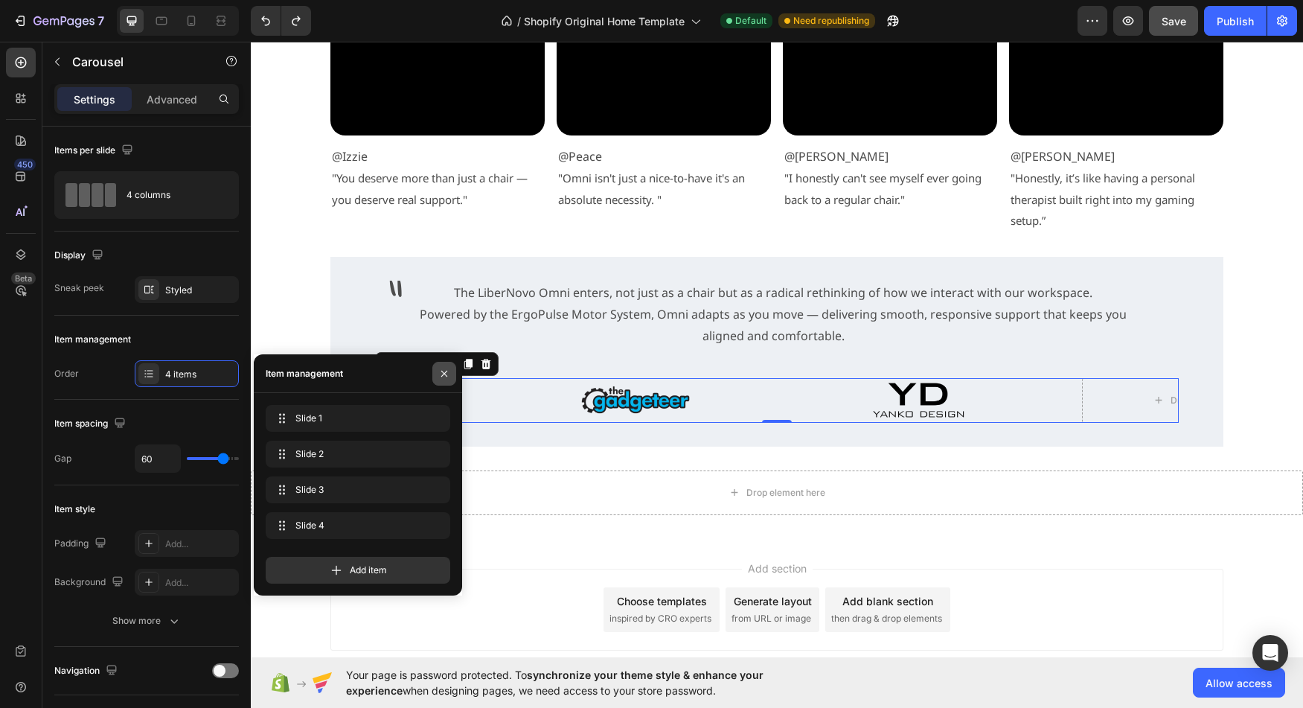
click at [447, 377] on icon "button" at bounding box center [444, 374] width 12 height 12
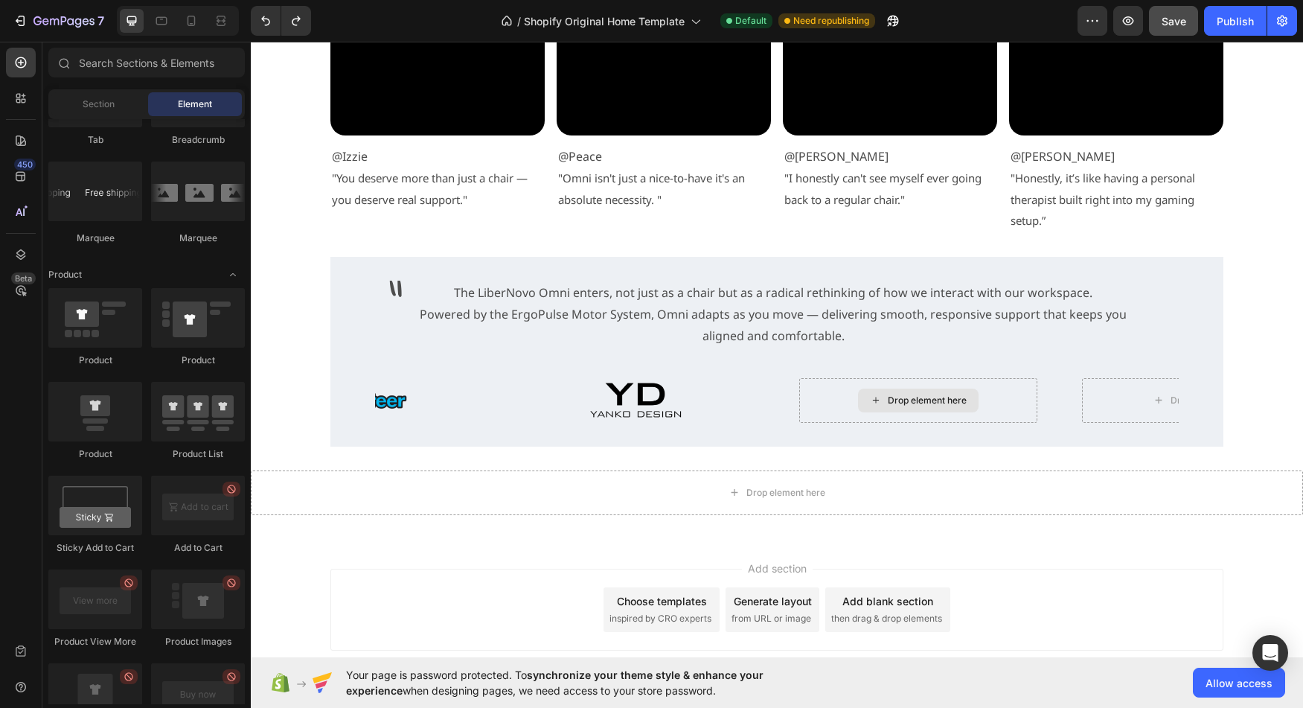
click at [886, 412] on div "Drop element here" at bounding box center [918, 400] width 121 height 24
click at [834, 413] on div "Drop element here" at bounding box center [918, 400] width 238 height 45
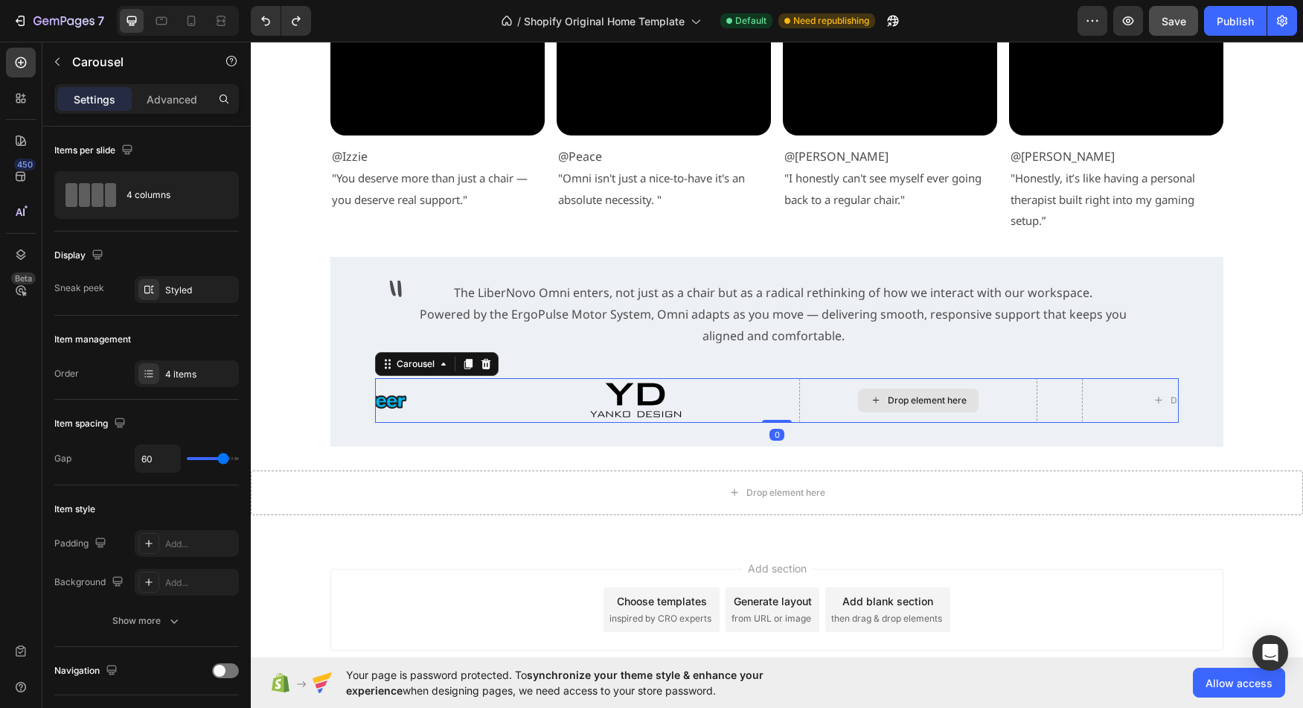
click at [831, 412] on div "Drop element here" at bounding box center [918, 400] width 238 height 45
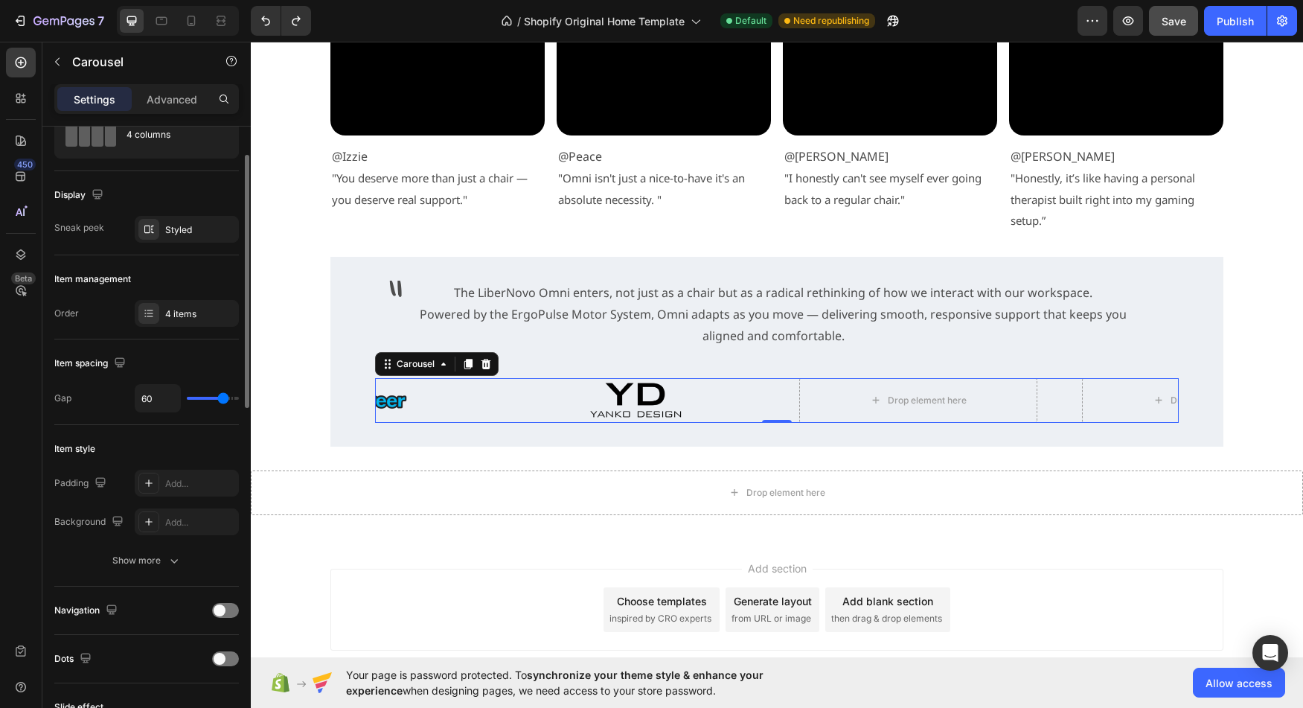
scroll to position [51, 0]
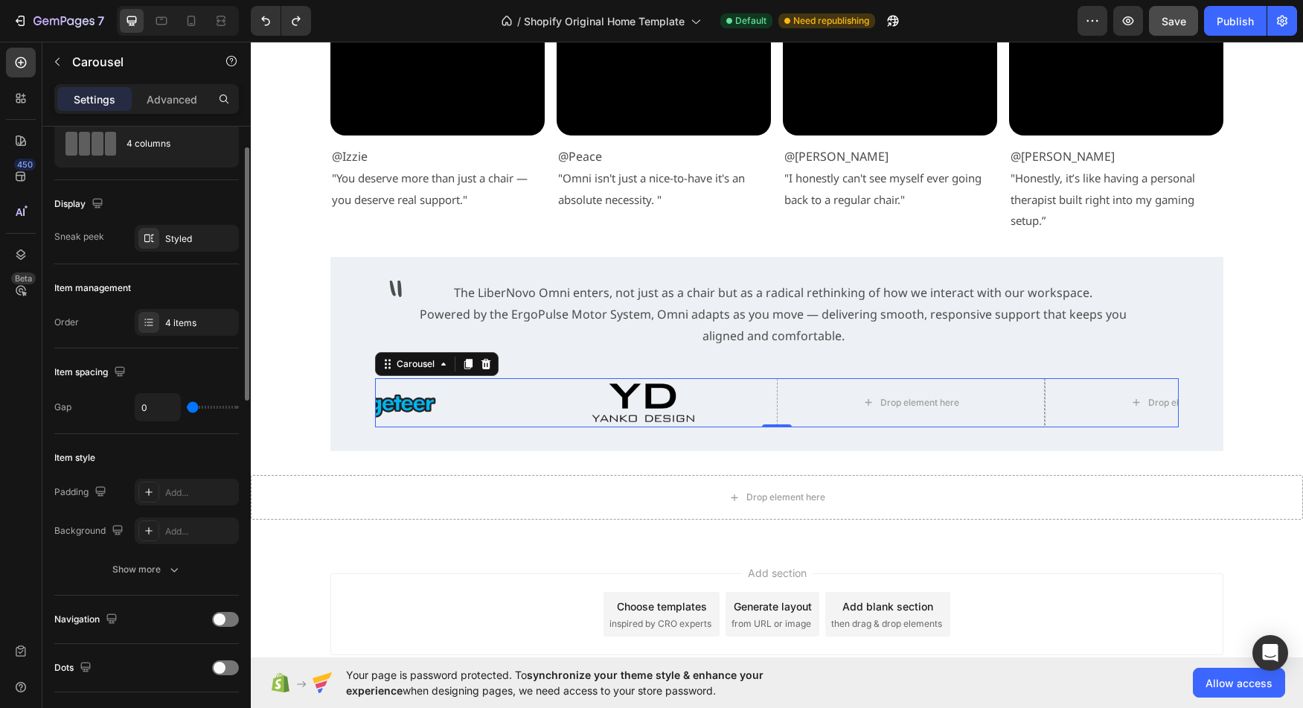
drag, startPoint x: 222, startPoint y: 409, endPoint x: 180, endPoint y: 411, distance: 41.7
click at [187, 409] on input "range" at bounding box center [213, 407] width 52 height 3
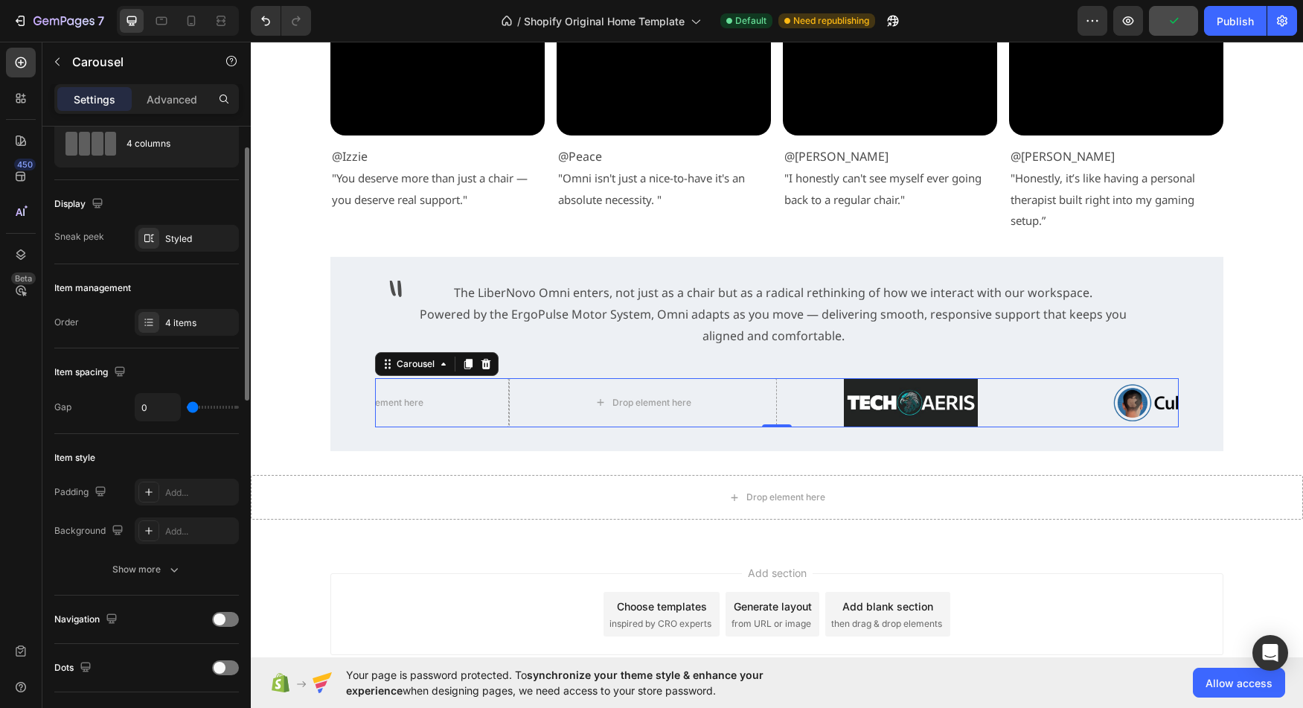
scroll to position [0, 0]
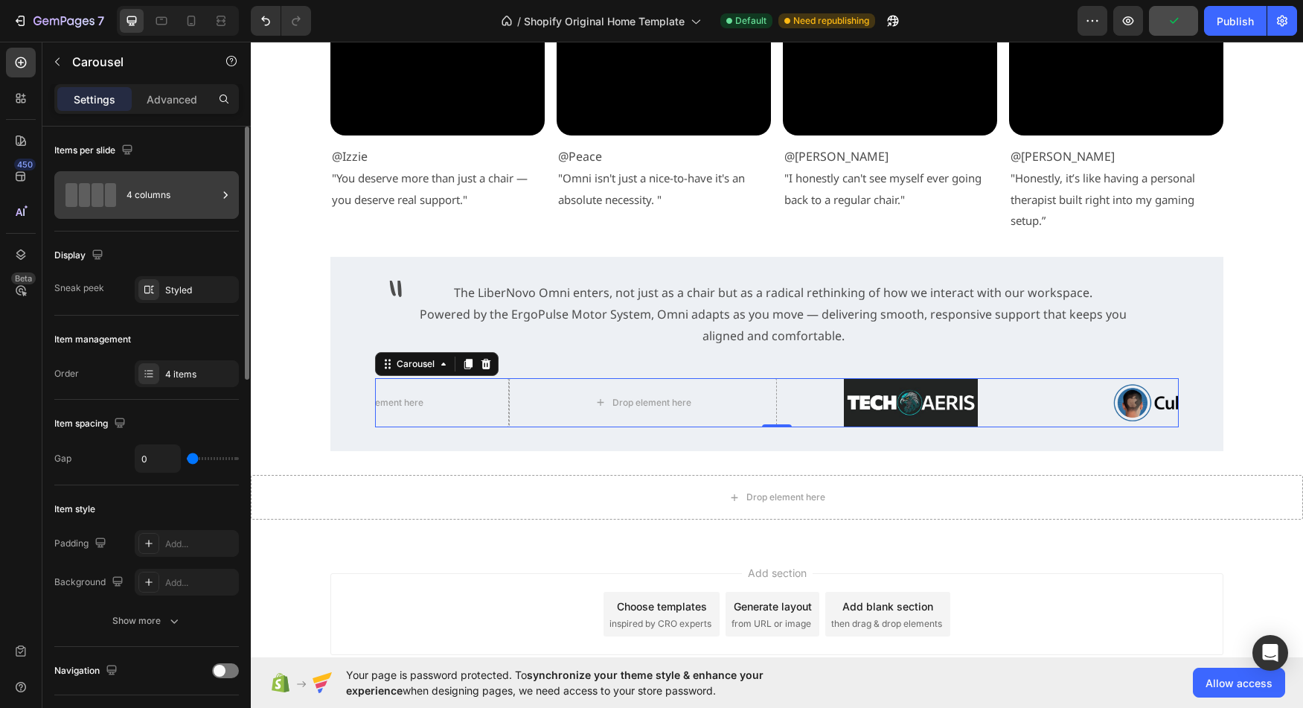
click at [182, 204] on div "4 columns" at bounding box center [172, 195] width 91 height 34
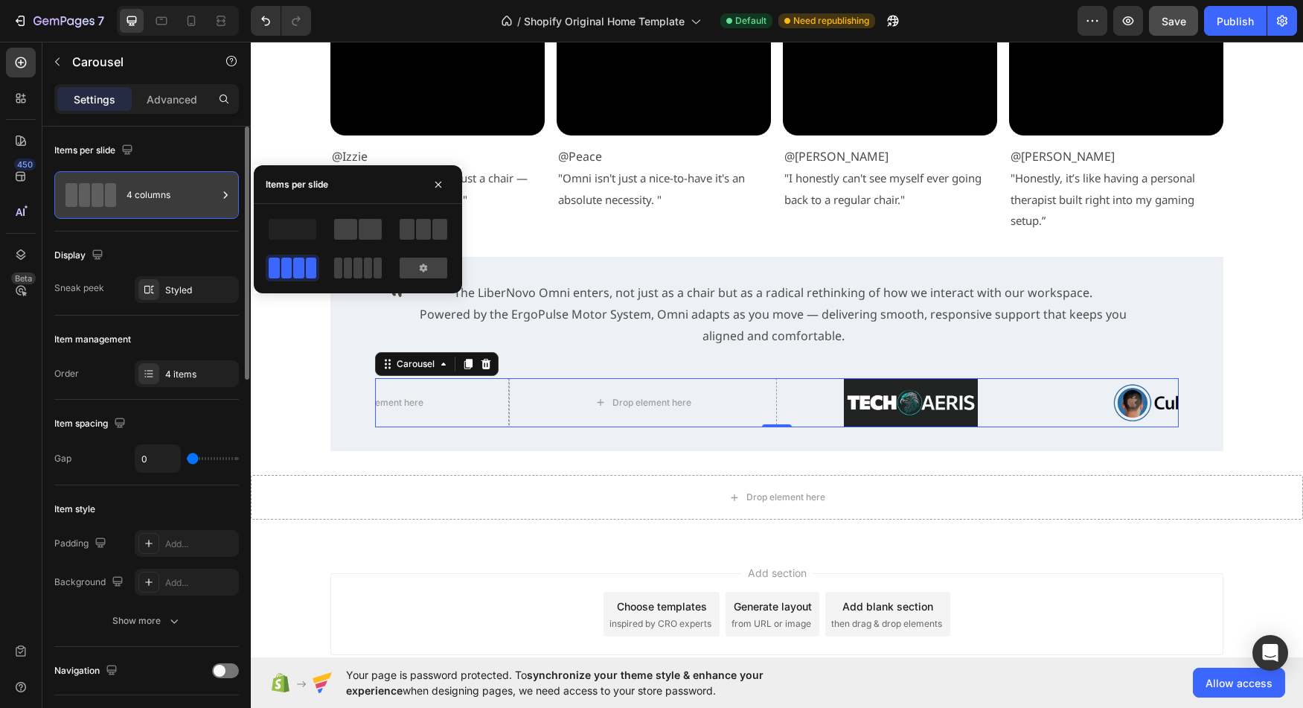
click at [182, 204] on div "4 columns" at bounding box center [172, 195] width 91 height 34
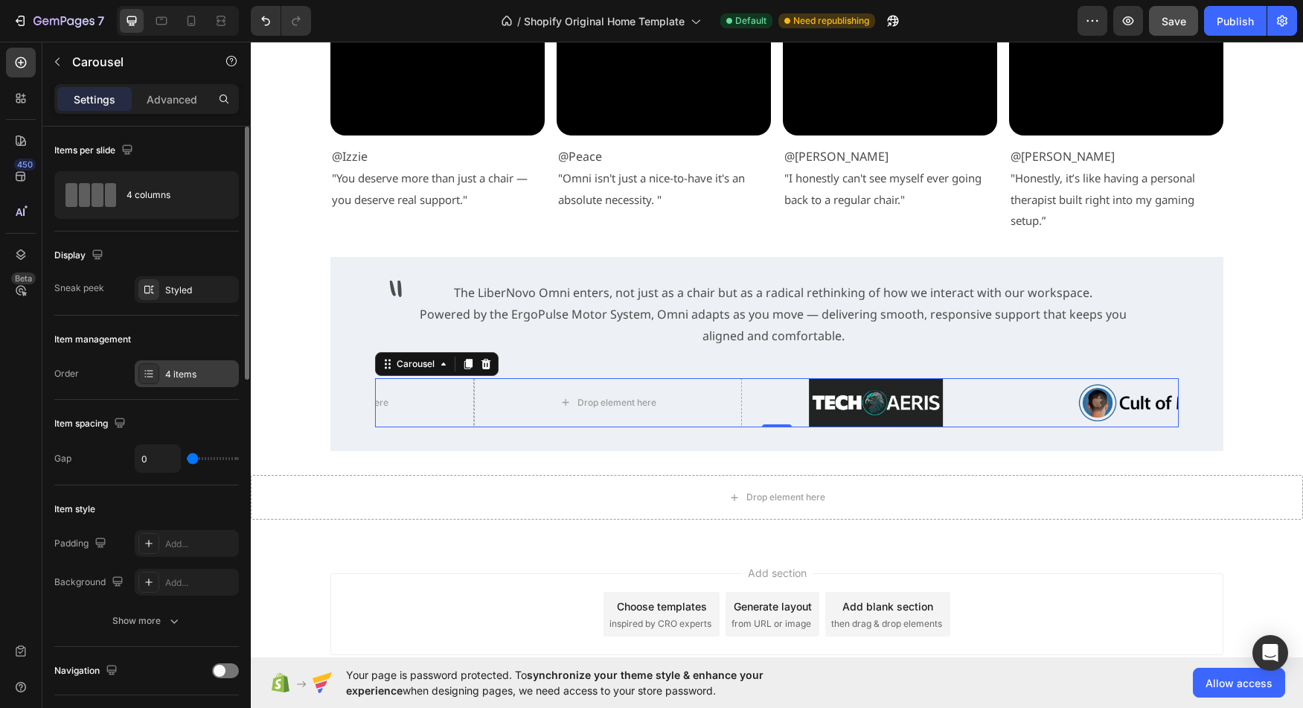
click at [212, 363] on div "4 items" at bounding box center [187, 373] width 104 height 27
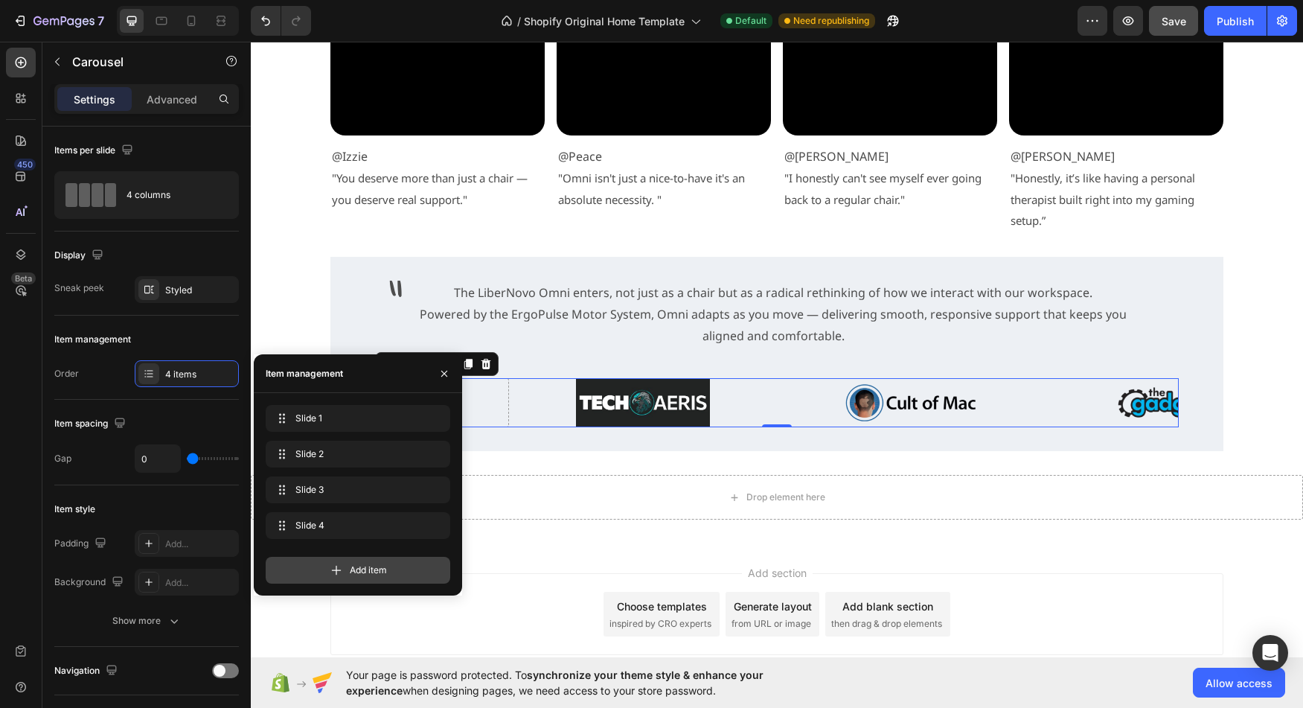
click at [372, 566] on span "Add item" at bounding box center [368, 569] width 37 height 13
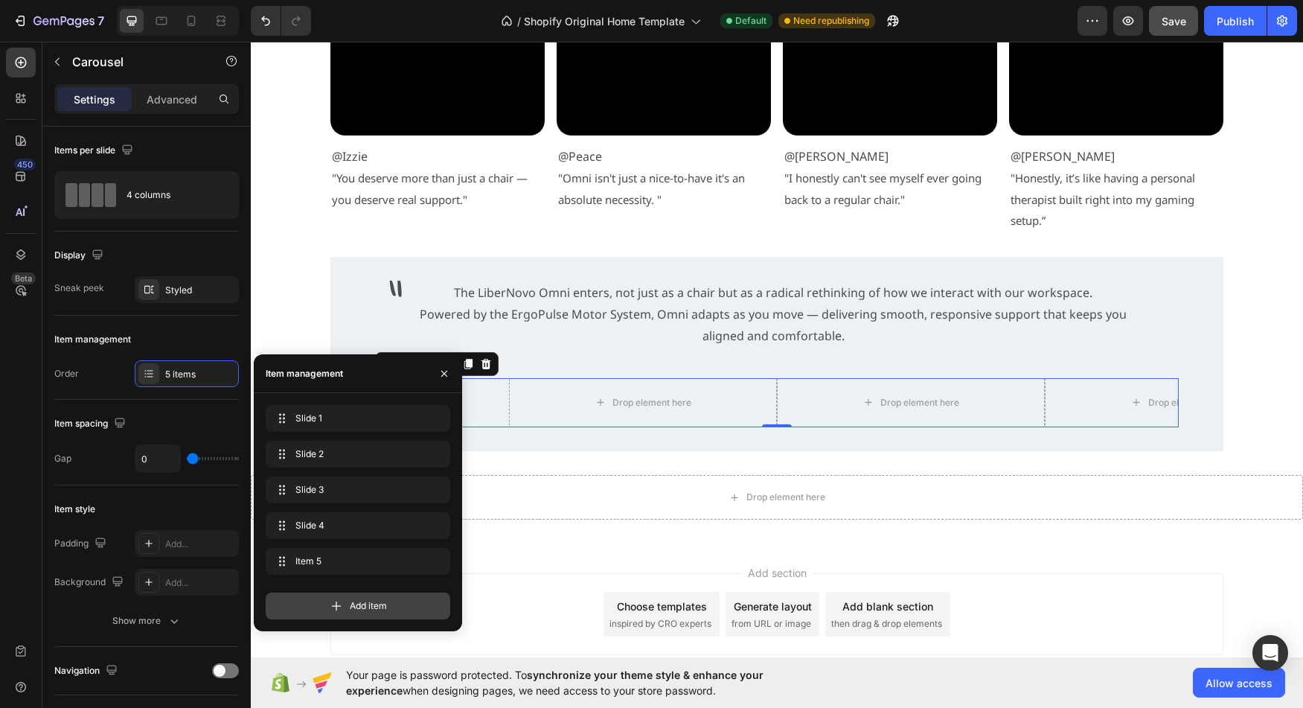
click at [374, 602] on span "Add item" at bounding box center [368, 605] width 37 height 13
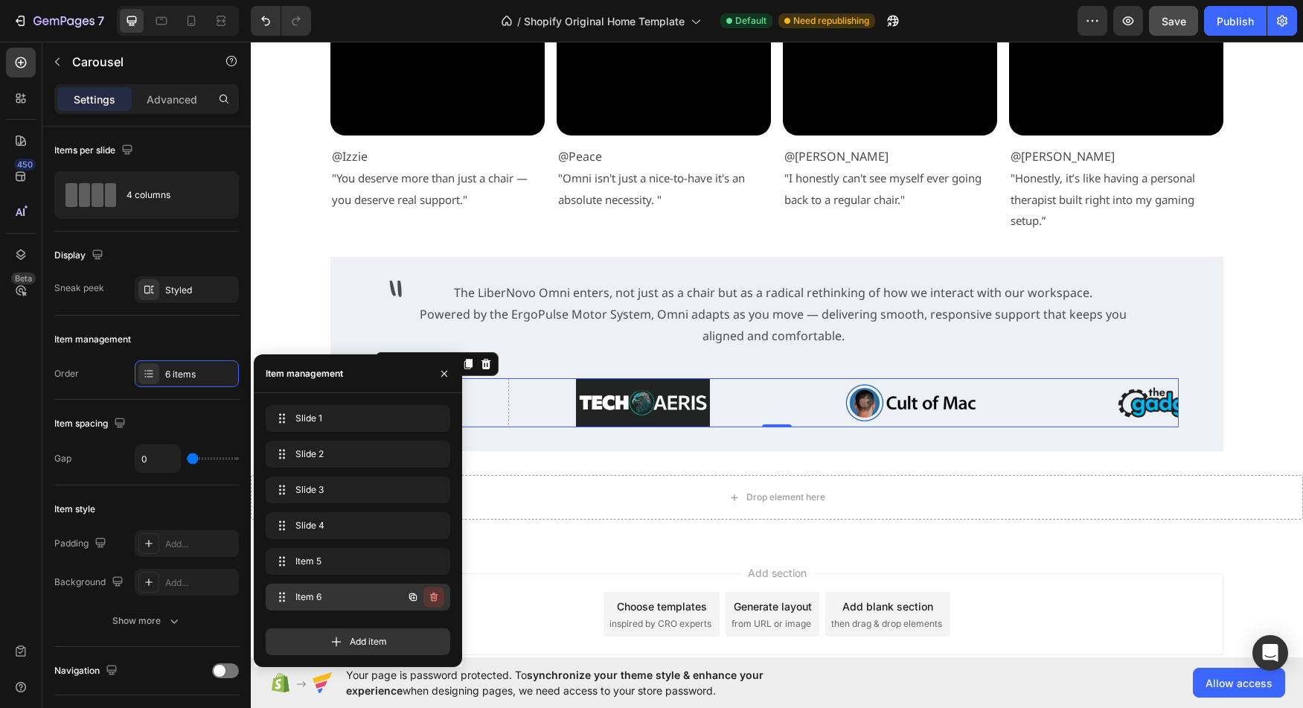
click at [434, 599] on icon "button" at bounding box center [434, 597] width 12 height 12
click at [426, 601] on div "Delete" at bounding box center [424, 596] width 28 height 13
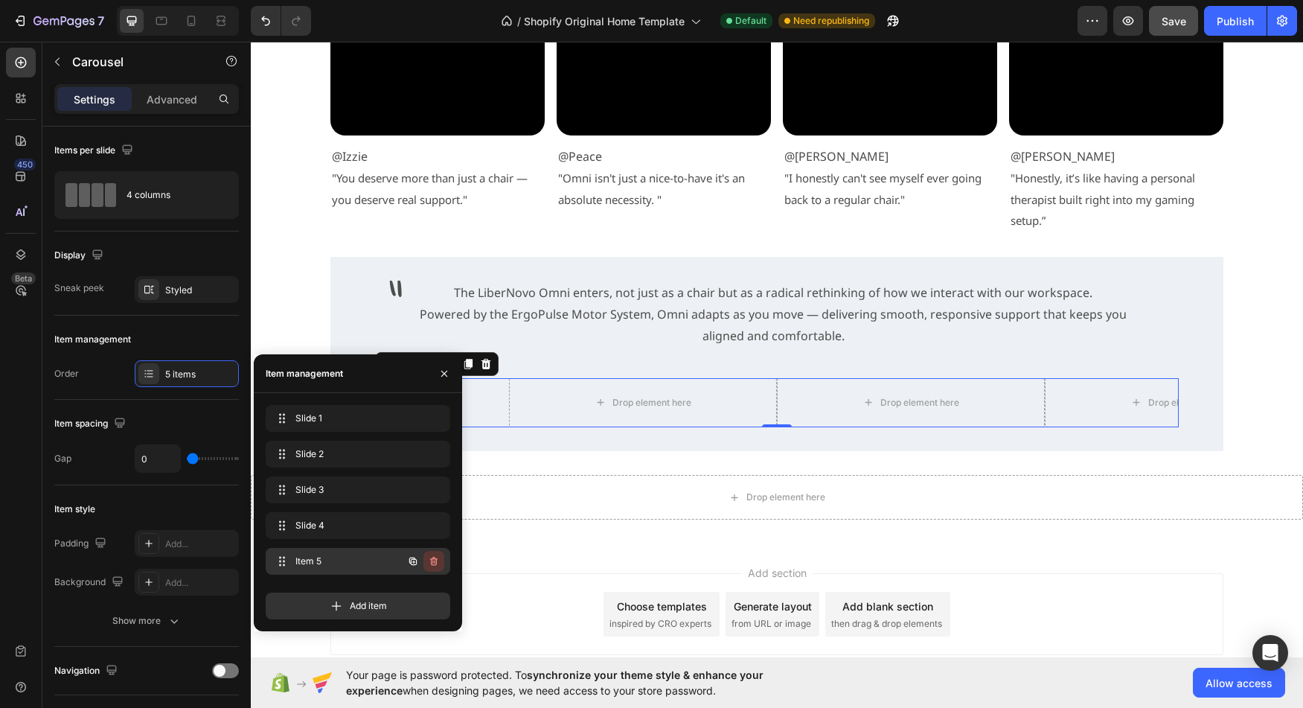
click at [437, 563] on icon "button" at bounding box center [433, 561] width 7 height 9
click at [432, 564] on div "Delete" at bounding box center [424, 560] width 28 height 13
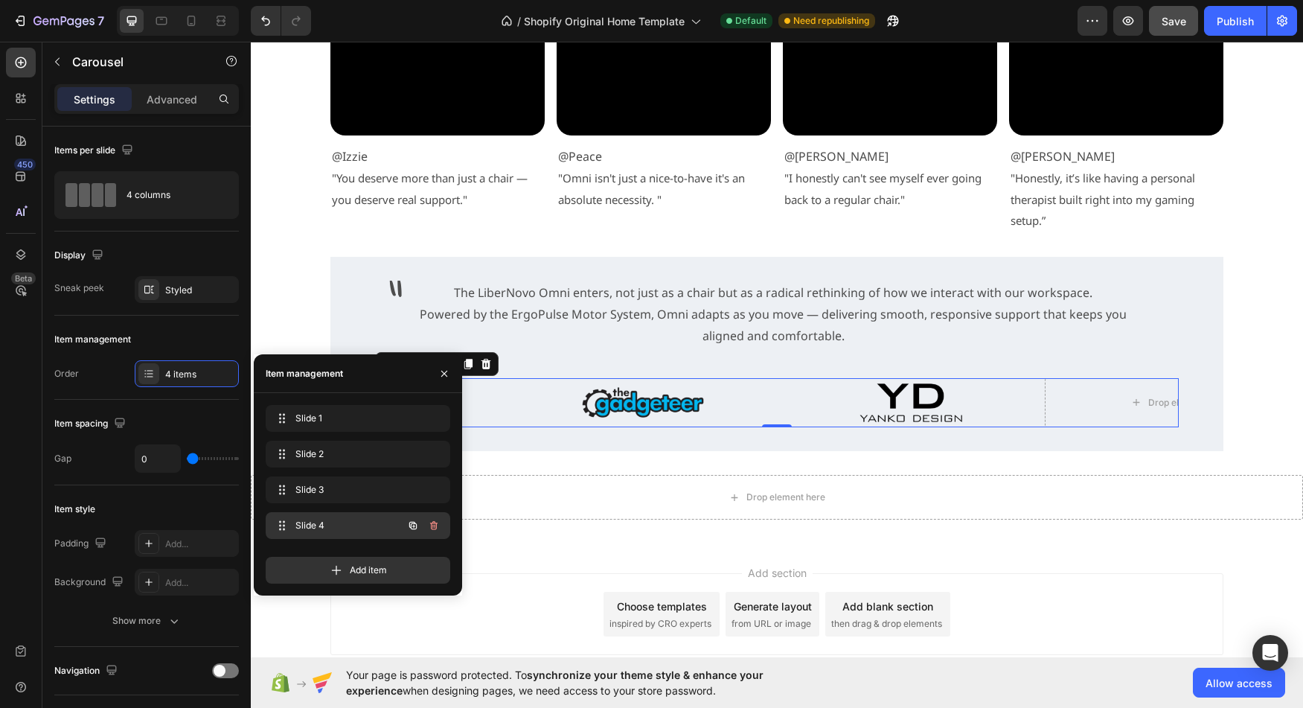
click at [348, 536] on div "Slide 4 Slide 4" at bounding box center [358, 525] width 185 height 27
click at [347, 530] on span "Slide 4" at bounding box center [347, 525] width 110 height 13
click at [347, 530] on span "Slide 4" at bounding box center [337, 525] width 84 height 13
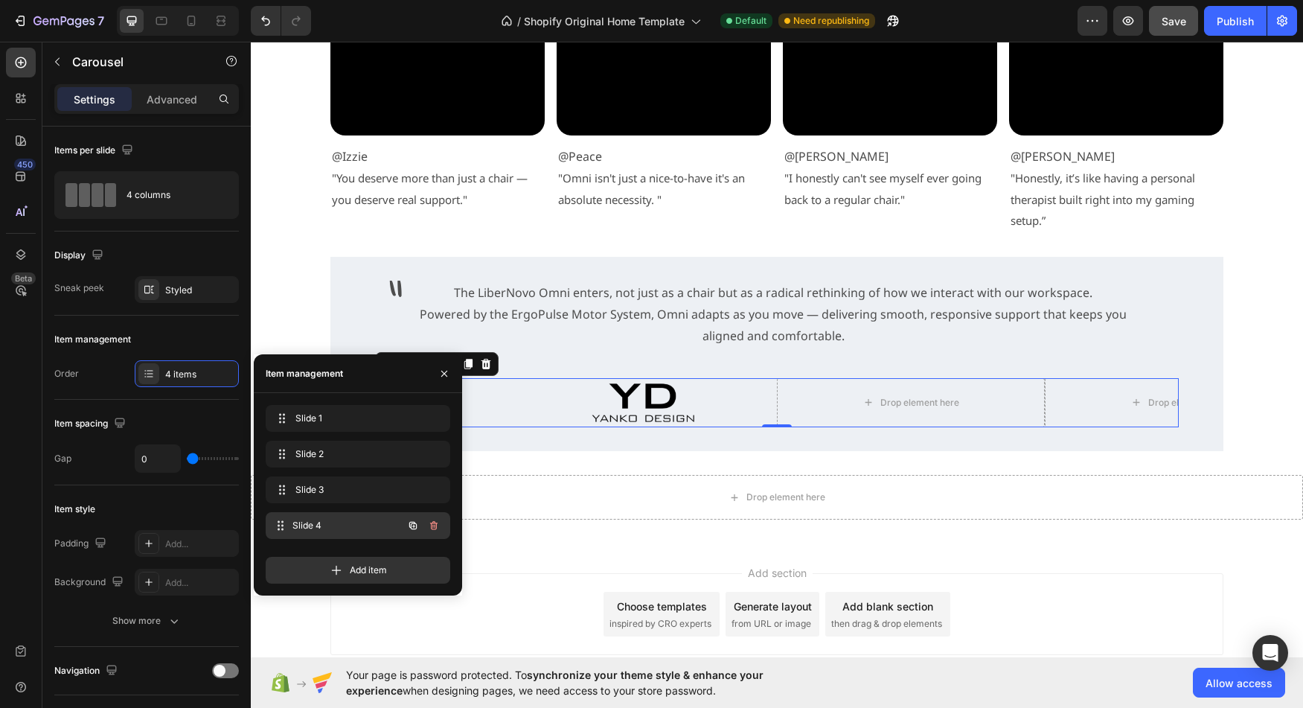
click at [347, 530] on span "Slide 4" at bounding box center [347, 525] width 110 height 13
click at [409, 523] on icon "button" at bounding box center [412, 525] width 7 height 7
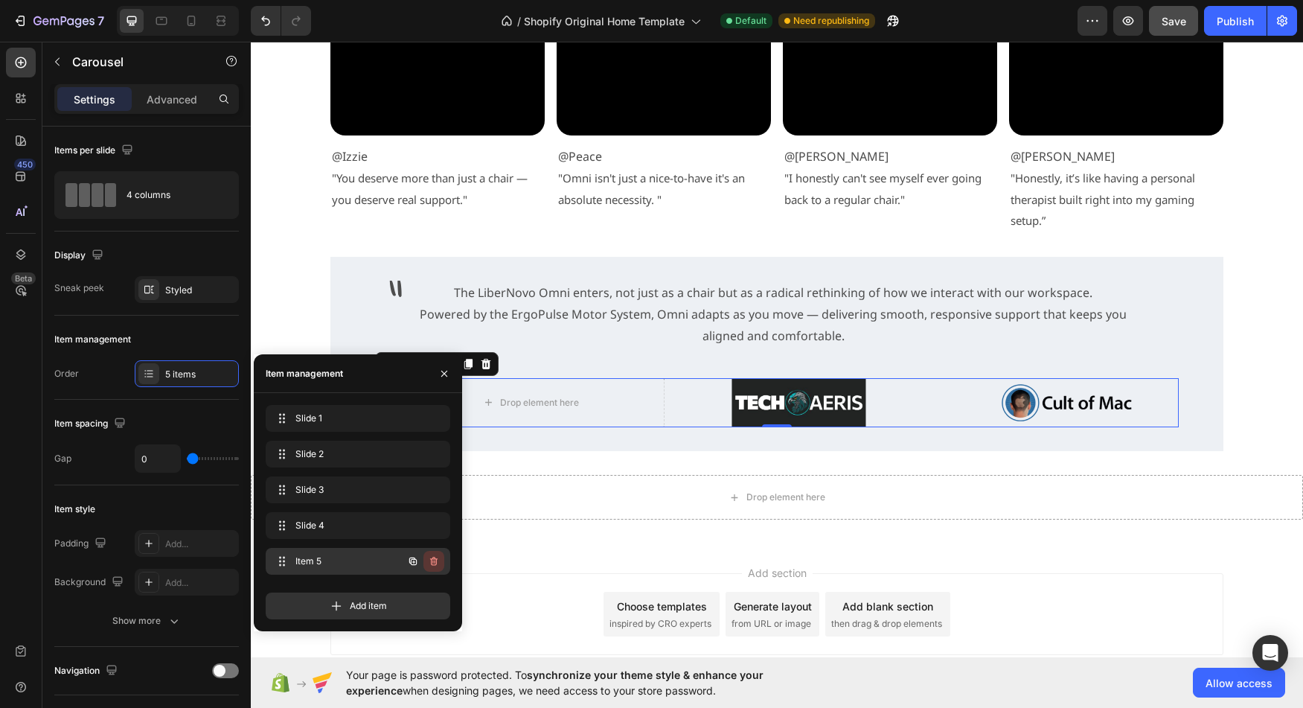
click at [436, 560] on icon "button" at bounding box center [433, 561] width 7 height 9
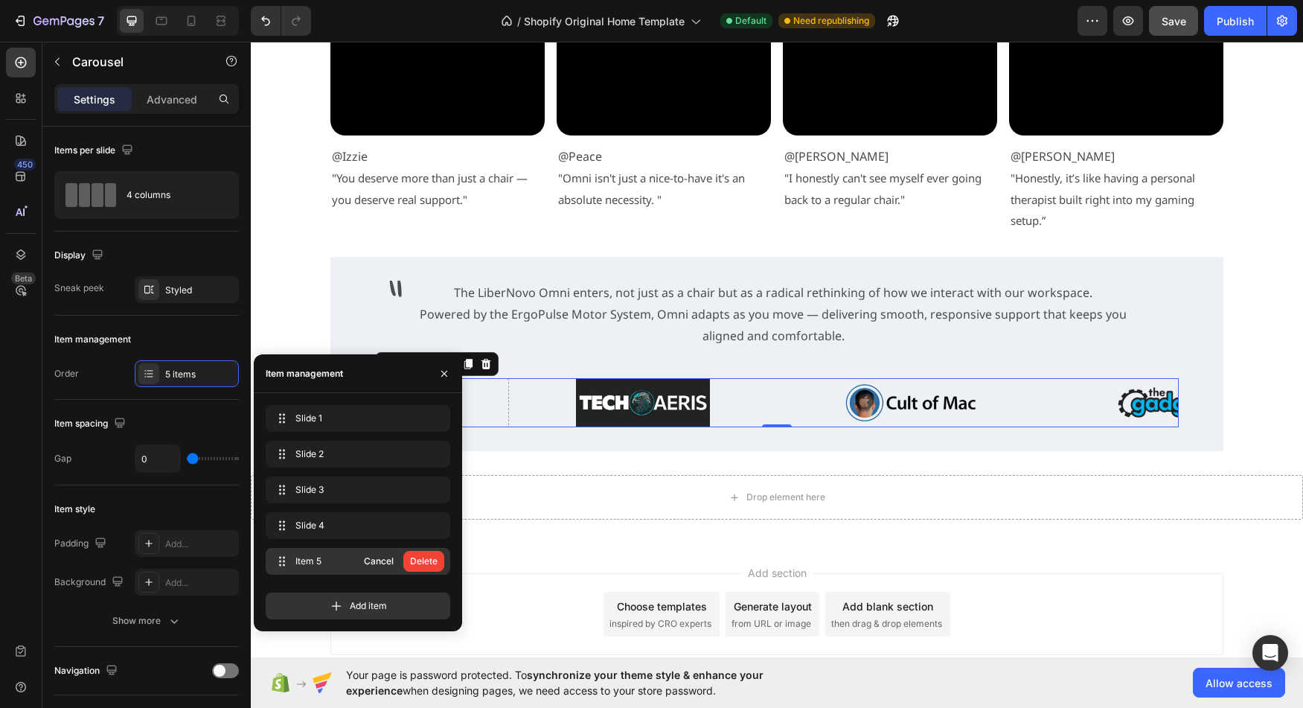
click at [426, 566] on div "Delete" at bounding box center [424, 560] width 28 height 13
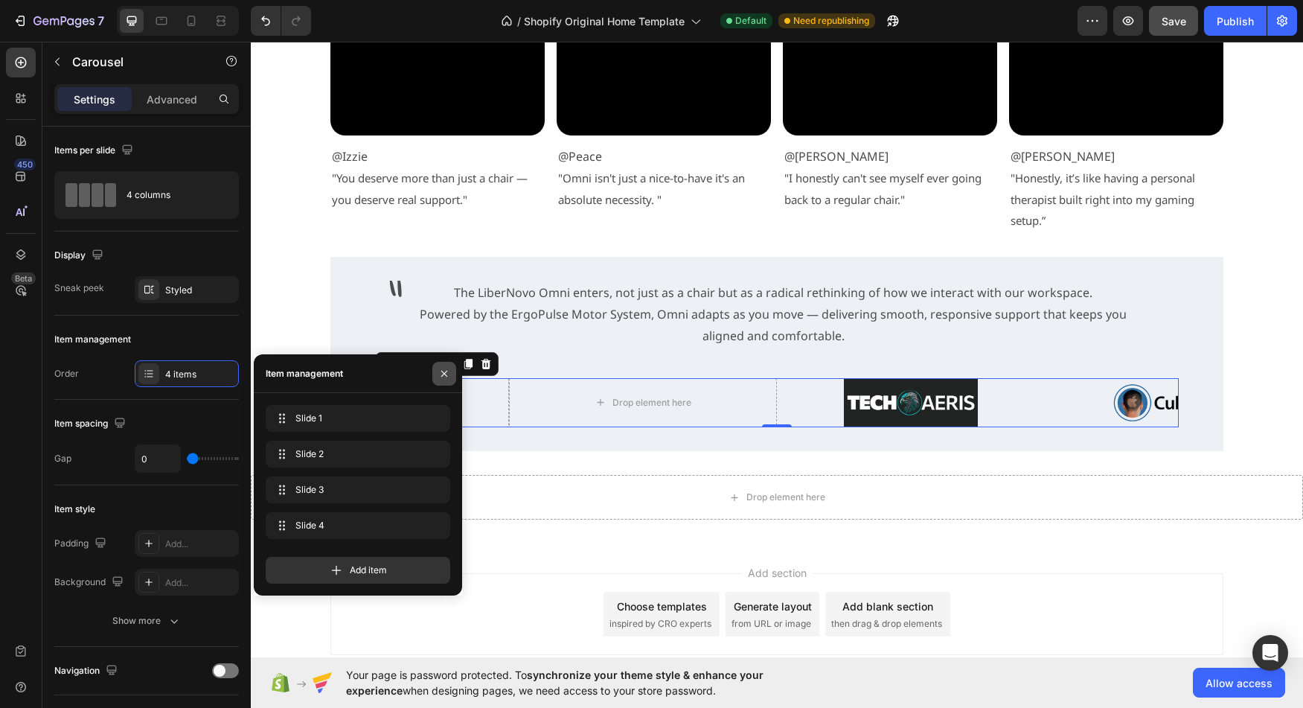
drag, startPoint x: 439, startPoint y: 372, endPoint x: 127, endPoint y: 382, distance: 312.0
click at [439, 372] on icon "button" at bounding box center [444, 374] width 12 height 12
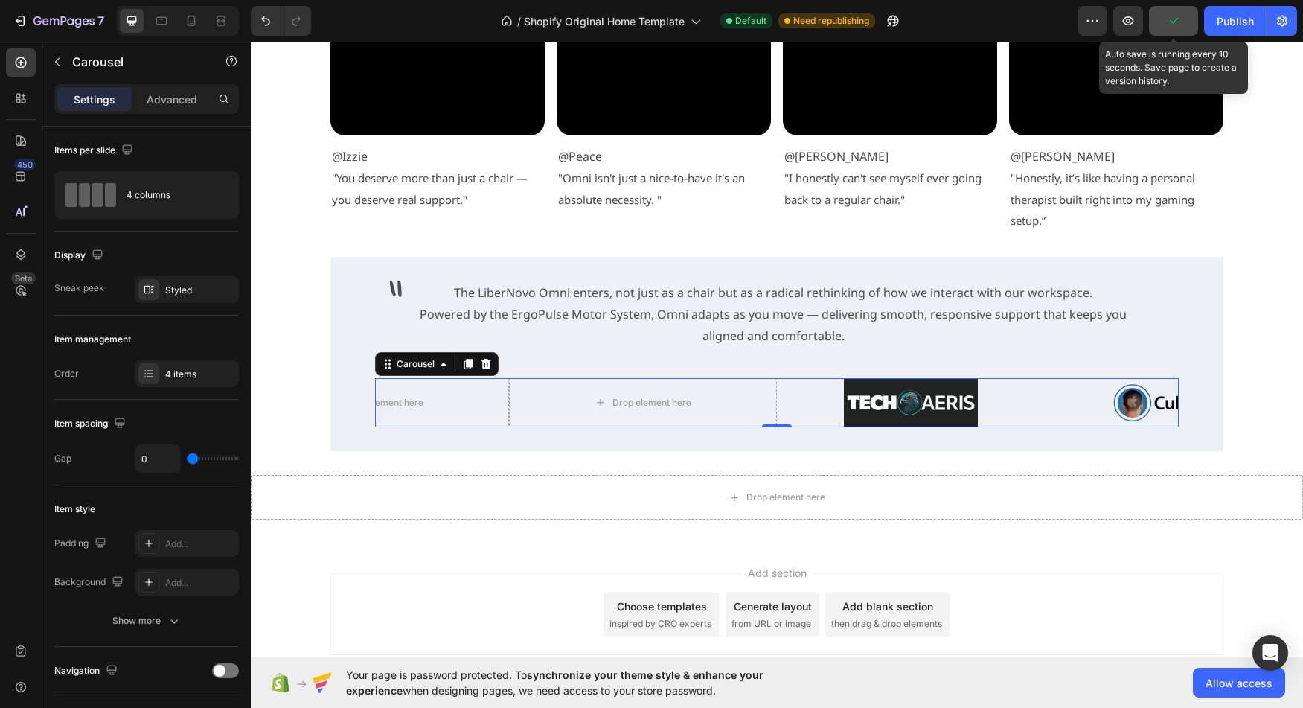
click at [1183, 22] on button "button" at bounding box center [1173, 21] width 49 height 30
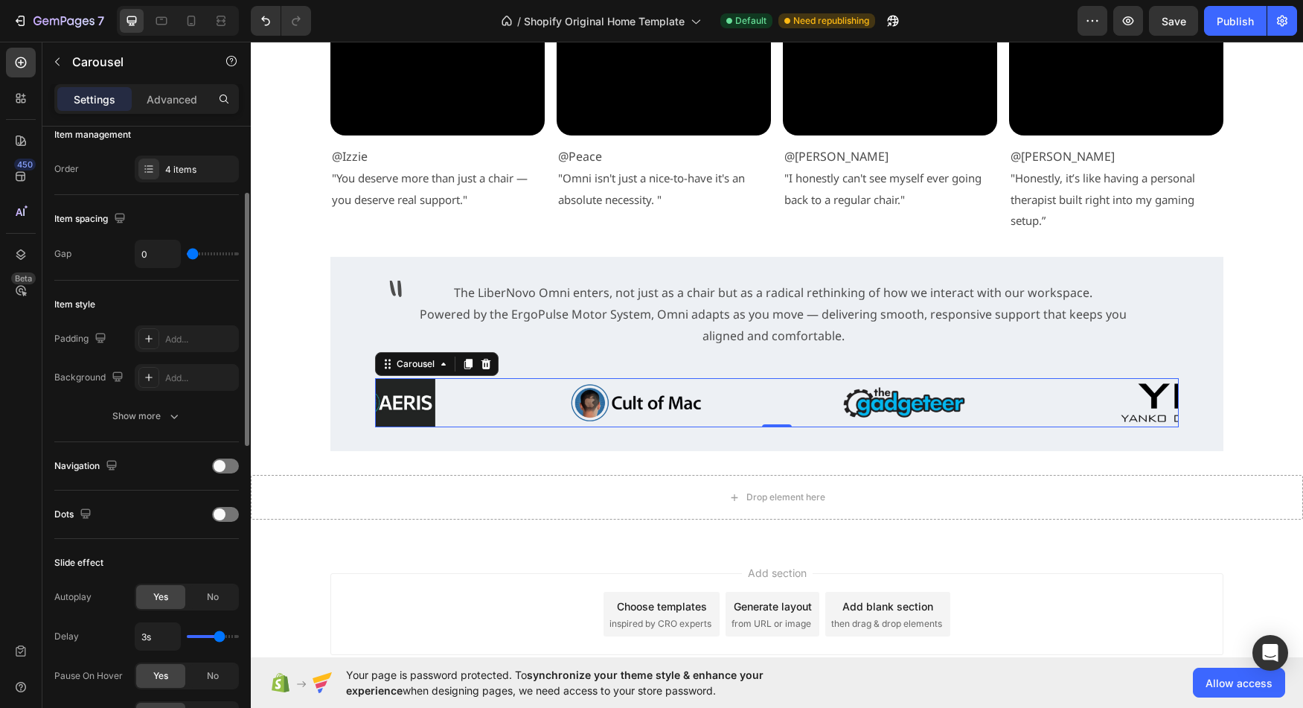
scroll to position [208, 0]
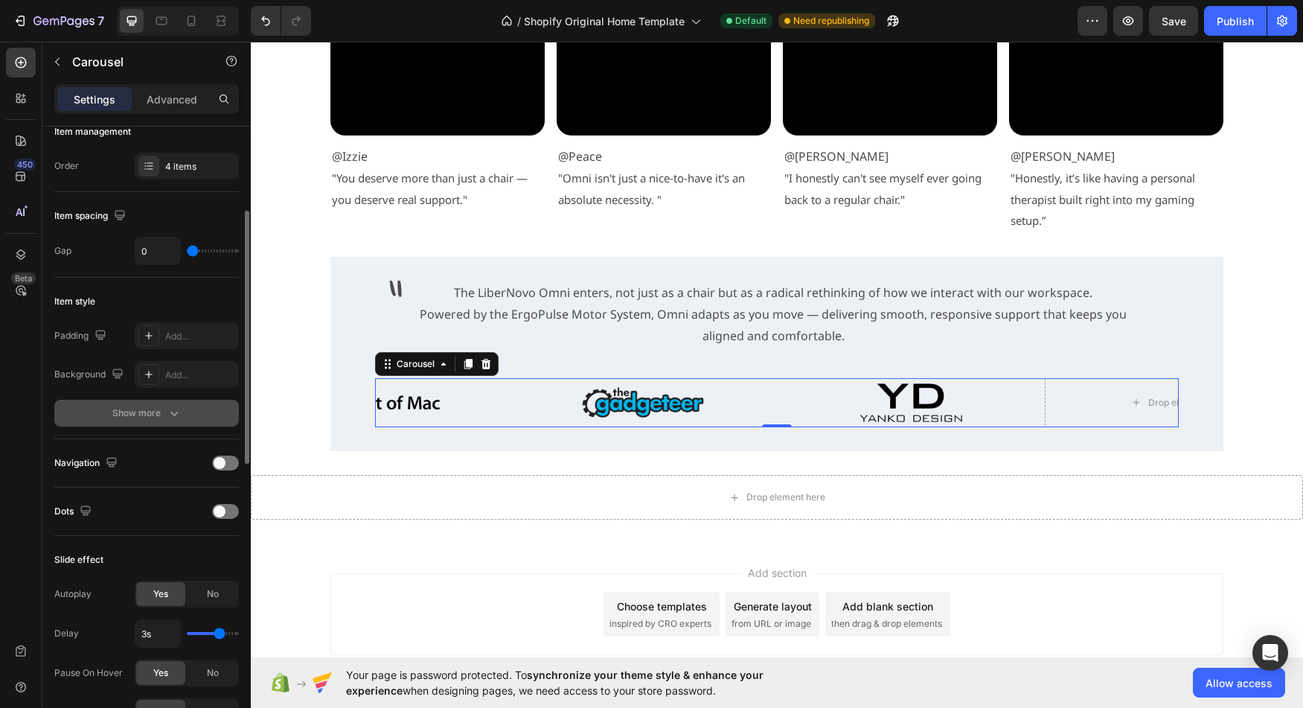
click at [131, 421] on button "Show more" at bounding box center [146, 413] width 185 height 27
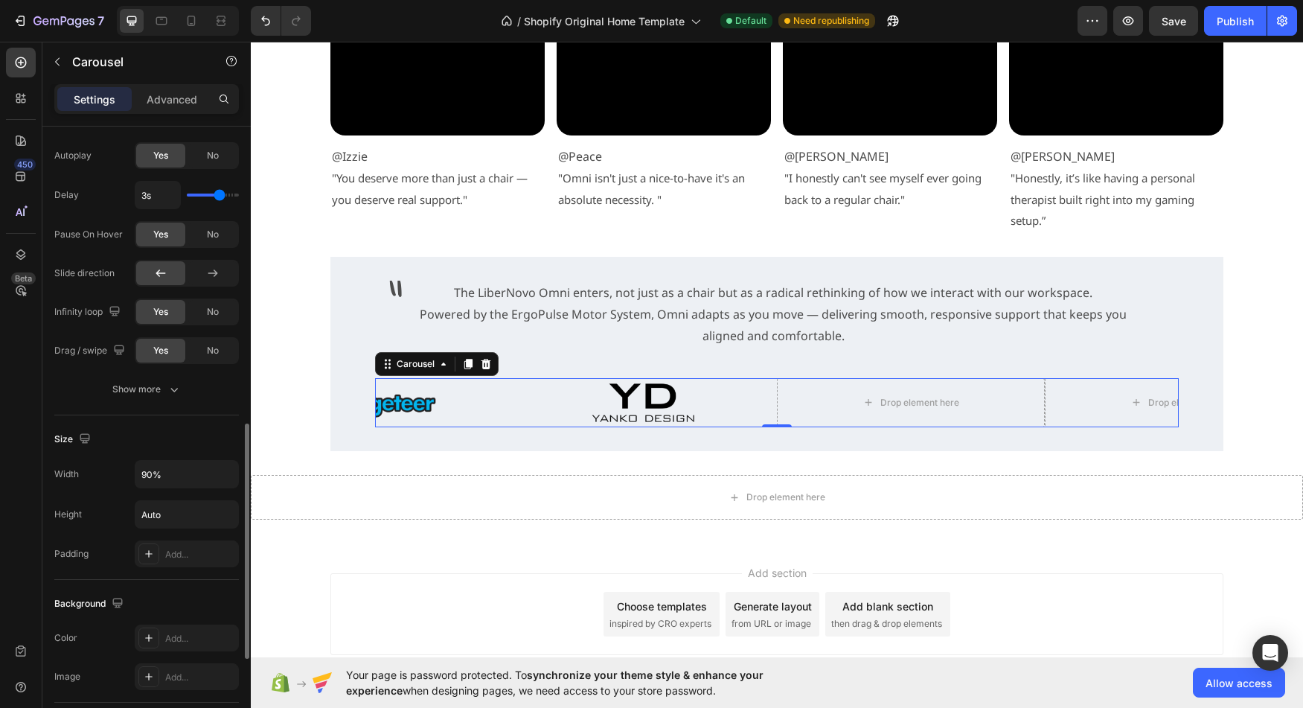
scroll to position [781, 0]
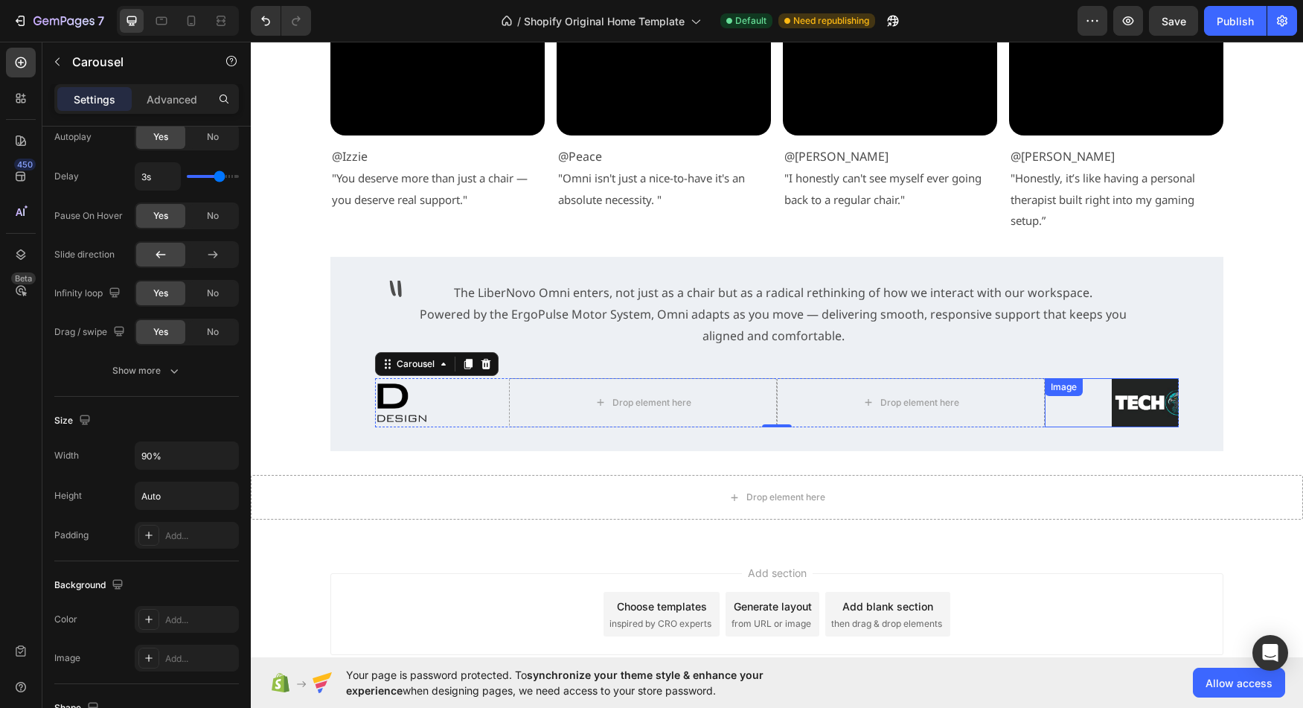
click at [1139, 408] on img at bounding box center [1179, 403] width 134 height 50
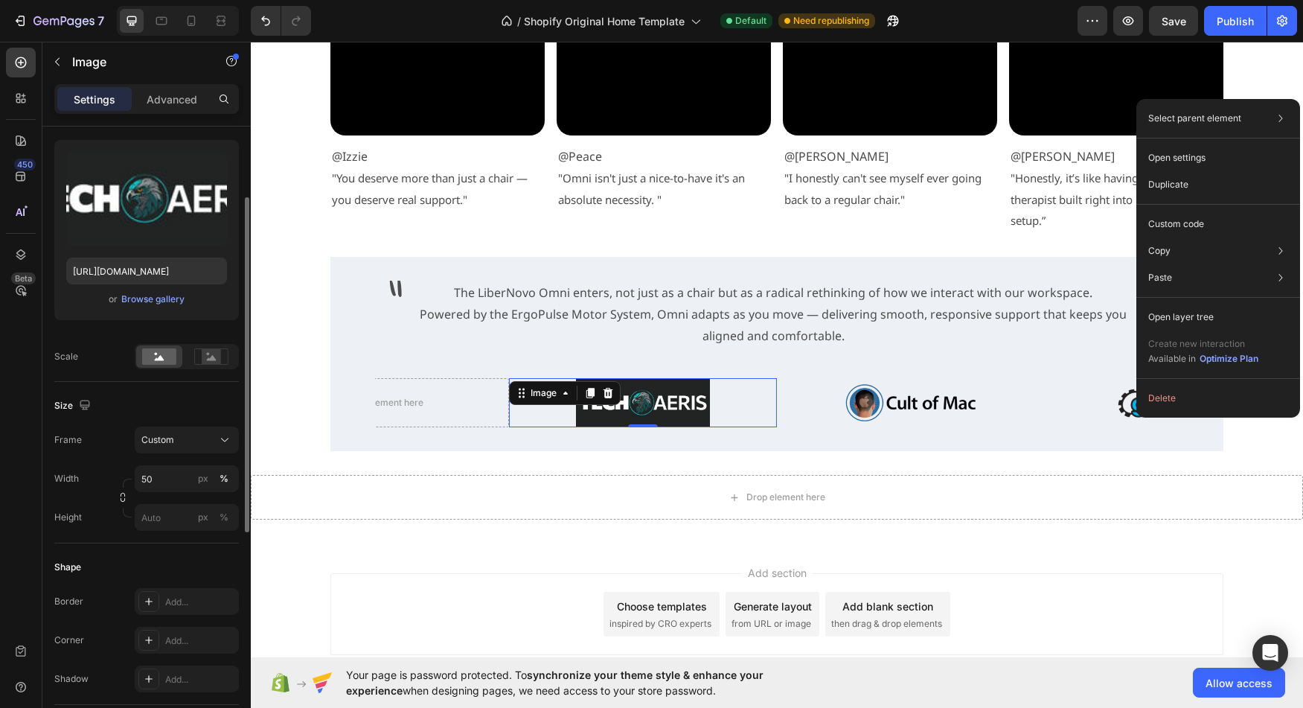
scroll to position [0, 0]
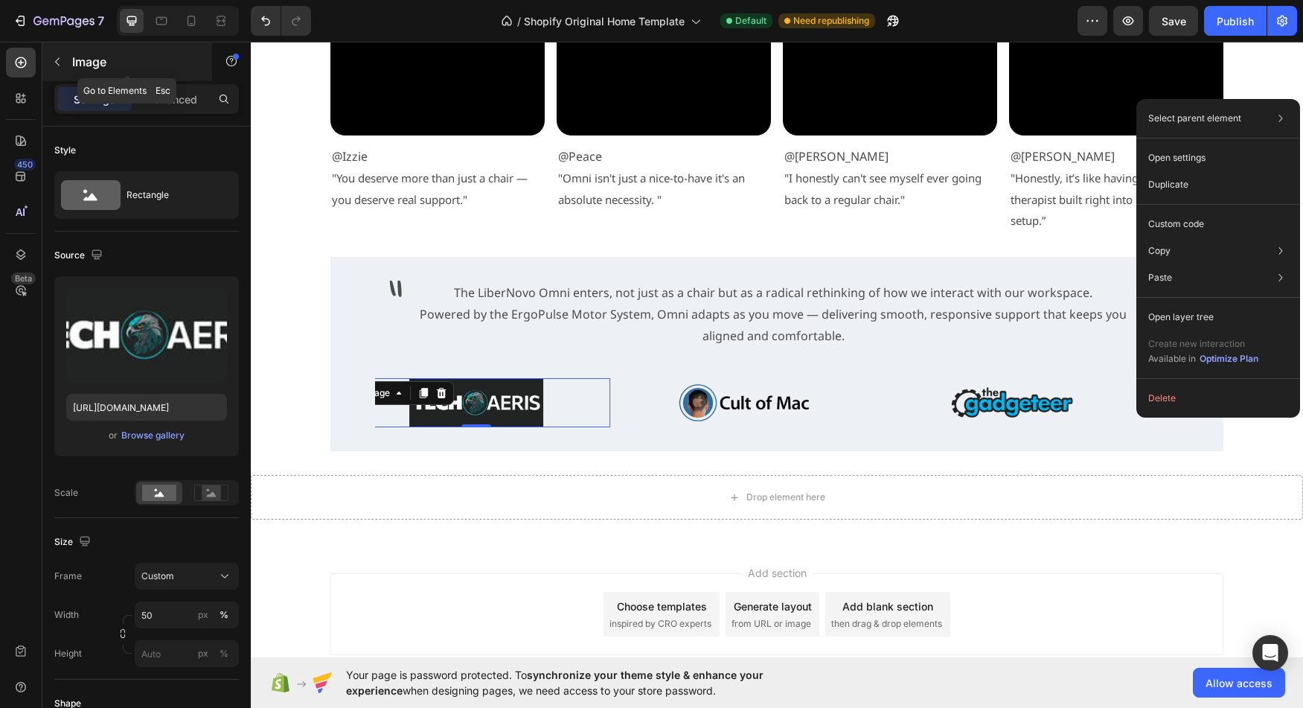
click at [77, 63] on p "Image" at bounding box center [135, 62] width 127 height 18
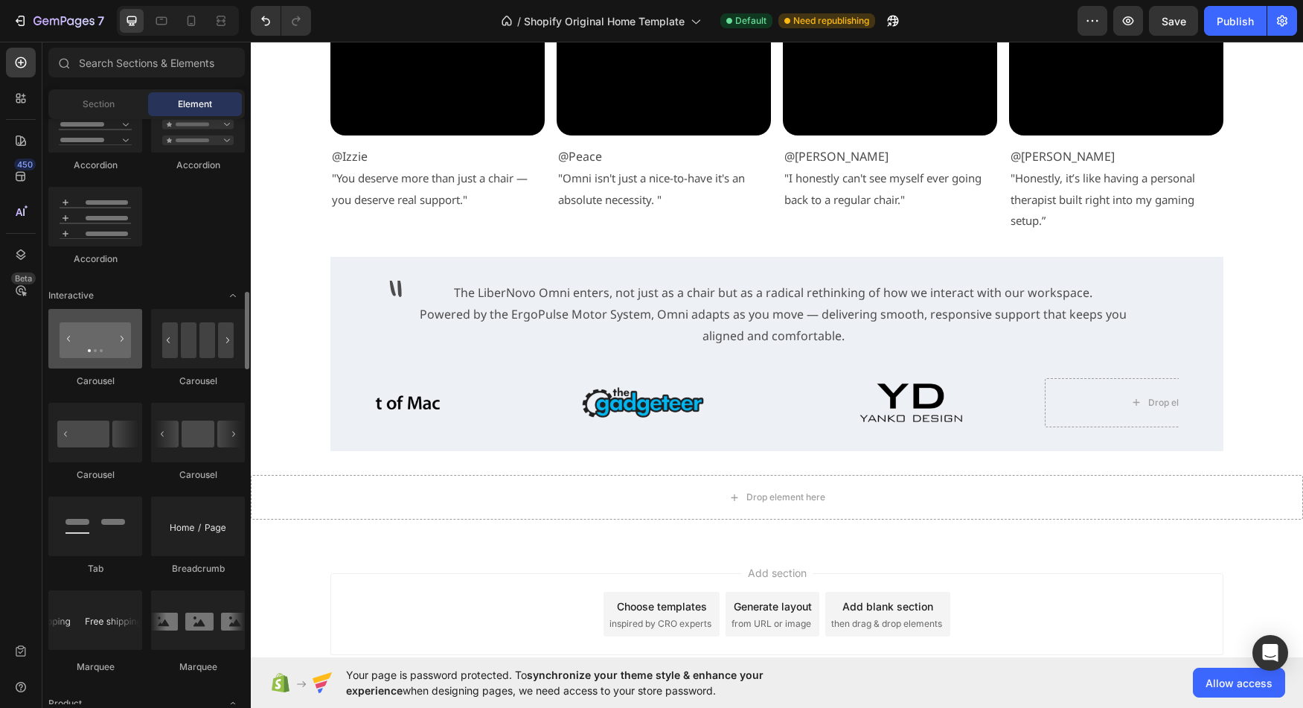
scroll to position [1318, 0]
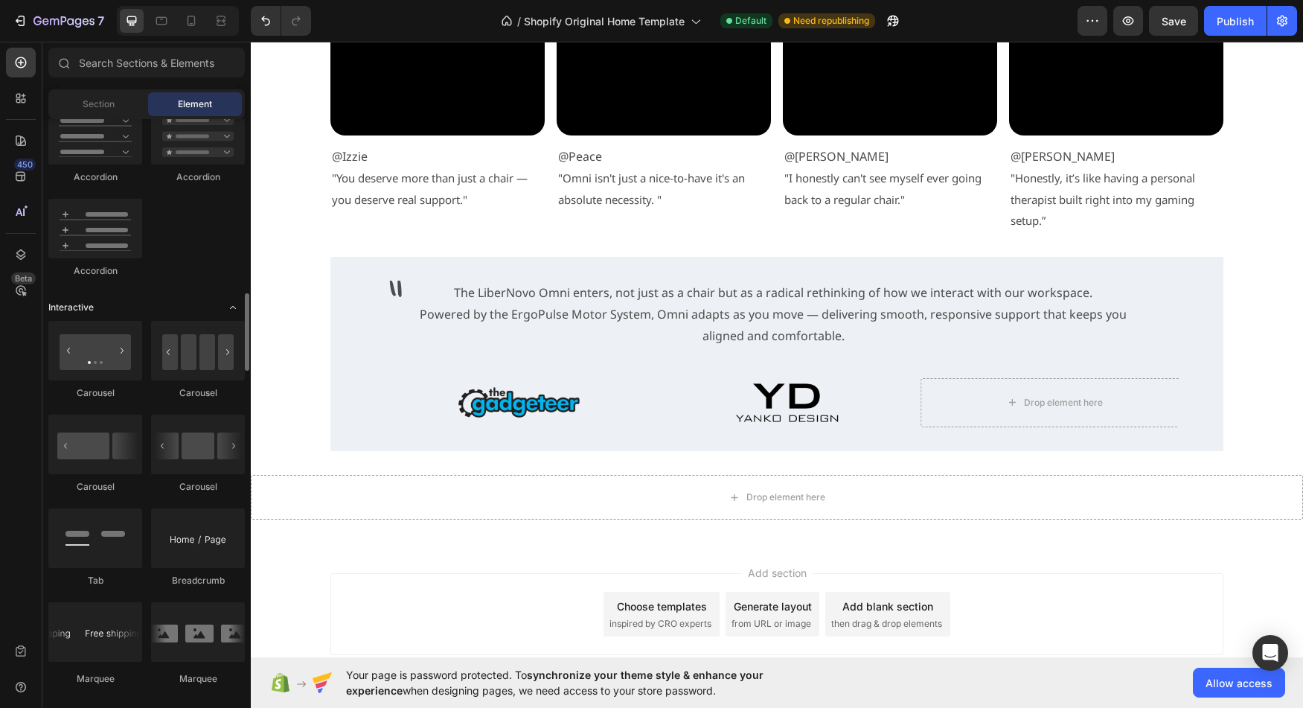
click at [228, 305] on icon "Toggle open" at bounding box center [233, 307] width 12 height 12
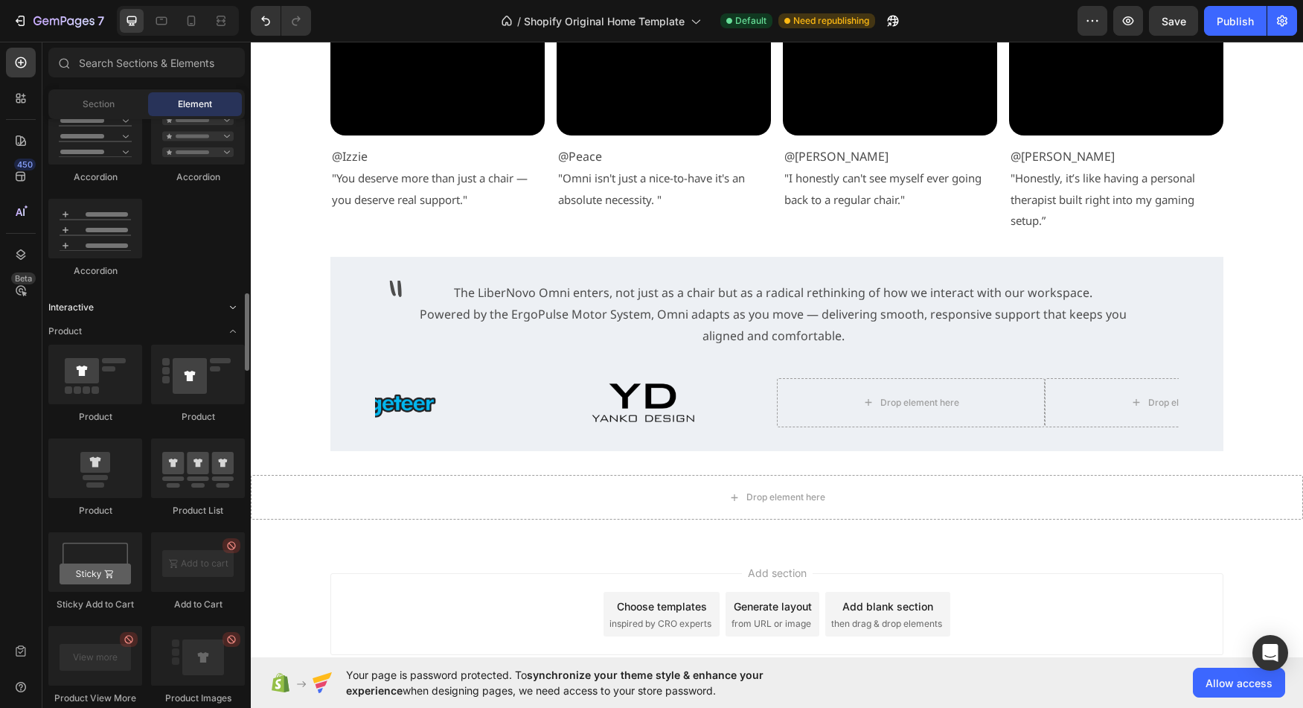
click at [234, 307] on icon "Toggle open" at bounding box center [233, 307] width 6 height 3
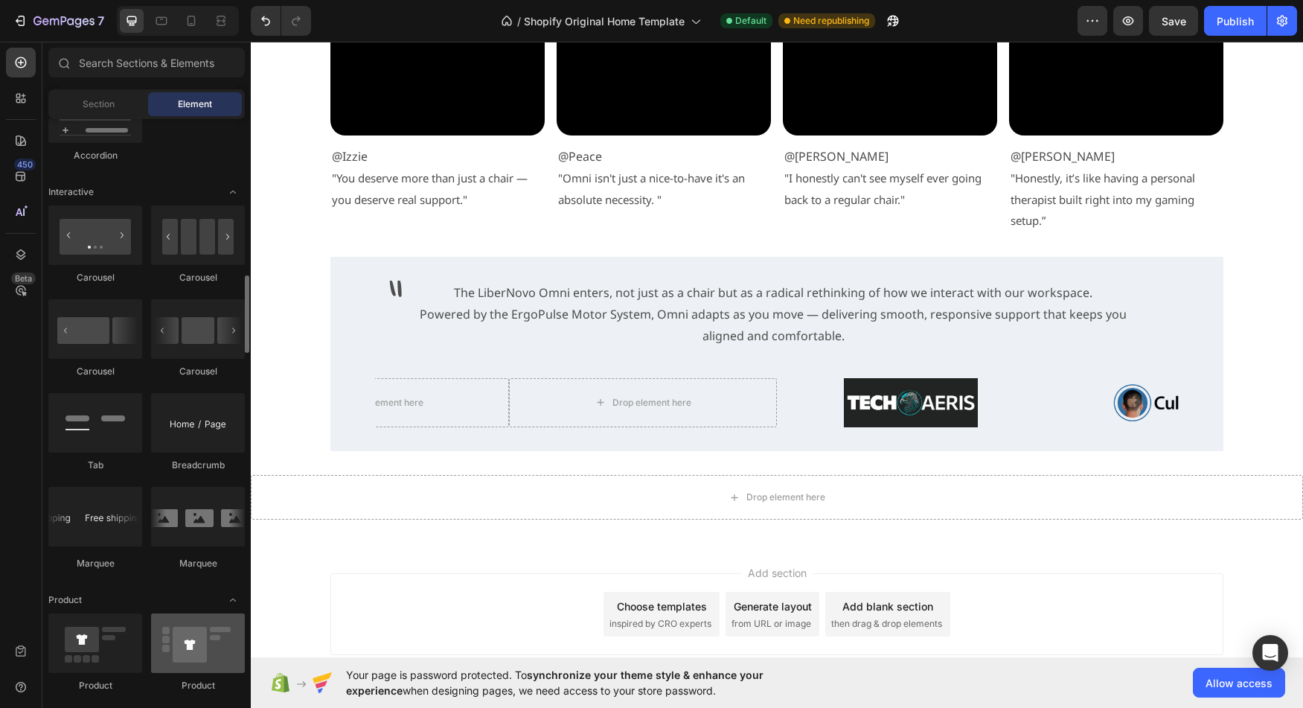
scroll to position [1392, 0]
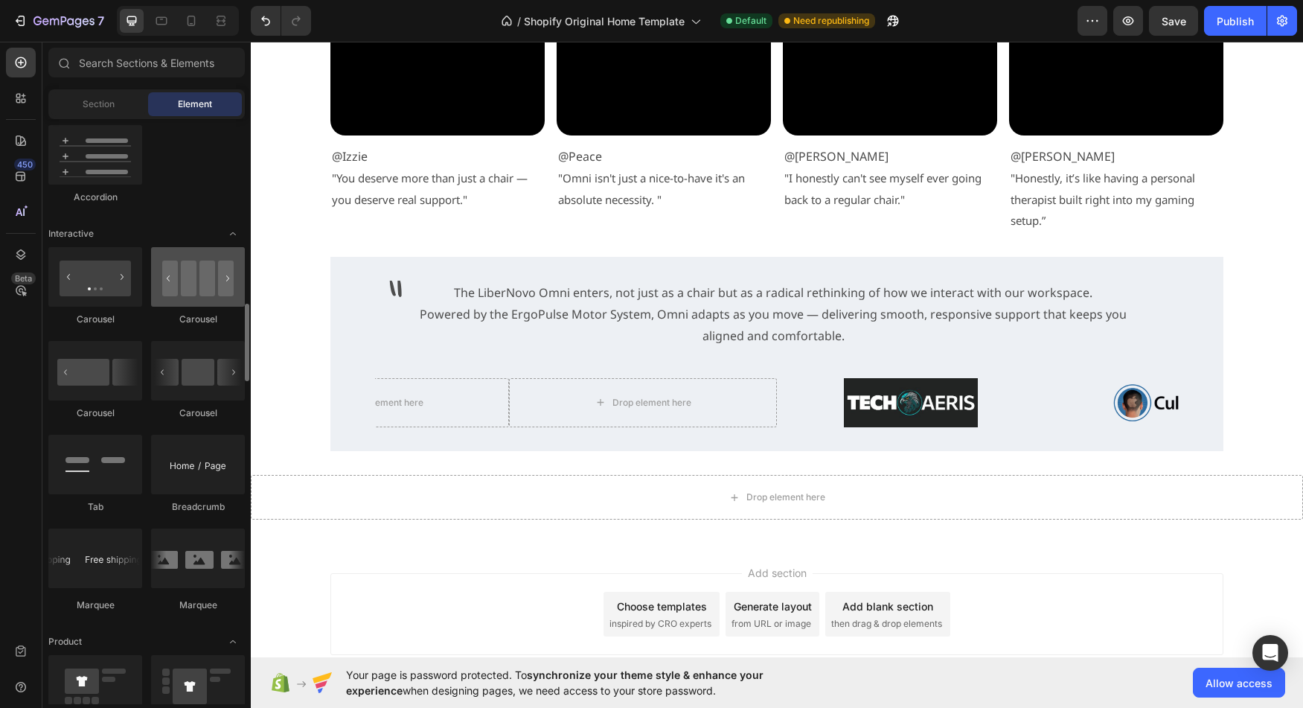
click at [200, 297] on div at bounding box center [198, 277] width 94 height 60
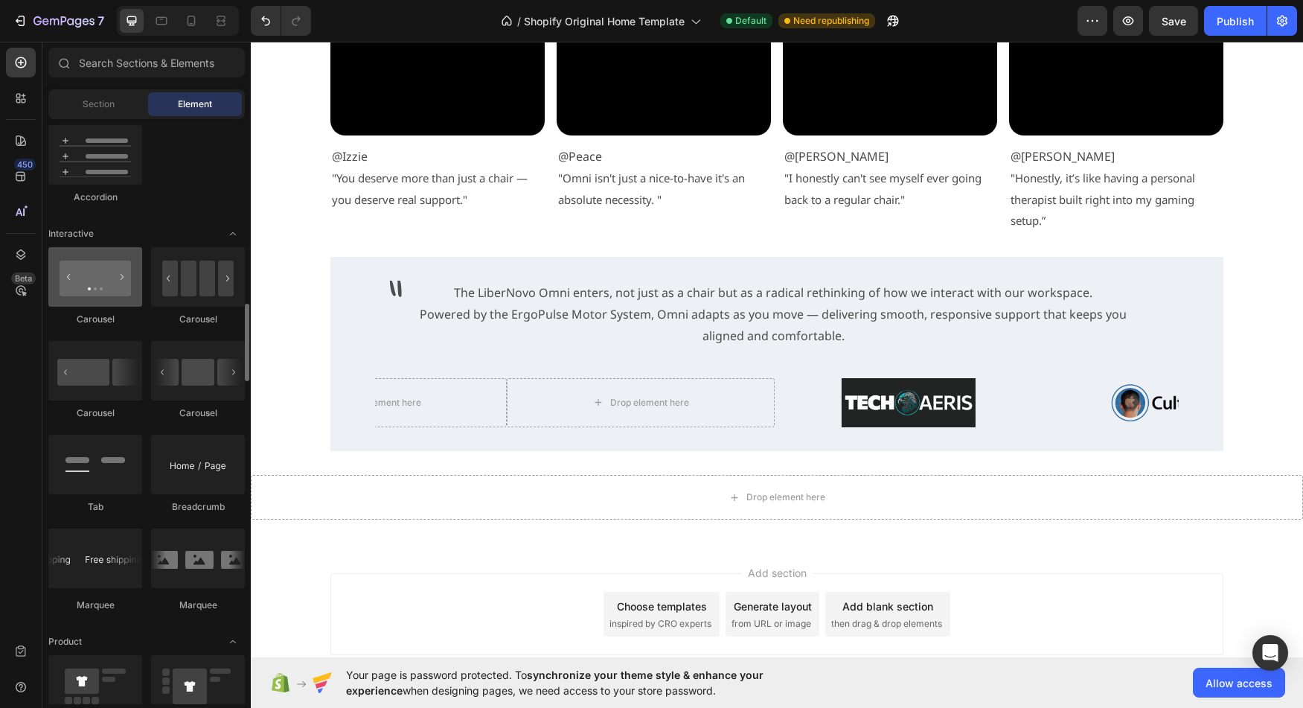
click at [119, 303] on div at bounding box center [95, 277] width 94 height 60
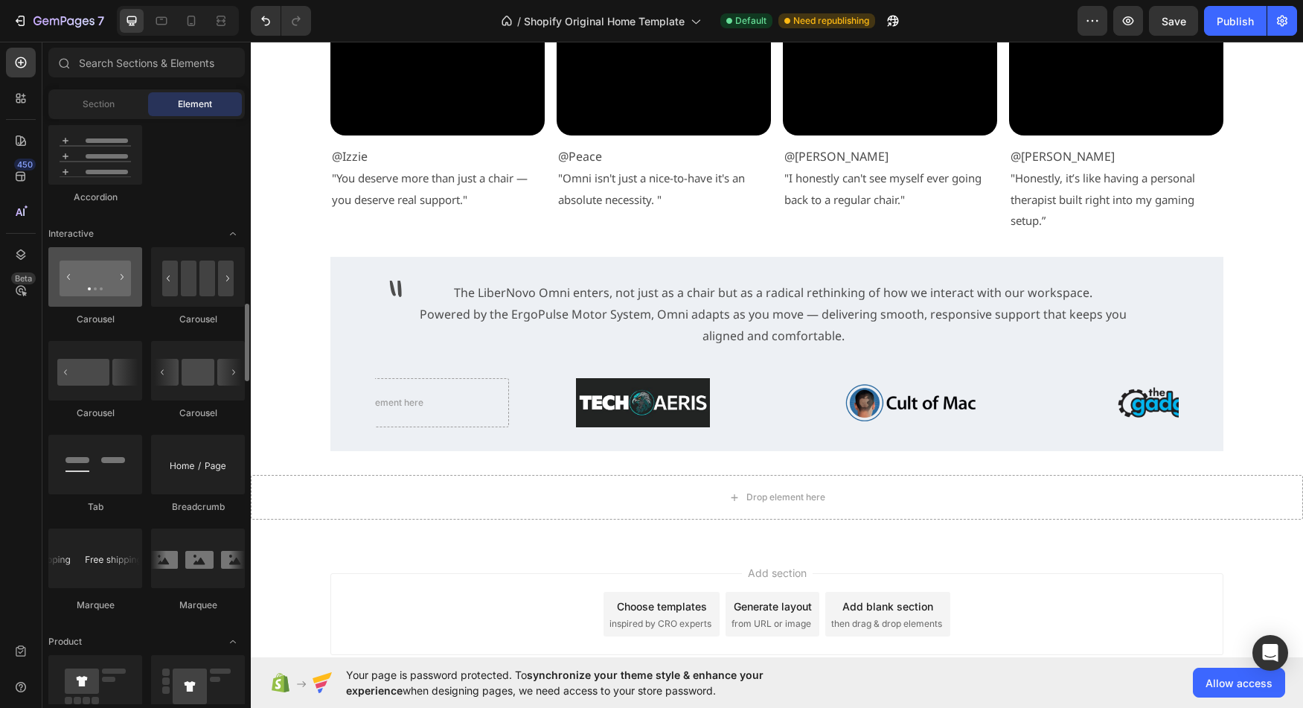
click at [119, 303] on div at bounding box center [95, 277] width 94 height 60
click at [110, 118] on div "Section Element" at bounding box center [146, 104] width 196 height 30
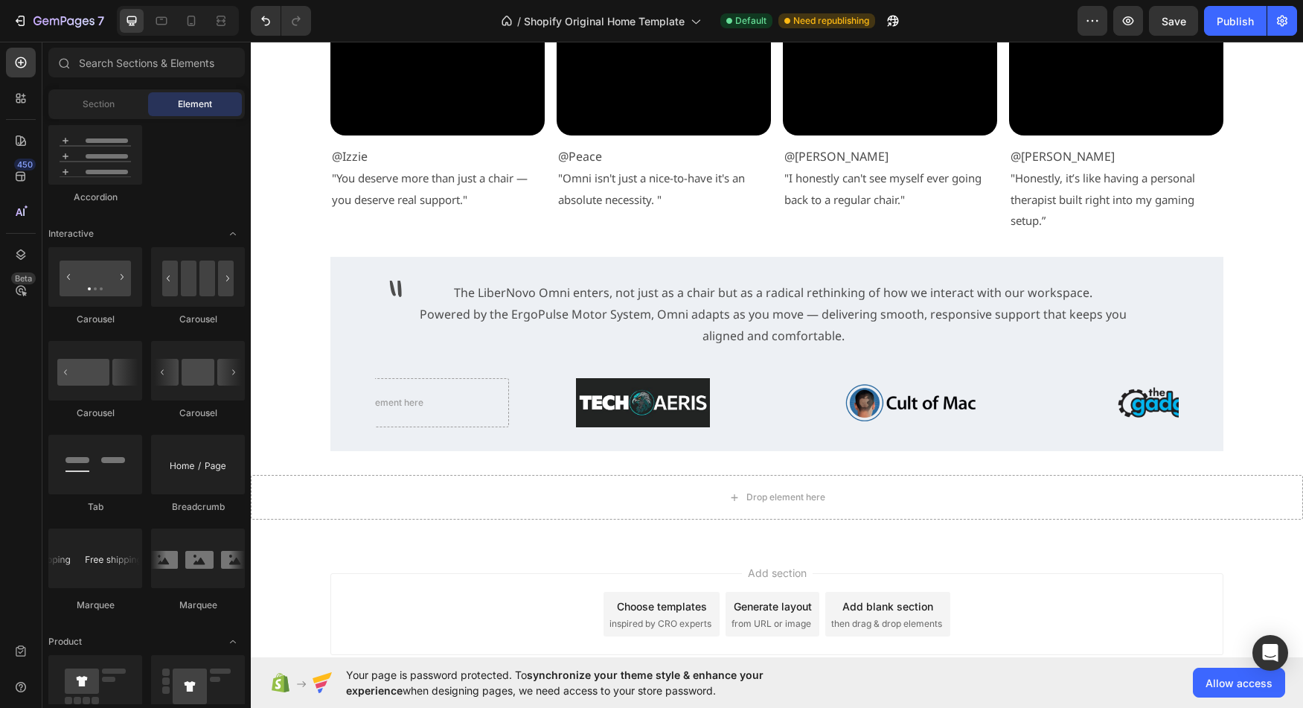
click at [110, 117] on div "Section Element" at bounding box center [146, 104] width 196 height 30
click at [110, 106] on span "Section" at bounding box center [99, 103] width 32 height 13
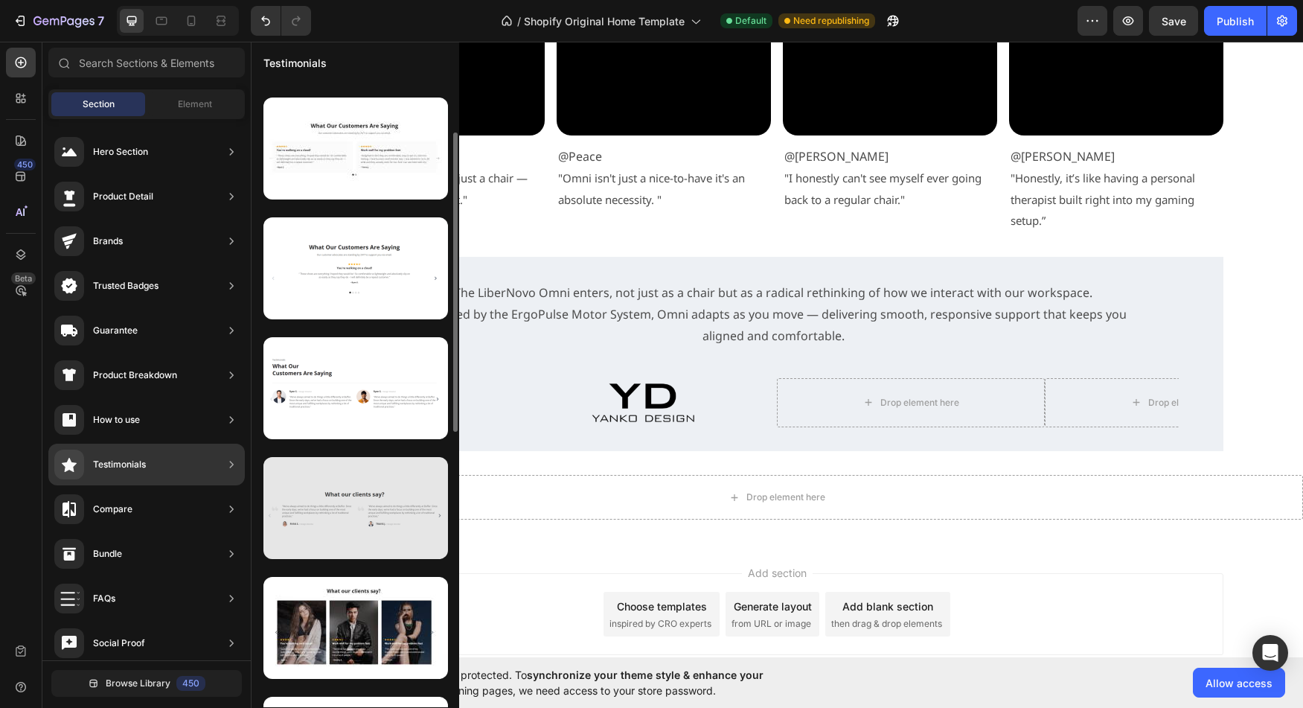
scroll to position [0, 0]
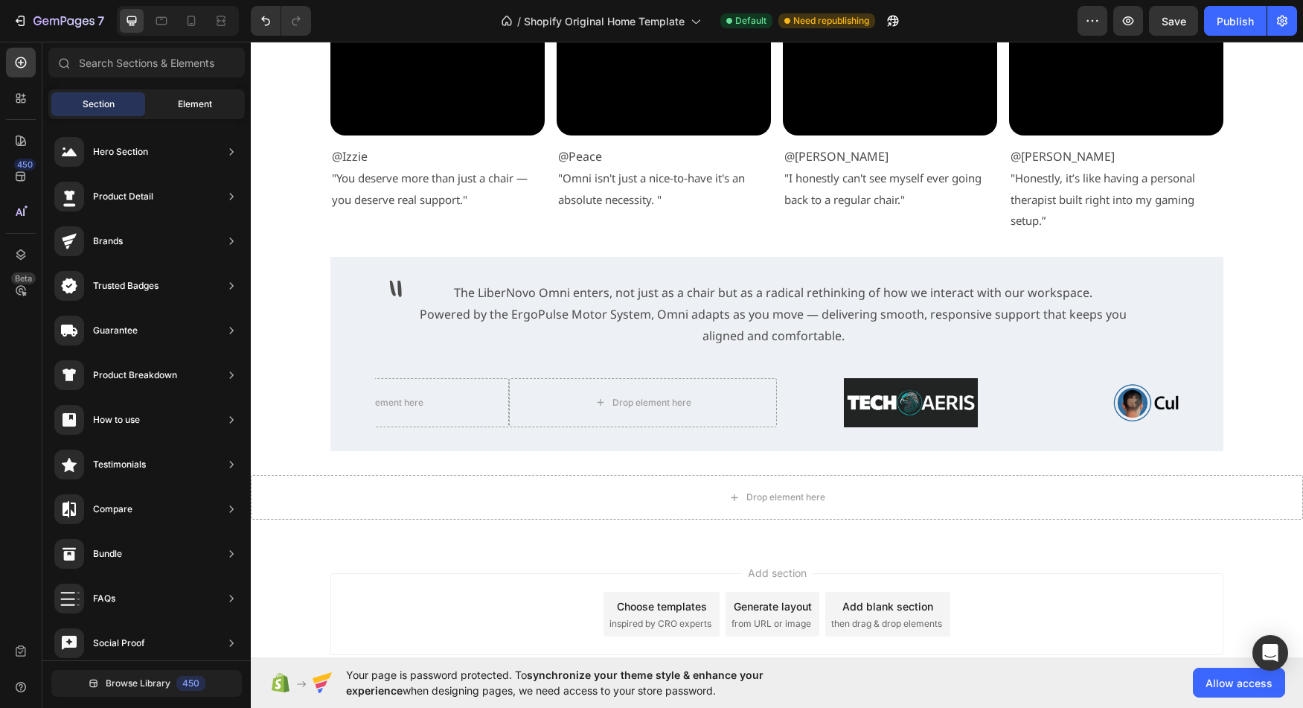
click at [185, 111] on div "Element" at bounding box center [195, 104] width 94 height 24
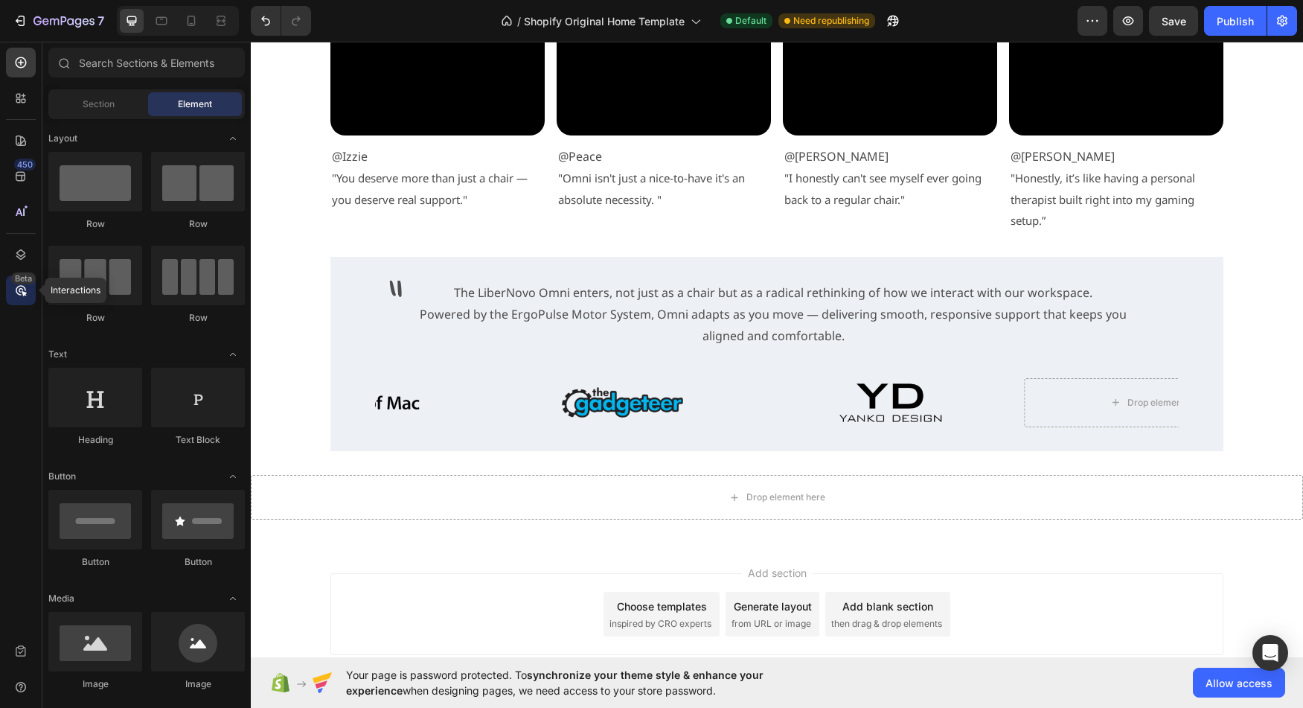
click at [29, 292] on div "Beta" at bounding box center [21, 290] width 30 height 30
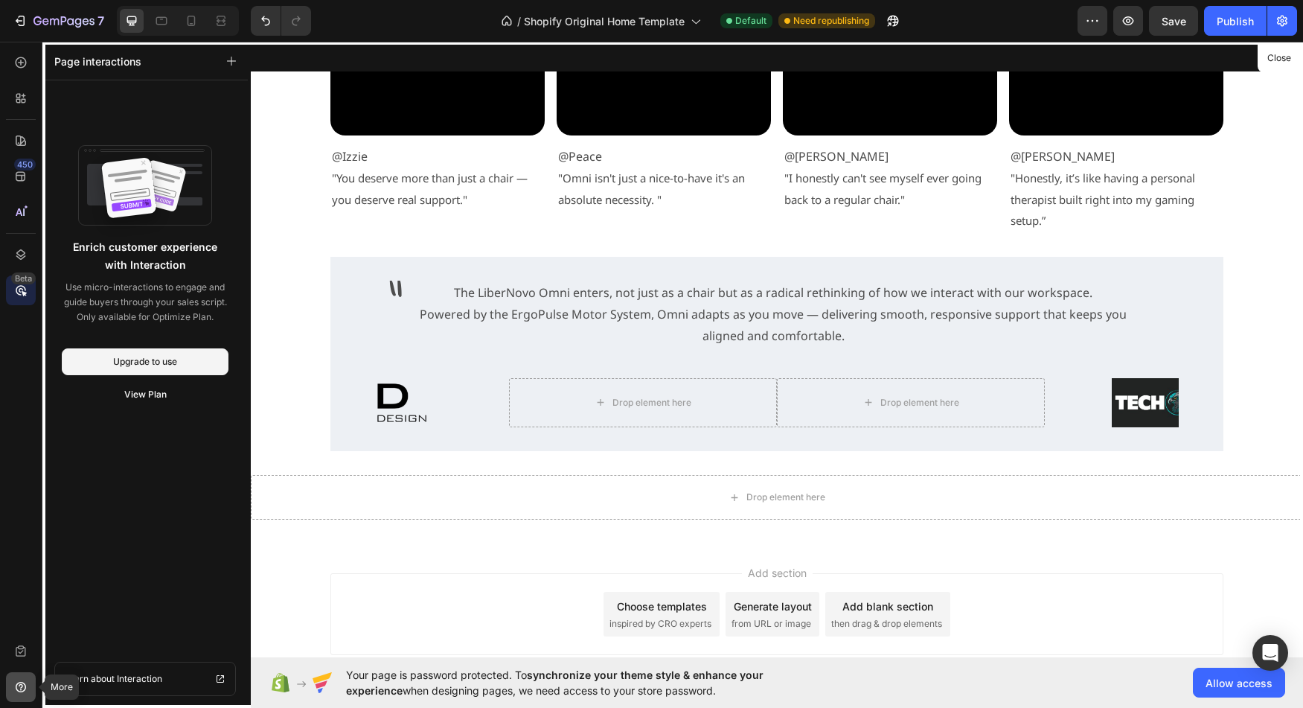
click at [24, 679] on div at bounding box center [21, 687] width 30 height 30
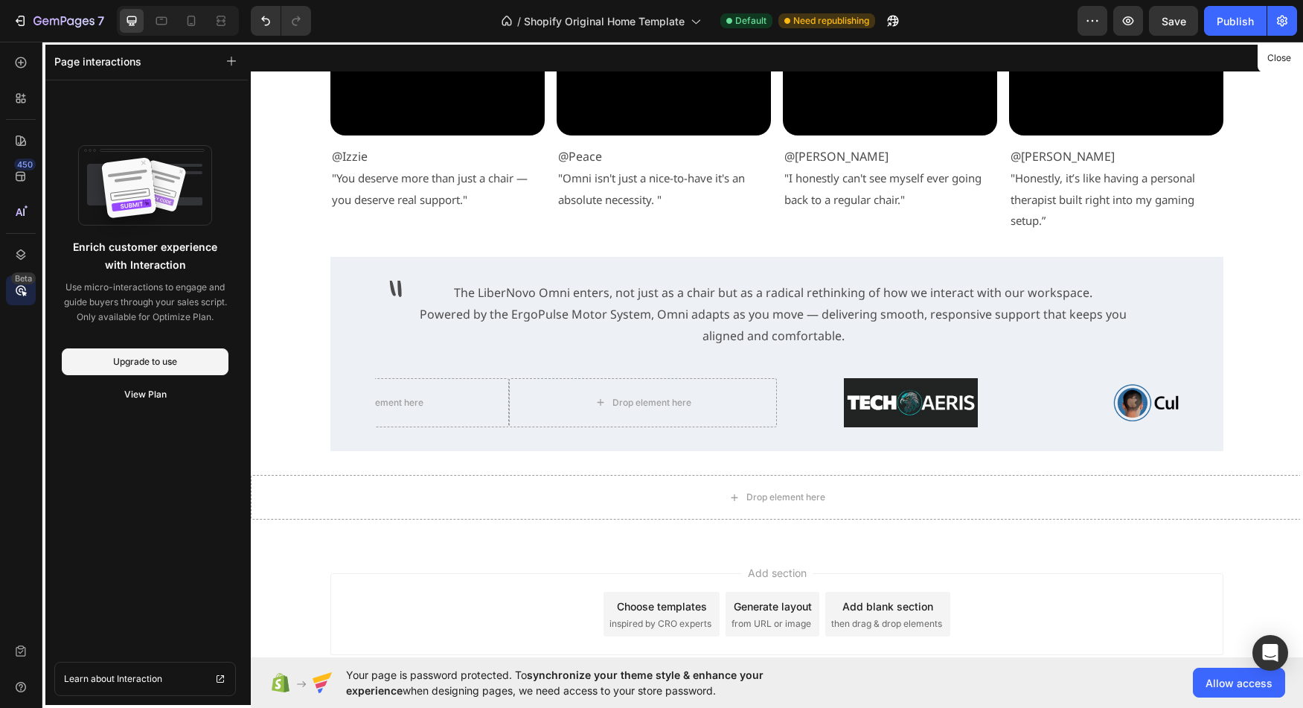
click at [25, 604] on div "450 Beta" at bounding box center [21, 342] width 30 height 589
click at [19, 148] on div at bounding box center [21, 141] width 30 height 30
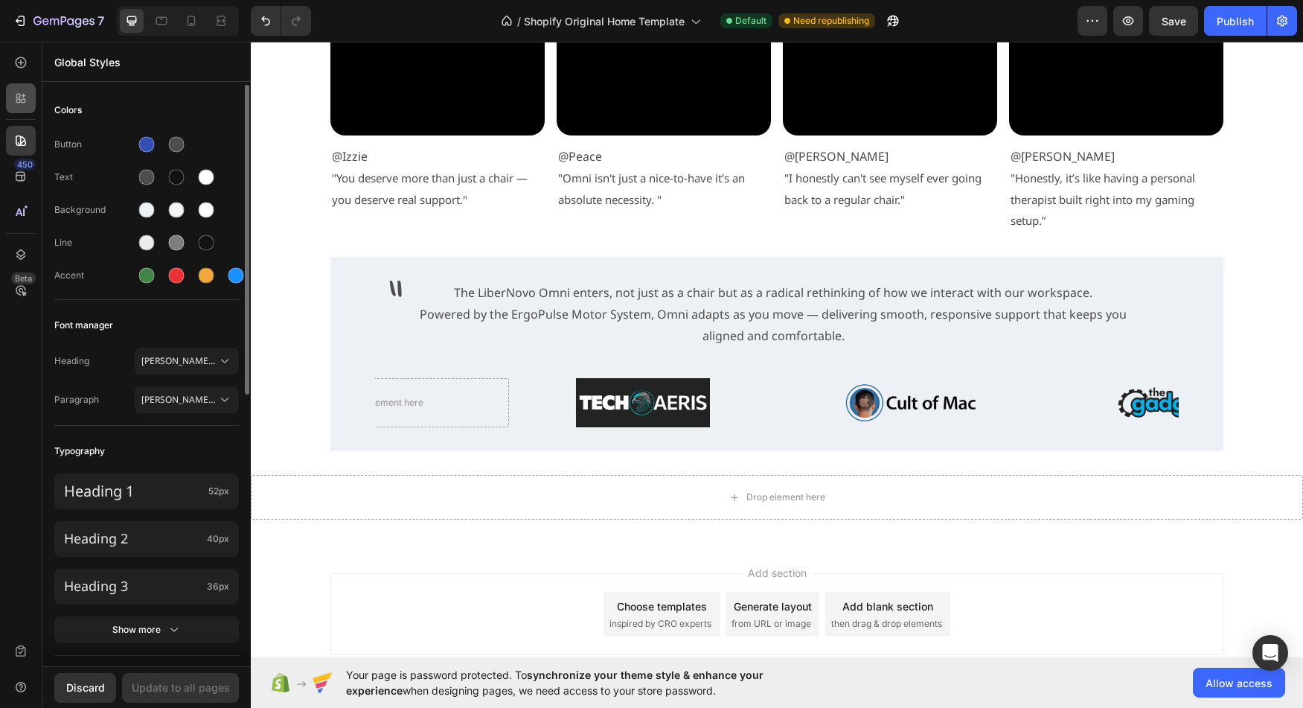
click at [28, 95] on icon at bounding box center [20, 98] width 15 height 15
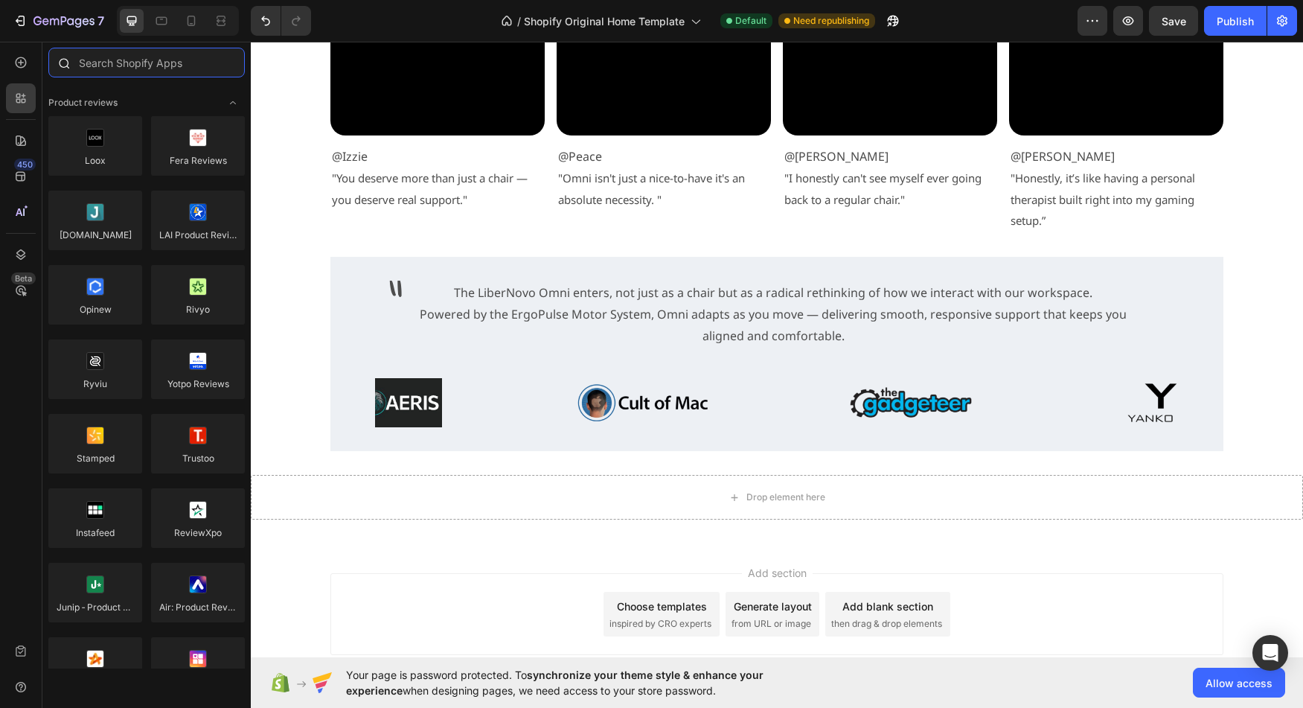
click at [123, 52] on input "text" at bounding box center [146, 63] width 196 height 30
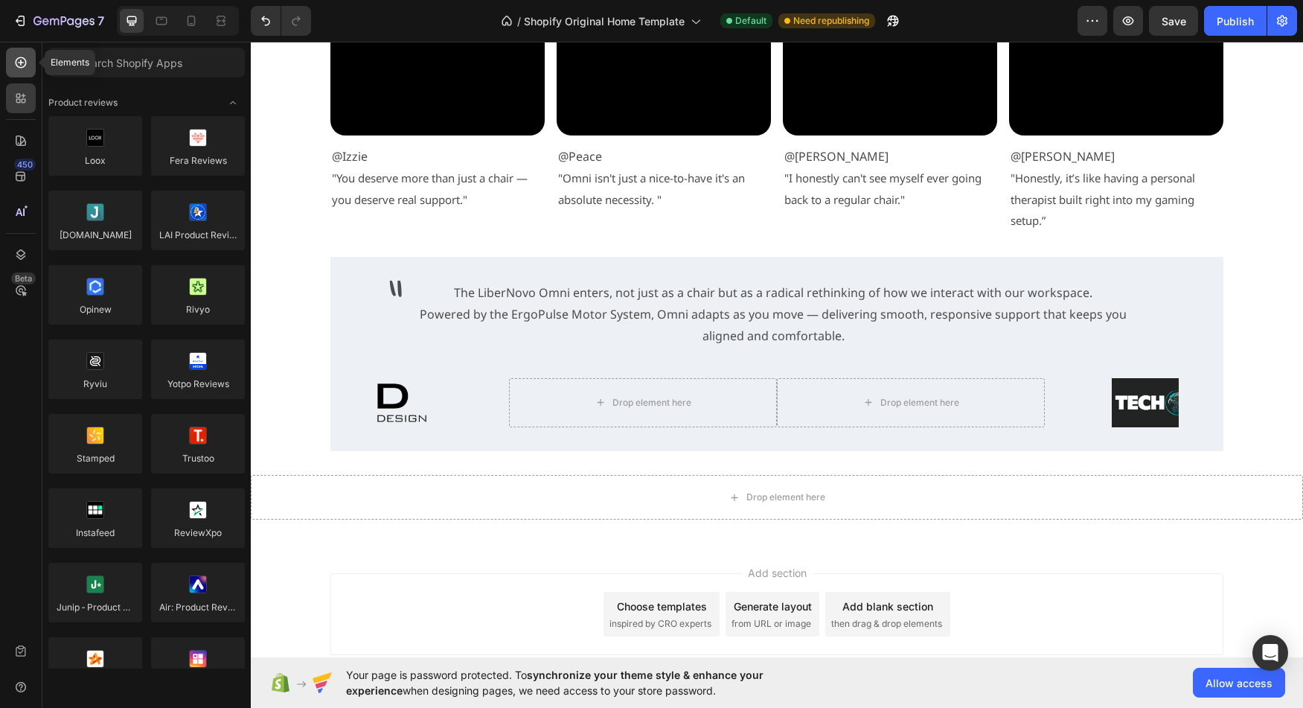
click at [30, 56] on div at bounding box center [21, 63] width 30 height 30
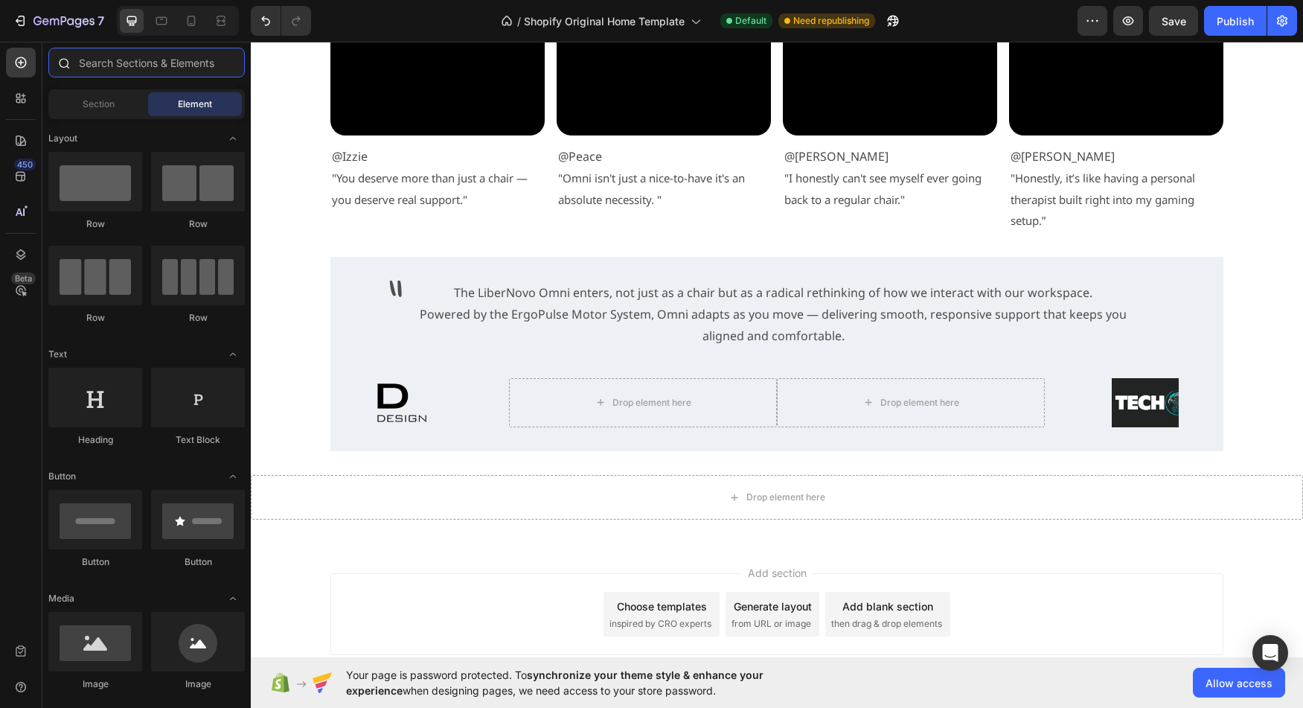
click at [134, 68] on input "text" at bounding box center [146, 63] width 196 height 30
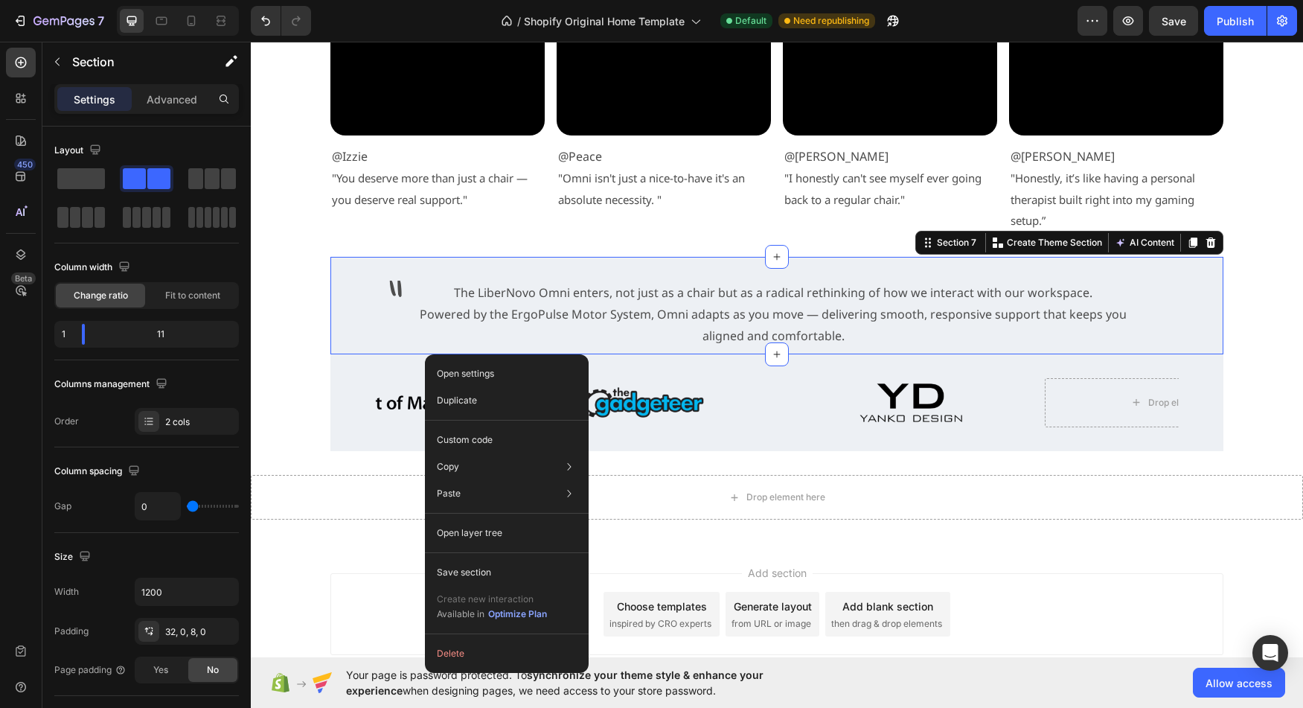
click at [400, 383] on img at bounding box center [375, 403] width 134 height 50
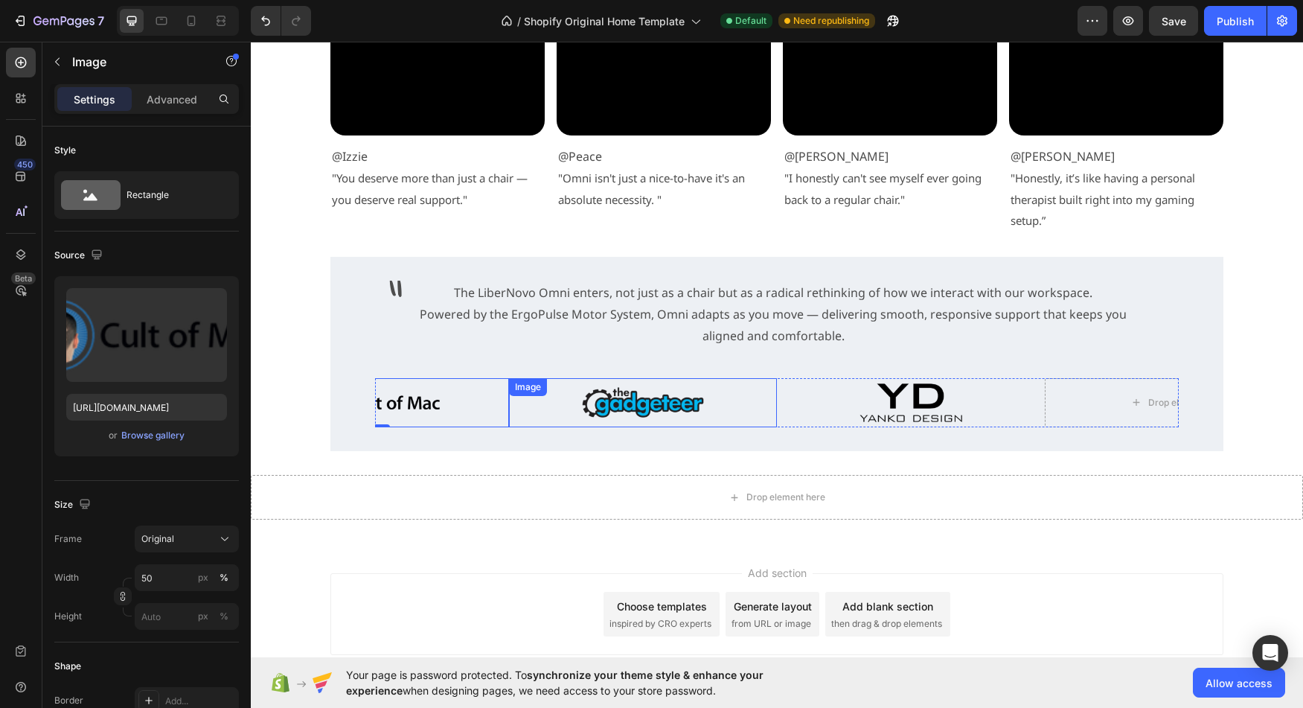
click at [533, 390] on div "Image" at bounding box center [528, 386] width 32 height 13
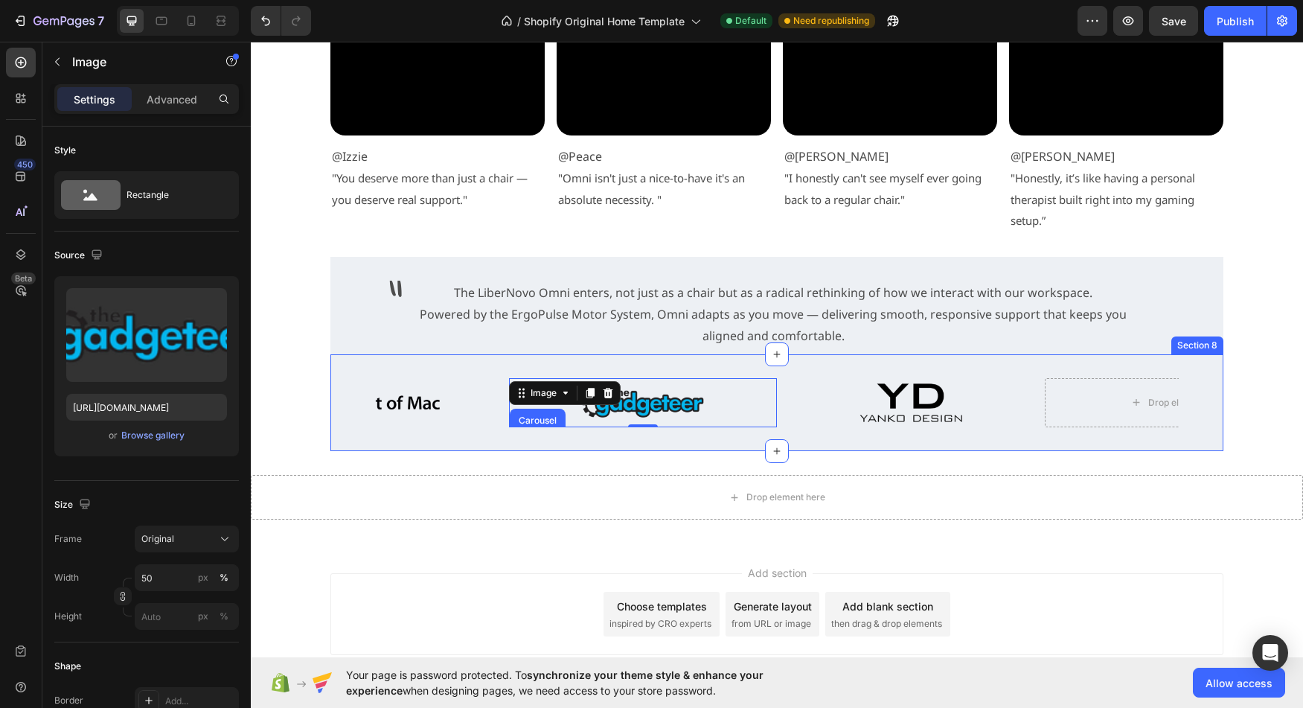
click at [513, 368] on div "Image Image Image Carousel Section 0 Image Drop element here Drop element here …" at bounding box center [776, 402] width 893 height 97
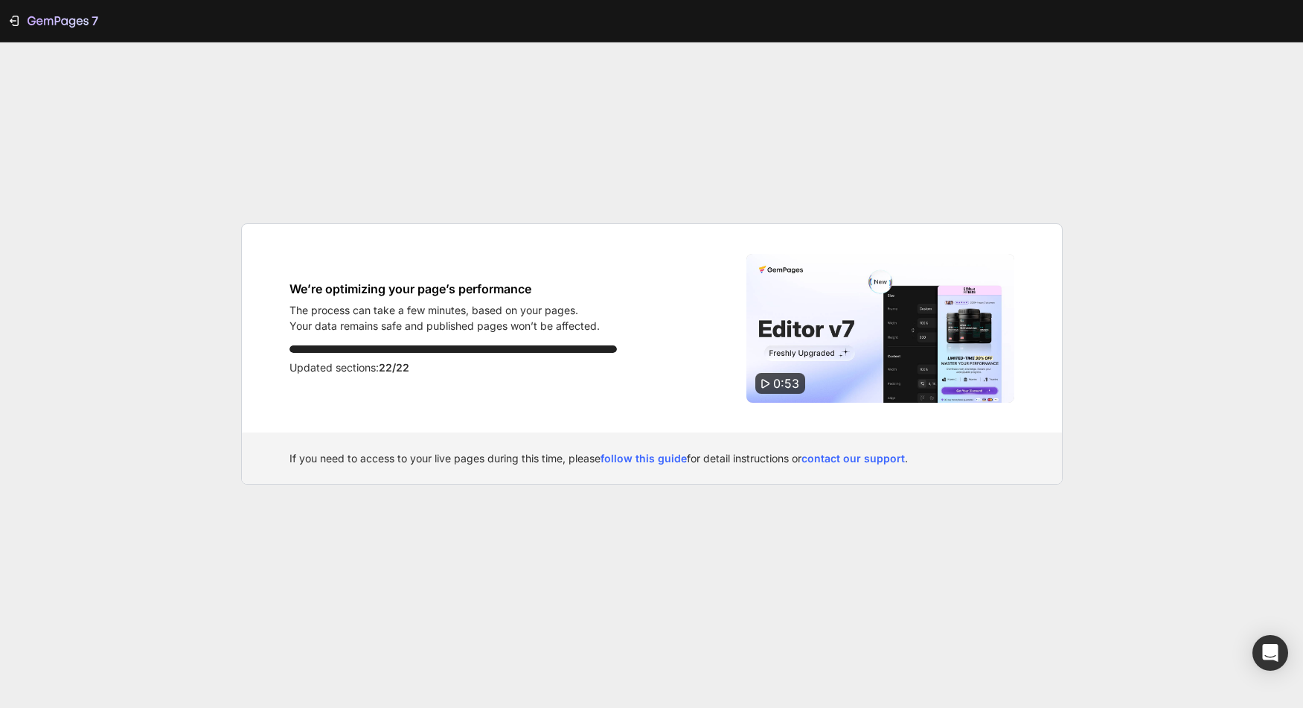
click at [618, 575] on div "7 We’re optimizing your page’s performance The process can take a few minutes, …" at bounding box center [651, 354] width 1303 height 708
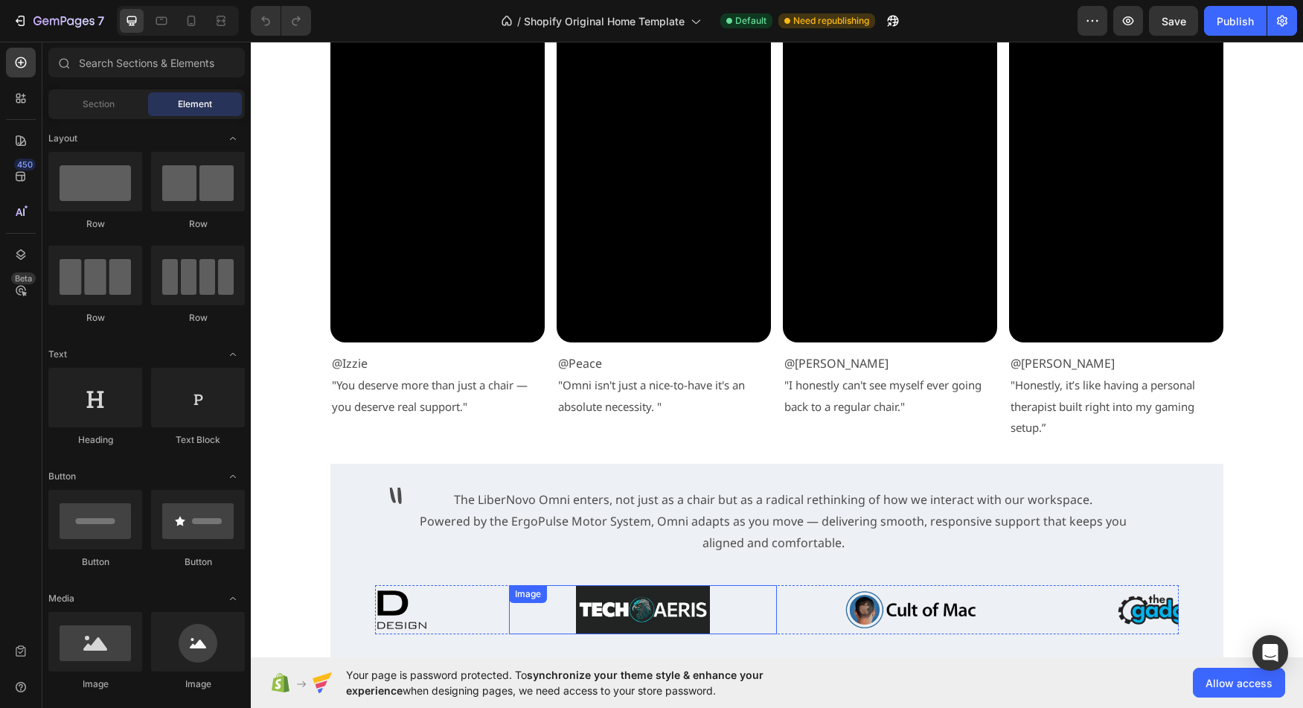
scroll to position [3040, 0]
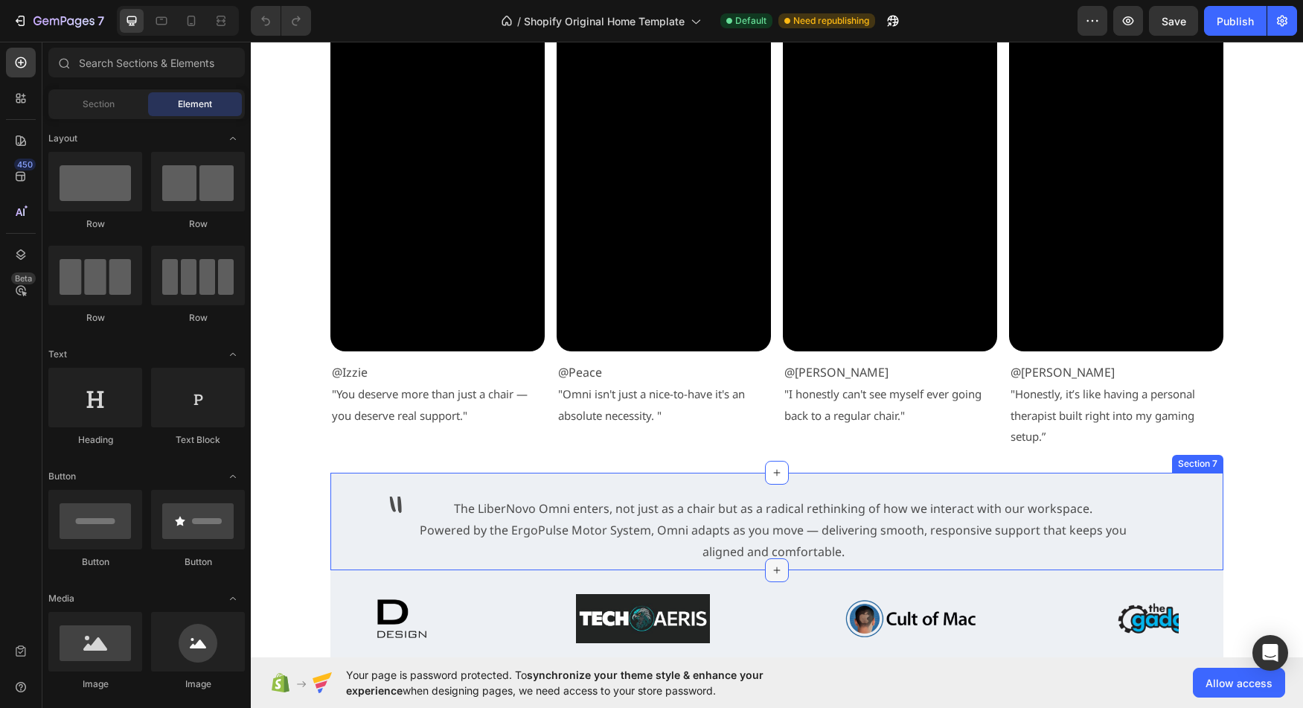
click at [765, 581] on div at bounding box center [777, 570] width 24 height 24
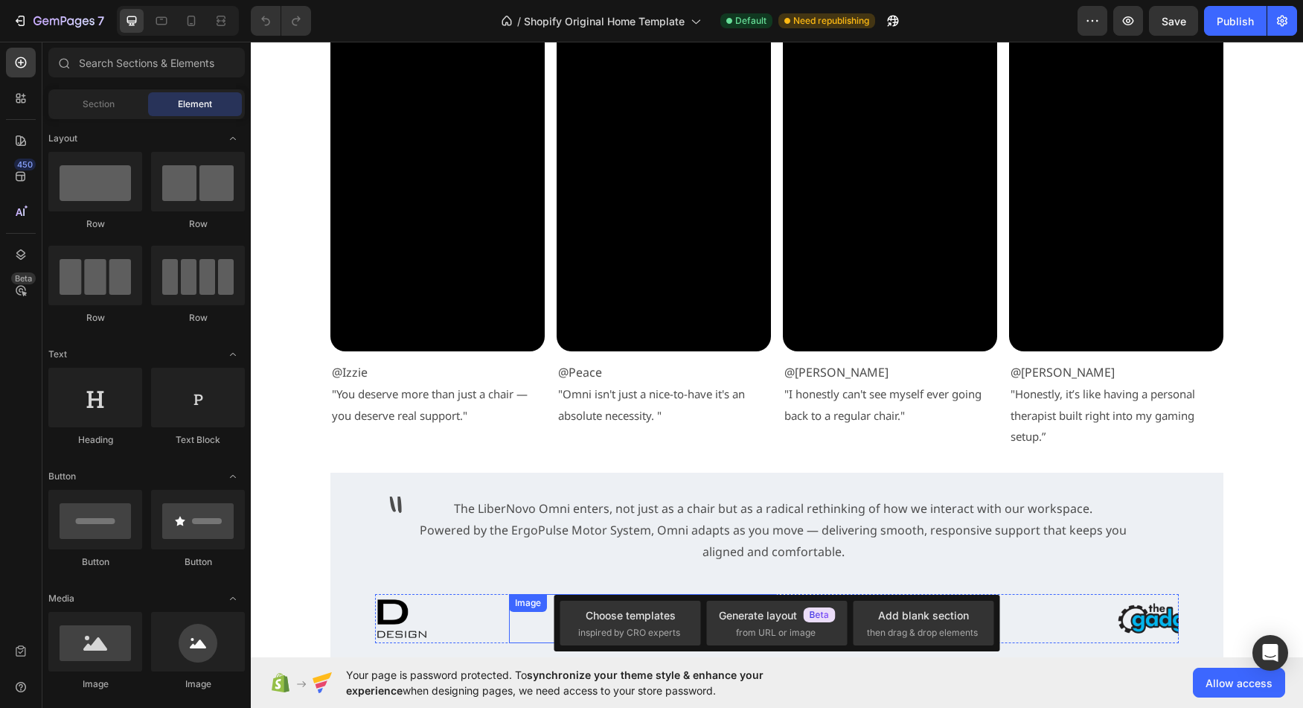
click at [518, 608] on div "Image" at bounding box center [528, 602] width 32 height 13
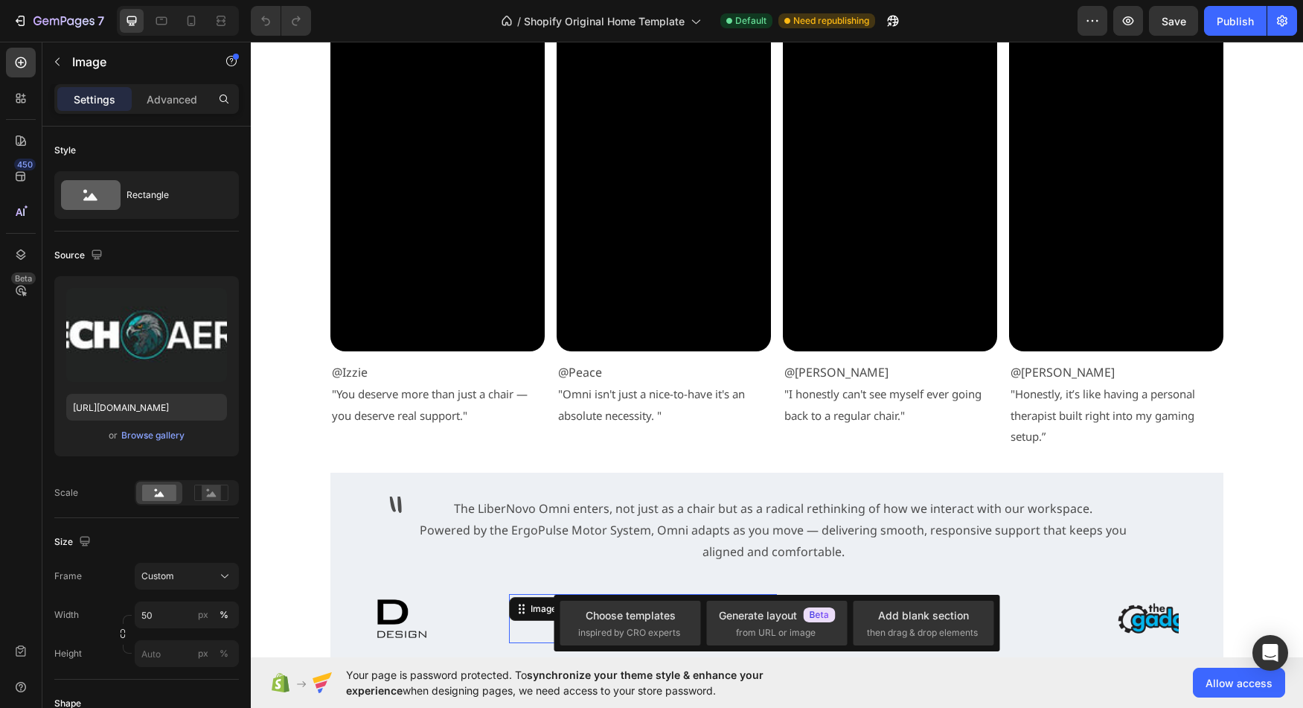
click at [491, 612] on div at bounding box center [375, 619] width 268 height 50
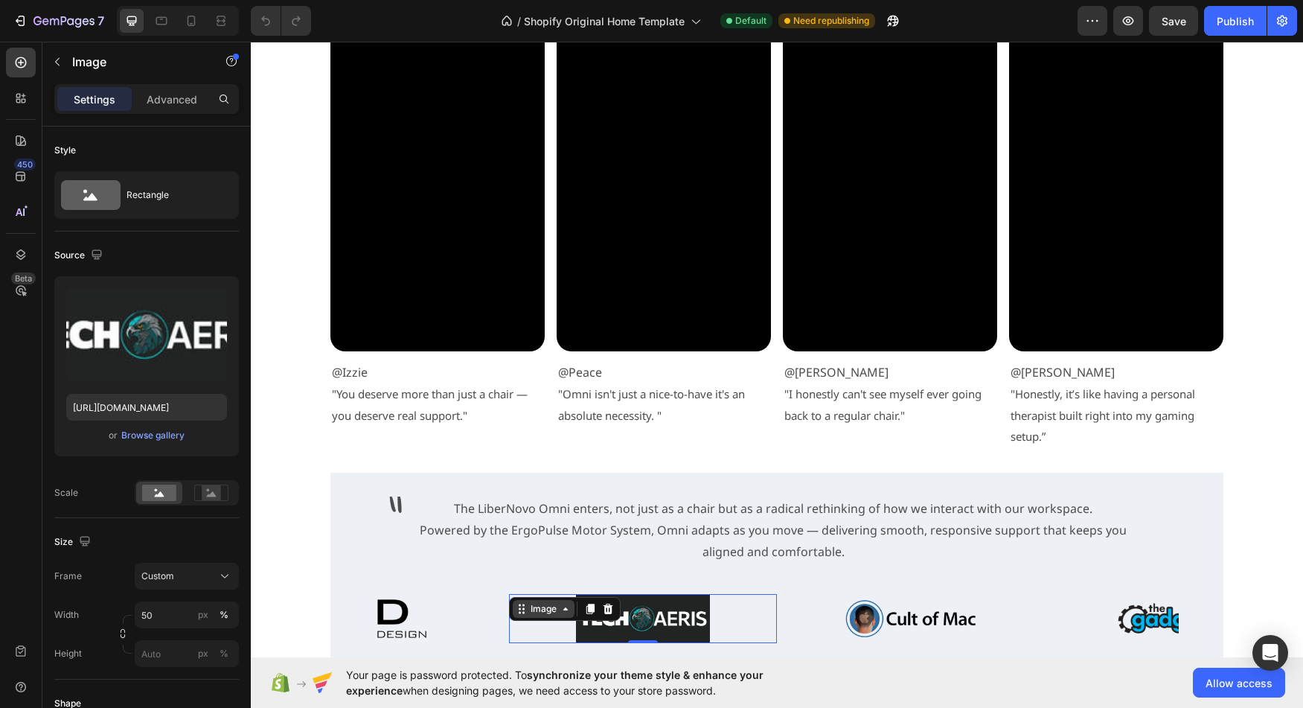
click at [513, 606] on div "Image" at bounding box center [544, 609] width 62 height 18
click at [1062, 641] on div at bounding box center [1179, 619] width 268 height 50
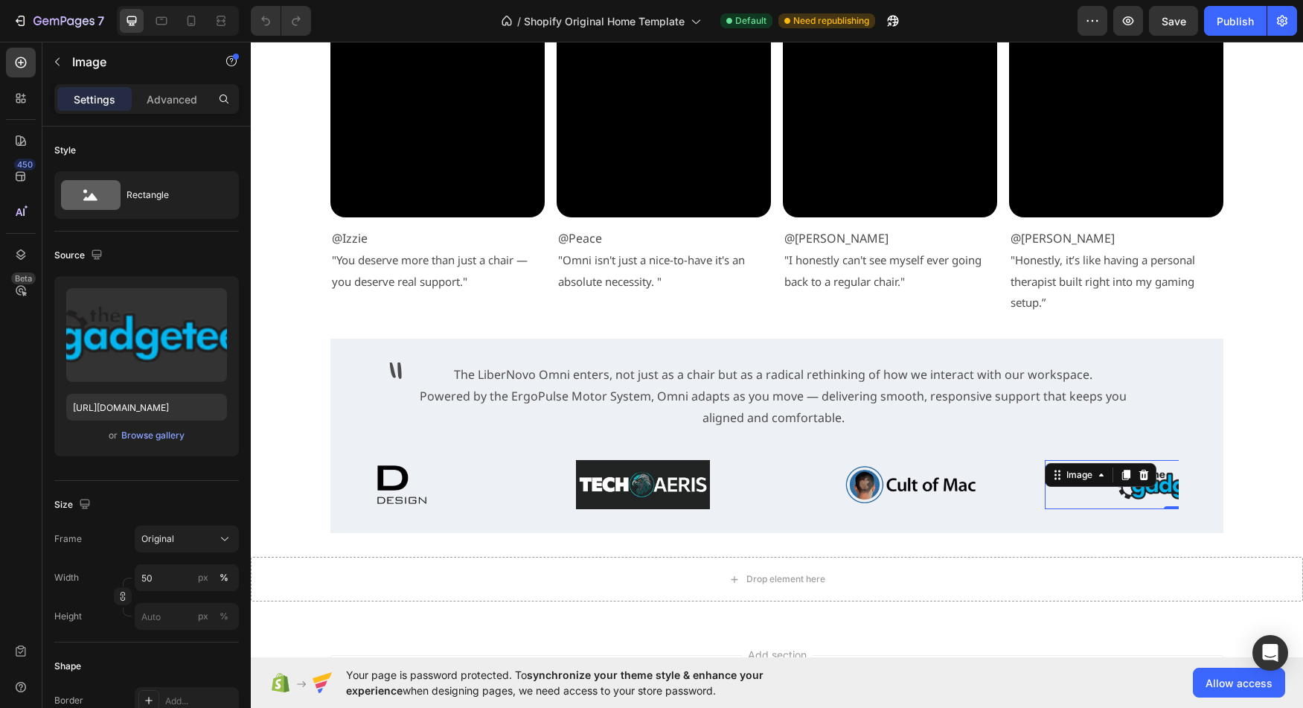
scroll to position [3193, 0]
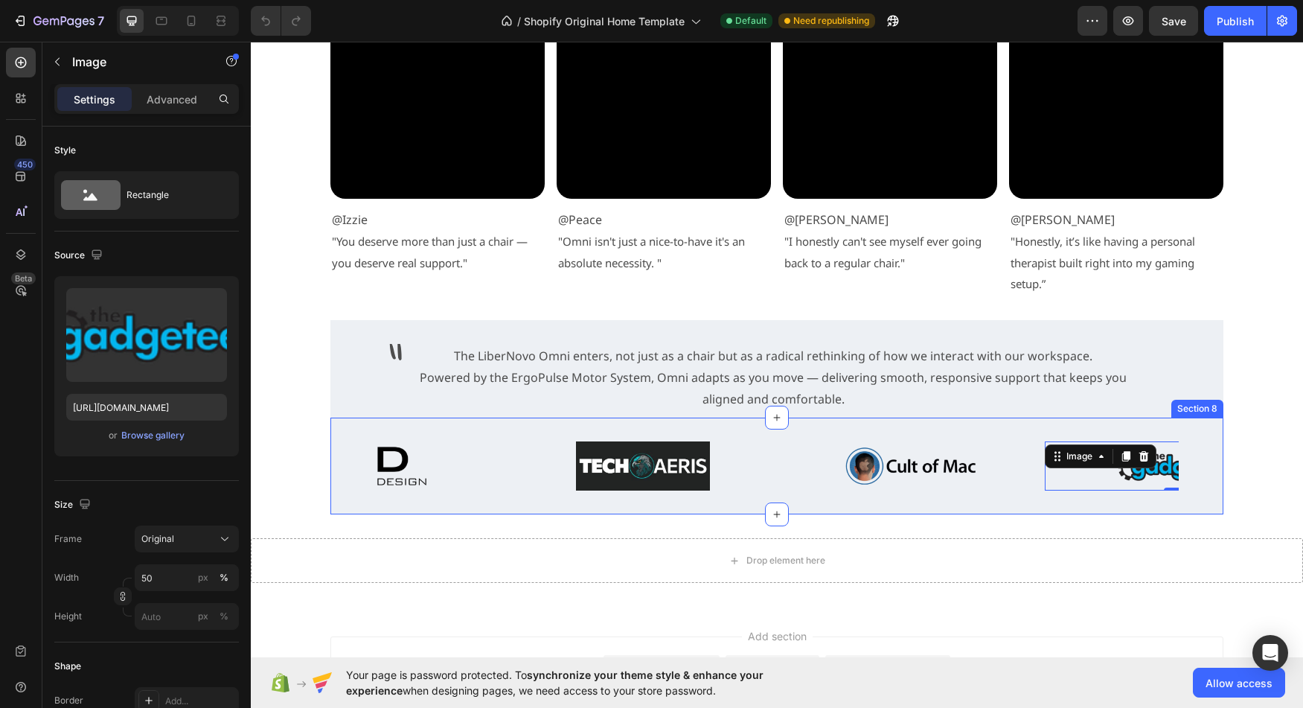
click at [541, 502] on div "Image Image Image 0 Image Carousel Section 8" at bounding box center [776, 465] width 893 height 97
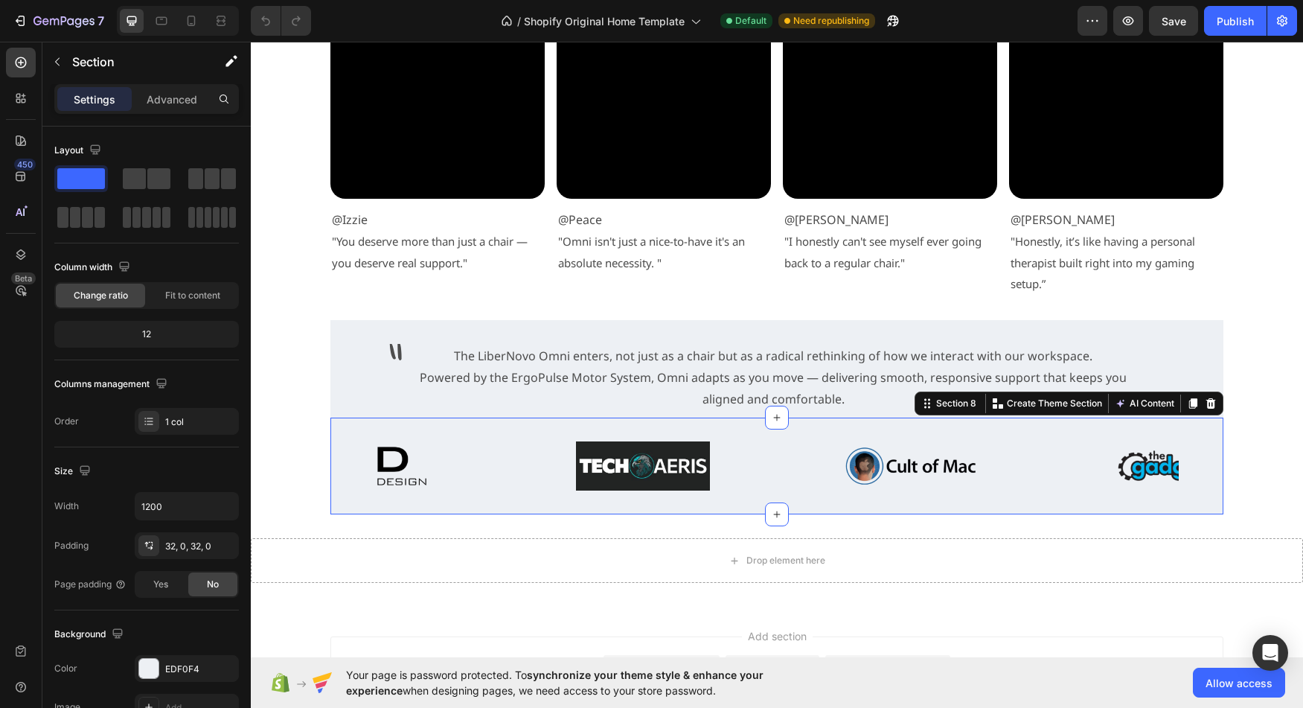
click at [409, 516] on div "Drop element here Section 9" at bounding box center [777, 560] width 1052 height 92
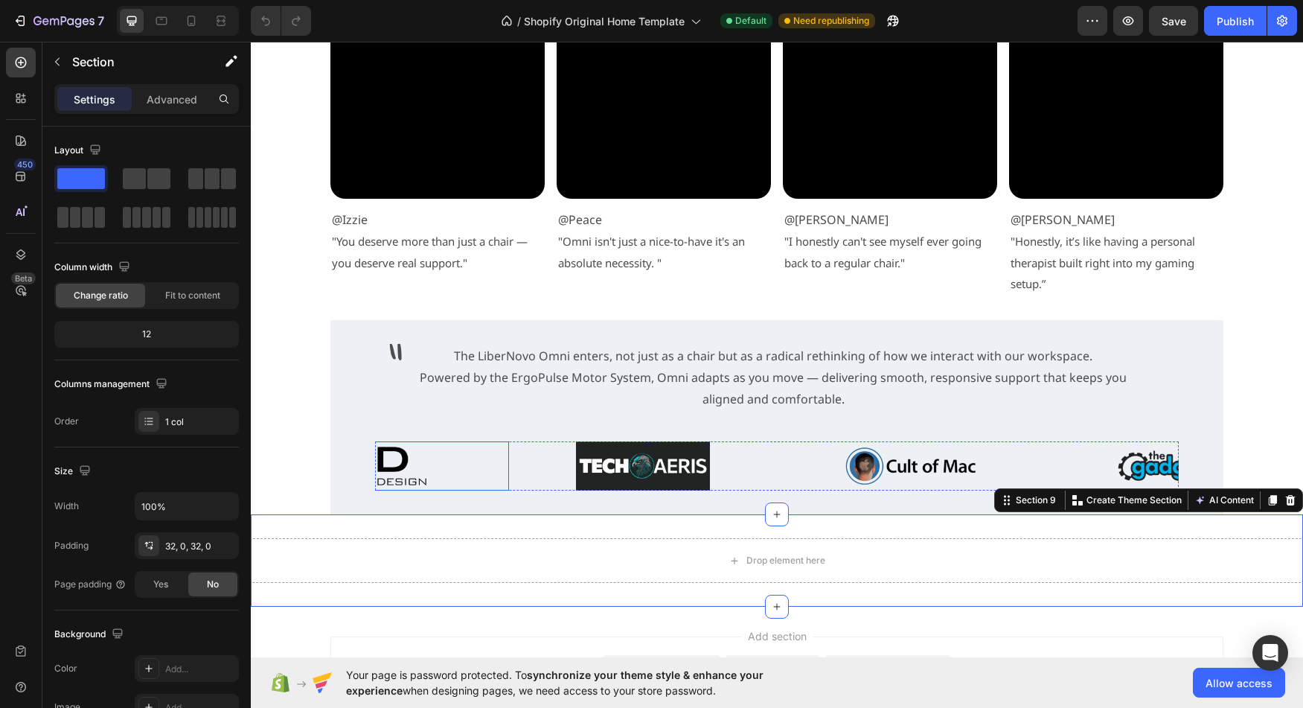
click at [411, 460] on img at bounding box center [375, 466] width 134 height 50
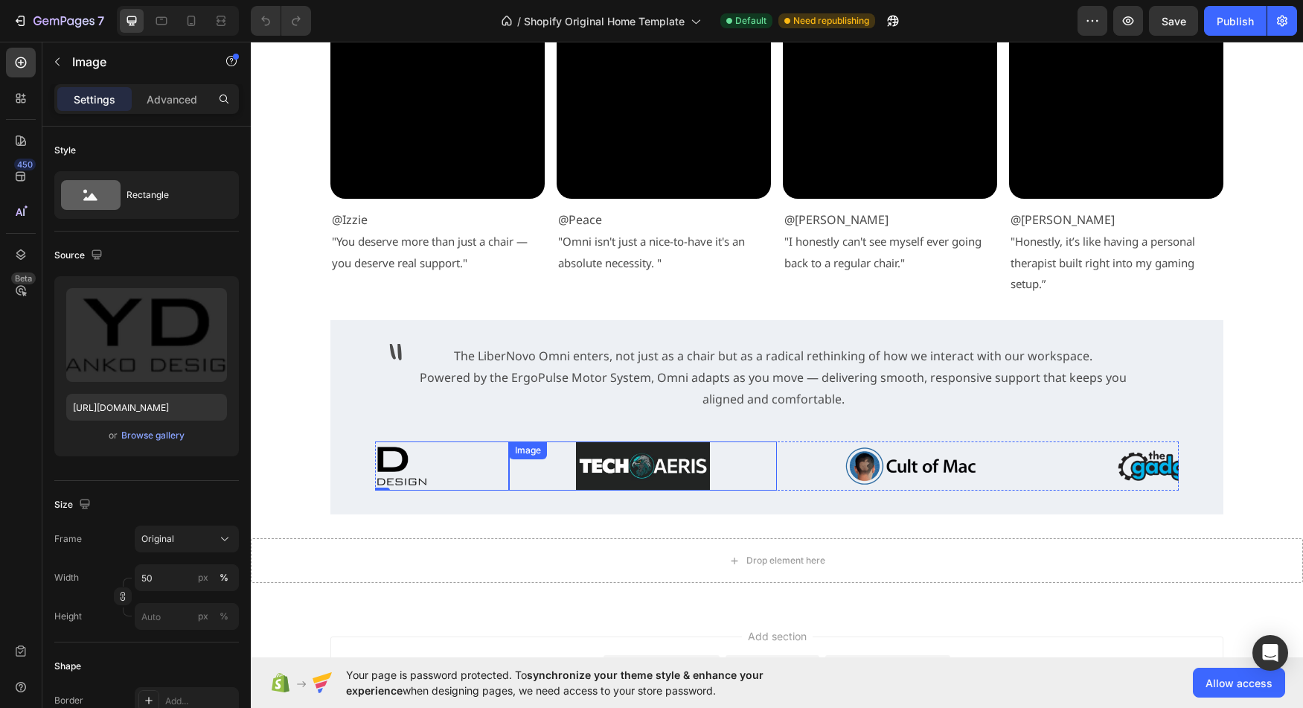
click at [521, 451] on div "Image" at bounding box center [528, 450] width 32 height 13
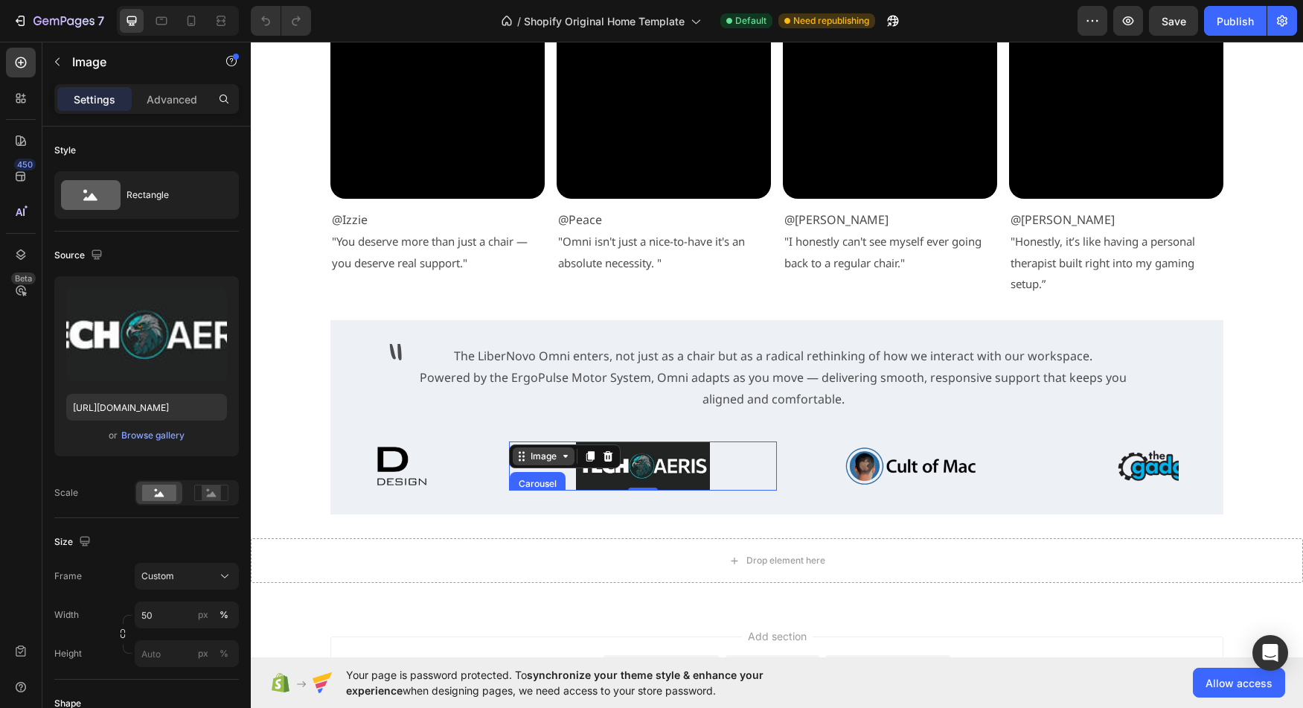
click at [550, 457] on div "Image" at bounding box center [544, 455] width 32 height 13
click at [560, 461] on icon at bounding box center [566, 456] width 12 height 12
click at [550, 460] on div "Image" at bounding box center [544, 455] width 32 height 13
click at [495, 484] on div at bounding box center [375, 466] width 268 height 50
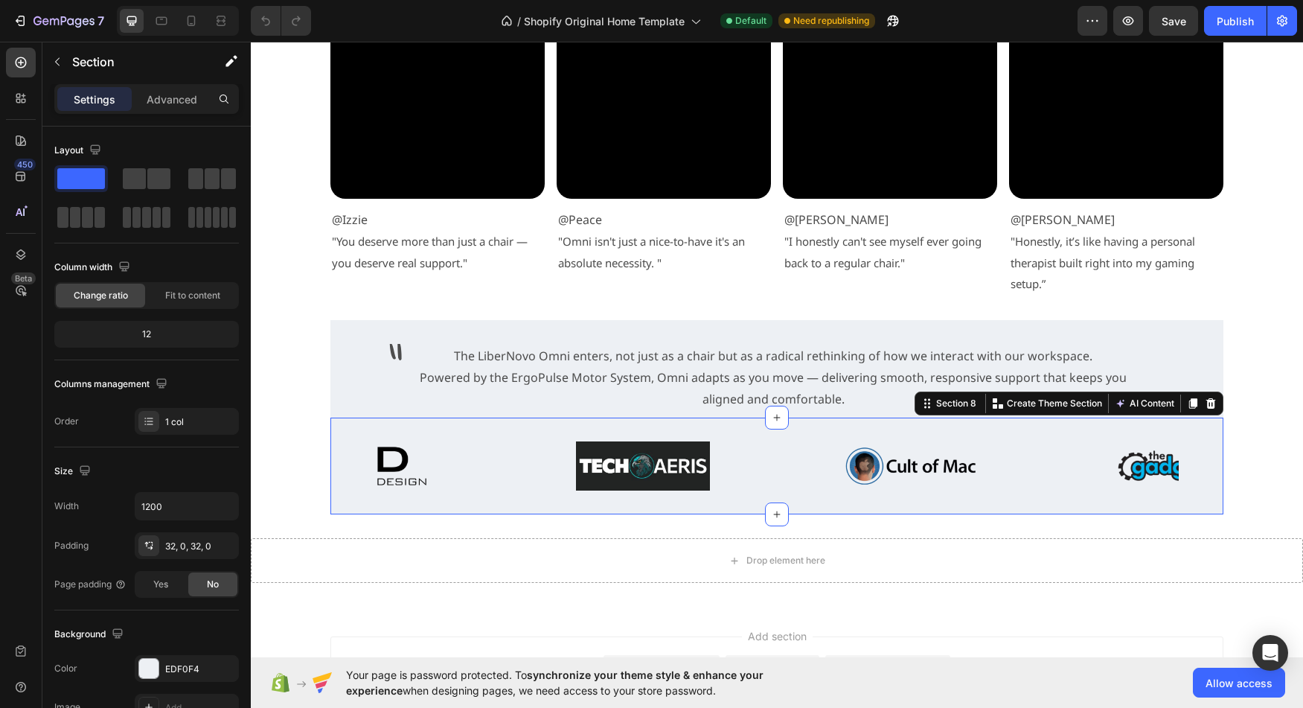
click at [361, 481] on div "Image Image Image Image Carousel" at bounding box center [776, 466] width 893 height 50
click at [347, 451] on div "Image Image Image Image Carousel" at bounding box center [776, 466] width 893 height 50
click at [941, 405] on div "Section 8" at bounding box center [956, 403] width 46 height 13
click at [950, 410] on div "Section 8" at bounding box center [956, 403] width 46 height 13
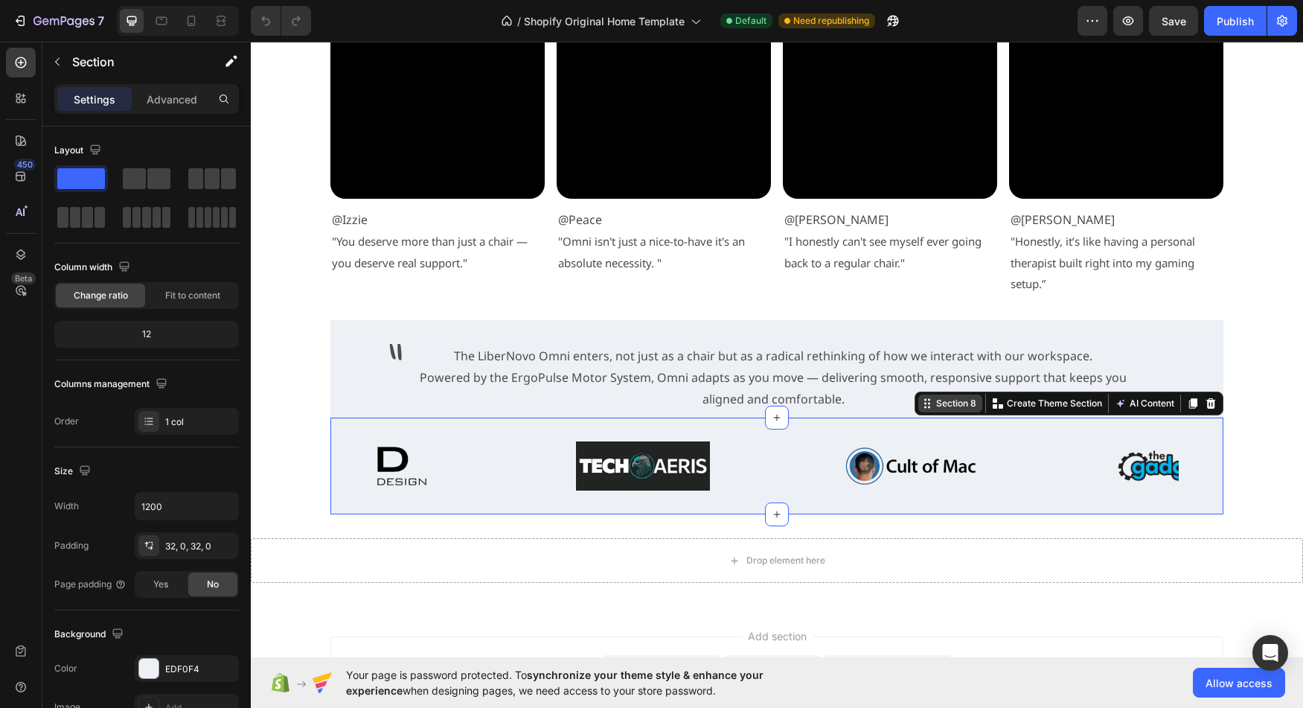
click at [950, 410] on div "Section 8" at bounding box center [956, 403] width 46 height 13
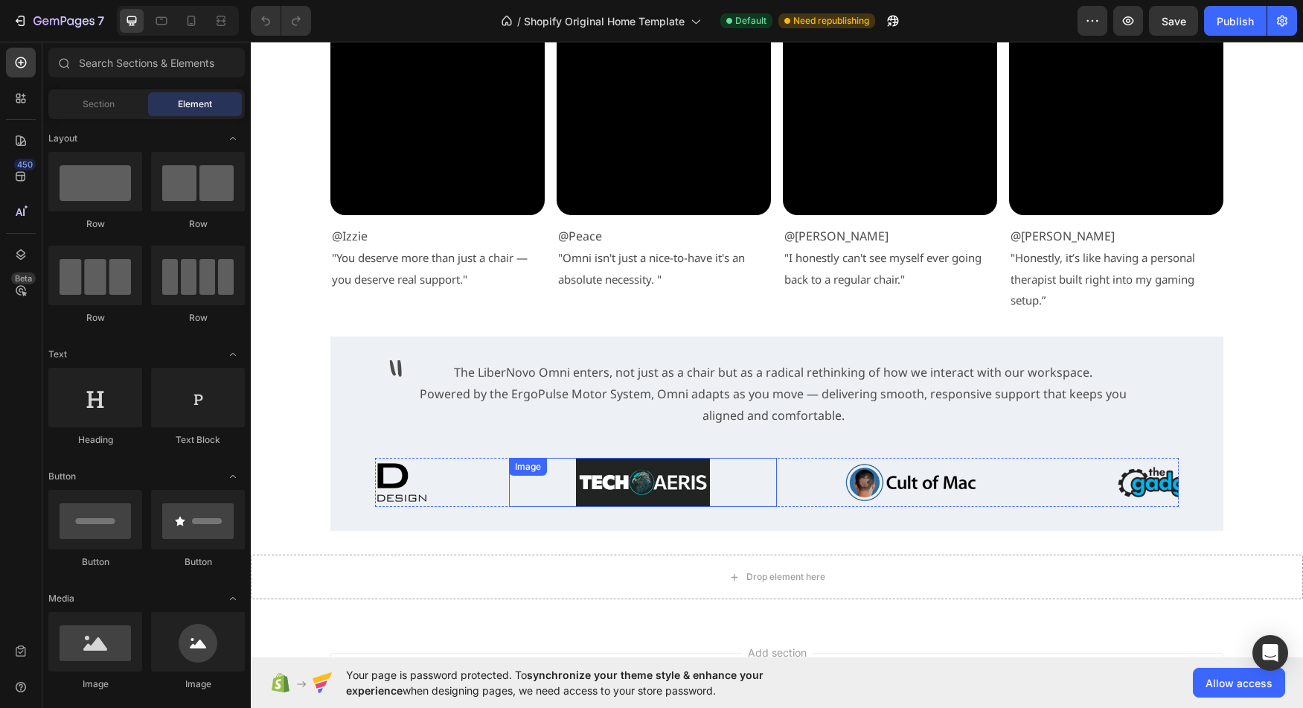
scroll to position [3161, 0]
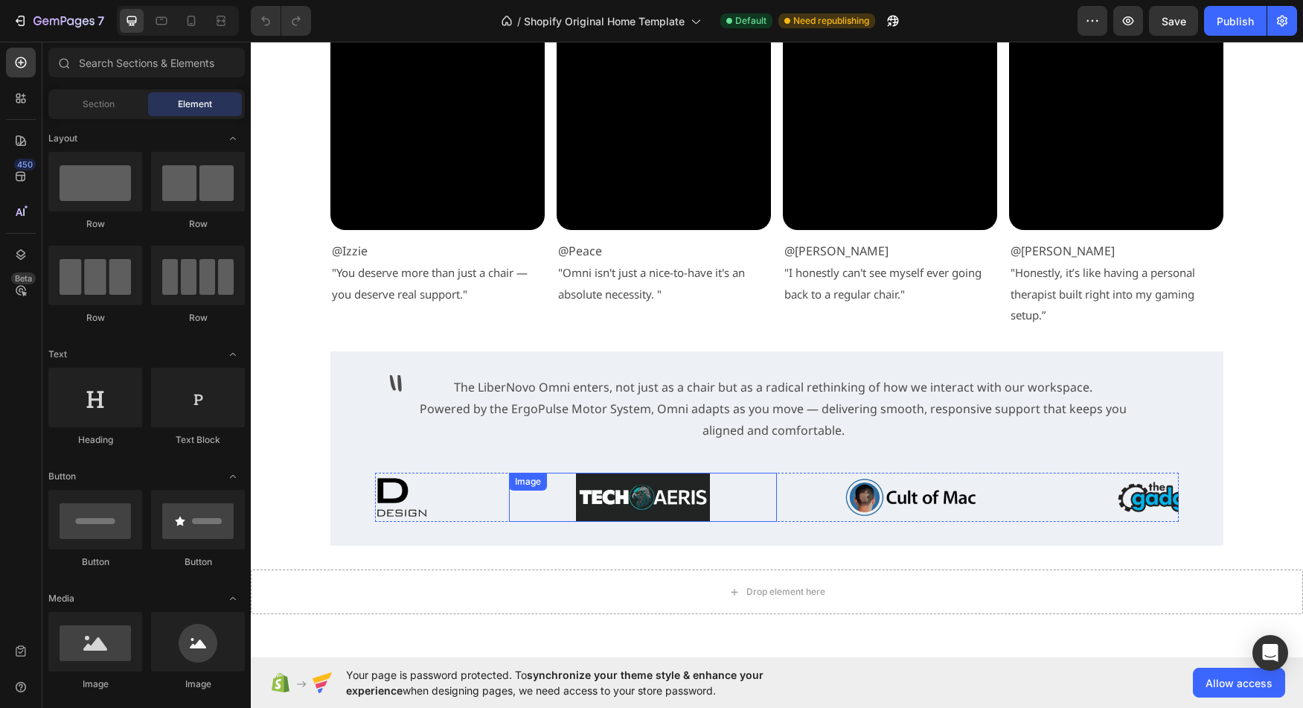
click at [751, 507] on div at bounding box center [643, 498] width 268 height 50
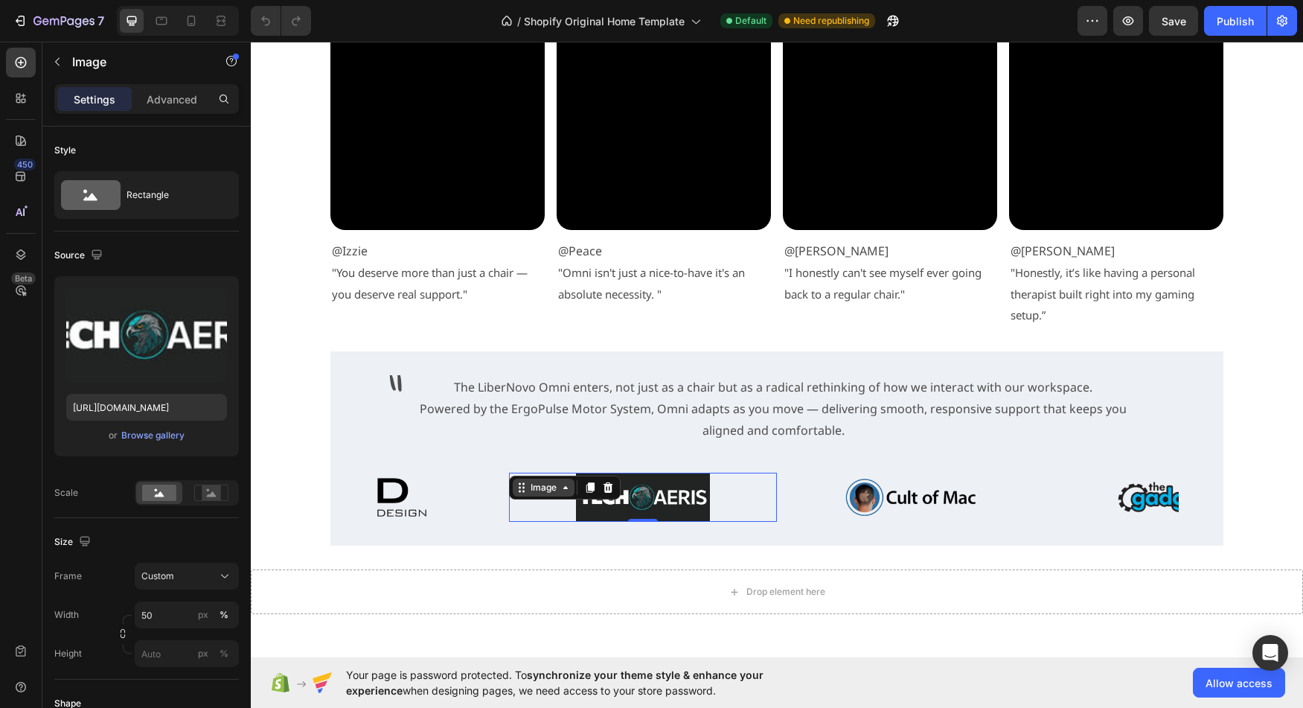
click at [550, 487] on div "Image" at bounding box center [544, 487] width 32 height 13
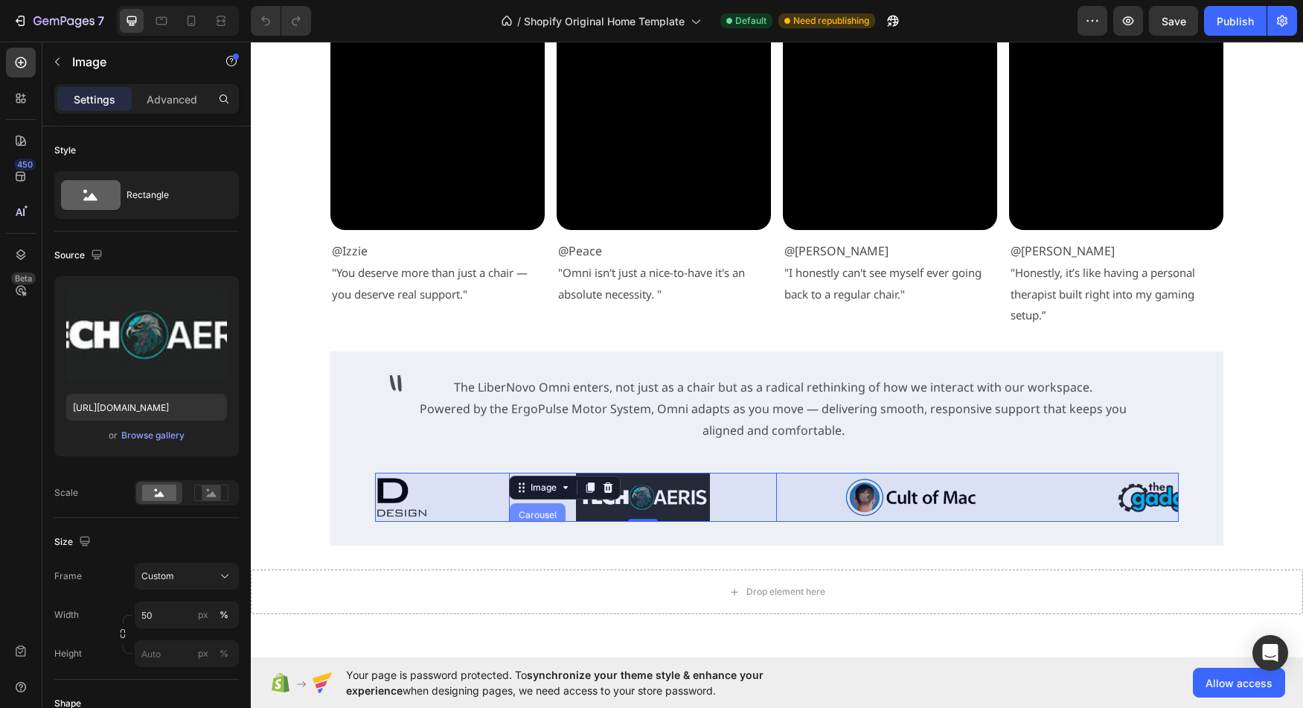
click at [529, 516] on div "Carousel" at bounding box center [538, 515] width 44 height 9
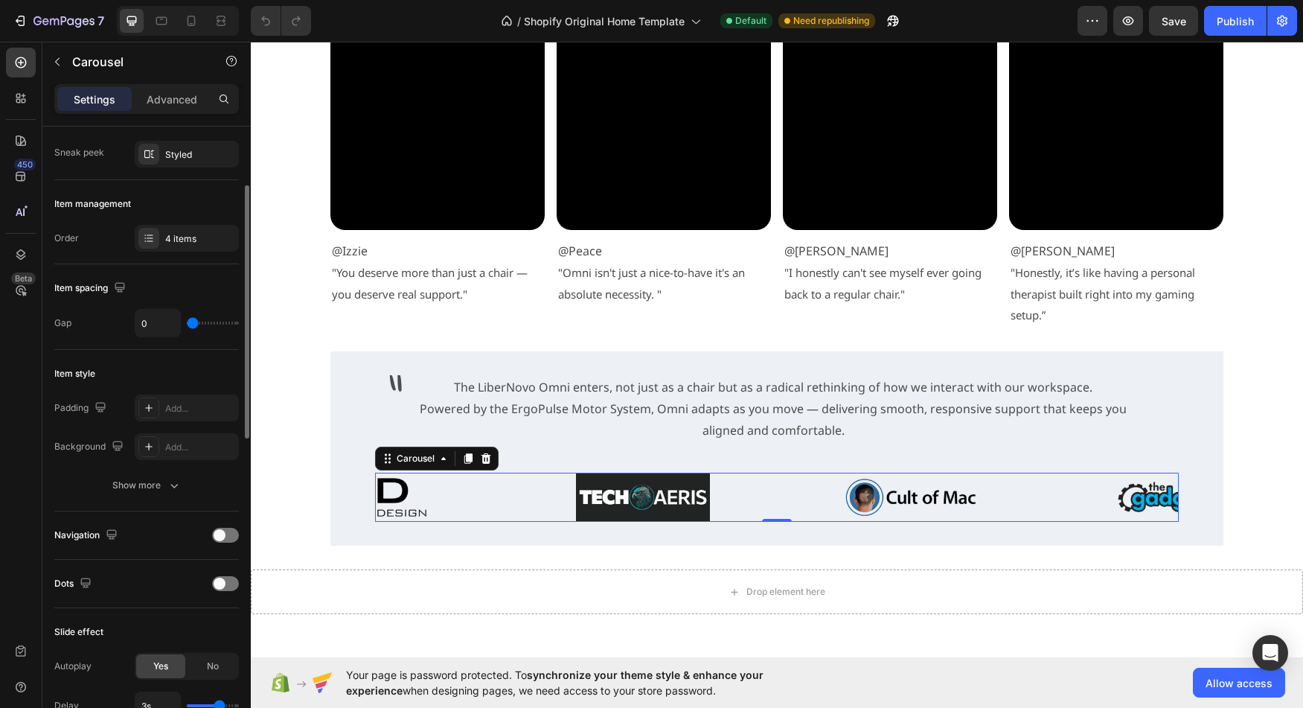
scroll to position [138, 0]
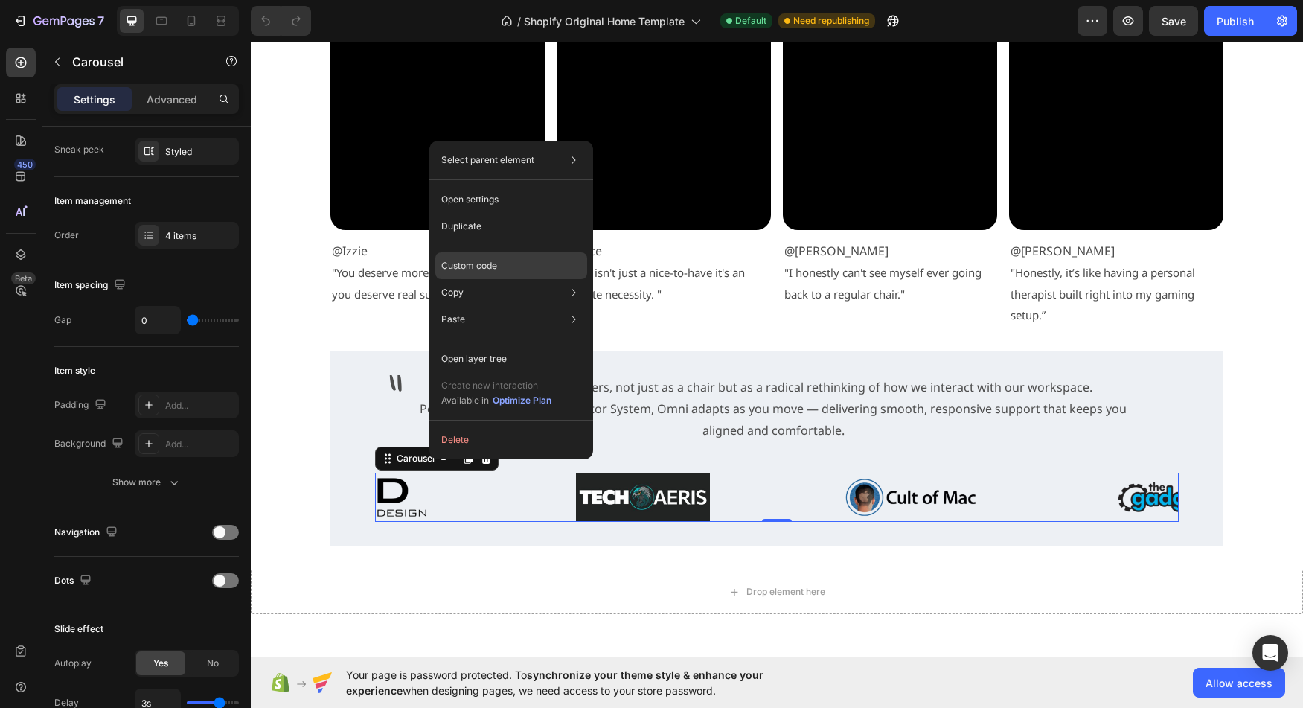
click at [489, 271] on p "Custom code" at bounding box center [469, 265] width 56 height 13
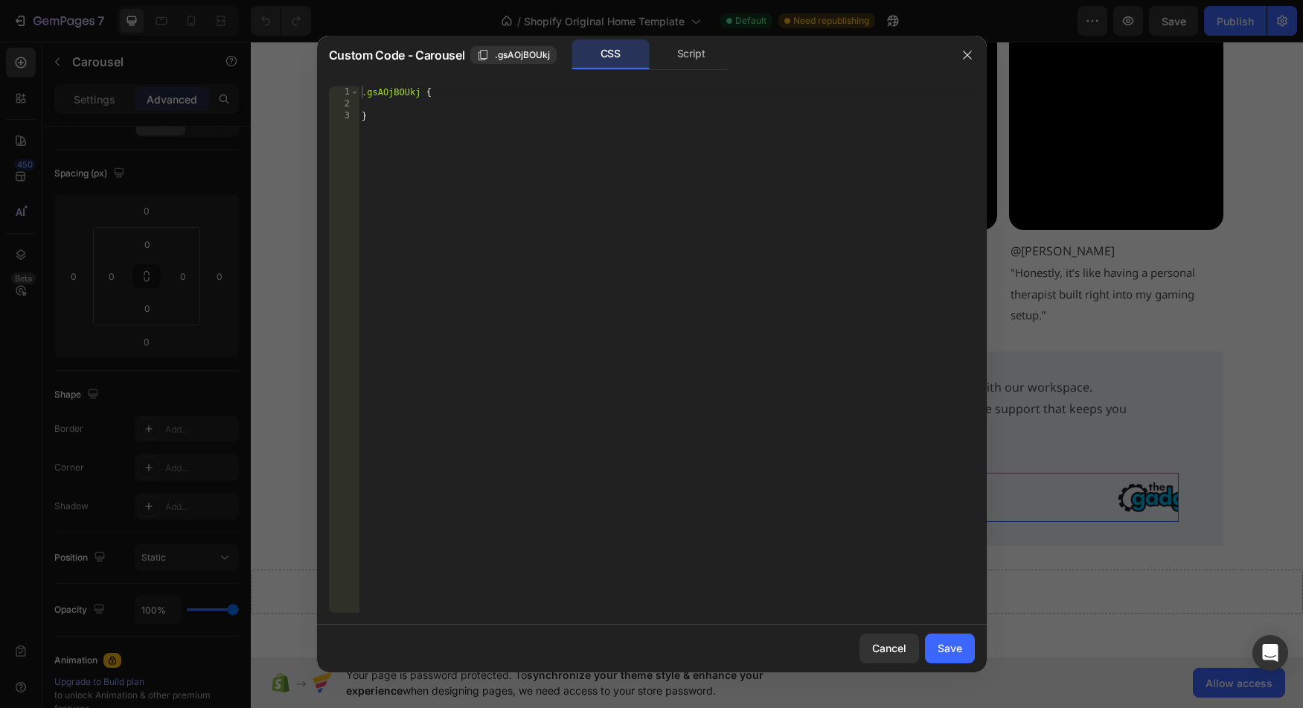
type textarea "}"
click at [467, 131] on div ".gsAOjBOUkj { }" at bounding box center [667, 361] width 616 height 550
paste textarea "}"
type textarea "}"
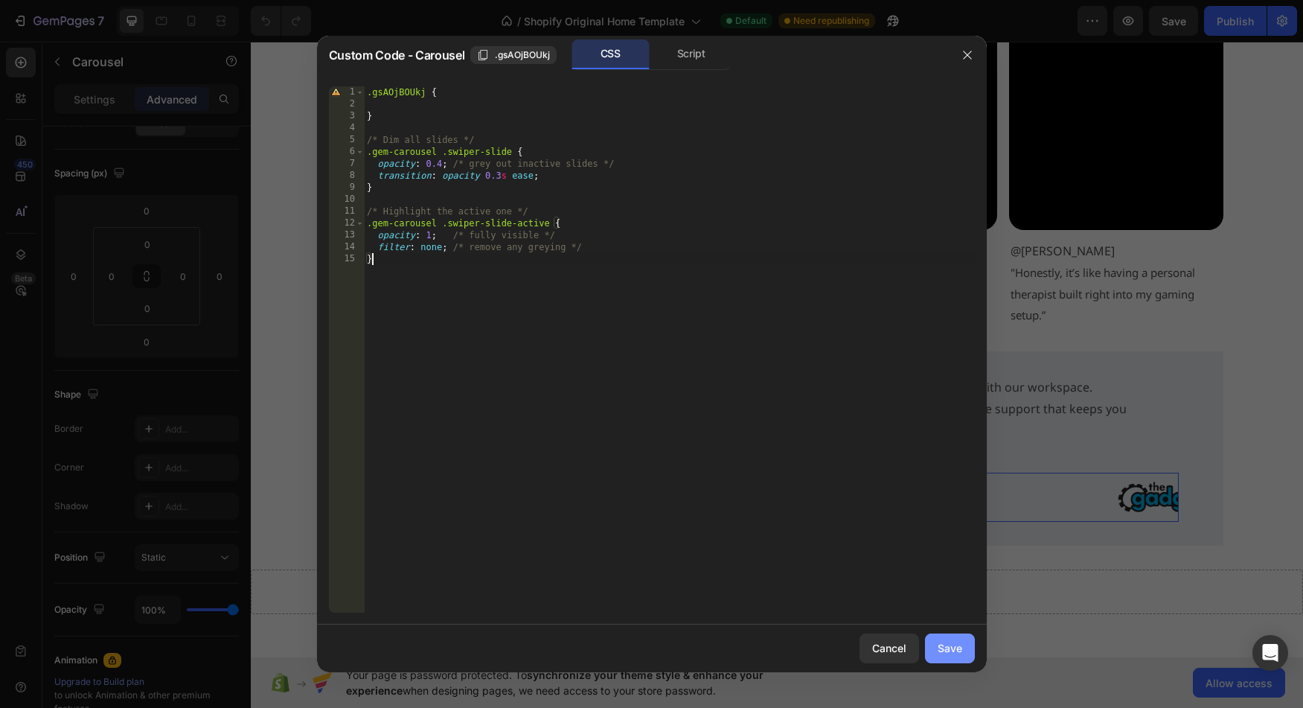
click at [941, 644] on div "Save" at bounding box center [950, 648] width 25 height 16
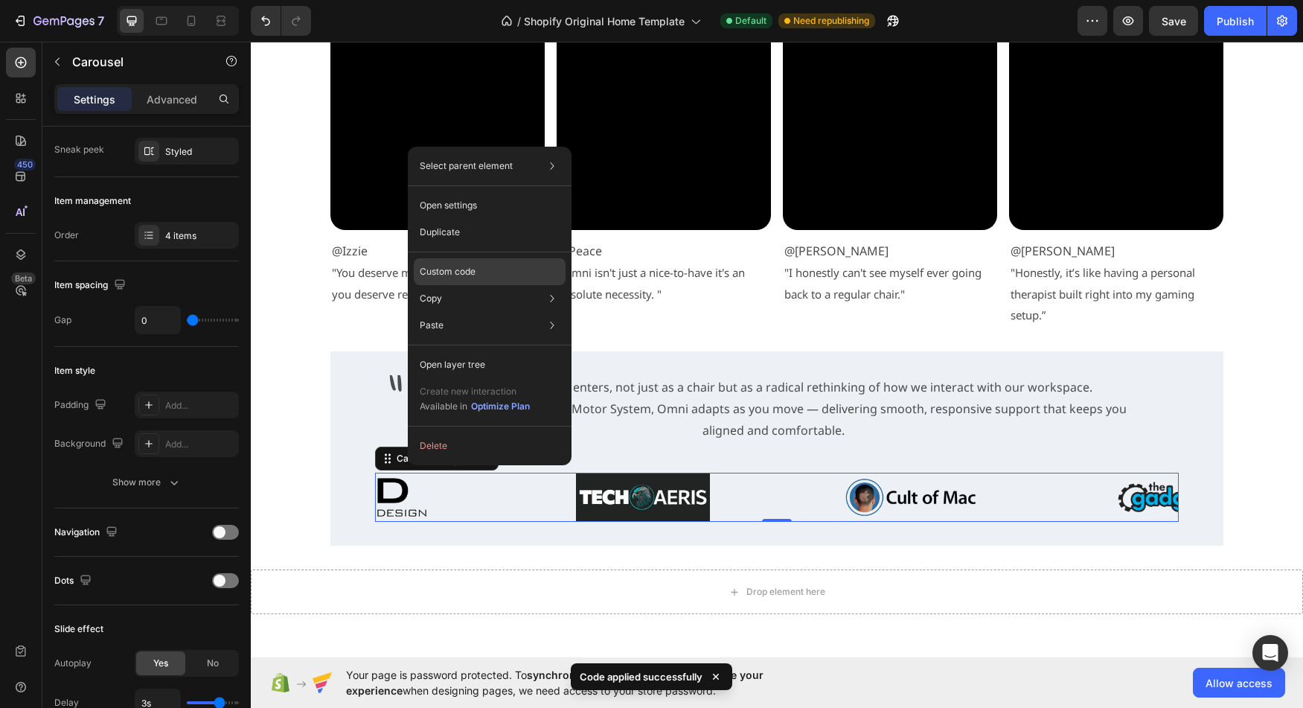
click at [463, 312] on div "Custom code" at bounding box center [490, 325] width 152 height 27
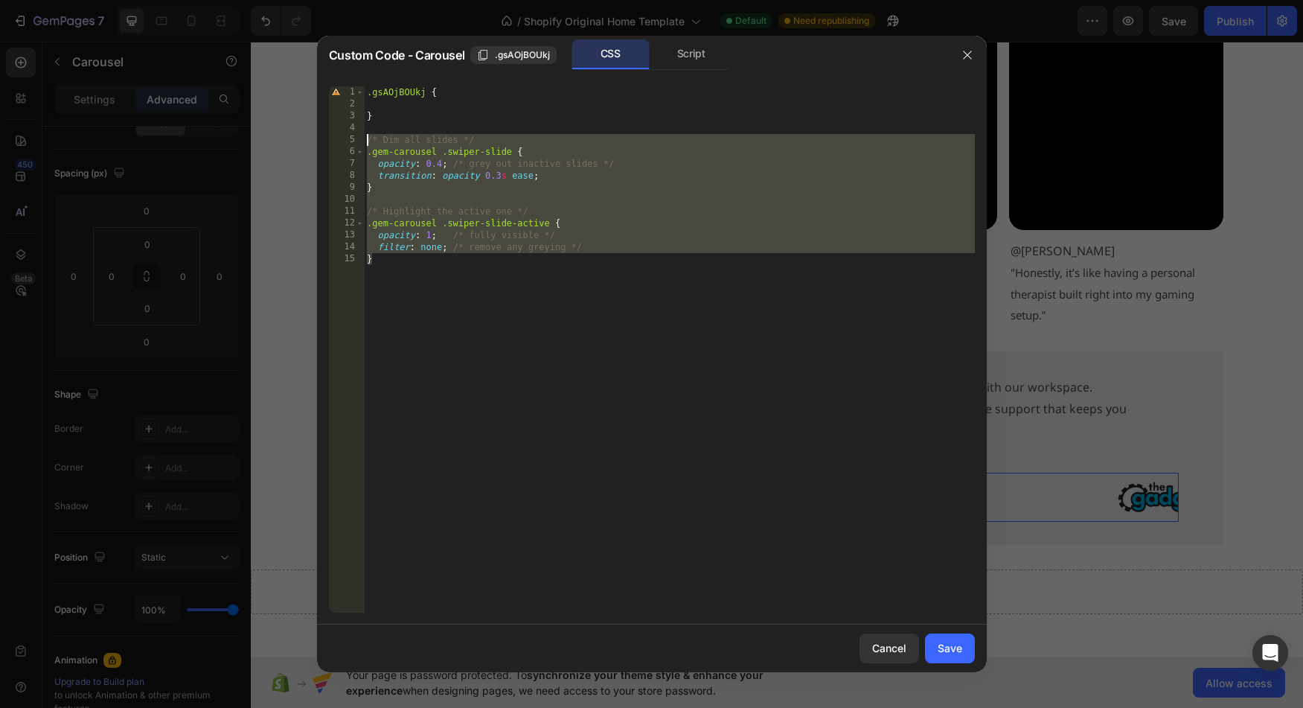
drag, startPoint x: 435, startPoint y: 273, endPoint x: 315, endPoint y: 141, distance: 179.1
click at [364, 141] on div ".gsAOjBOUkj { } /* Dim all slides */ .gem-carousel .swiper-slide { opacity : 0.…" at bounding box center [669, 349] width 611 height 526
paste textarea "}"
type textarea "}"
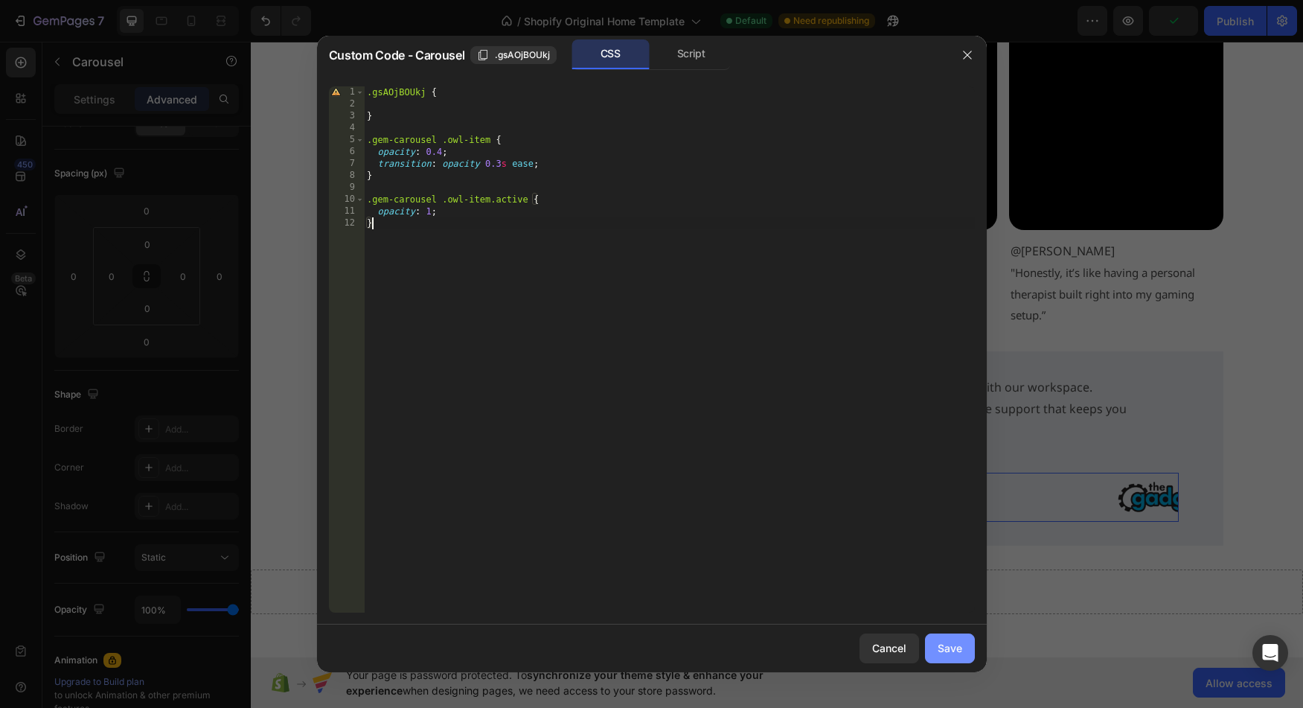
click at [953, 648] on div "Save" at bounding box center [950, 648] width 25 height 16
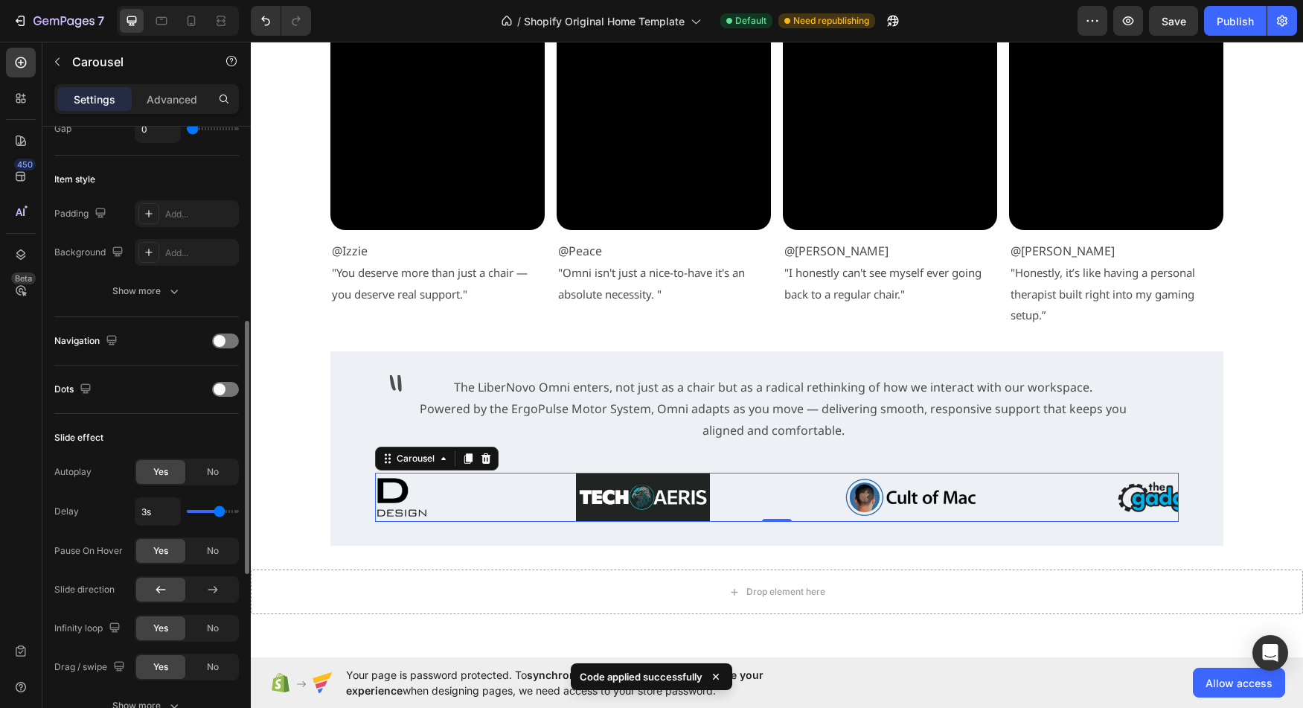
scroll to position [373, 0]
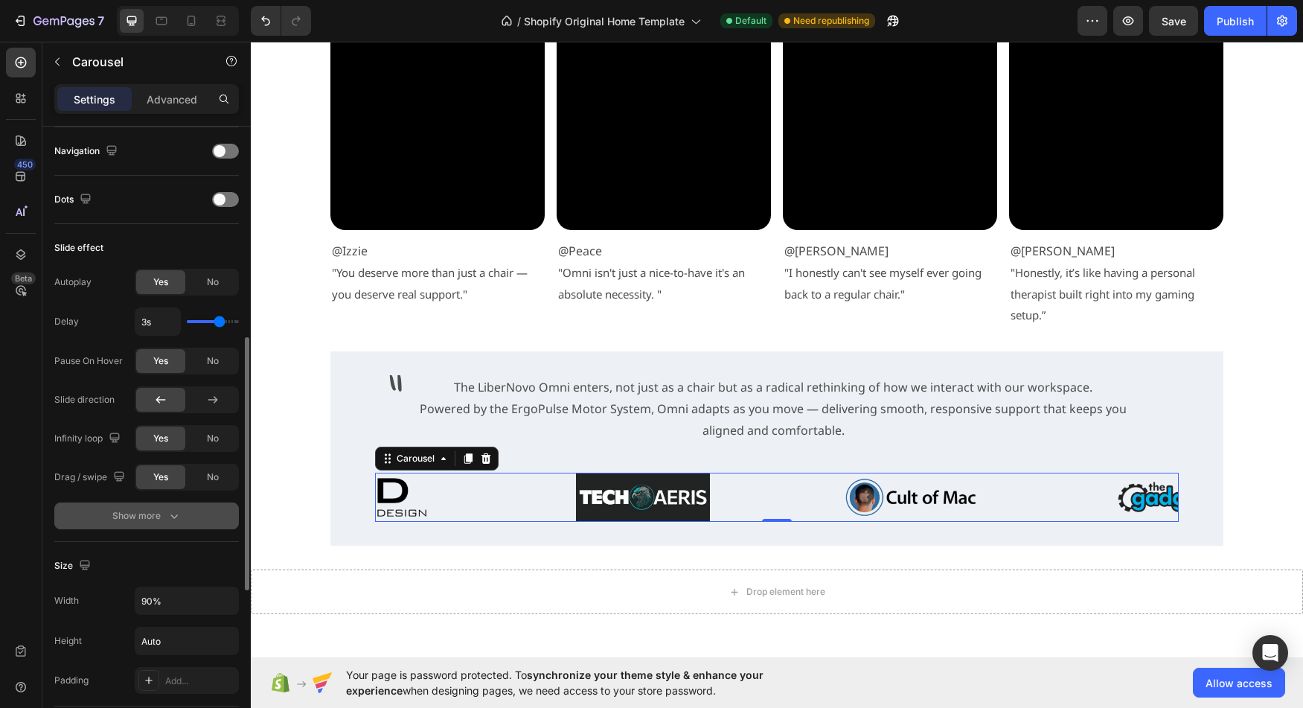
click at [159, 514] on div "Show more" at bounding box center [146, 515] width 69 height 15
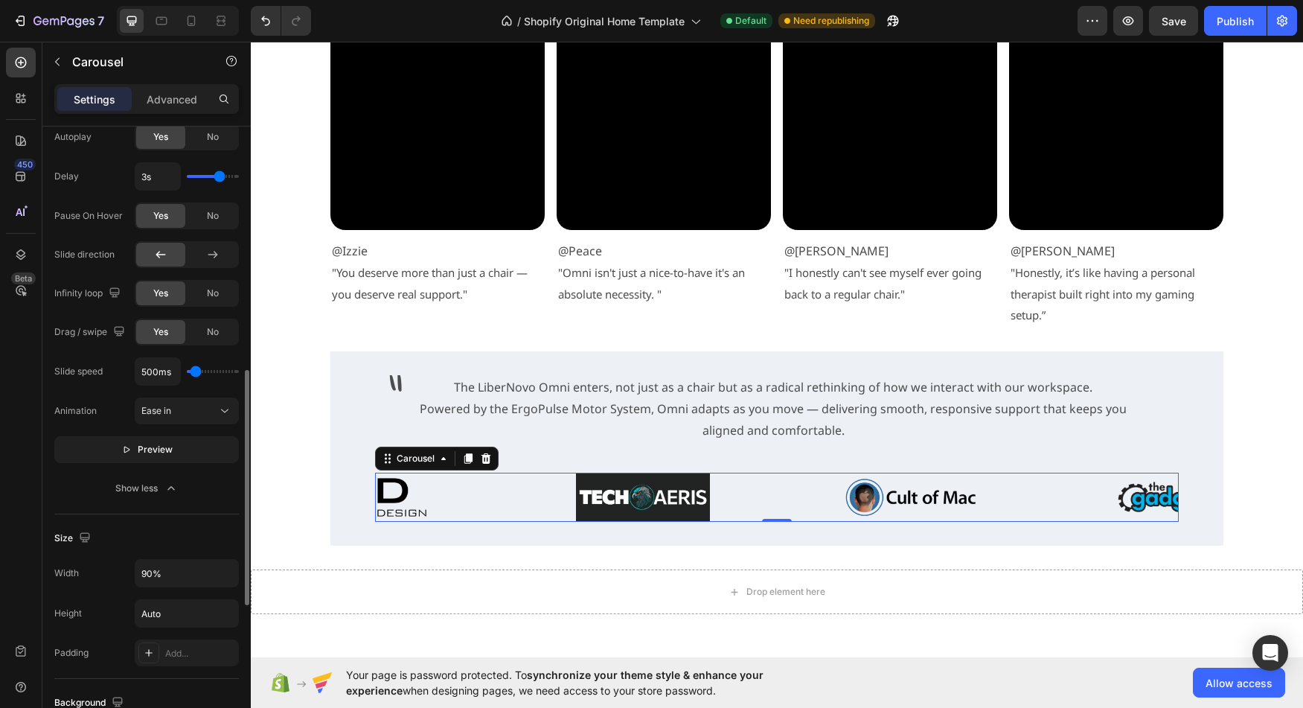
scroll to position [671, 0]
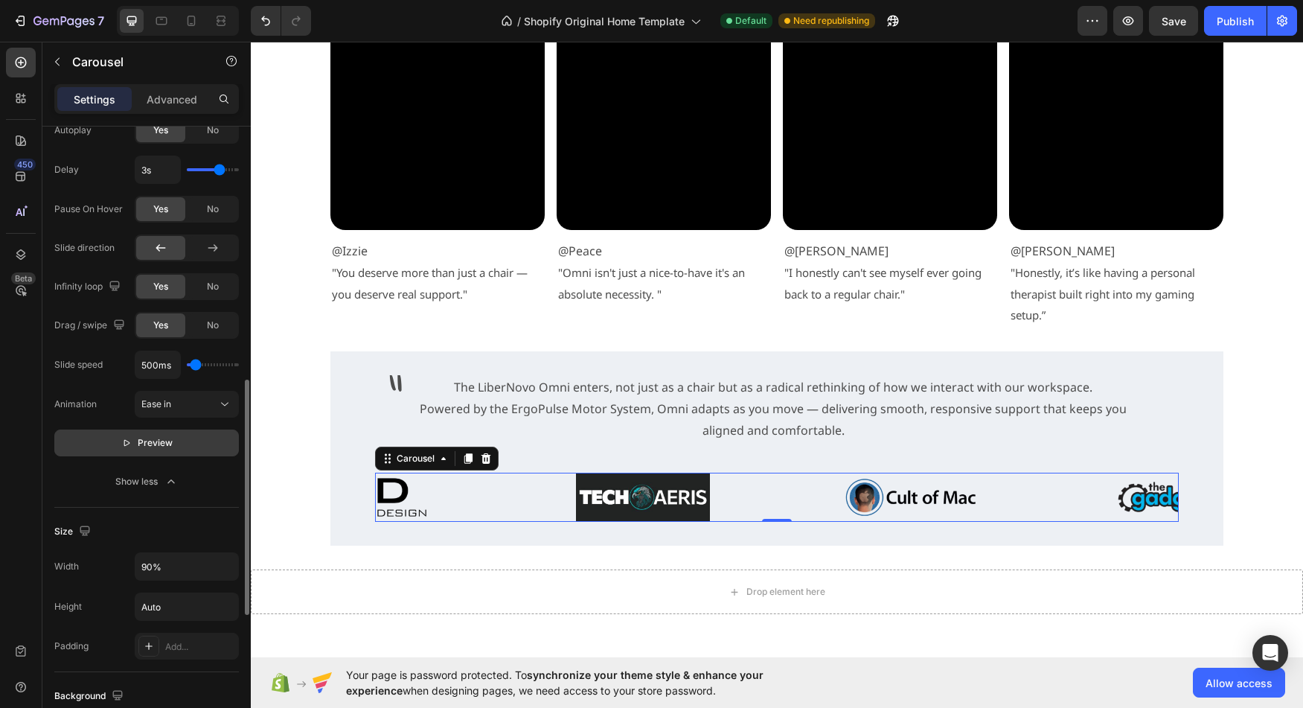
click at [156, 446] on span "Preview" at bounding box center [155, 442] width 35 height 15
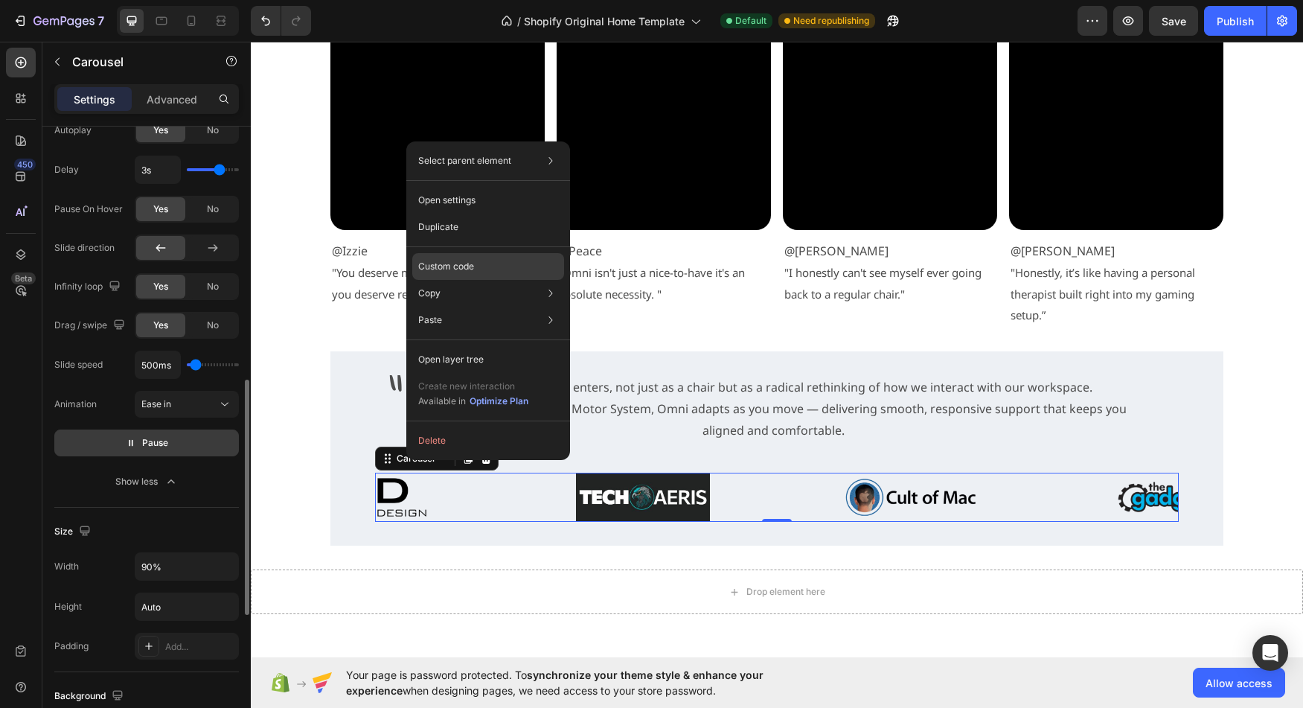
click at [484, 307] on div "Custom code" at bounding box center [488, 320] width 152 height 27
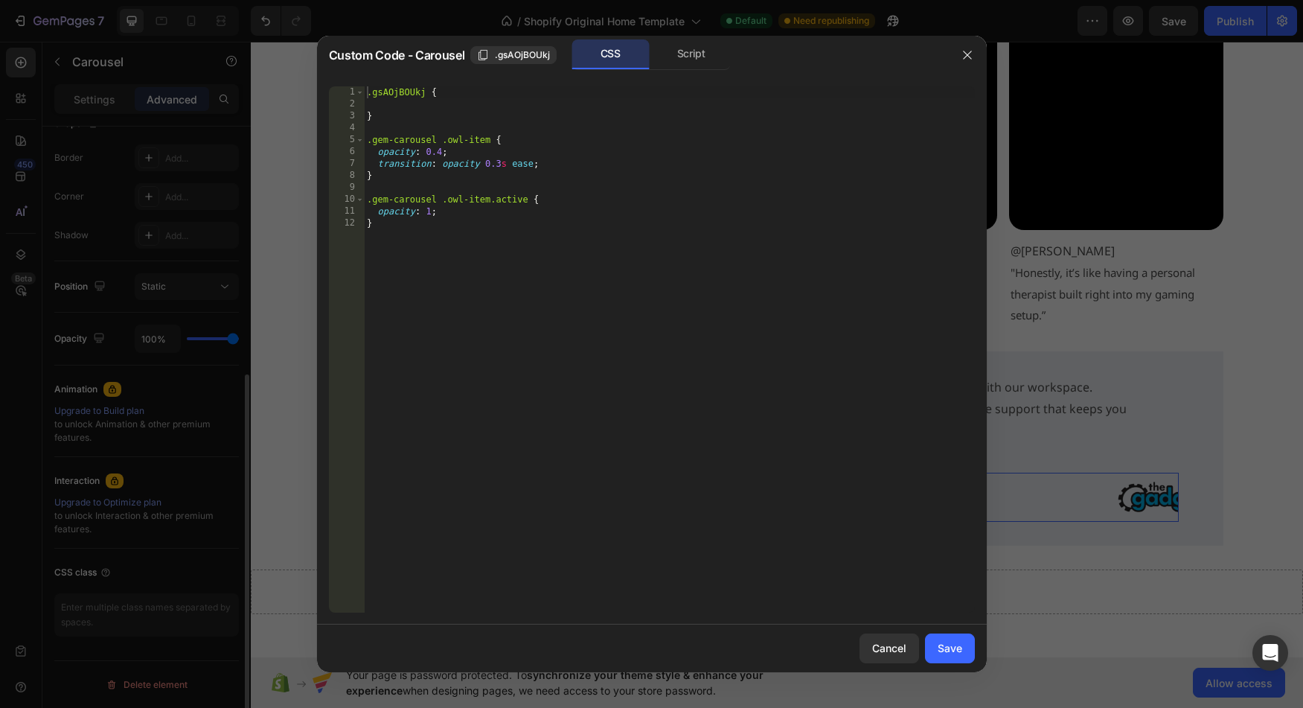
scroll to position [409, 0]
click at [408, 231] on div ".gsAOjBOUkj { } .gem-carousel .owl-item { opacity : 0.4 ; transition : opacity …" at bounding box center [669, 361] width 611 height 550
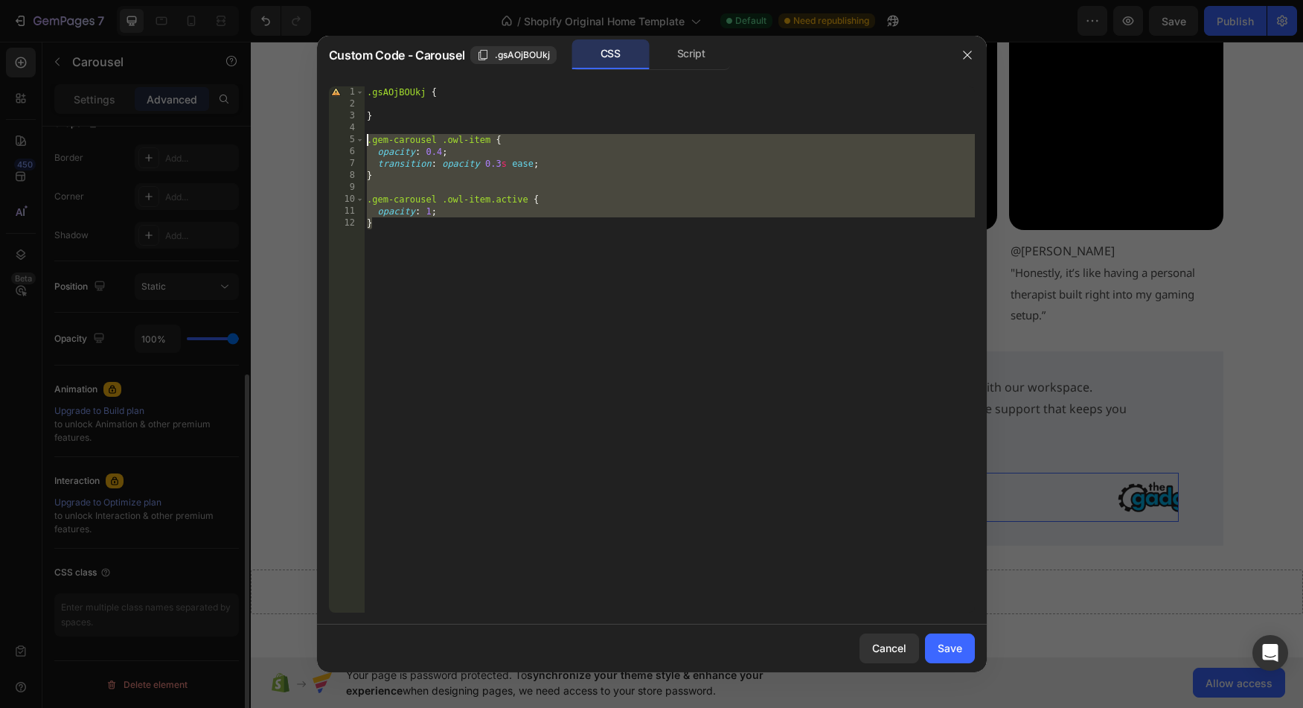
drag, startPoint x: 520, startPoint y: 262, endPoint x: 341, endPoint y: 144, distance: 214.5
click at [364, 144] on div ".gsAOjBOUkj { } .gem-carousel .owl-item { opacity : 0.4 ; transition : opacity …" at bounding box center [669, 349] width 611 height 526
paste textarea "}"
type textarea "}"
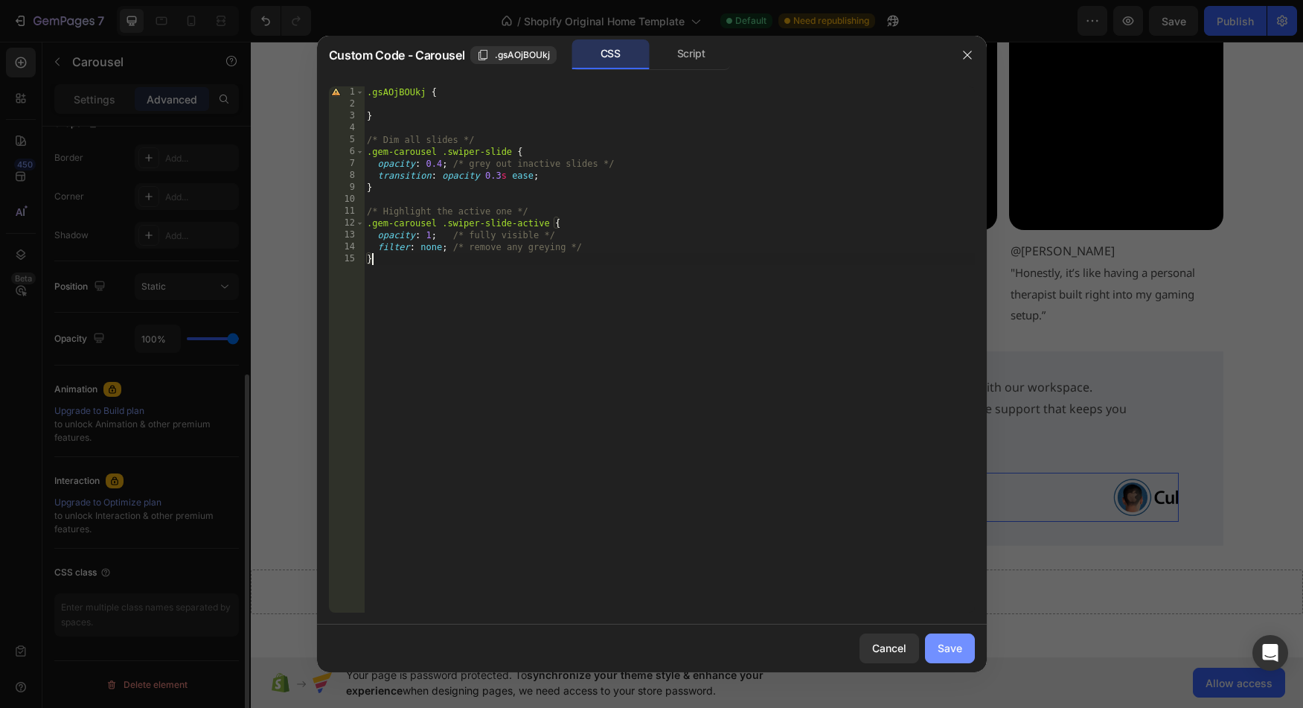
click at [949, 658] on button "Save" at bounding box center [950, 648] width 50 height 30
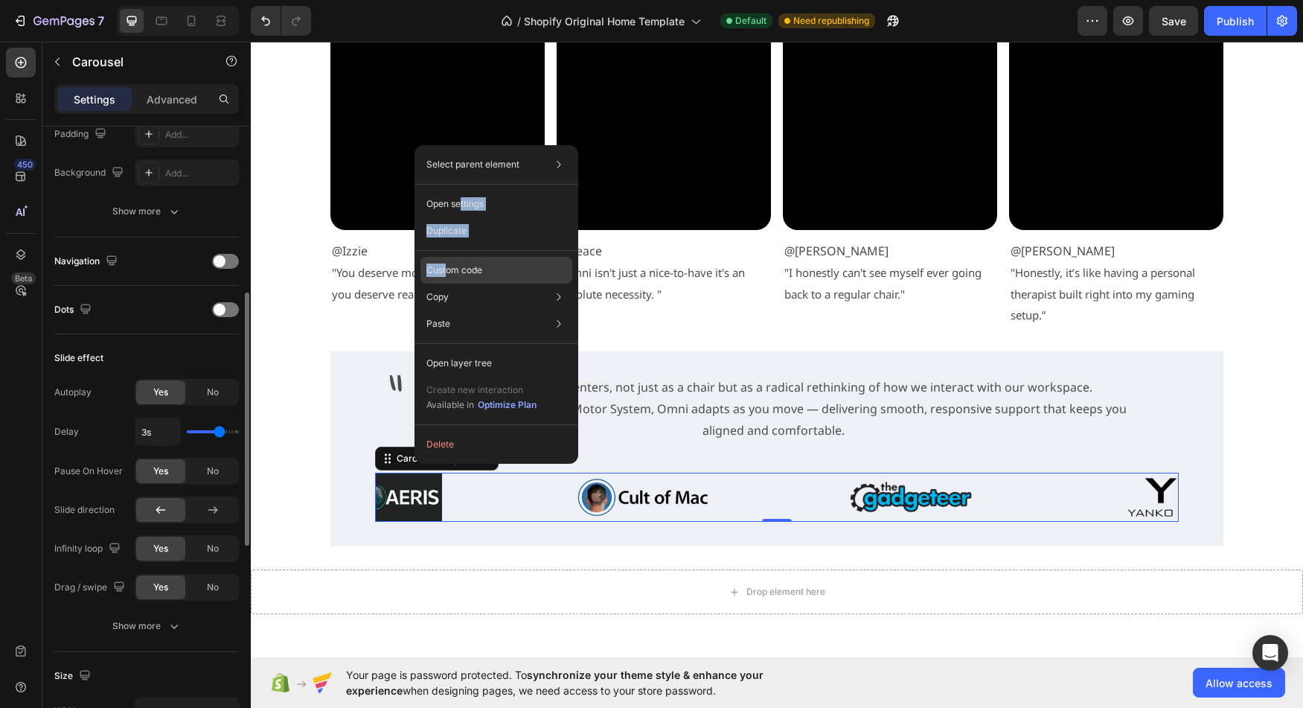
drag, startPoint x: 461, startPoint y: 200, endPoint x: 447, endPoint y: 267, distance: 68.5
click at [447, 267] on div "Select parent element Section Carousel Open settings Duplicate Custom code Copy…" at bounding box center [497, 304] width 164 height 319
click at [483, 310] on div "Custom code" at bounding box center [496, 323] width 152 height 27
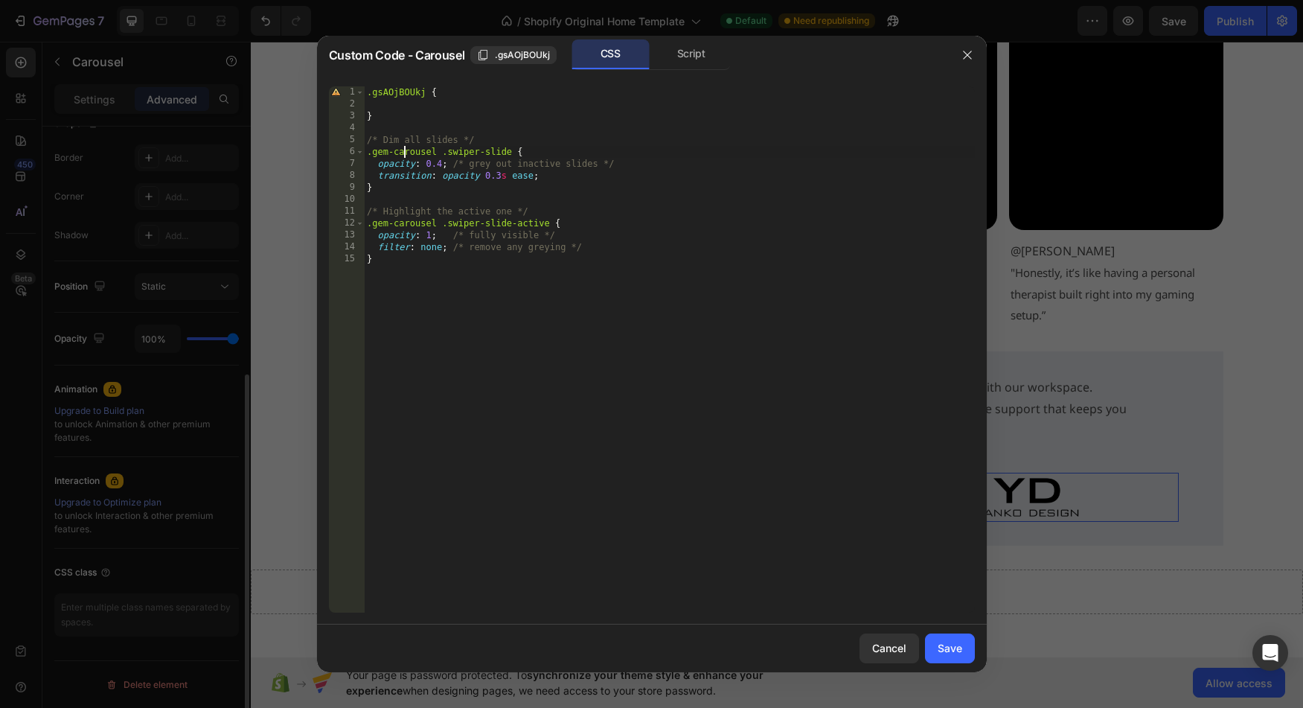
click at [406, 149] on div ".gsAOjBOUkj { } /* Dim all slides */ .gem-carousel .swiper-slide { opacity : 0.…" at bounding box center [669, 361] width 611 height 550
click at [416, 225] on div ".gsAOjBOUkj { } /* Dim all slides */ .gem-slider .swiper-slide { opacity : 0.4 …" at bounding box center [669, 361] width 611 height 550
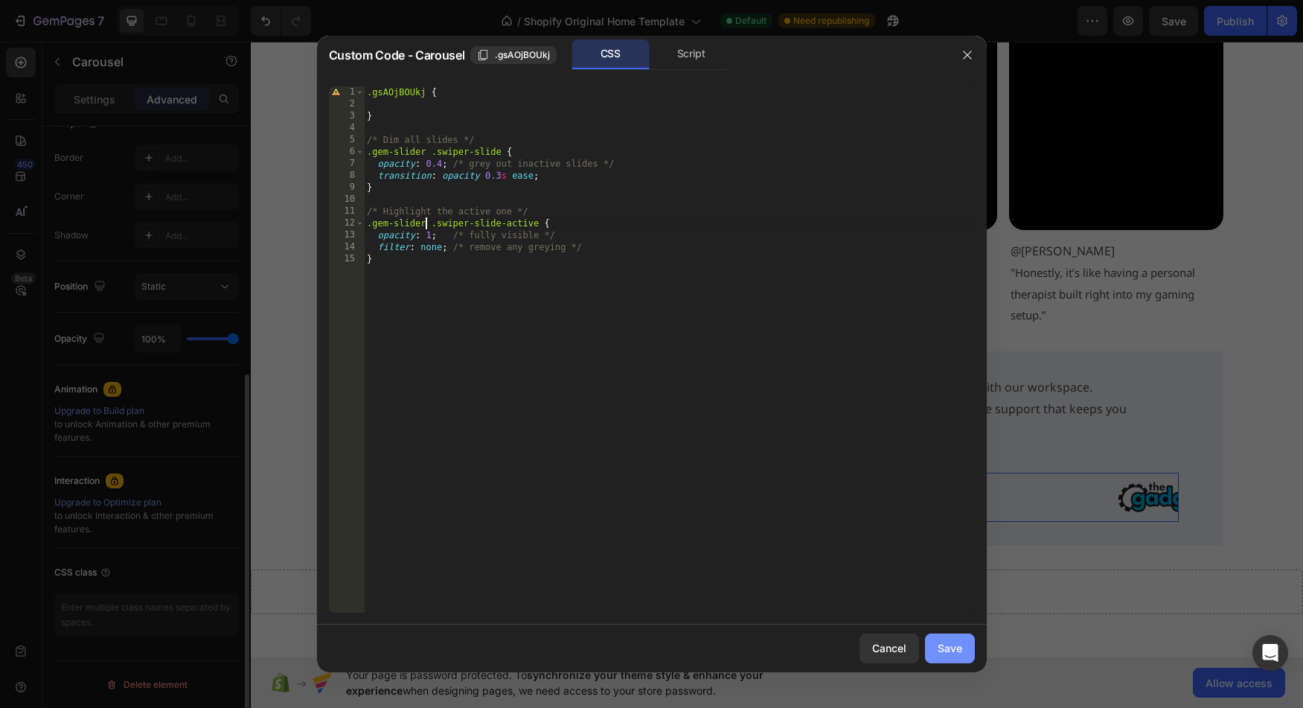
type textarea ".gem-slider .swiper-slide-active {"
drag, startPoint x: 956, startPoint y: 656, endPoint x: 711, endPoint y: 597, distance: 251.1
click at [956, 656] on div "Save" at bounding box center [950, 648] width 25 height 16
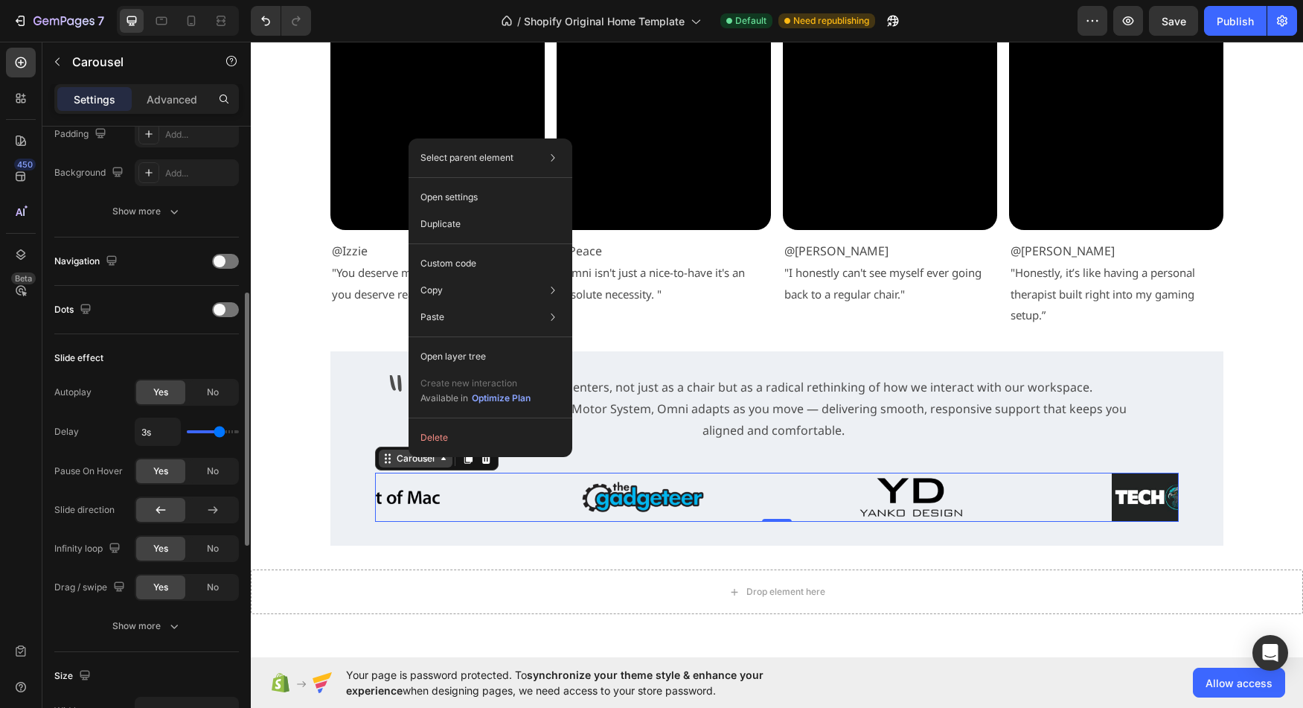
drag, startPoint x: 409, startPoint y: 457, endPoint x: 659, endPoint y: 498, distance: 254.1
click at [455, 269] on p "Custom code" at bounding box center [448, 263] width 56 height 13
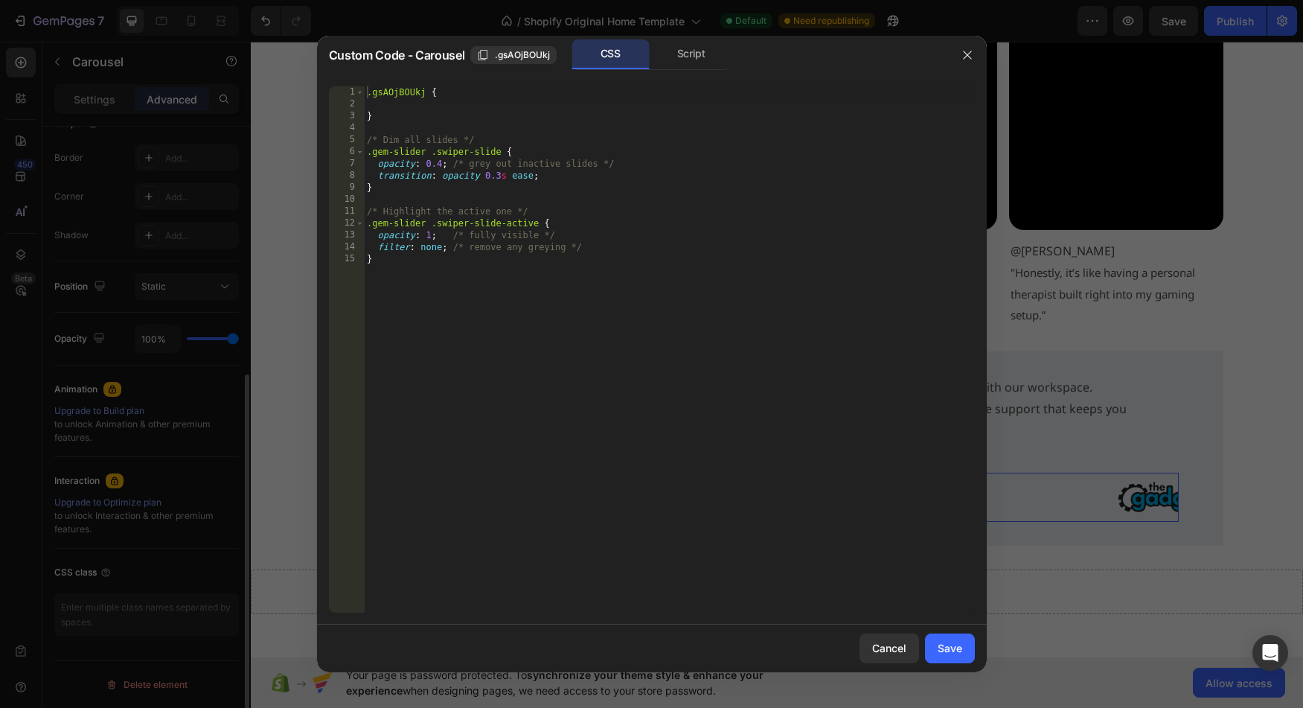
click at [453, 156] on div ".gsAOjBOUkj { } /* Dim all slides */ .gem-slider .swiper-slide { opacity : 0.4 …" at bounding box center [669, 361] width 611 height 550
drag, startPoint x: 453, startPoint y: 156, endPoint x: 480, endPoint y: 152, distance: 27.0
click at [480, 152] on div ".gsAOjBOUkj { } /* Dim all slides */ .gem-slider .swiper-slide { opacity : 0.4 …" at bounding box center [669, 361] width 611 height 550
paste textarea "owl-item"
click at [461, 224] on div ".gsAOjBOUkj { } /* Dim all slides */ .gem-slider .owl-item { opacity : 0.4 ; /*…" at bounding box center [669, 361] width 611 height 550
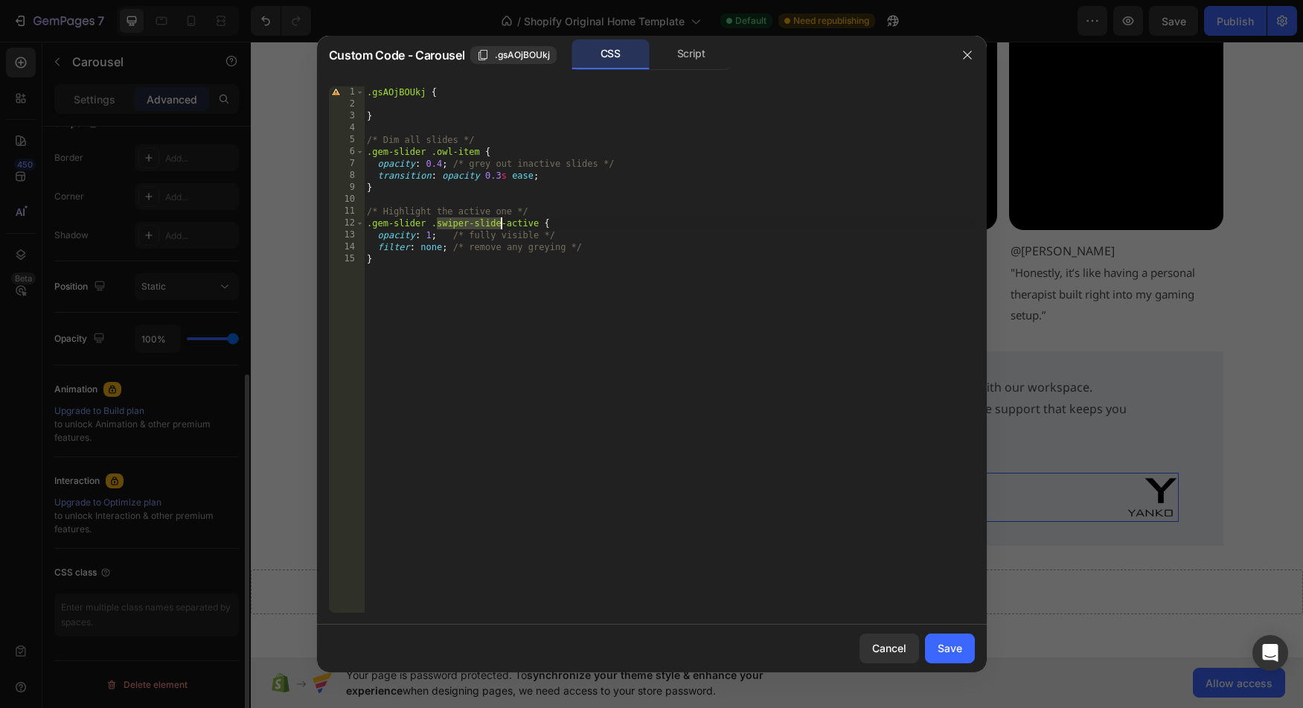
drag, startPoint x: 461, startPoint y: 224, endPoint x: 484, endPoint y: 223, distance: 22.4
click at [484, 223] on div ".gsAOjBOUkj { } /* Dim all slides */ .gem-slider .owl-item { opacity : 0.4 ; /*…" at bounding box center [669, 361] width 611 height 550
paste textarea "owl-item"
type textarea ".gem-slider .owl-item-active {"
click at [947, 649] on div "Save" at bounding box center [950, 648] width 25 height 16
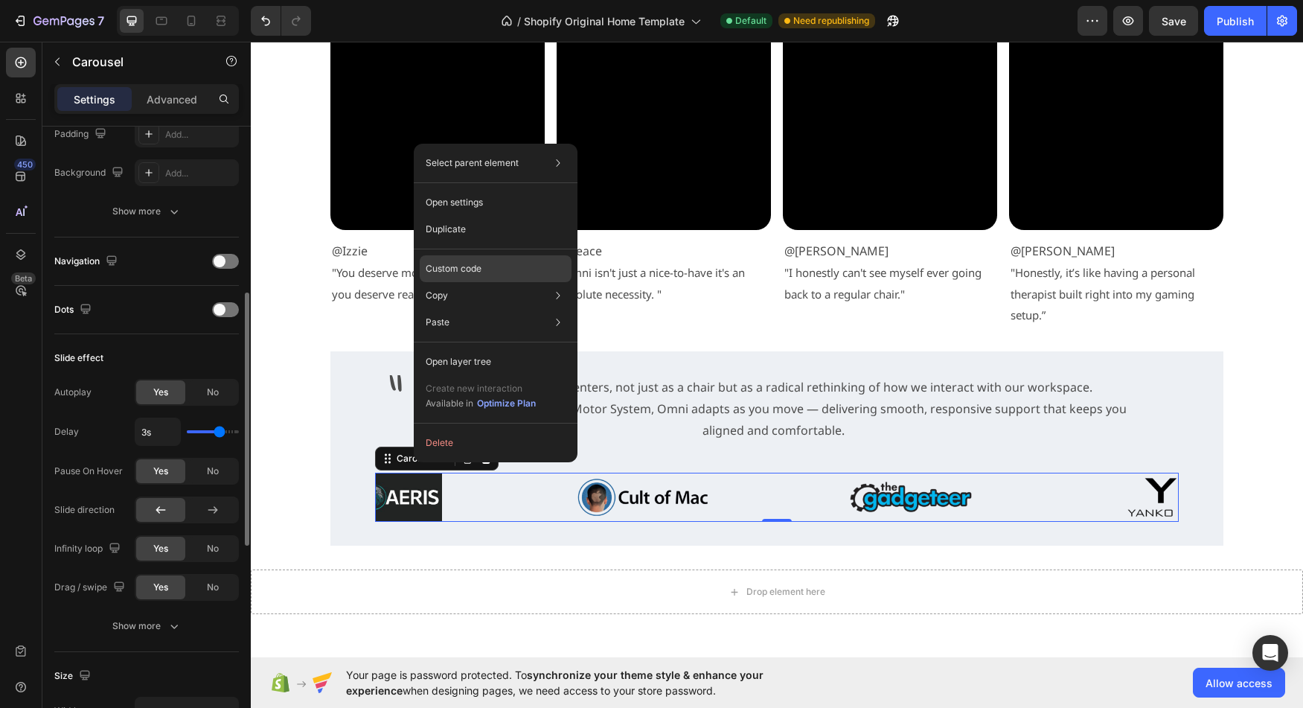
click at [475, 309] on div "Custom code" at bounding box center [496, 322] width 152 height 27
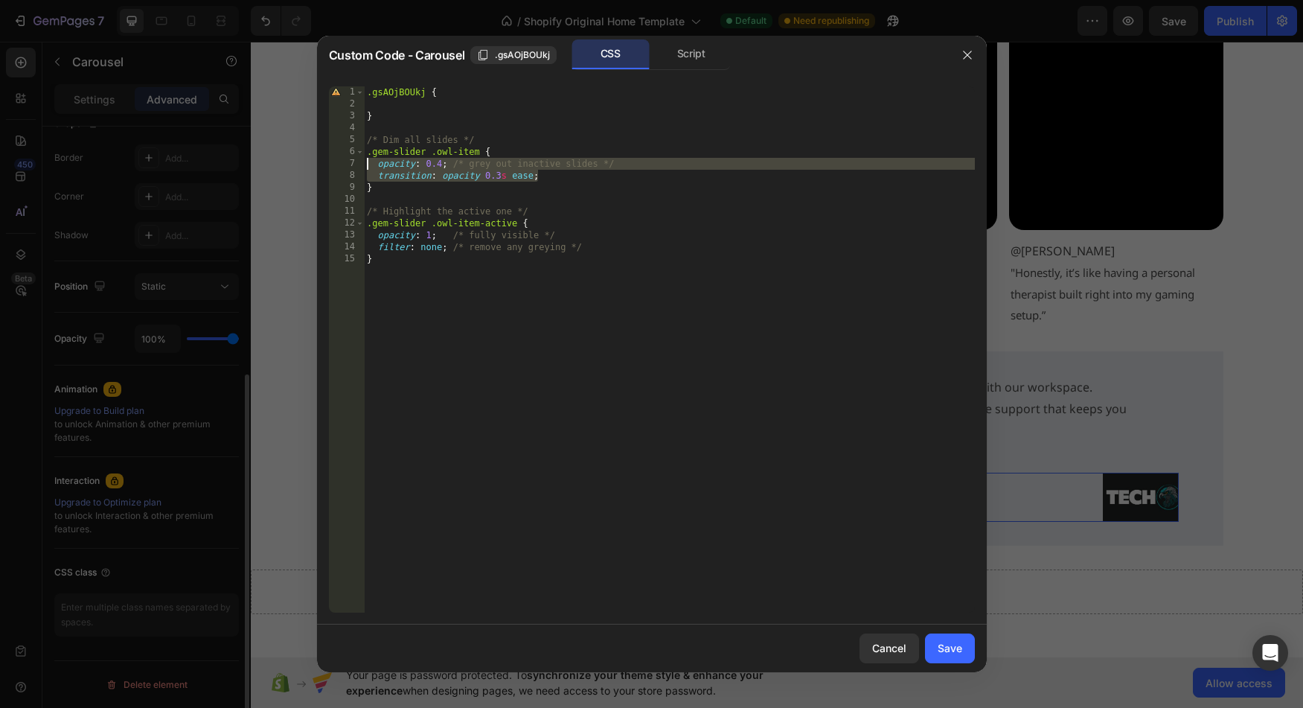
drag, startPoint x: 543, startPoint y: 178, endPoint x: 324, endPoint y: 161, distance: 220.1
click at [364, 161] on div ".gsAOjBOUkj { } /* Dim all slides */ .gem-slider .owl-item { opacity : 0.4 ; /*…" at bounding box center [669, 349] width 611 height 526
click at [459, 112] on div ".gsAOjBOUkj { } /* Dim all slides */ .gem-slider .owl-item { opacity : 0.4 ; /*…" at bounding box center [669, 361] width 611 height 550
type textarea "}"
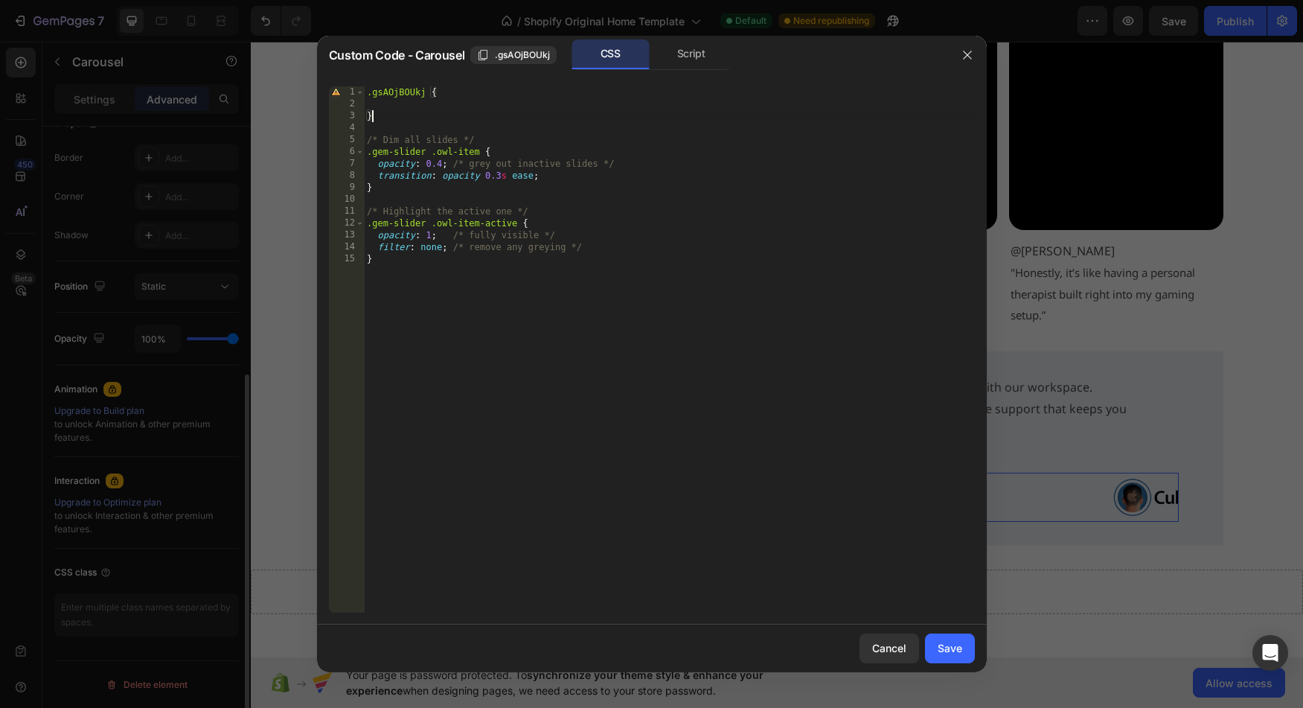
click at [465, 106] on div ".gsAOjBOUkj { } /* Dim all slides */ .gem-slider .owl-item { opacity : 0.4 ; /*…" at bounding box center [669, 361] width 611 height 550
paste textarea "transition: opacity 0.3s ease;"
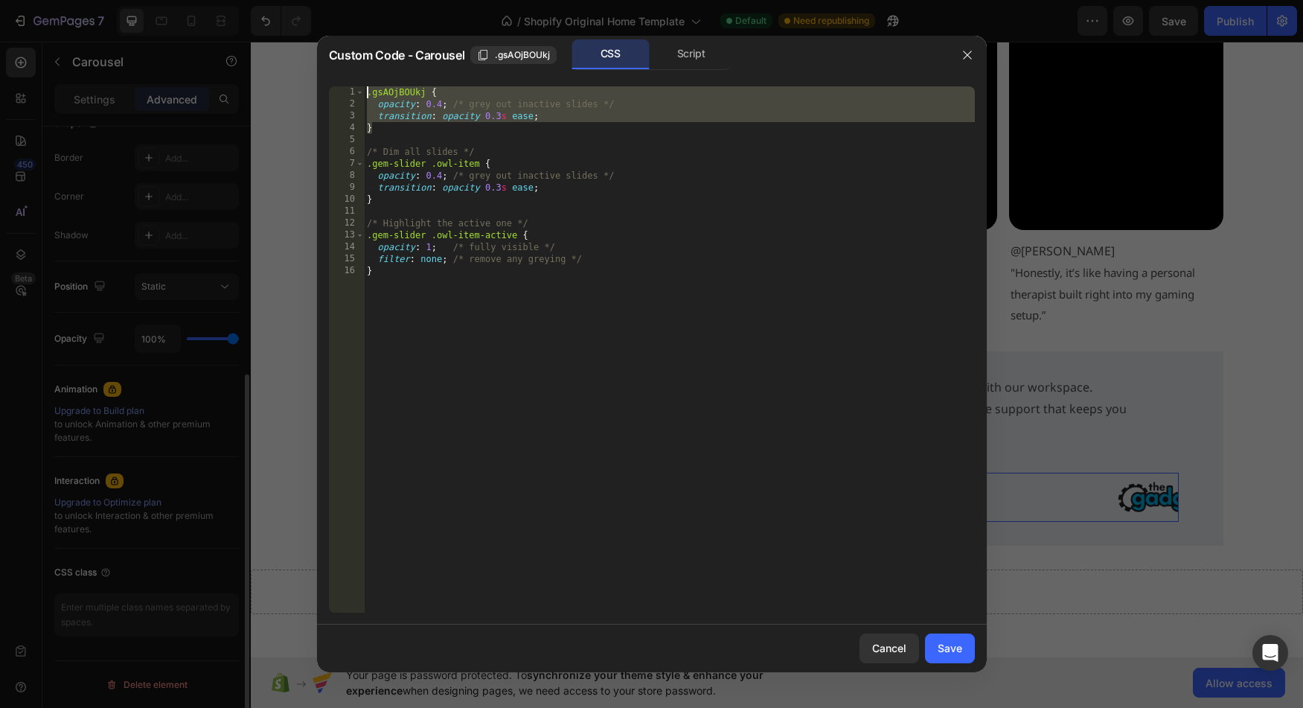
drag, startPoint x: 395, startPoint y: 130, endPoint x: 339, endPoint y: 97, distance: 65.4
click at [364, 97] on div ".gsAOjBOUkj { opacity : 0.4 ; /* grey out inactive slides */ transition : opaci…" at bounding box center [669, 349] width 611 height 526
click at [412, 133] on div ".gsAOjBOUkj { opacity : 0.4 ; /* grey out inactive slides */ transition : opaci…" at bounding box center [669, 361] width 611 height 550
type textarea "}"
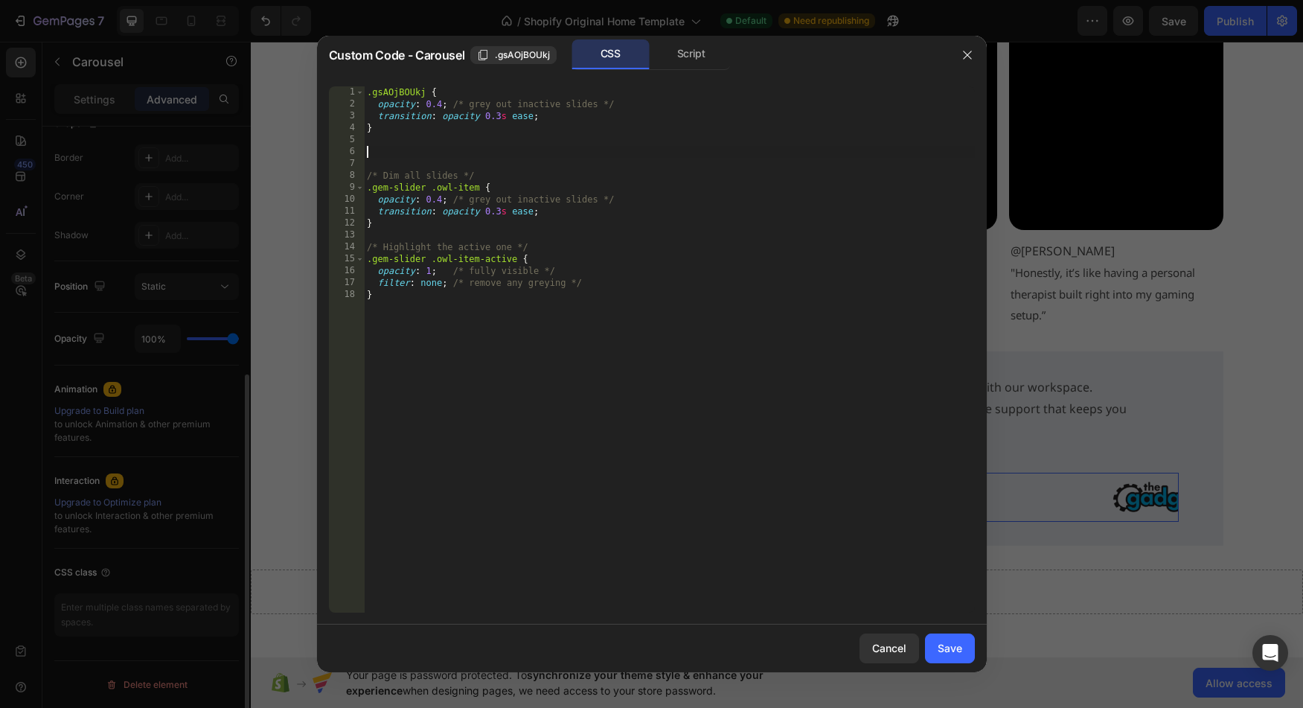
paste textarea "}"
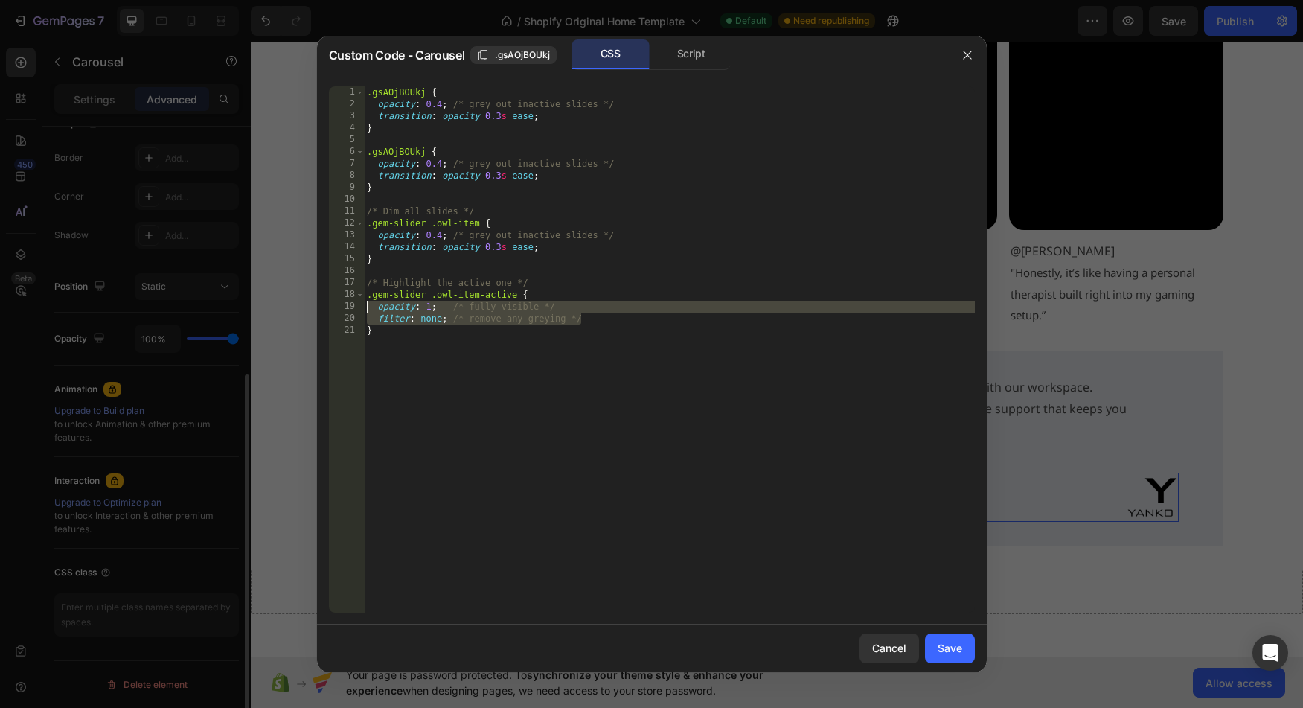
drag, startPoint x: 591, startPoint y: 316, endPoint x: 297, endPoint y: 309, distance: 294.1
click at [364, 309] on div ".gsAOjBOUkj { opacity : 0.4 ; /* grey out inactive slides */ transition : opaci…" at bounding box center [669, 349] width 611 height 526
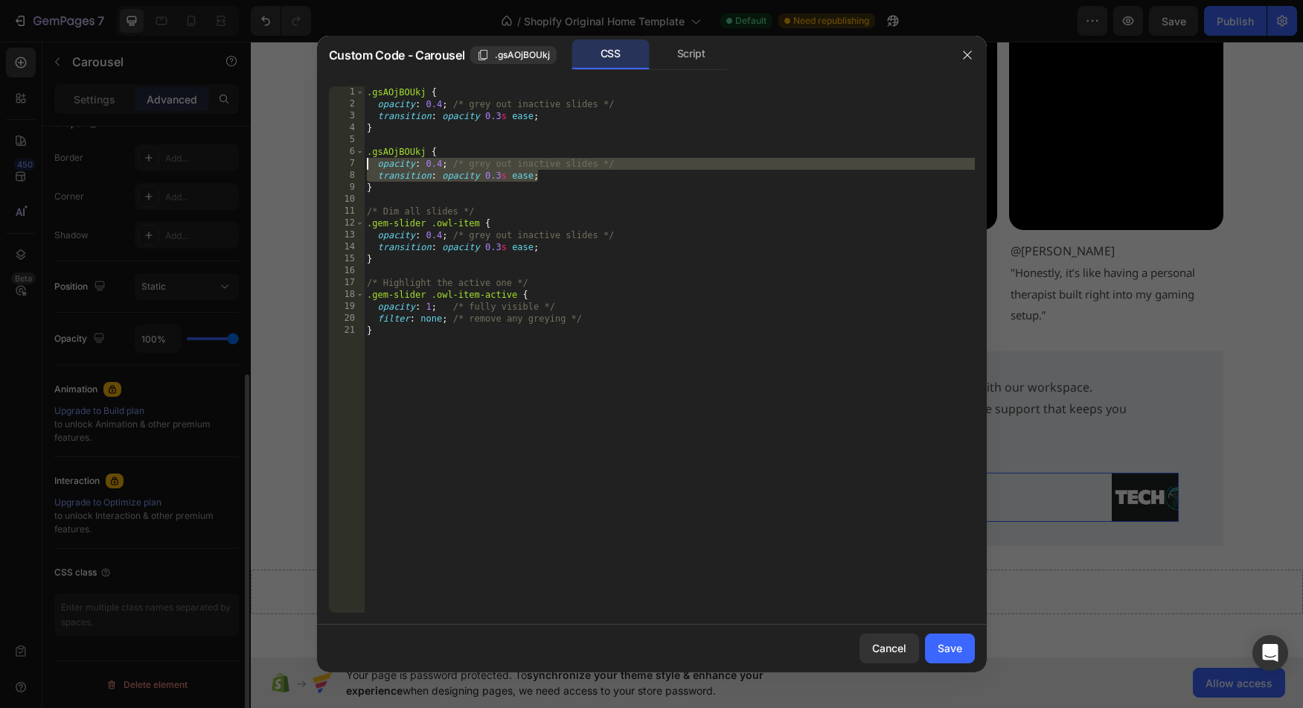
drag, startPoint x: 552, startPoint y: 175, endPoint x: 321, endPoint y: 168, distance: 231.5
click at [364, 168] on div ".gsAOjBOUkj { opacity : 0.4 ; /* grey out inactive slides */ transition : opaci…" at bounding box center [669, 349] width 611 height 526
paste textarea "filter: none; /* remove any greying */"
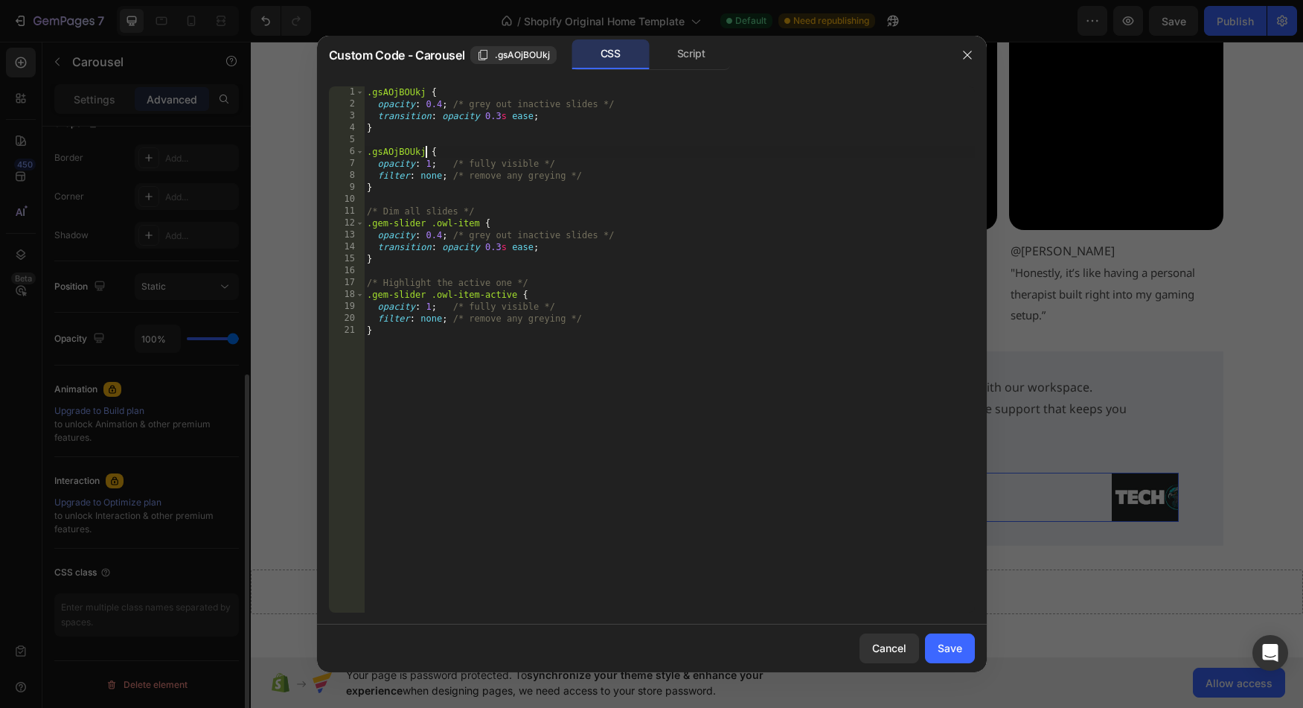
click at [424, 150] on div ".gsAOjBOUkj { opacity : 0.4 ; /* grey out inactive slides */ transition : opaci…" at bounding box center [669, 361] width 611 height 550
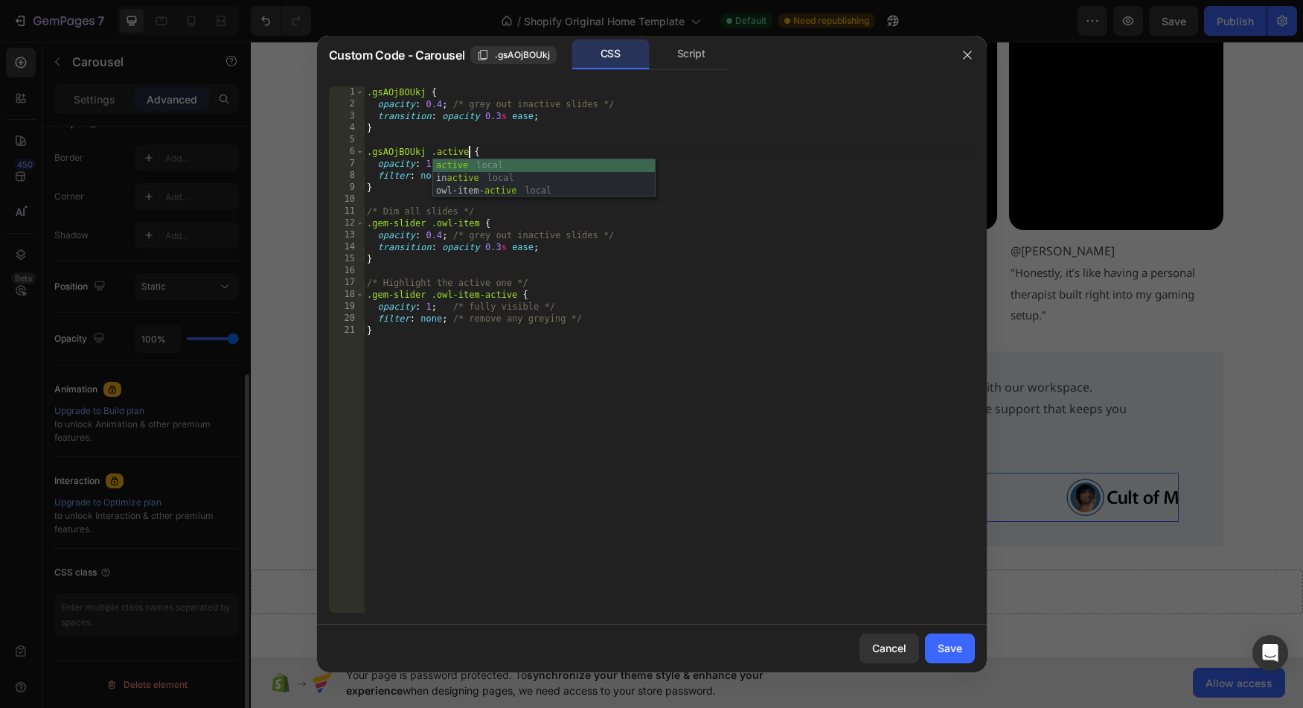
scroll to position [0, 8]
click at [659, 346] on div ".gsAOjBOUkj { opacity : 0.4 ; /* grey out inactive slides */ transition : opaci…" at bounding box center [669, 361] width 611 height 550
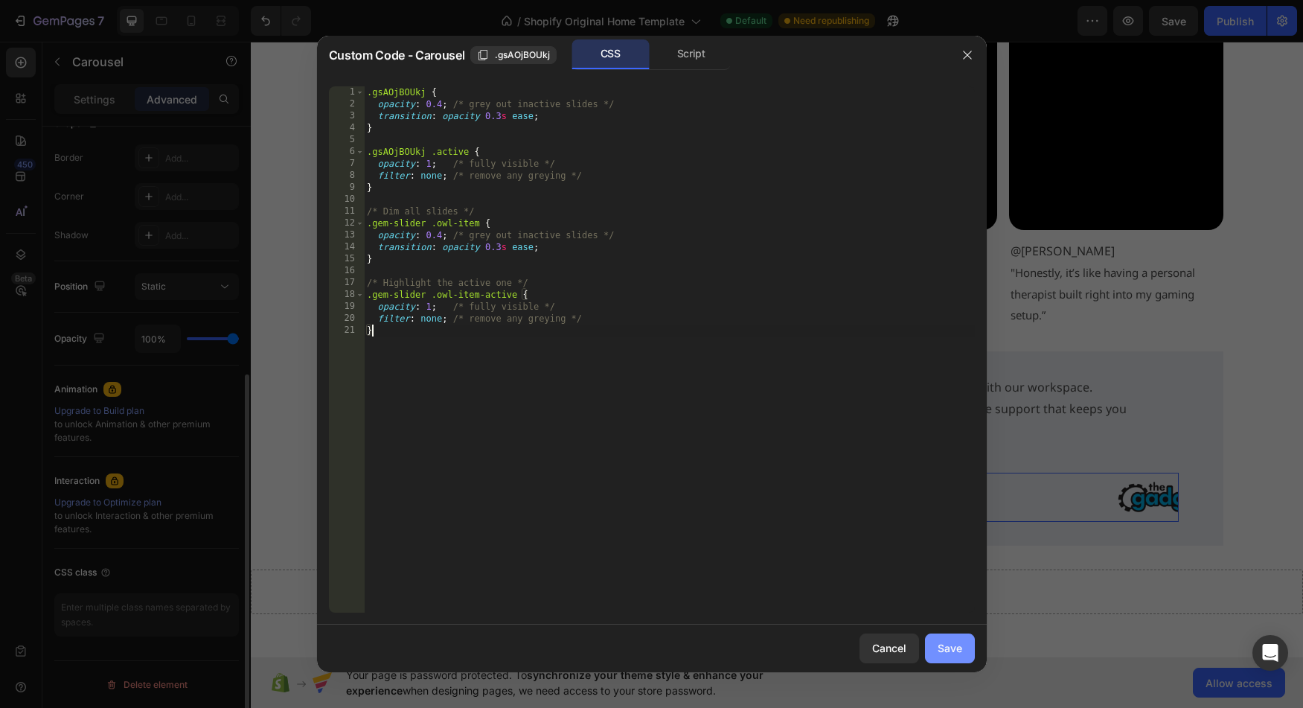
type textarea "}"
click at [959, 644] on div "Save" at bounding box center [950, 648] width 25 height 16
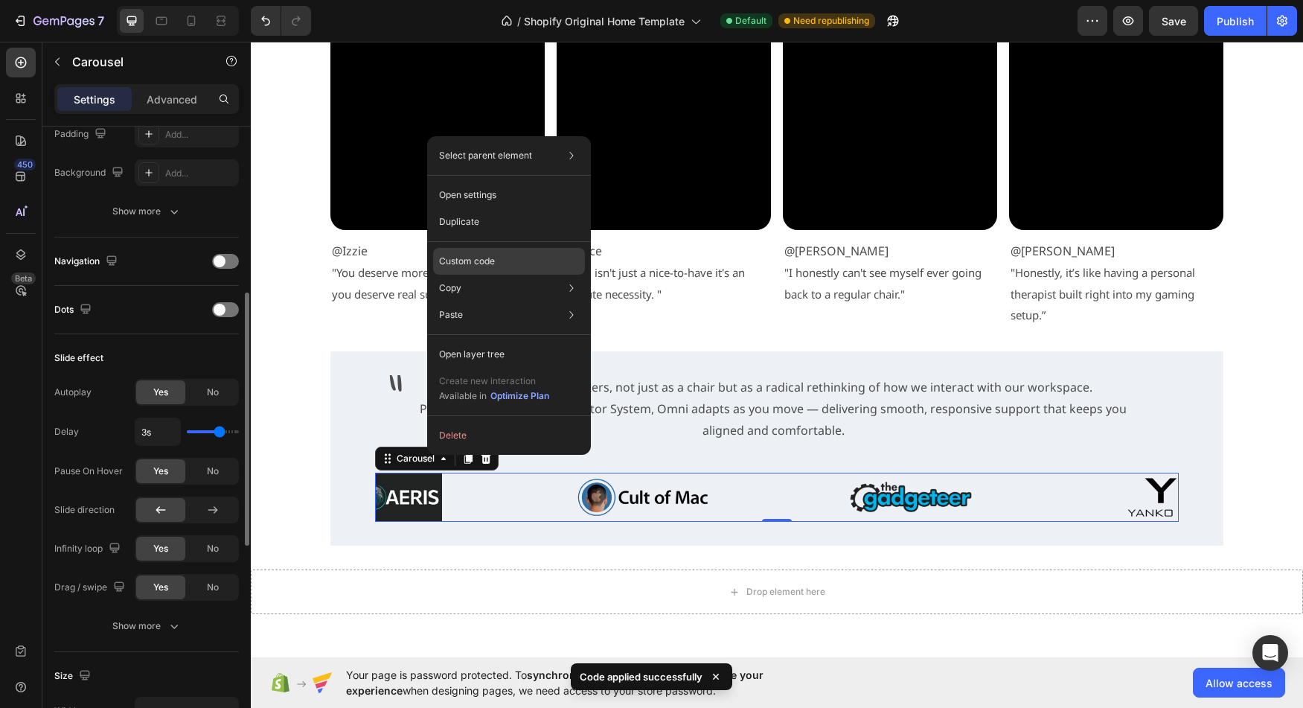
click at [498, 301] on div "Custom code" at bounding box center [509, 314] width 152 height 27
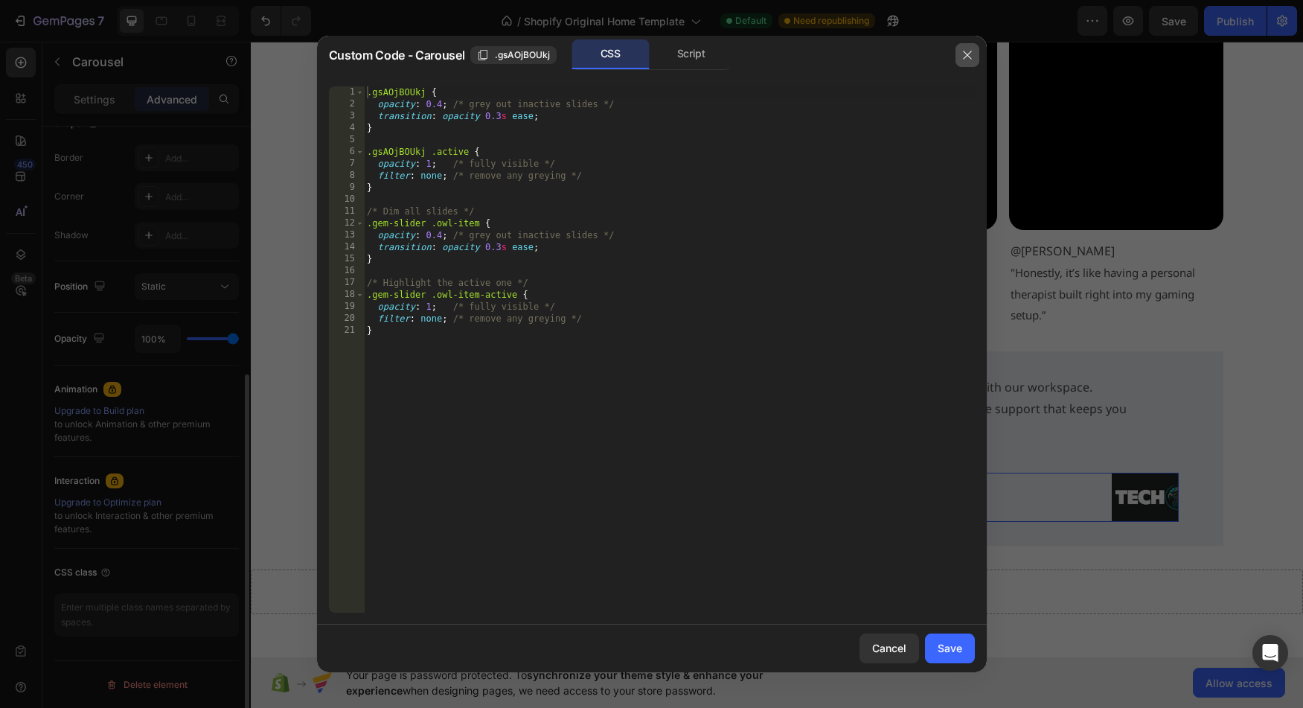
click at [970, 51] on icon "button" at bounding box center [968, 55] width 12 height 12
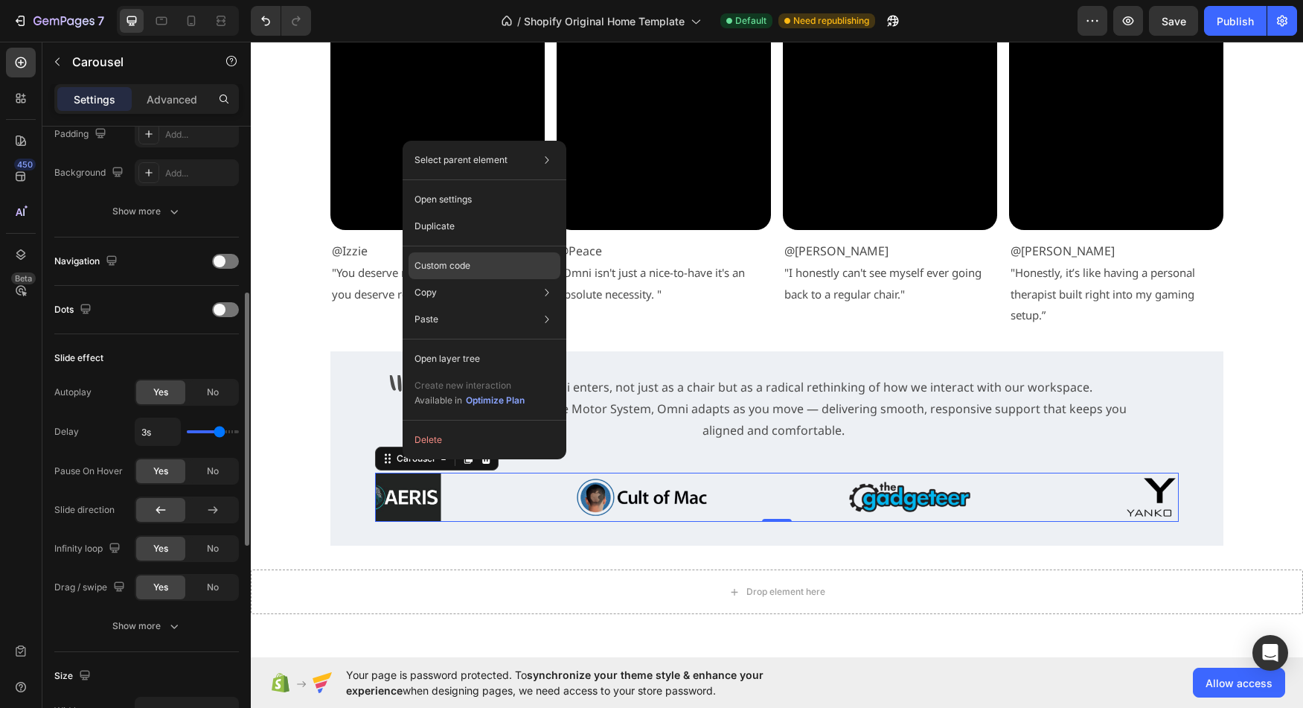
click at [467, 306] on div "Custom code" at bounding box center [485, 319] width 152 height 27
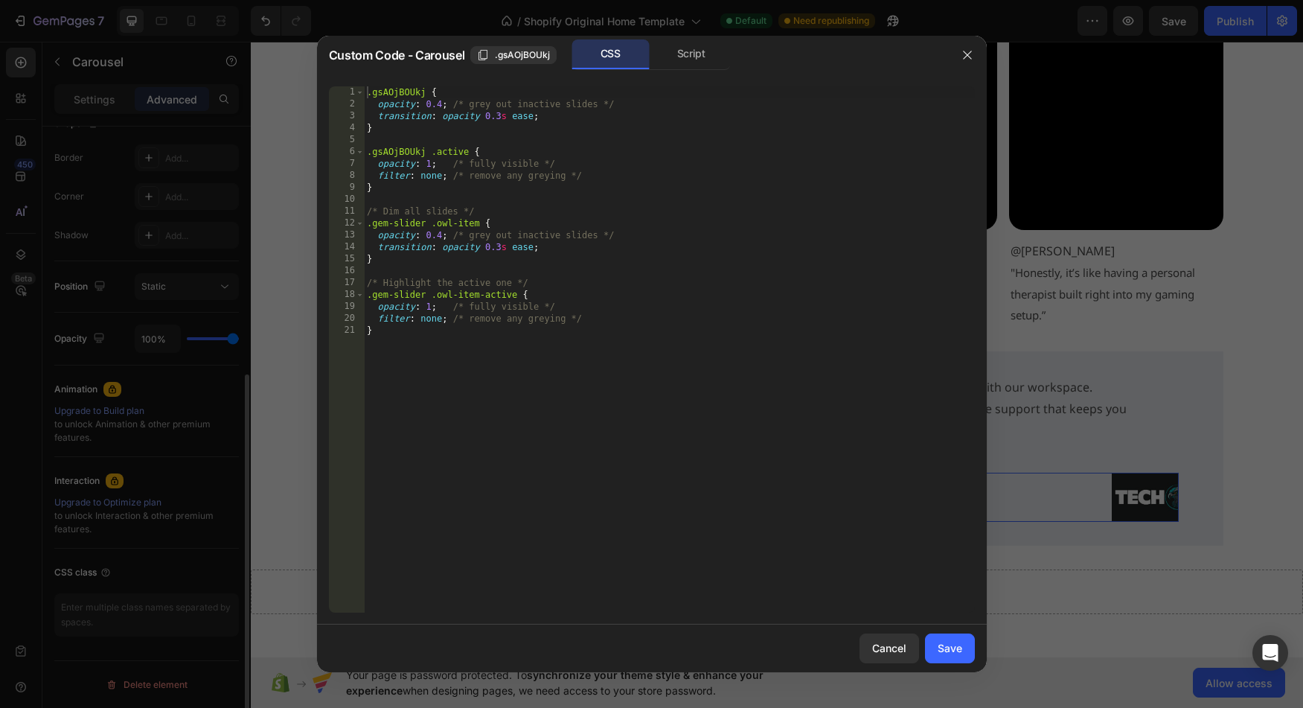
click at [443, 225] on div ".gsAOjBOUkj { opacity : 0.4 ; /* grey out inactive slides */ transition : opaci…" at bounding box center [669, 361] width 611 height 550
click at [380, 227] on div ".gsAOjBOUkj { opacity : 0.4 ; /* grey out inactive slides */ transition : opaci…" at bounding box center [669, 361] width 611 height 550
drag, startPoint x: 380, startPoint y: 227, endPoint x: 408, endPoint y: 227, distance: 27.5
click at [408, 227] on div ".gsAOjBOUkj { opacity : 0.4 ; /* grey out inactive slides */ transition : opaci…" at bounding box center [669, 361] width 611 height 550
click at [444, 225] on div ".gsAOjBOUkj { opacity : 0.4 ; /* grey out inactive slides */ transition : opaci…" at bounding box center [669, 361] width 611 height 550
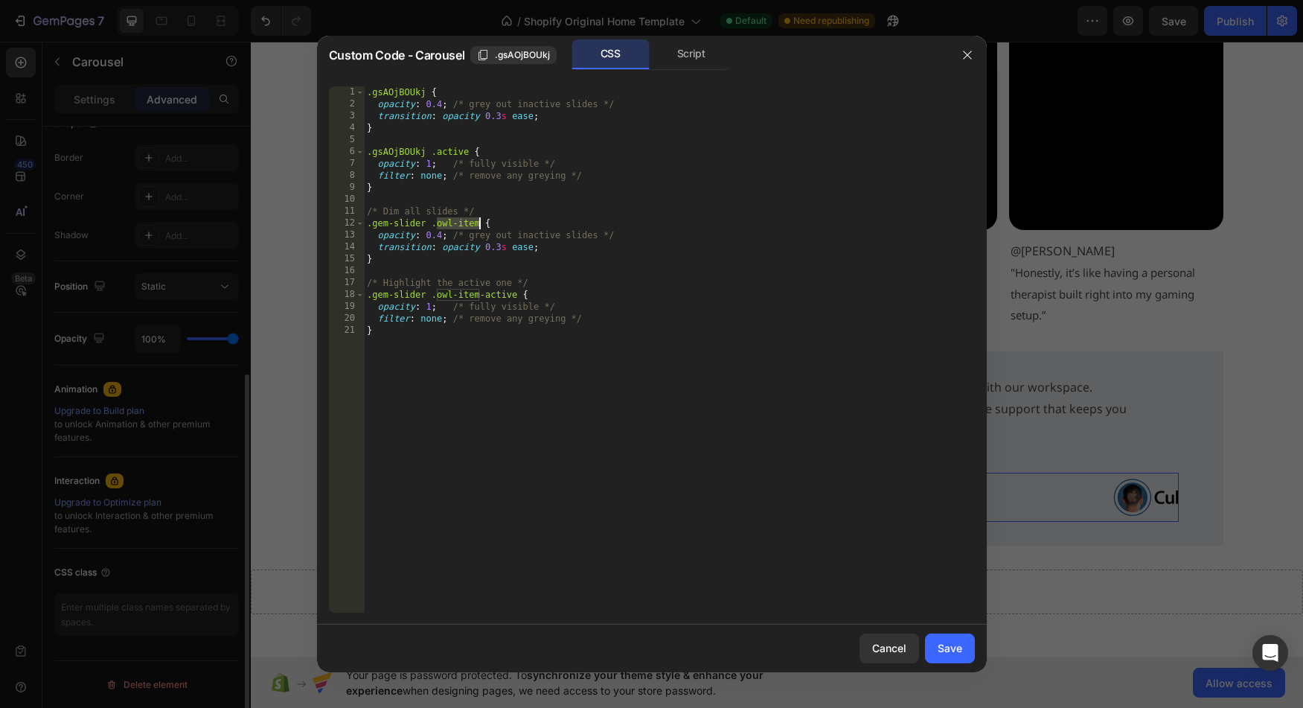
drag, startPoint x: 444, startPoint y: 225, endPoint x: 476, endPoint y: 223, distance: 32.8
click at [476, 223] on div ".gsAOjBOUkj { opacity : 0.4 ; /* grey out inactive slides */ transition : opaci…" at bounding box center [669, 361] width 611 height 550
click at [633, 298] on div ".gsAOjBOUkj { opacity : 0.4 ; /* grey out inactive slides */ transition : opaci…" at bounding box center [669, 361] width 611 height 550
click at [511, 228] on div ".gsAOjBOUkj { opacity : 0.4 ; /* grey out inactive slides */ transition : opaci…" at bounding box center [669, 361] width 611 height 550
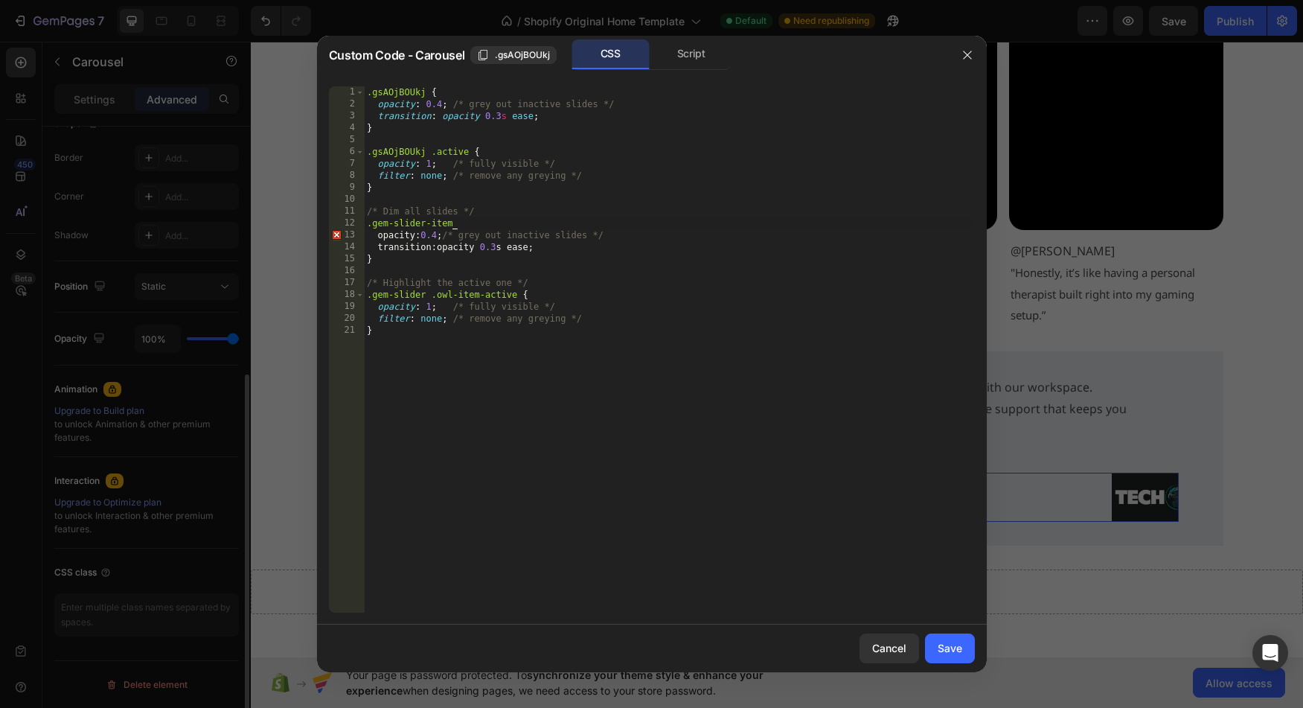
click at [516, 226] on div ".gsAOjBOUkj { opacity : 0.4 ; /* grey out inactive slides */ transition : opaci…" at bounding box center [669, 361] width 611 height 550
click at [426, 295] on div ".gsAOjBOUkj { opacity : 0.4 ; /* grey out inactive slides */ transition : opaci…" at bounding box center [669, 361] width 611 height 550
type textarea ".gem-slider-item {"
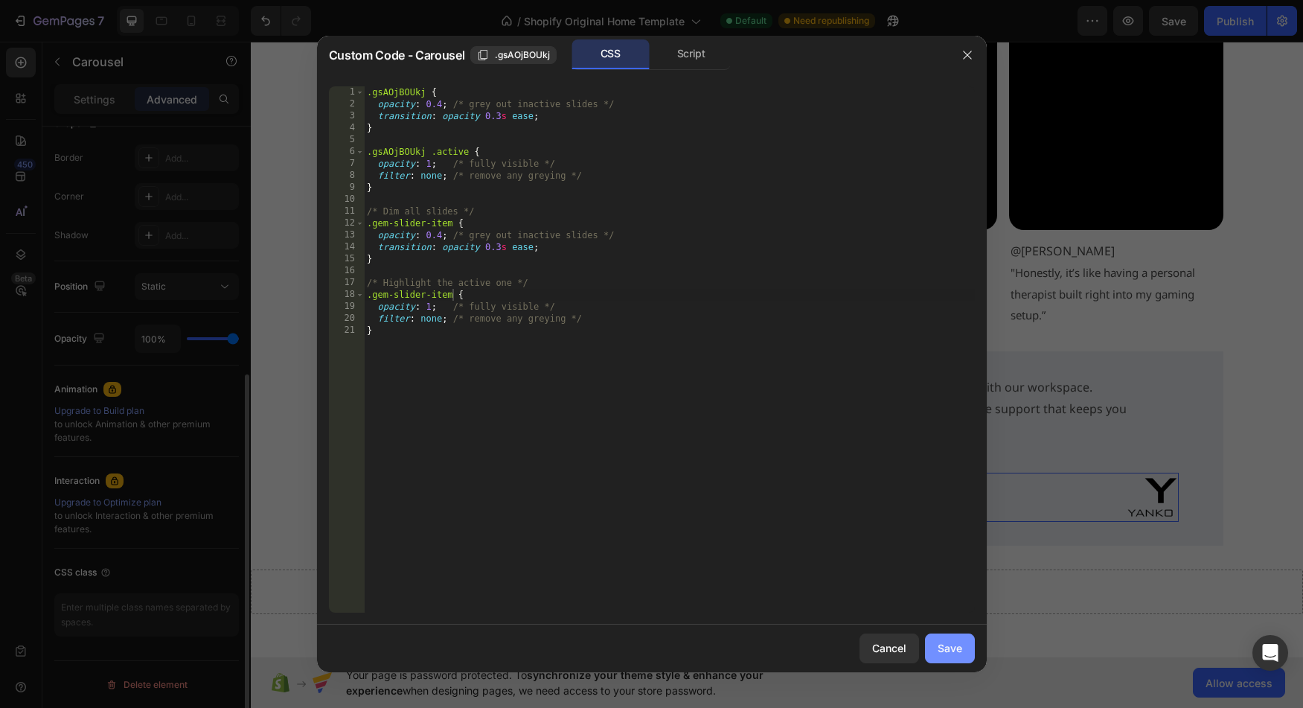
click at [949, 642] on div "Save" at bounding box center [950, 648] width 25 height 16
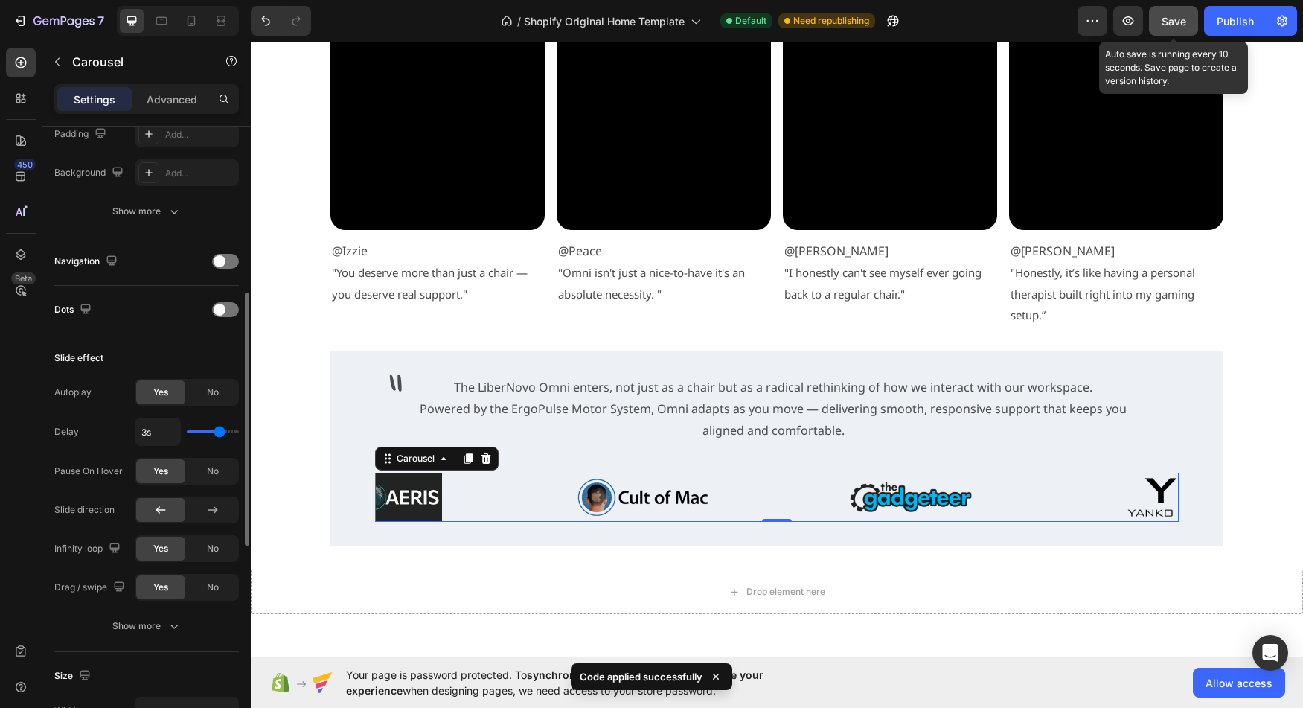
click at [1180, 21] on span "Save" at bounding box center [1174, 21] width 25 height 13
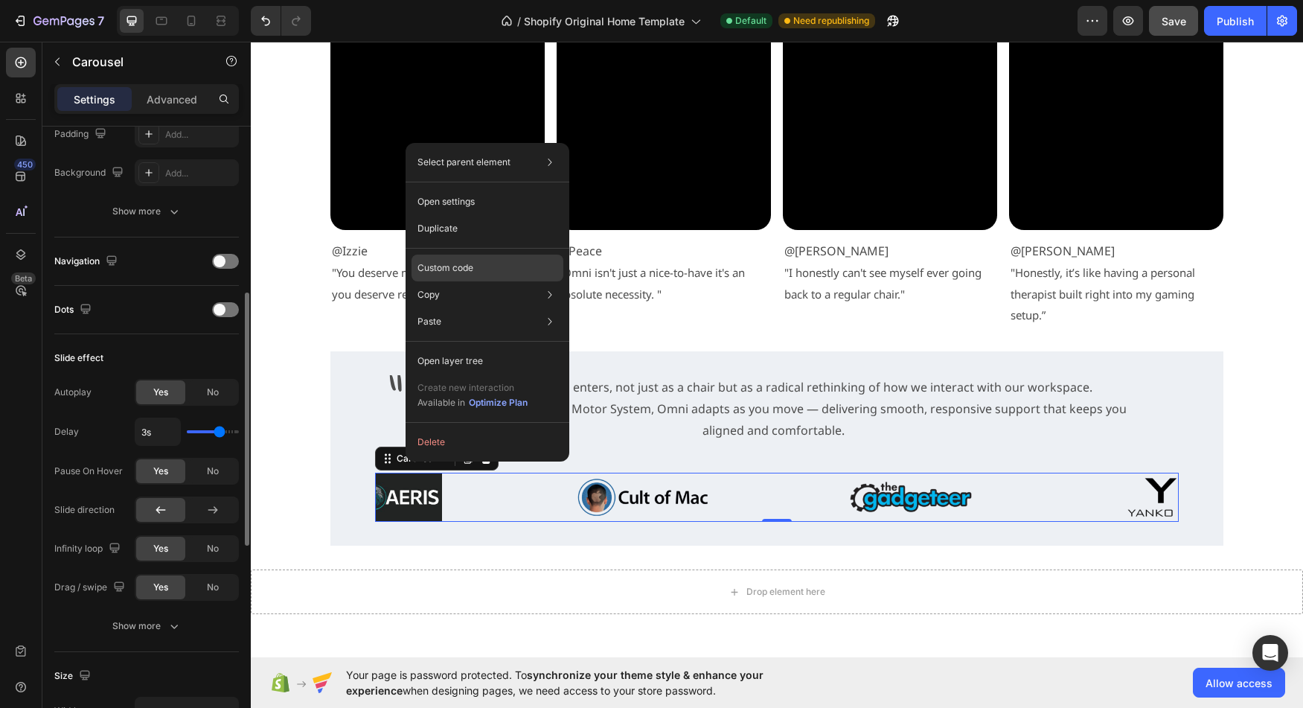
click at [470, 272] on p "Custom code" at bounding box center [445, 267] width 56 height 13
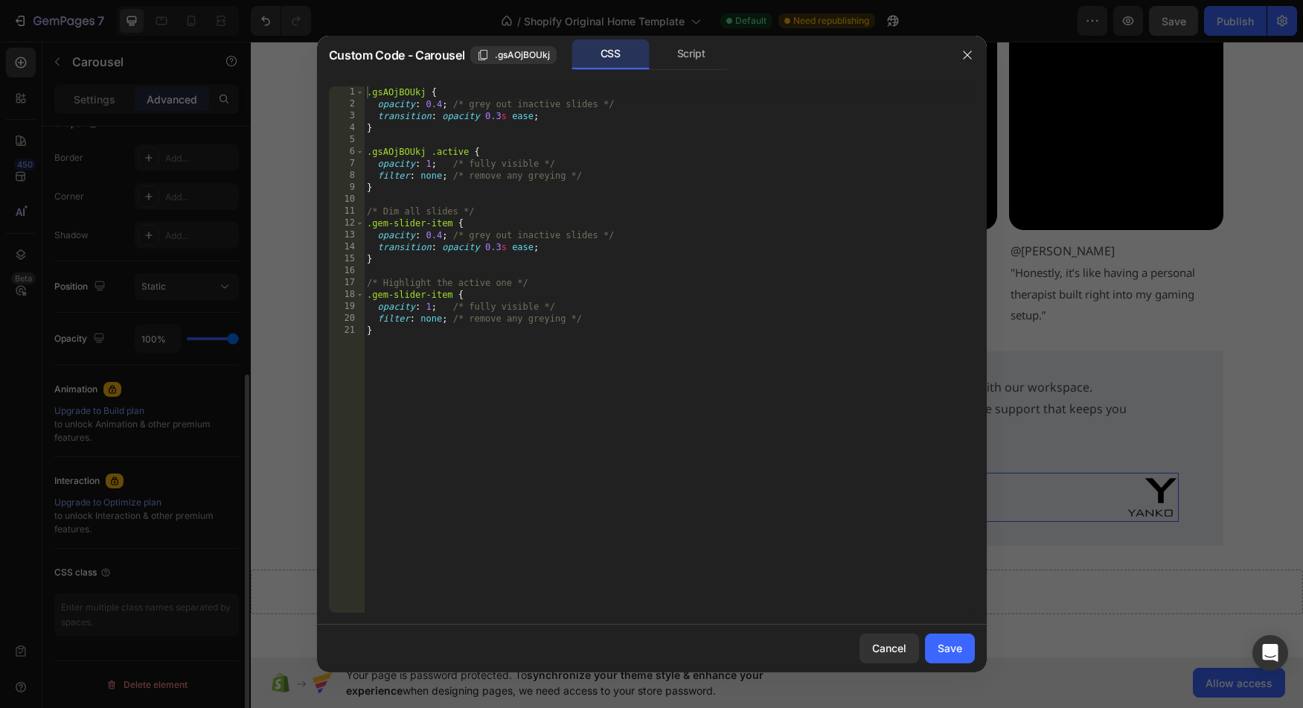
click at [472, 351] on div ".gsAOjBOUkj { opacity : 0.4 ; /* grey out inactive slides */ transition : opaci…" at bounding box center [669, 361] width 611 height 550
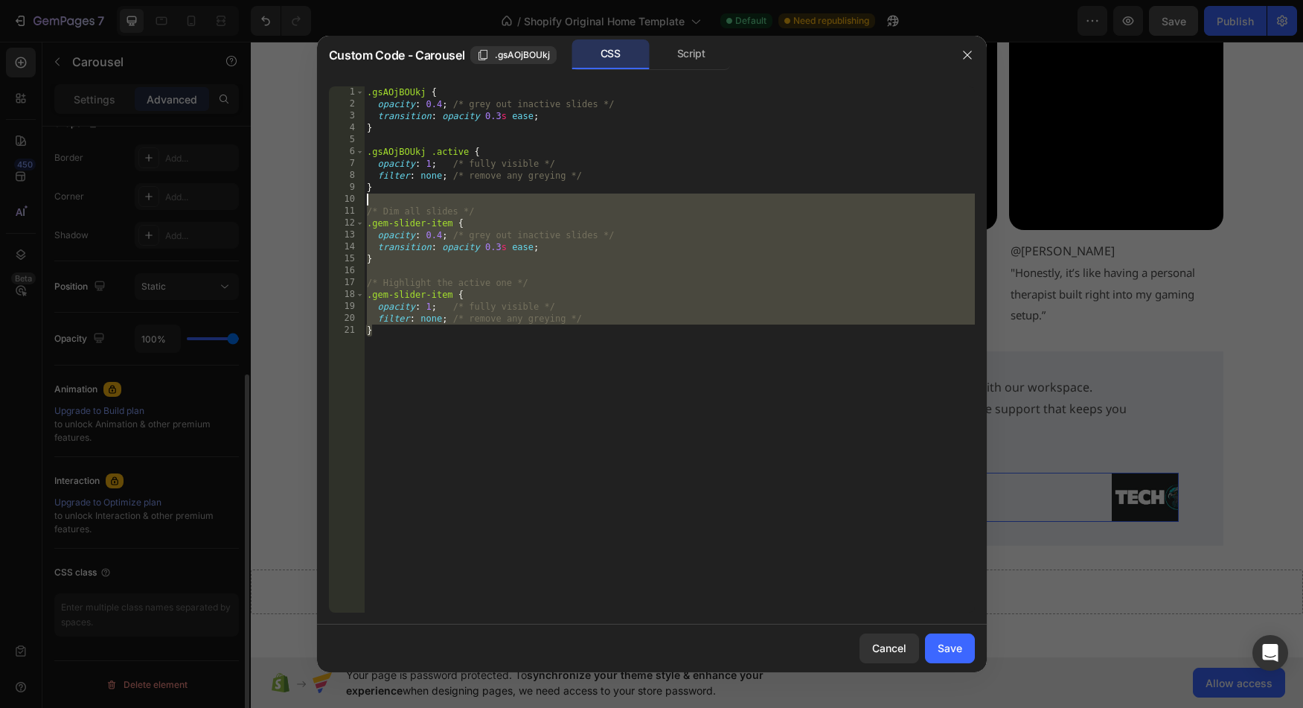
click at [422, 202] on div ".gsAOjBOUkj { opacity : 0.4 ; /* grey out inactive slides */ transition : opaci…" at bounding box center [669, 361] width 611 height 550
paste textarea "}"
type textarea "}"
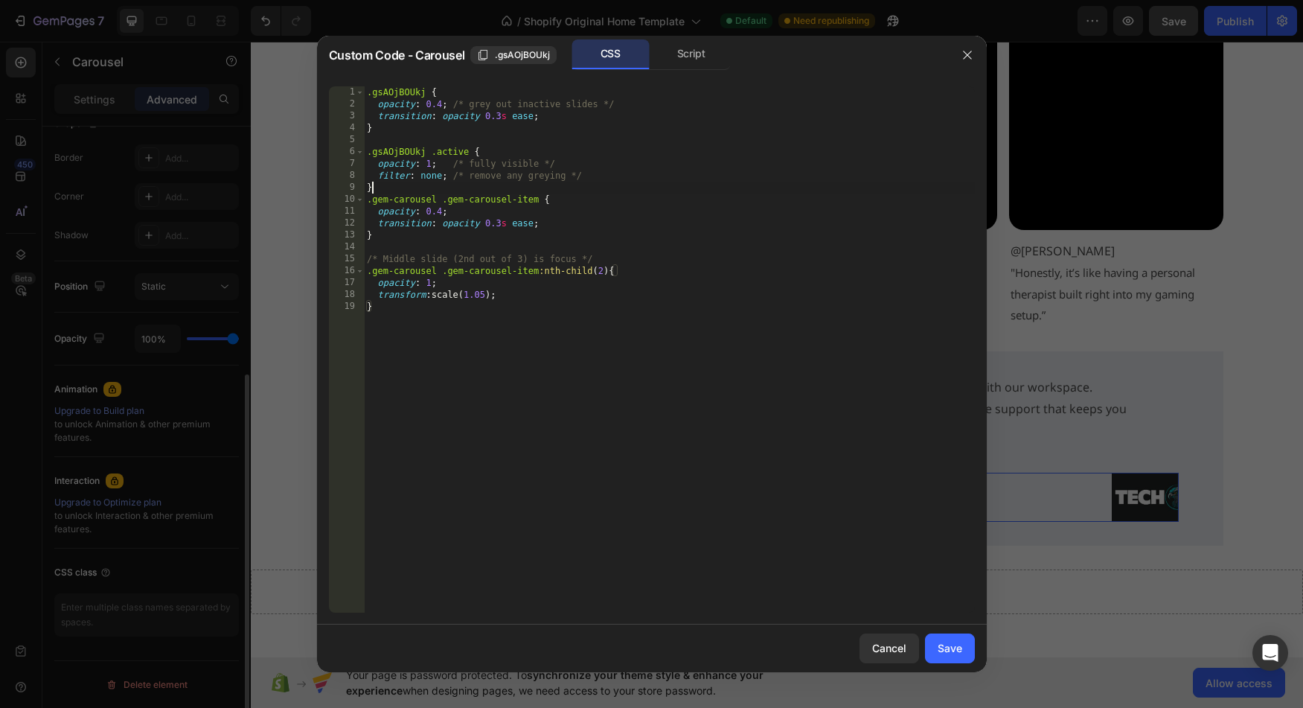
click at [451, 191] on div ".gsAOjBOUkj { opacity : 0.4 ; /* grey out inactive slides */ transition : opaci…" at bounding box center [669, 361] width 611 height 550
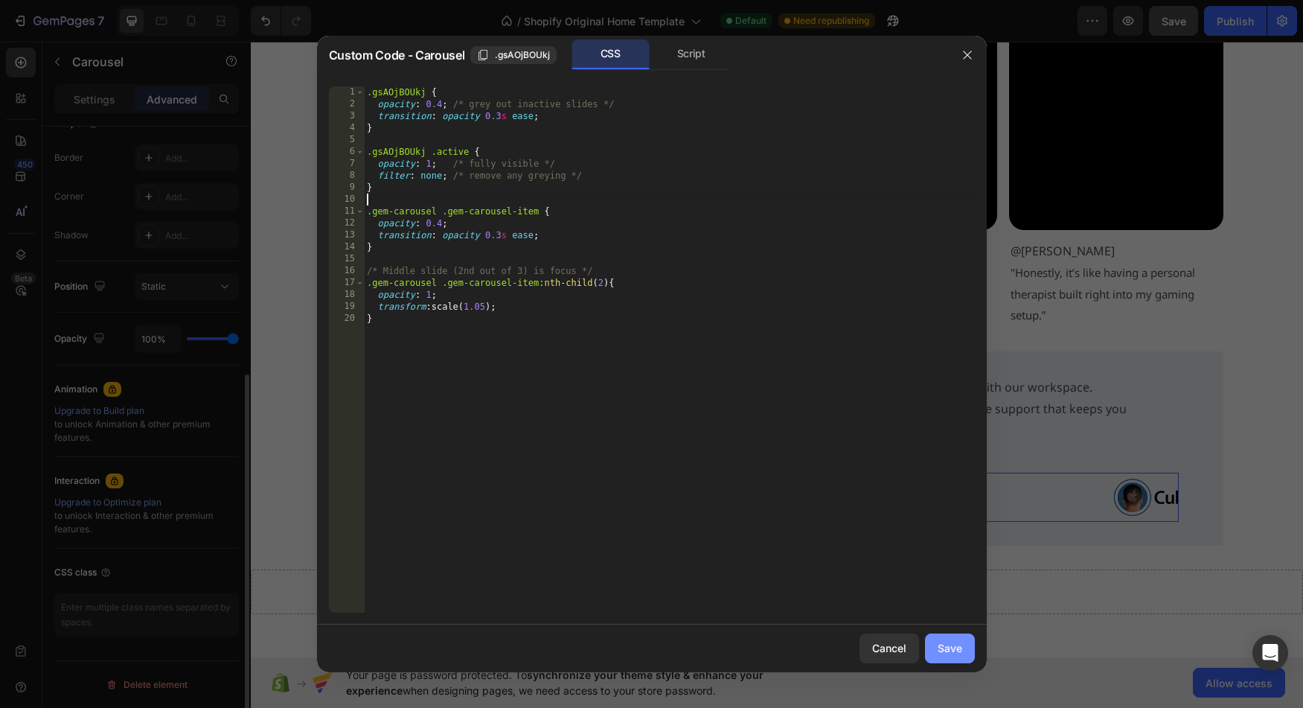
drag, startPoint x: 962, startPoint y: 642, endPoint x: 711, endPoint y: 601, distance: 254.2
click at [962, 642] on button "Save" at bounding box center [950, 648] width 50 height 30
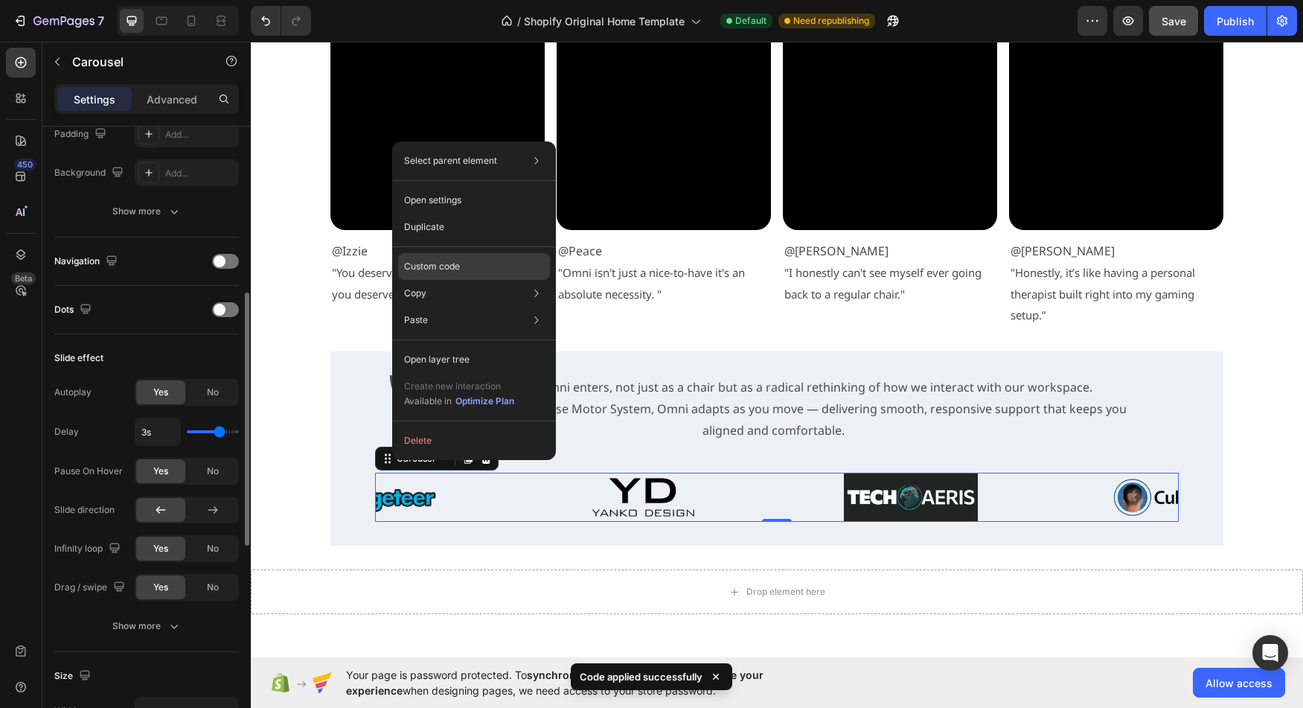
click at [448, 269] on p "Custom code" at bounding box center [432, 266] width 56 height 13
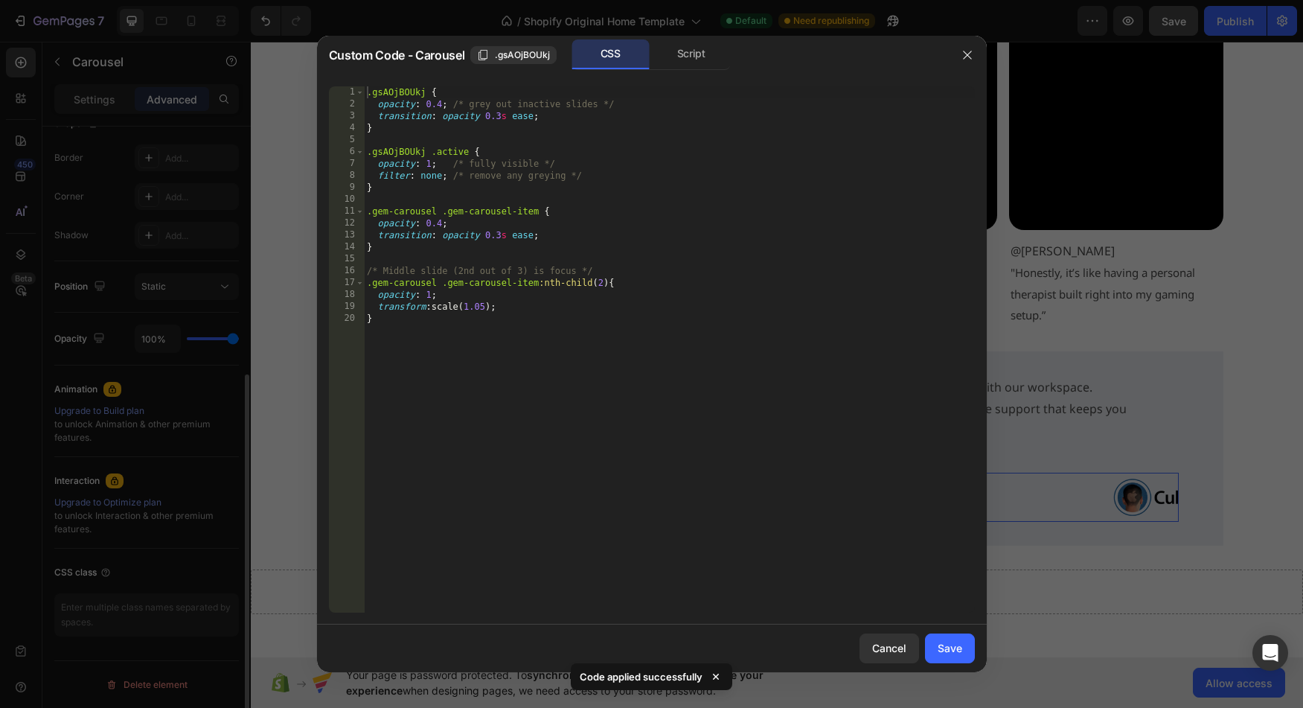
click at [492, 238] on div ".gsAOjBOUkj { opacity : 0.4 ; /* grey out inactive slides */ transition : opaci…" at bounding box center [669, 361] width 611 height 550
drag, startPoint x: 447, startPoint y: 225, endPoint x: 481, endPoint y: 223, distance: 34.3
click at [447, 225] on div ".gsAOjBOUkj { opacity : 0.4 ; /* grey out inactive slides */ transition : opaci…" at bounding box center [669, 361] width 611 height 550
click at [533, 237] on div ".gsAOjBOUkj { opacity : 0.4 ; /* grey out inactive slides */ transition : opaci…" at bounding box center [669, 361] width 611 height 550
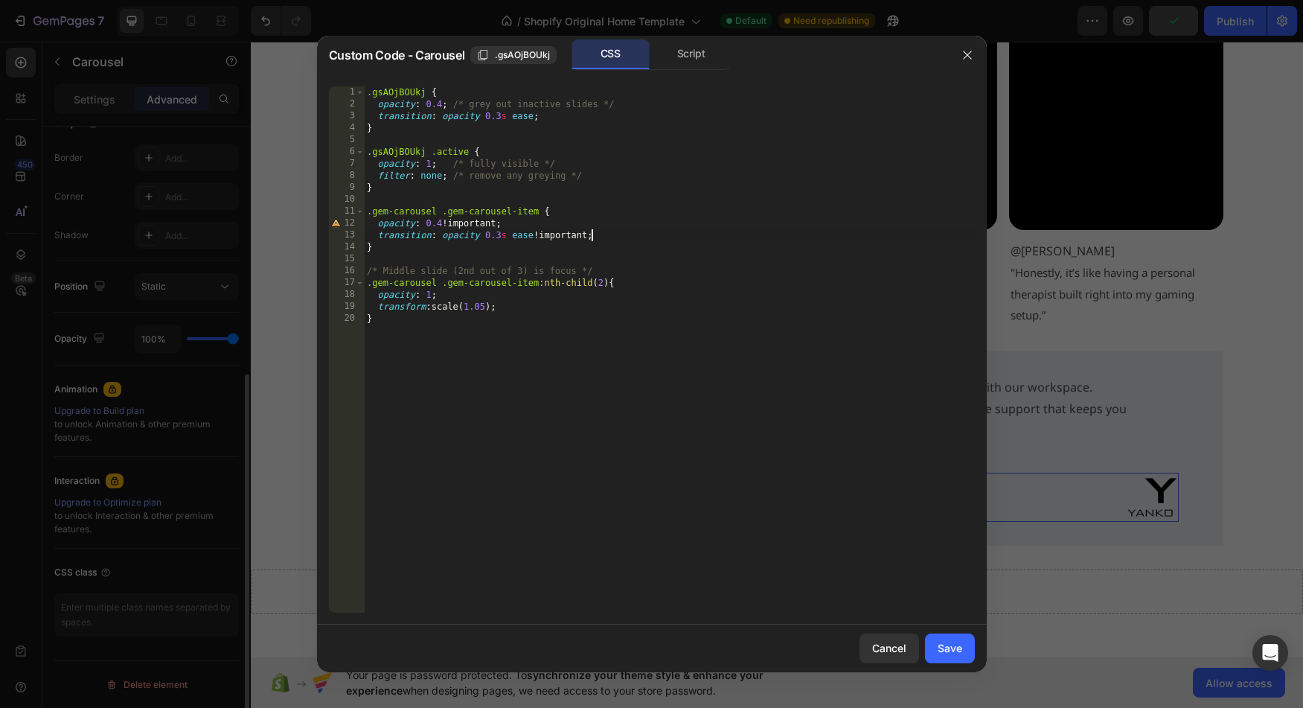
click at [431, 296] on div ".gsAOjBOUkj { opacity : 0.4 ; /* grey out inactive slides */ transition : opaci…" at bounding box center [669, 361] width 611 height 550
click at [495, 306] on div ".gsAOjBOUkj { opacity : 0.4 ; /* grey out inactive slides */ transition : opaci…" at bounding box center [669, 361] width 611 height 550
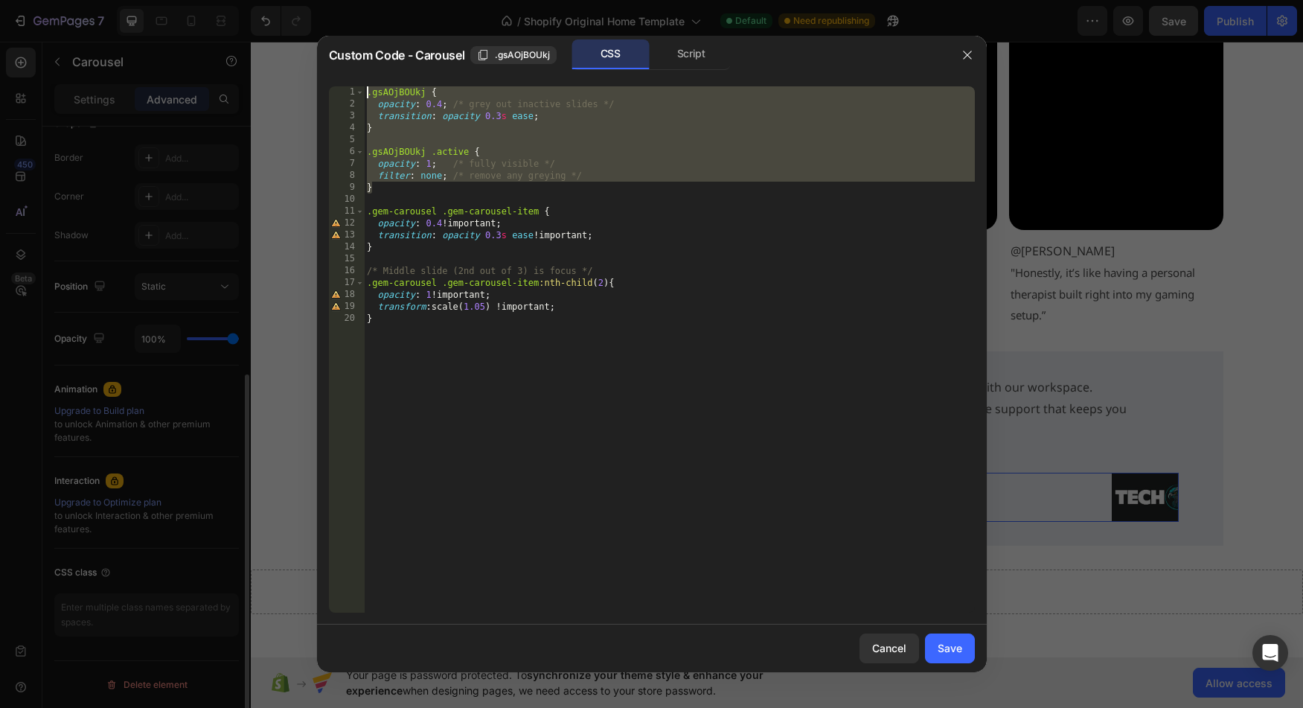
drag, startPoint x: 425, startPoint y: 188, endPoint x: 327, endPoint y: 97, distance: 133.2
click at [364, 97] on div ".gsAOjBOUkj { opacity : 0.4 ; /* grey out inactive slides */ transition : opaci…" at bounding box center [669, 349] width 611 height 526
click at [441, 121] on div ".gsAOjBOUkj { opacity : 0.4 ; /* grey out inactive slides */ transition : opaci…" at bounding box center [669, 361] width 611 height 550
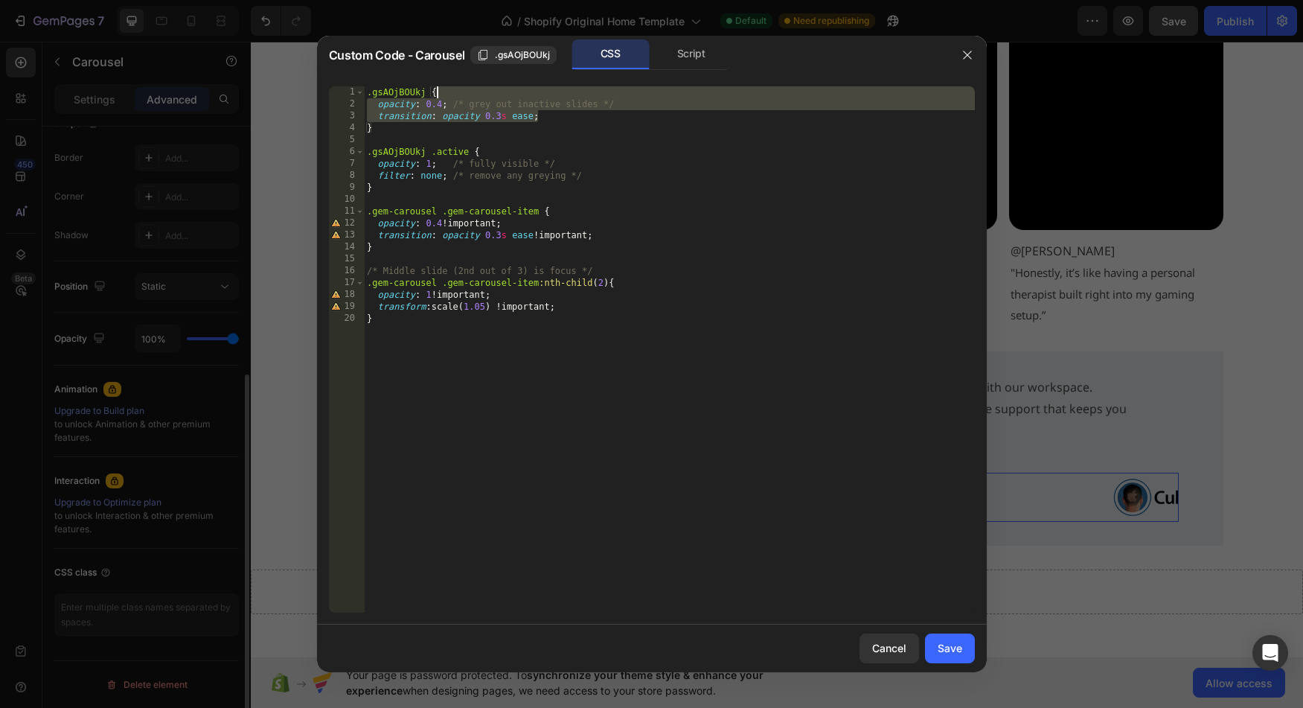
drag, startPoint x: 552, startPoint y: 118, endPoint x: 551, endPoint y: 94, distance: 23.9
click at [551, 94] on div ".gsAOjBOUkj { opacity : 0.4 ; /* grey out inactive slides */ transition : opaci…" at bounding box center [669, 361] width 611 height 550
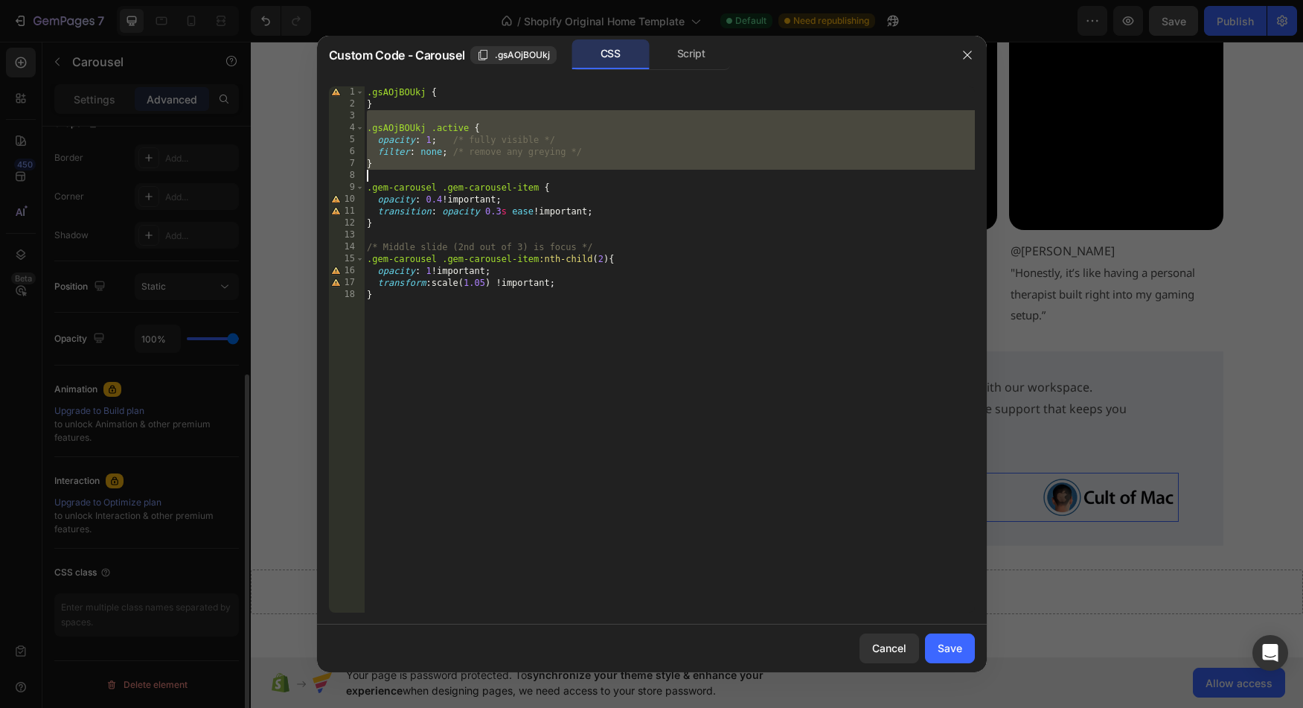
drag, startPoint x: 465, startPoint y: 119, endPoint x: 487, endPoint y: 173, distance: 58.0
click at [487, 173] on div ".gsAOjBOUkj { } .gsAOjBOUkj .active { opacity : 1 ; /* fully visible */ filter …" at bounding box center [669, 361] width 611 height 550
type textarea "}"
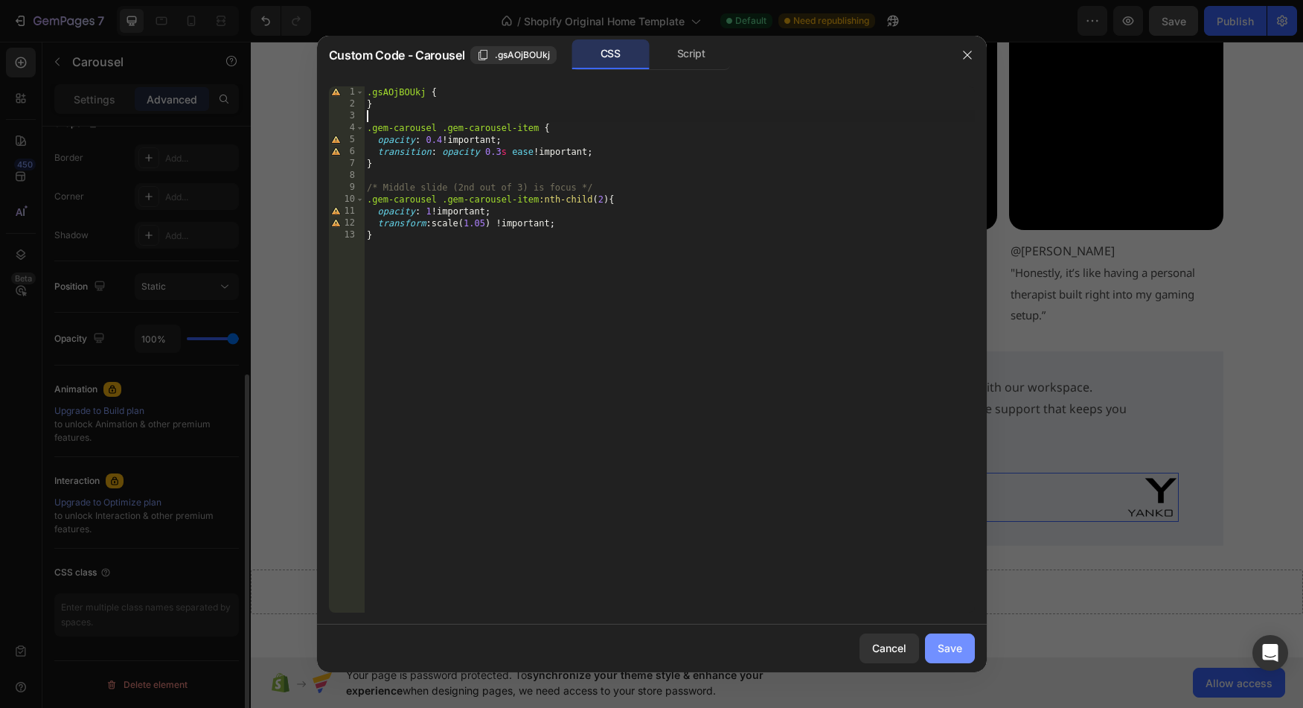
click at [956, 645] on div "Save" at bounding box center [950, 648] width 25 height 16
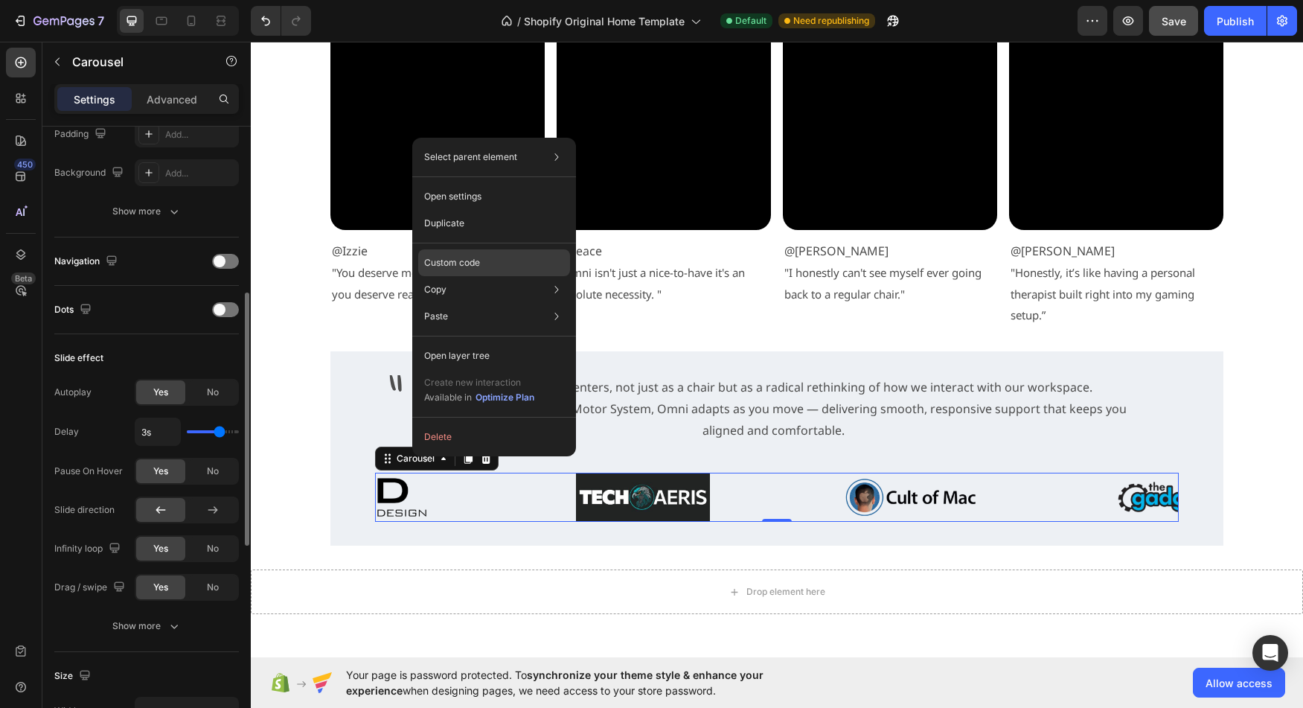
click at [464, 263] on p "Custom code" at bounding box center [452, 262] width 56 height 13
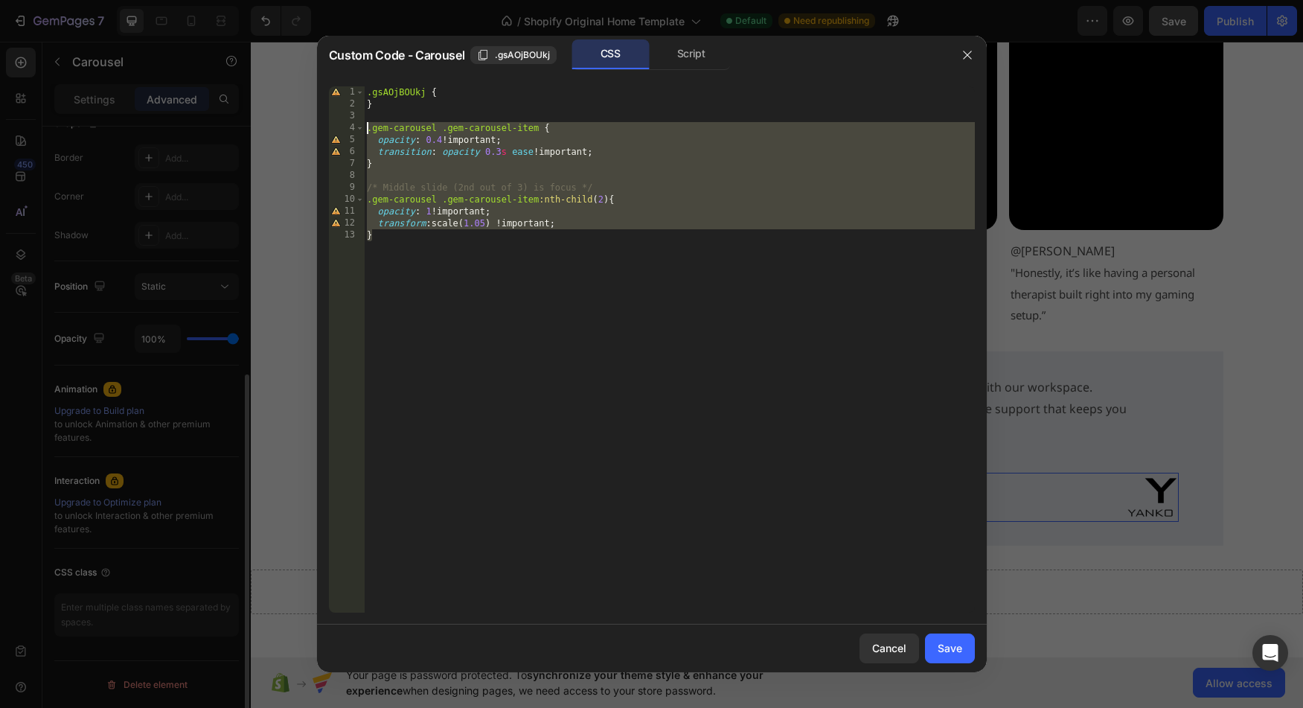
drag, startPoint x: 460, startPoint y: 248, endPoint x: 302, endPoint y: 133, distance: 195.0
click at [364, 133] on div ".gsAOjBOUkj { } .gem-carousel .gem-carousel-item { opacity : 0.4 !important ; t…" at bounding box center [669, 349] width 611 height 526
paste textarea "}"
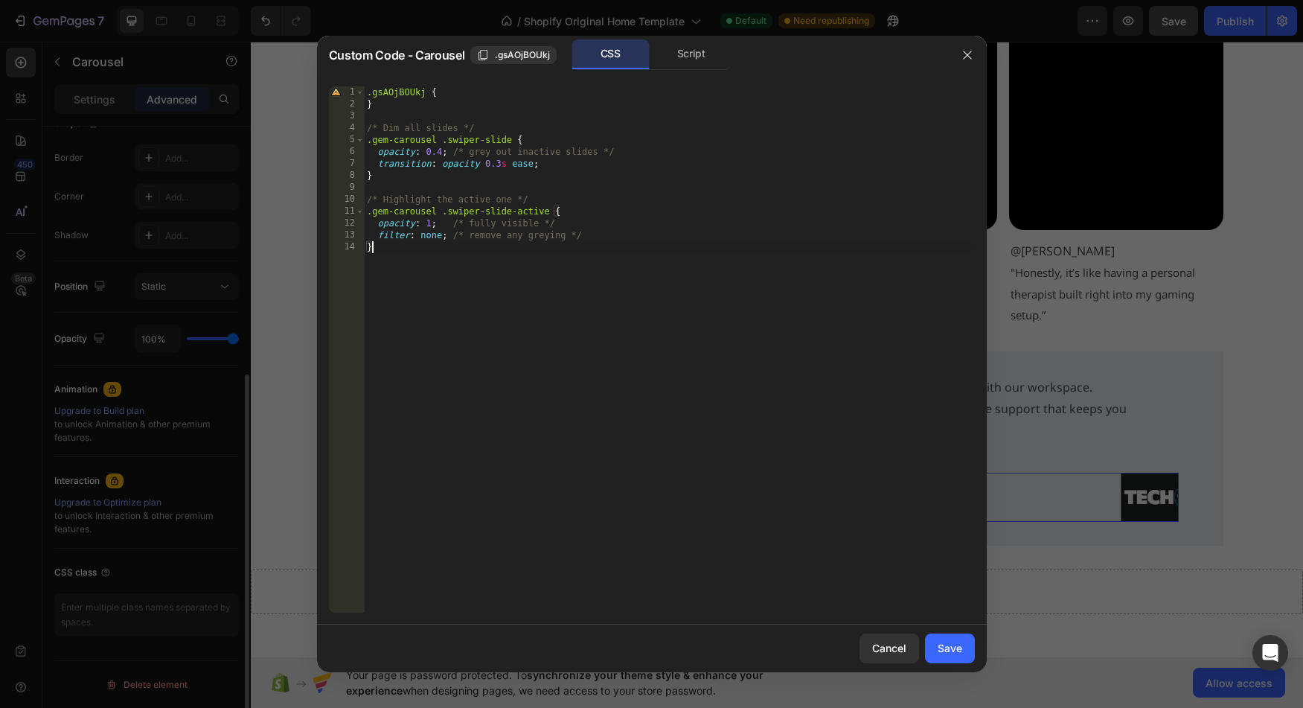
click at [441, 153] on div ".gsAOjBOUkj { } /* Dim all slides */ .gem-carousel .swiper-slide { opacity : 0.…" at bounding box center [669, 361] width 611 height 550
click at [534, 163] on div ".gsAOjBOUkj { } /* Dim all slides */ .gem-carousel .swiper-slide { opacity : 0.…" at bounding box center [669, 361] width 611 height 550
click at [435, 226] on div ".gsAOjBOUkj { } /* Dim all slides */ .gem-carousel .swiper-slide { opacity : 0.…" at bounding box center [669, 361] width 611 height 550
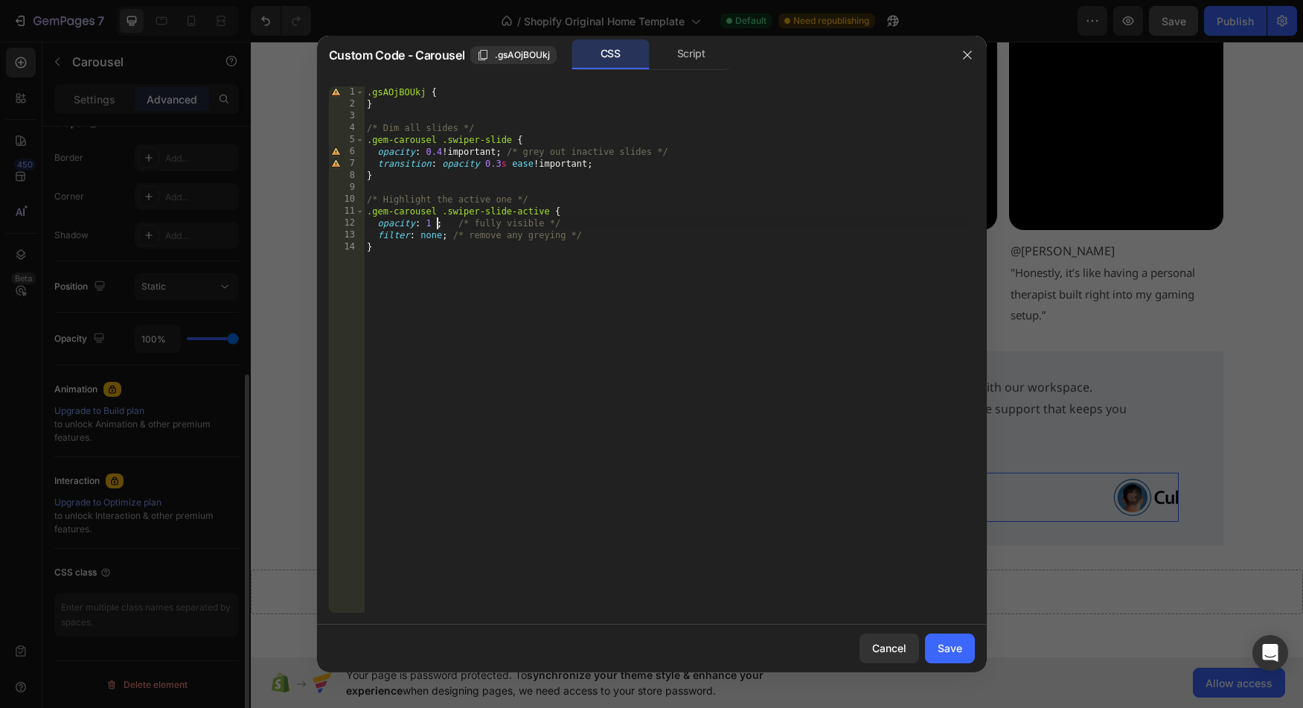
scroll to position [0, 6]
click at [445, 225] on div ".gsAOjBOUkj { } /* Dim all slides */ .gem-carousel .swiper-slide { opacity : 0.…" at bounding box center [669, 361] width 611 height 550
type textarea "filter: none !; /* remove any greying */"
drag, startPoint x: 953, startPoint y: 649, endPoint x: 703, endPoint y: 601, distance: 254.5
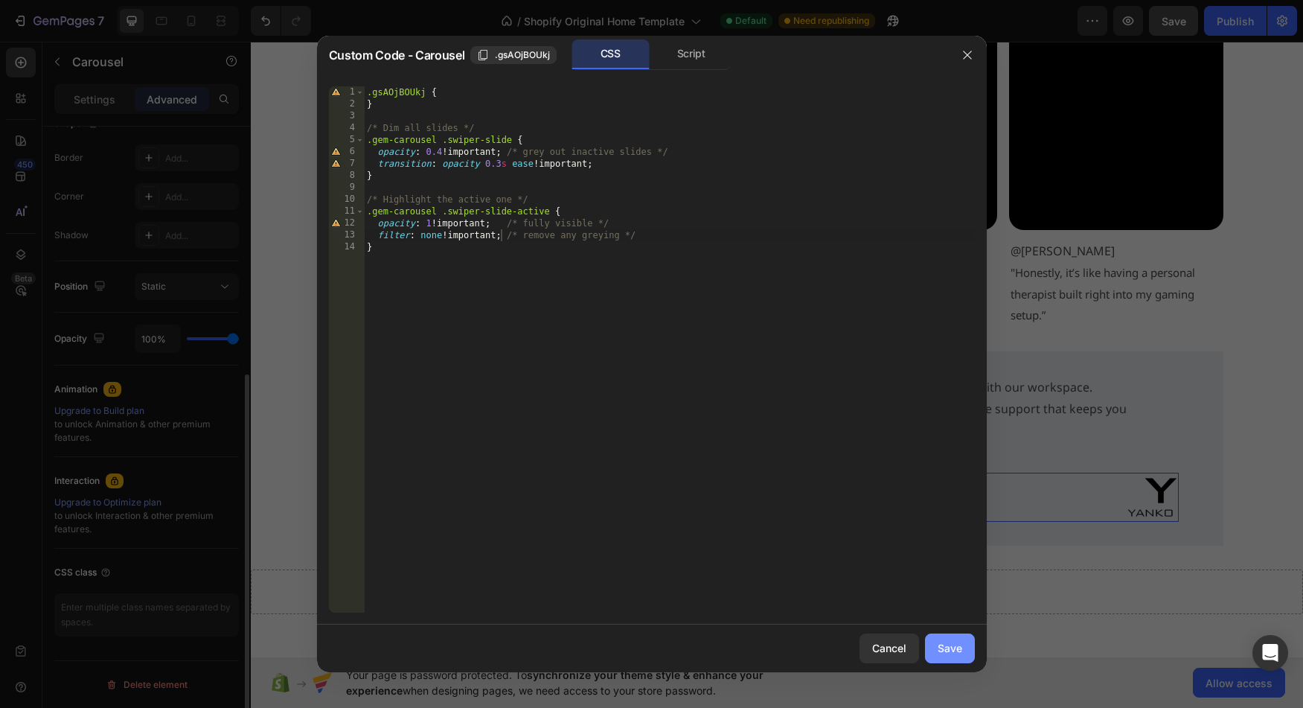
click at [953, 649] on div "Save" at bounding box center [950, 648] width 25 height 16
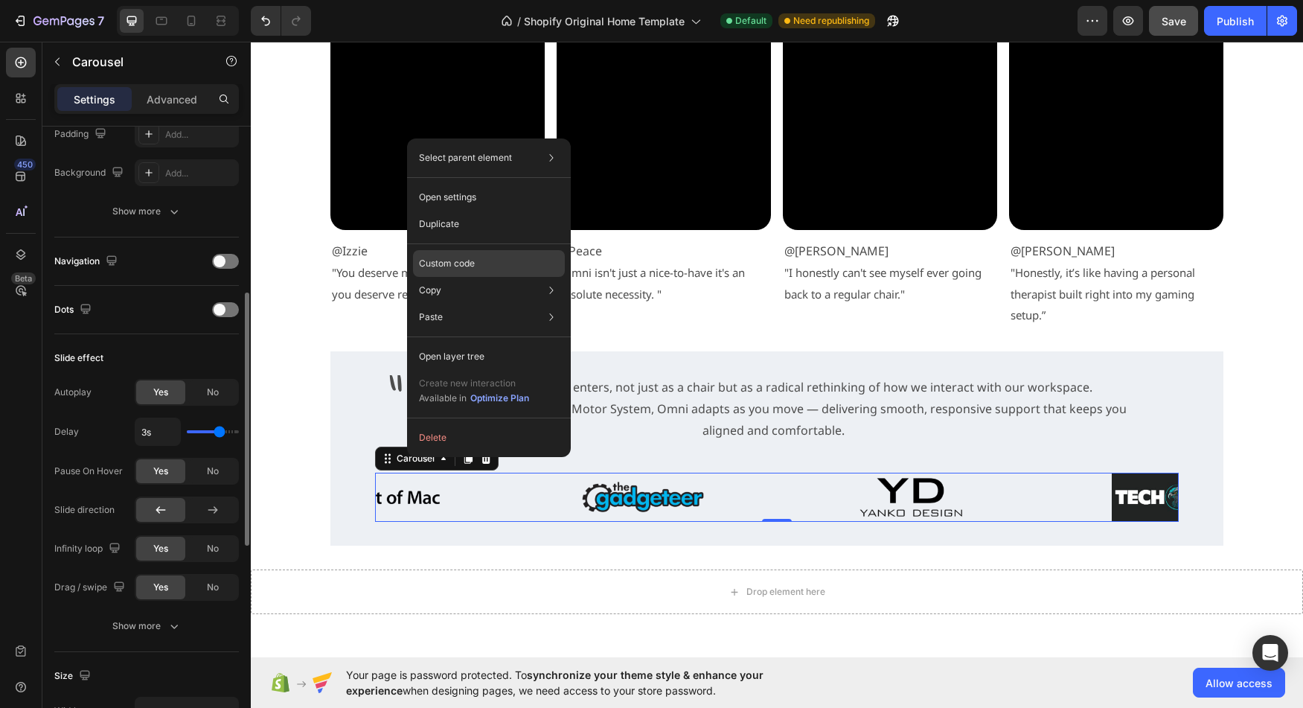
click at [455, 266] on p "Custom code" at bounding box center [447, 263] width 56 height 13
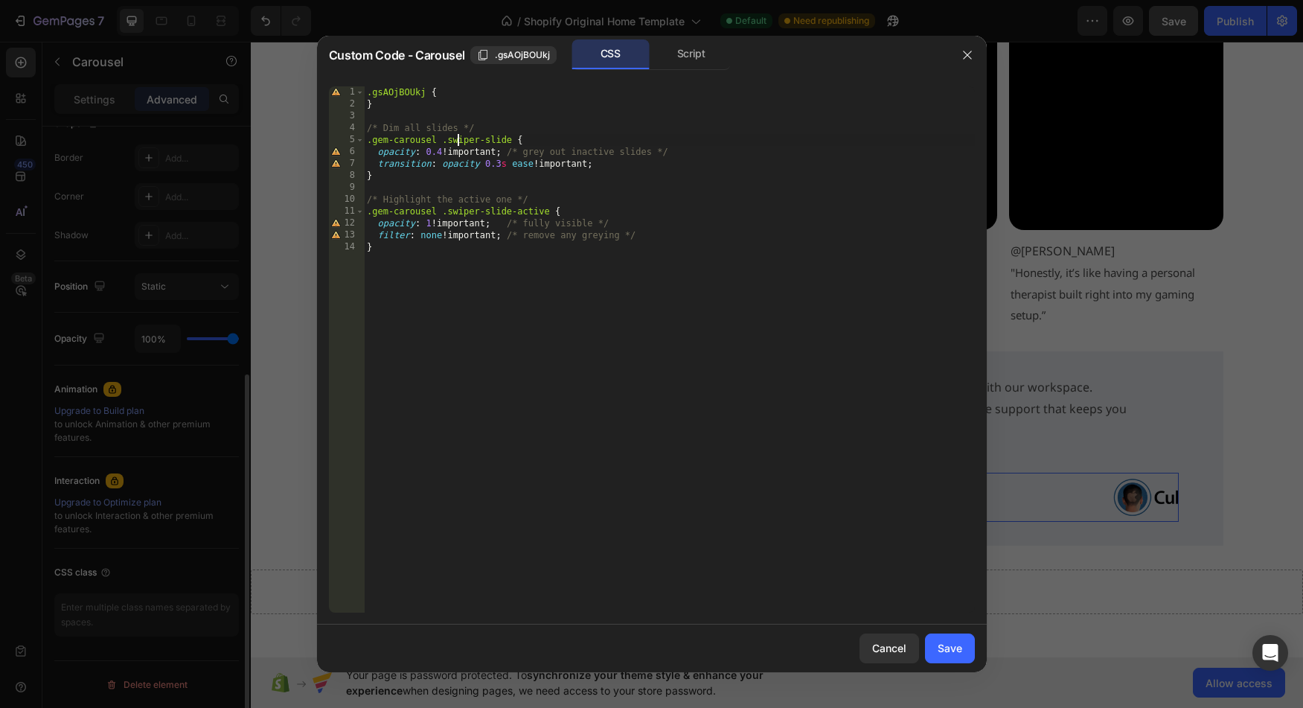
click at [460, 145] on div ".gsAOjBOUkj { } /* Dim all slides */ .gem-carousel .swiper-slide { opacity : 0.…" at bounding box center [669, 361] width 611 height 550
drag, startPoint x: 519, startPoint y: 161, endPoint x: 480, endPoint y: 143, distance: 42.6
click at [519, 161] on div ".gsAOjBOUkj { } /* Dim all slides */ .gem-carousel .swiper-slide { opacity : 0.…" at bounding box center [669, 361] width 611 height 550
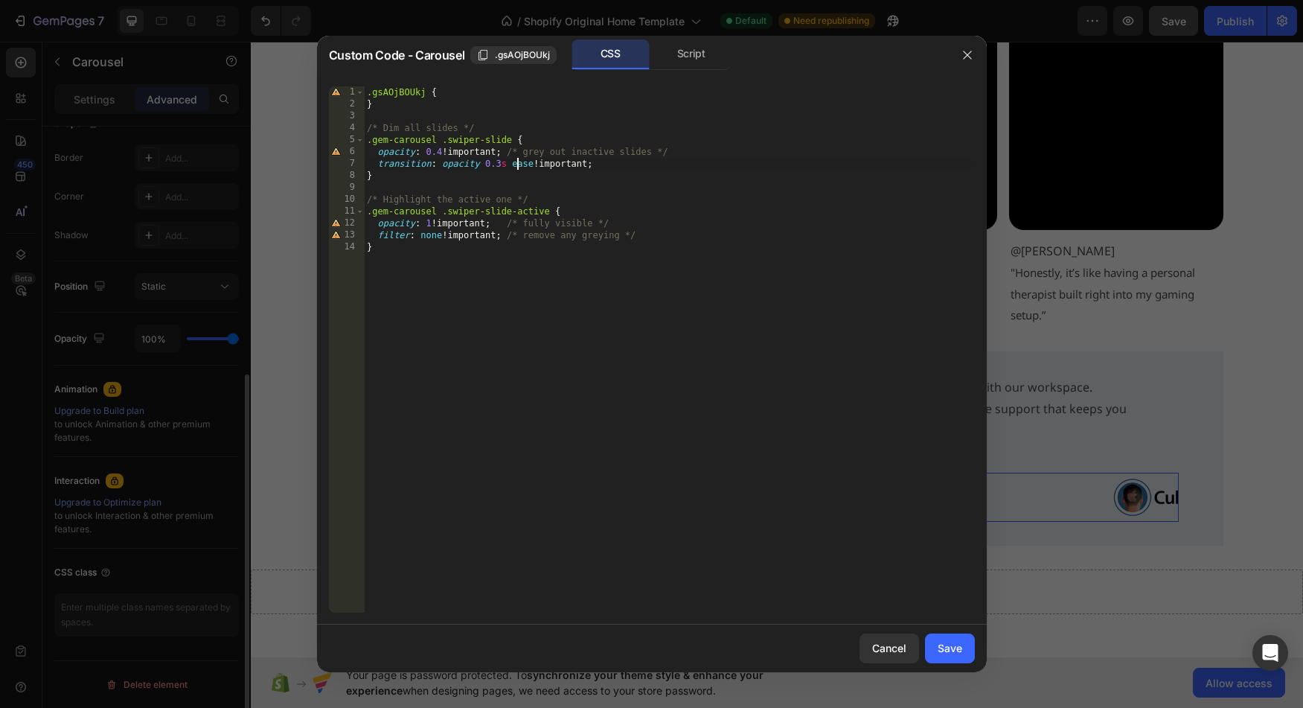
click at [474, 141] on div ".gsAOjBOUkj { } /* Dim all slides */ .gem-carousel .swiper-slide { opacity : 0.…" at bounding box center [669, 361] width 611 height 550
drag, startPoint x: 474, startPoint y: 141, endPoint x: 507, endPoint y: 142, distance: 32.8
click at [507, 142] on div ".gsAOjBOUkj { } /* Dim all slides */ .gem-carousel .swiper-slide { opacity : 0.…" at bounding box center [669, 361] width 611 height 550
paste textarea "owl-item"
click at [457, 212] on div ".gsAOjBOUkj { } /* Dim all slides */ .gem-carousel .owl-item { opacity : 0.4 !i…" at bounding box center [669, 361] width 611 height 550
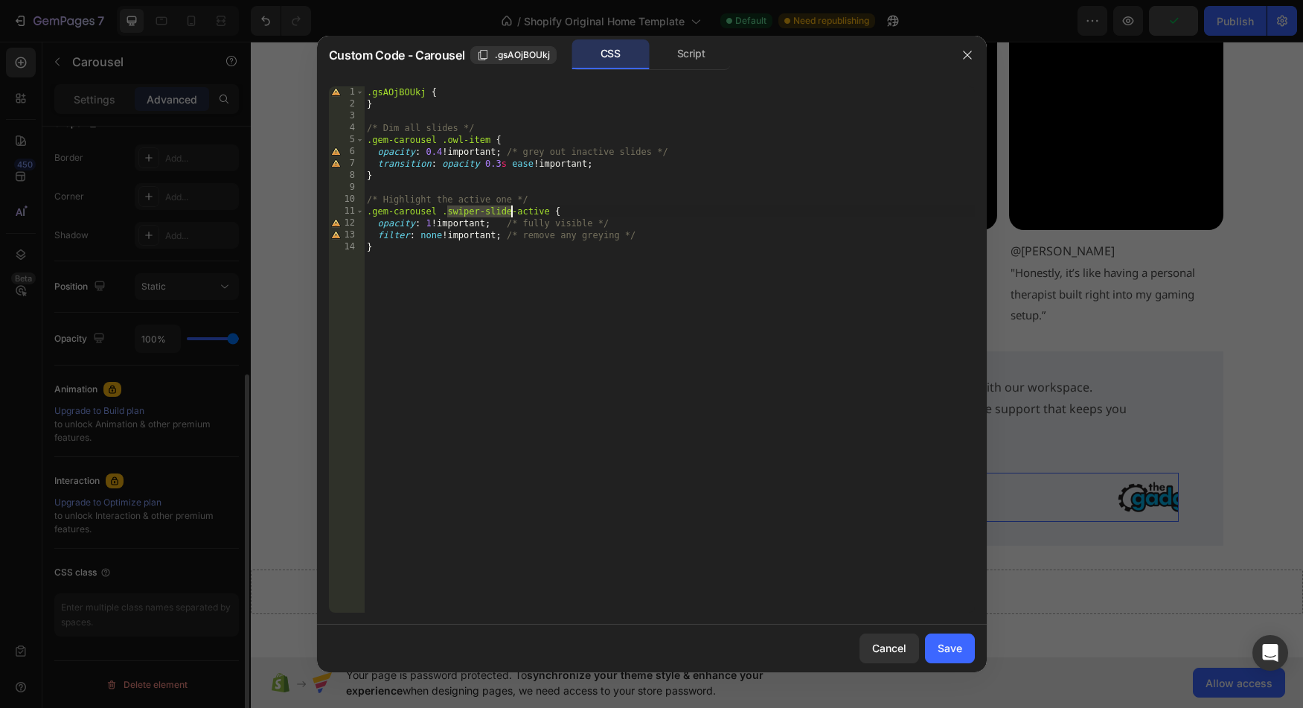
drag, startPoint x: 457, startPoint y: 212, endPoint x: 497, endPoint y: 212, distance: 40.2
click at [497, 212] on div ".gsAOjBOUkj { } /* Dim all slides */ .gem-carousel .owl-item { opacity : 0.4 !i…" at bounding box center [669, 361] width 611 height 550
paste textarea "owl-item"
type textarea ".gem-carousel .owl-item-active {"
click at [961, 644] on div "Save" at bounding box center [950, 648] width 25 height 16
